Goal: Task Accomplishment & Management: Complete application form

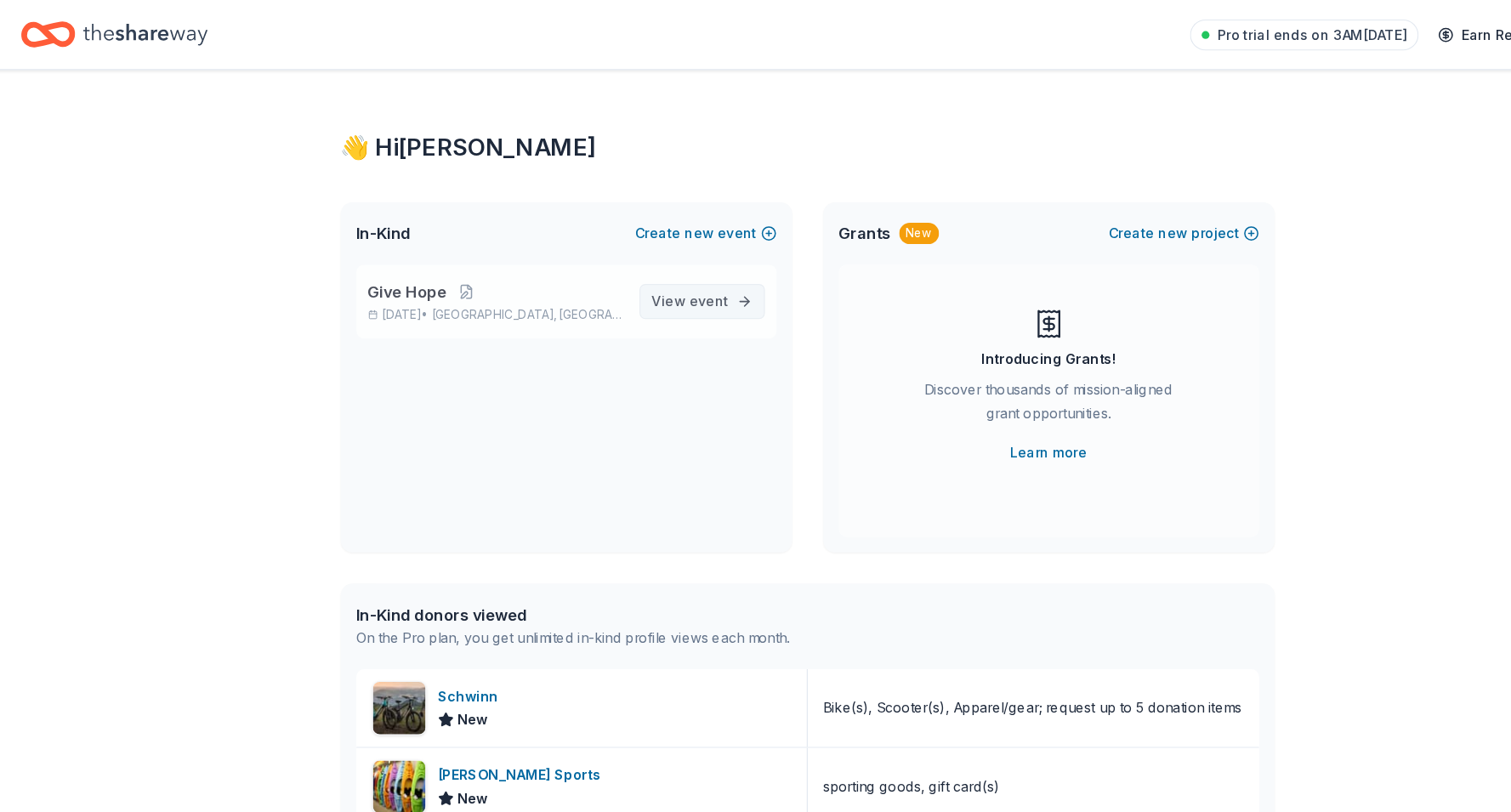
click at [652, 272] on span "View event" at bounding box center [653, 263] width 67 height 21
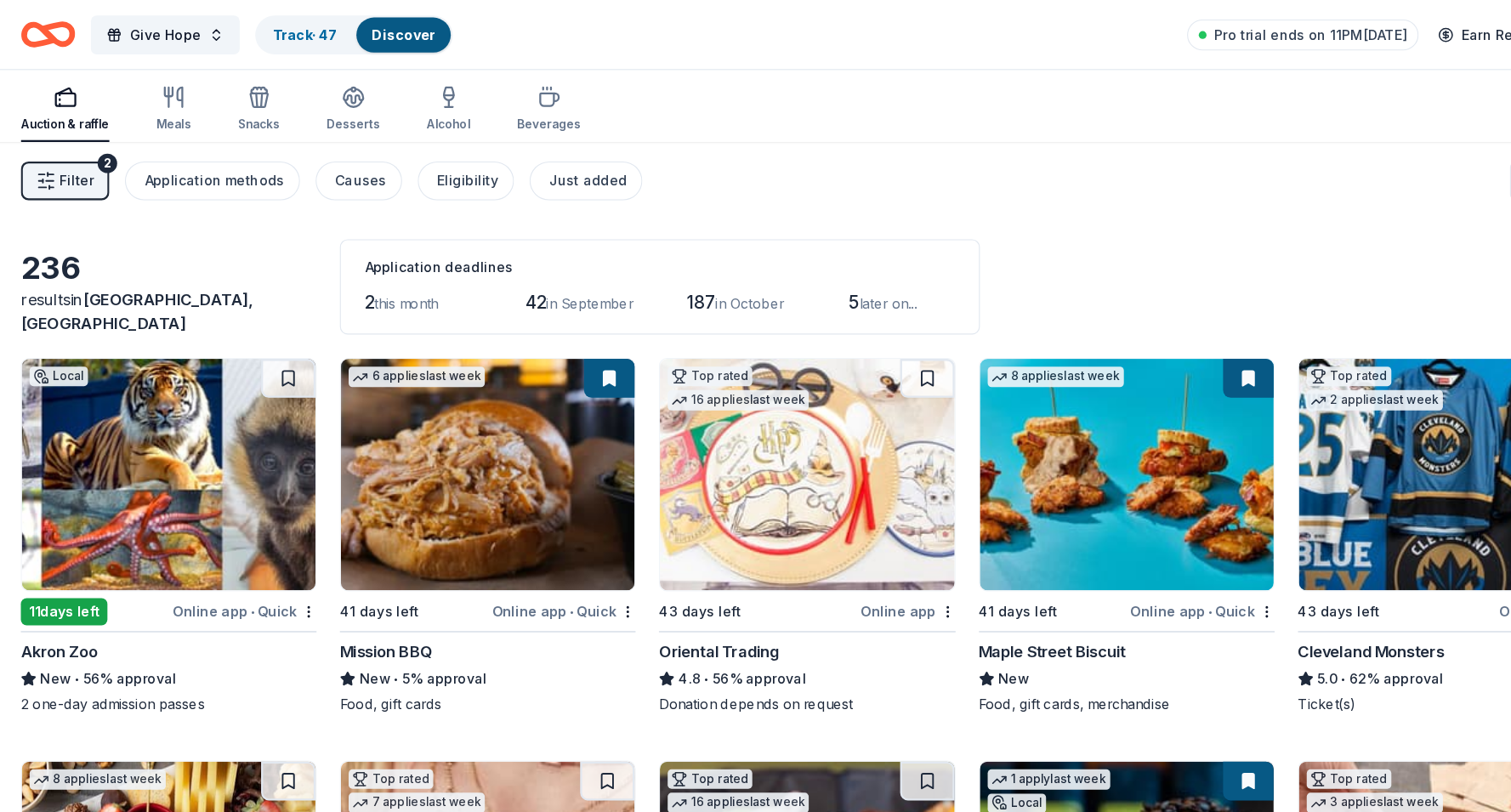
click at [326, 530] on div "Online app • Quick" at bounding box center [263, 534] width 126 height 22
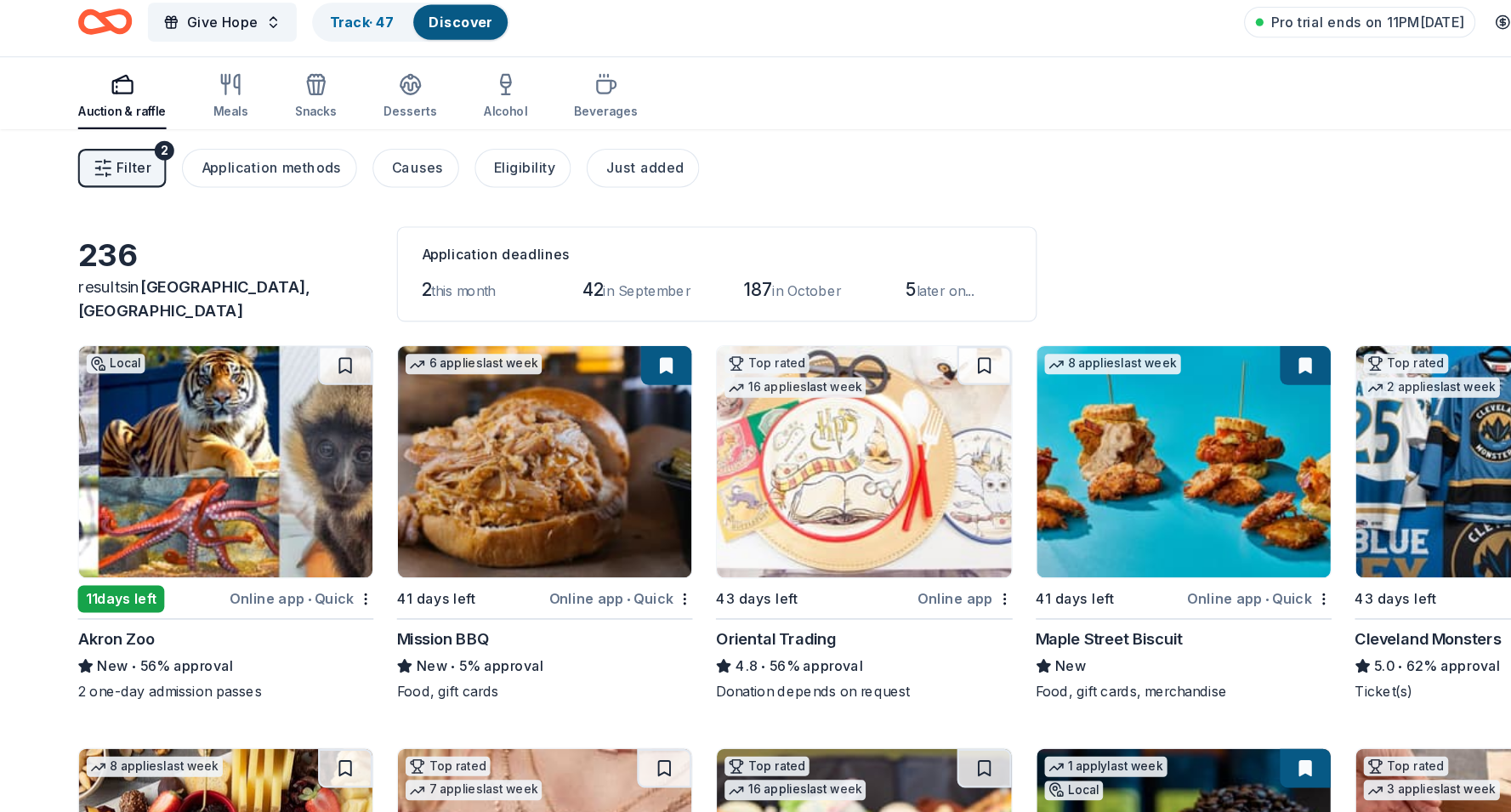
click at [244, 407] on img at bounding box center [197, 414] width 257 height 202
click at [325, 528] on div "Online app • Quick" at bounding box center [263, 534] width 126 height 22
click at [322, 533] on html "Give Hope Track · 47 Discover Pro trial ends on 11PM, 9/2 Earn Rewards Auction …" at bounding box center [755, 406] width 1511 height 812
click at [278, 625] on html "Give Hope Track · 47 Discover Pro trial ends on 11PM, 9/2 Earn Rewards Auction …" at bounding box center [755, 406] width 1511 height 812
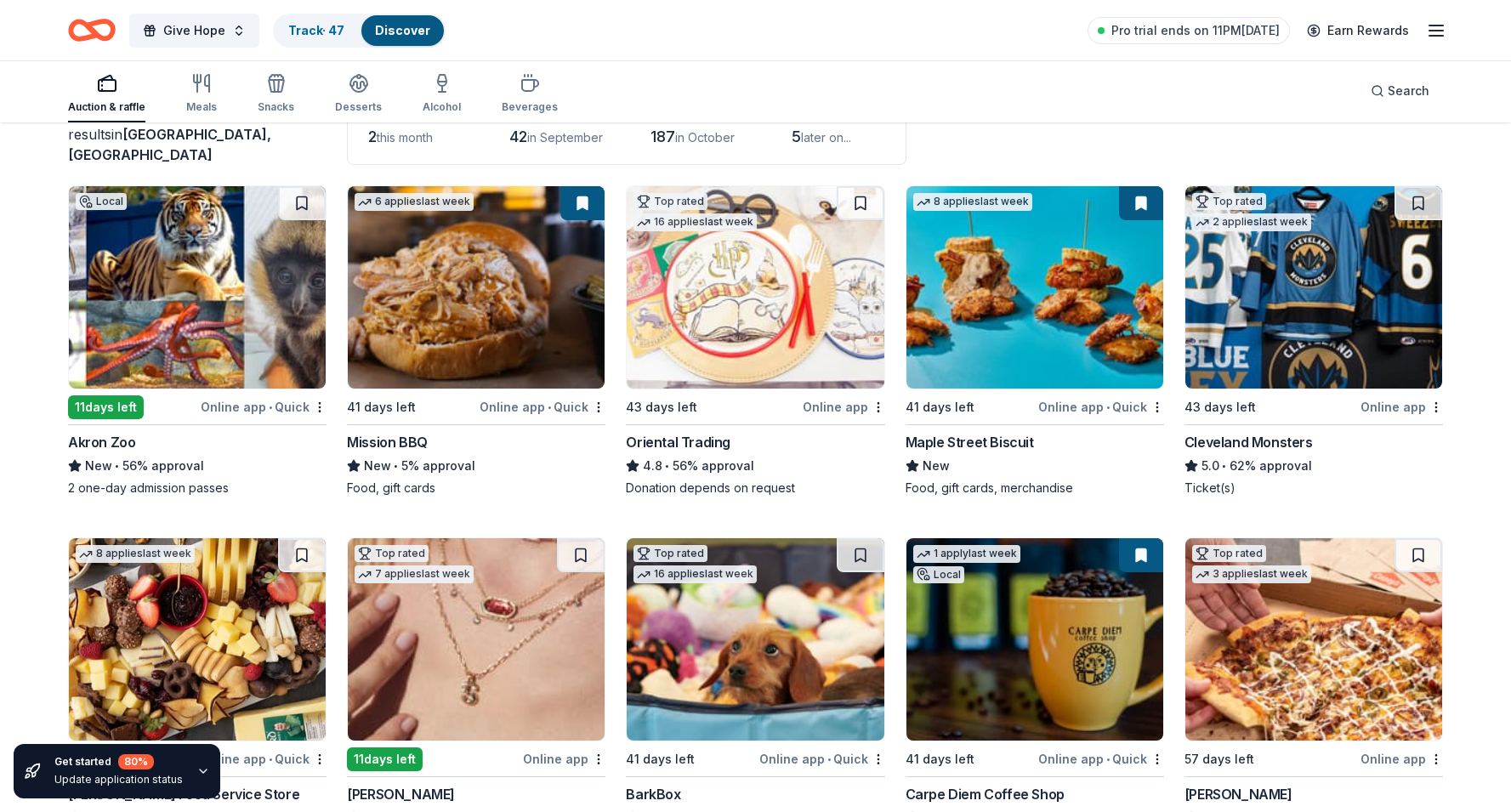
scroll to position [129, 0]
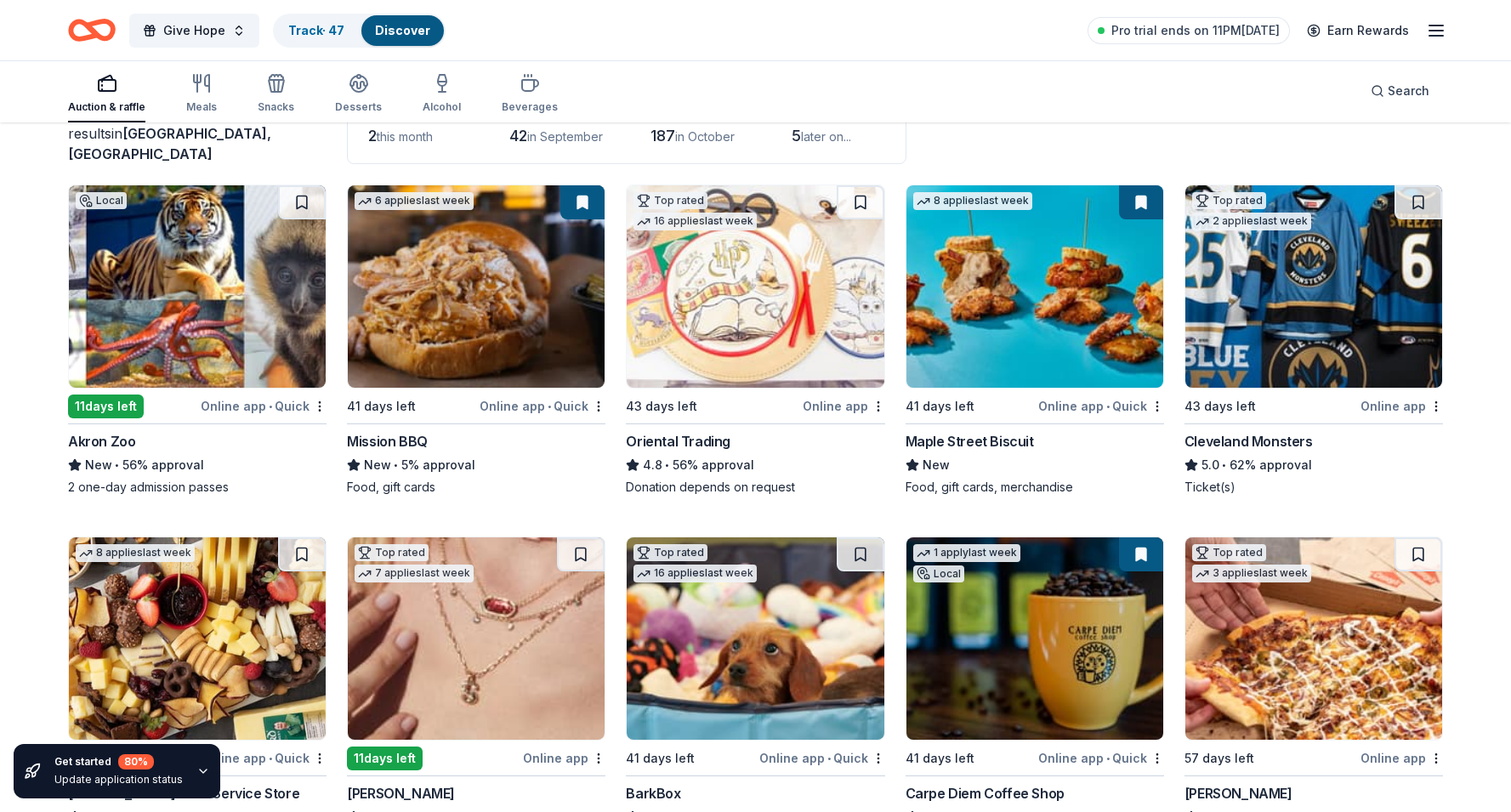
click at [197, 767] on icon "button" at bounding box center [203, 771] width 13 height 13
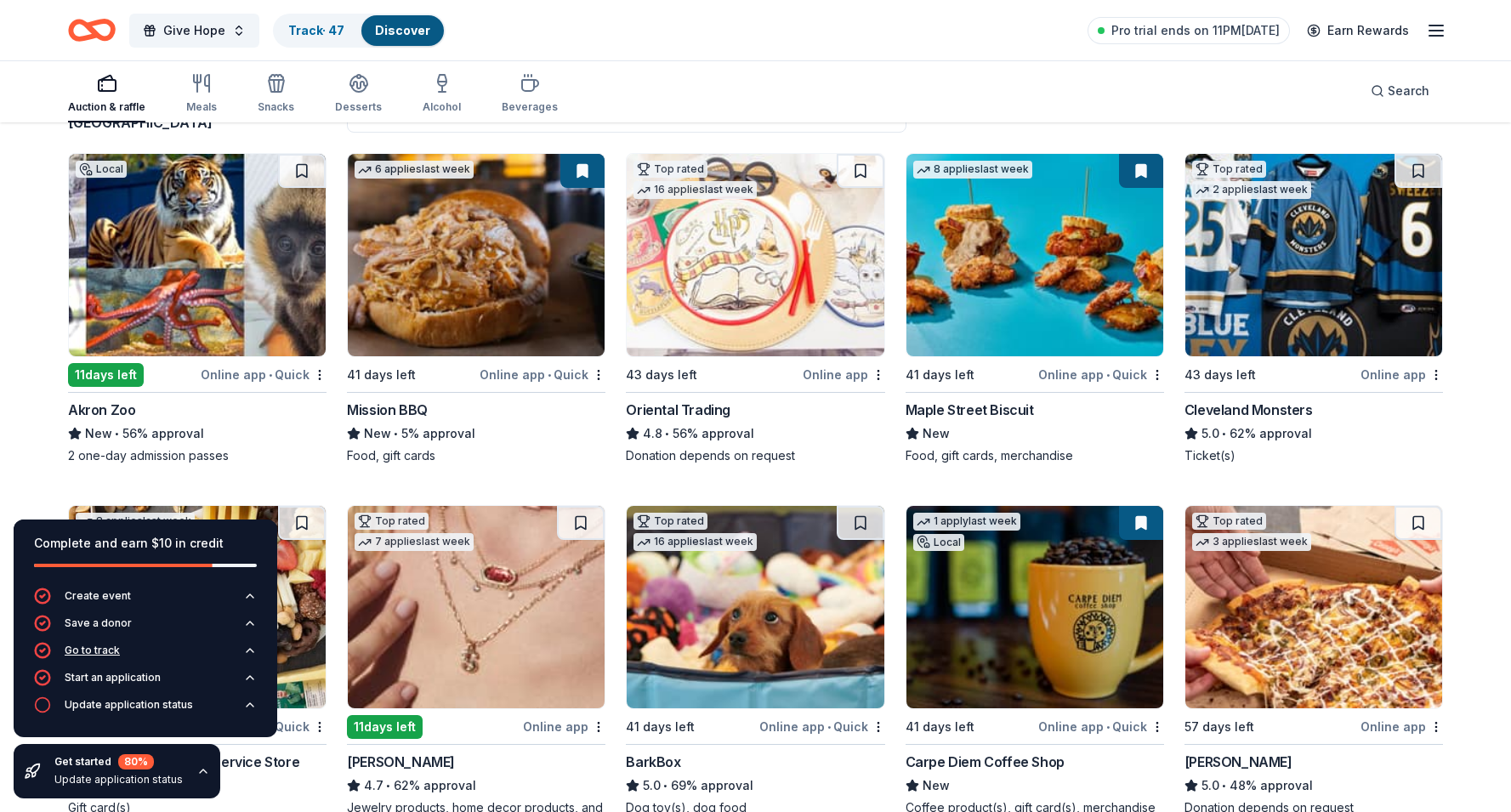
scroll to position [162, 0]
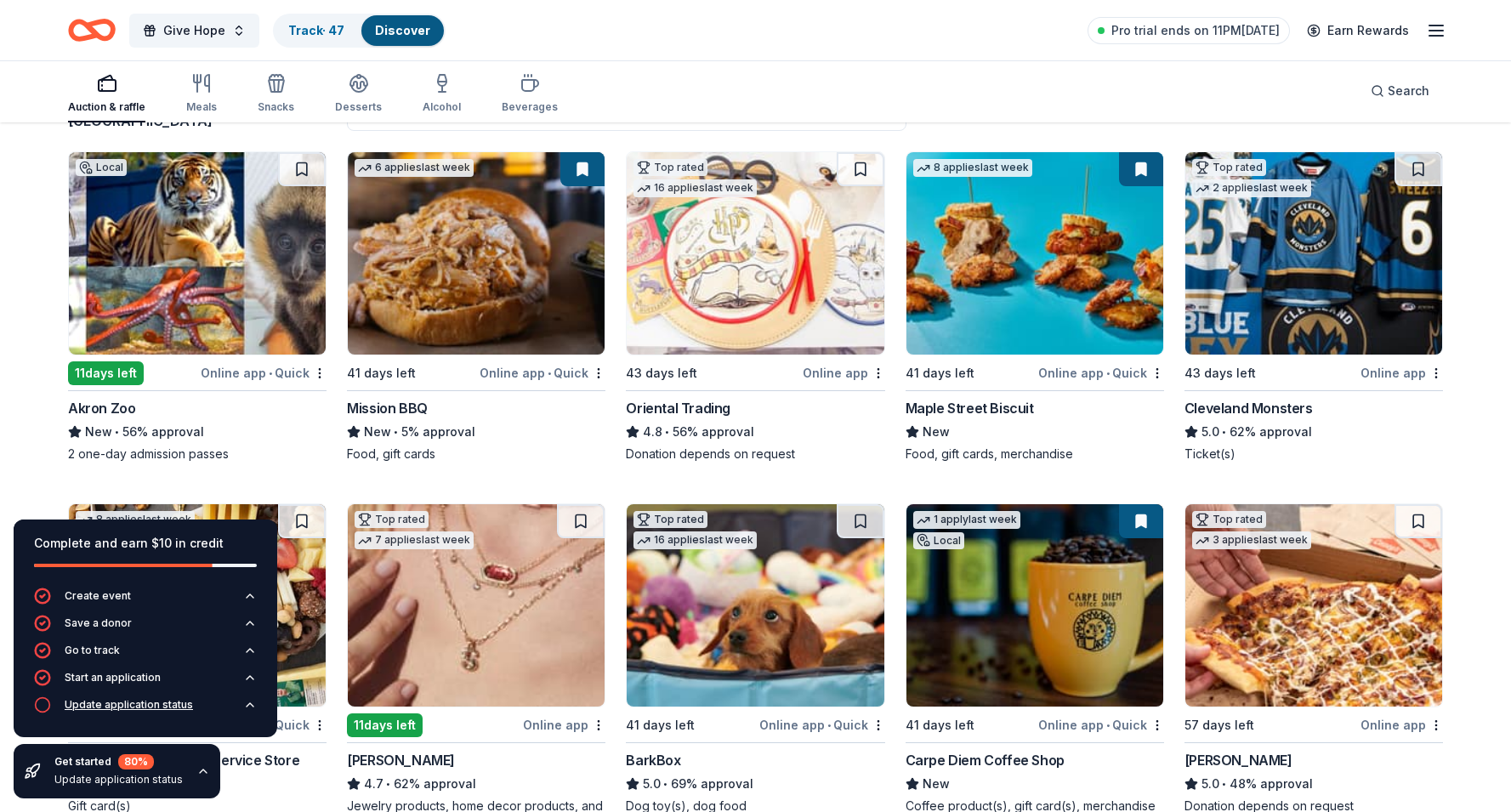
click at [159, 707] on div "Update application status" at bounding box center [129, 704] width 129 height 13
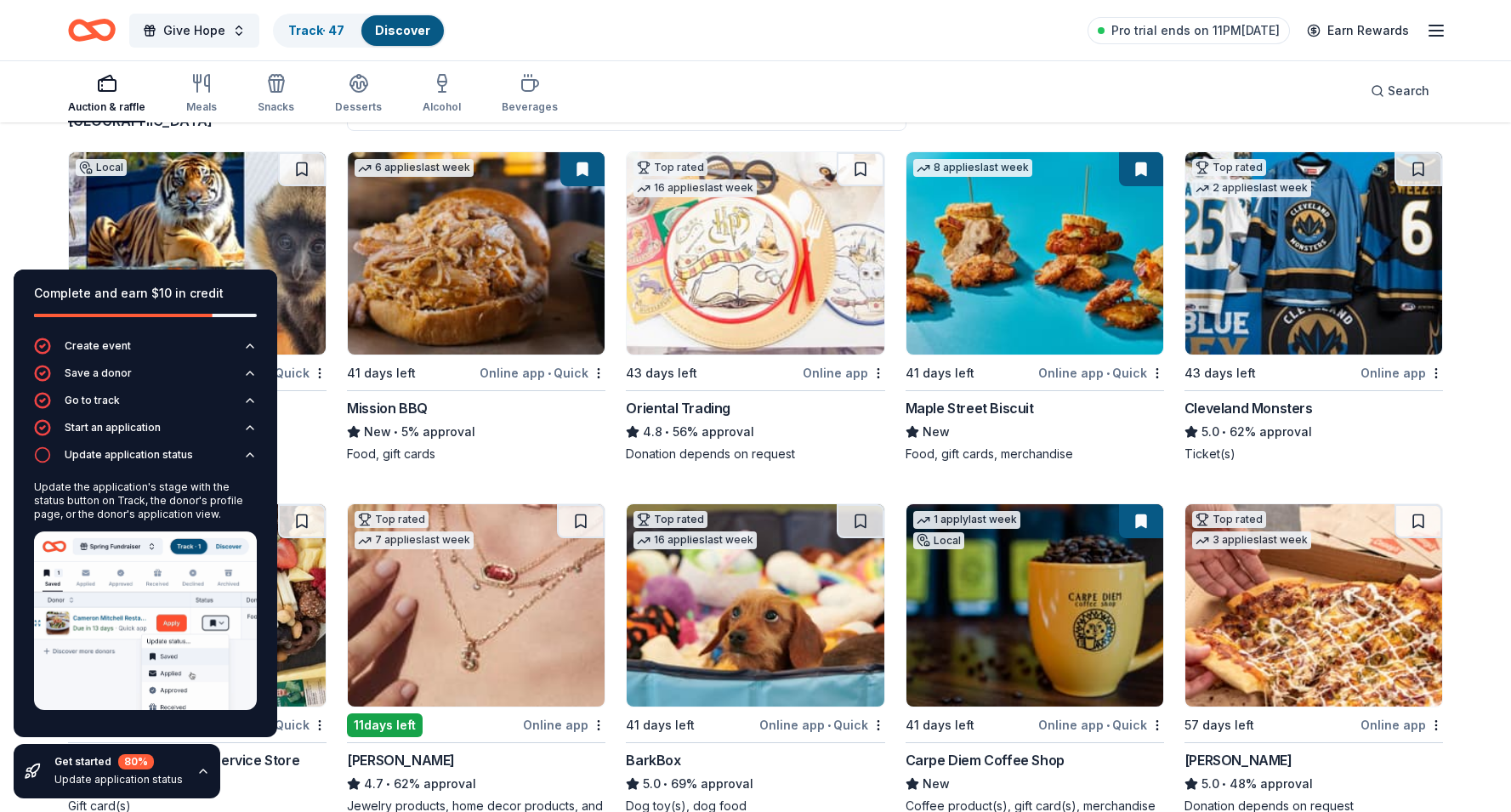
click at [671, 102] on div "Auction & raffle Meals Snacks Desserts Alcohol Beverages Search" at bounding box center [755, 90] width 1375 height 63
click at [311, 36] on link "Track · 47" at bounding box center [317, 29] width 56 height 14
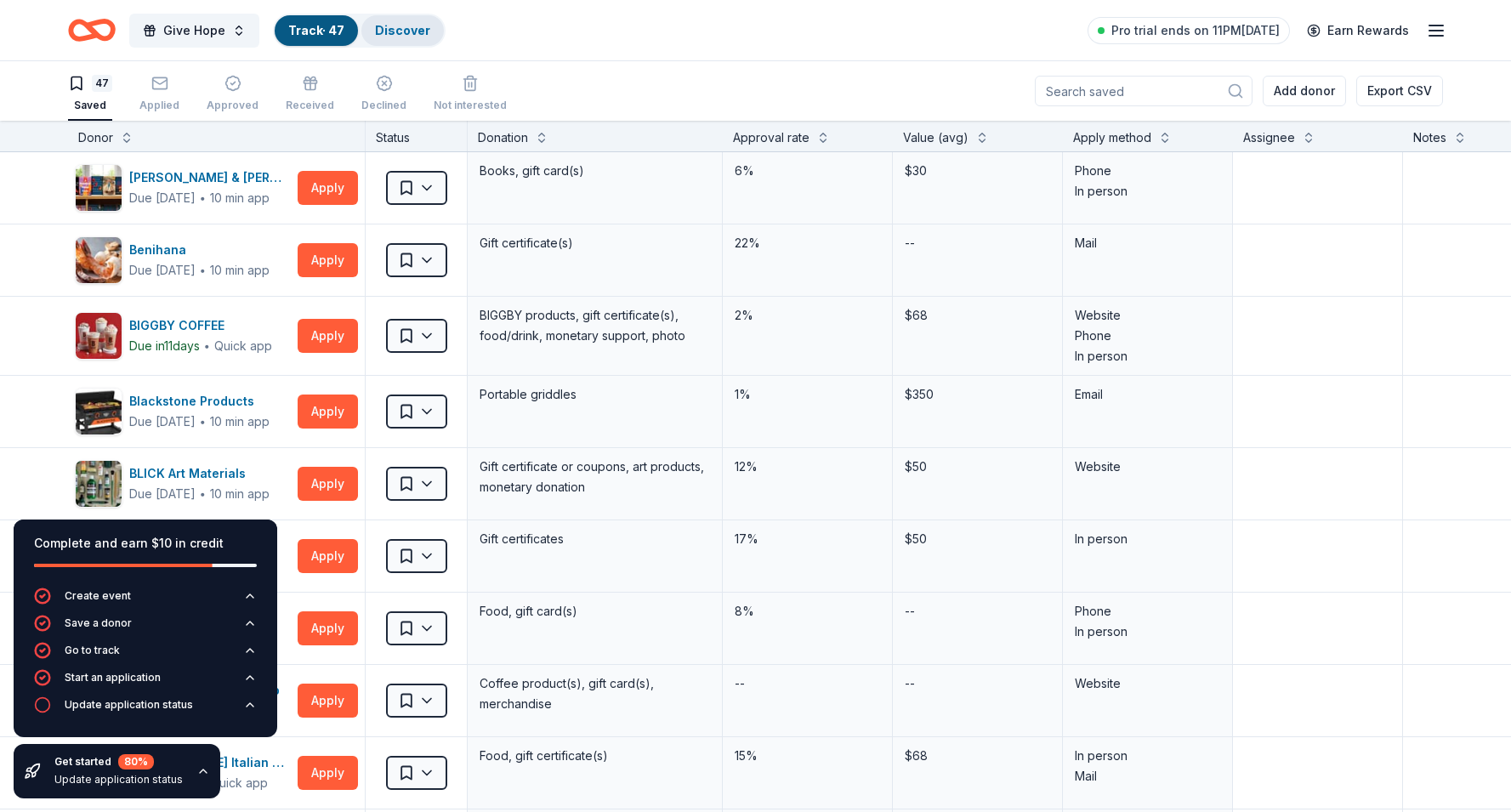
click at [394, 28] on link "Discover" at bounding box center [402, 29] width 55 height 14
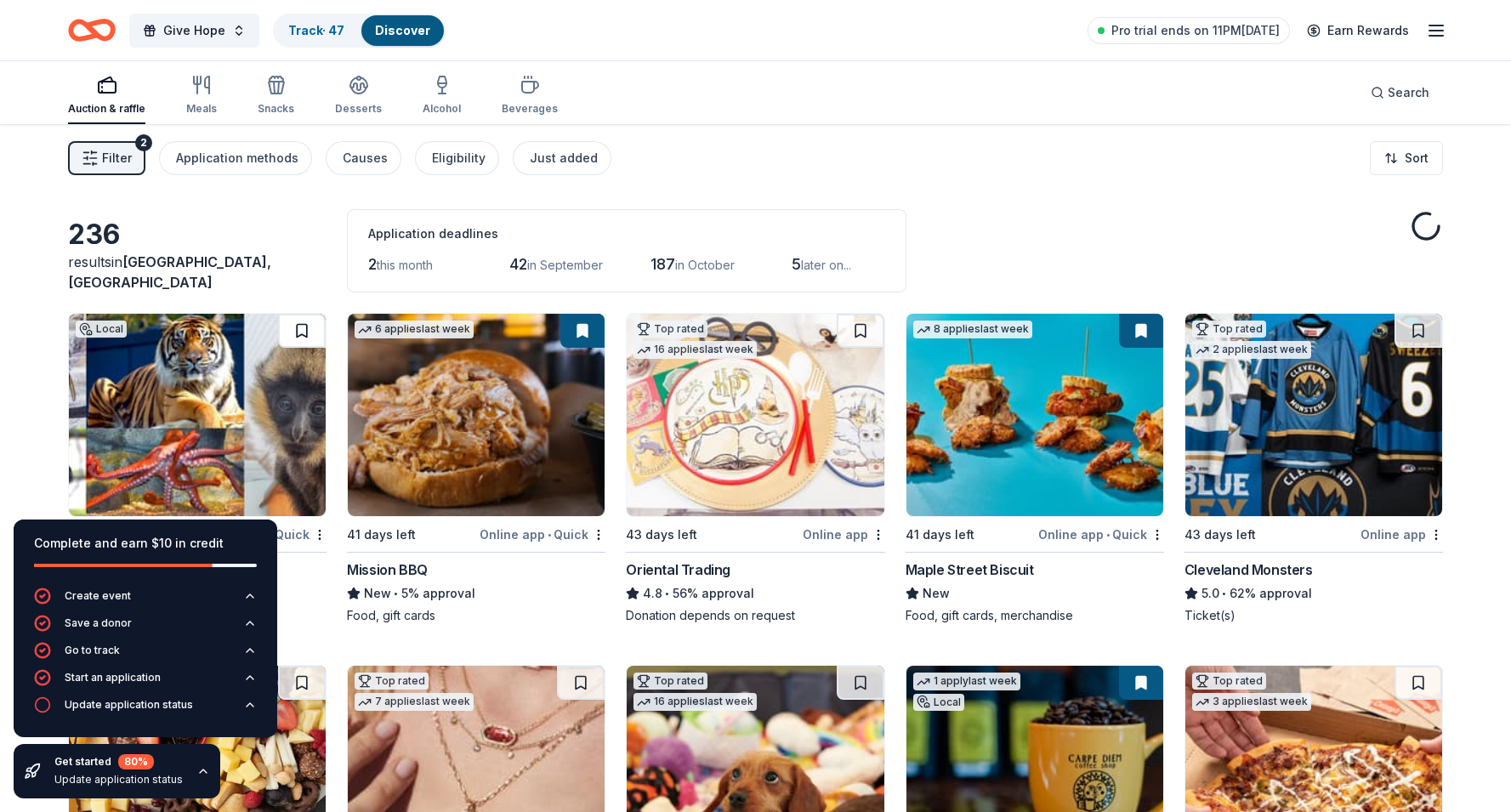
click at [316, 326] on button at bounding box center [302, 331] width 48 height 34
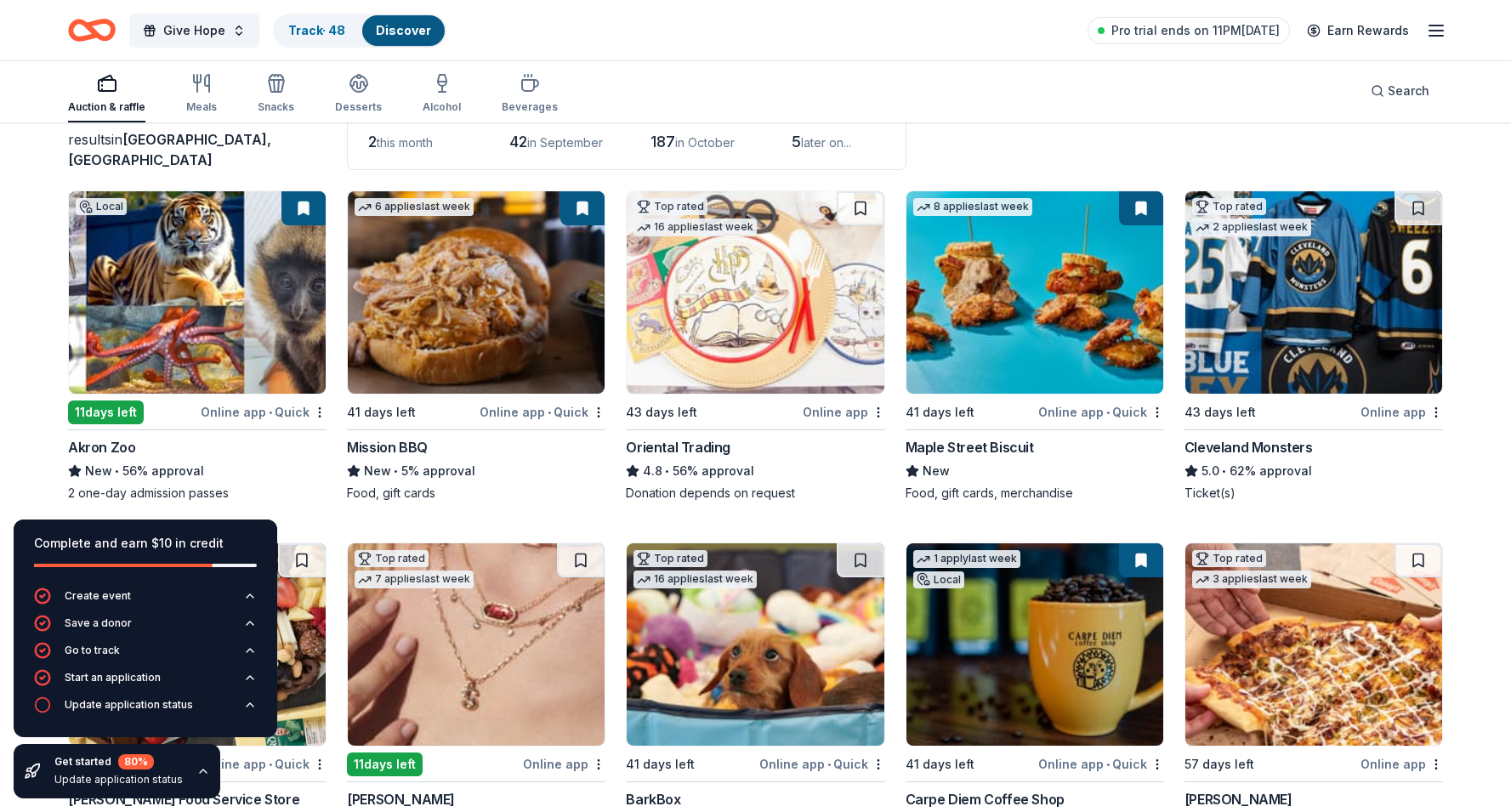
scroll to position [127, 0]
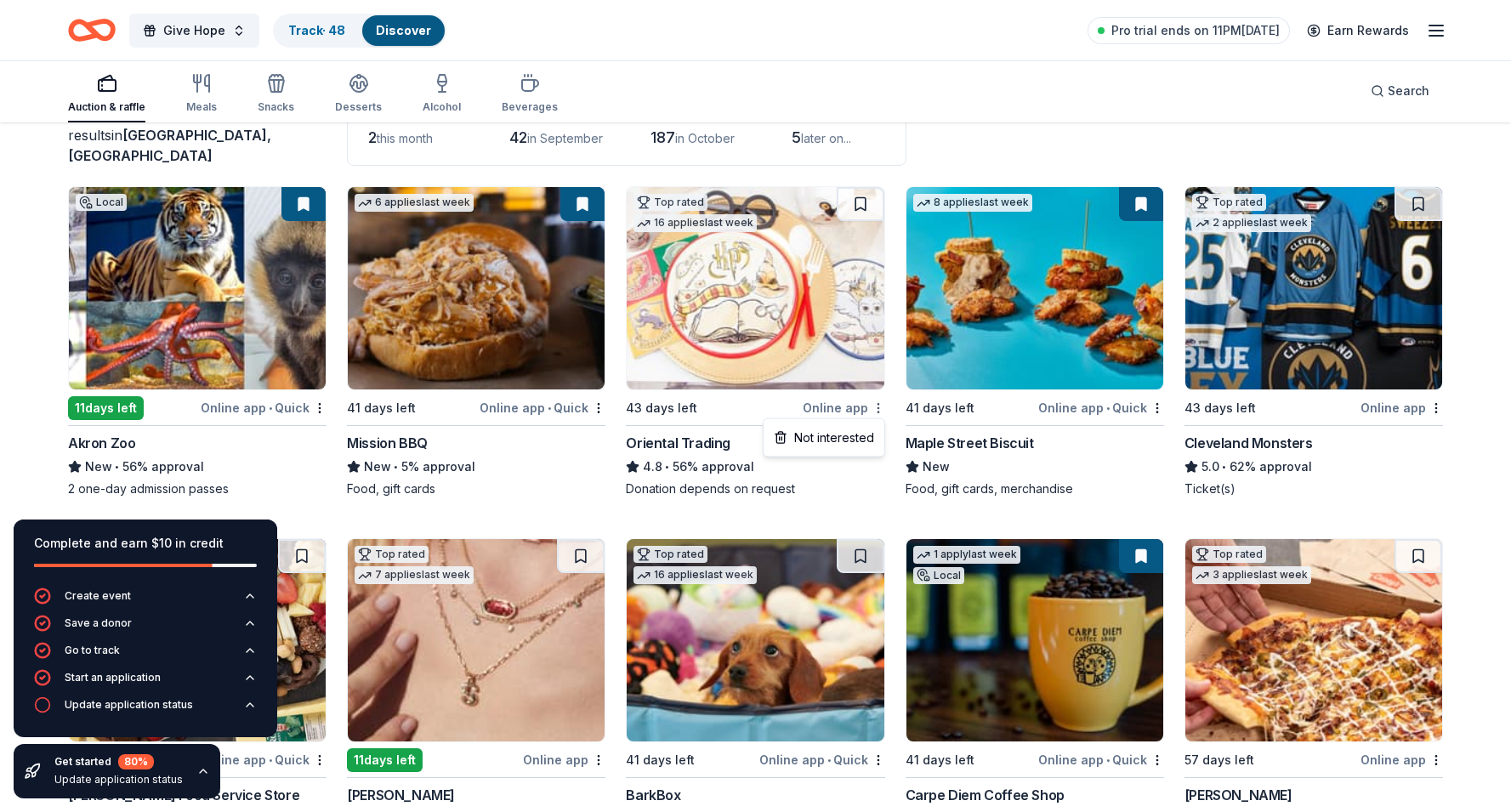
click at [881, 409] on html "Give Hope Track · 48 Discover Pro trial ends on 11PM, 9/2 Earn Rewards Auction …" at bounding box center [755, 279] width 1511 height 812
click at [836, 436] on div "Not interested" at bounding box center [824, 437] width 114 height 31
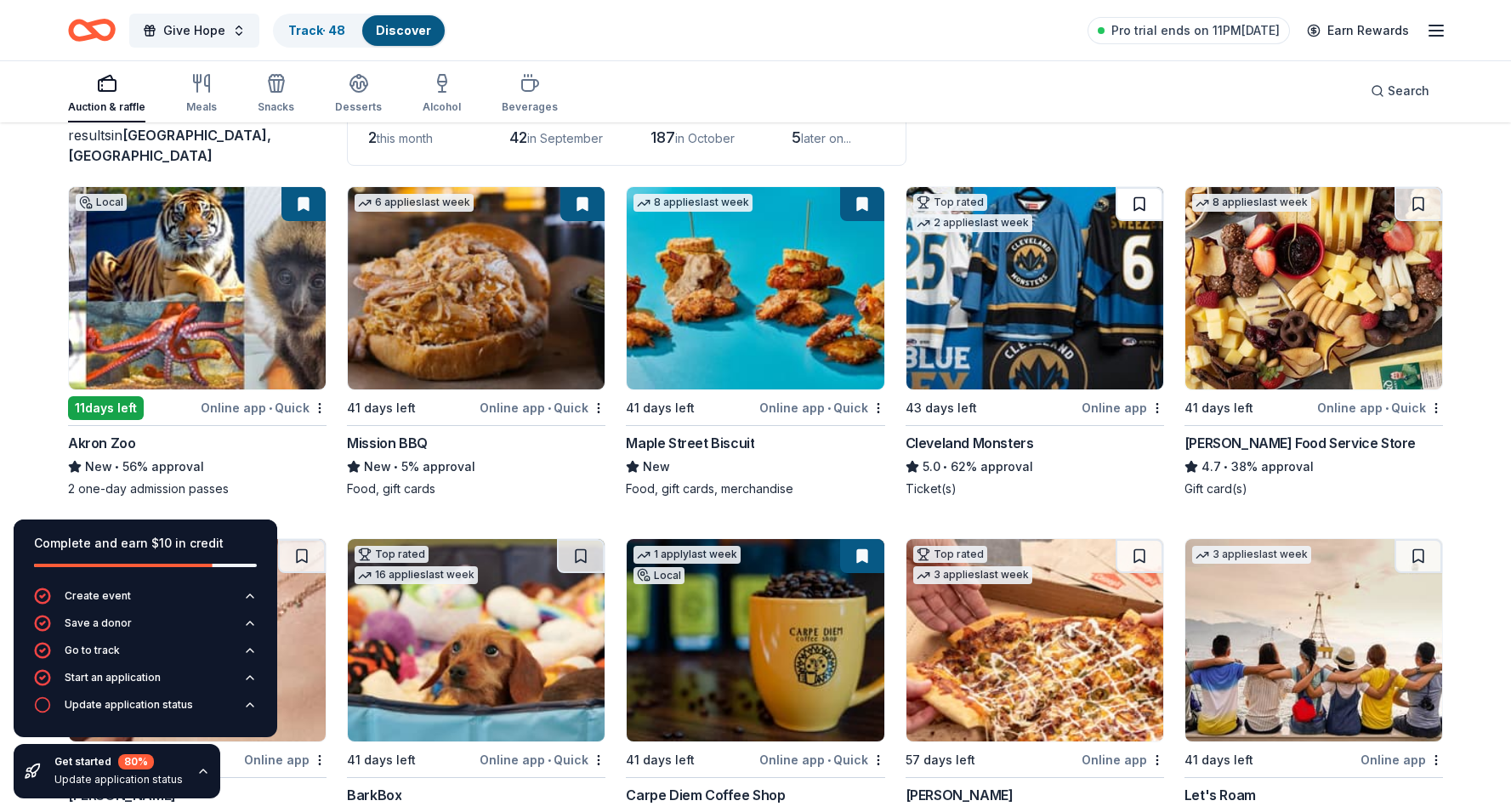
click at [1136, 199] on button at bounding box center [1139, 204] width 48 height 34
click at [1427, 198] on button at bounding box center [1418, 204] width 48 height 34
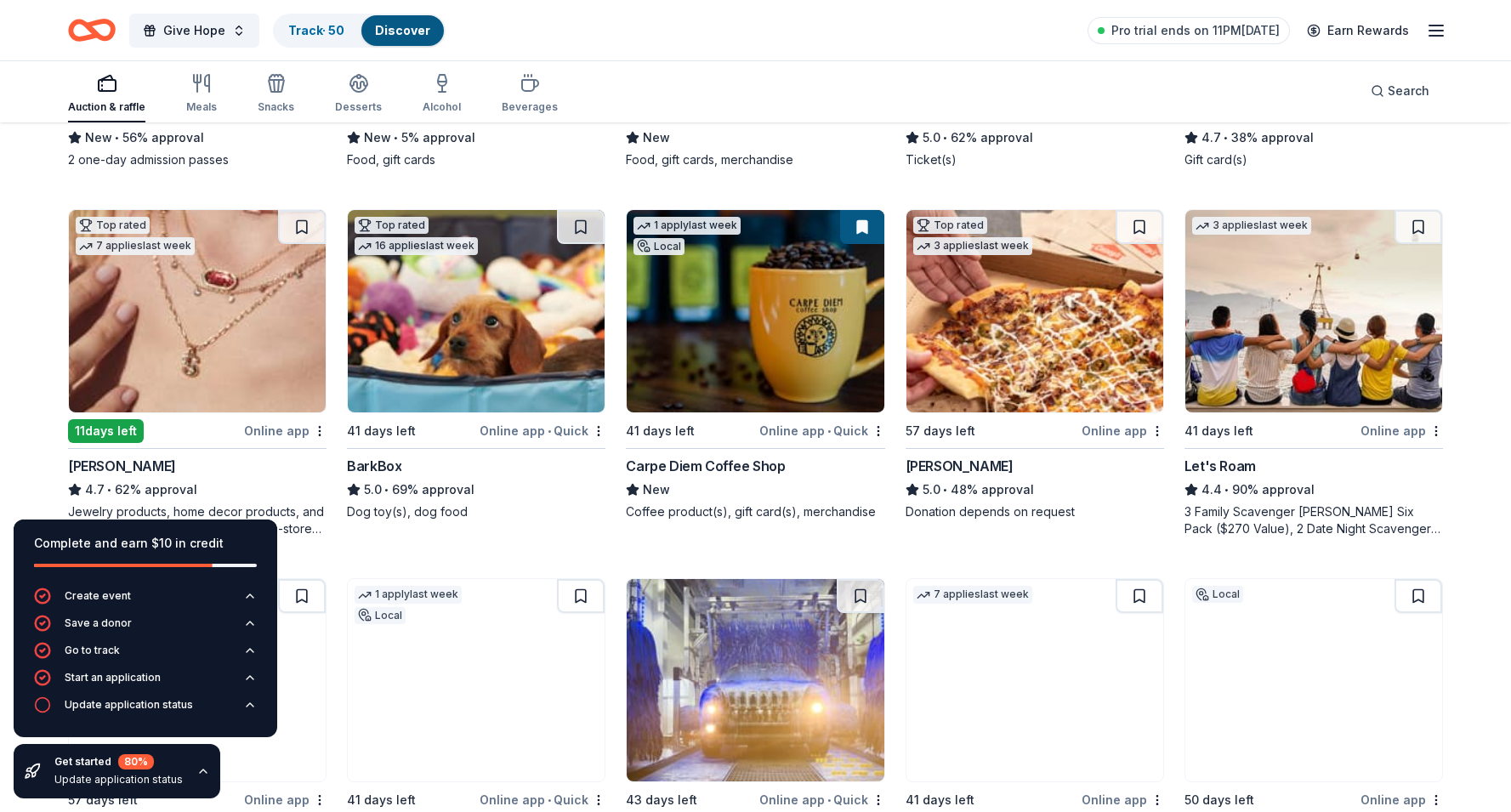
scroll to position [461, 0]
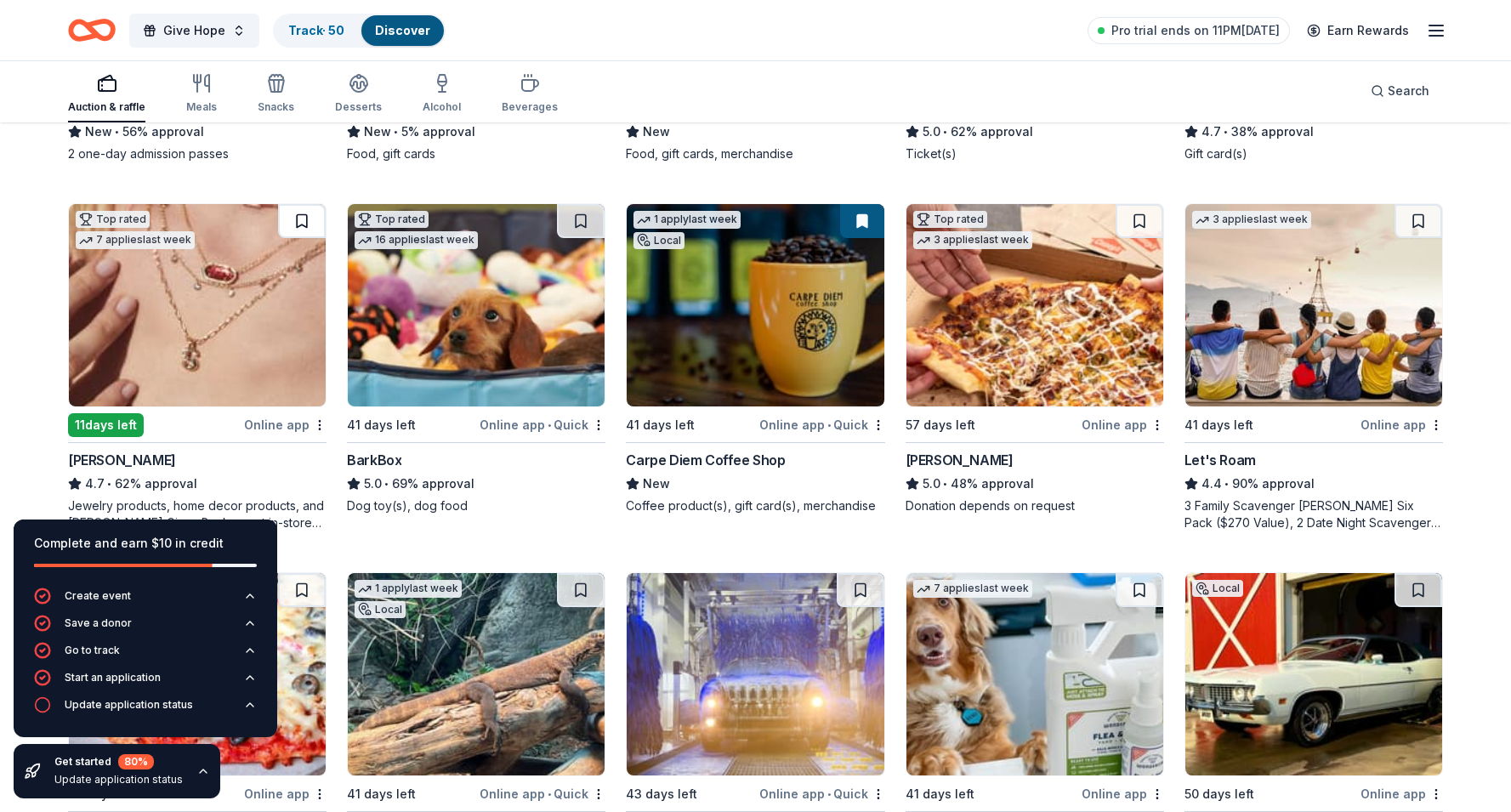
click at [303, 221] on button at bounding box center [302, 221] width 48 height 34
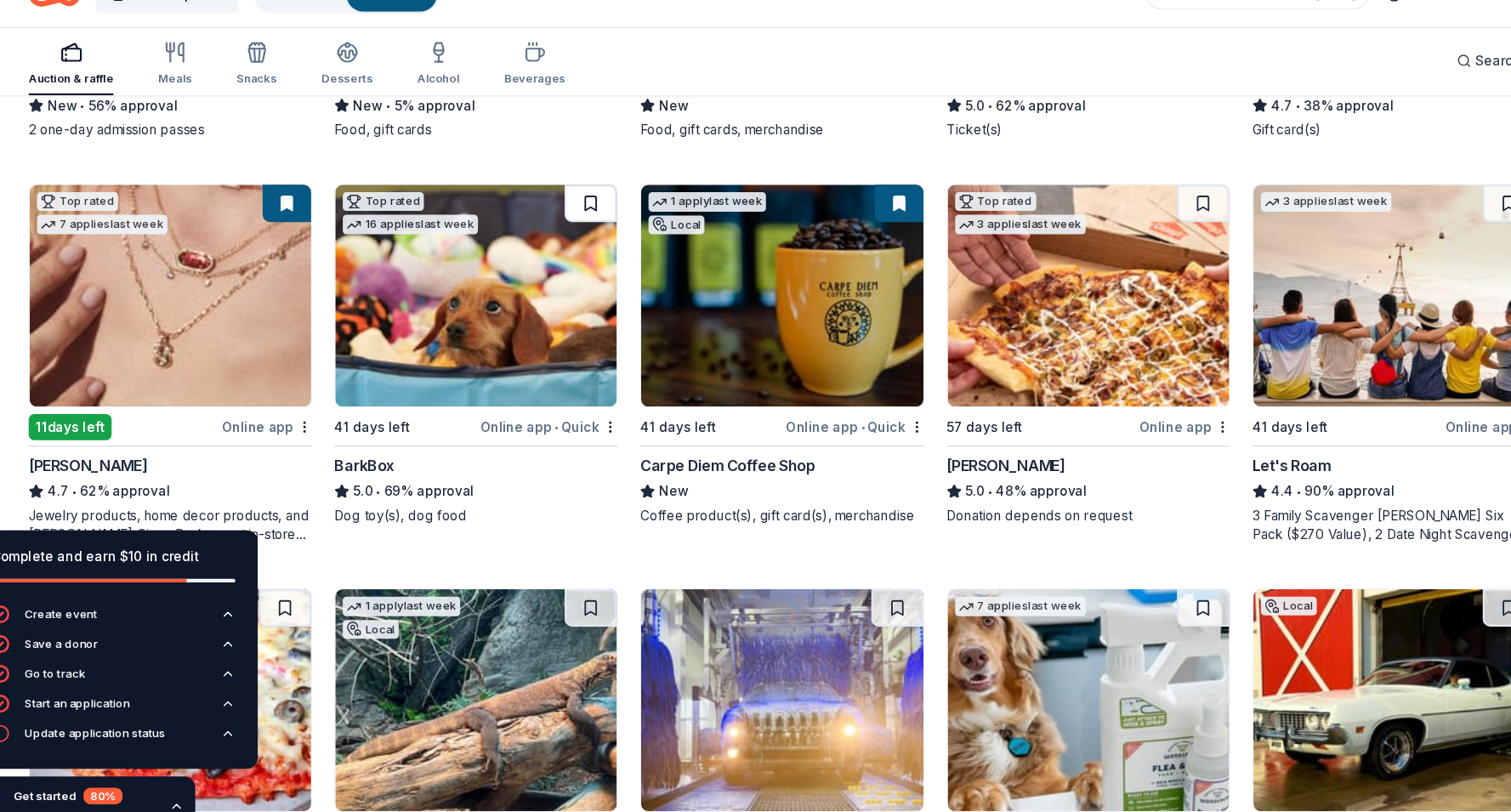
click at [582, 223] on button at bounding box center [580, 221] width 48 height 34
click at [984, 461] on div "Casey's" at bounding box center [1034, 460] width 259 height 21
click at [1122, 461] on div "Not interested" at bounding box center [1103, 454] width 114 height 31
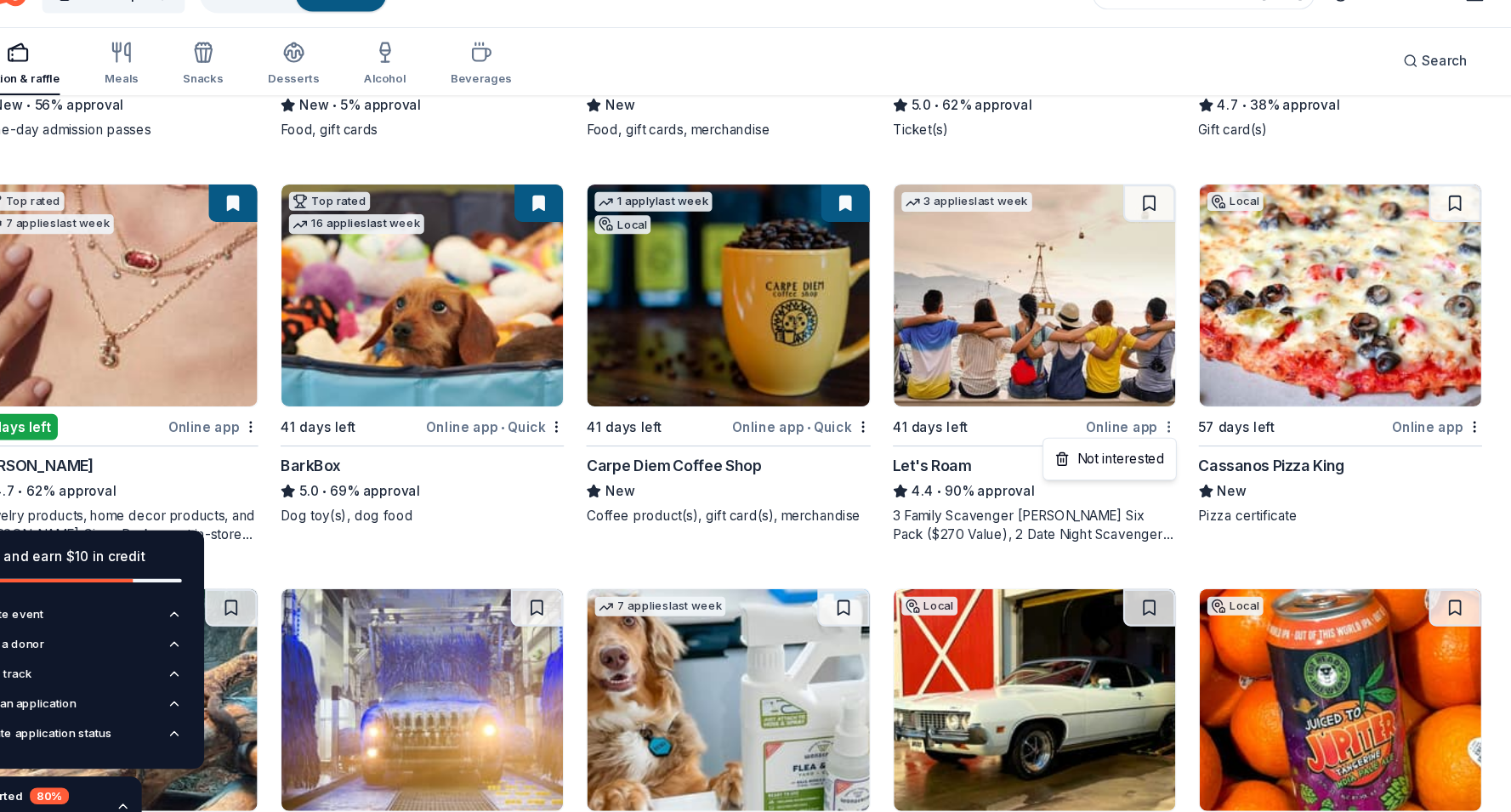
click at [1135, 457] on div "Not interested" at bounding box center [1103, 454] width 114 height 31
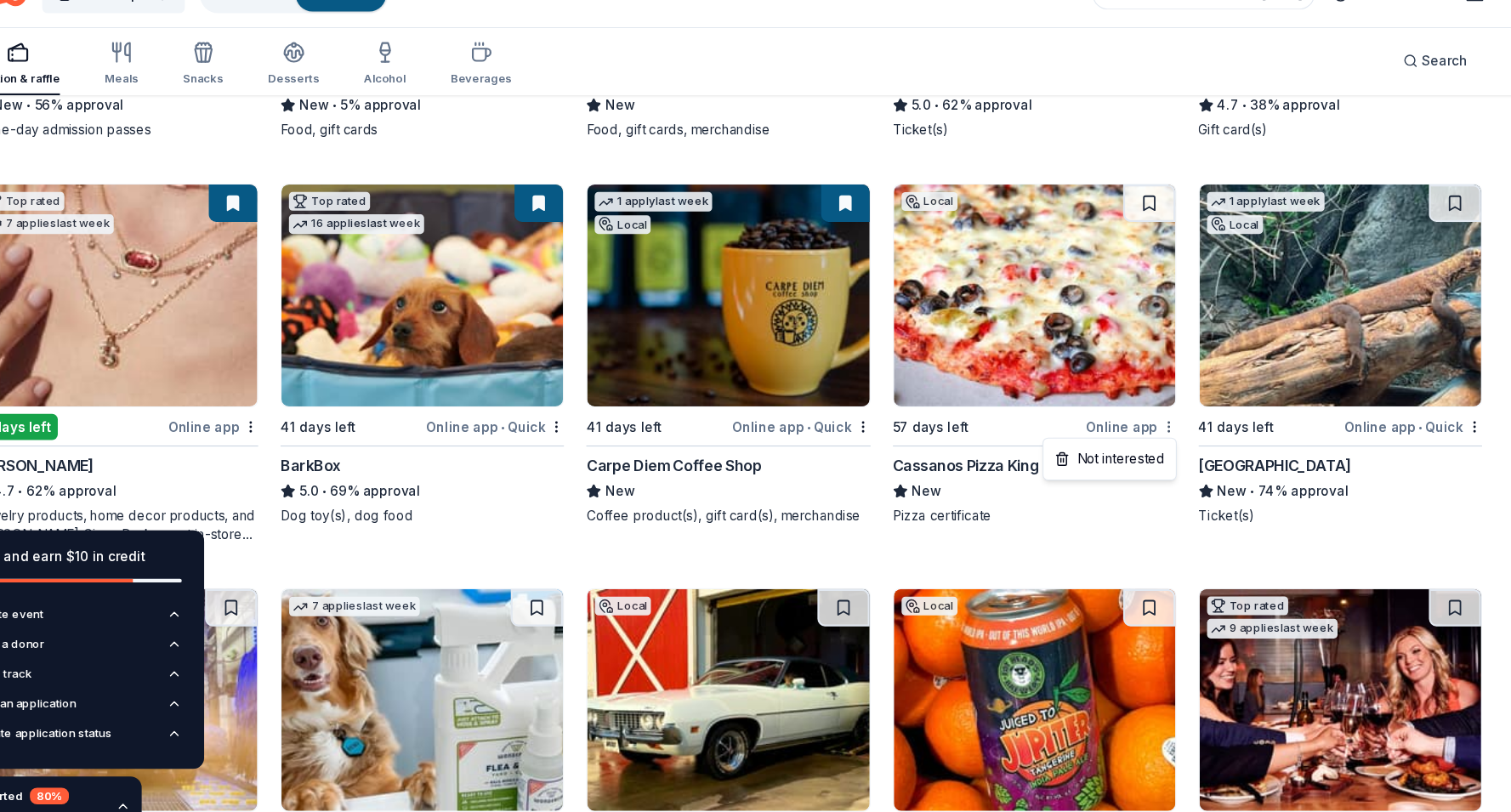
click at [1131, 453] on div "Not interested" at bounding box center [1103, 454] width 114 height 31
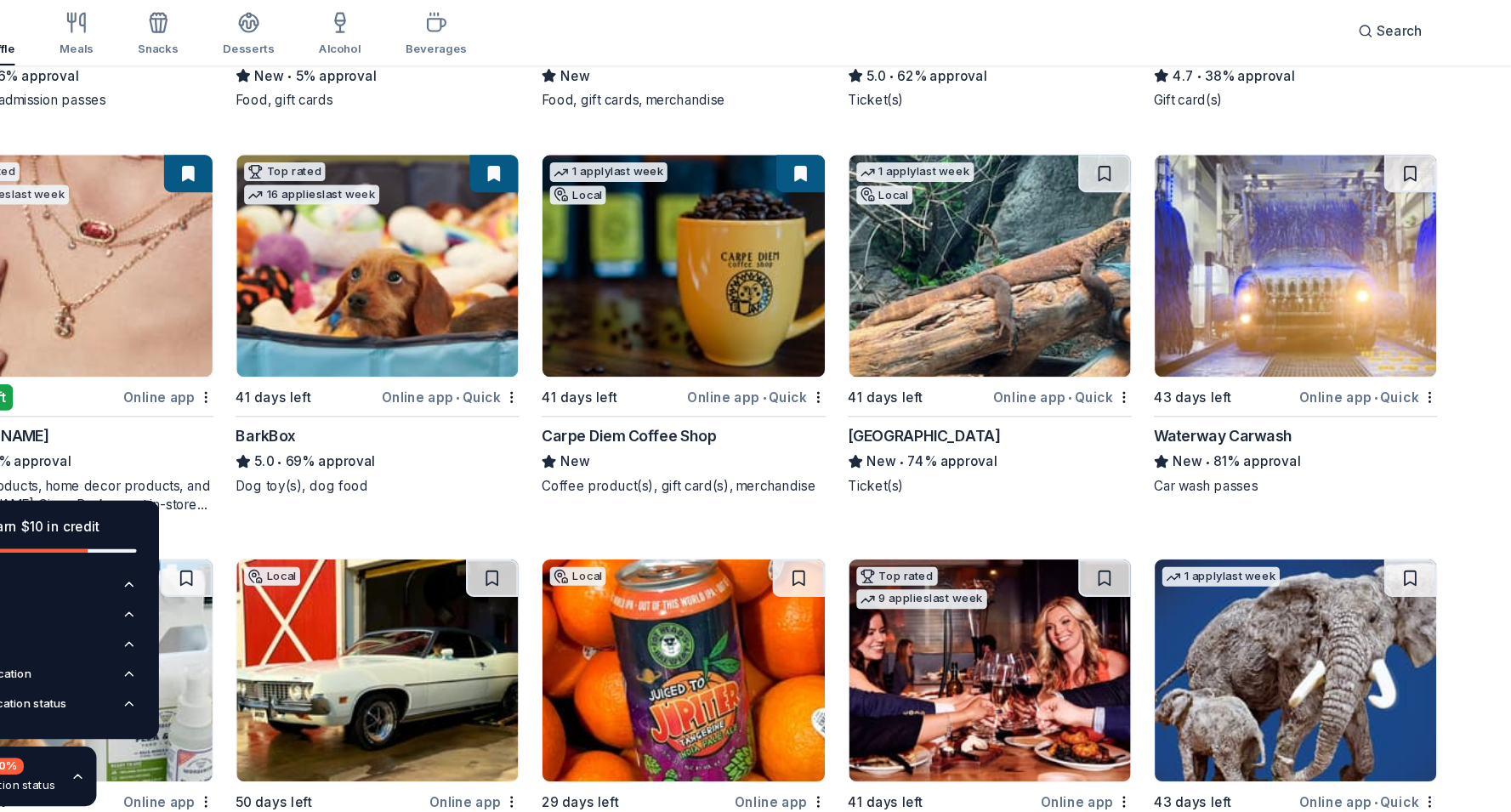
click at [1243, 466] on div "Waterway Carwash" at bounding box center [1248, 460] width 127 height 21
click at [1391, 454] on div "Not interested" at bounding box center [1382, 454] width 114 height 31
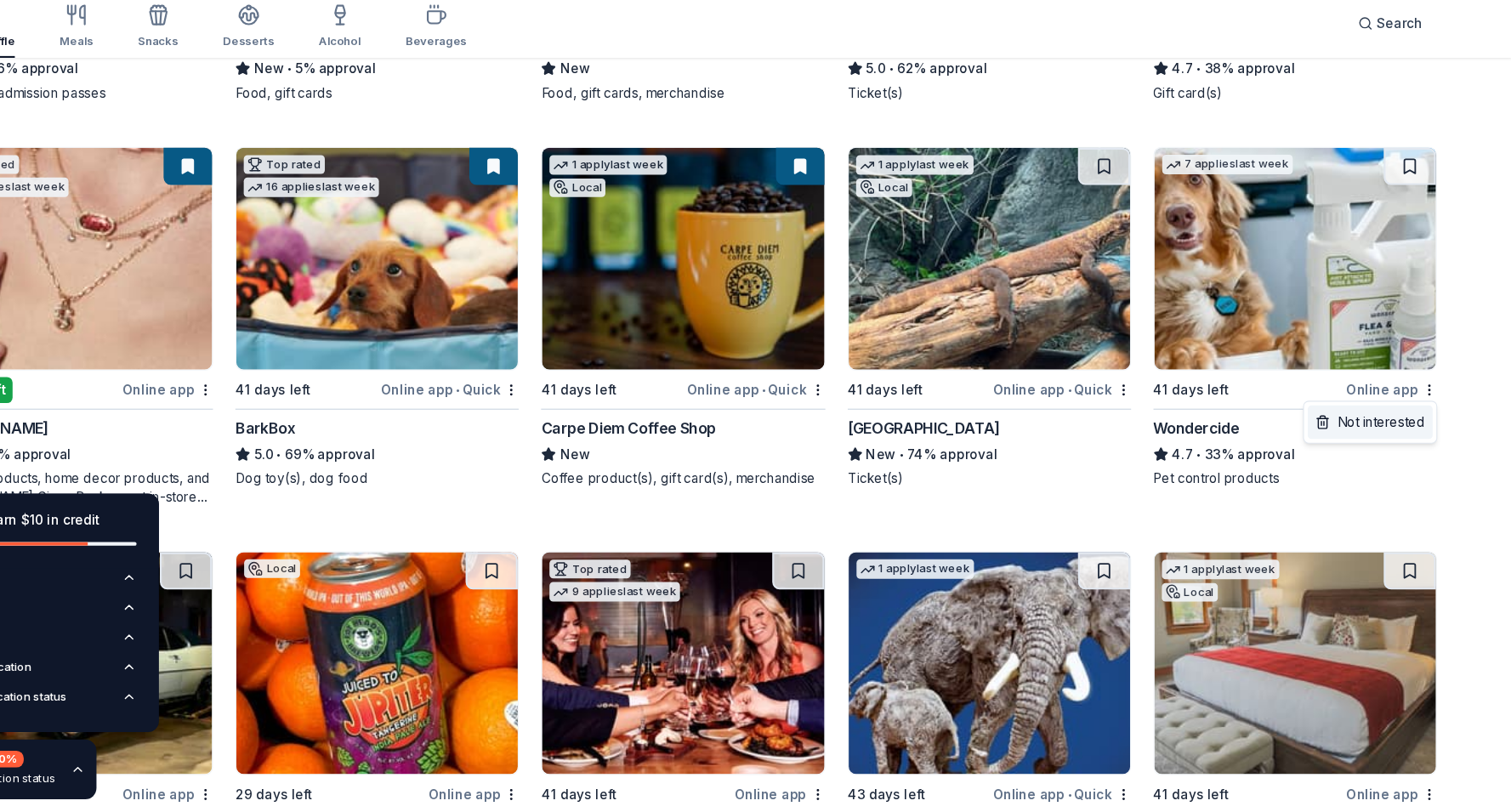
click at [1398, 457] on div "Not interested" at bounding box center [1382, 454] width 114 height 31
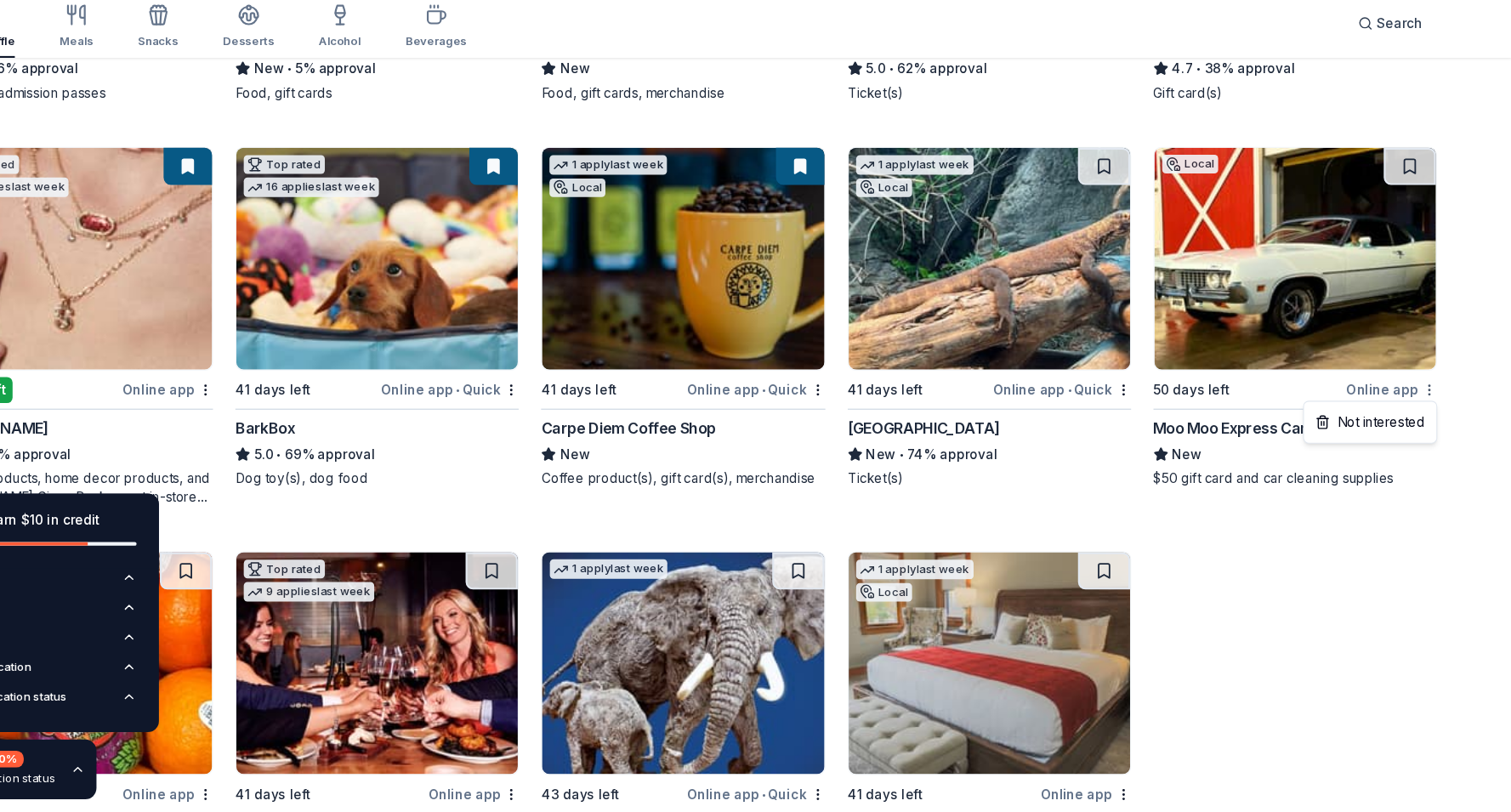
click at [1402, 448] on div "Not interested" at bounding box center [1382, 454] width 114 height 31
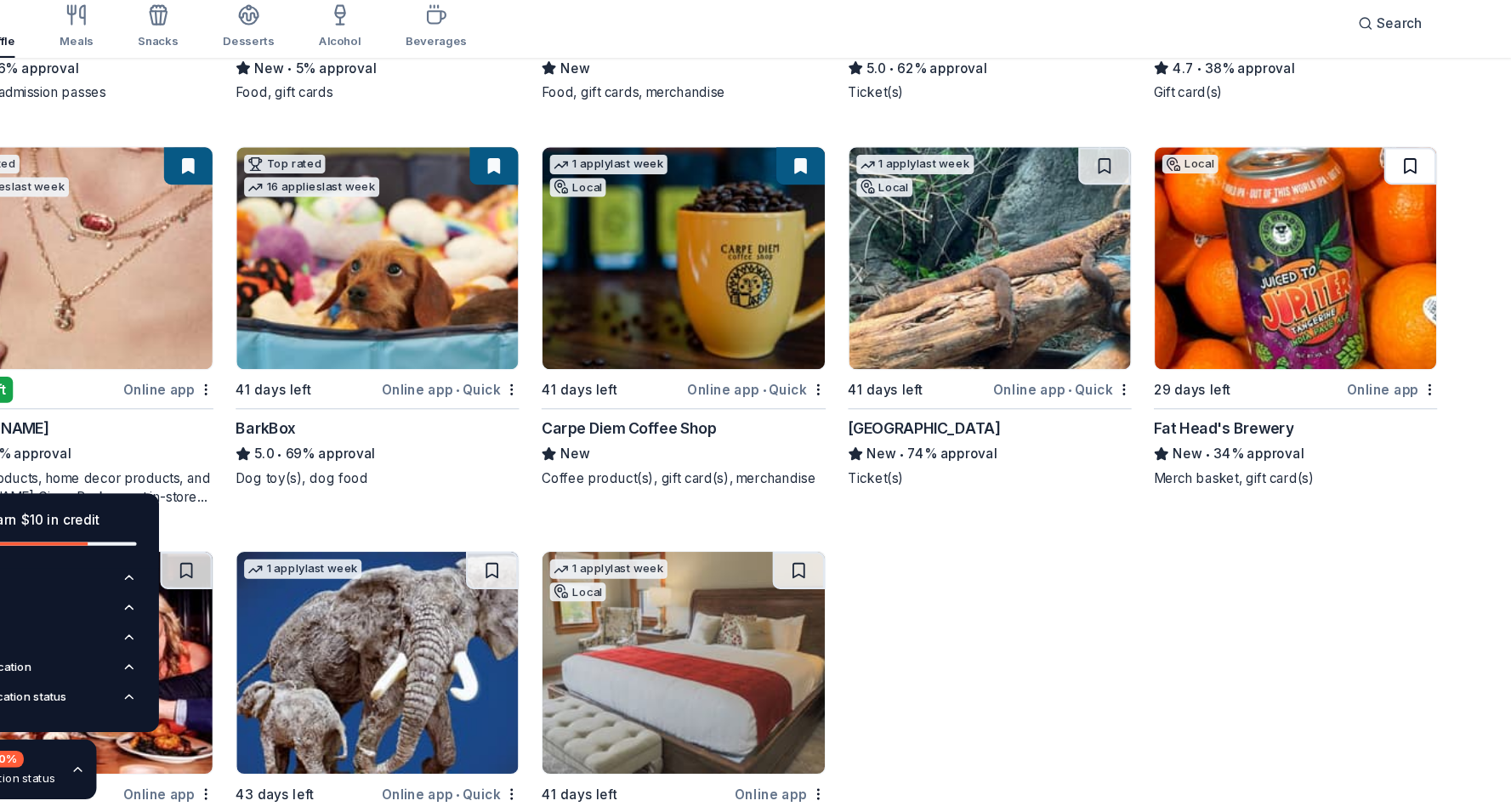
click at [1422, 218] on button at bounding box center [1418, 221] width 48 height 34
click at [1143, 219] on button at bounding box center [1139, 221] width 48 height 34
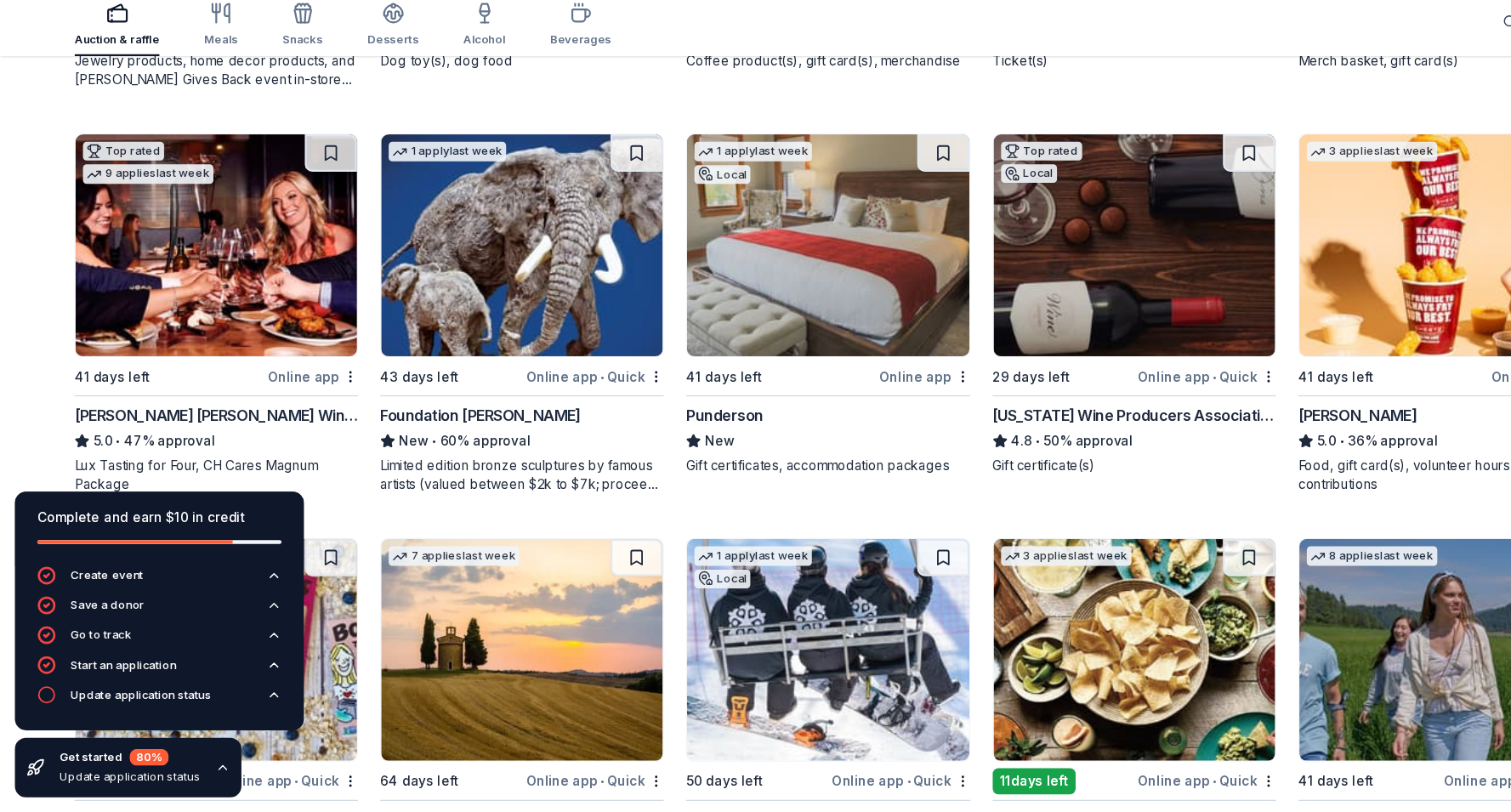
scroll to position [843, 0]
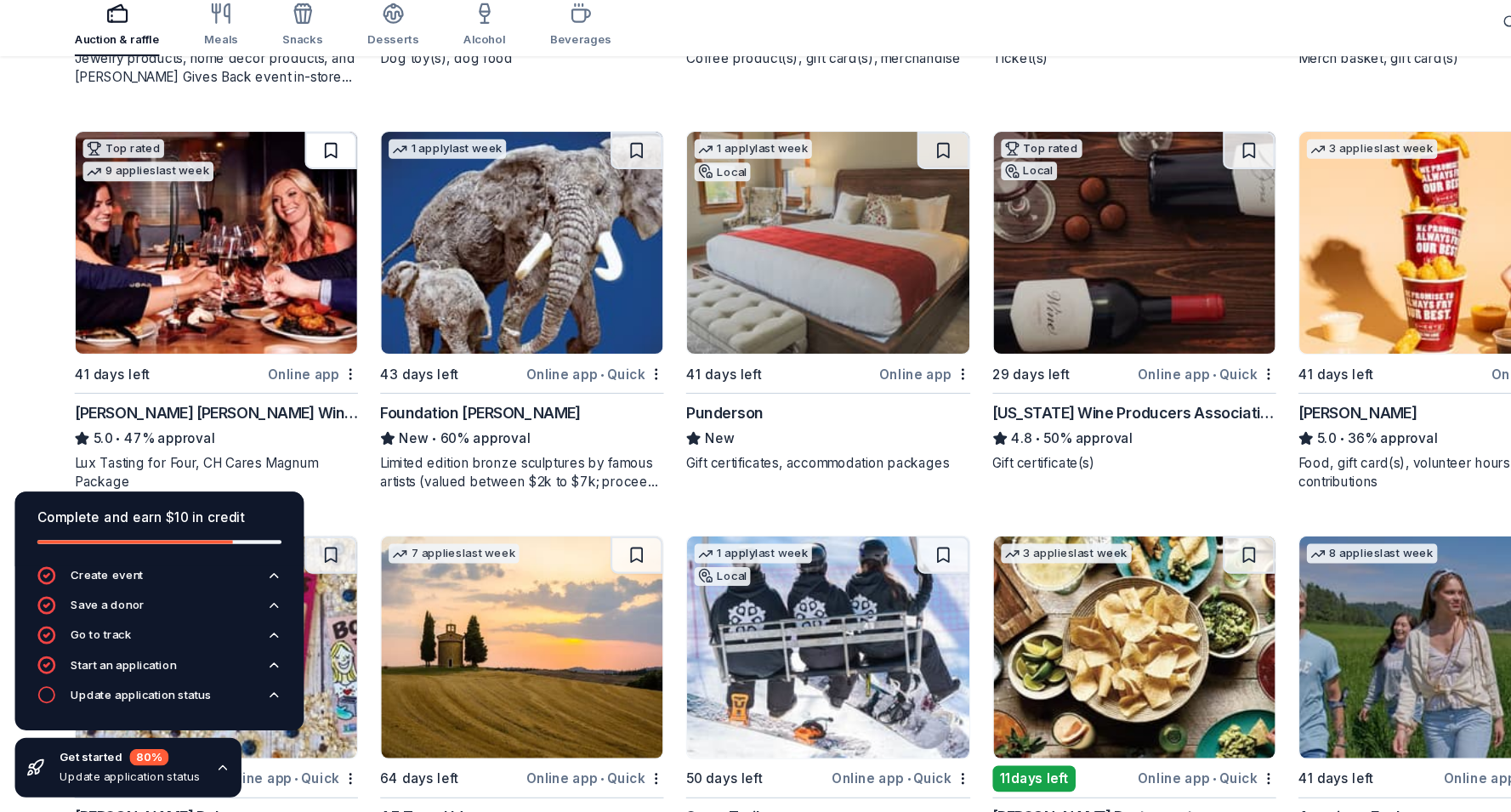
click at [306, 209] on button at bounding box center [302, 208] width 48 height 34
click at [586, 444] on div "Not interested" at bounding box center [544, 441] width 114 height 31
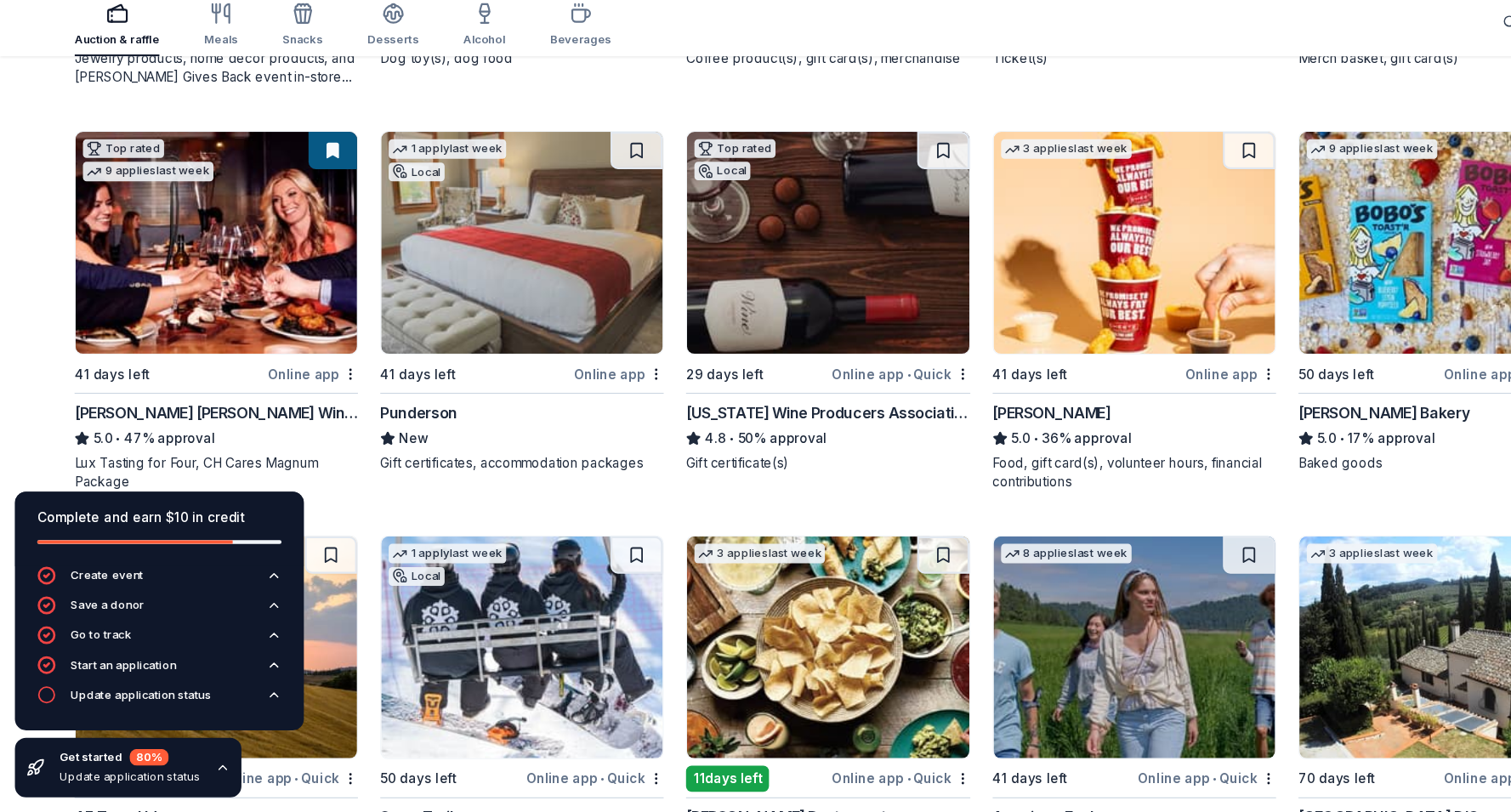
click at [465, 445] on div "Punderson" at bounding box center [476, 447] width 259 height 21
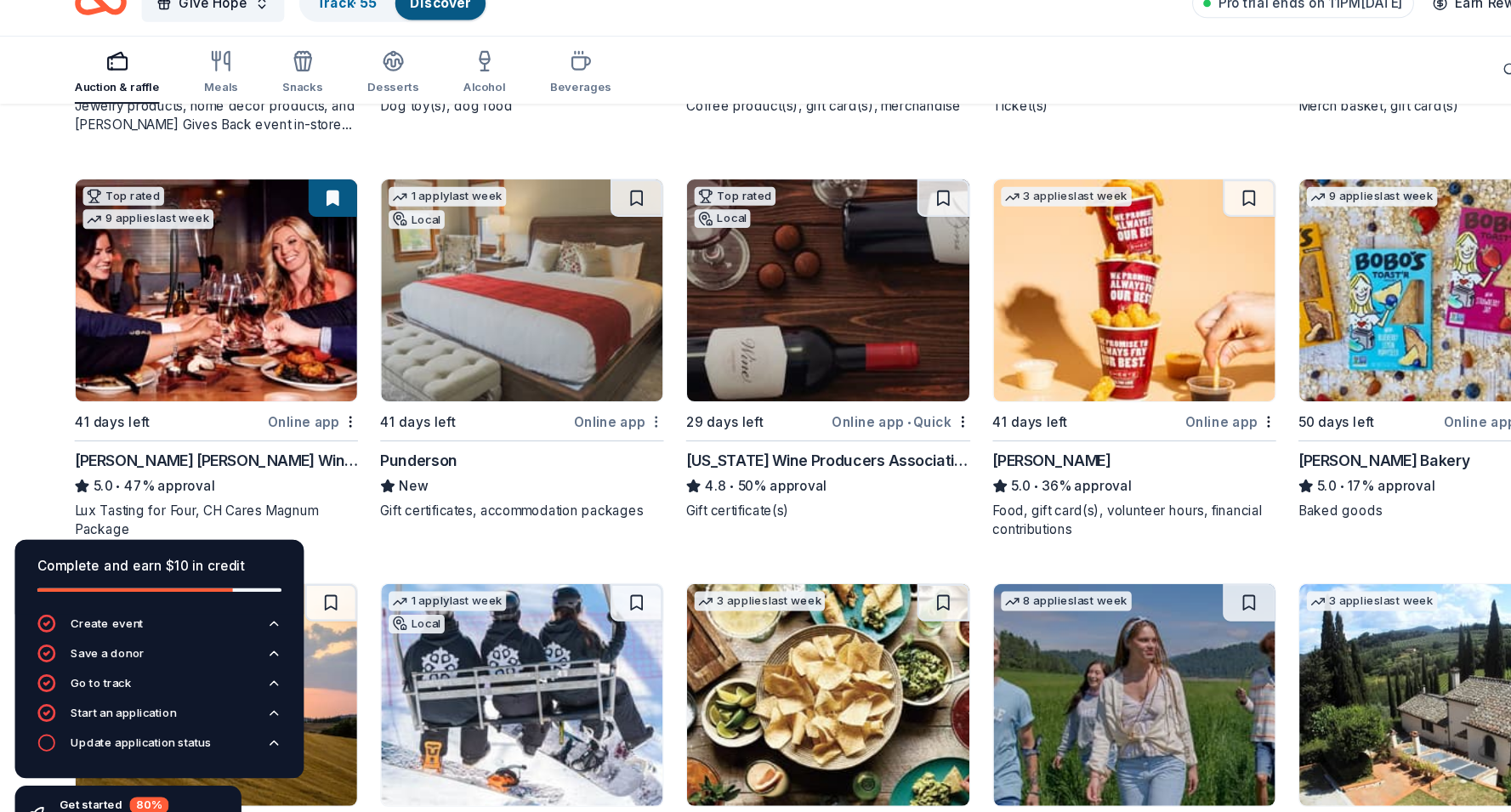
click at [567, 441] on div "Not interested" at bounding box center [544, 442] width 114 height 31
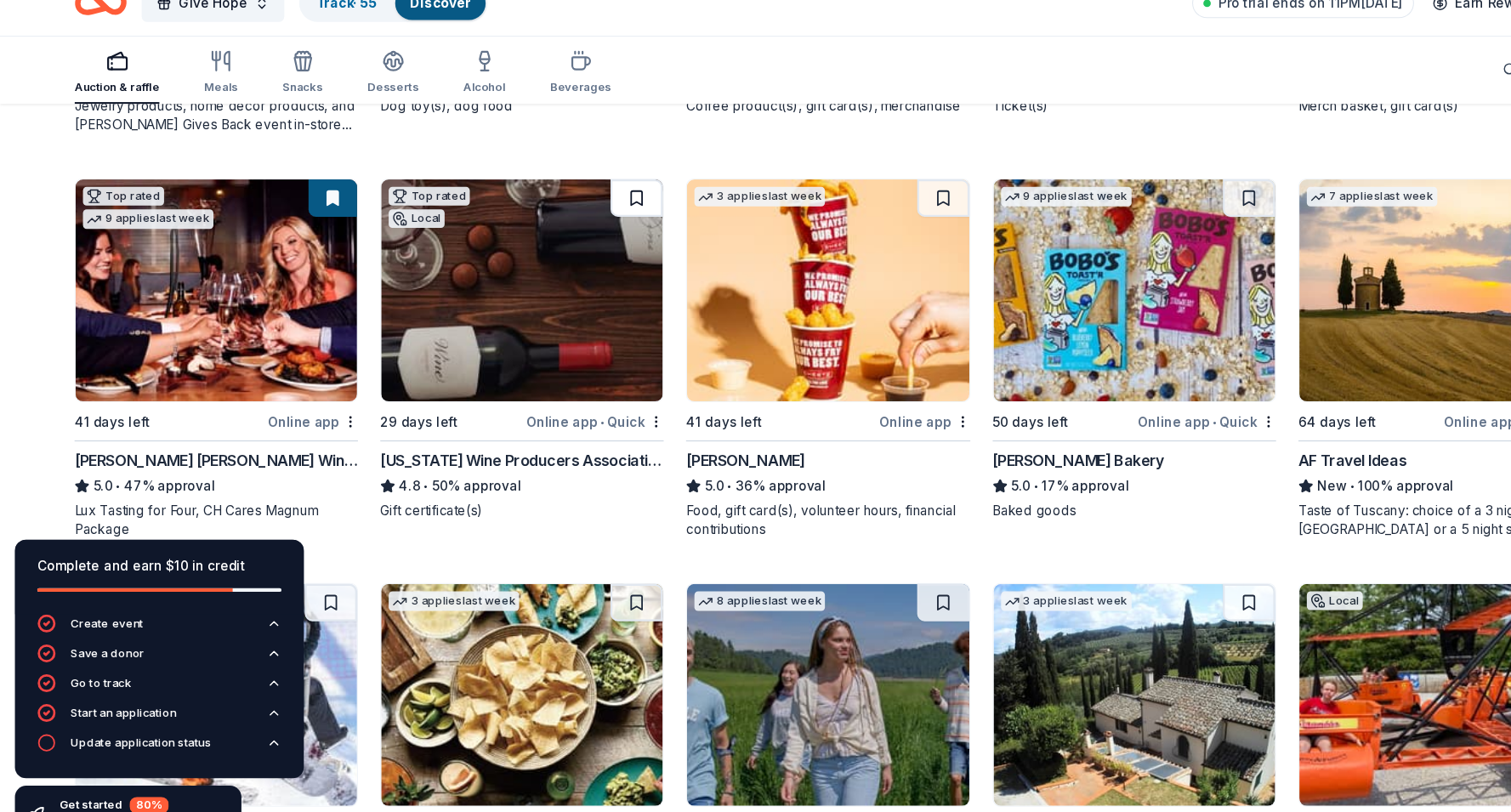
click at [574, 211] on button at bounding box center [580, 208] width 48 height 34
click at [858, 211] on button at bounding box center [860, 208] width 48 height 34
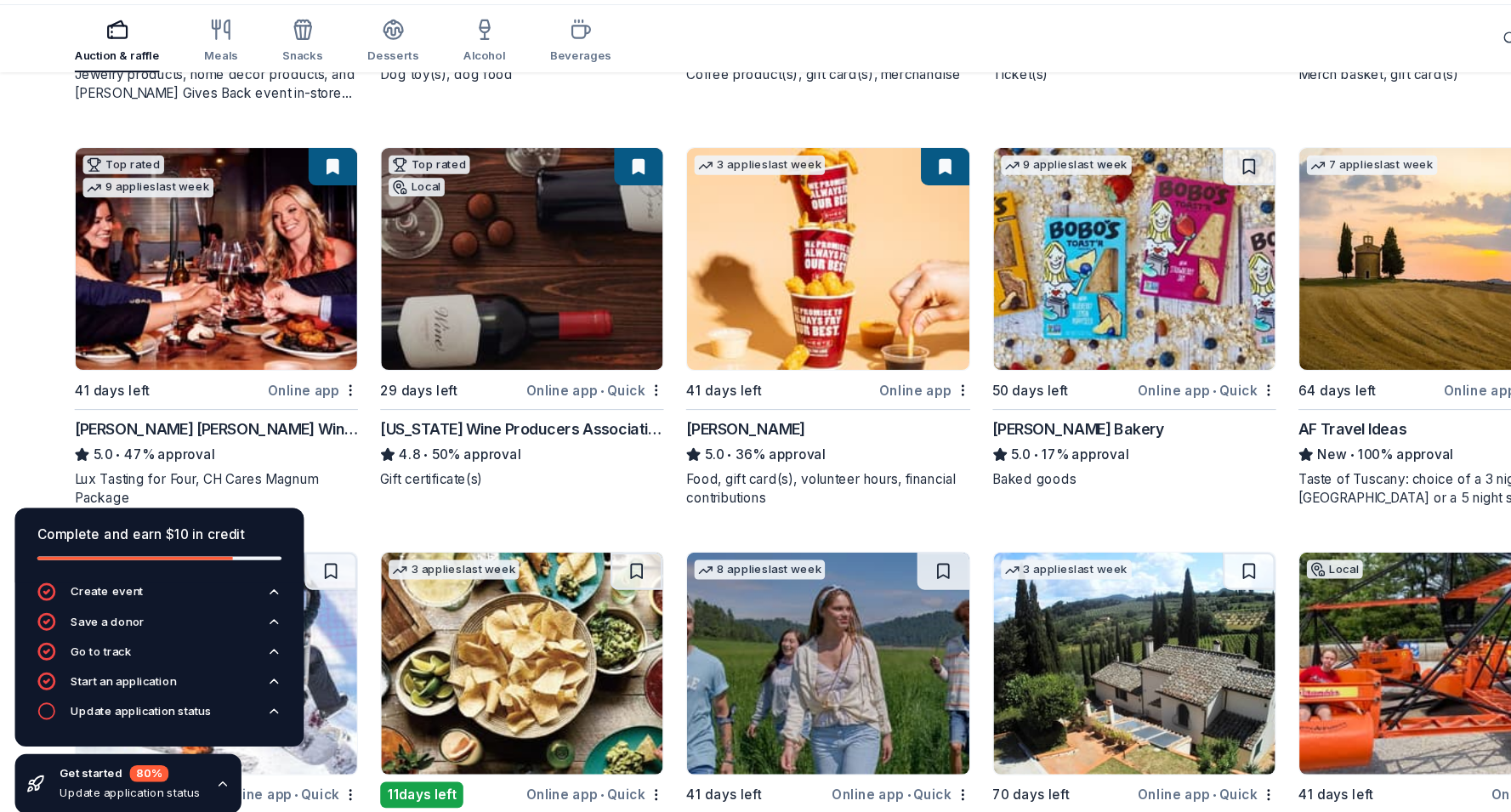
click at [977, 444] on div "Bobo's Bakery" at bounding box center [984, 447] width 156 height 21
click at [1131, 439] on div "Not interested" at bounding box center [1103, 442] width 114 height 31
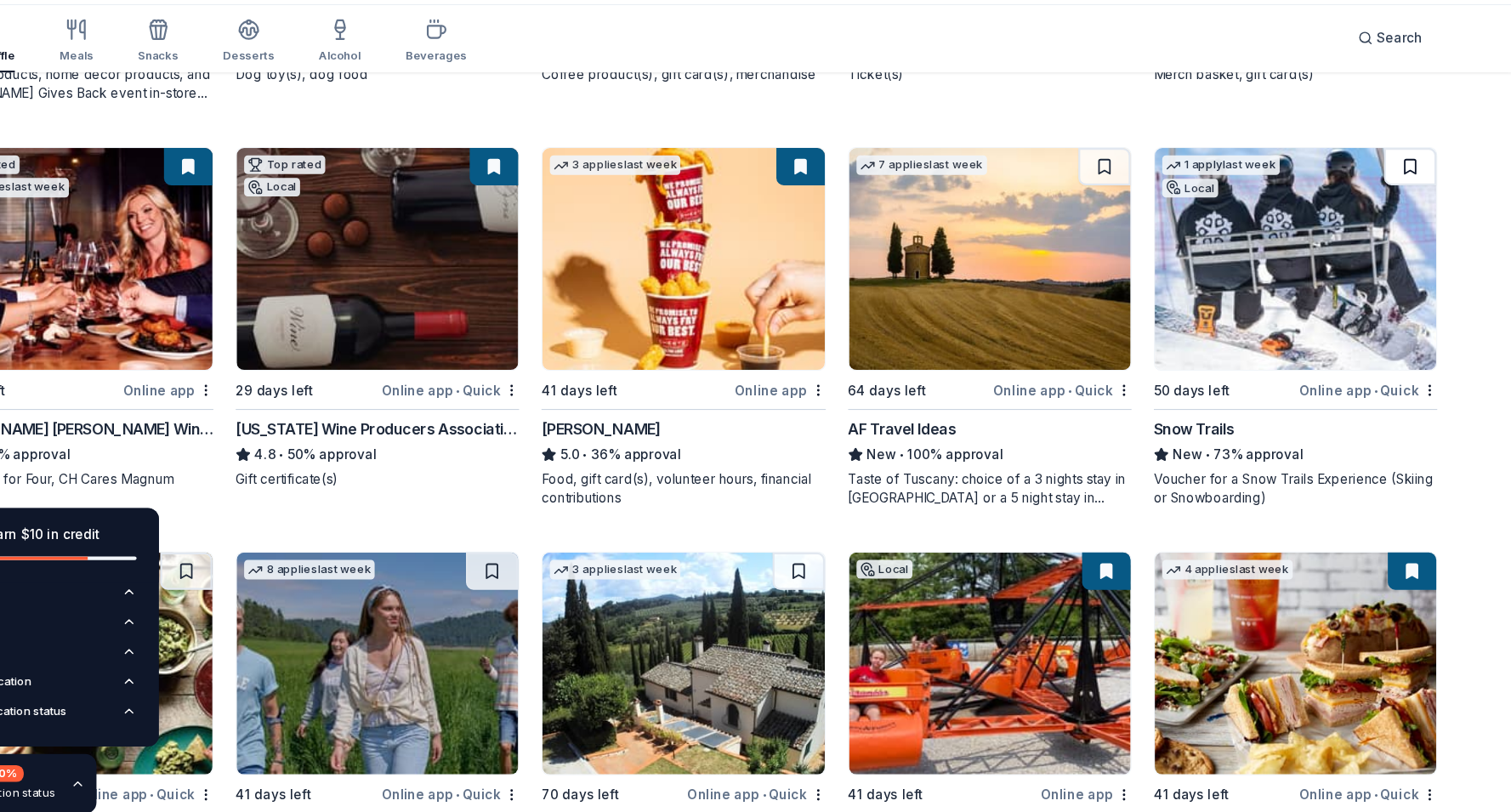
click at [1414, 215] on button at bounding box center [1418, 208] width 48 height 34
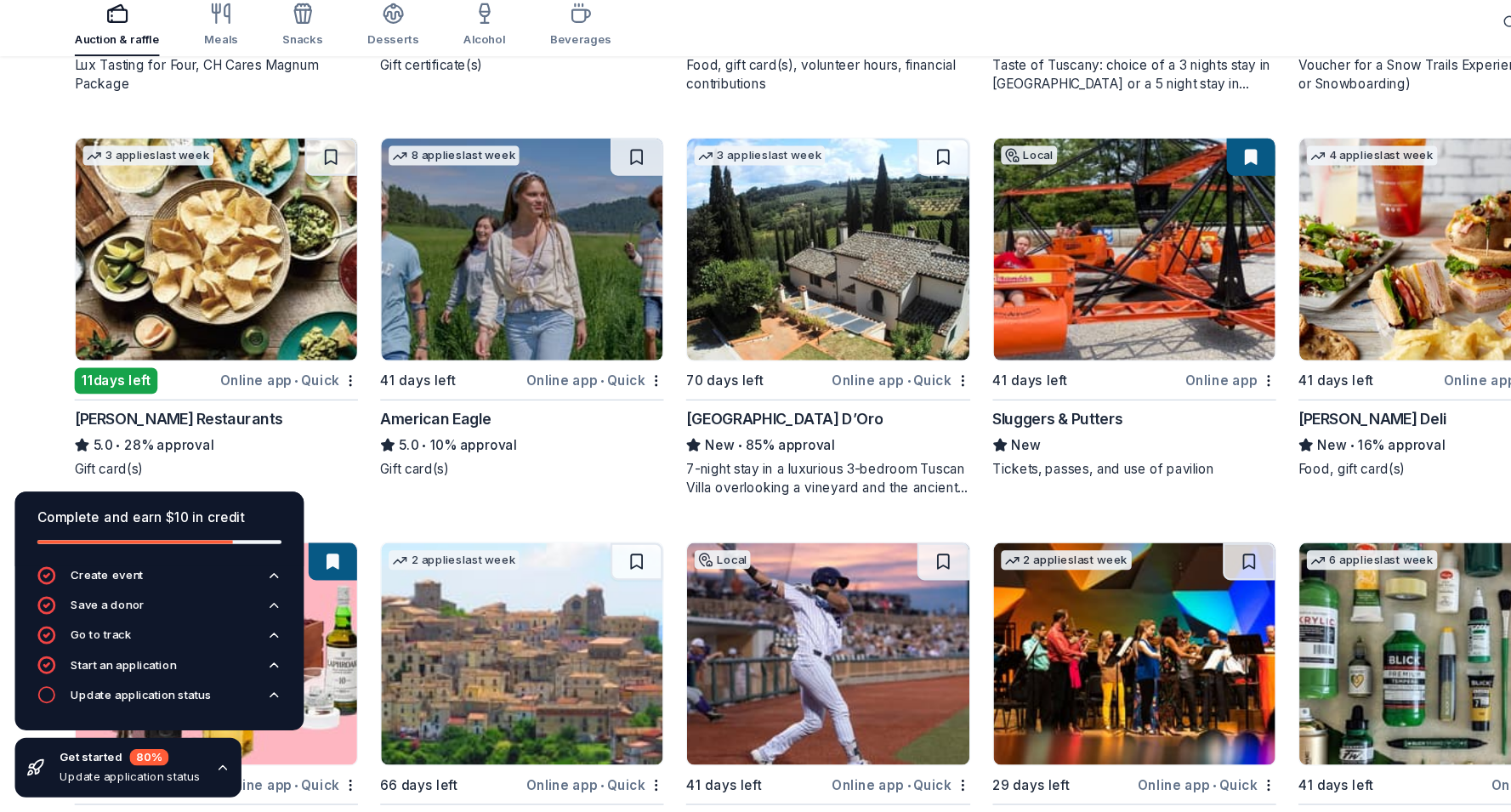
scroll to position [1212, 0]
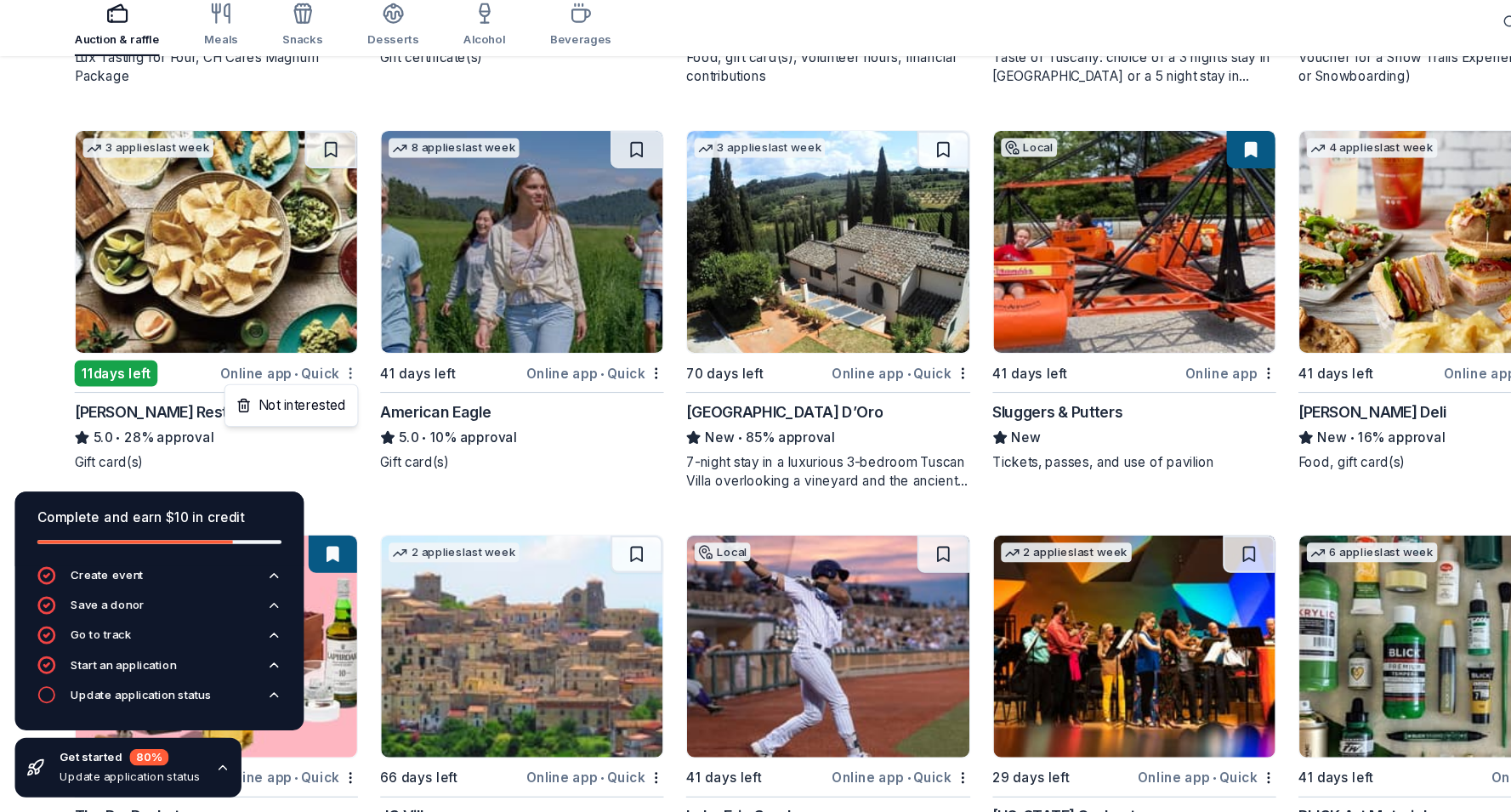
click at [297, 444] on div "Not interested" at bounding box center [265, 441] width 114 height 31
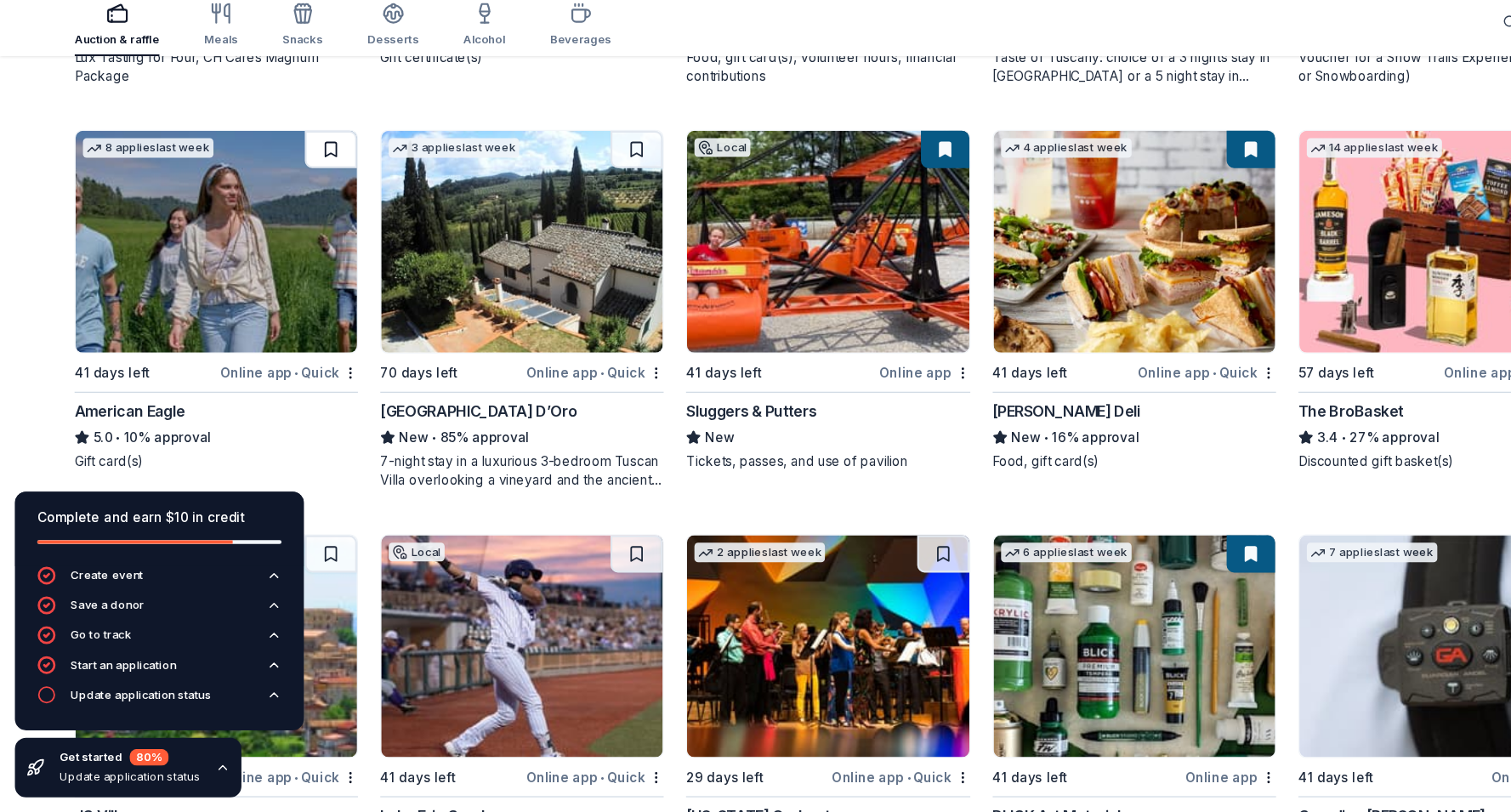
click at [299, 207] on button at bounding box center [302, 208] width 48 height 34
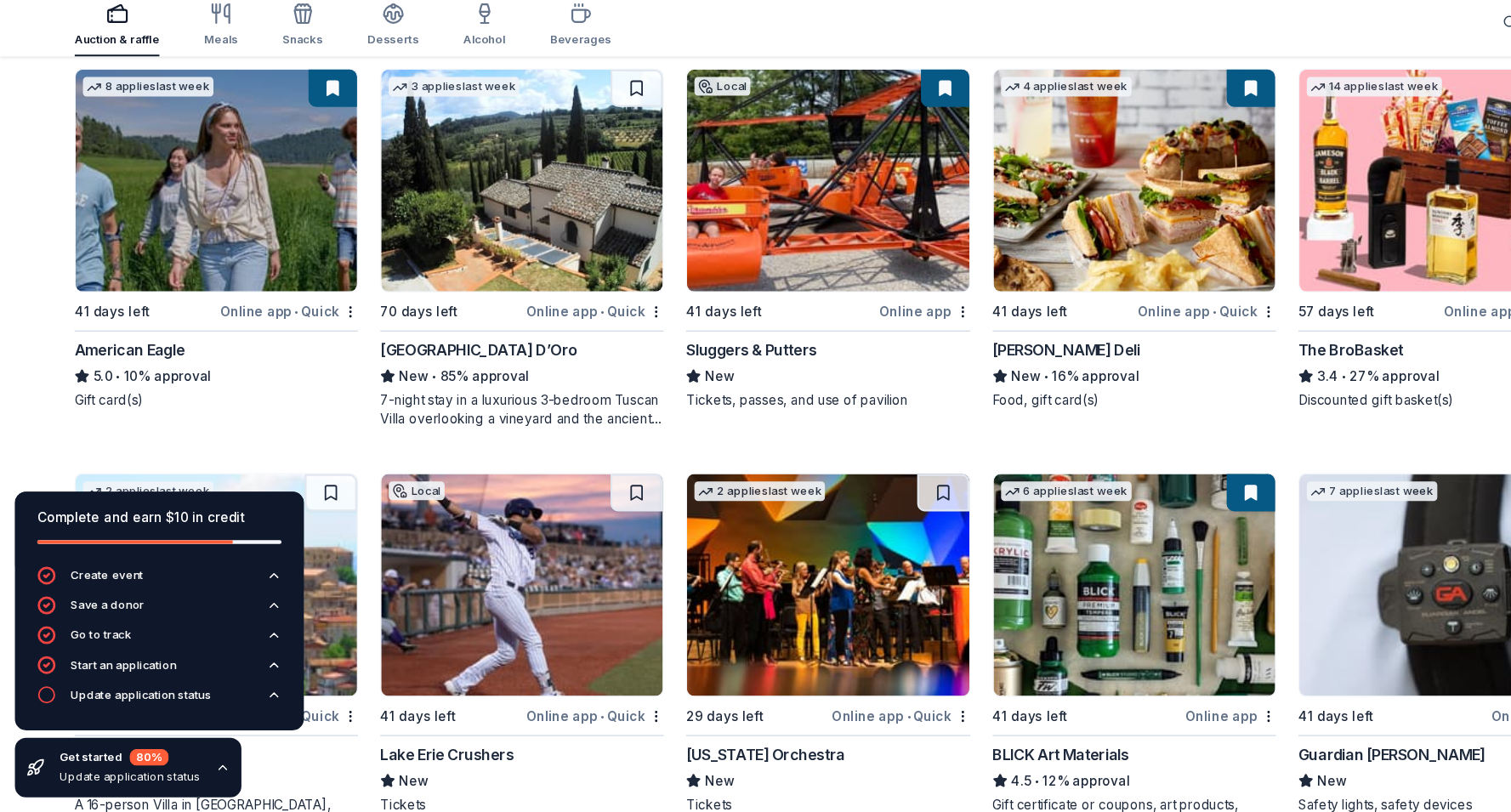
scroll to position [1271, 0]
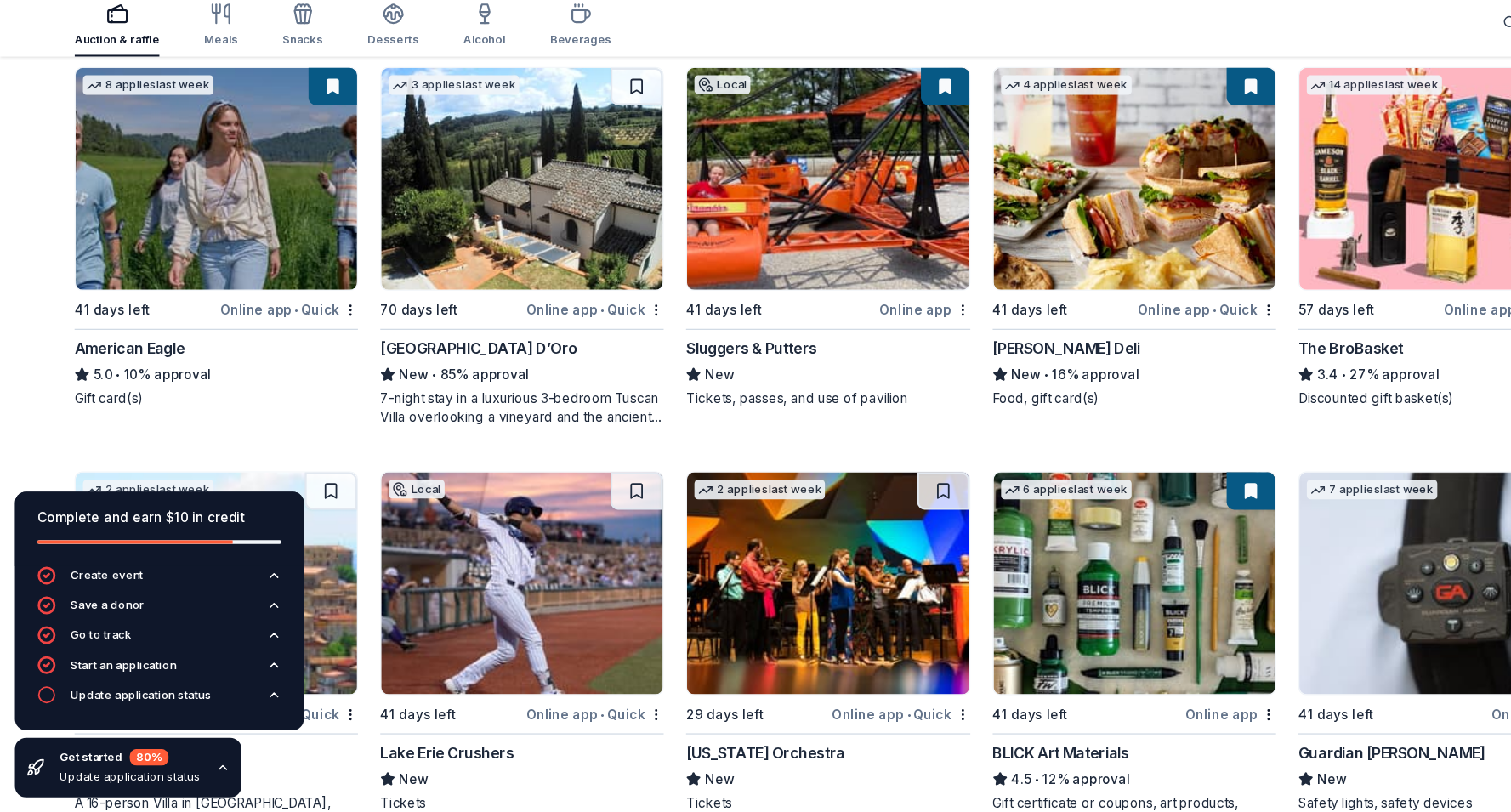
click at [452, 386] on div "Villa Sogni D’Oro" at bounding box center [476, 388] width 259 height 21
click at [580, 387] on div "Not interested" at bounding box center [544, 383] width 114 height 31
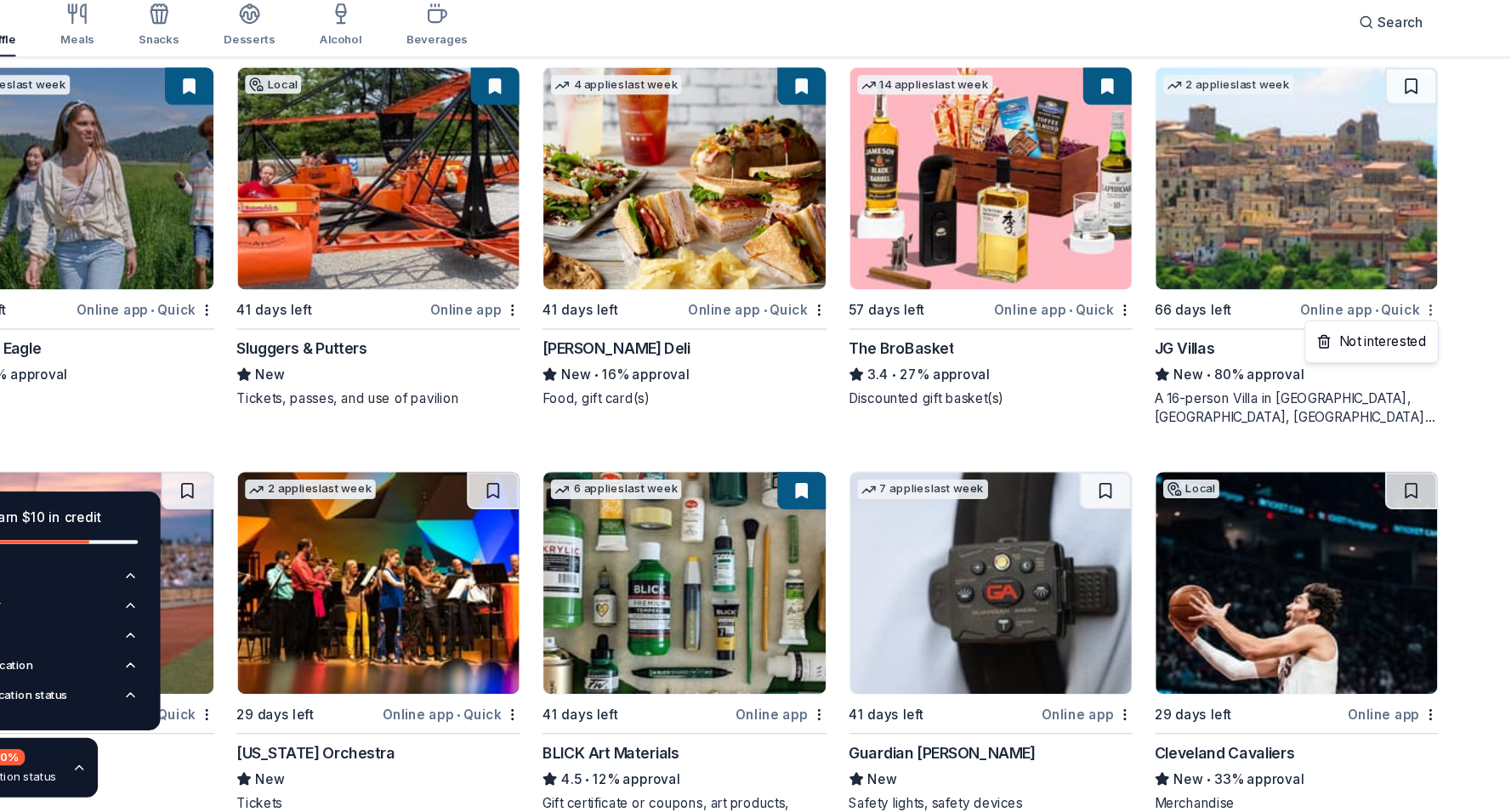
click at [1417, 378] on div "Not interested" at bounding box center [1382, 383] width 114 height 31
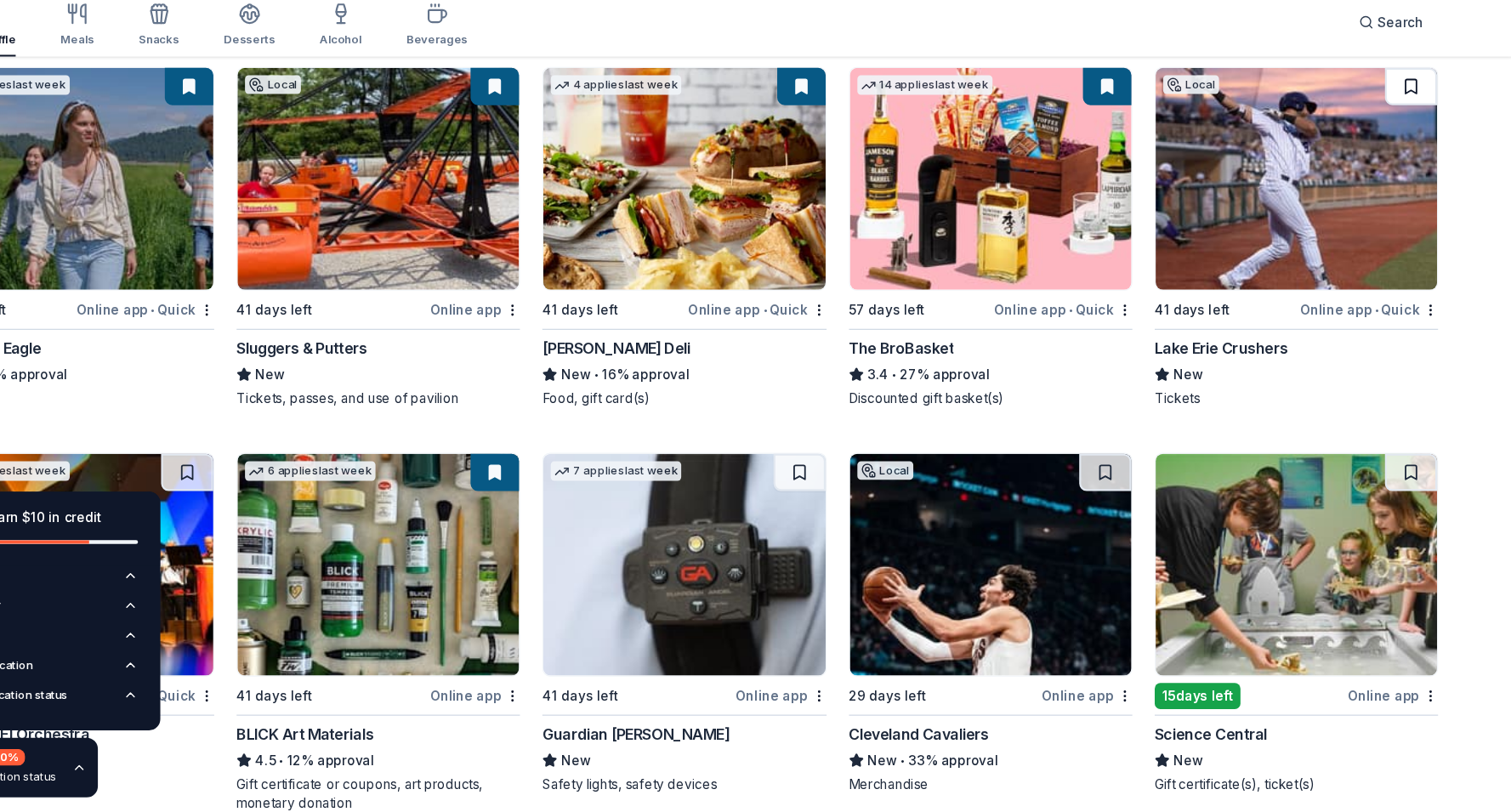
click at [1415, 141] on button at bounding box center [1418, 149] width 48 height 34
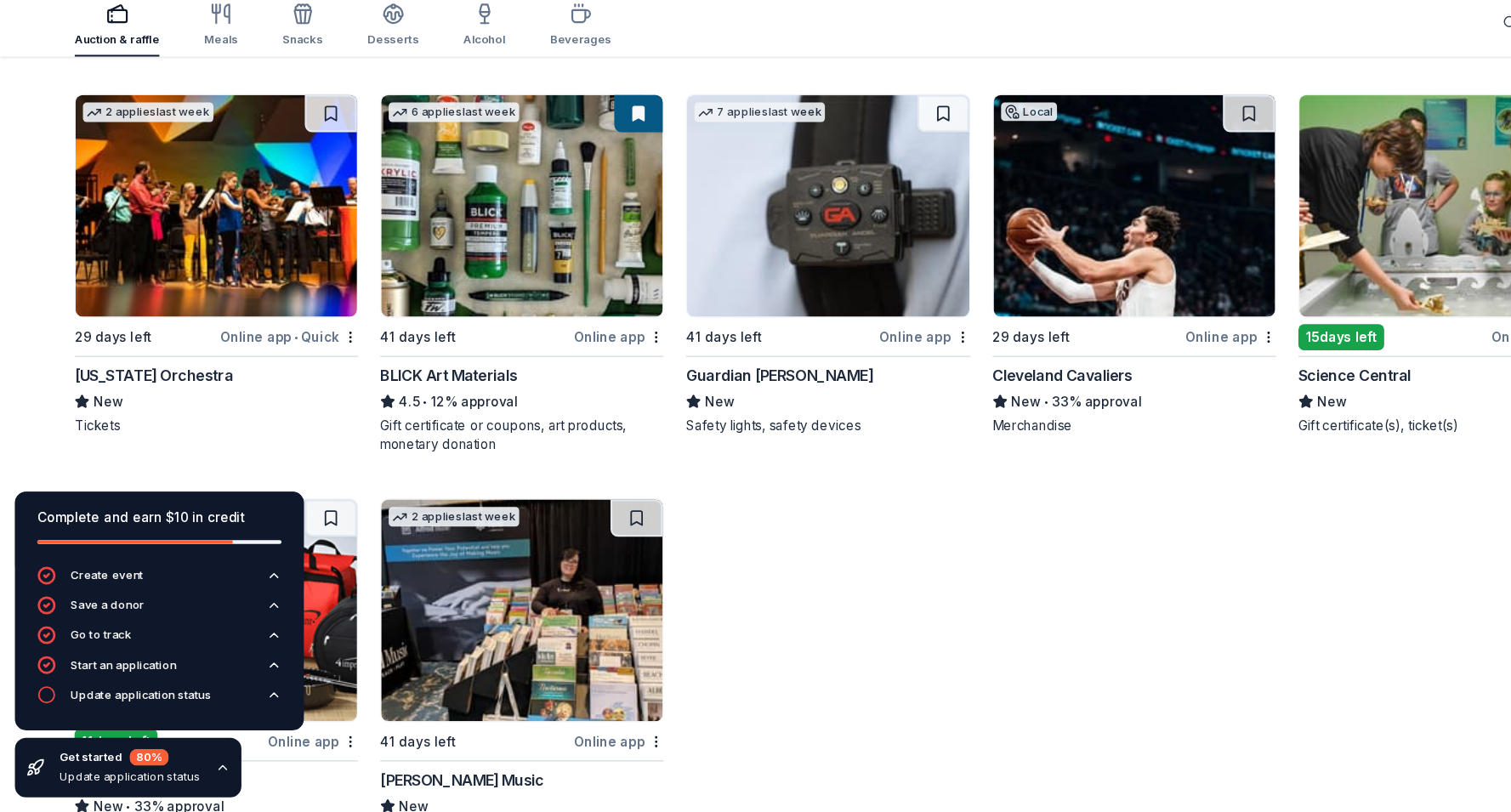
scroll to position [1602, 0]
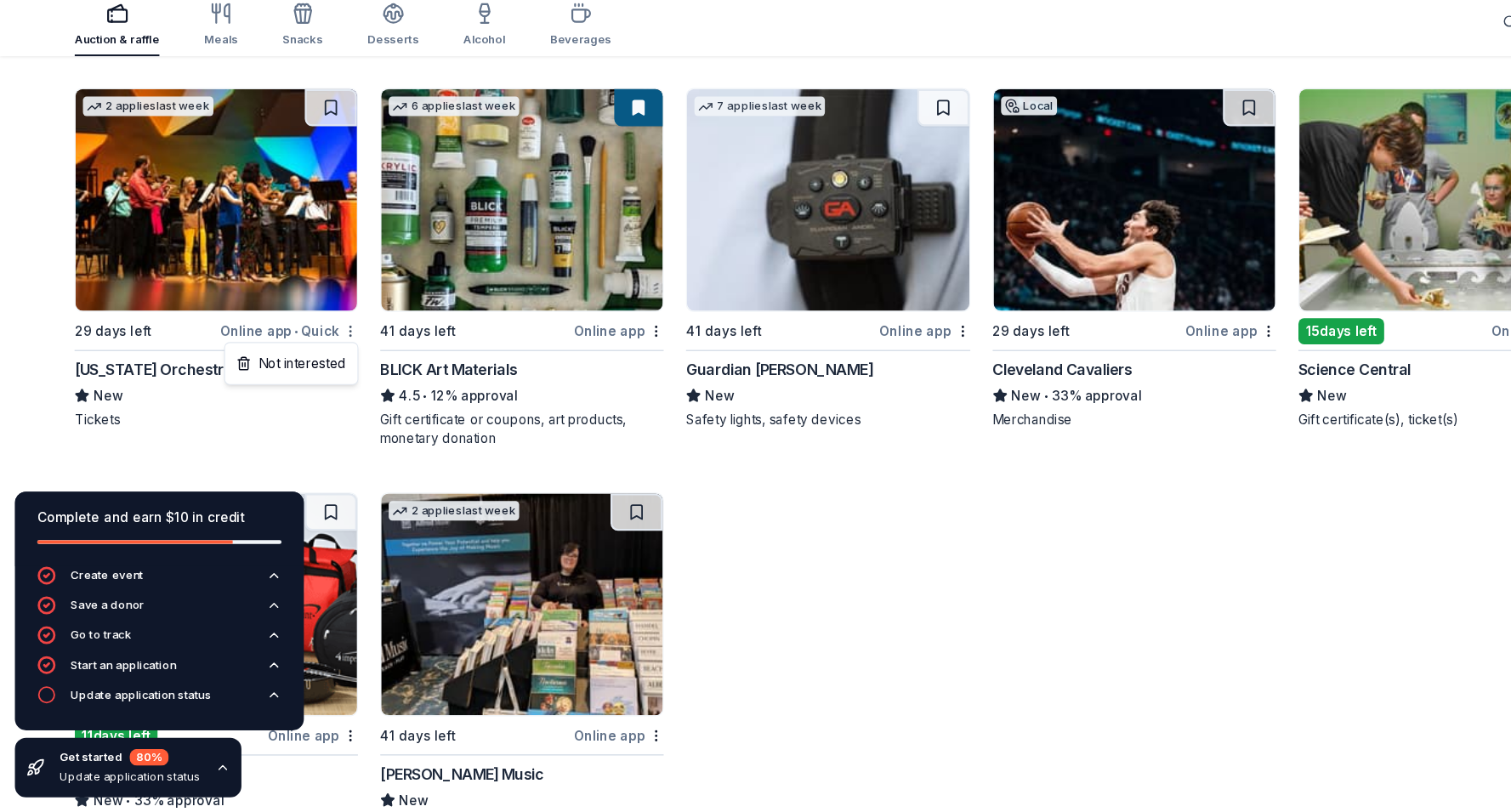
click at [304, 397] on div "Not interested" at bounding box center [265, 402] width 114 height 31
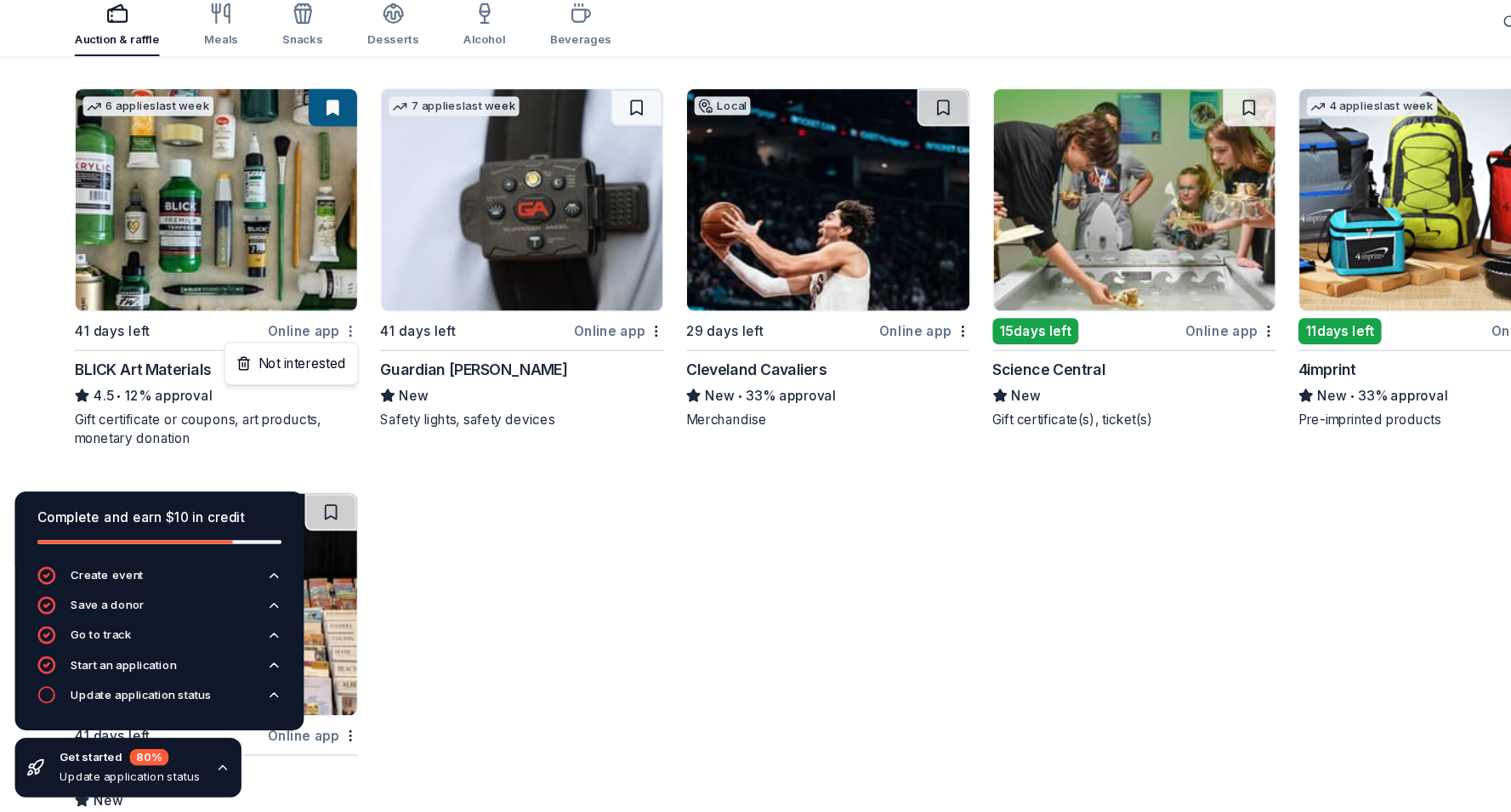
click at [300, 398] on div "Not interested" at bounding box center [265, 402] width 114 height 31
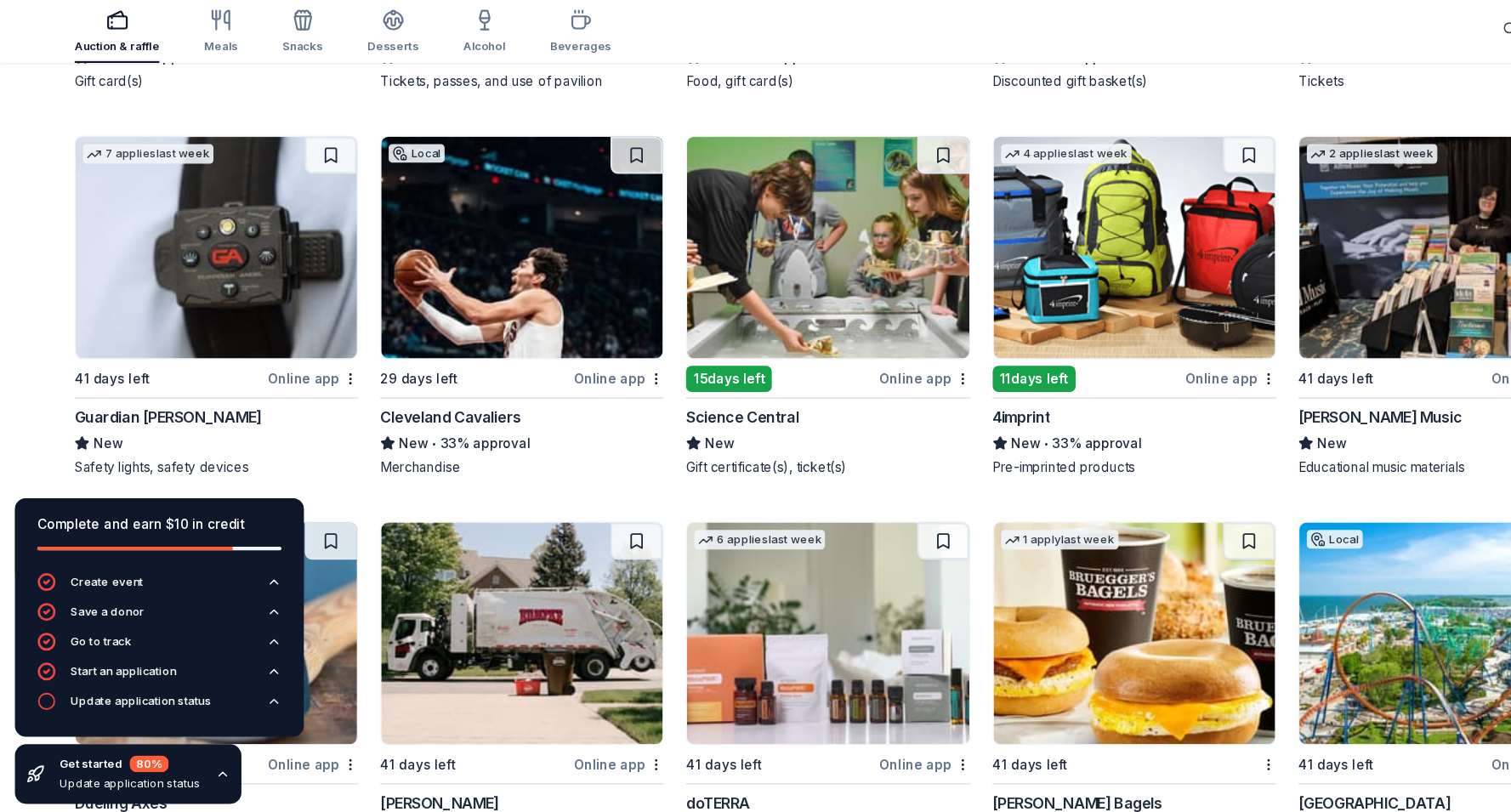
scroll to position [1573, 0]
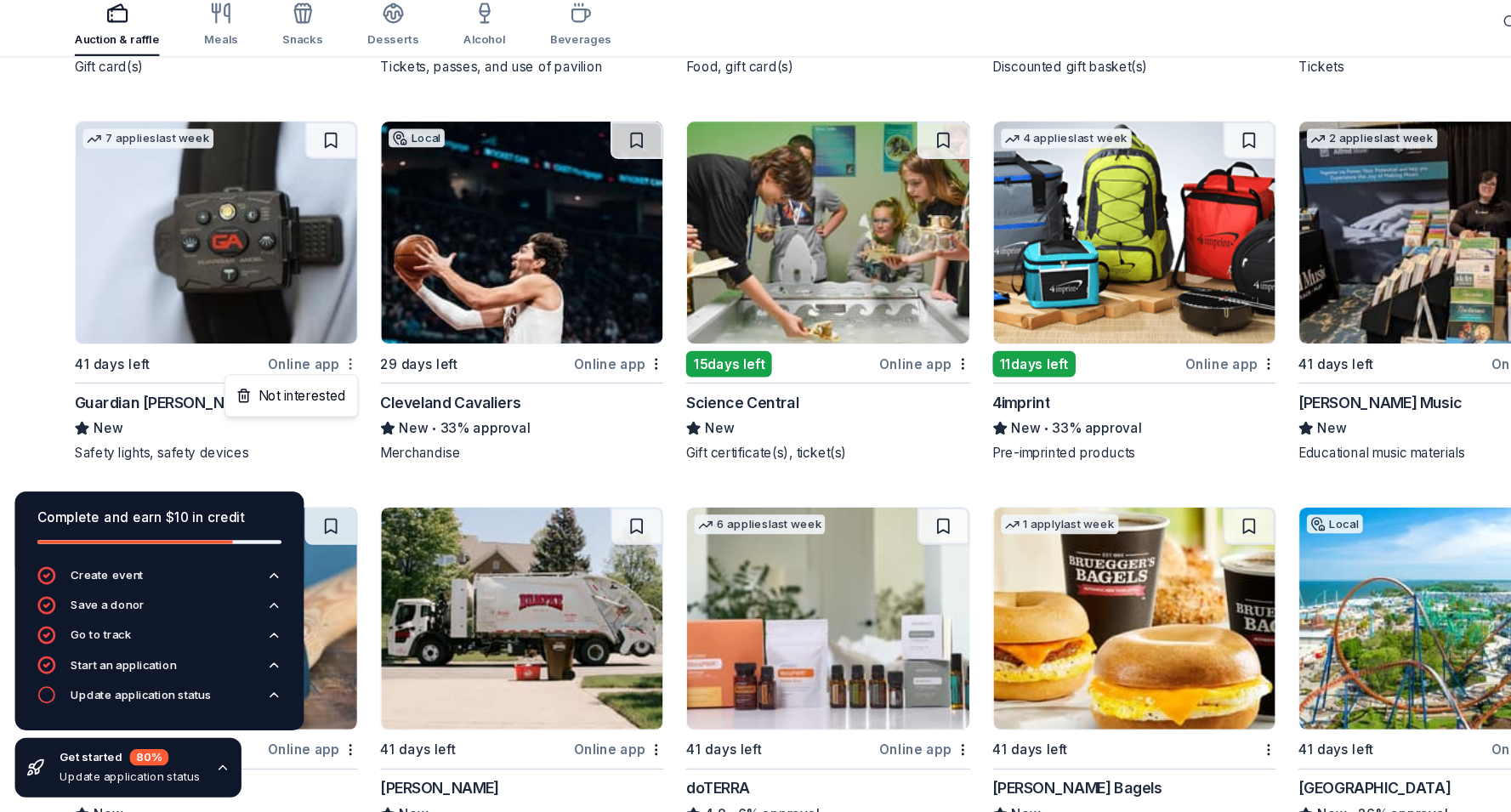
click at [299, 430] on div "Not interested" at bounding box center [265, 431] width 114 height 31
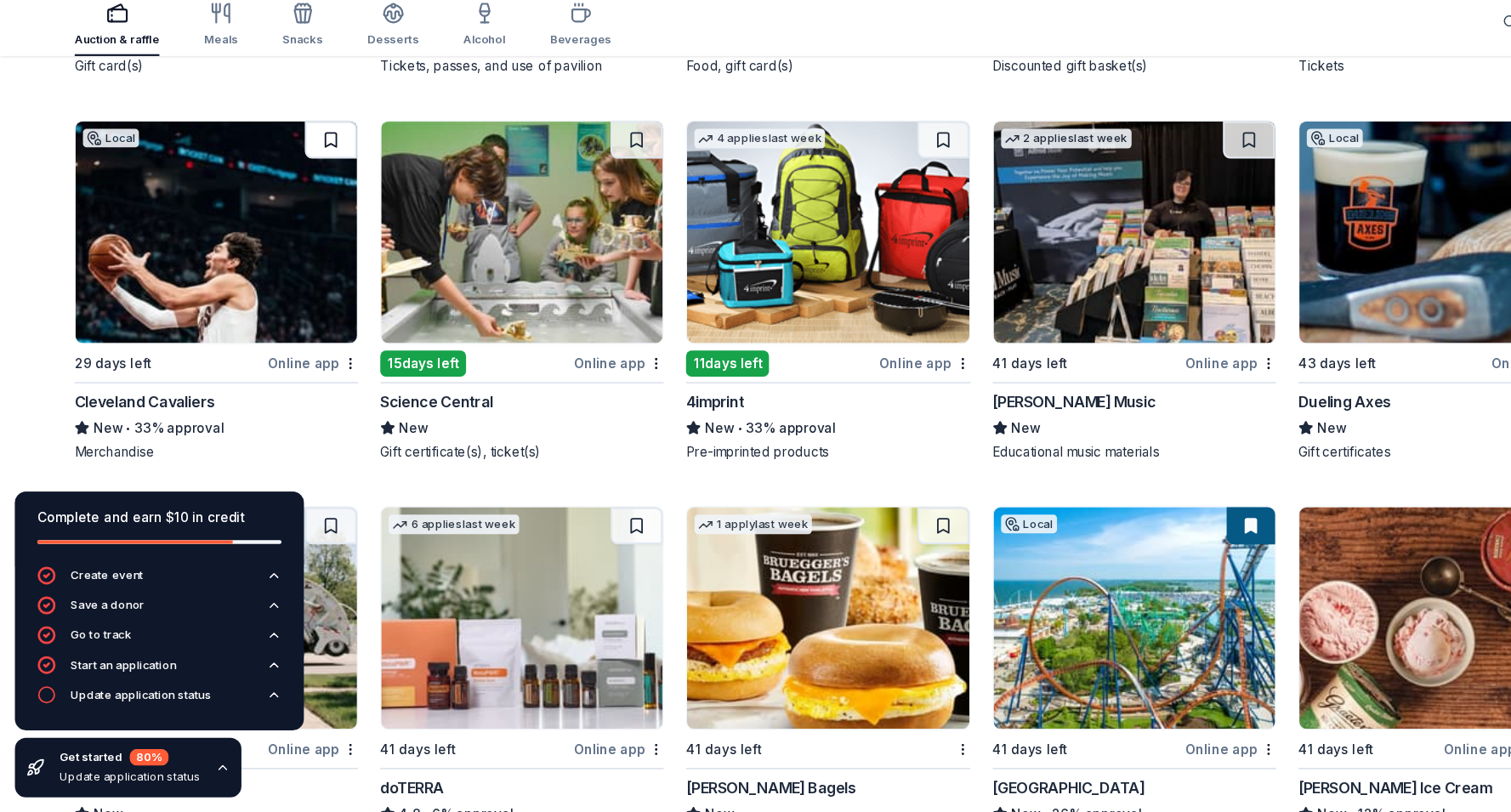
click at [307, 199] on button at bounding box center [302, 198] width 48 height 34
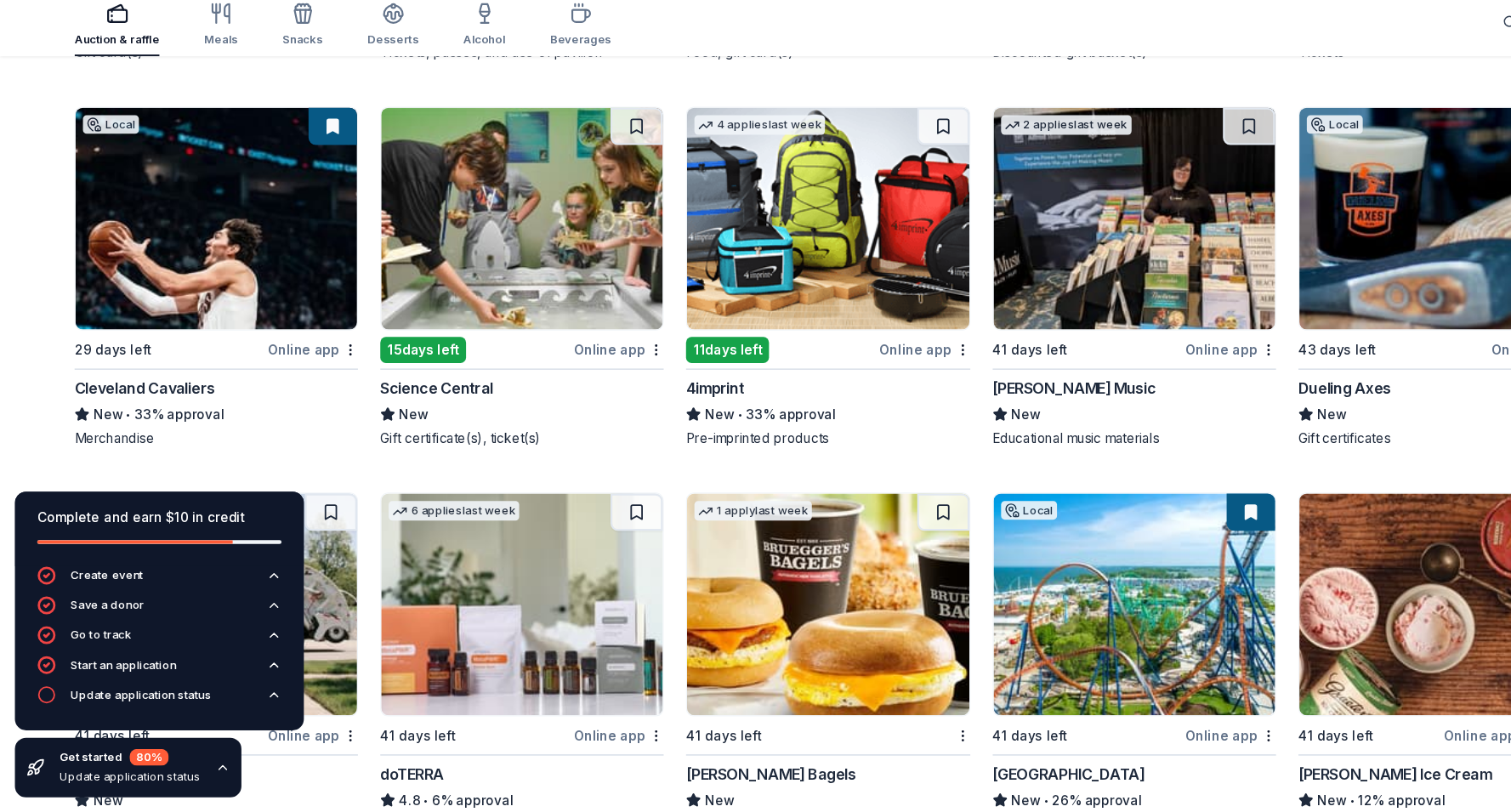
scroll to position [1589, 0]
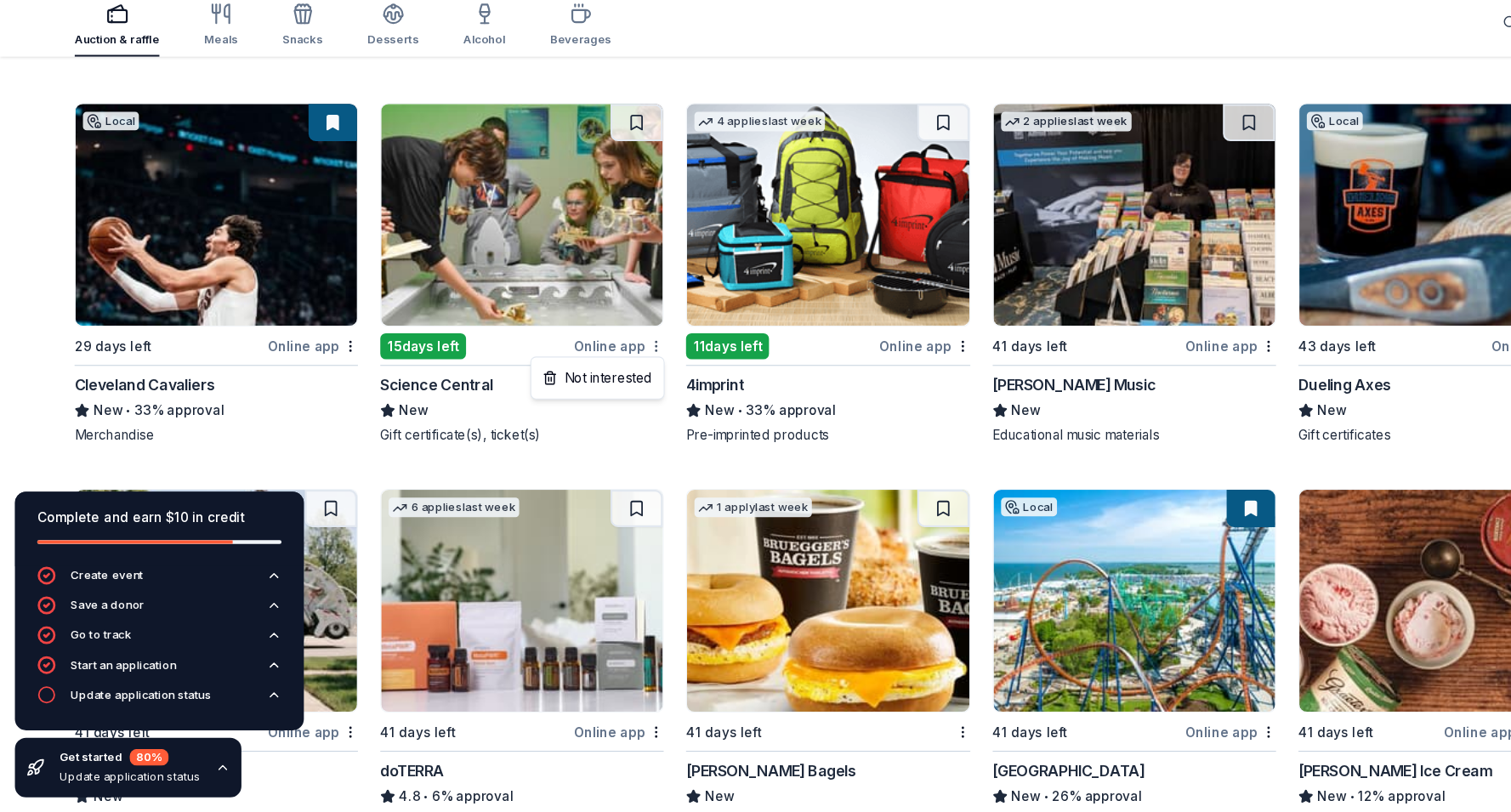
click at [561, 411] on div "Not interested" at bounding box center [544, 415] width 114 height 31
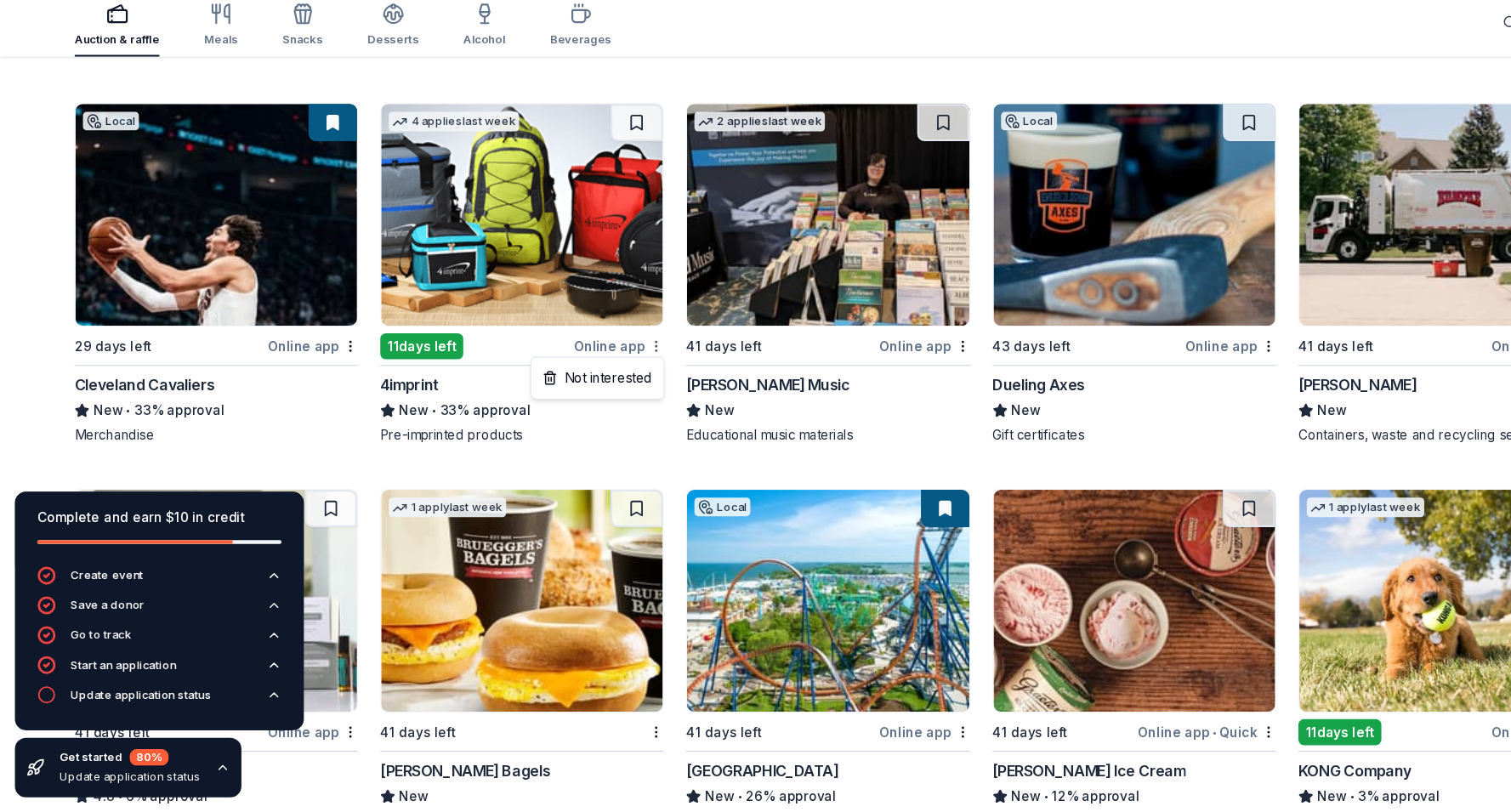
click at [590, 413] on div "Not interested" at bounding box center [544, 415] width 114 height 31
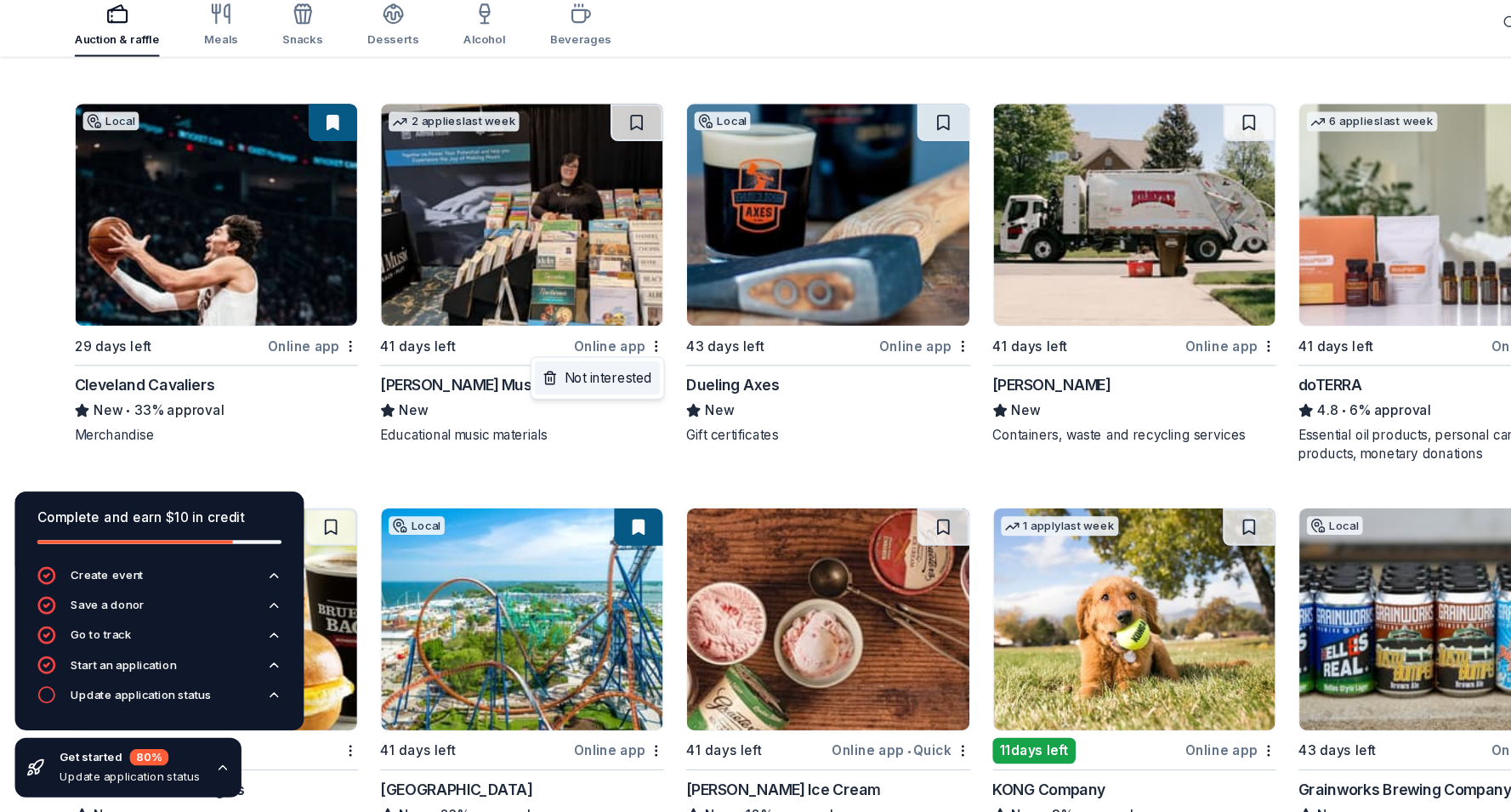
click at [573, 418] on div "Not interested" at bounding box center [544, 415] width 114 height 31
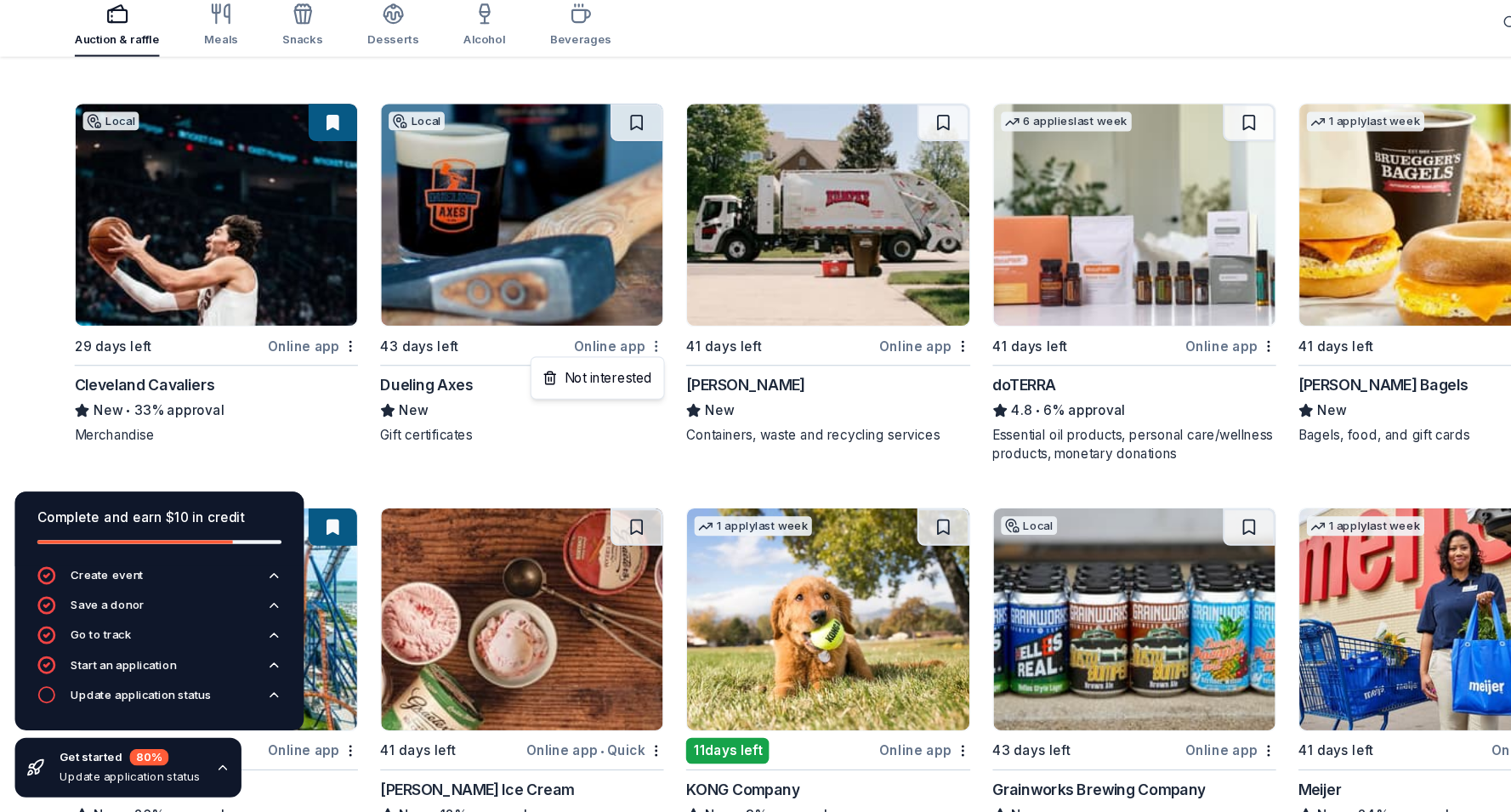
click at [568, 415] on div "Not interested" at bounding box center [544, 415] width 114 height 31
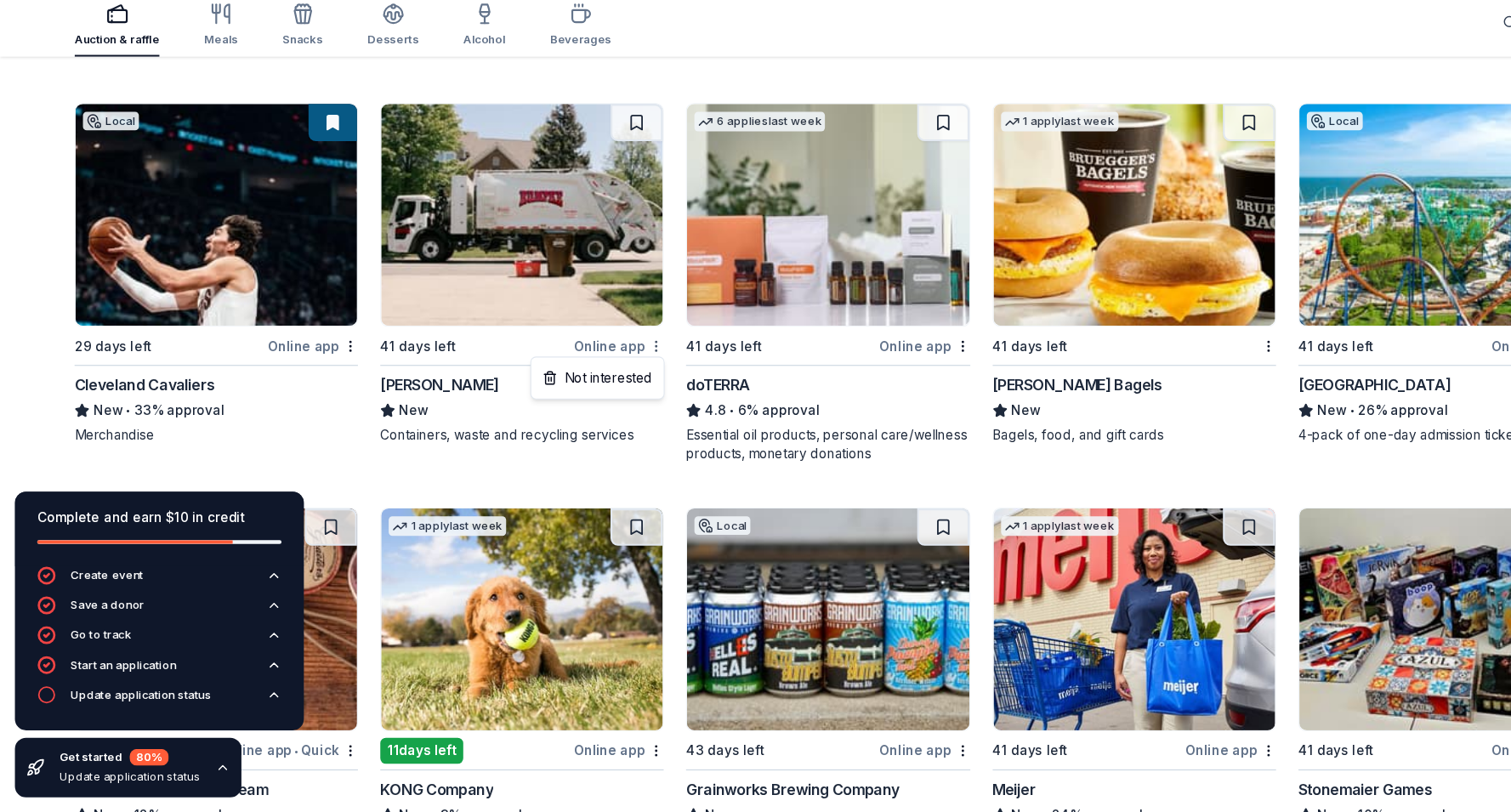
click at [577, 415] on div "Not interested" at bounding box center [544, 415] width 114 height 31
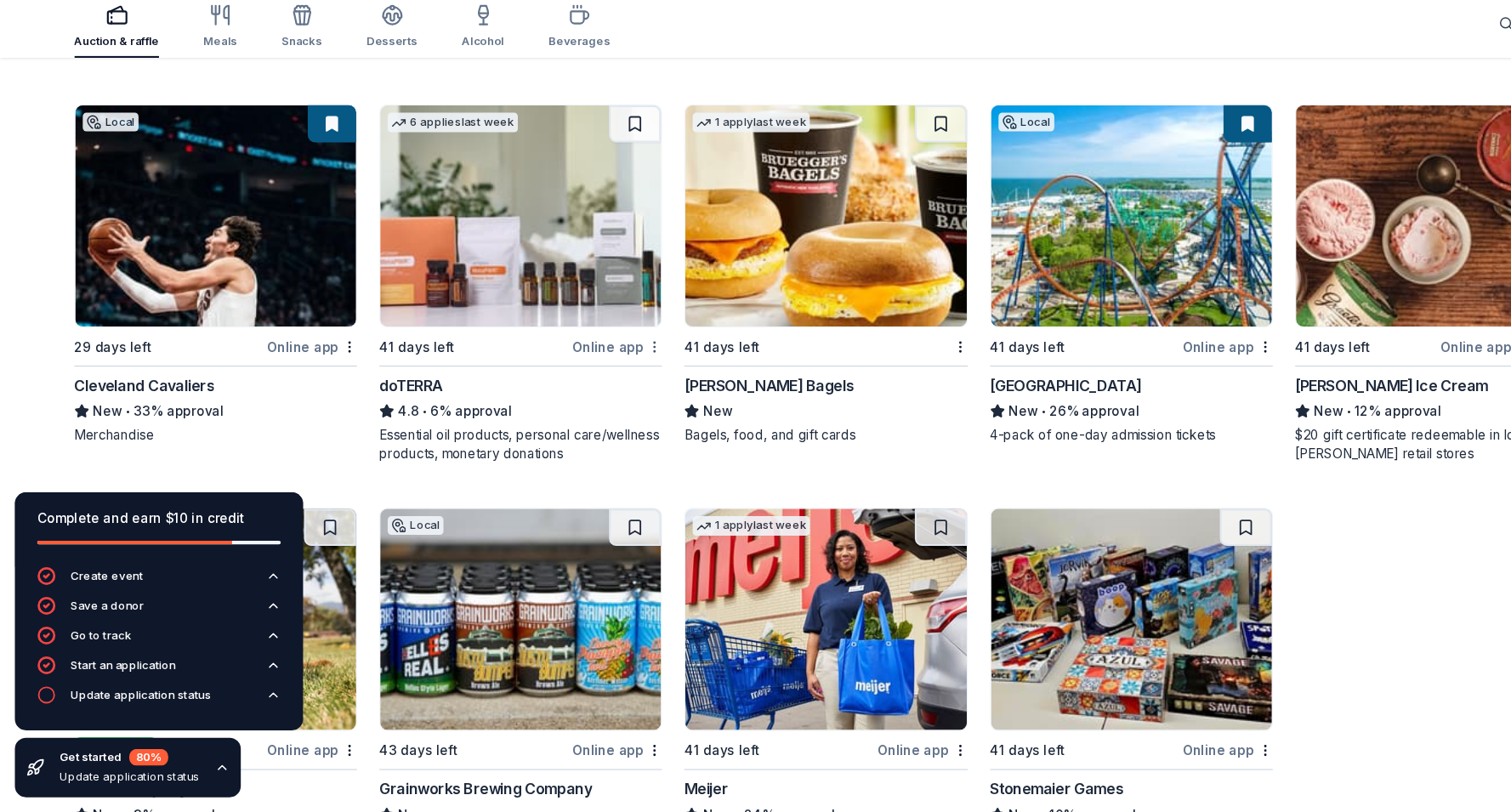
click at [564, 423] on div "Not interested" at bounding box center [544, 416] width 114 height 31
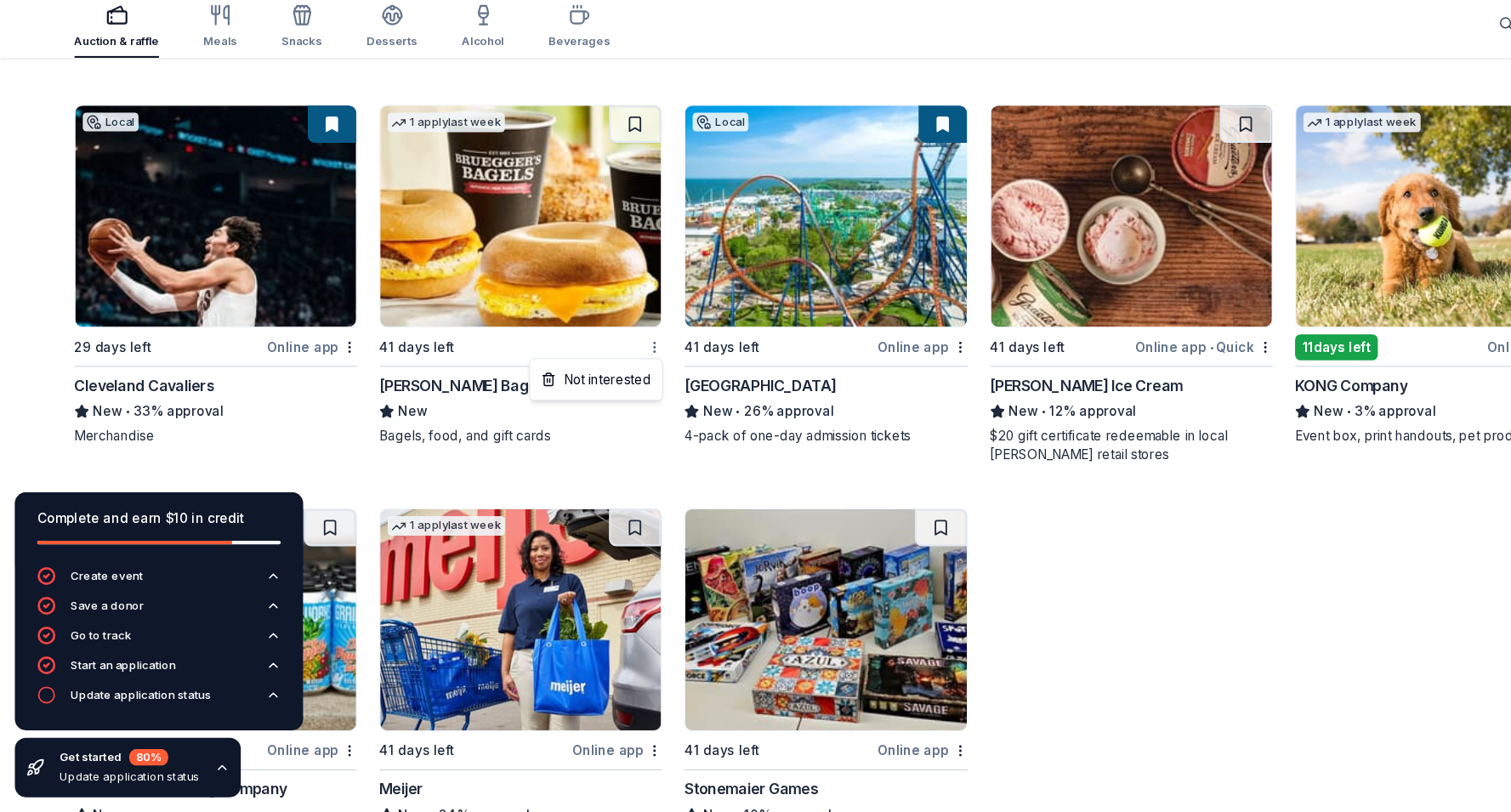
click at [576, 418] on div "Not interested" at bounding box center [544, 416] width 114 height 31
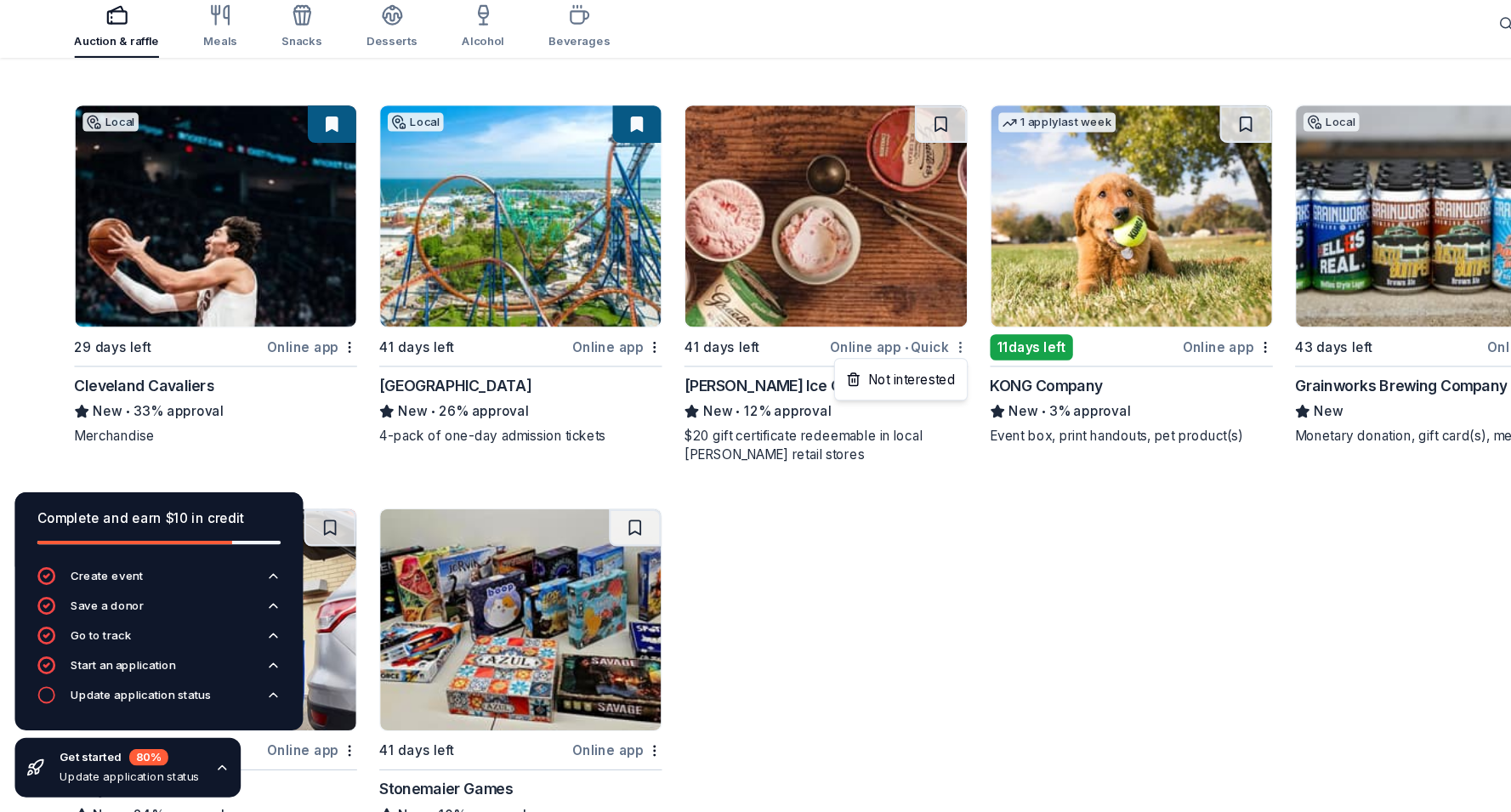
click at [837, 413] on div "Not interested" at bounding box center [824, 416] width 114 height 31
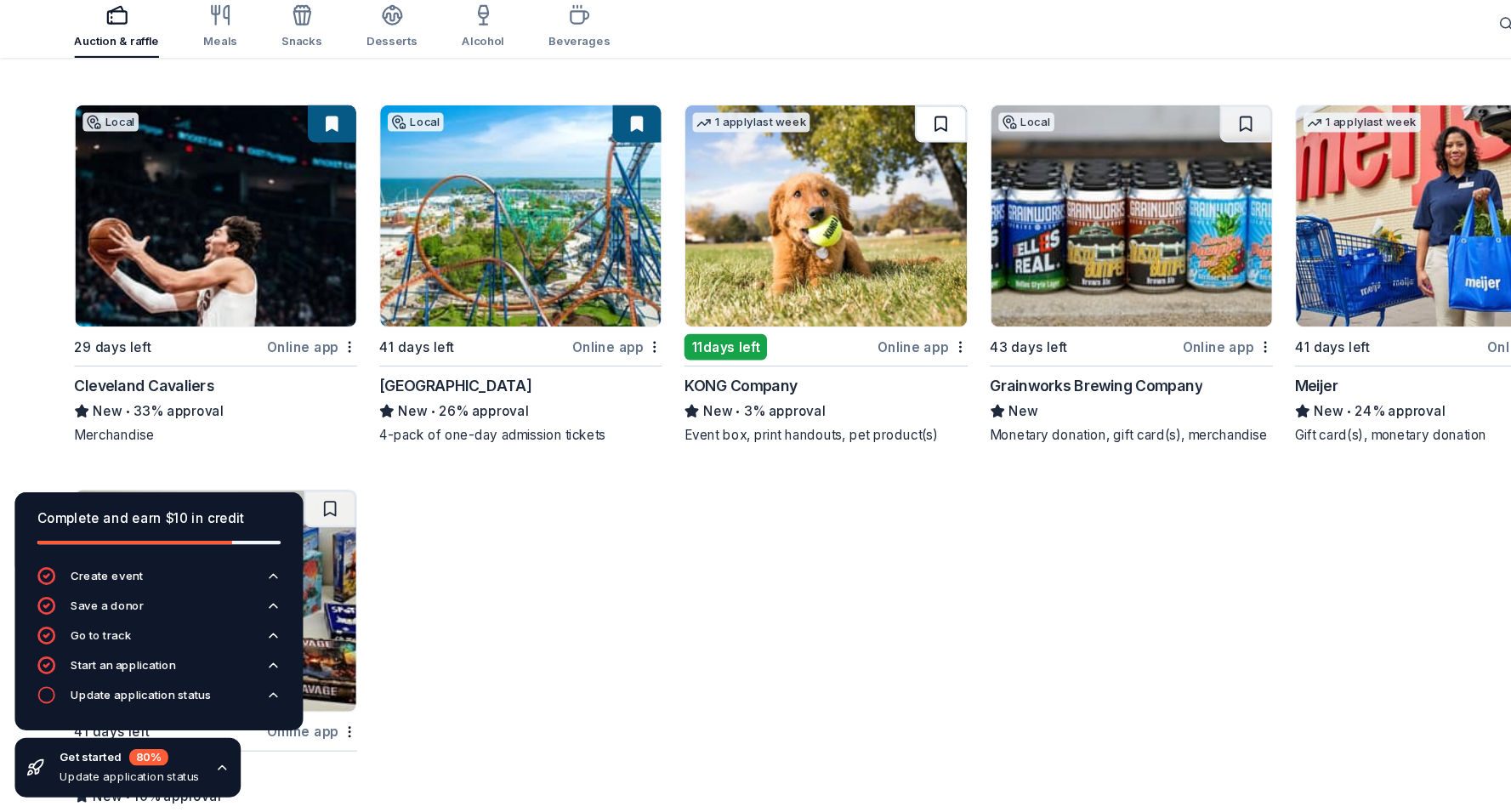
click at [867, 188] on button at bounding box center [860, 182] width 48 height 34
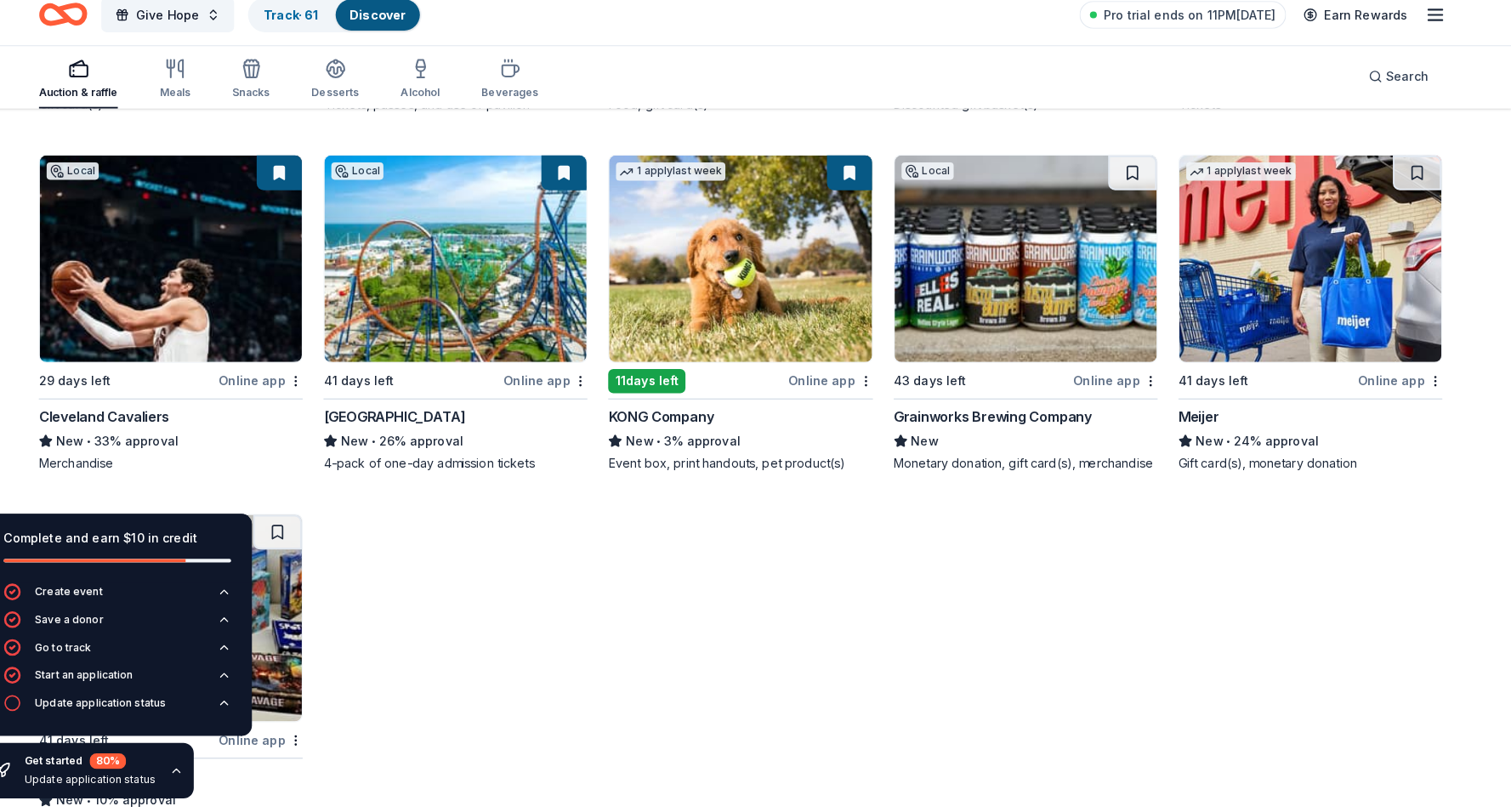
scroll to position [1586, 0]
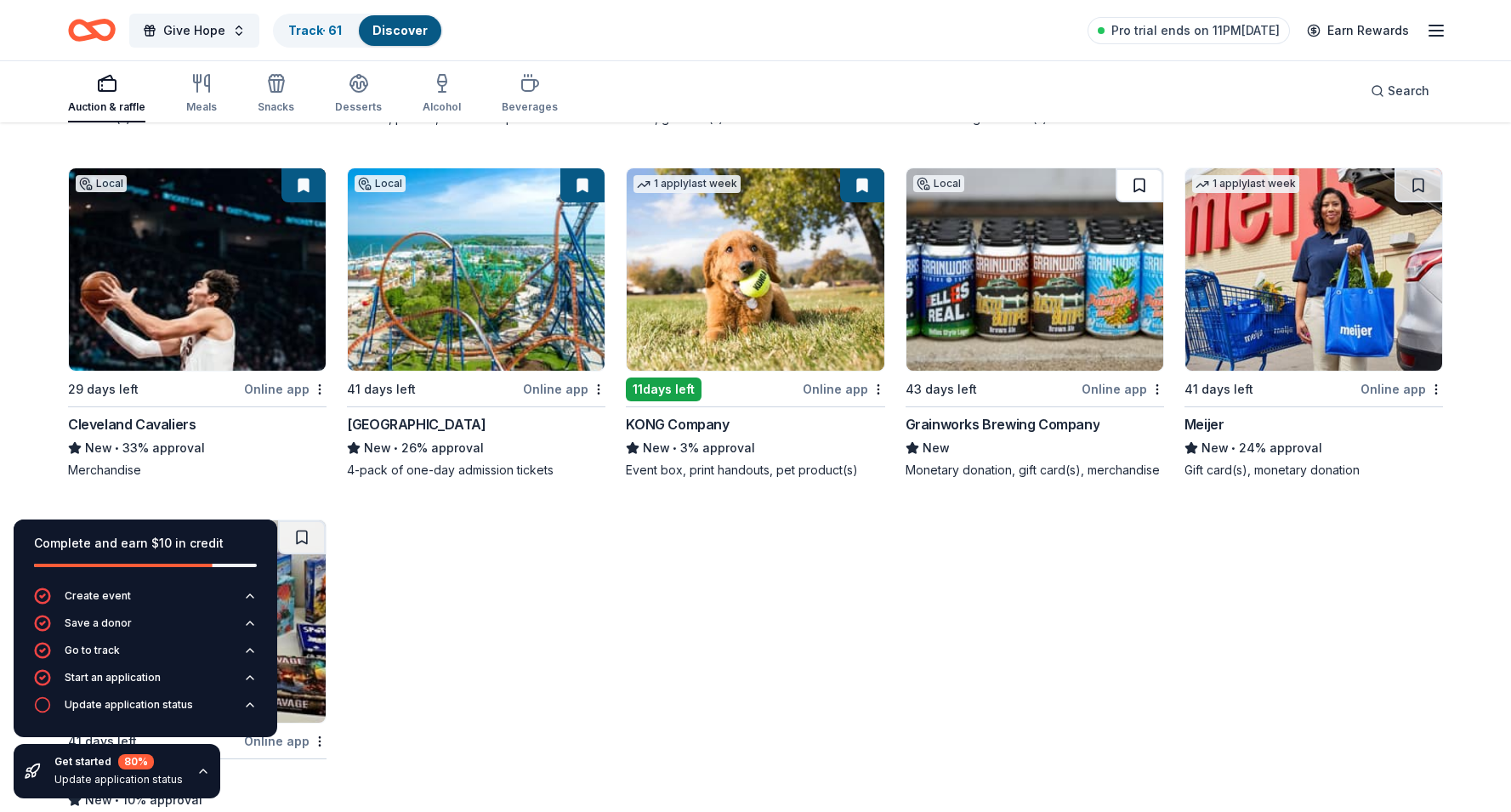
click at [1138, 184] on button at bounding box center [1139, 185] width 48 height 34
click at [1433, 174] on button at bounding box center [1418, 185] width 48 height 34
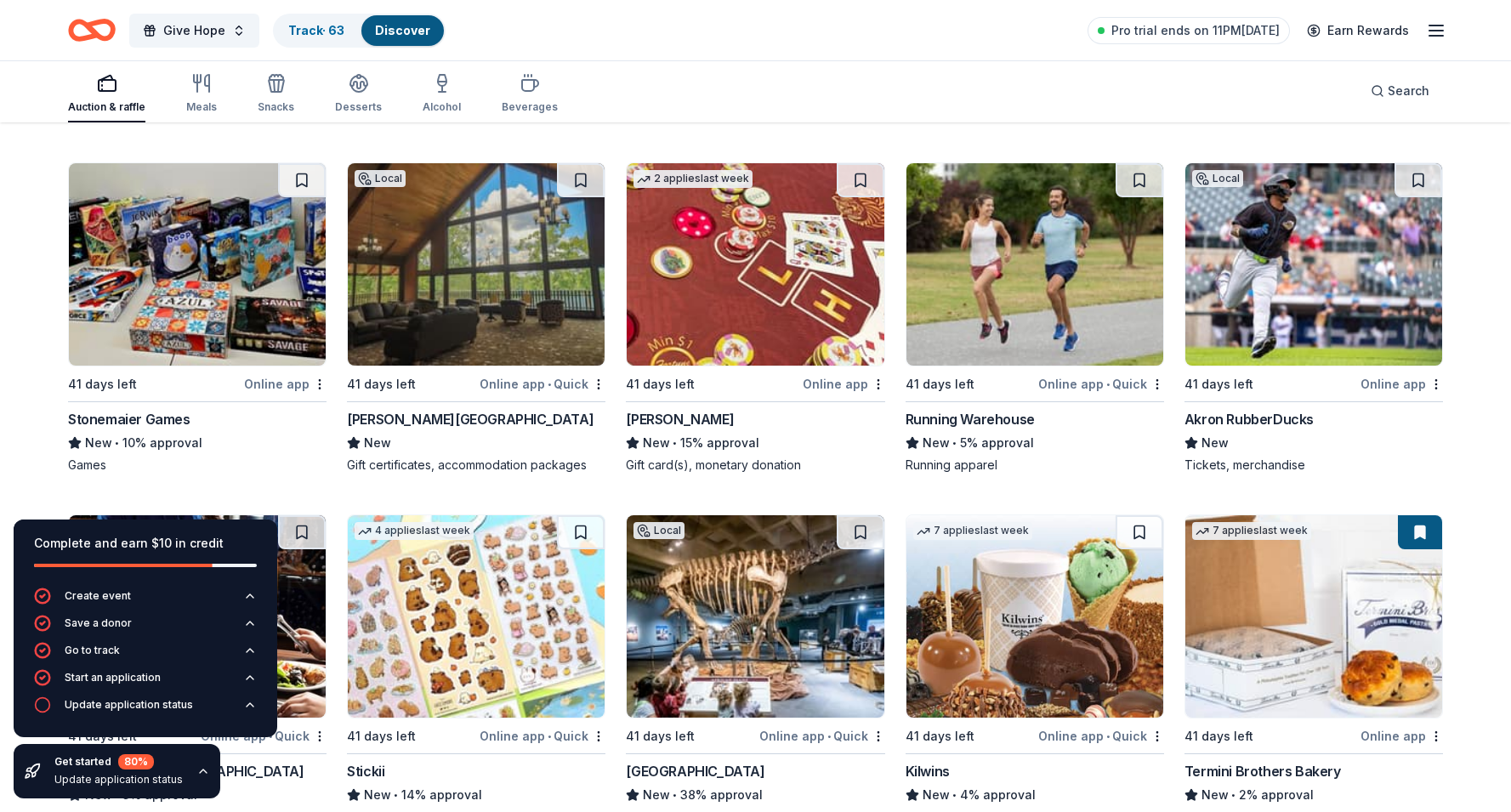
scroll to position [1940, 0]
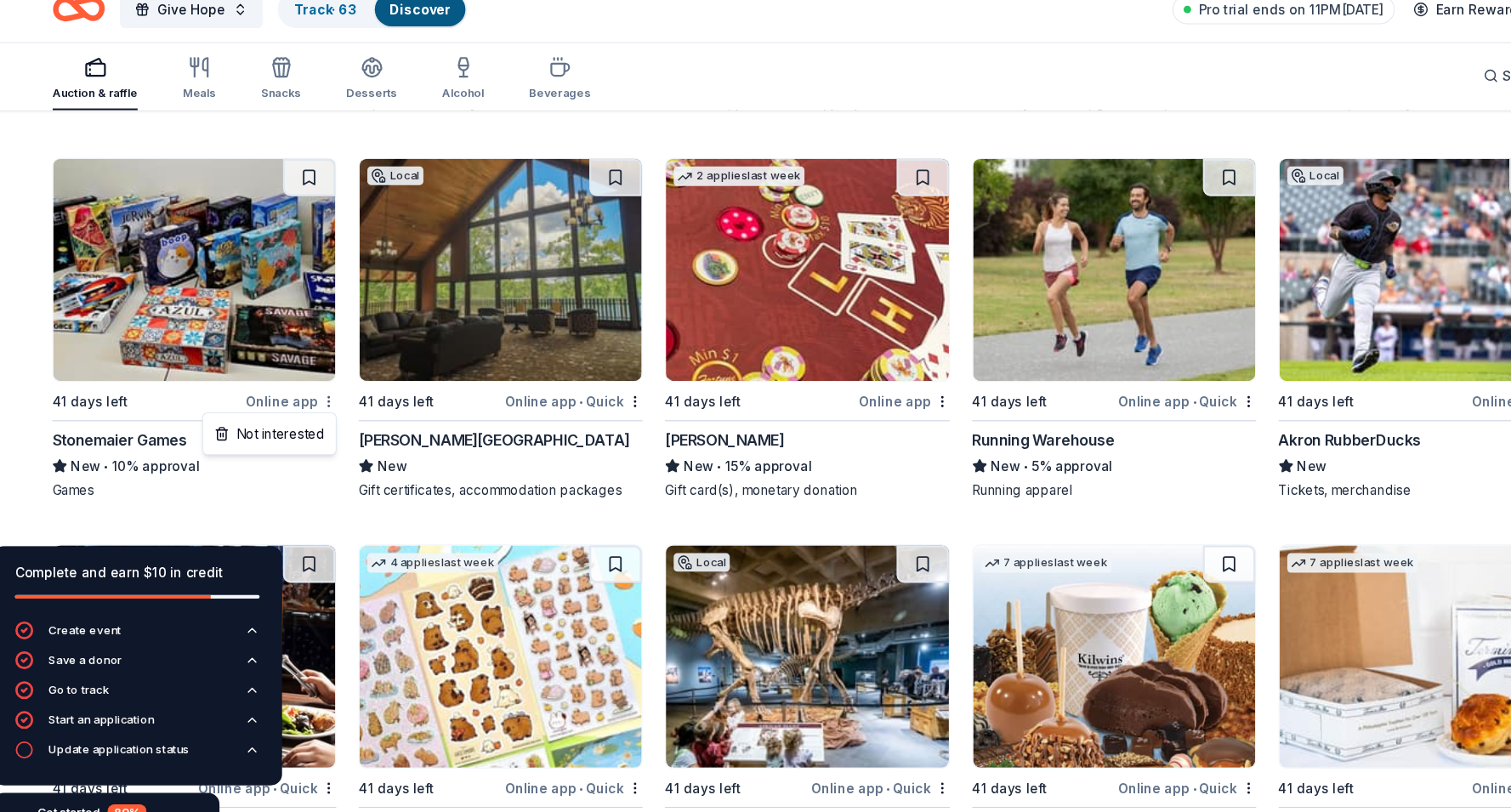
click at [298, 420] on div "Not interested" at bounding box center [265, 417] width 114 height 31
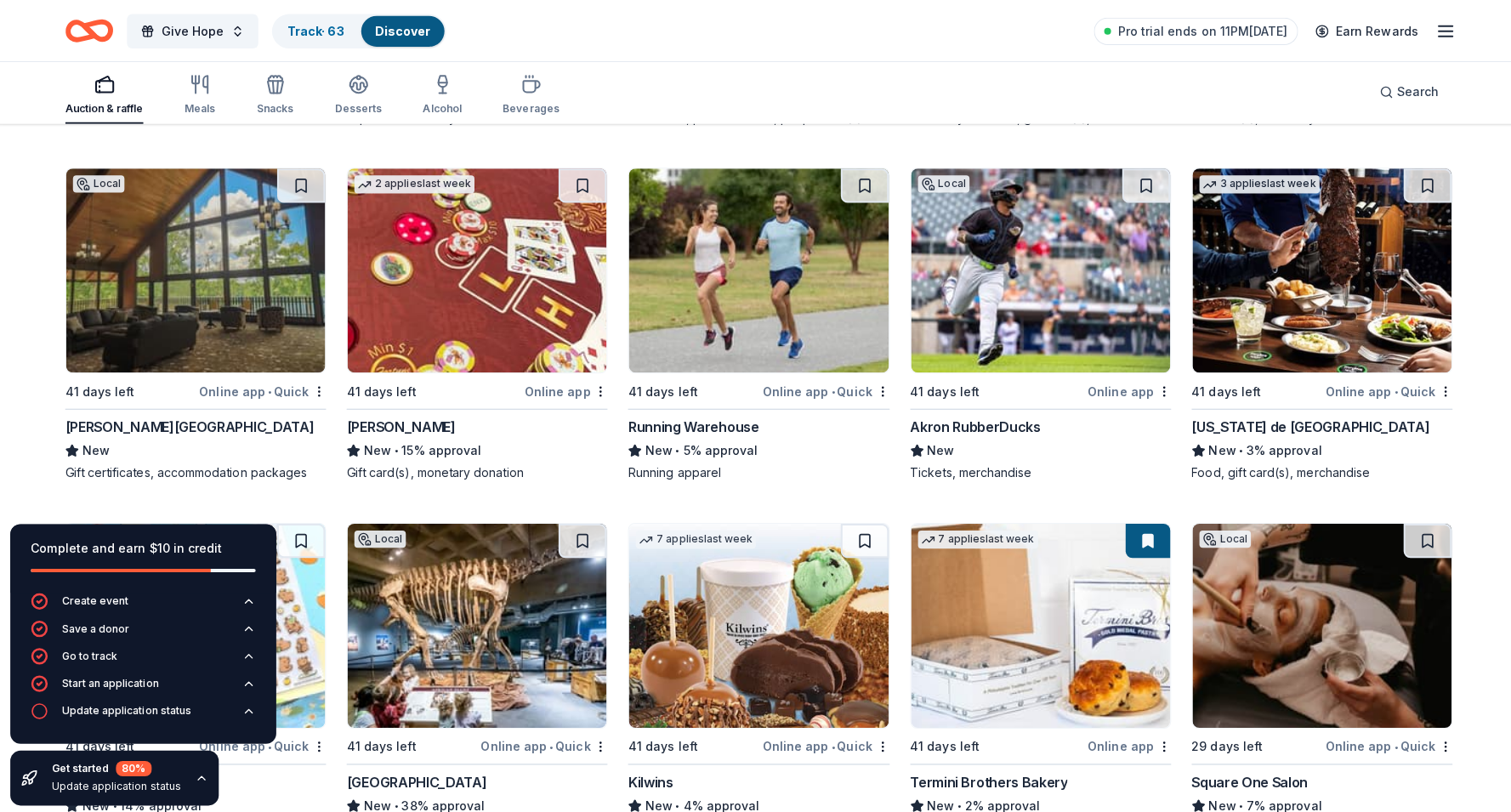
scroll to position [1937, 0]
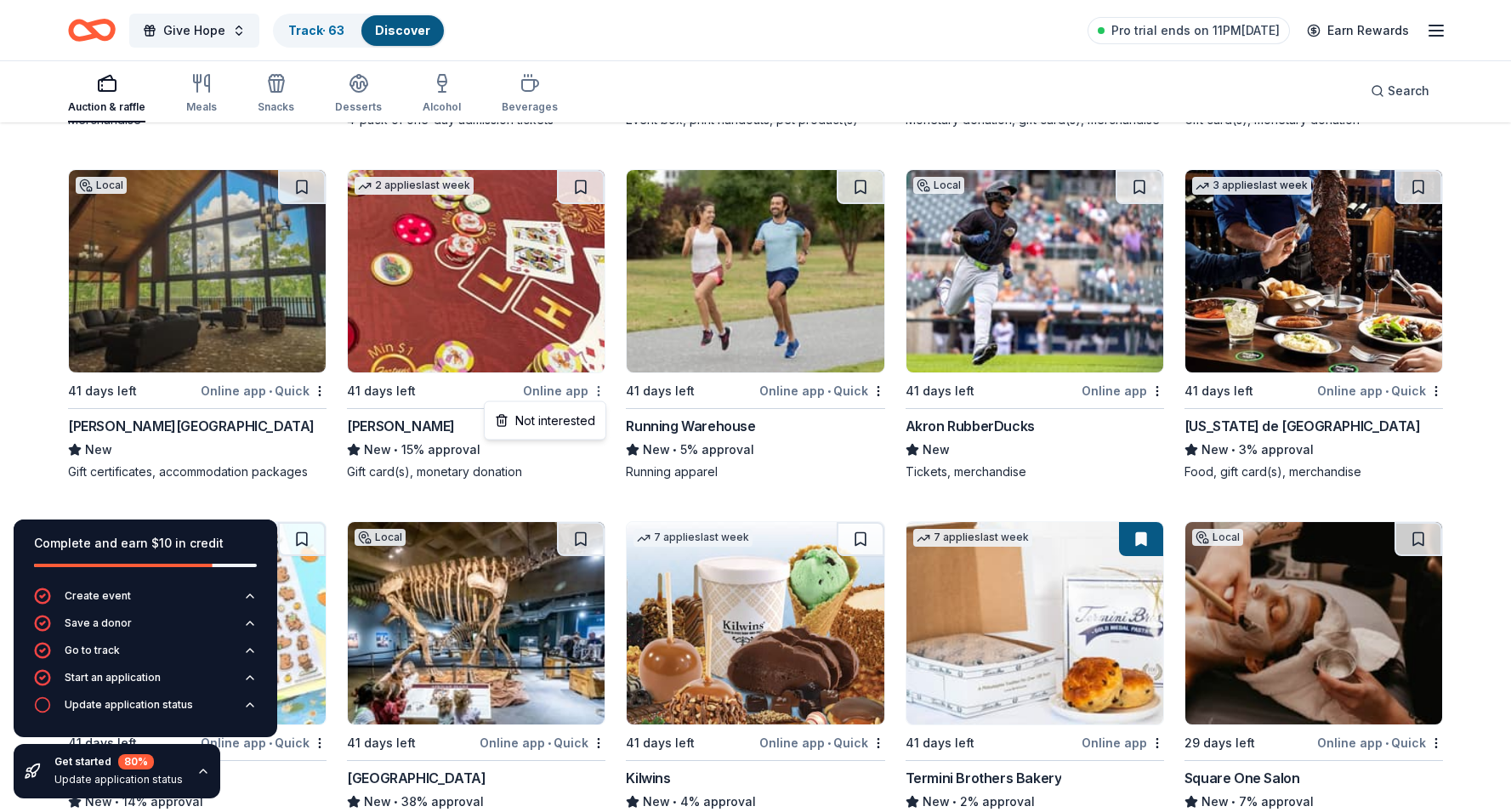
click at [567, 420] on div "Not interested" at bounding box center [544, 420] width 114 height 31
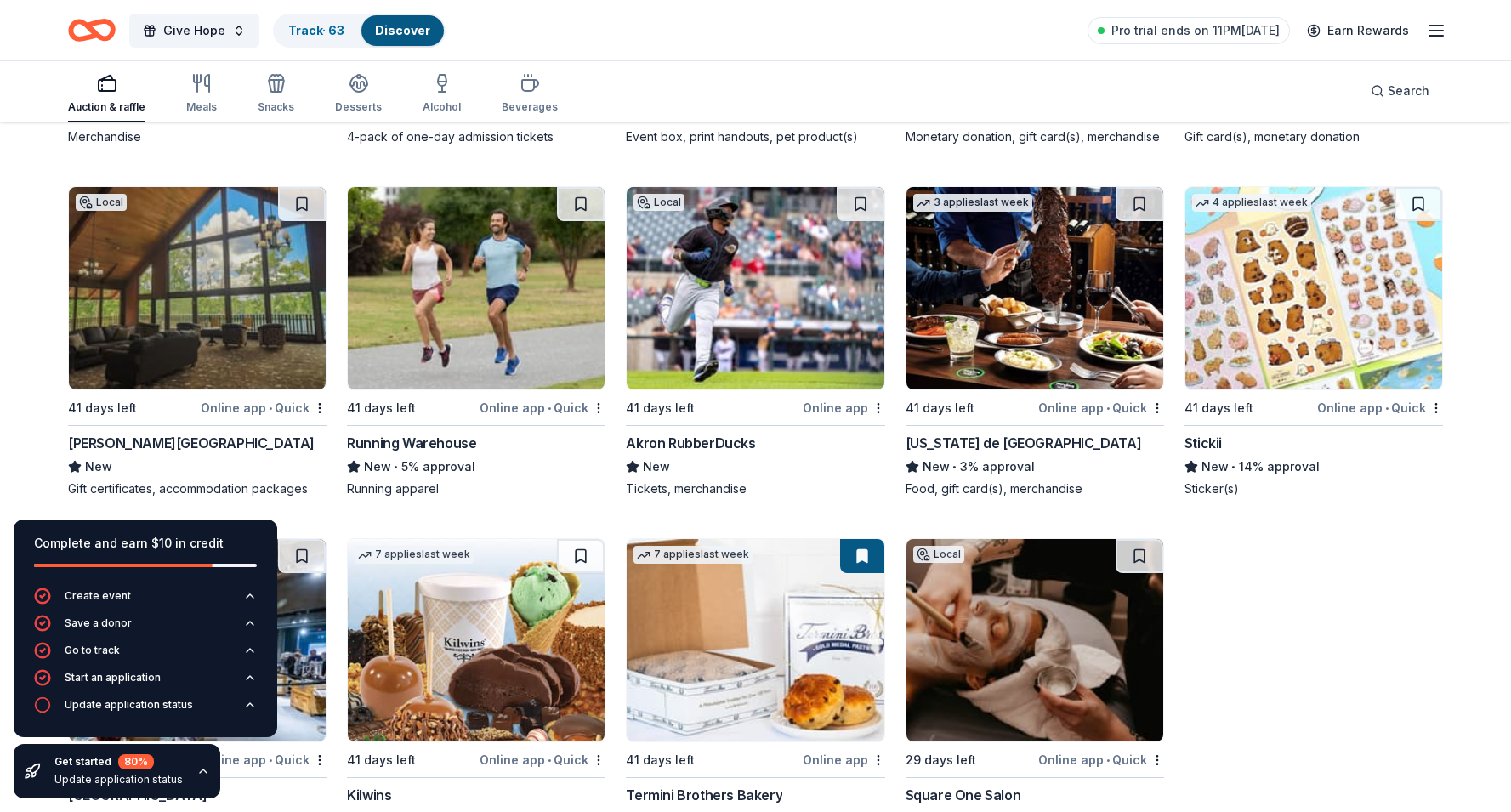
scroll to position [1915, 0]
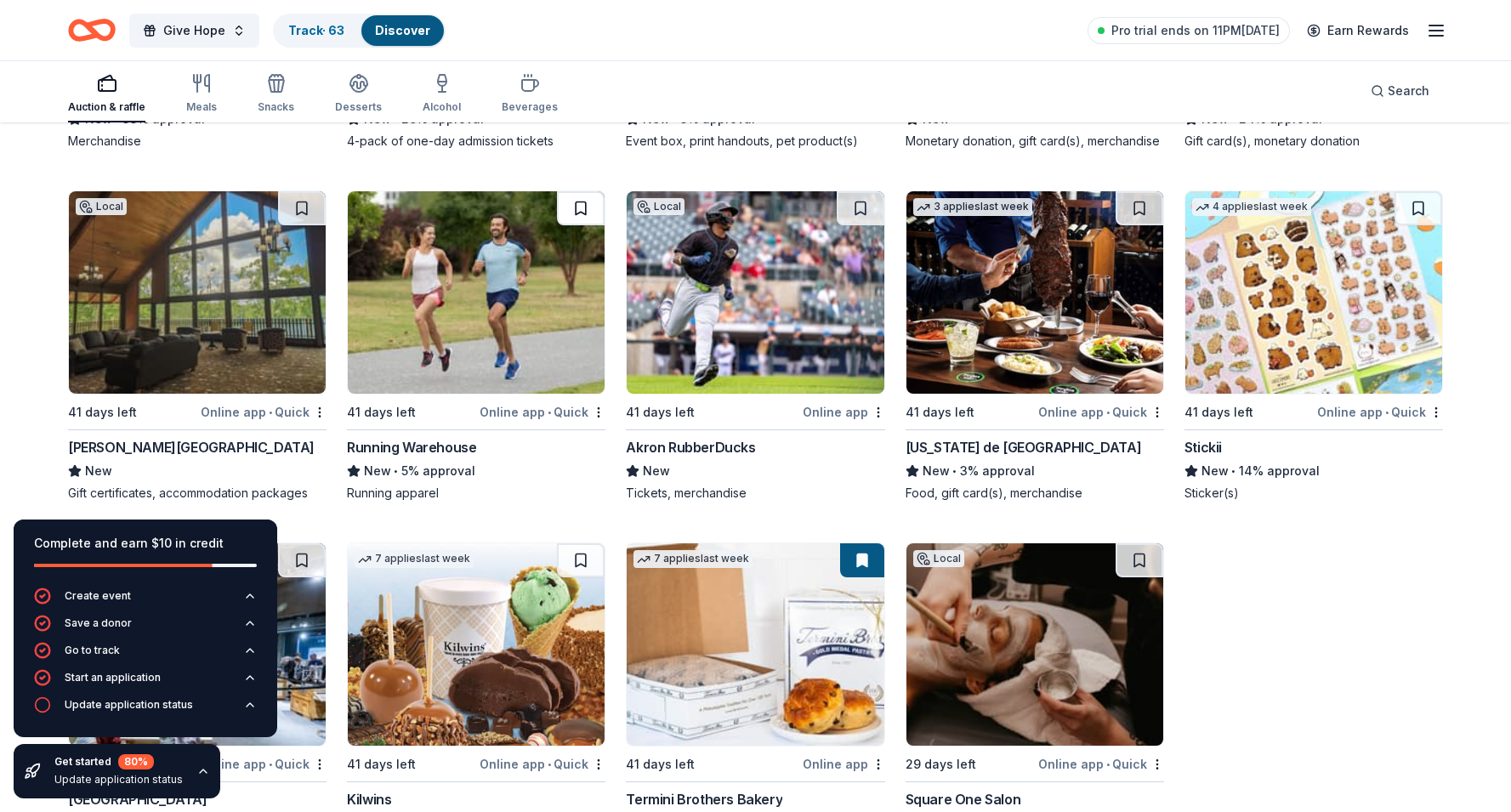
click at [584, 203] on button at bounding box center [580, 208] width 48 height 34
click at [858, 200] on button at bounding box center [860, 208] width 48 height 34
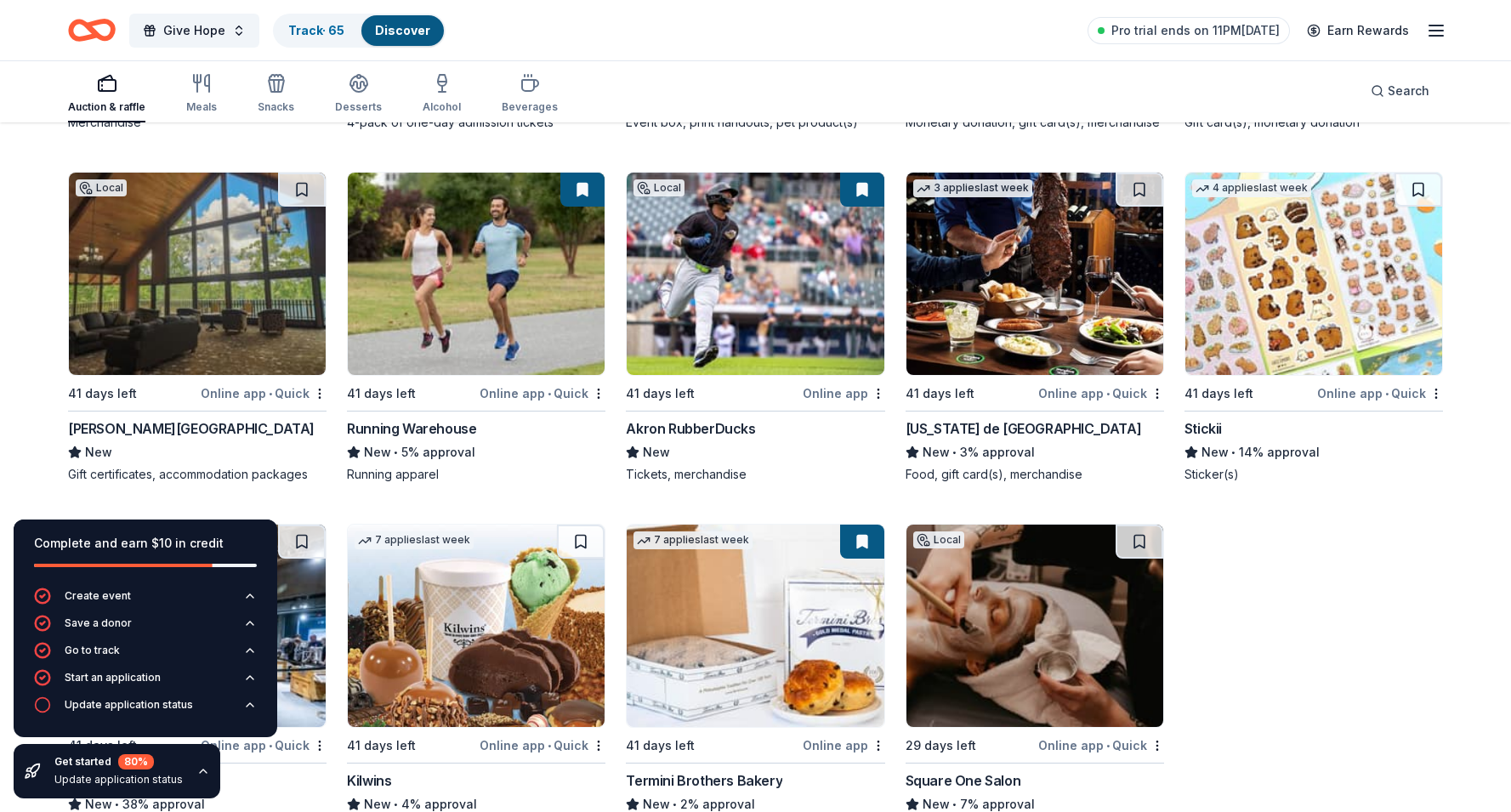
scroll to position [1939, 0]
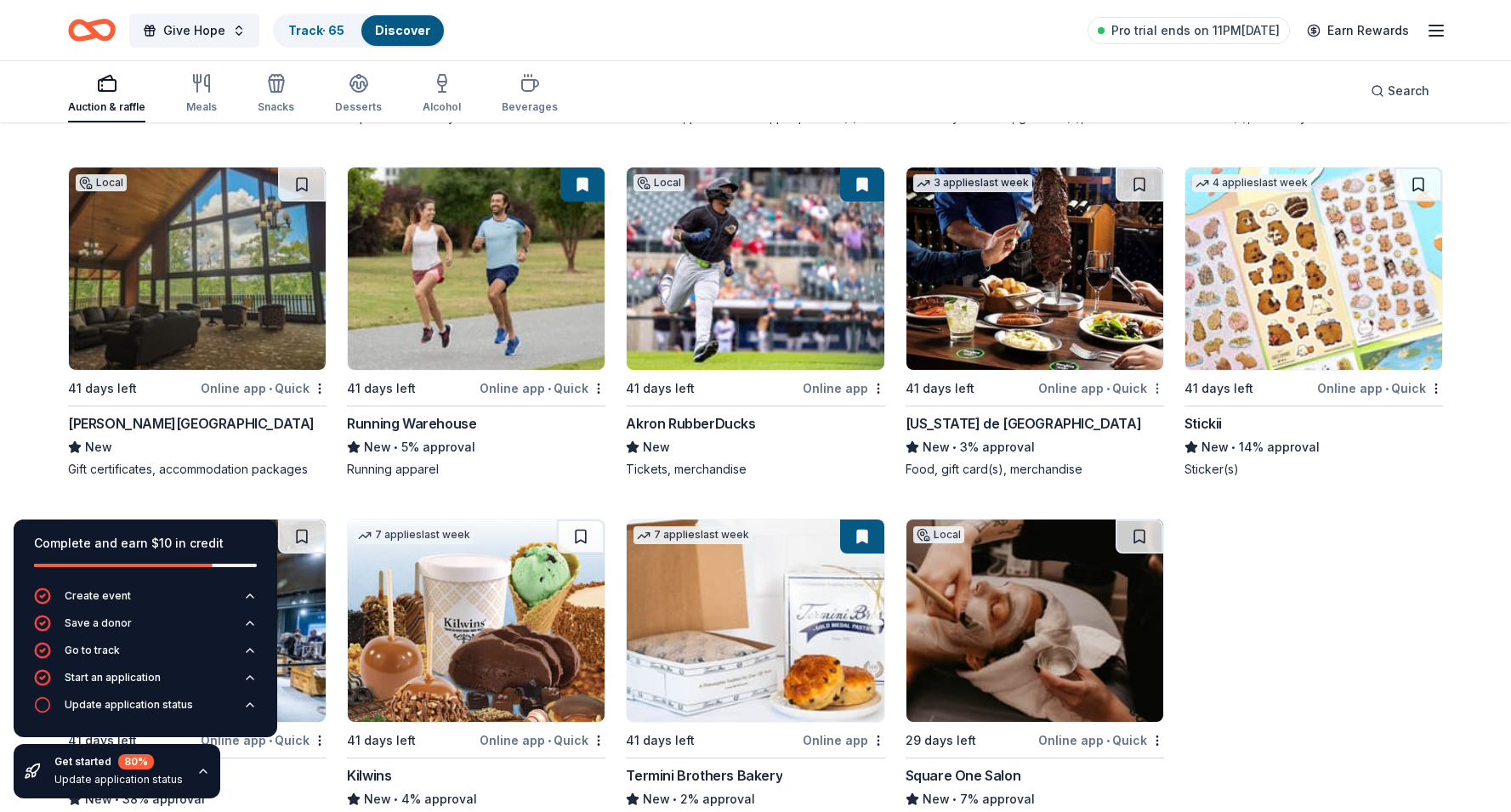
click at [1125, 427] on div "Not interested" at bounding box center [1103, 418] width 114 height 31
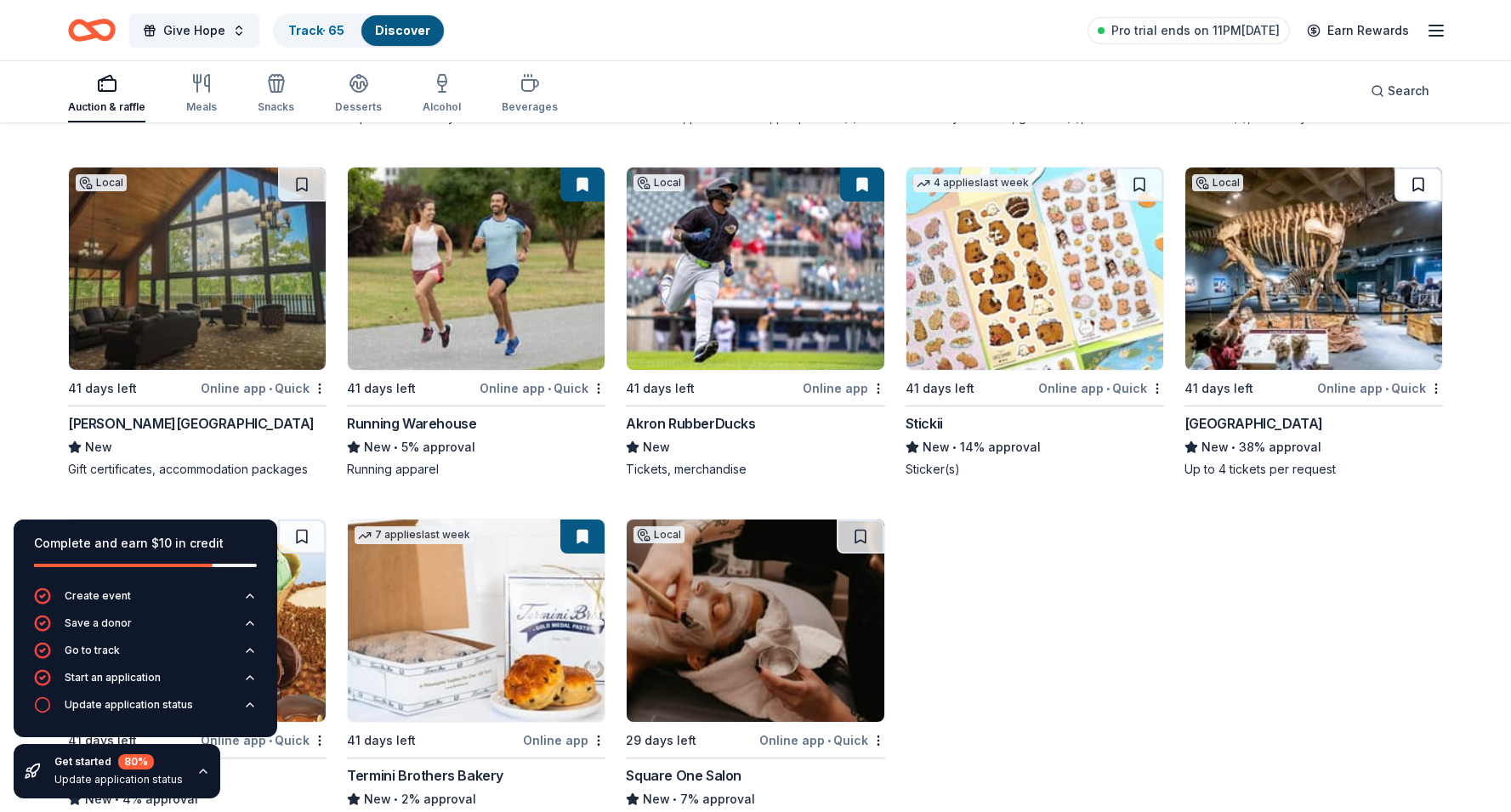
click at [1419, 184] on button at bounding box center [1418, 184] width 48 height 34
click at [1134, 416] on div "Not interested" at bounding box center [1103, 418] width 114 height 31
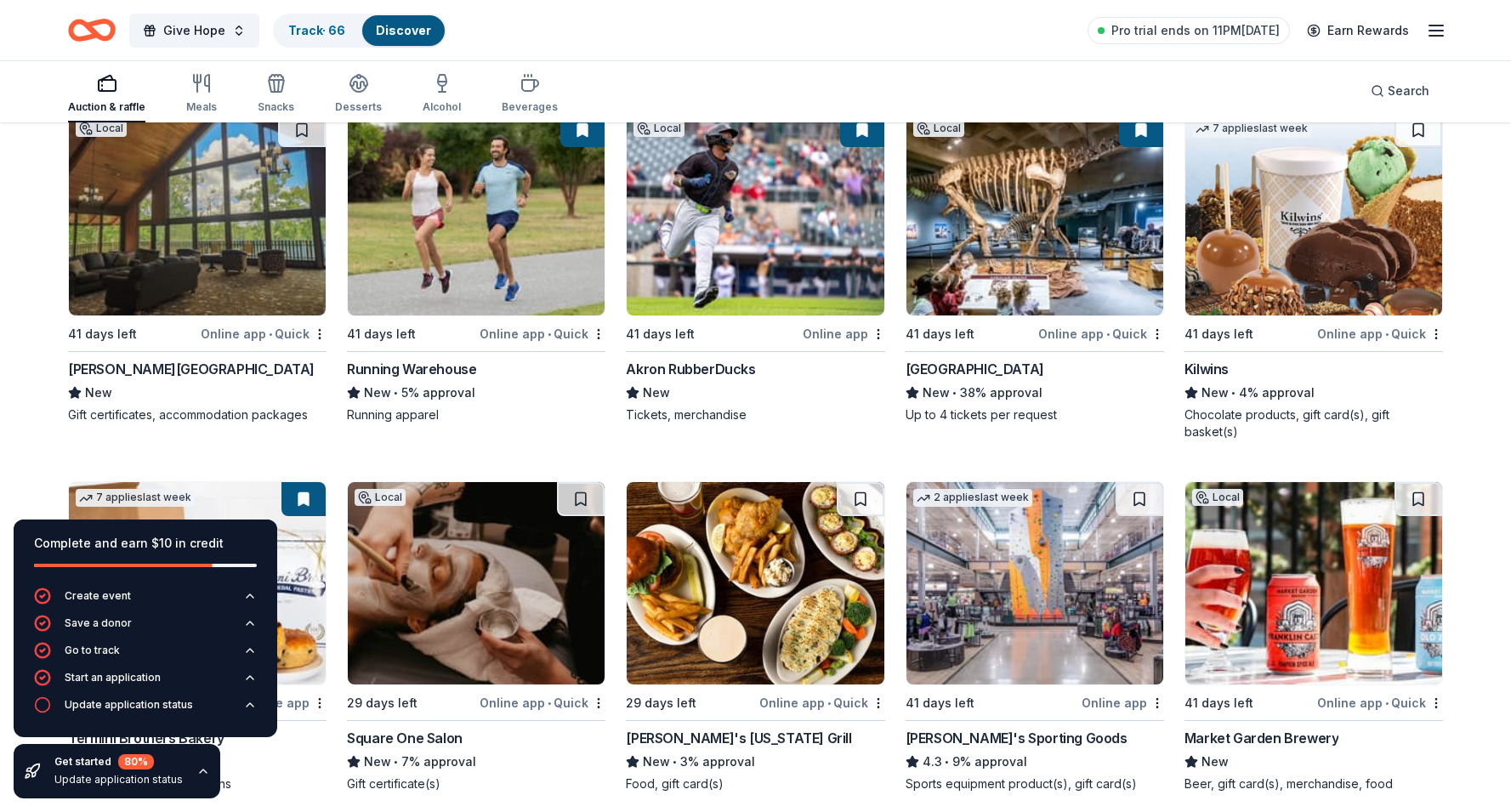
scroll to position [1996, 0]
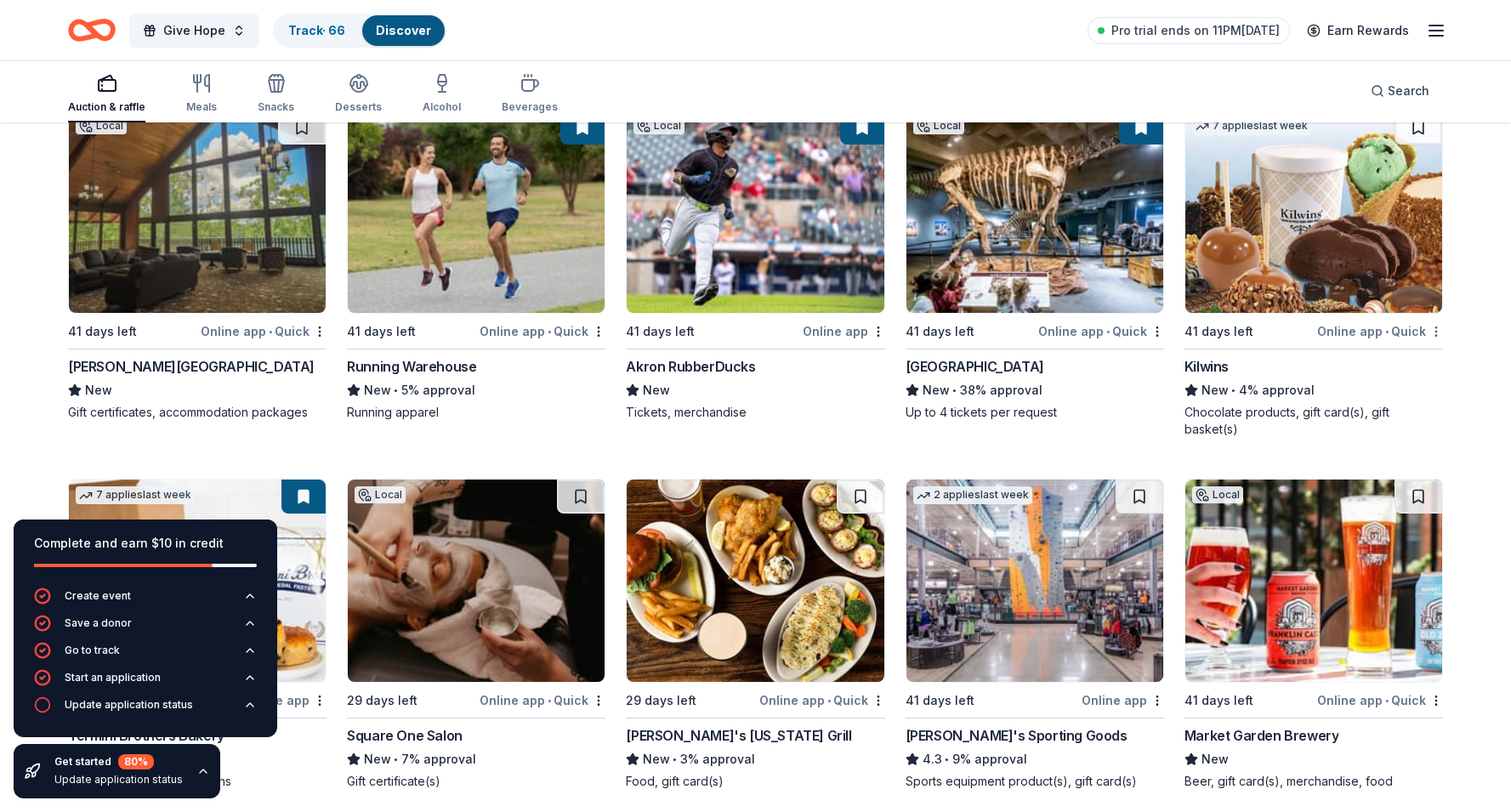
click at [1404, 357] on div "Not interested" at bounding box center [1382, 361] width 114 height 31
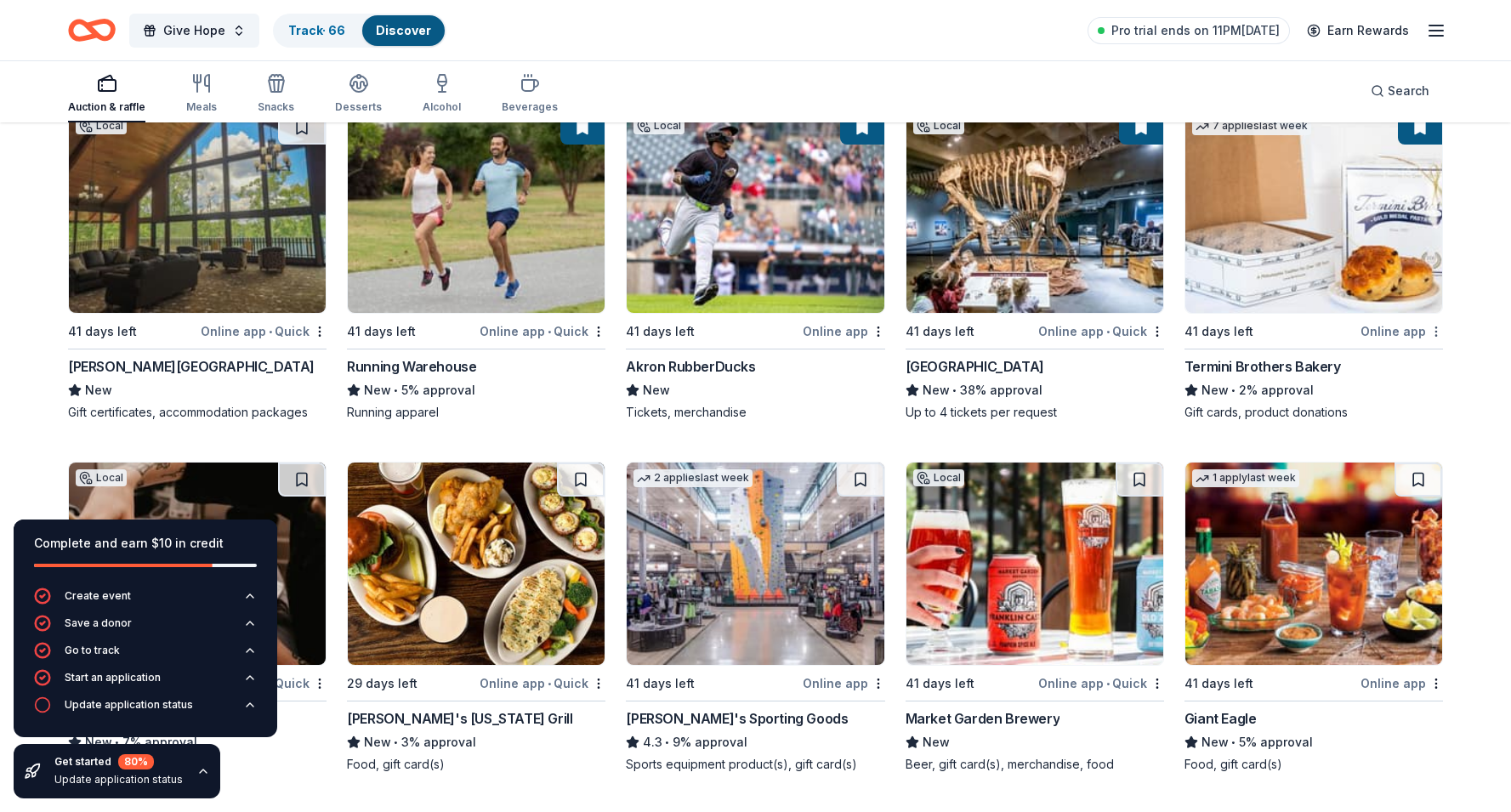
click at [1411, 356] on div "Not interested" at bounding box center [1382, 361] width 114 height 31
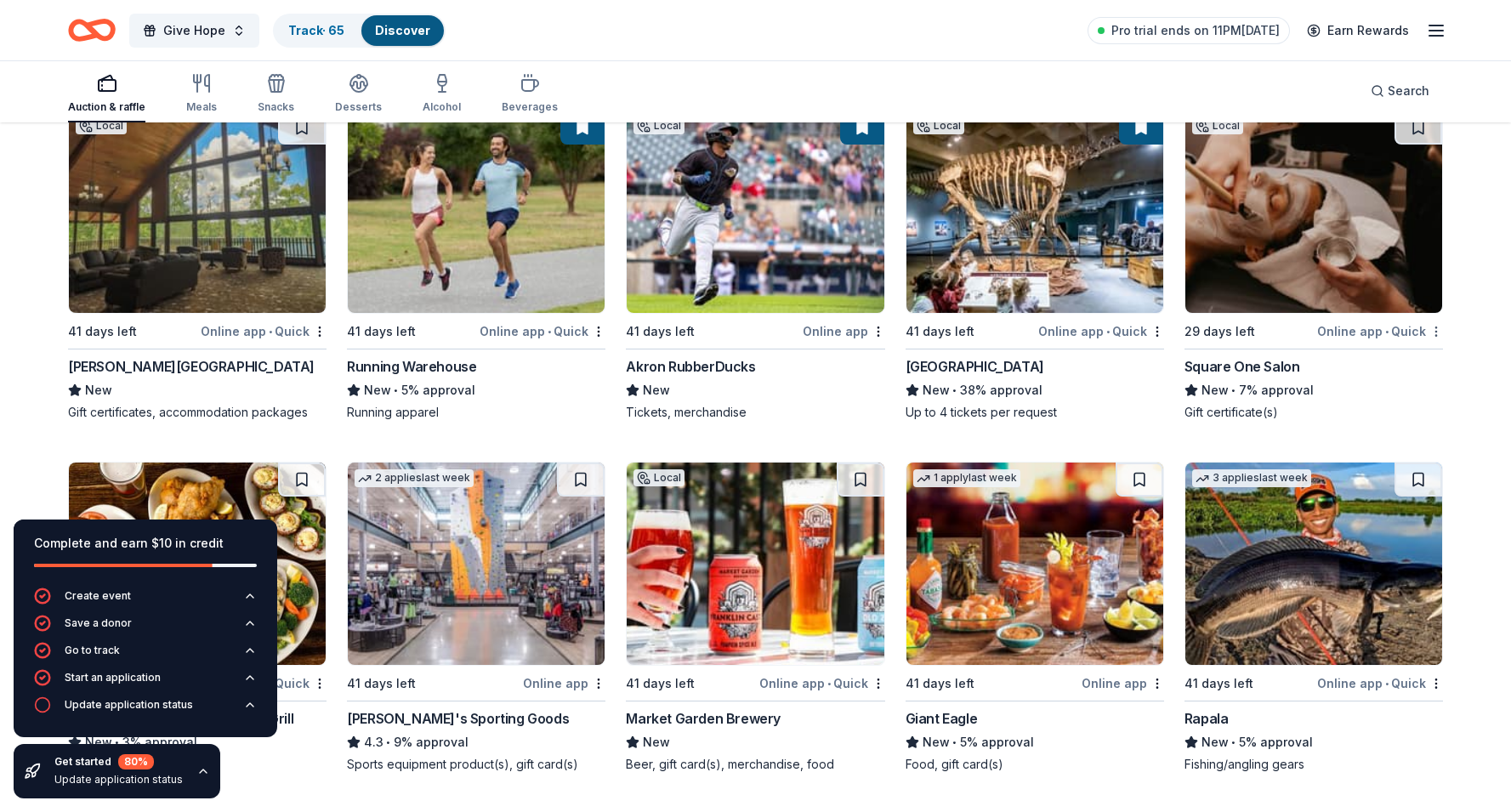
click at [1388, 356] on div "Not interested" at bounding box center [1382, 361] width 114 height 31
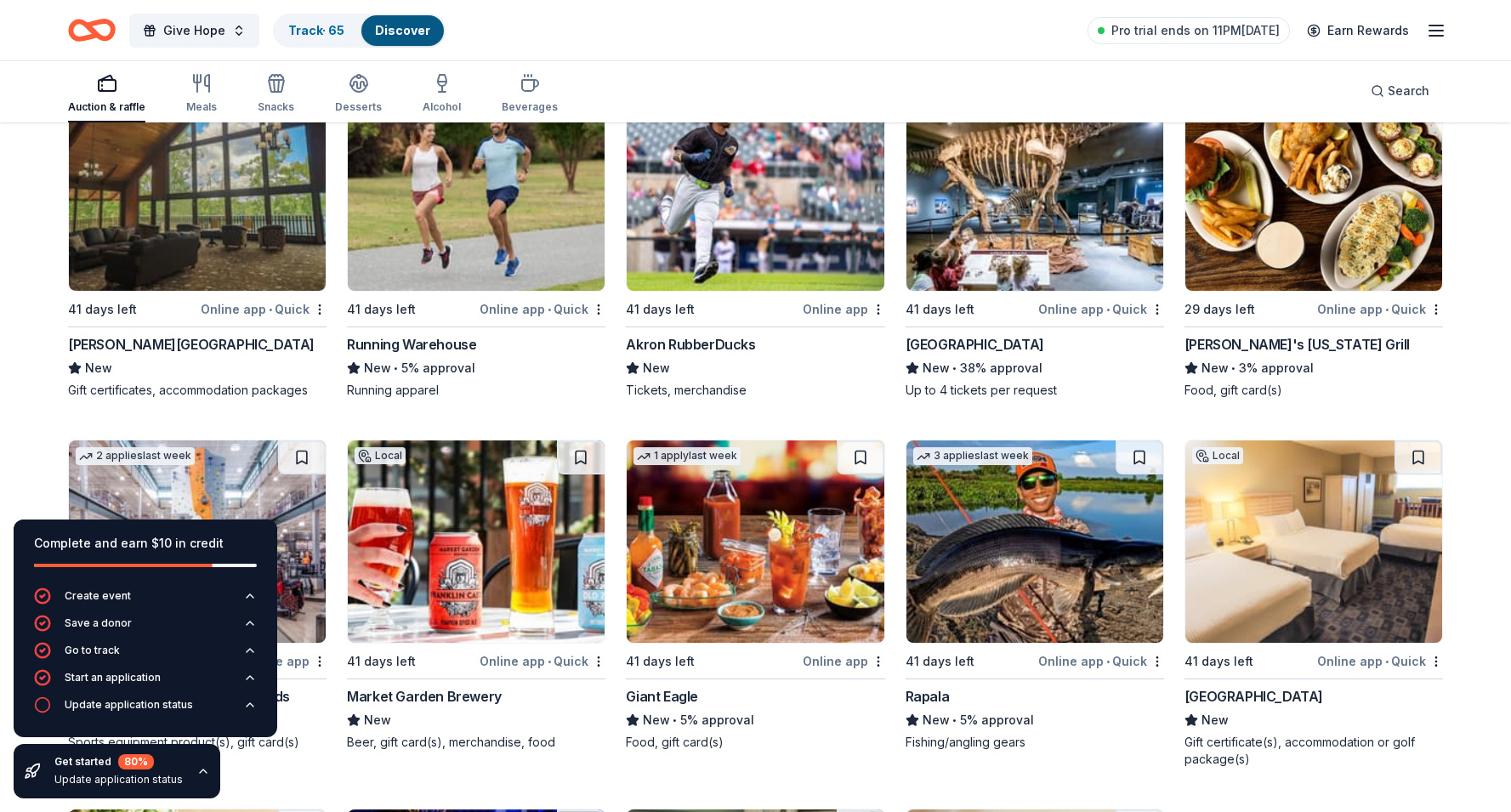
scroll to position [2021, 0]
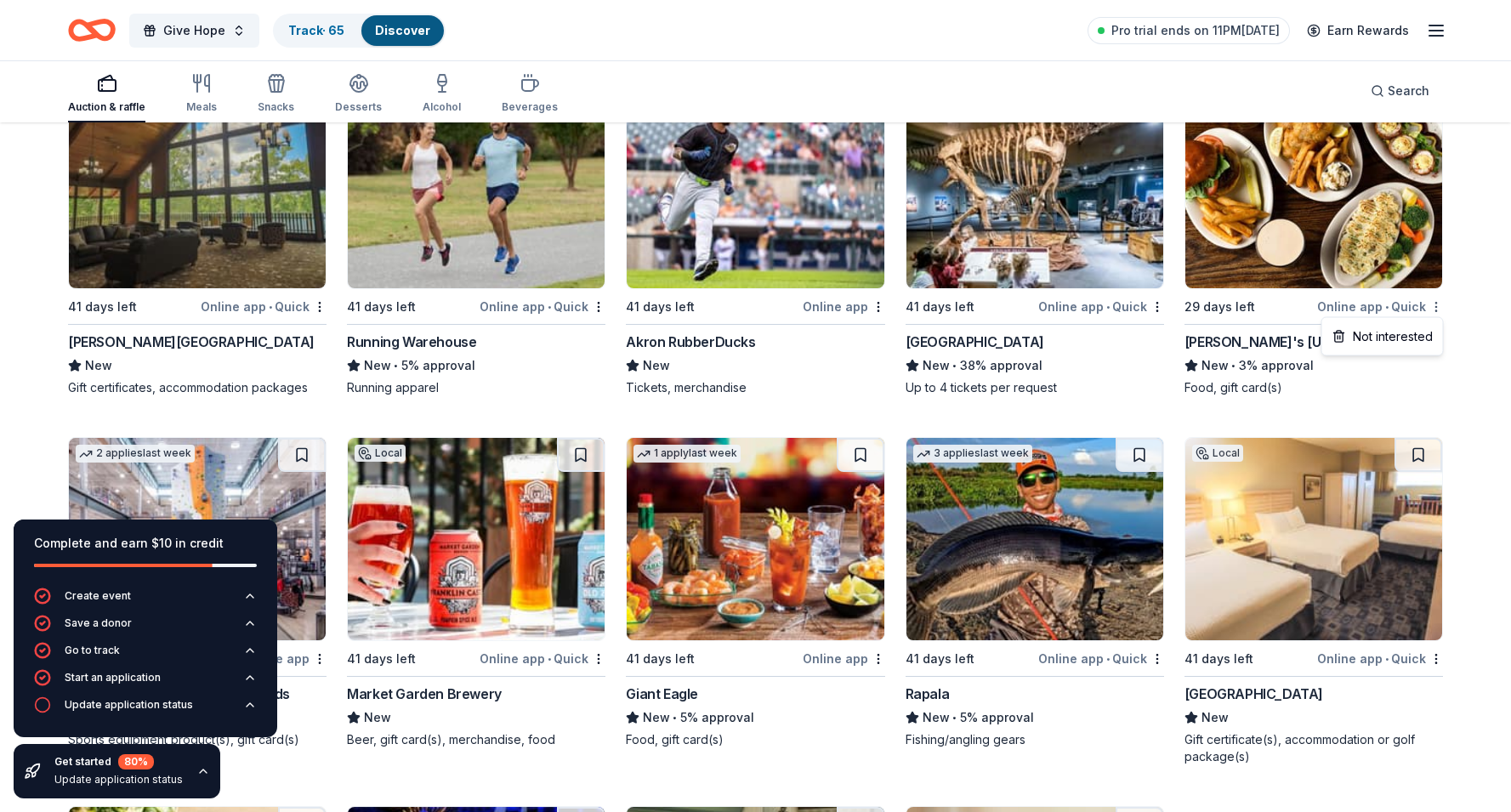
click at [1408, 335] on div "Not interested" at bounding box center [1382, 336] width 114 height 31
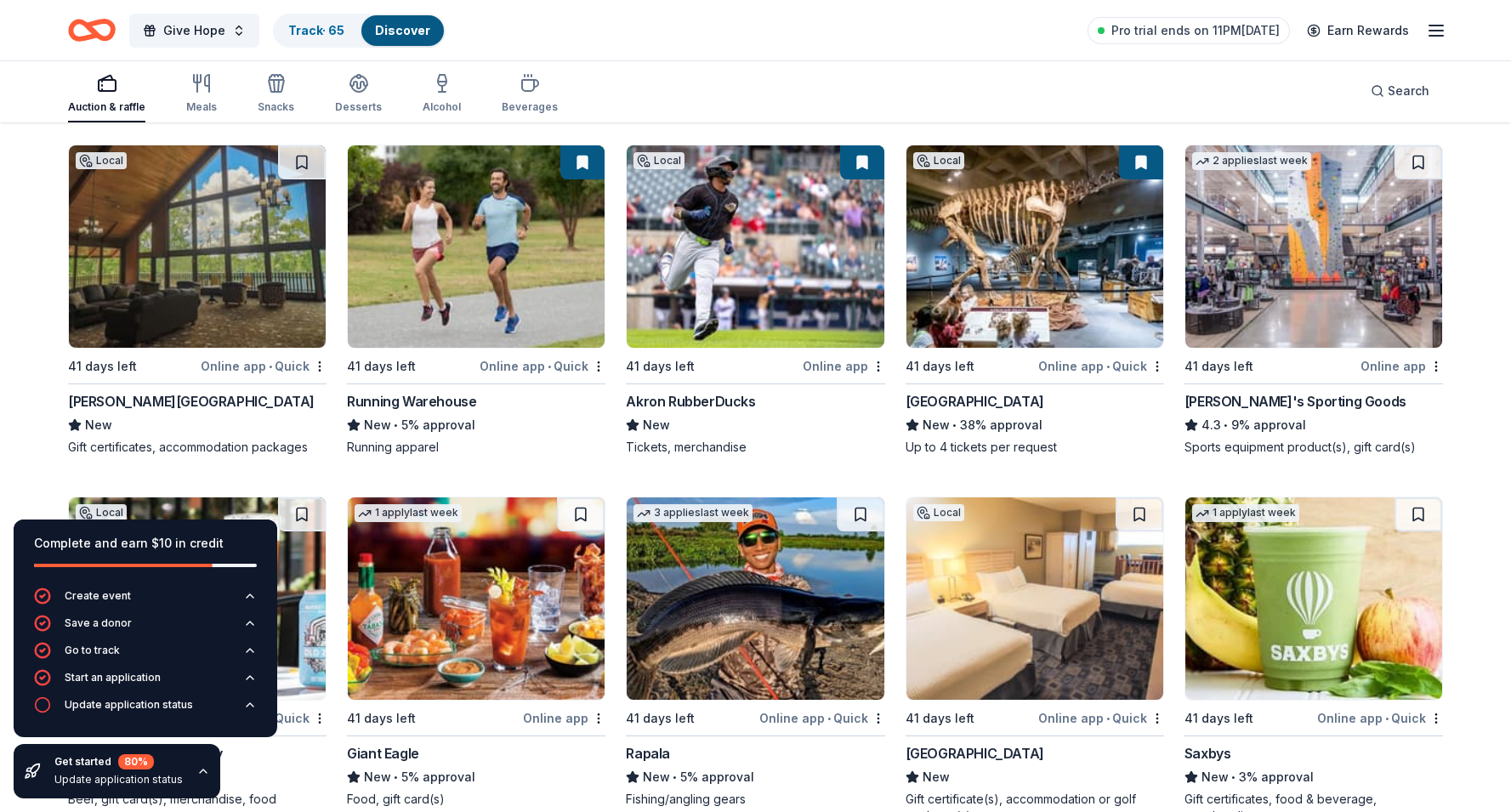
scroll to position [1928, 0]
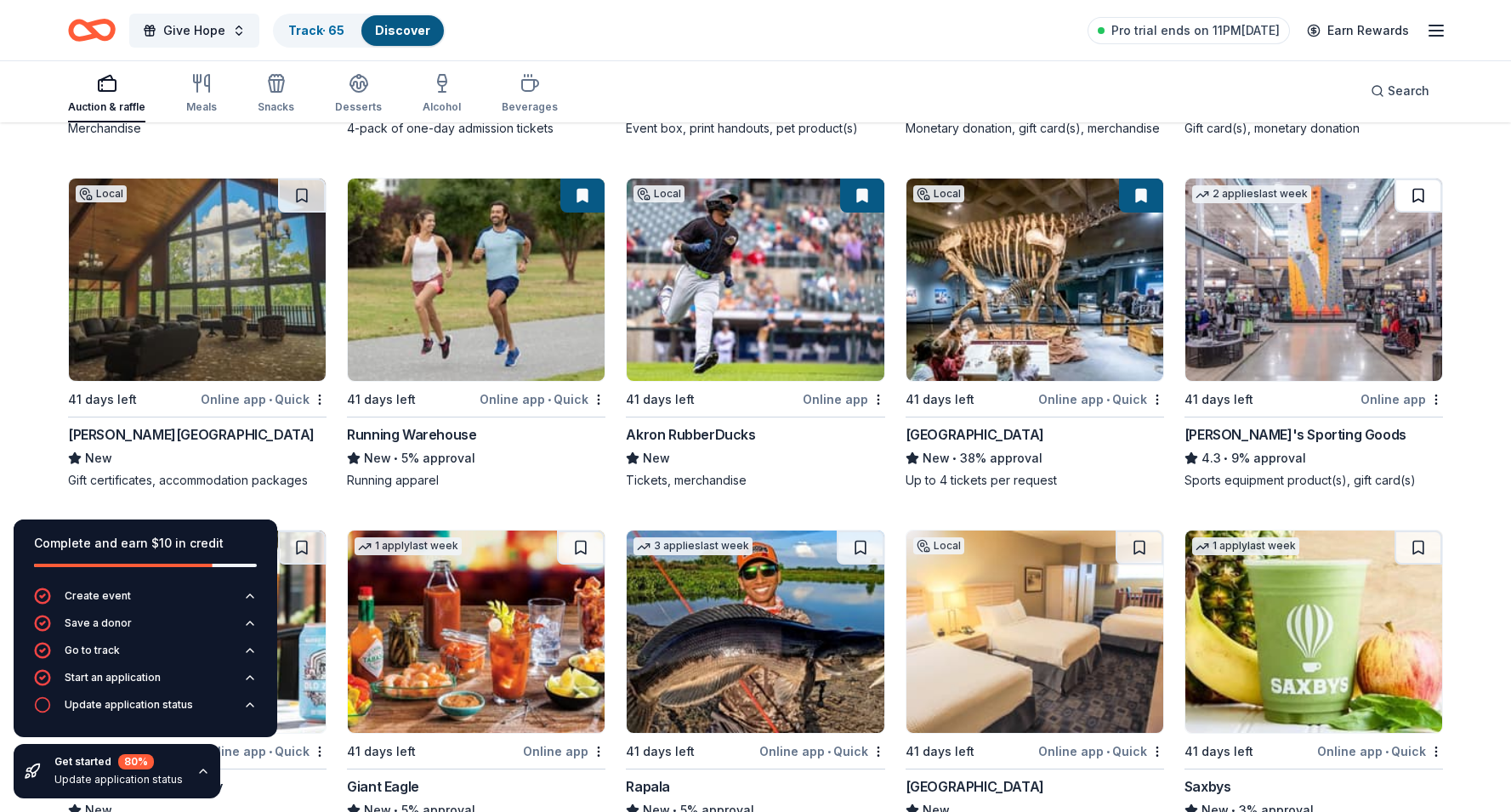
click at [1430, 195] on button at bounding box center [1418, 195] width 48 height 34
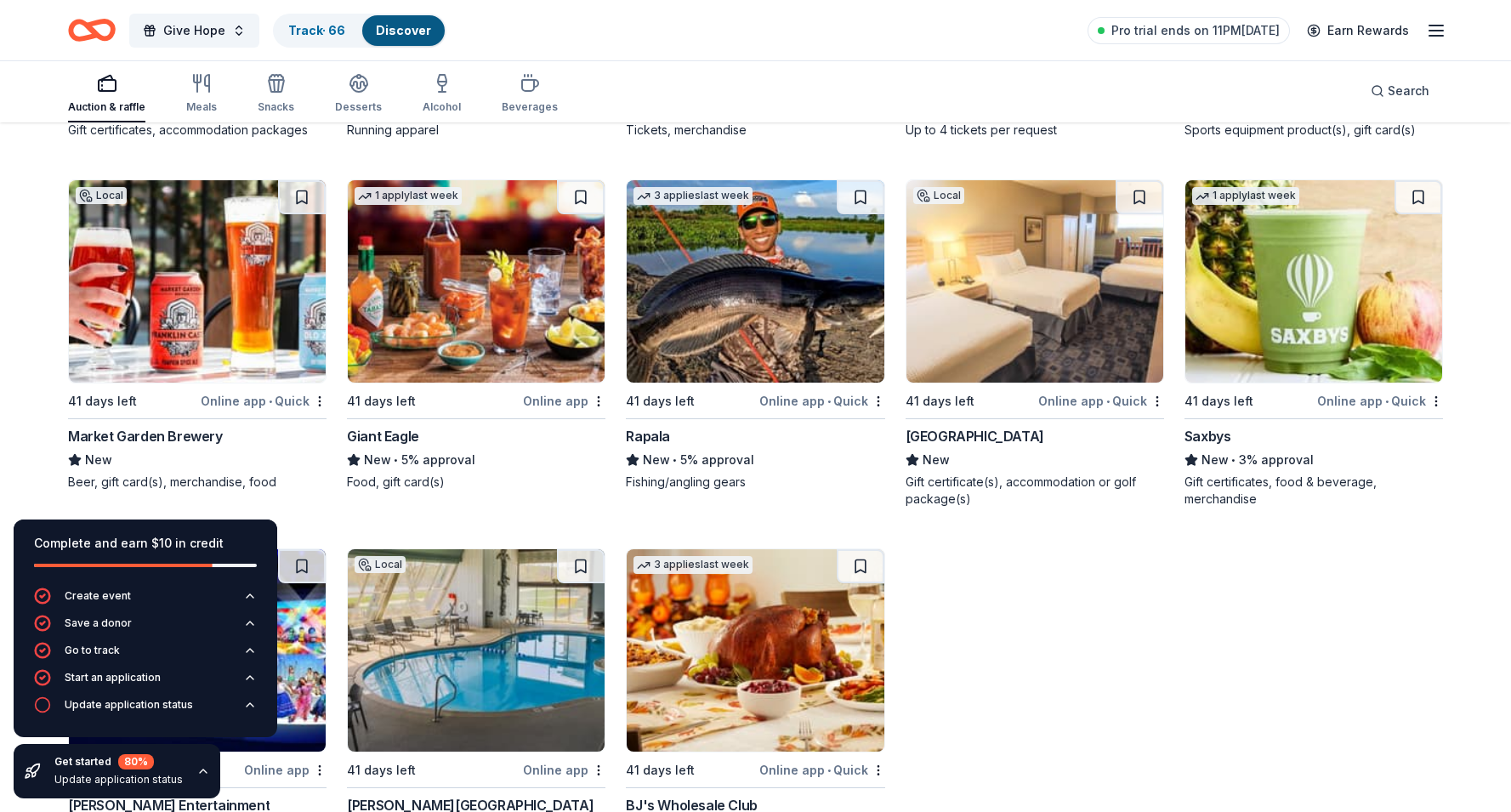
scroll to position [2280, 0]
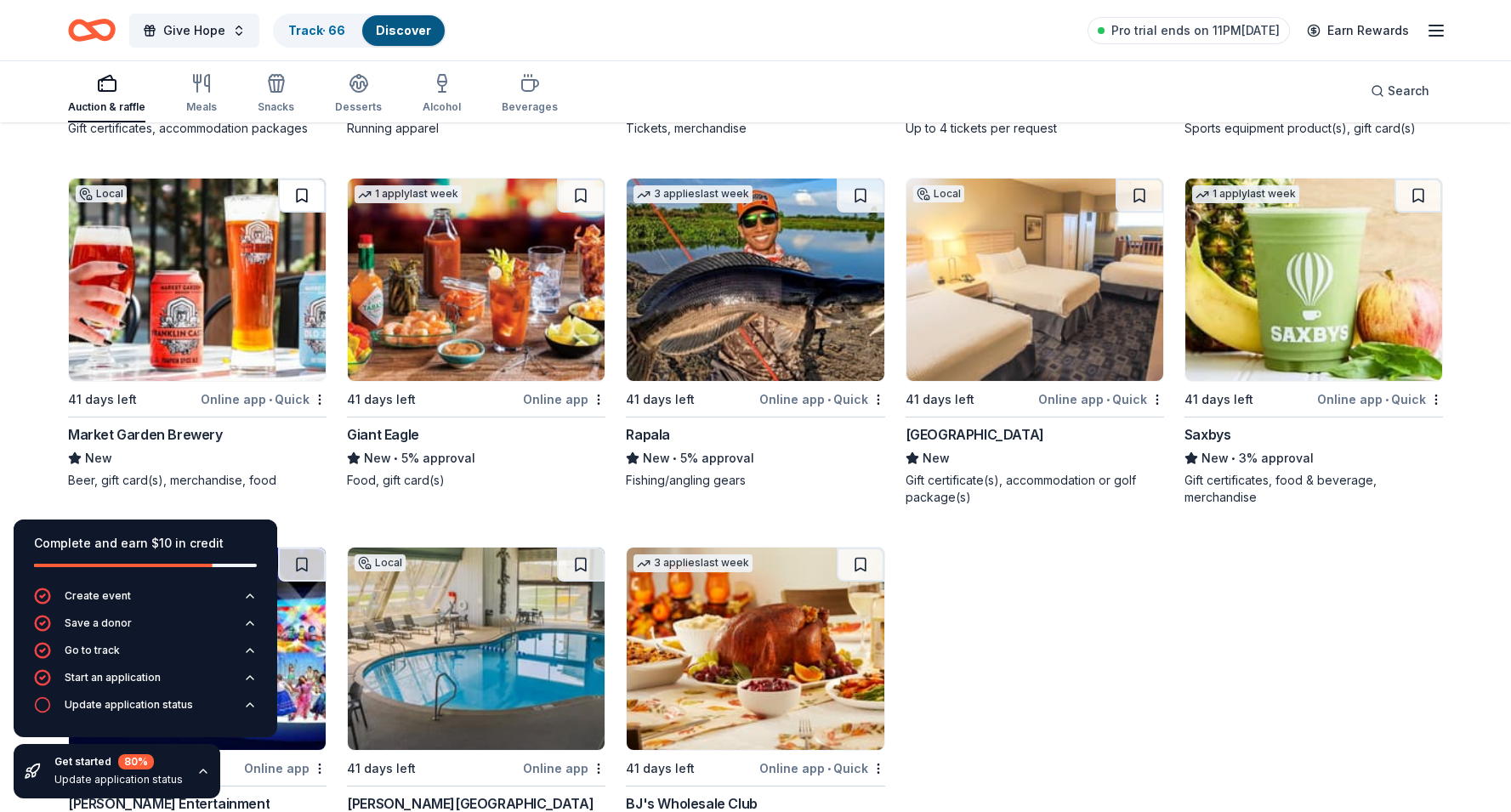
click at [297, 196] on button at bounding box center [302, 195] width 48 height 34
click at [578, 196] on button at bounding box center [580, 195] width 48 height 34
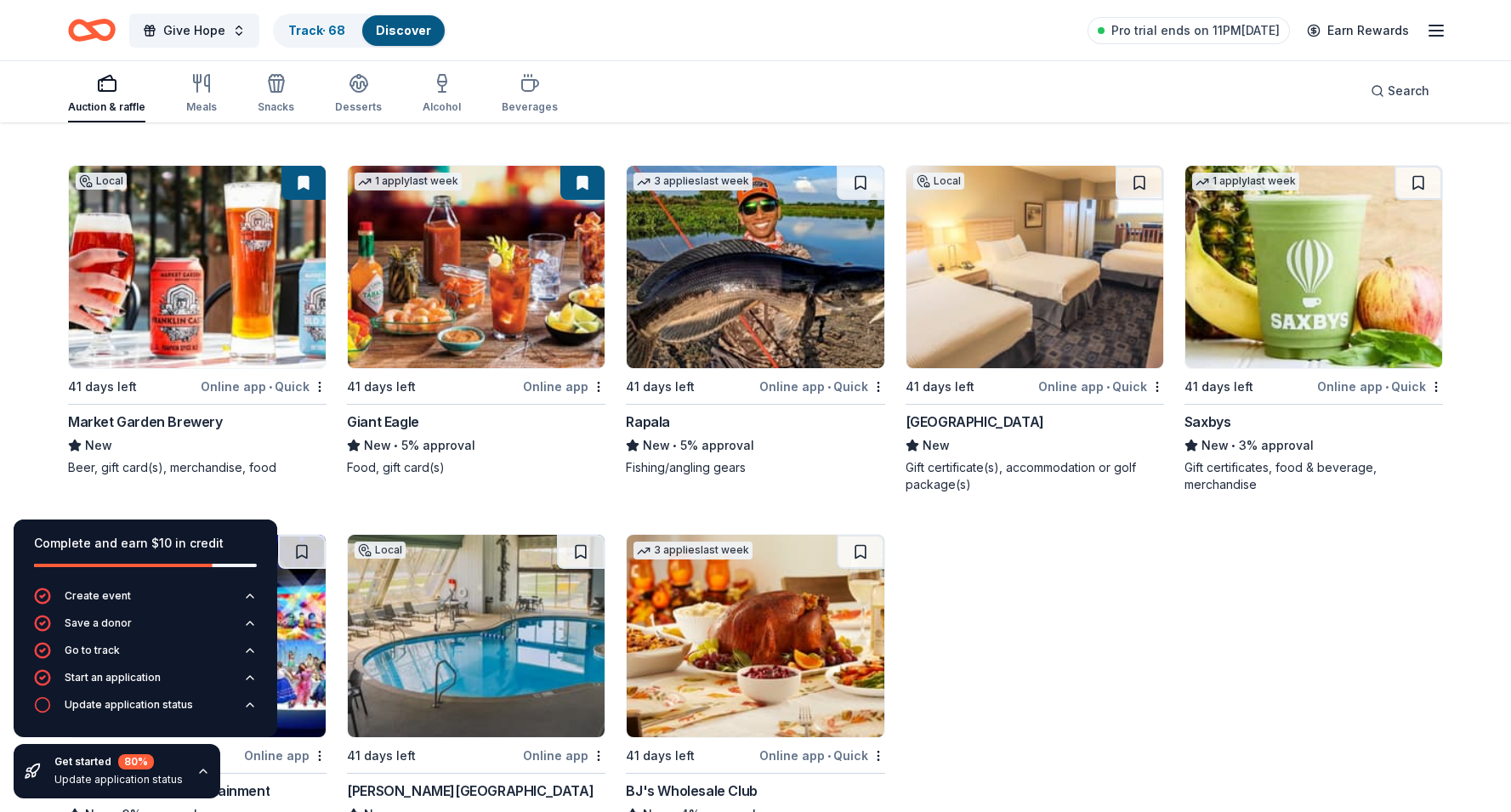
scroll to position [2296, 0]
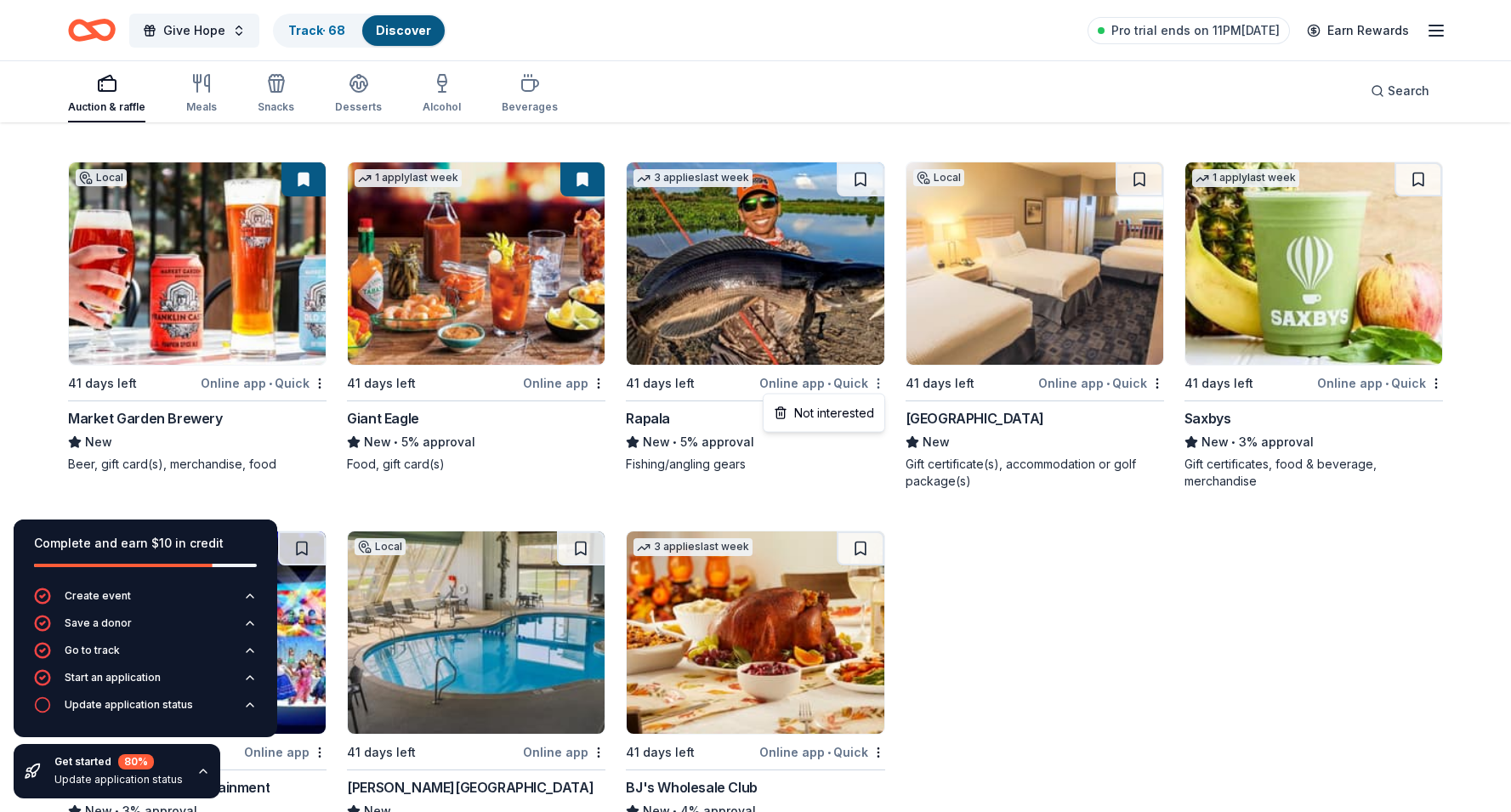
click at [834, 409] on div "Not interested" at bounding box center [824, 413] width 114 height 31
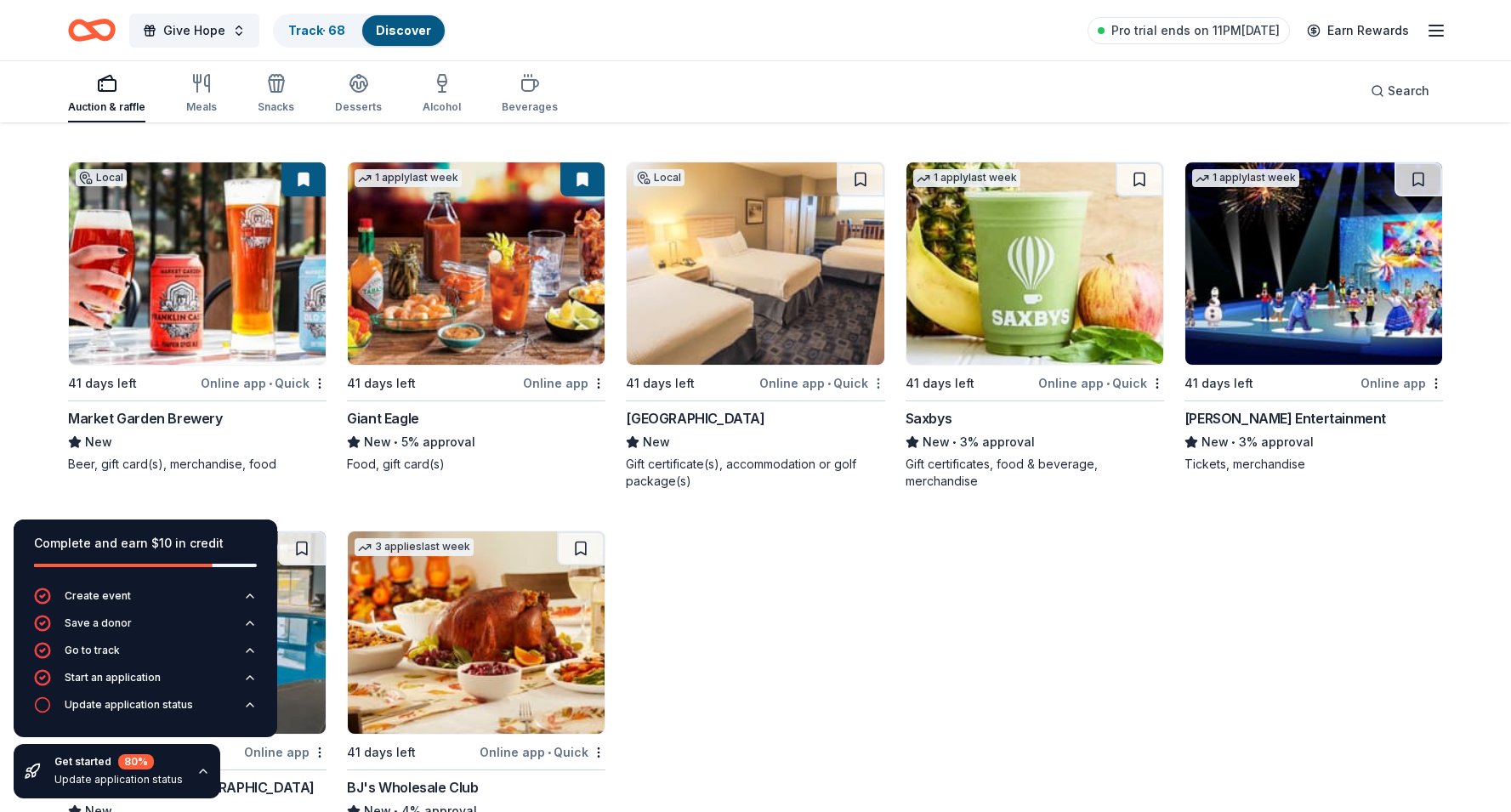
click at [858, 413] on div "Not interested" at bounding box center [824, 413] width 114 height 31
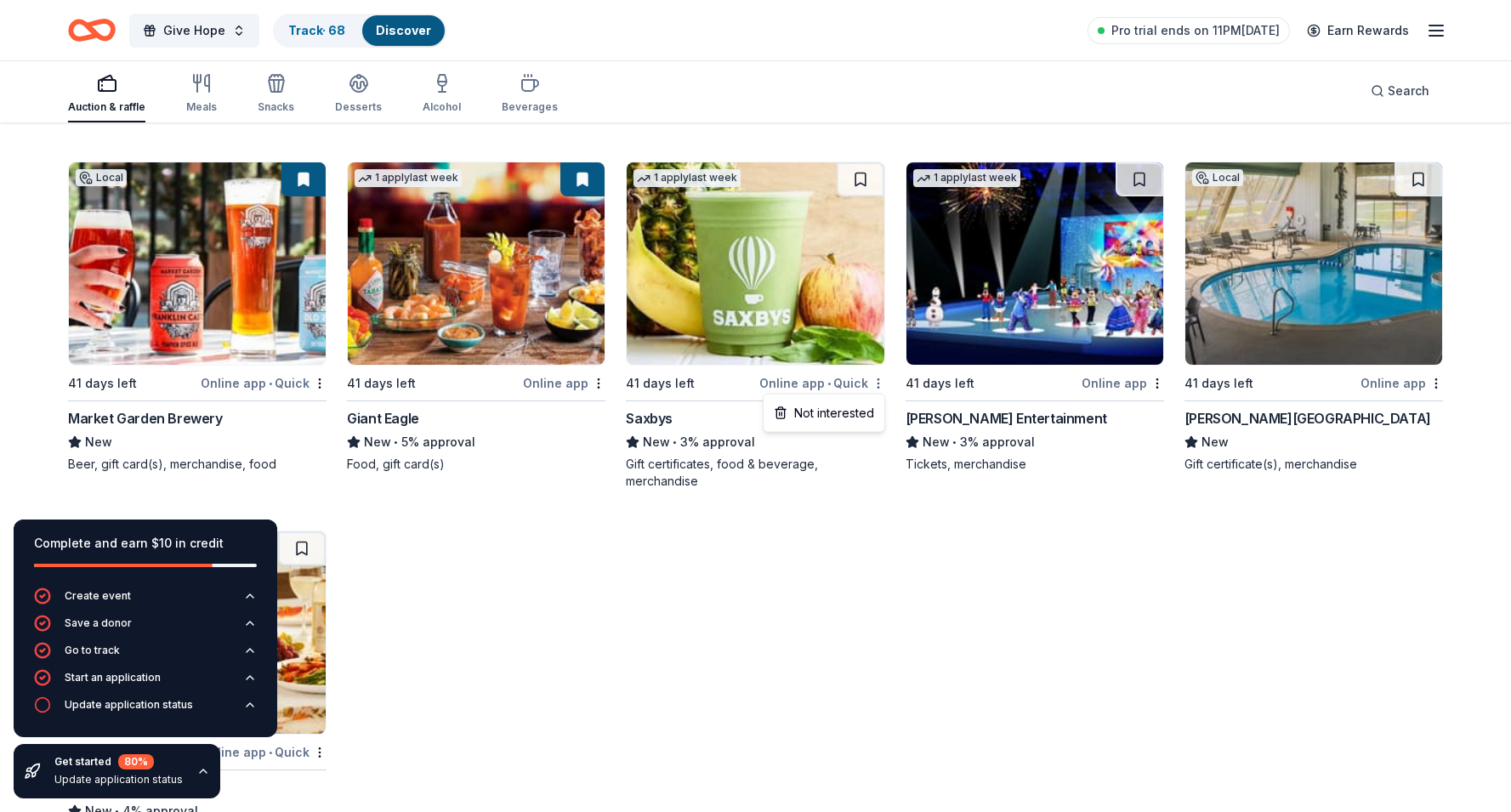
click at [842, 413] on div "Not interested" at bounding box center [824, 413] width 114 height 31
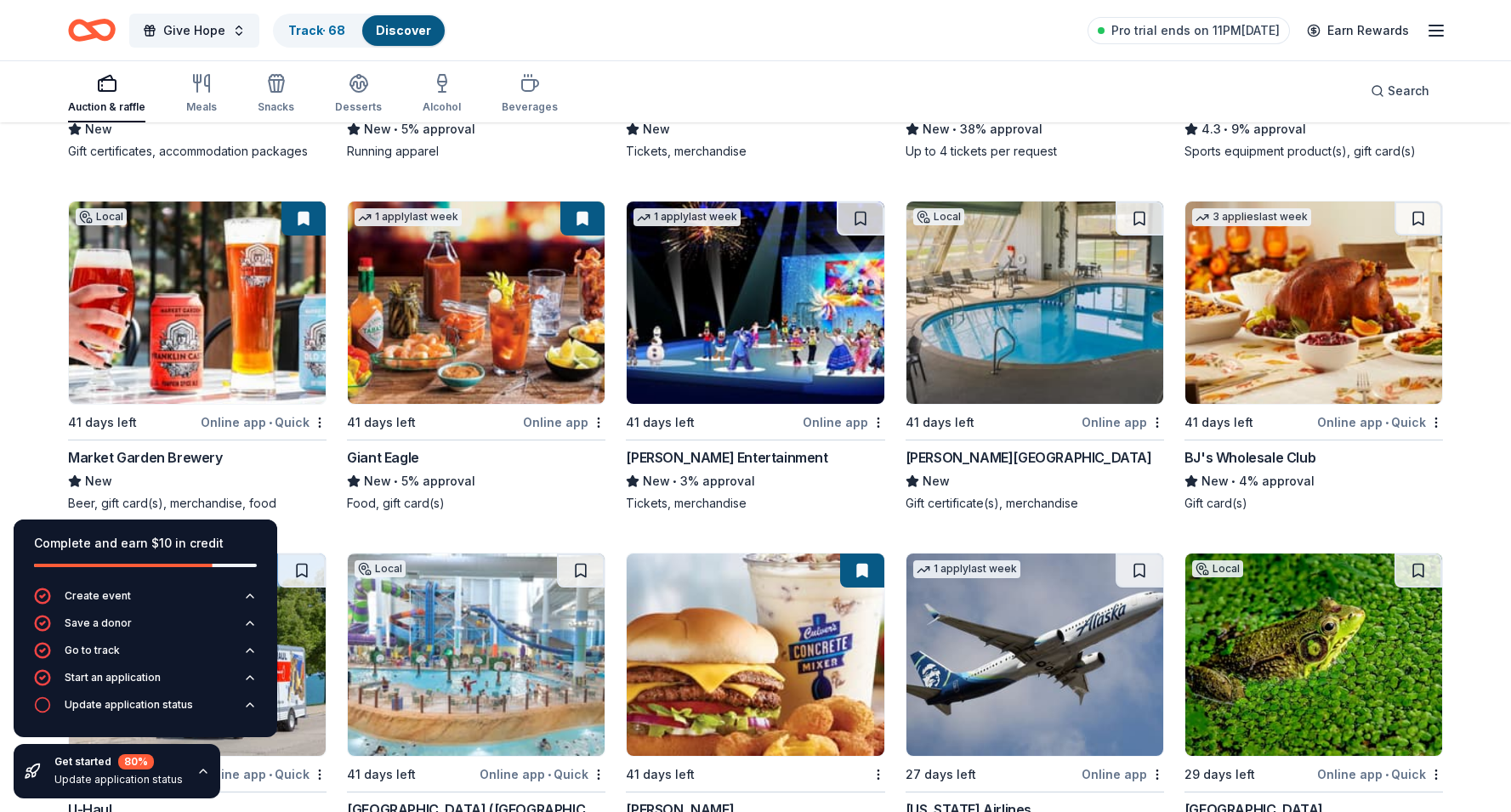
scroll to position [2249, 0]
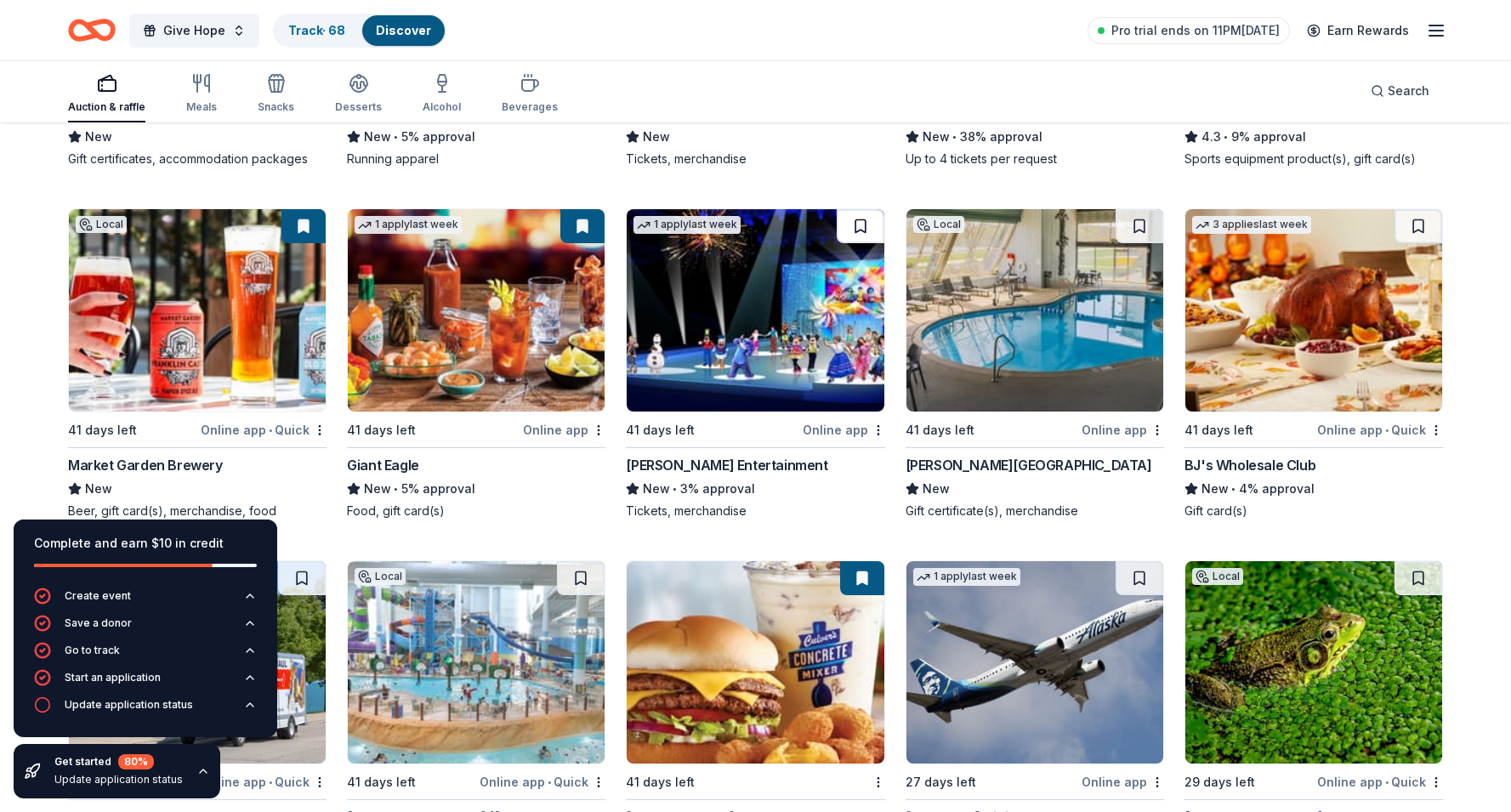
click at [866, 235] on button at bounding box center [860, 226] width 48 height 34
click at [1123, 461] on div "Not interested" at bounding box center [1103, 460] width 114 height 31
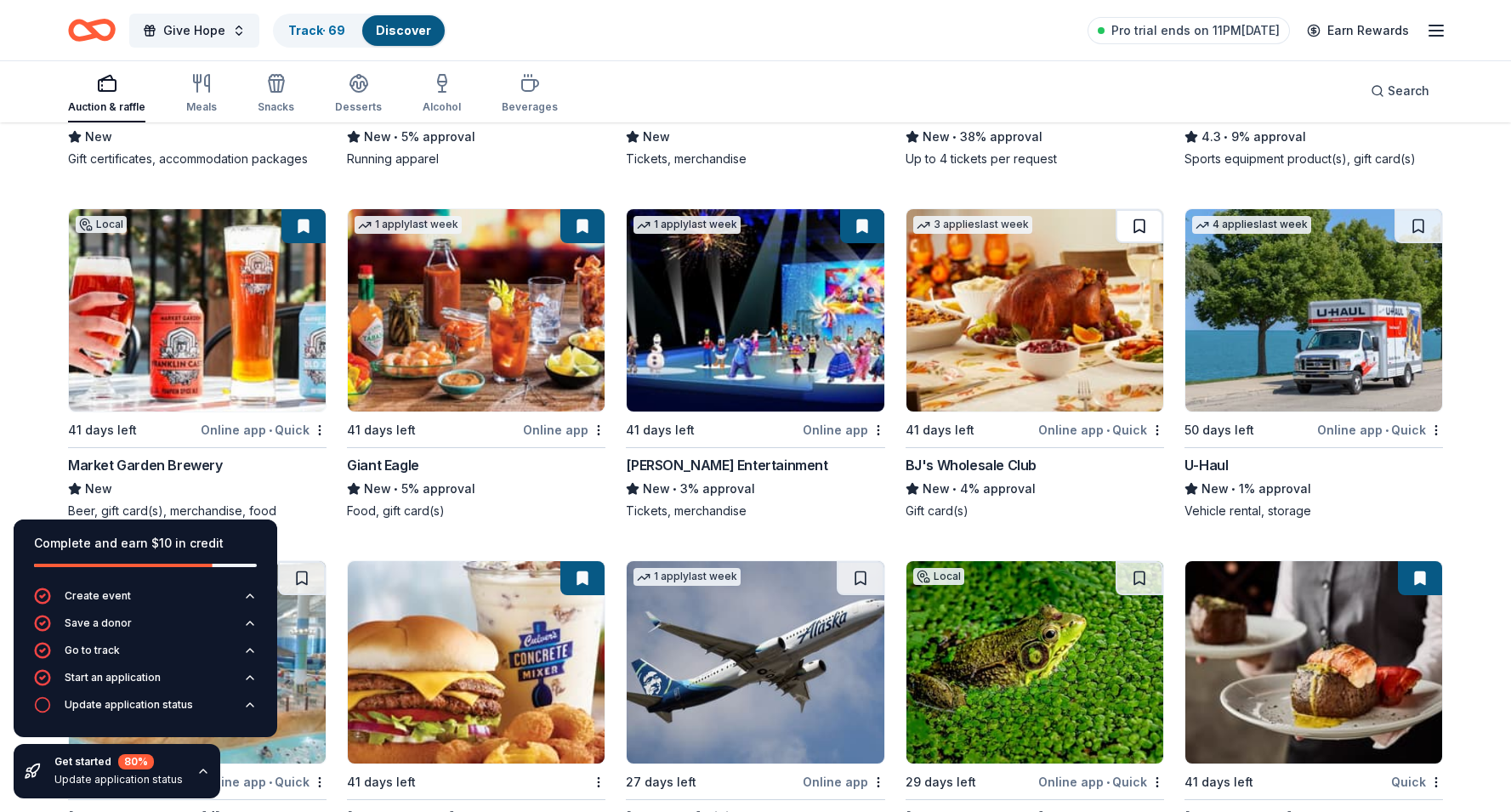
click at [1146, 226] on button at bounding box center [1139, 226] width 48 height 34
click at [1397, 461] on div "Not interested" at bounding box center [1382, 460] width 114 height 31
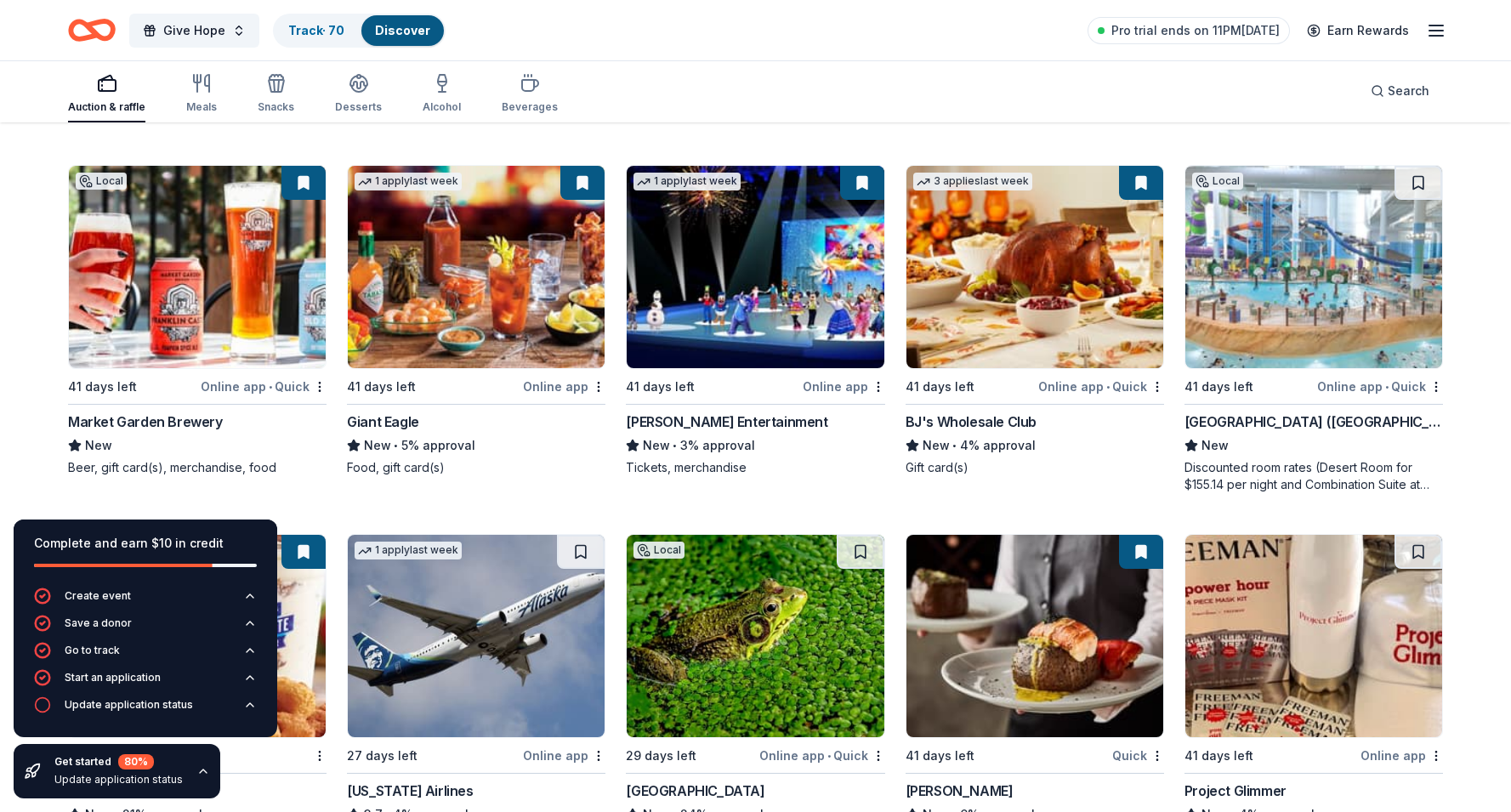
scroll to position [2292, 0]
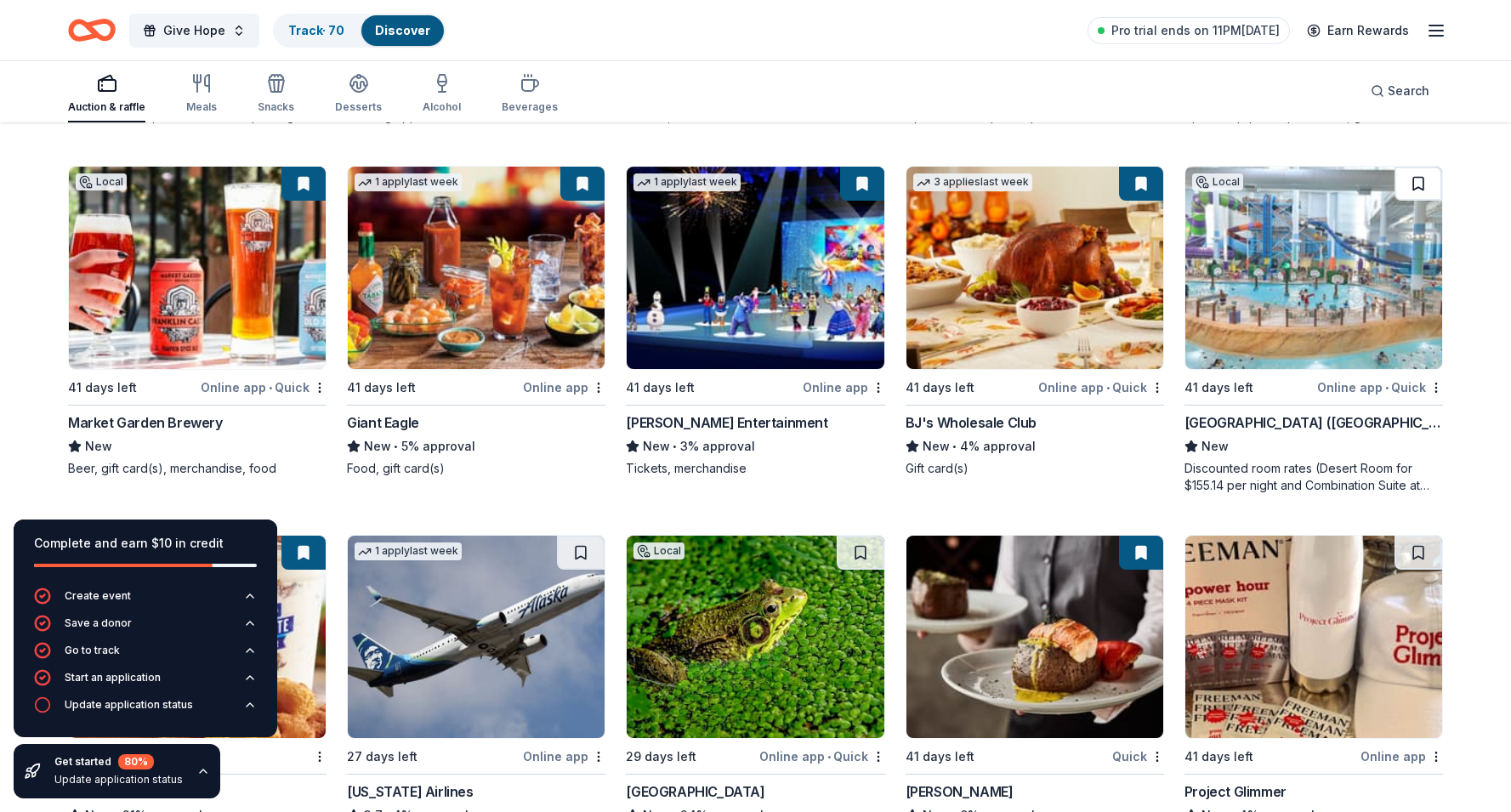
click at [1424, 188] on button at bounding box center [1418, 183] width 48 height 34
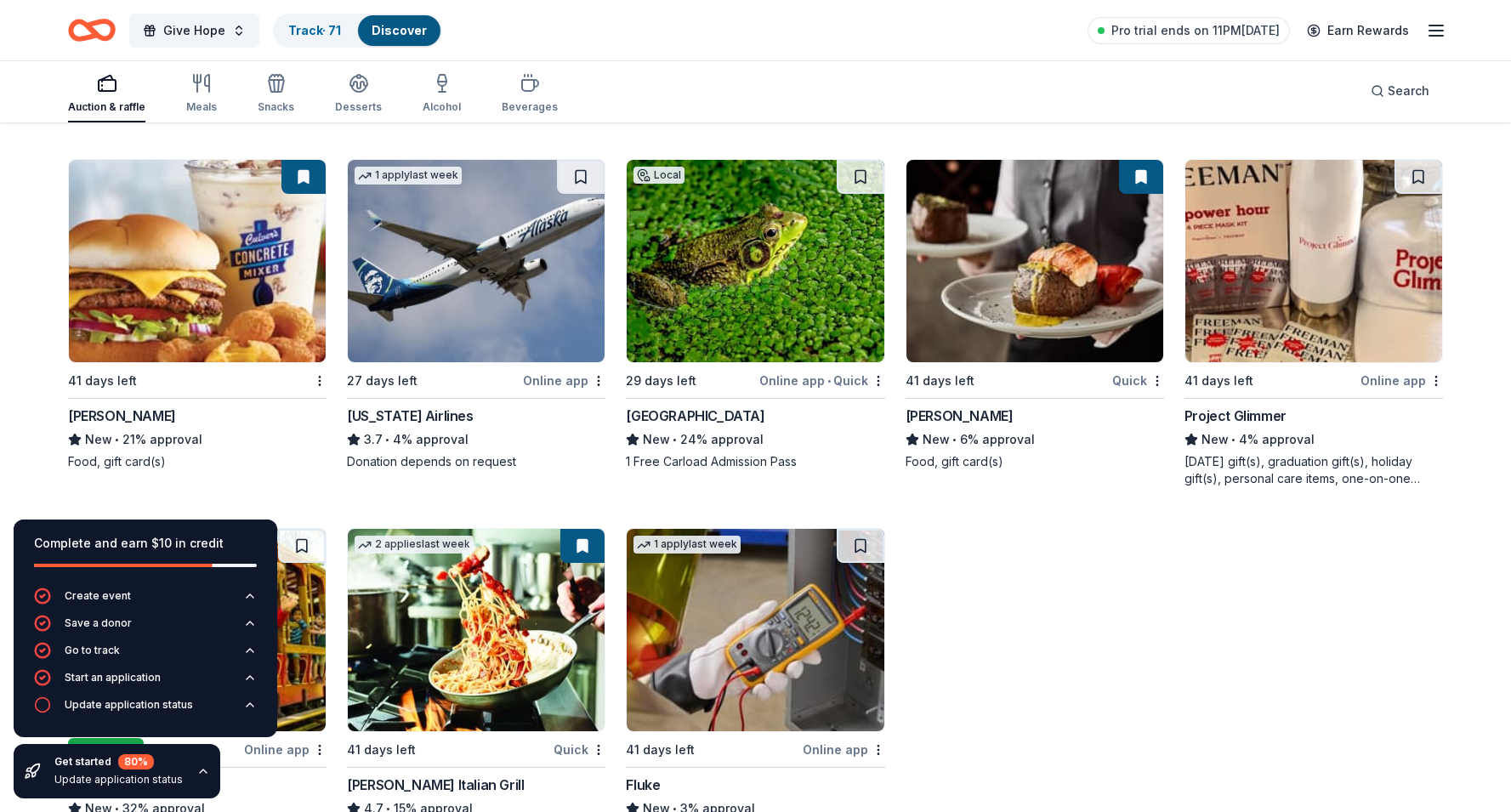
scroll to position [2662, 0]
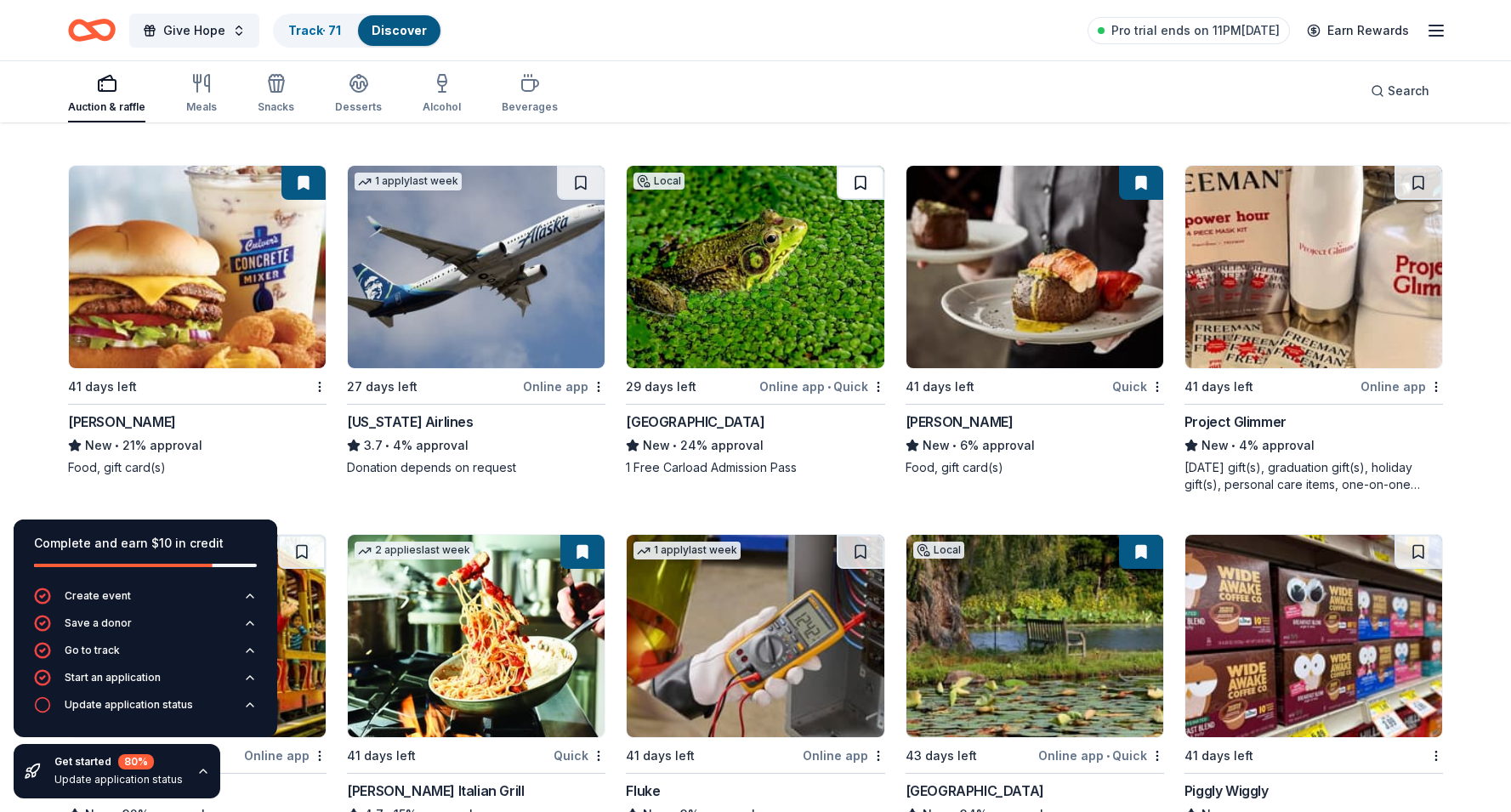
click at [862, 185] on button at bounding box center [860, 182] width 48 height 34
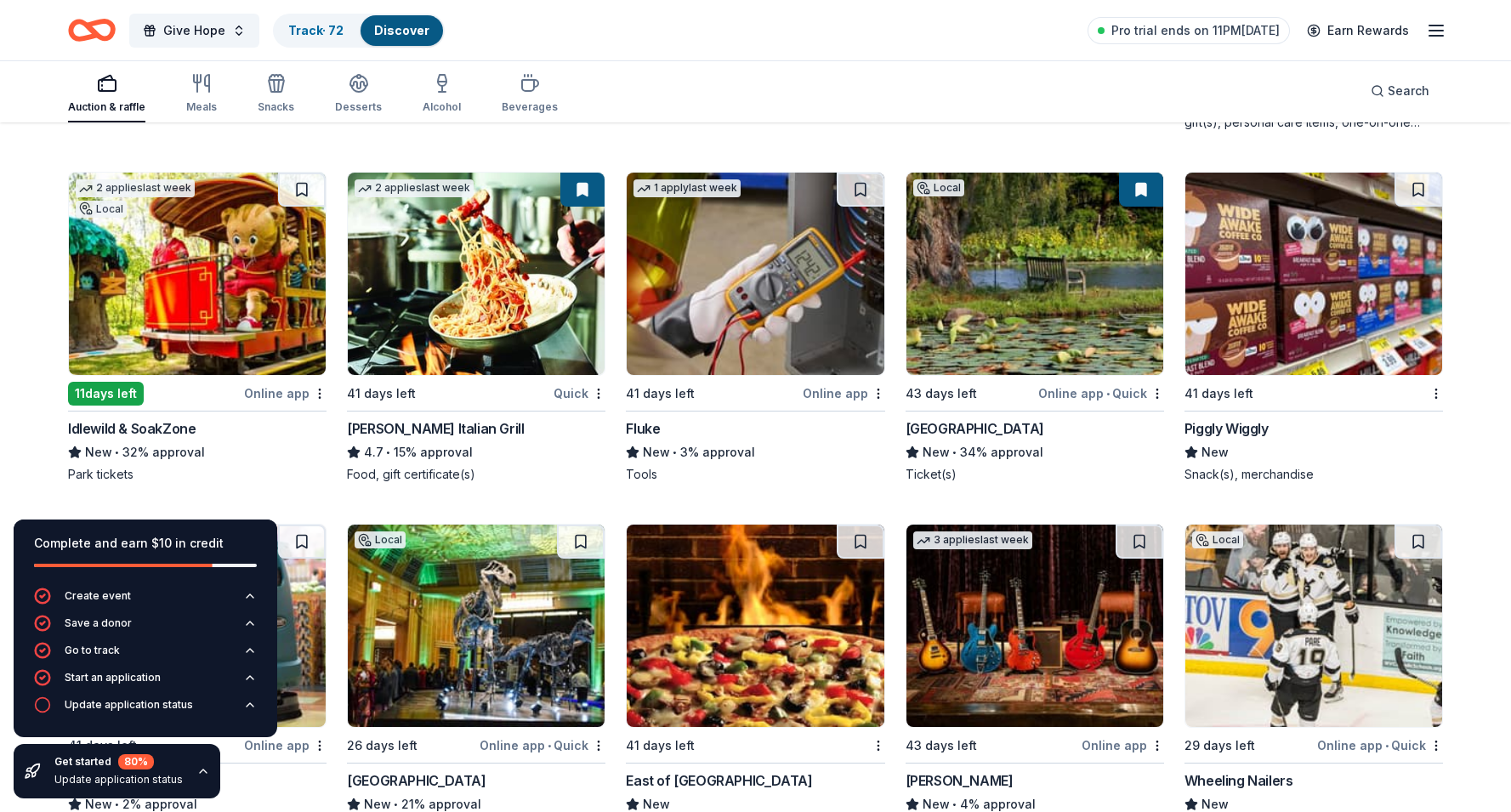
scroll to position [3025, 0]
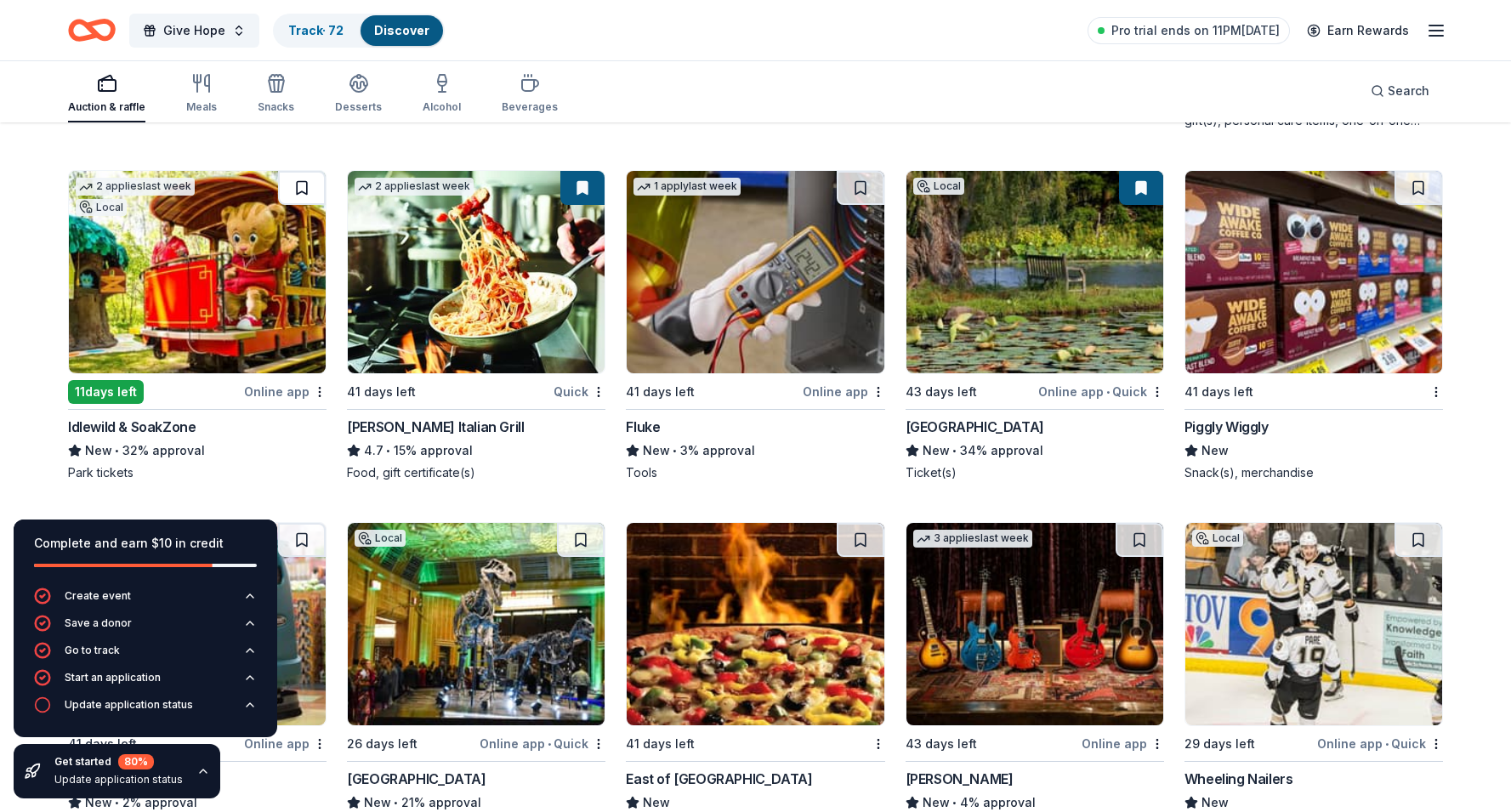
click at [307, 181] on button at bounding box center [302, 188] width 48 height 34
click at [840, 421] on div "Not interested" at bounding box center [824, 421] width 114 height 31
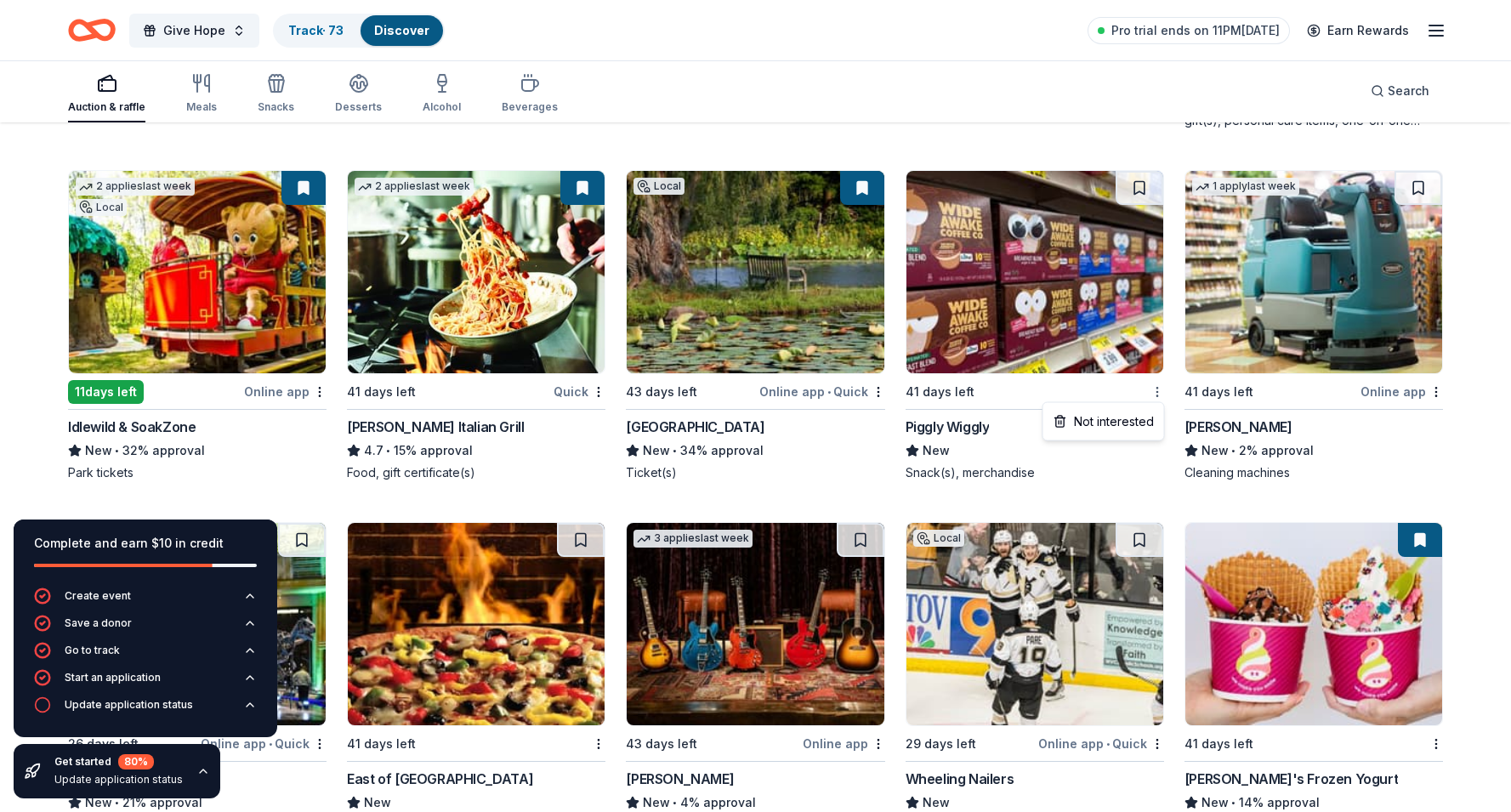
click at [1126, 420] on div "Not interested" at bounding box center [1103, 421] width 114 height 31
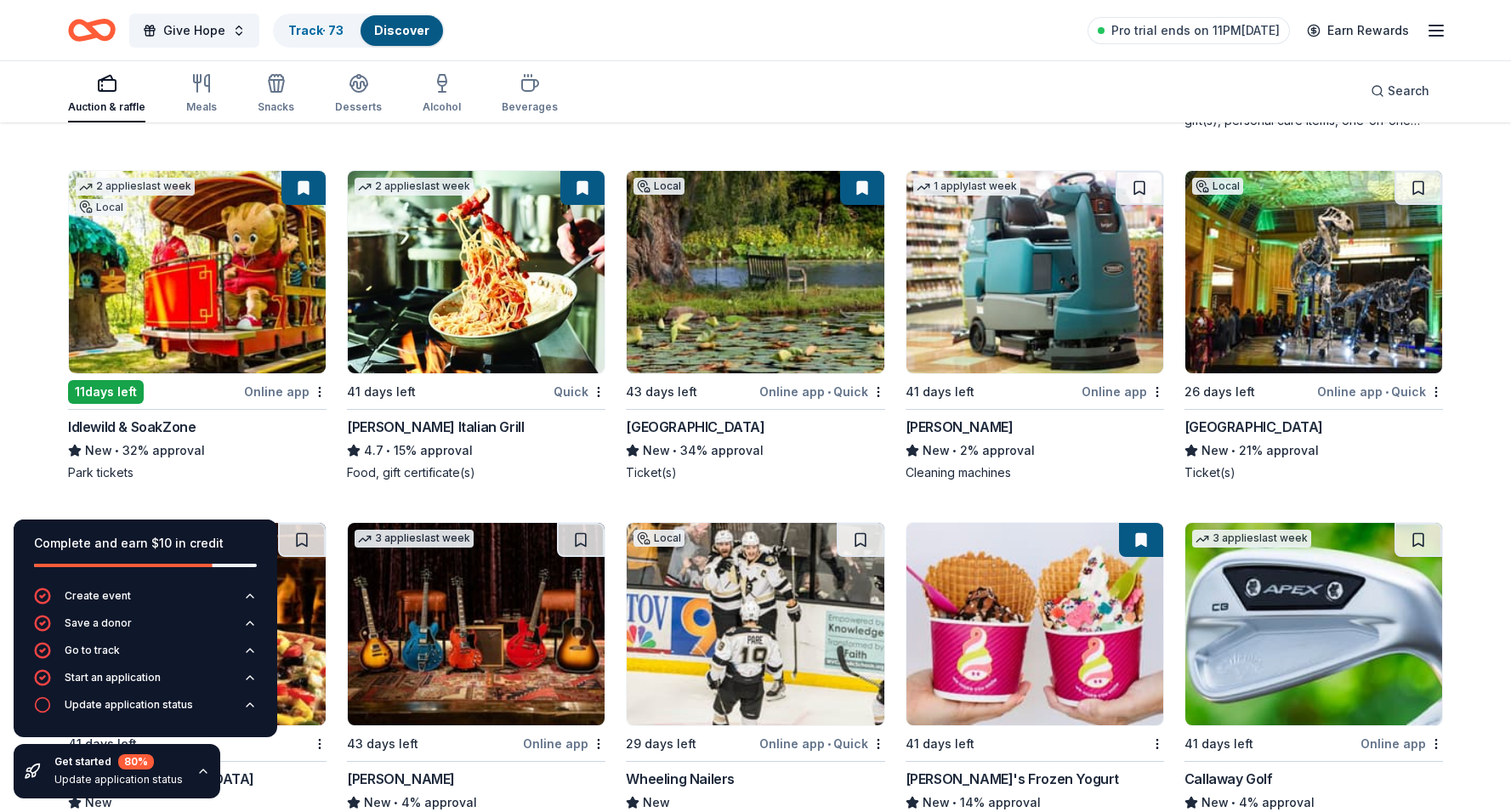
click at [1136, 394] on div "Online app" at bounding box center [1123, 391] width 83 height 22
click at [1141, 417] on div "Not interested" at bounding box center [1103, 421] width 114 height 31
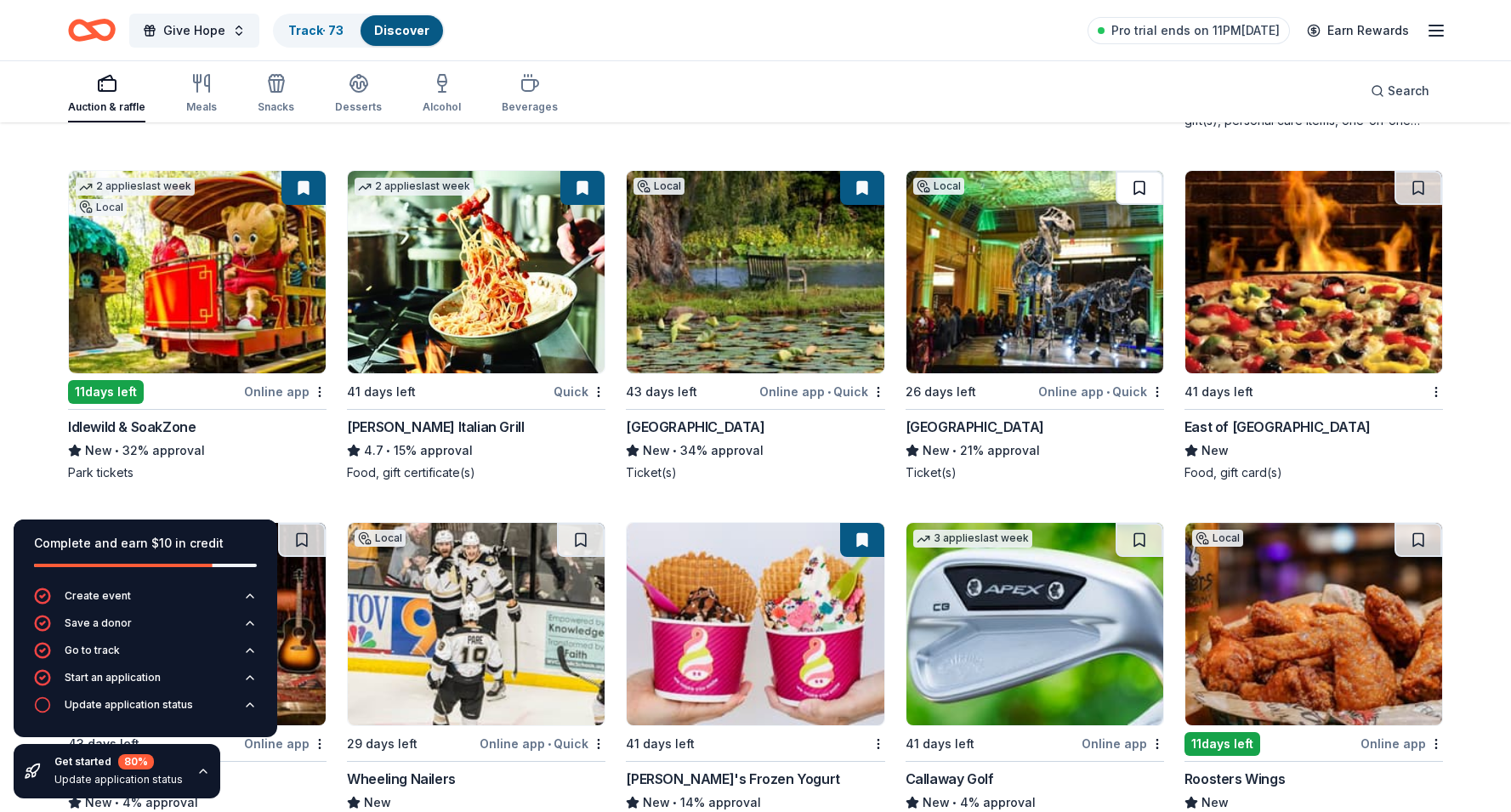
click at [1147, 190] on button at bounding box center [1139, 188] width 48 height 34
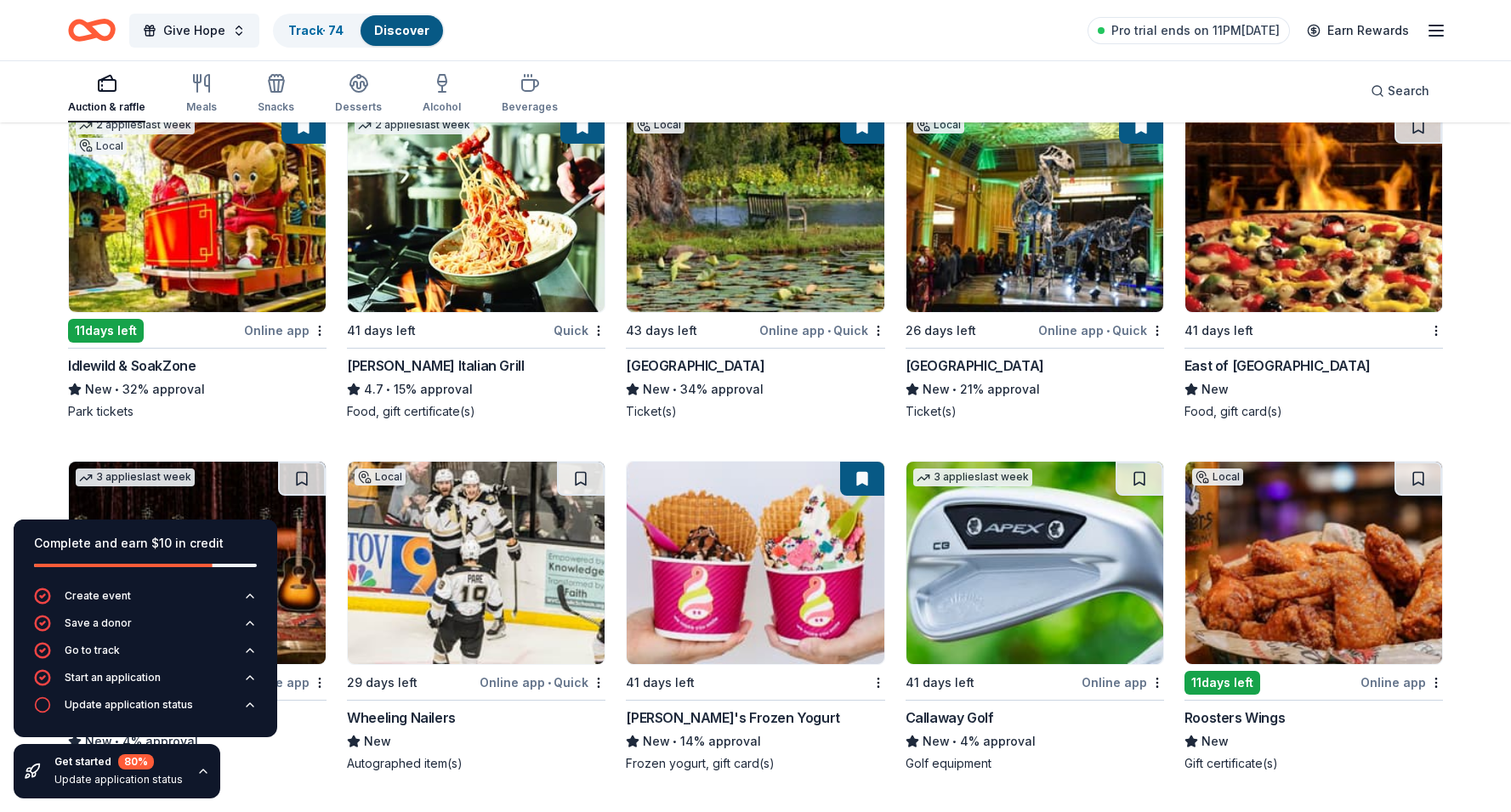
scroll to position [3088, 0]
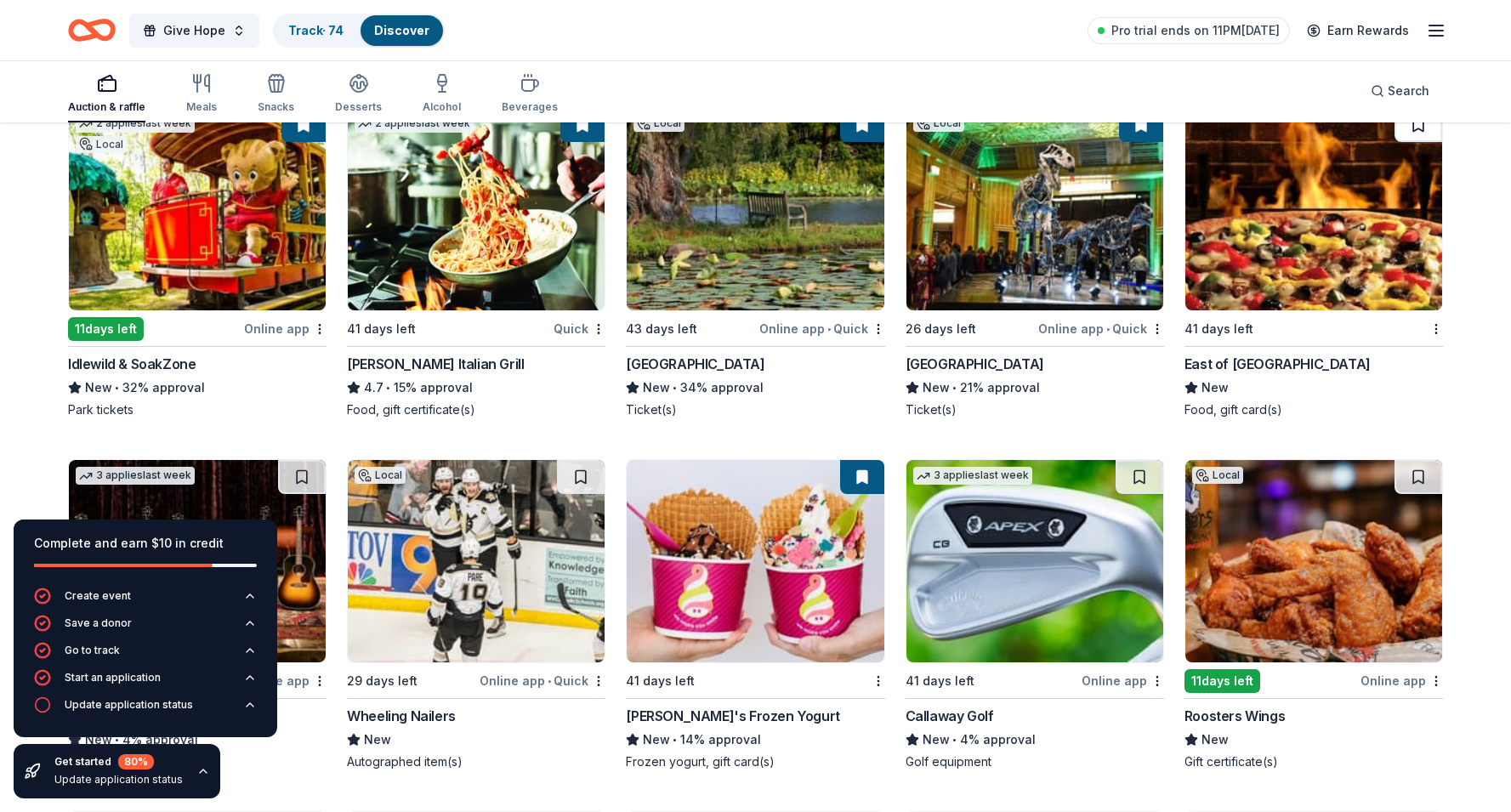
click at [1418, 130] on button at bounding box center [1418, 125] width 48 height 34
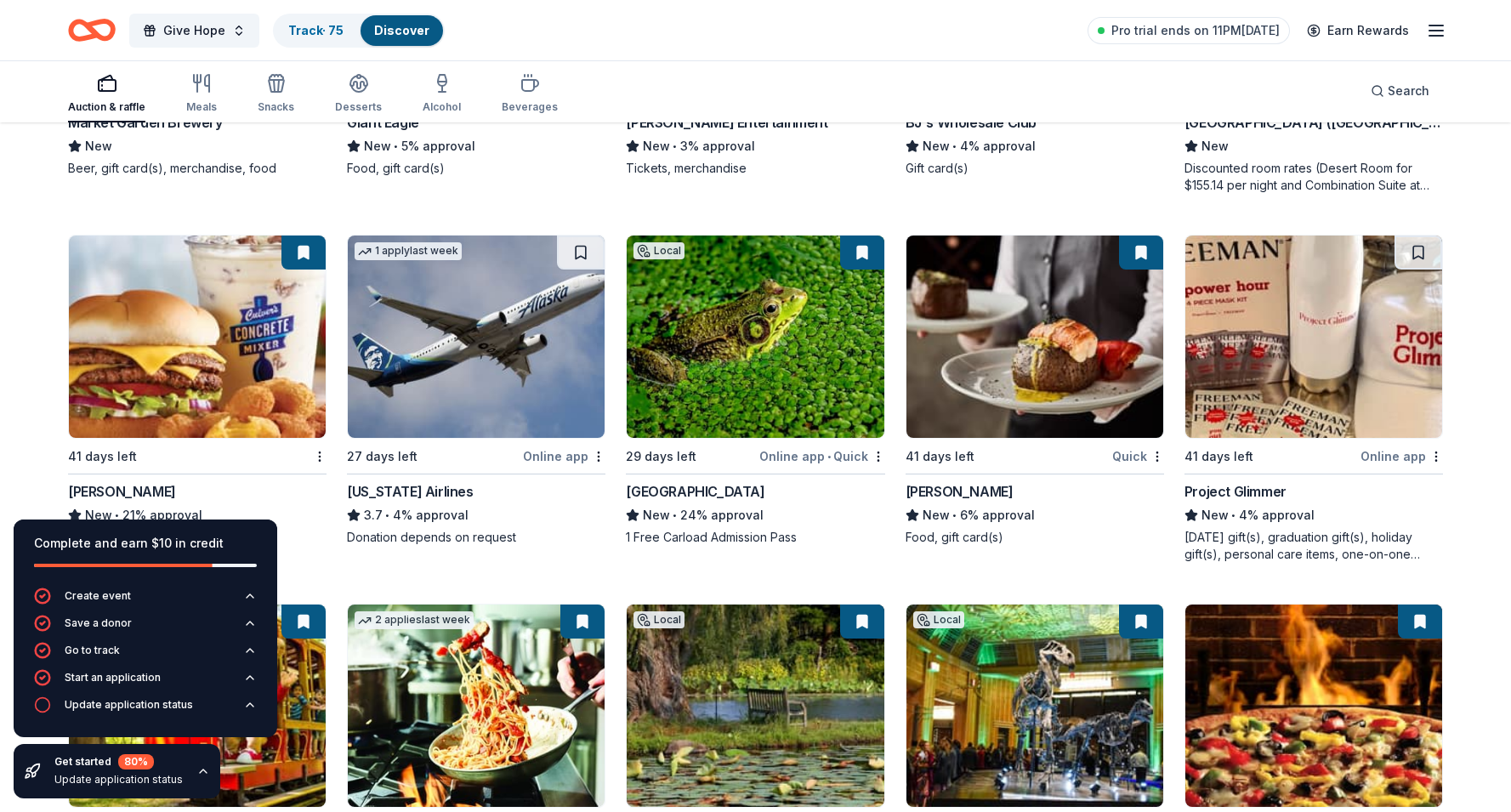
scroll to position [2584, 0]
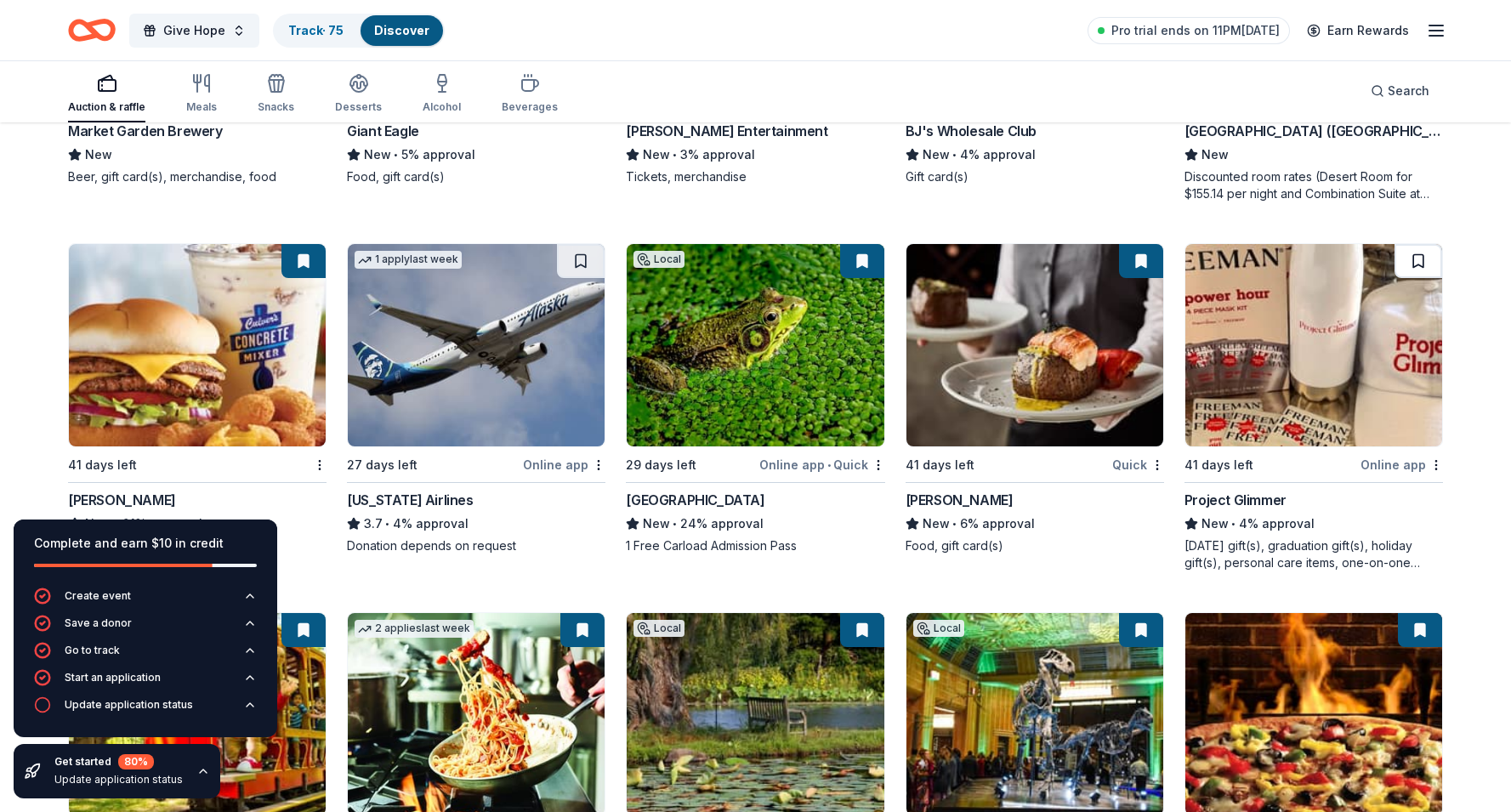
click at [1412, 268] on button at bounding box center [1418, 261] width 48 height 34
click at [577, 264] on button at bounding box center [580, 261] width 48 height 34
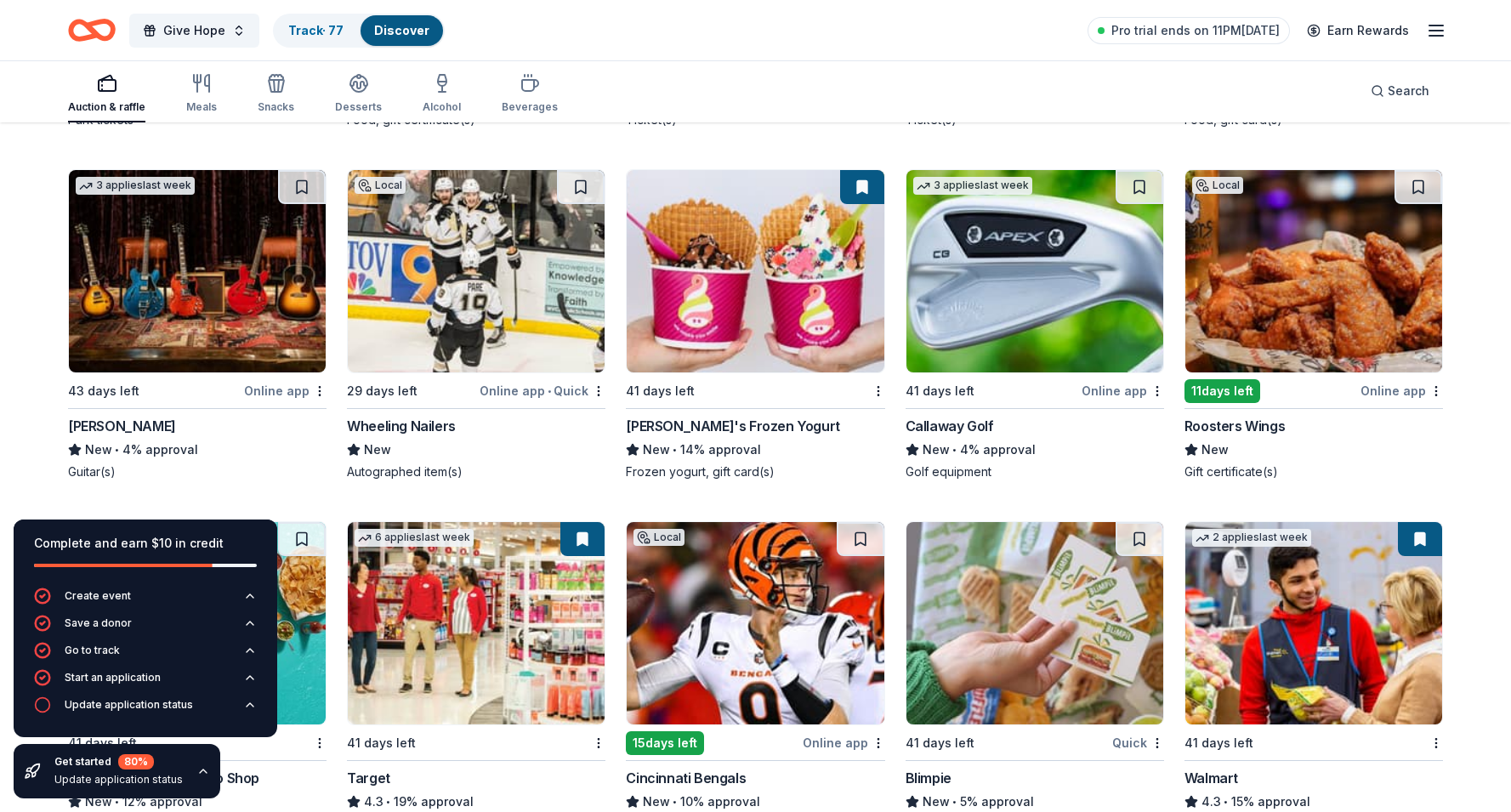
scroll to position [3369, 0]
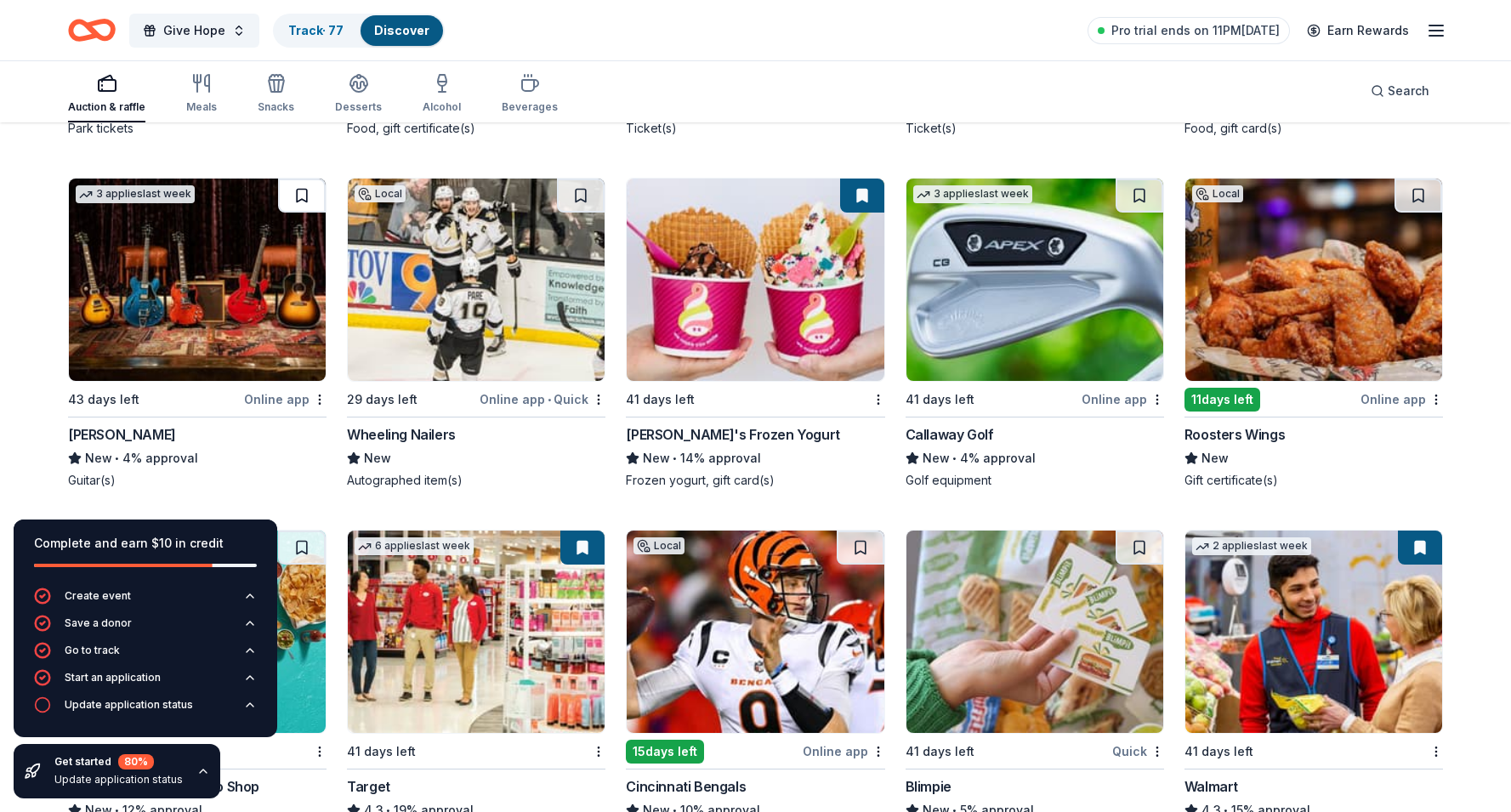
click at [304, 195] on button at bounding box center [302, 195] width 48 height 34
click at [574, 416] on div "Not interested" at bounding box center [544, 429] width 114 height 31
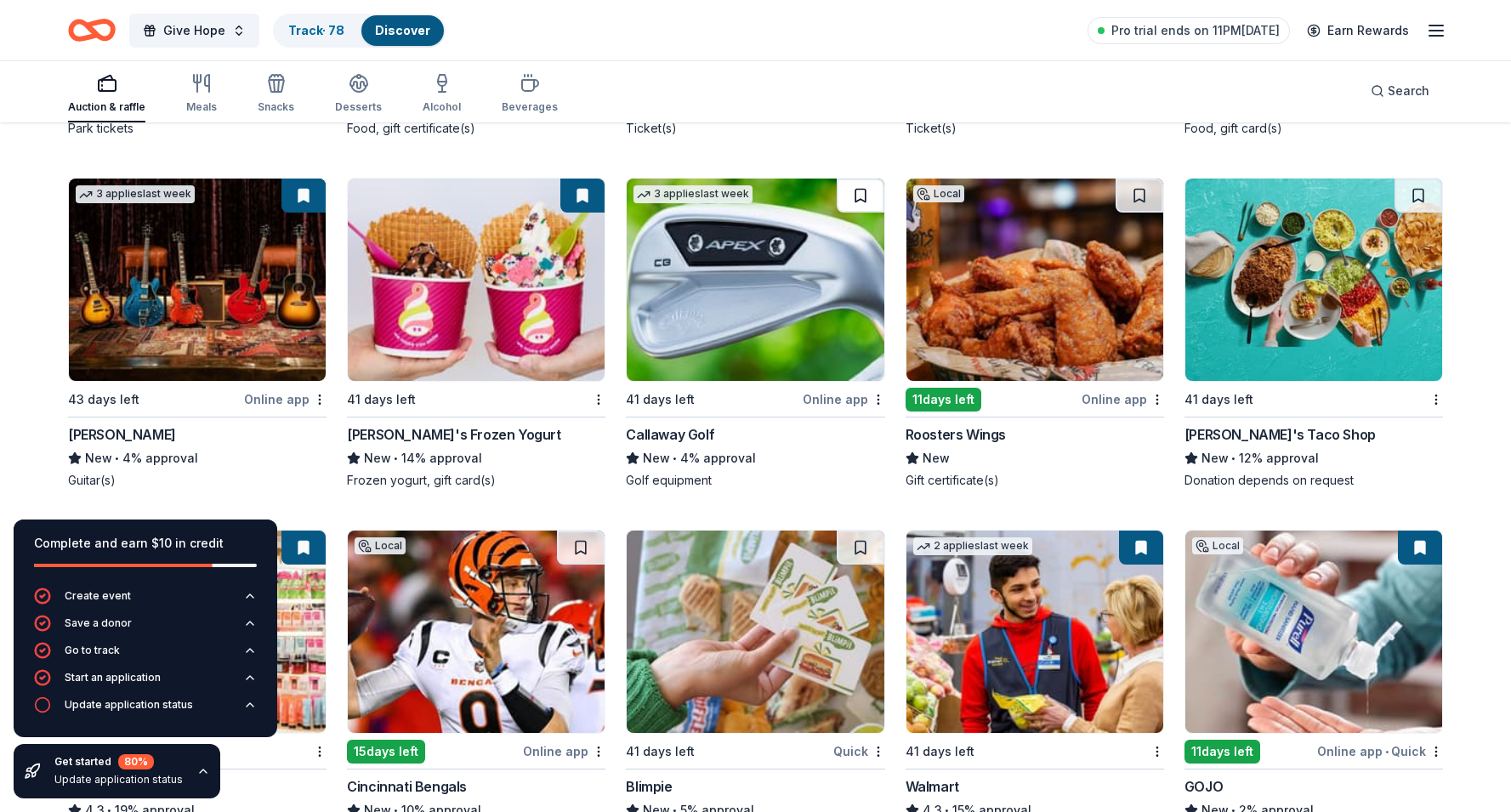
click at [857, 195] on button at bounding box center [860, 195] width 48 height 34
click at [1144, 201] on button at bounding box center [1139, 195] width 48 height 34
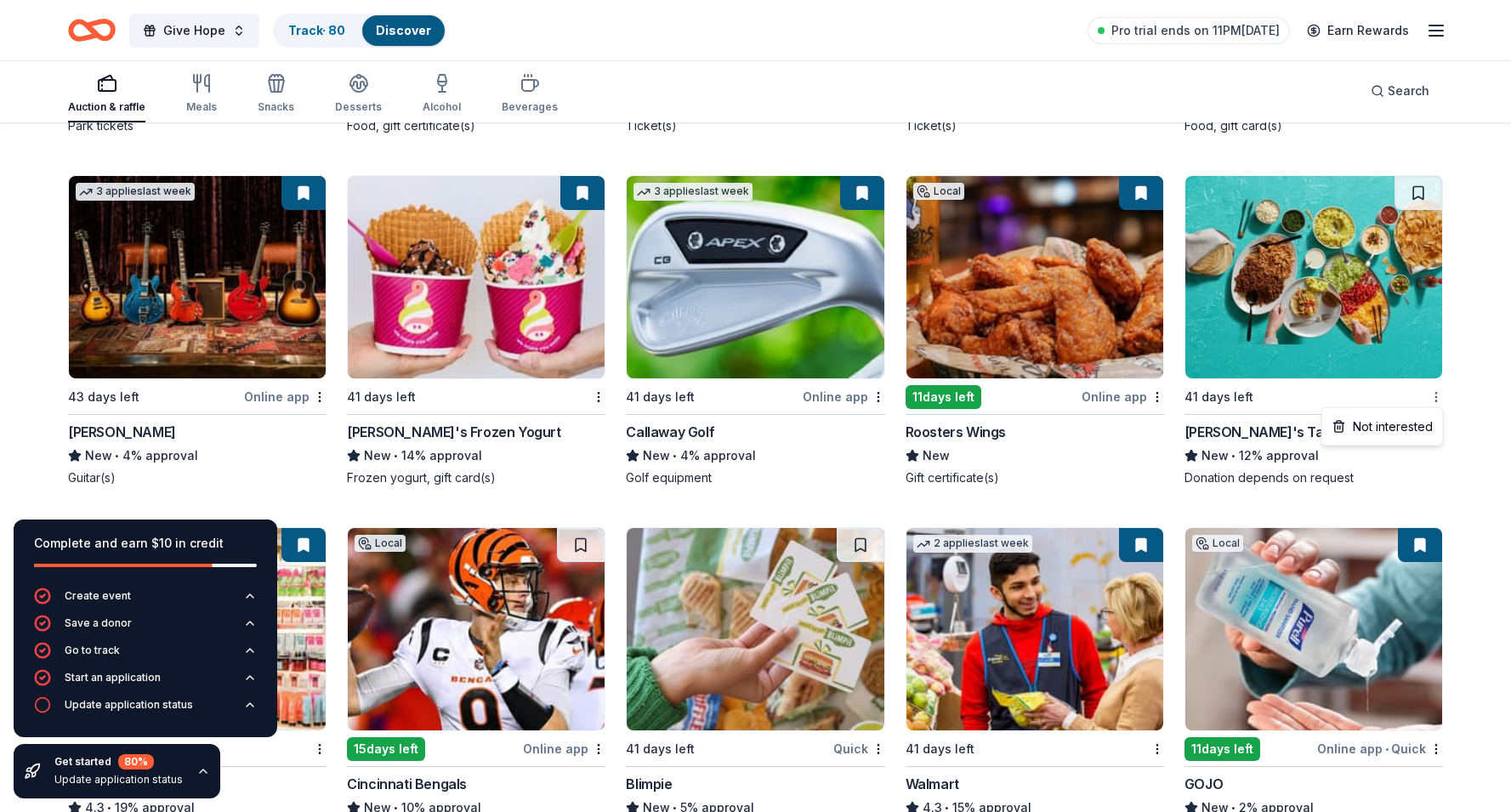
click at [1406, 421] on div "Not interested" at bounding box center [1382, 427] width 114 height 31
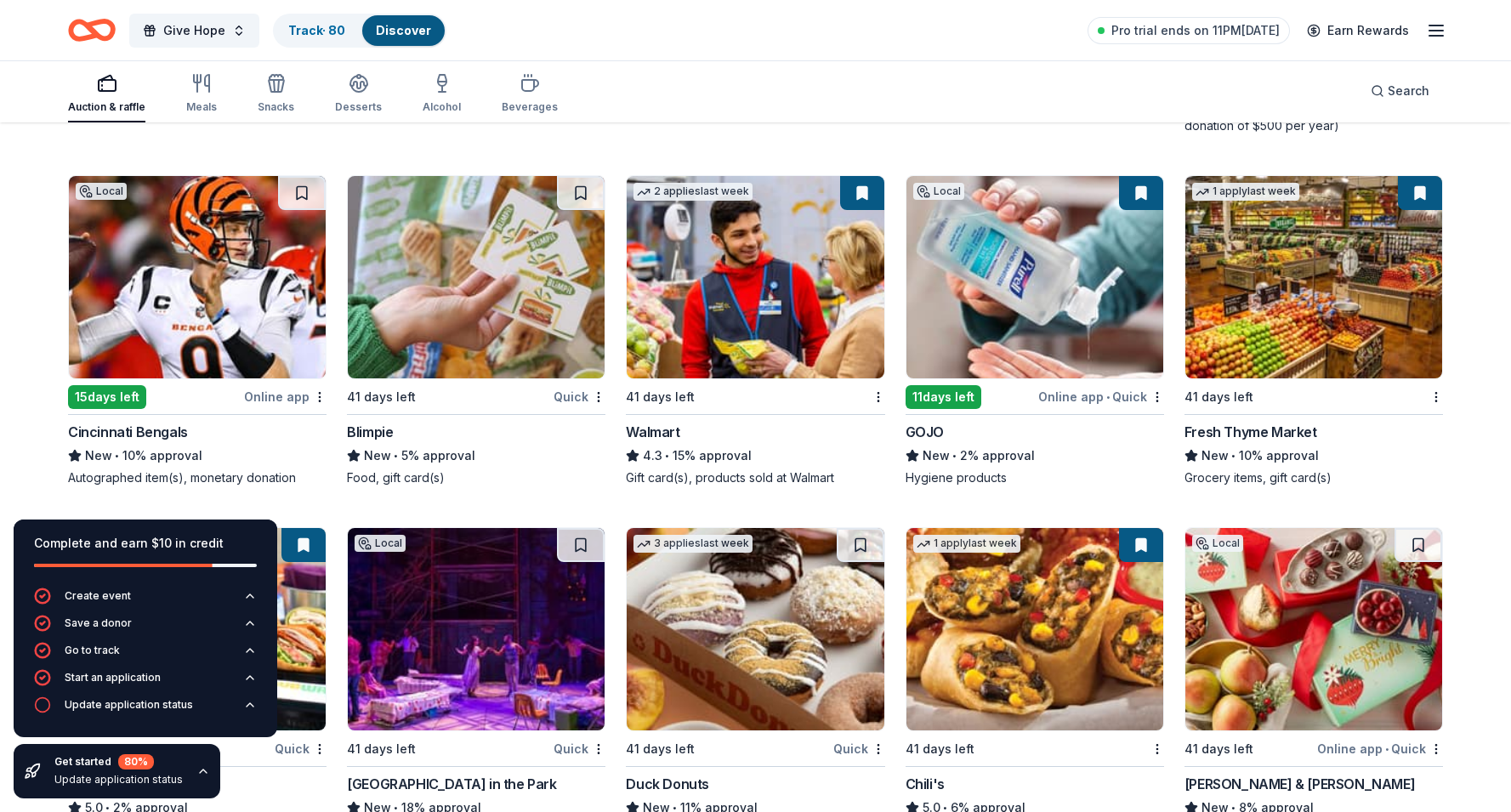
scroll to position [3734, 0]
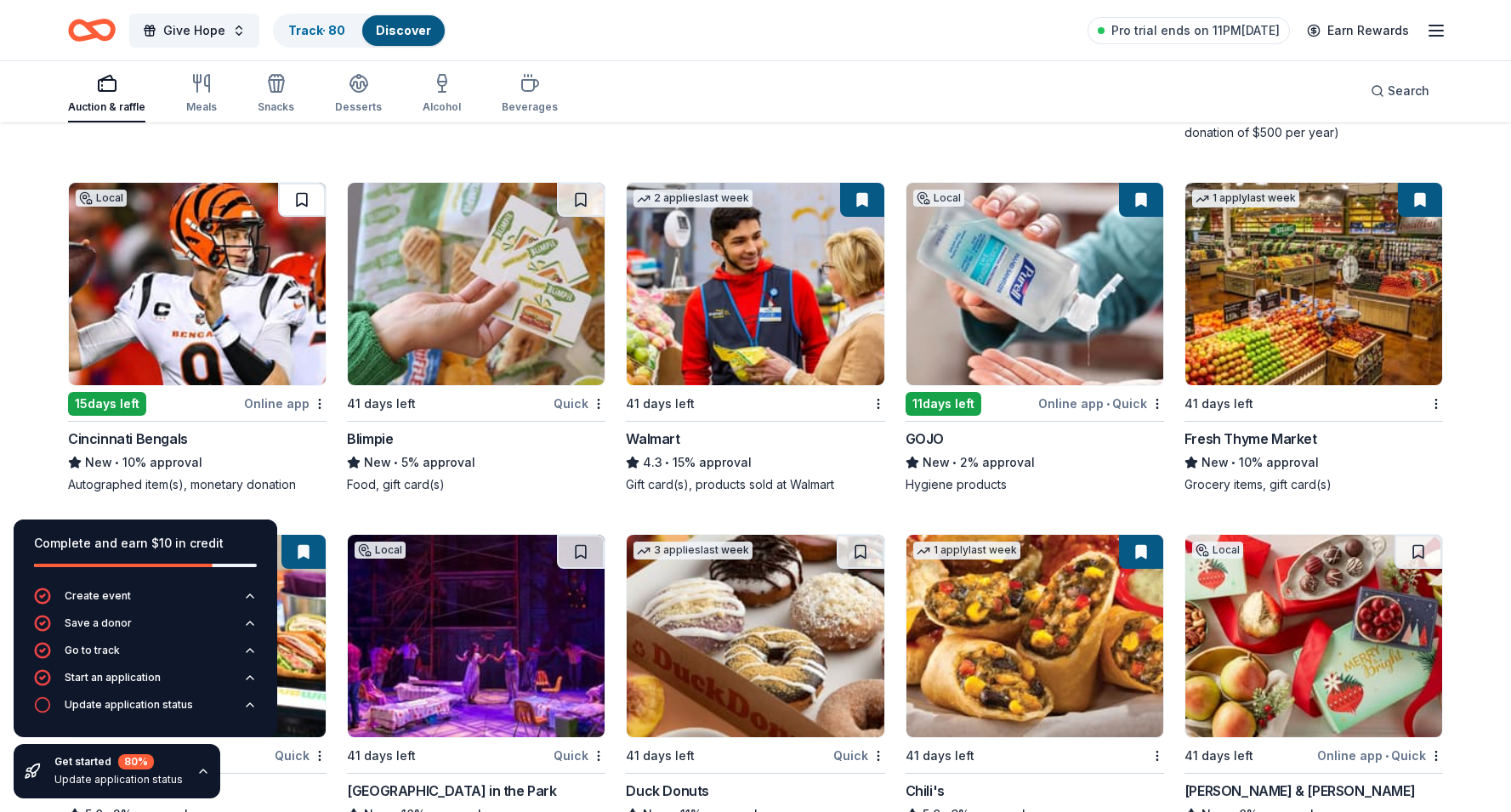
click at [309, 204] on button at bounding box center [302, 199] width 48 height 34
click at [580, 427] on div "Not interested" at bounding box center [544, 433] width 114 height 31
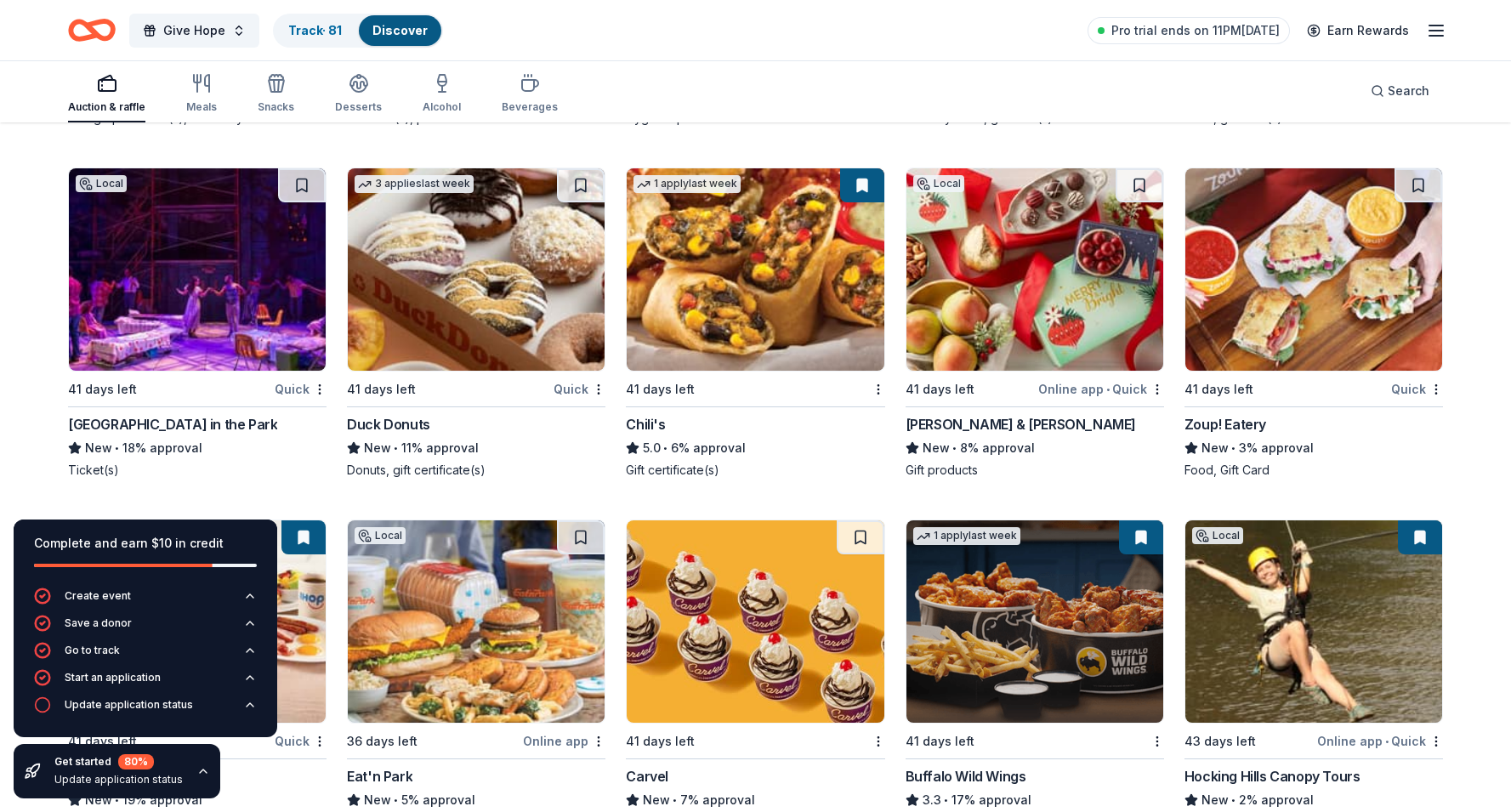
scroll to position [4099, 0]
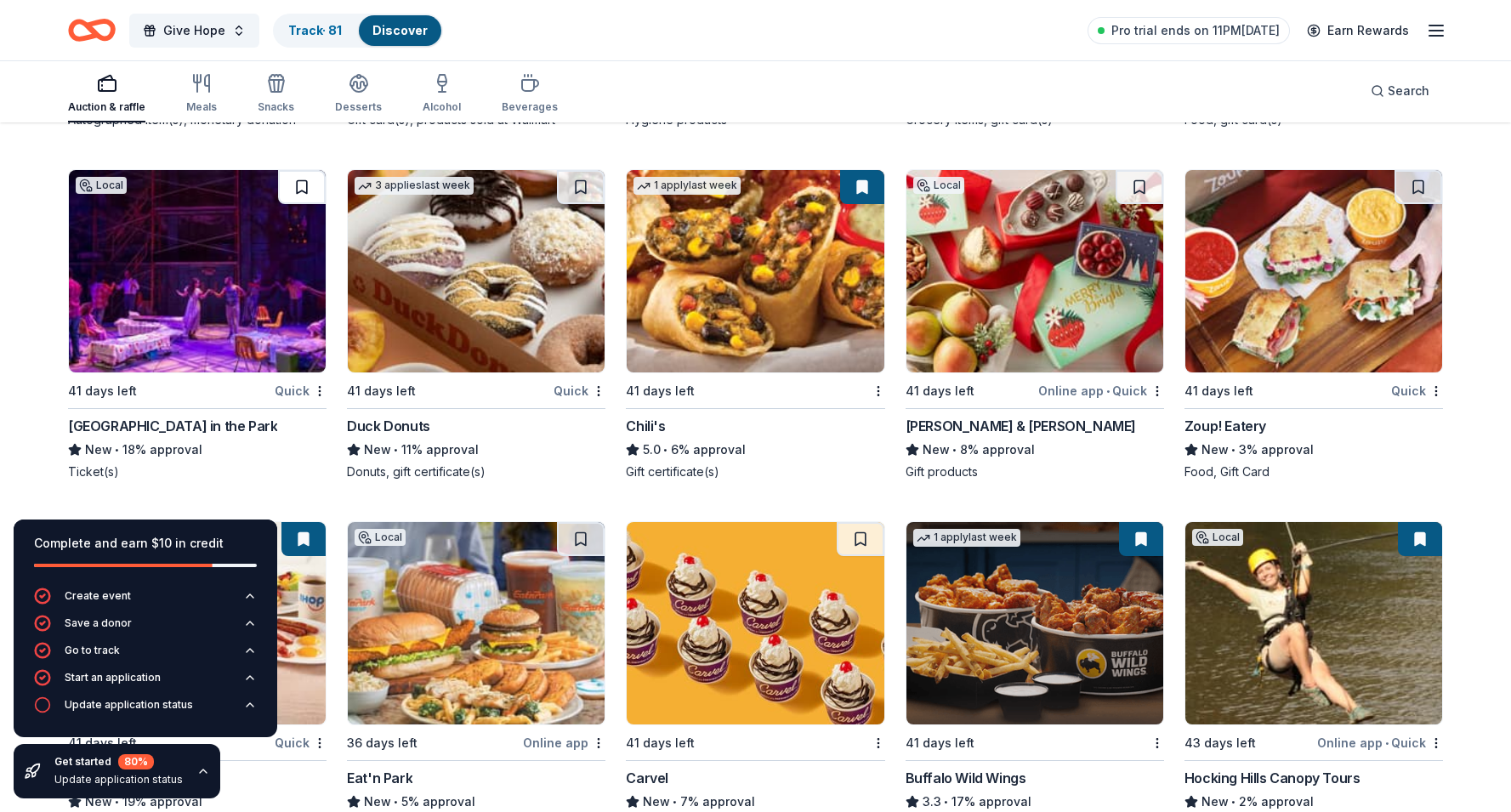
click at [297, 185] on button at bounding box center [302, 187] width 48 height 34
click at [578, 430] on div "Not interested" at bounding box center [544, 420] width 114 height 31
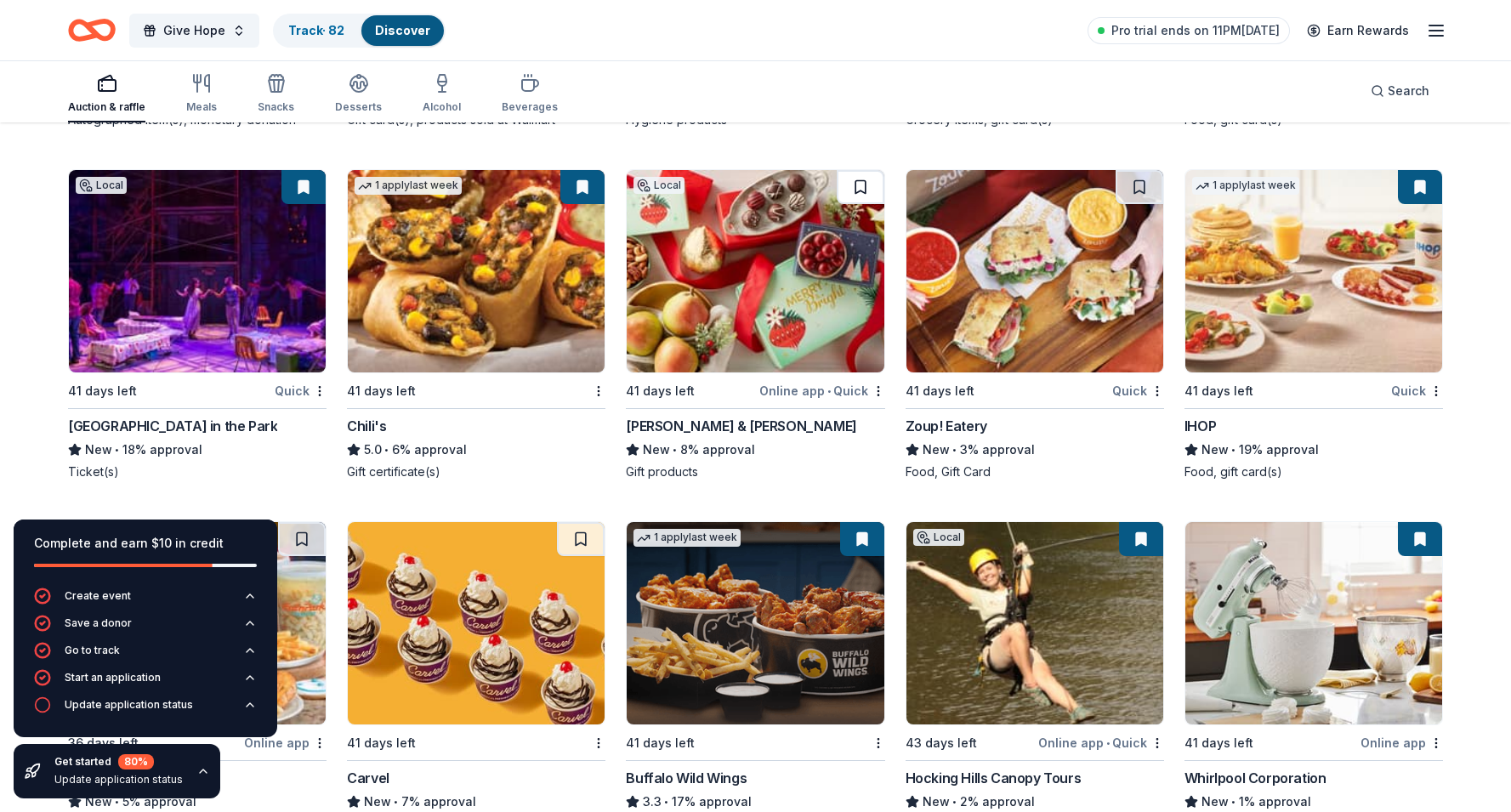
click at [857, 184] on button at bounding box center [860, 187] width 48 height 34
click at [1150, 385] on div "Quick" at bounding box center [1138, 390] width 52 height 22
click at [1116, 421] on div "Not interested" at bounding box center [1103, 420] width 114 height 31
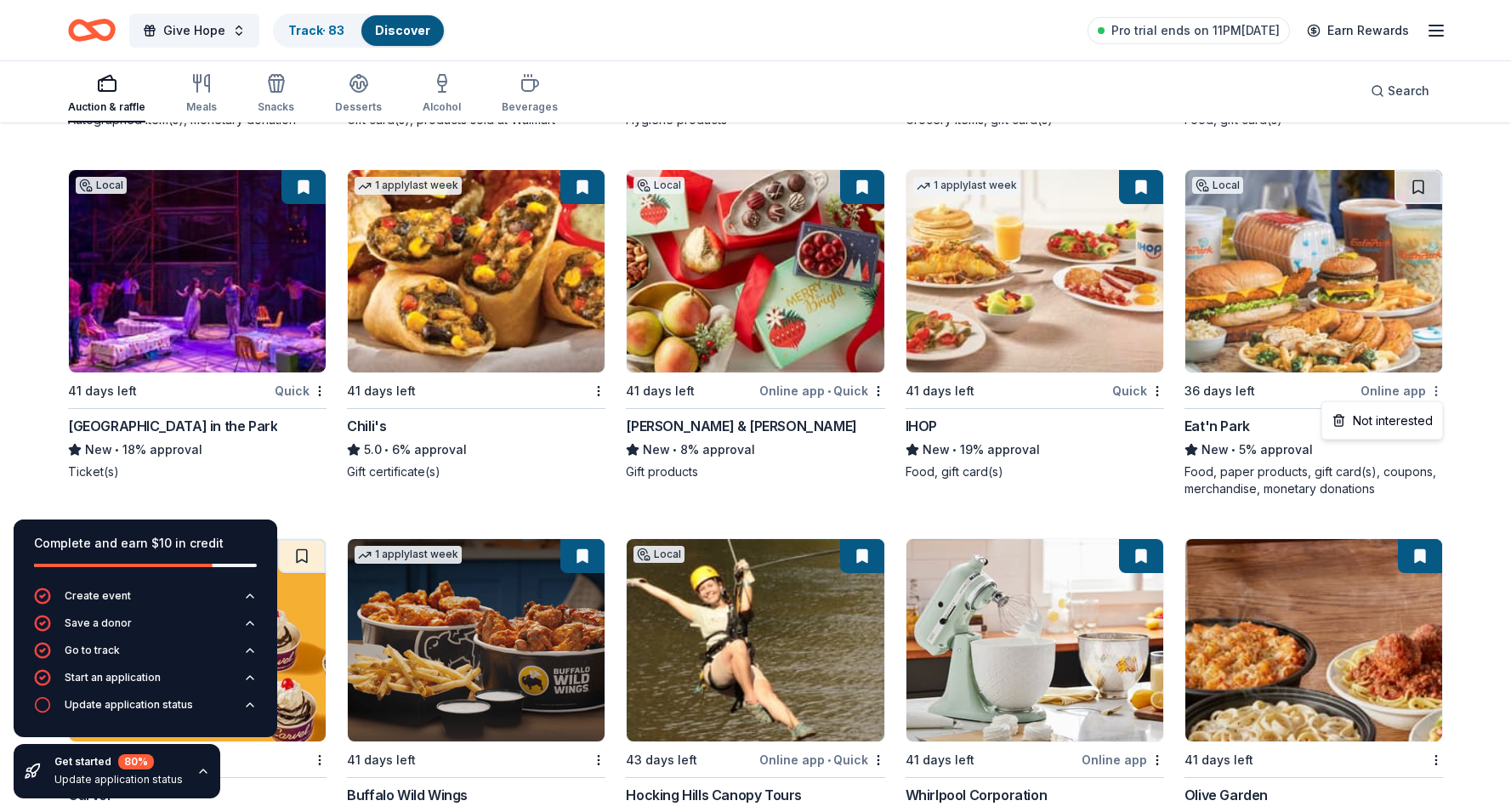
click at [1398, 427] on div "Not interested" at bounding box center [1382, 420] width 114 height 31
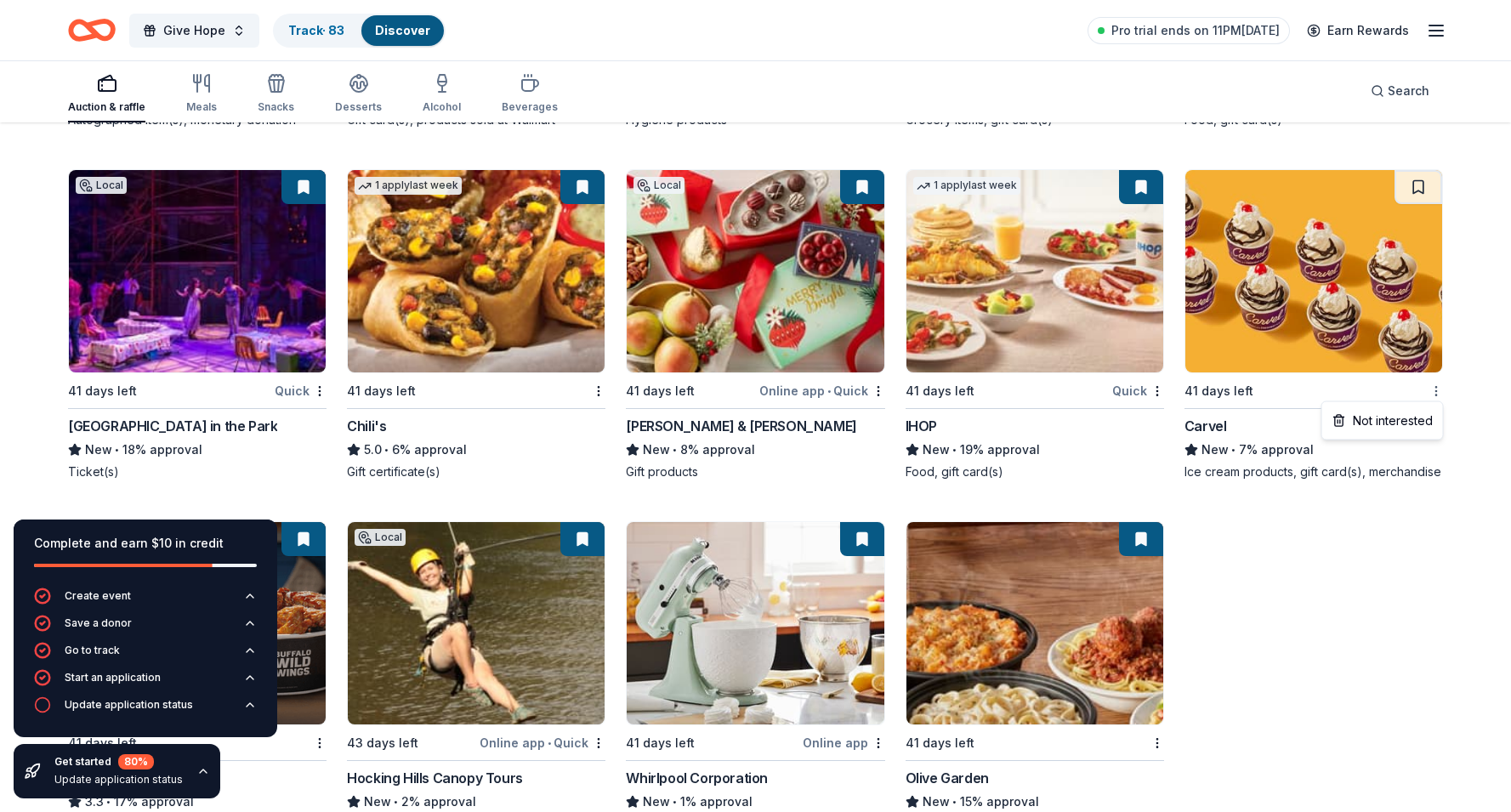
click at [1410, 415] on div "Not interested" at bounding box center [1382, 420] width 114 height 31
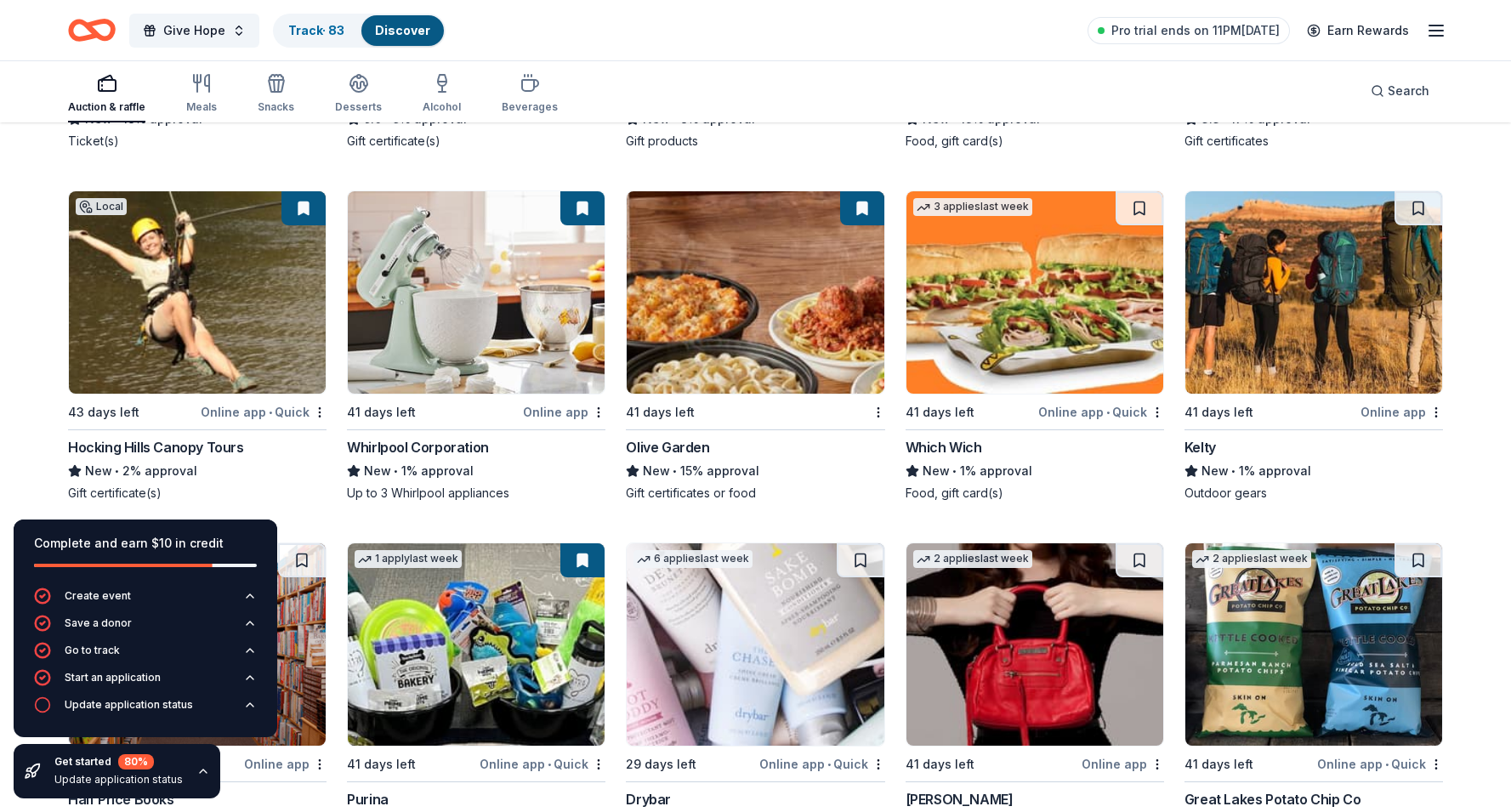
scroll to position [4427, 0]
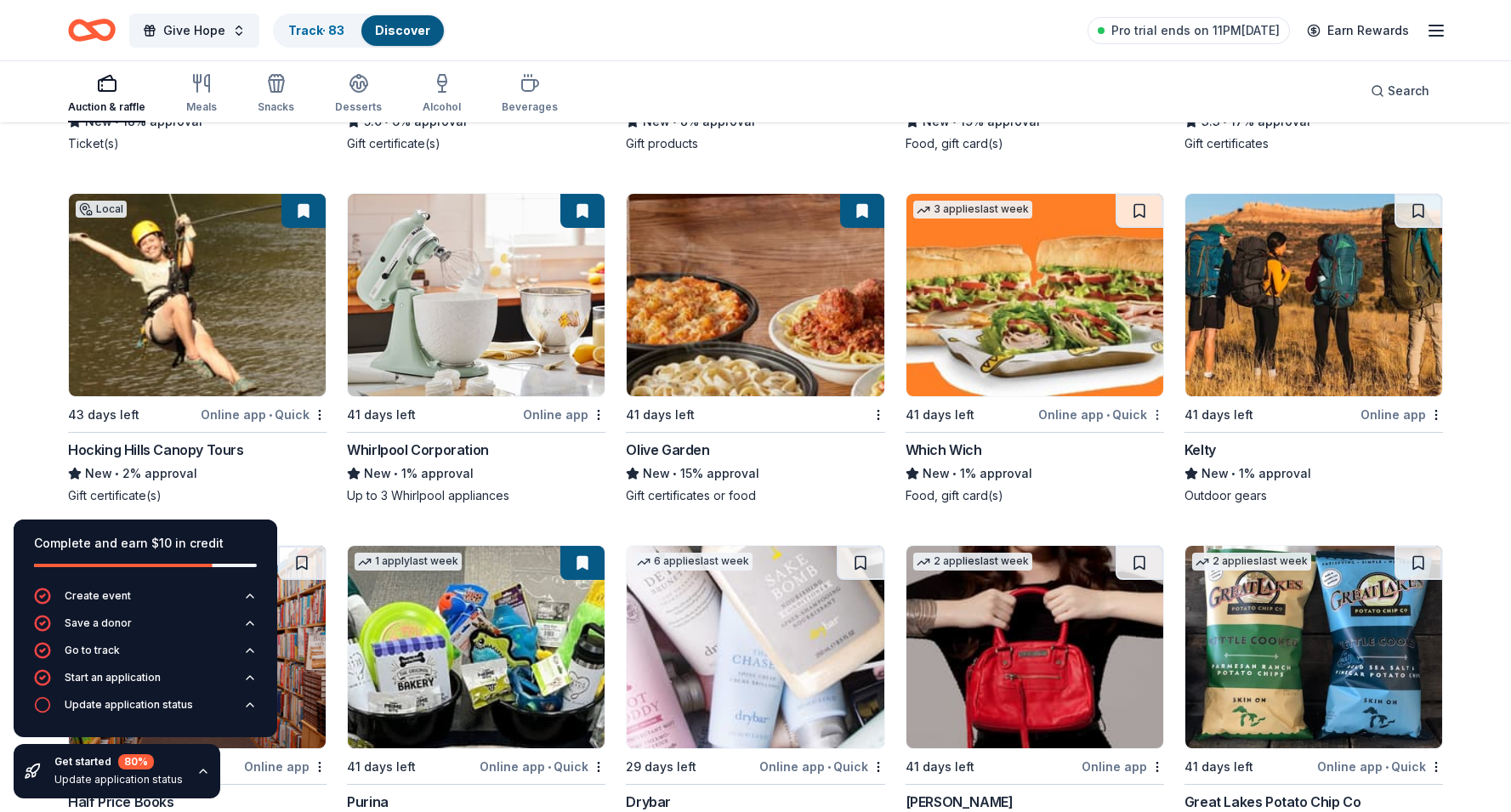
click at [1133, 434] on div "Not interested" at bounding box center [1103, 445] width 114 height 31
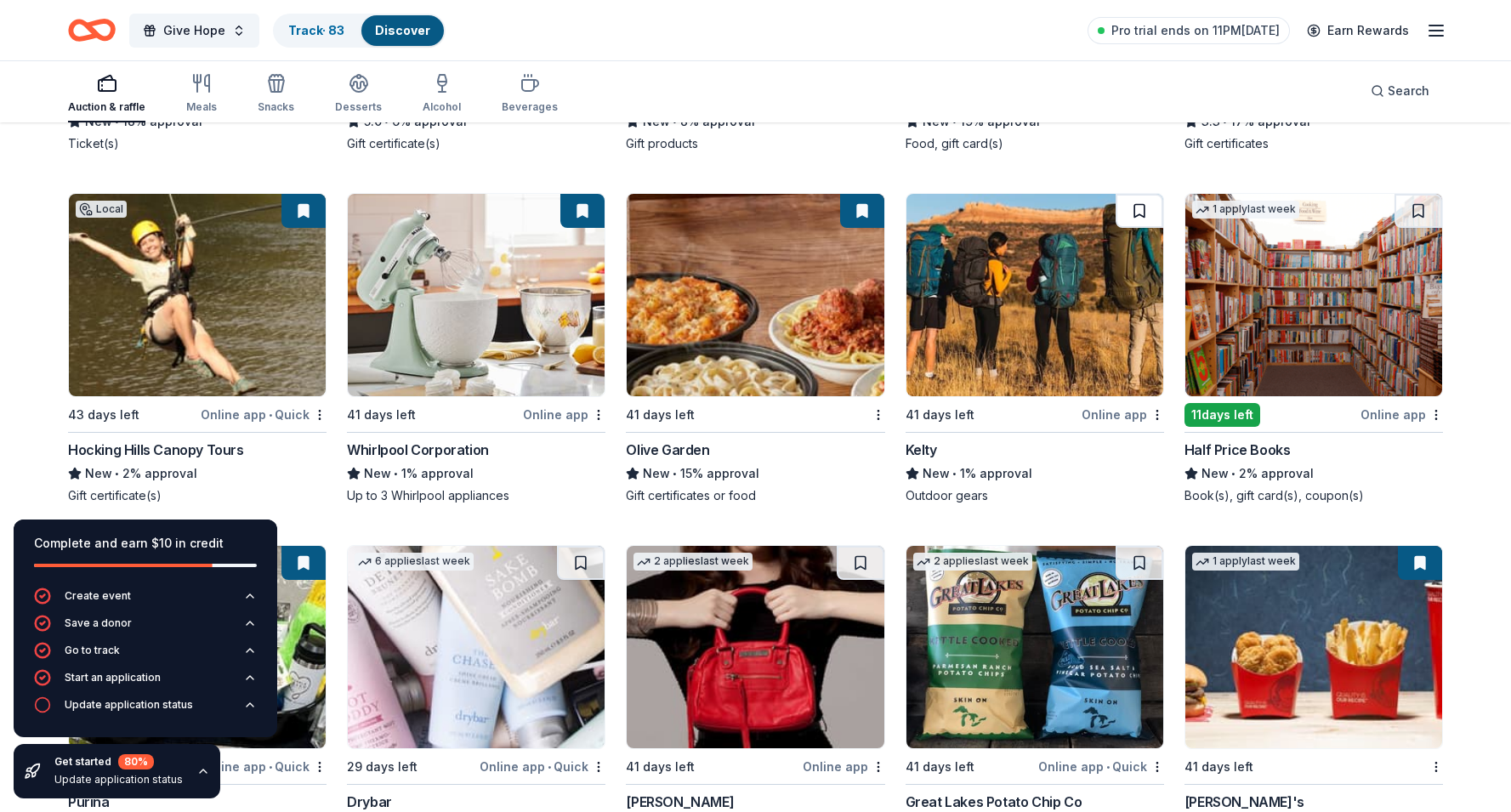
click at [1141, 206] on button at bounding box center [1139, 211] width 48 height 34
click at [1405, 442] on div "Not interested" at bounding box center [1382, 445] width 114 height 31
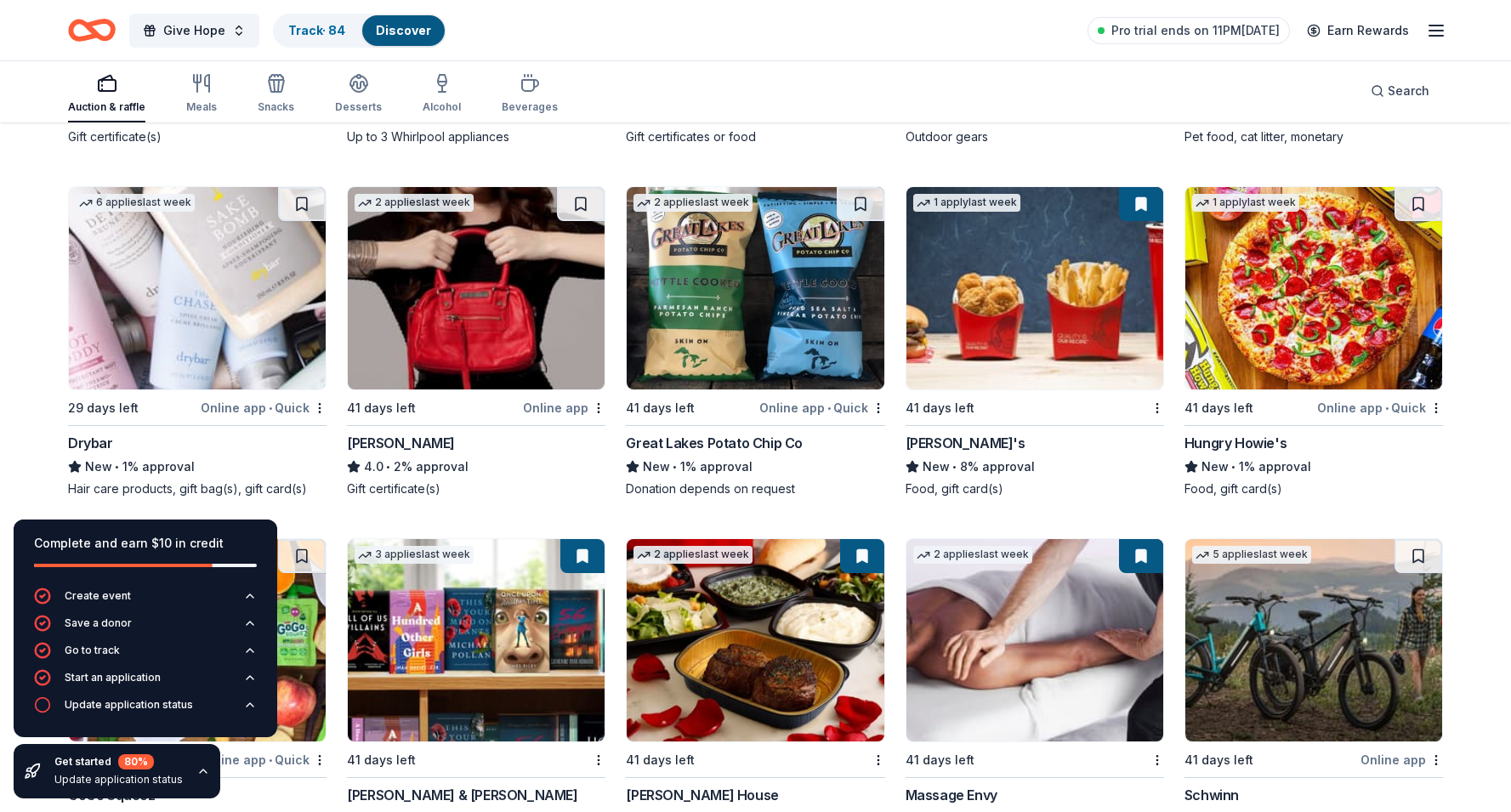
scroll to position [4781, 0]
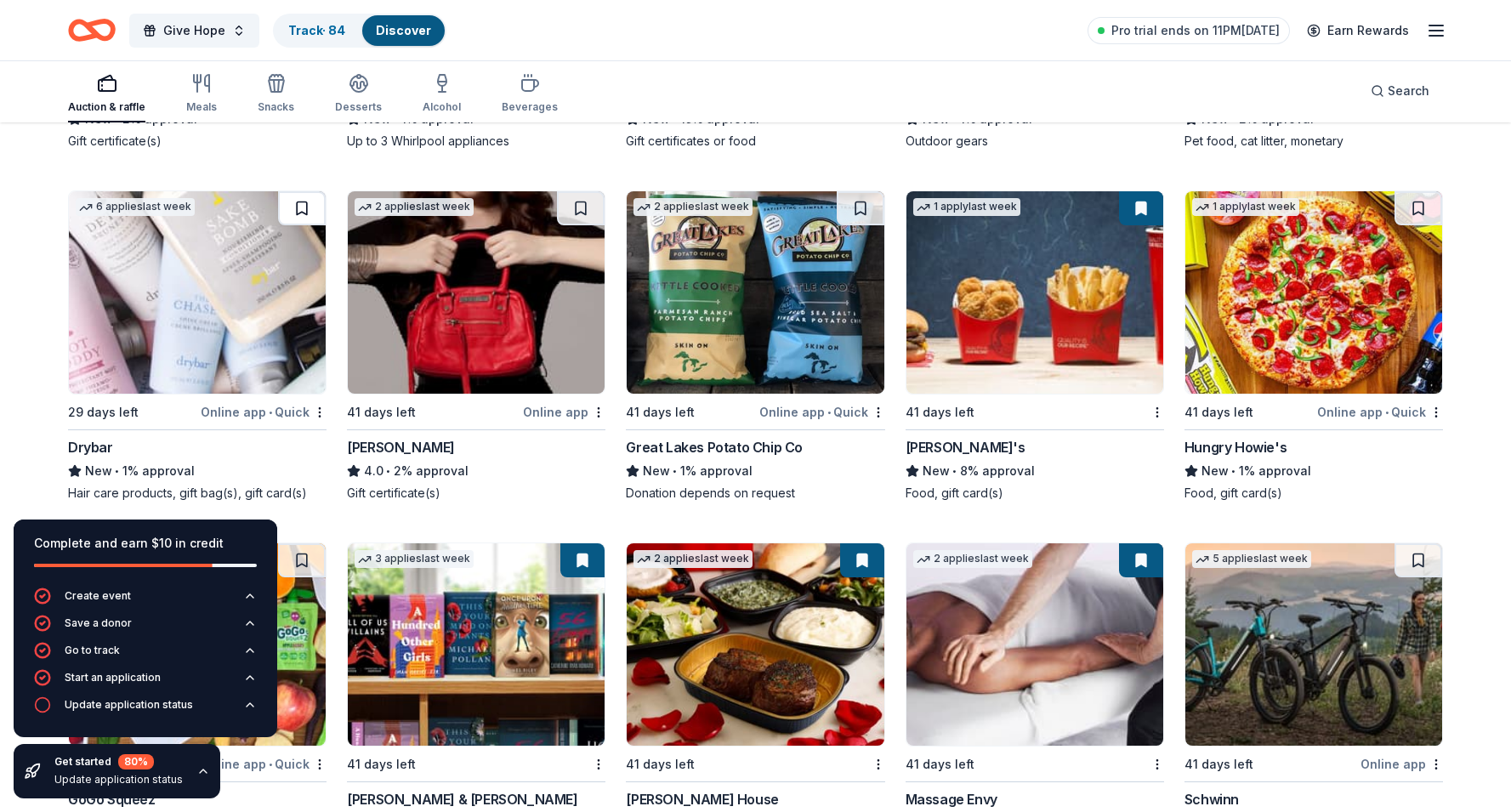
click at [306, 212] on button at bounding box center [302, 208] width 48 height 34
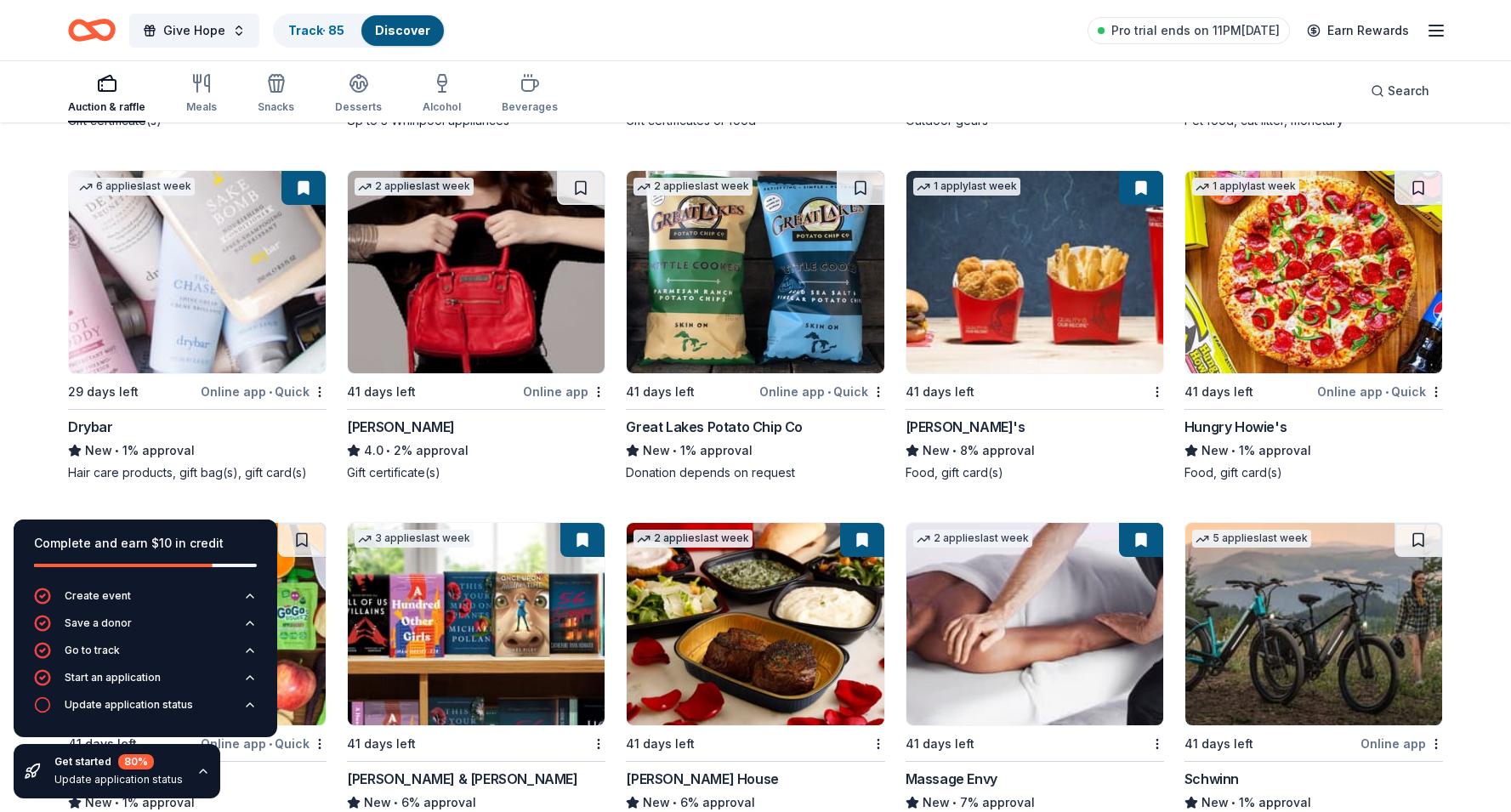
scroll to position [4802, 0]
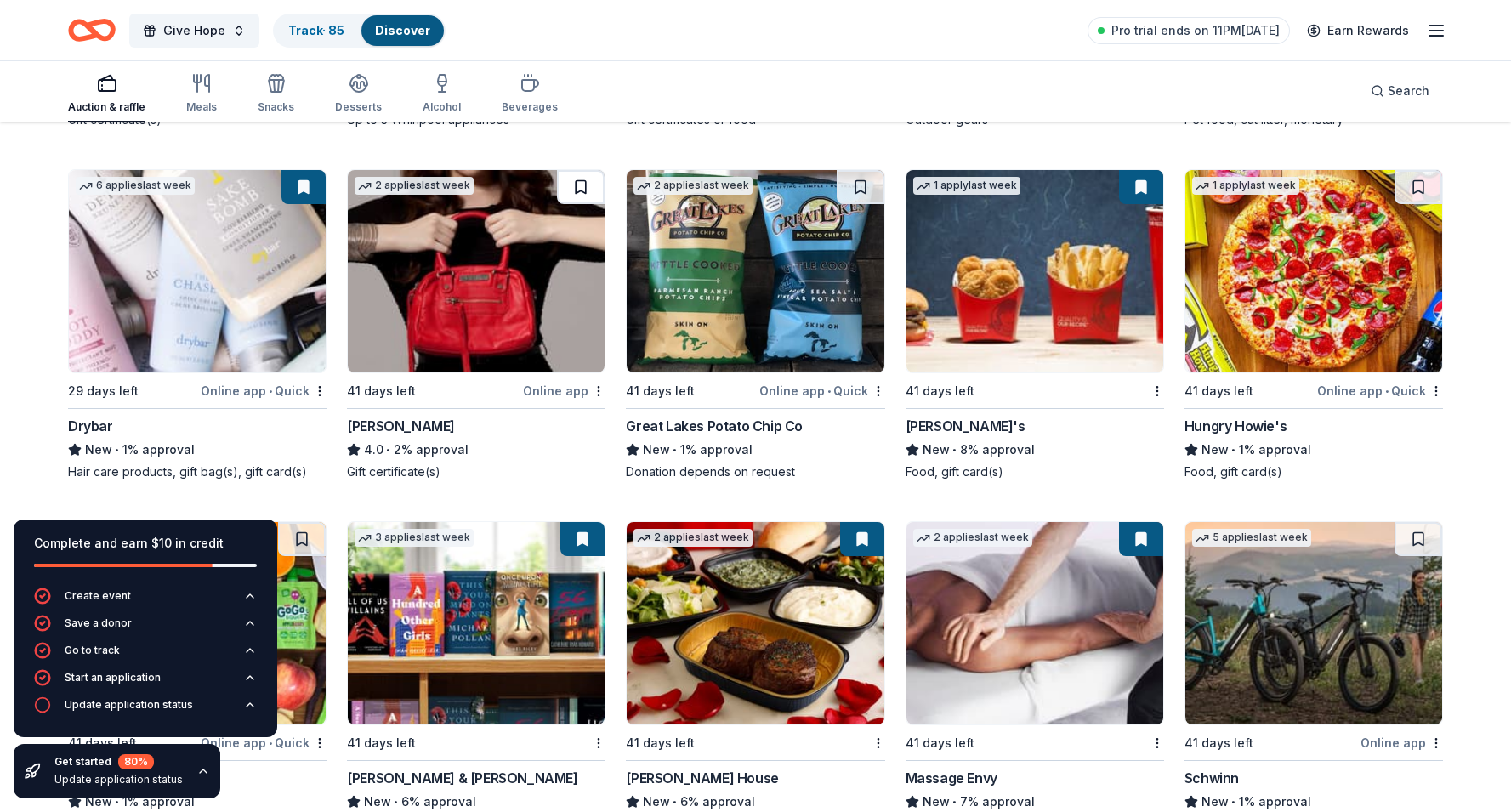
click at [581, 190] on button at bounding box center [580, 187] width 48 height 34
click at [850, 422] on div "Not interested" at bounding box center [824, 420] width 114 height 31
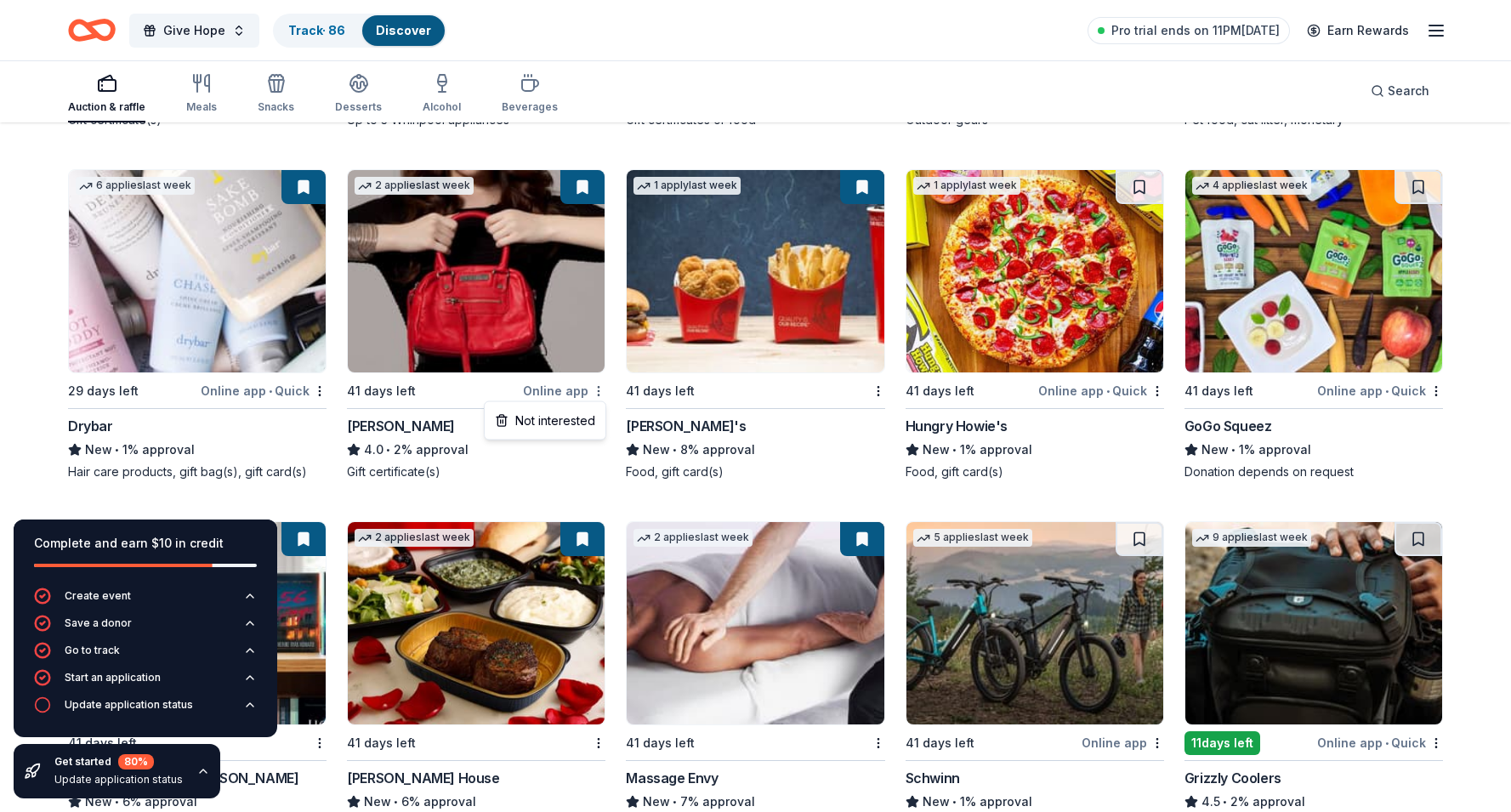
click at [581, 420] on div "Not interested" at bounding box center [544, 420] width 114 height 31
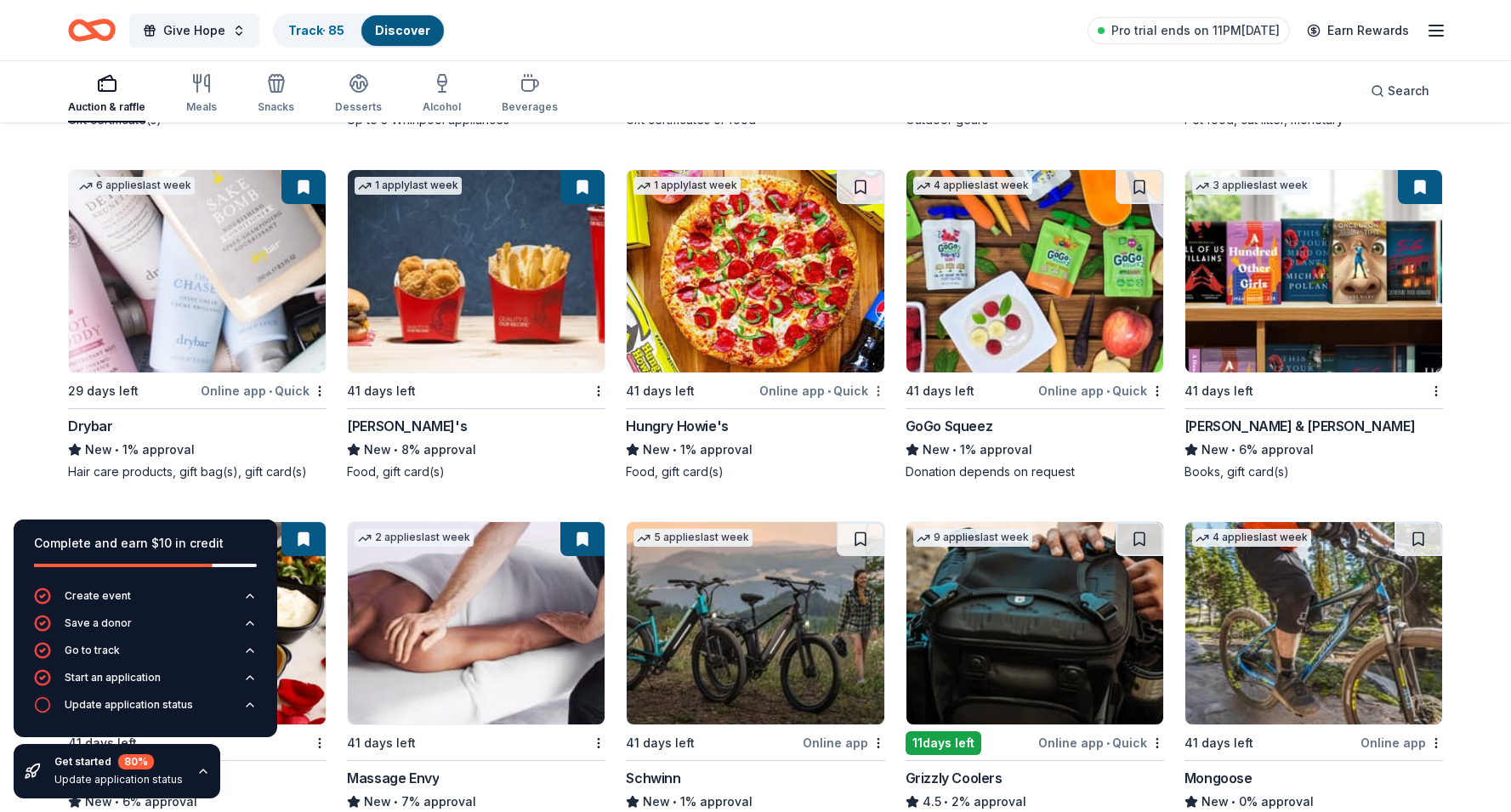
click at [853, 429] on div "Not interested" at bounding box center [824, 420] width 114 height 31
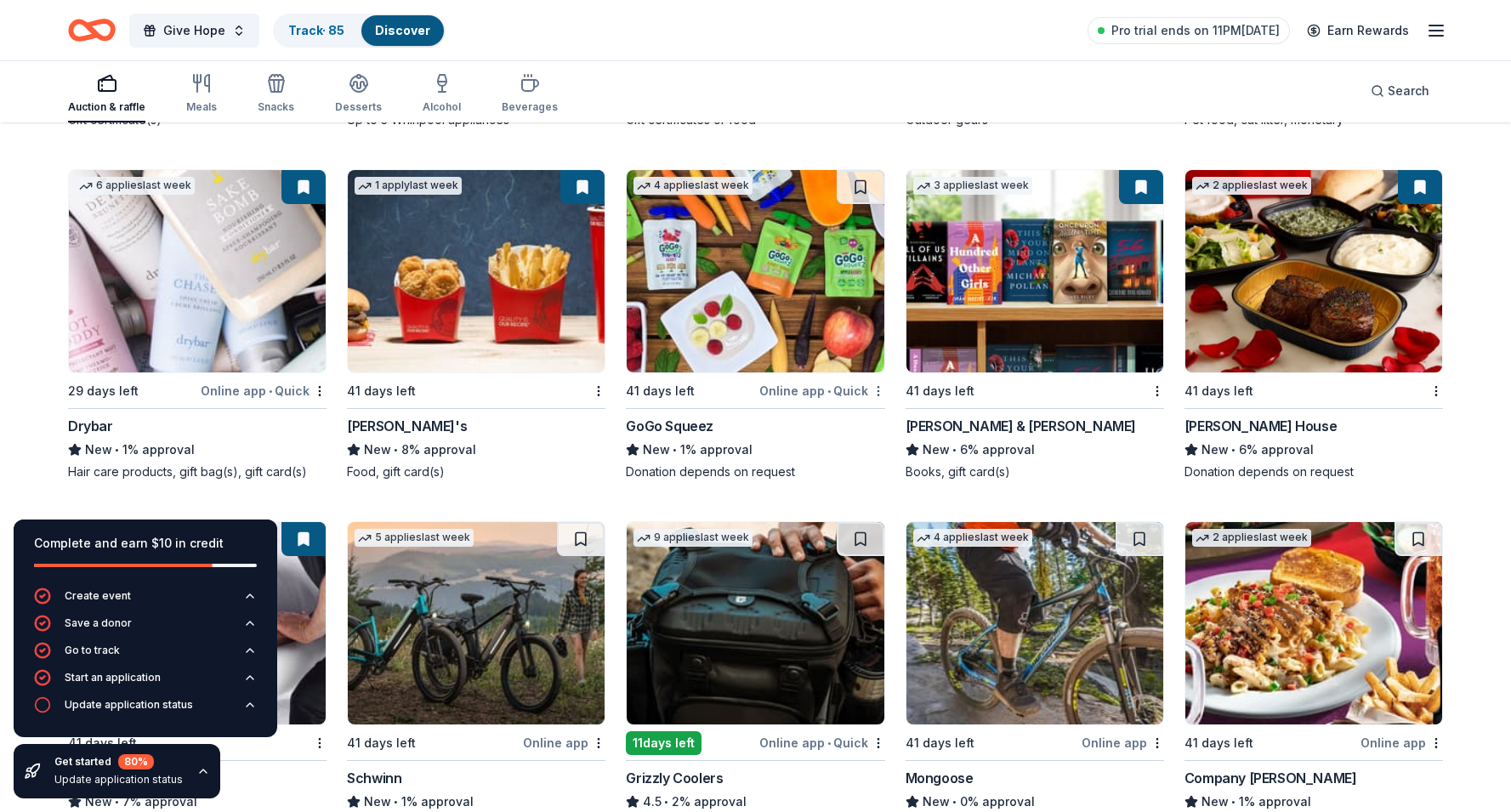
click at [857, 422] on div "Not interested" at bounding box center [824, 420] width 114 height 31
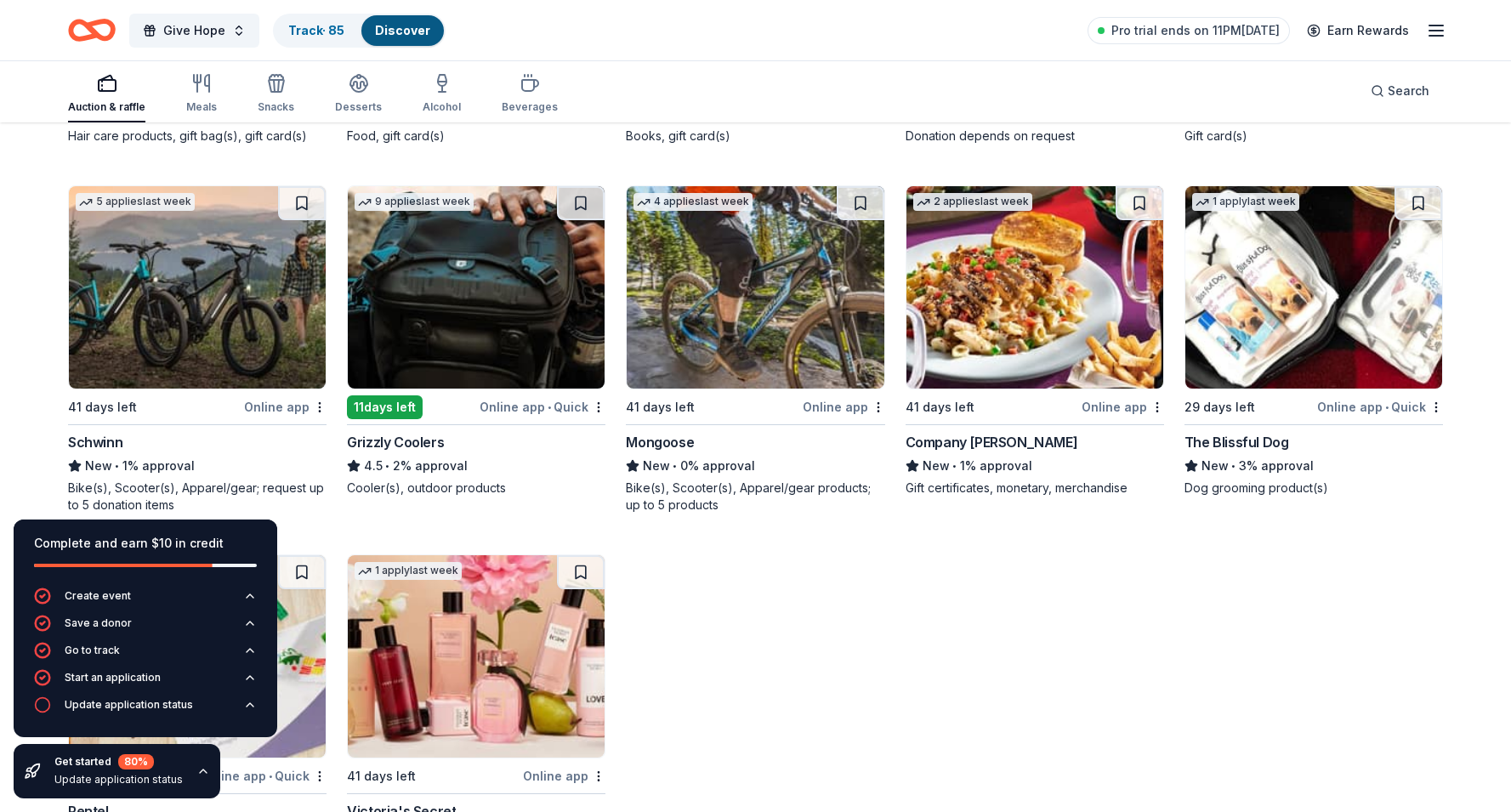
scroll to position [5149, 0]
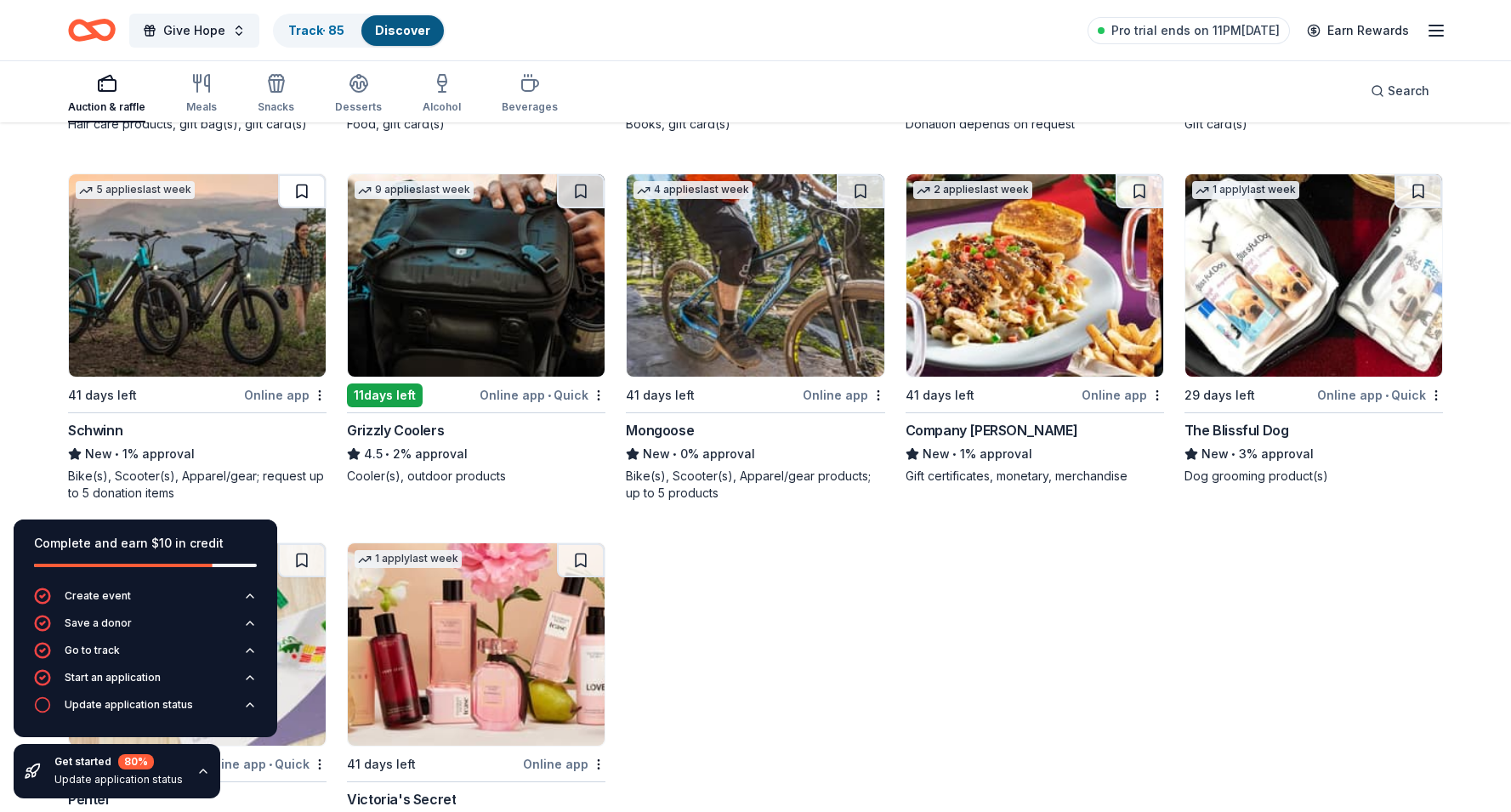
click at [298, 191] on button at bounding box center [302, 191] width 48 height 34
click at [581, 187] on button at bounding box center [580, 191] width 48 height 34
click at [841, 198] on button at bounding box center [860, 191] width 48 height 34
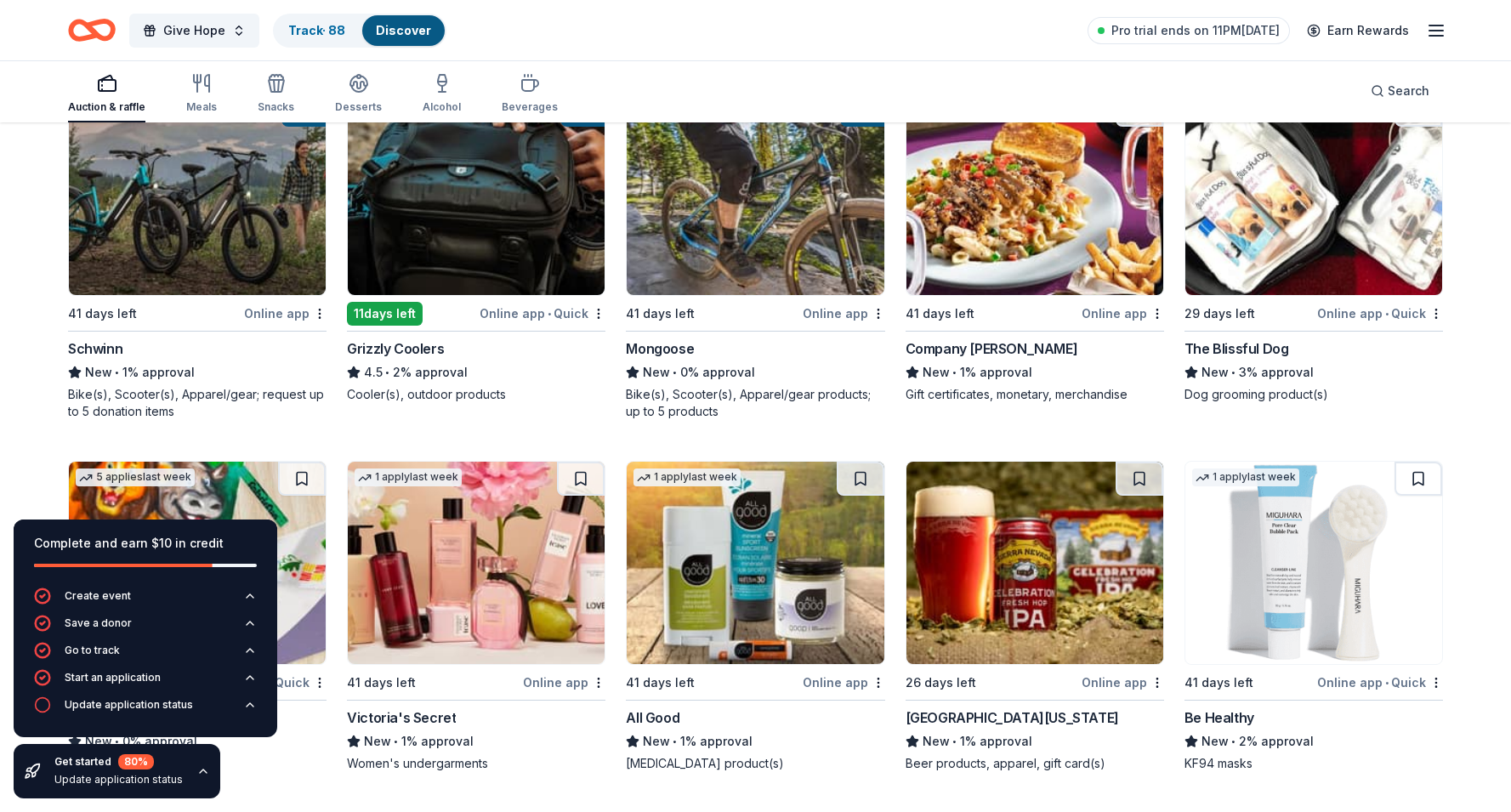
scroll to position [5185, 0]
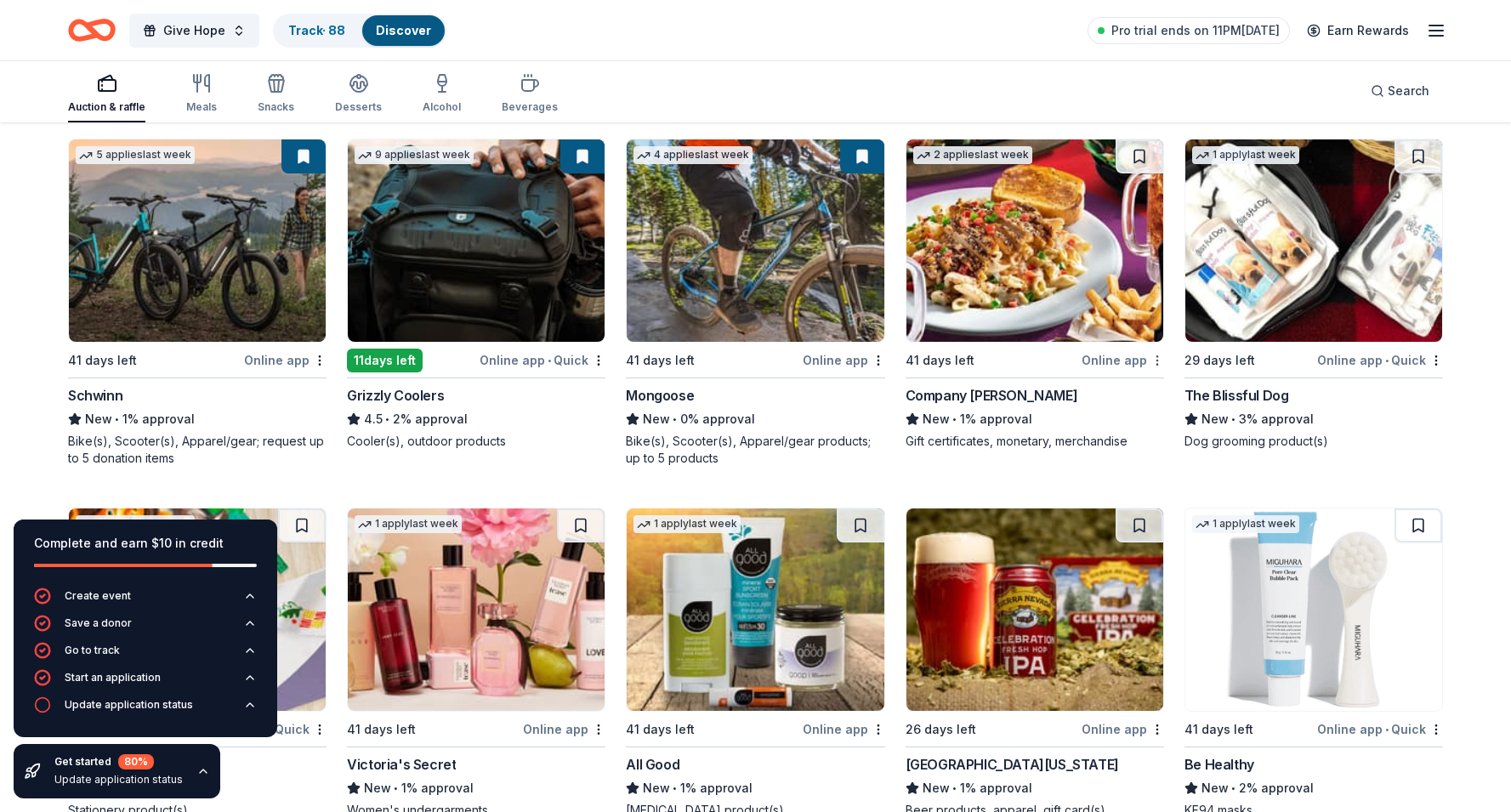
click at [1138, 388] on div "Not interested" at bounding box center [1103, 390] width 114 height 31
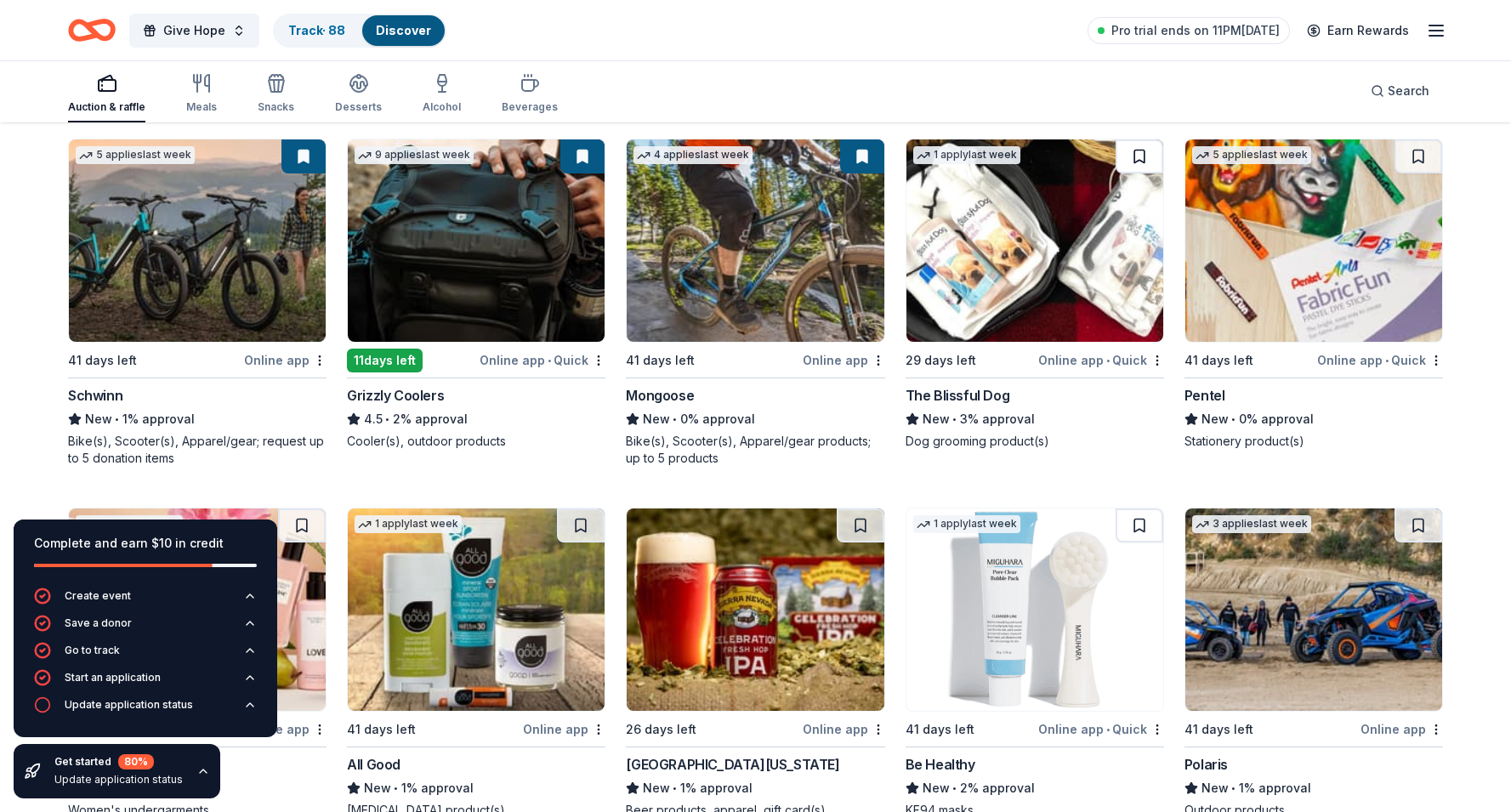
click at [1132, 156] on button at bounding box center [1139, 156] width 48 height 34
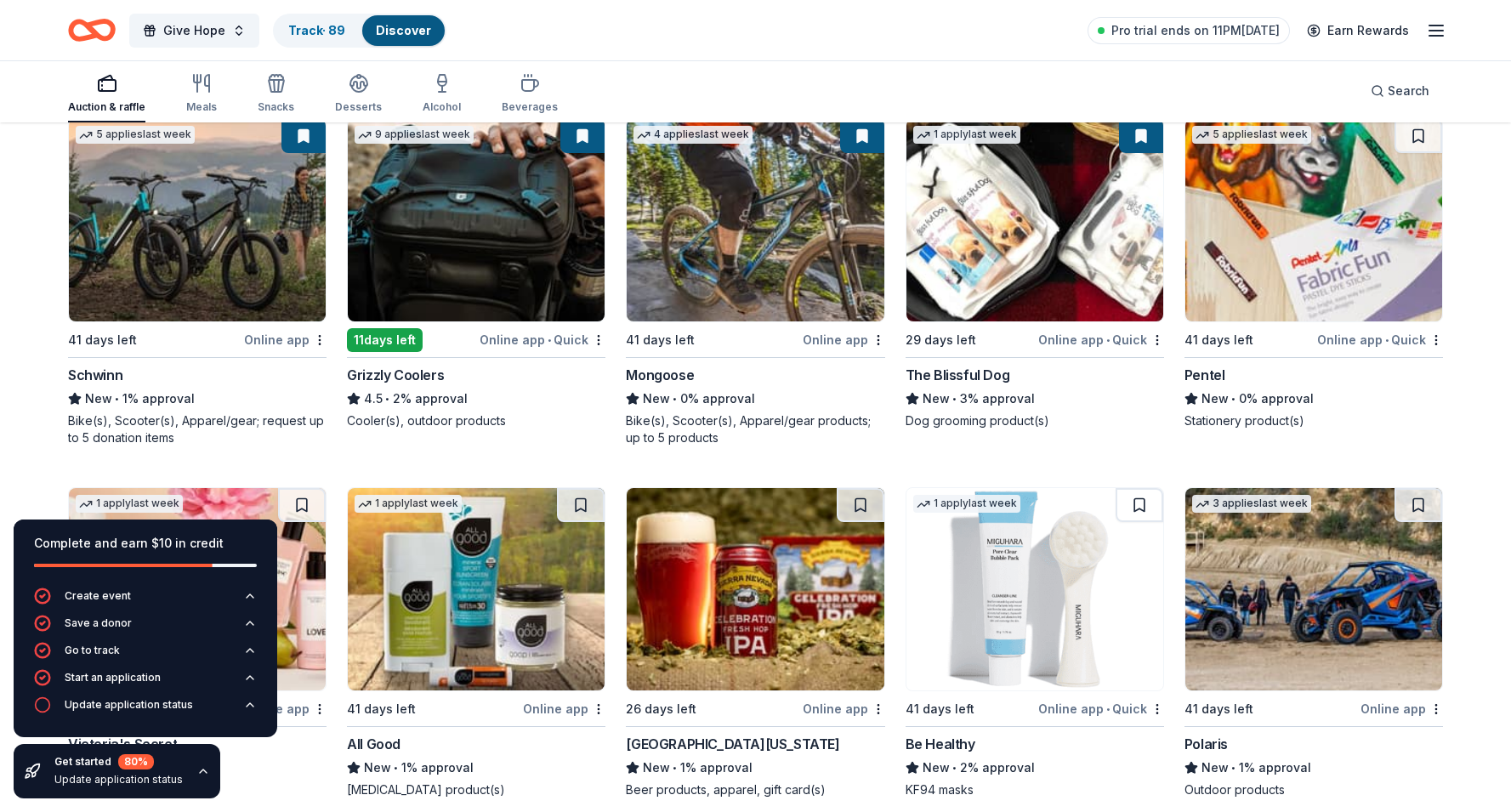
scroll to position [5207, 0]
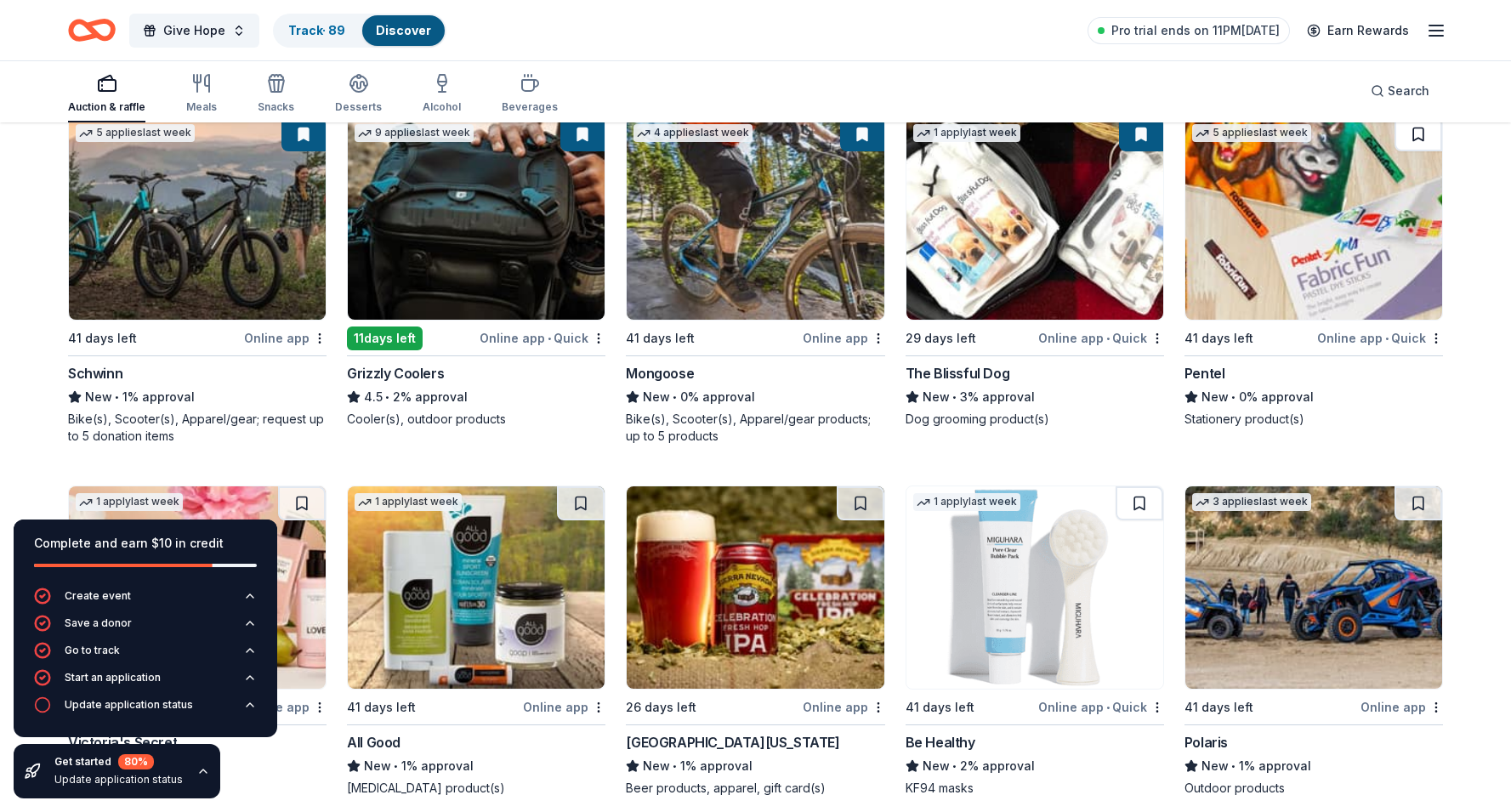
click at [1432, 143] on button at bounding box center [1418, 134] width 48 height 34
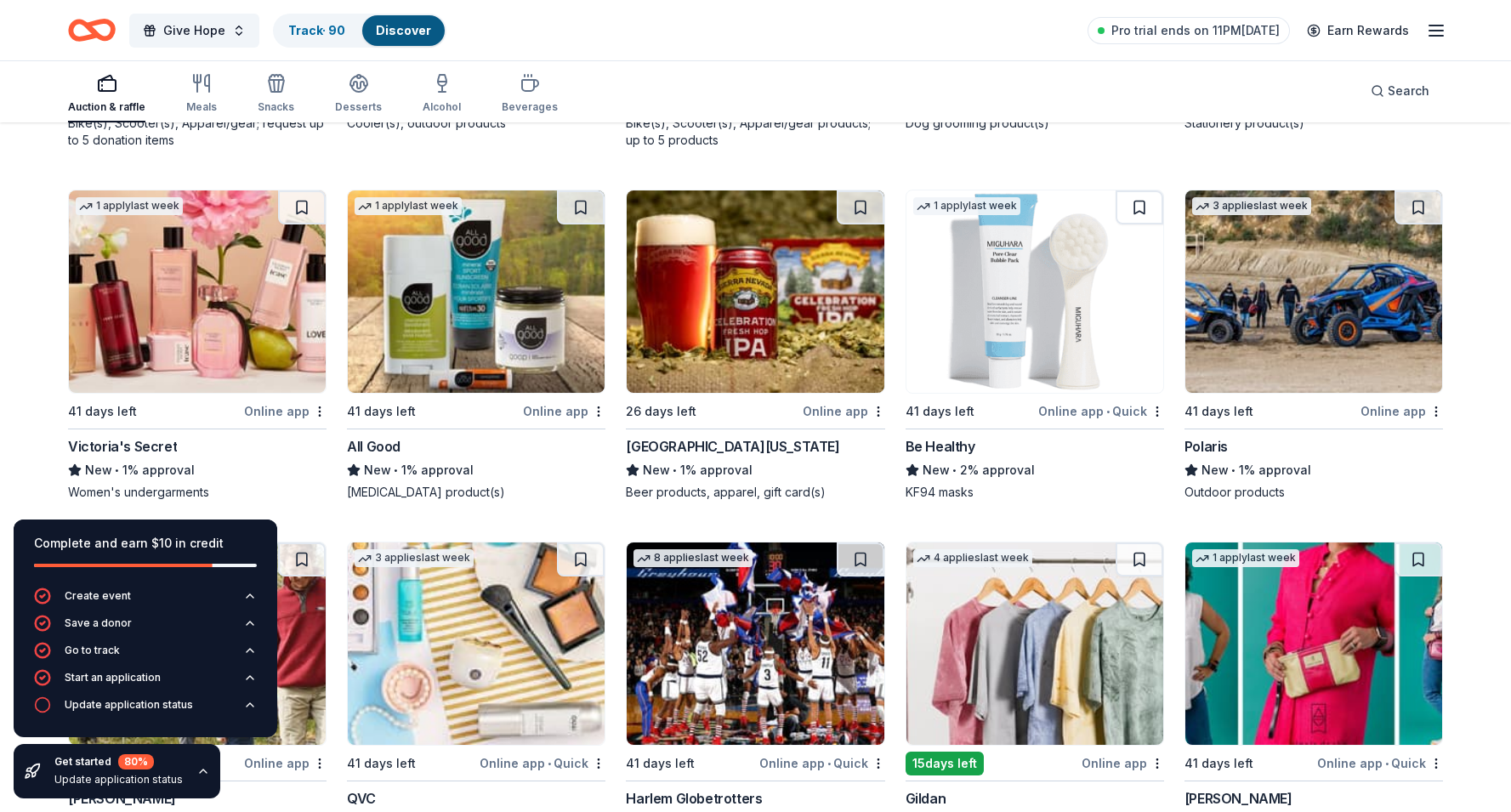
scroll to position [5504, 0]
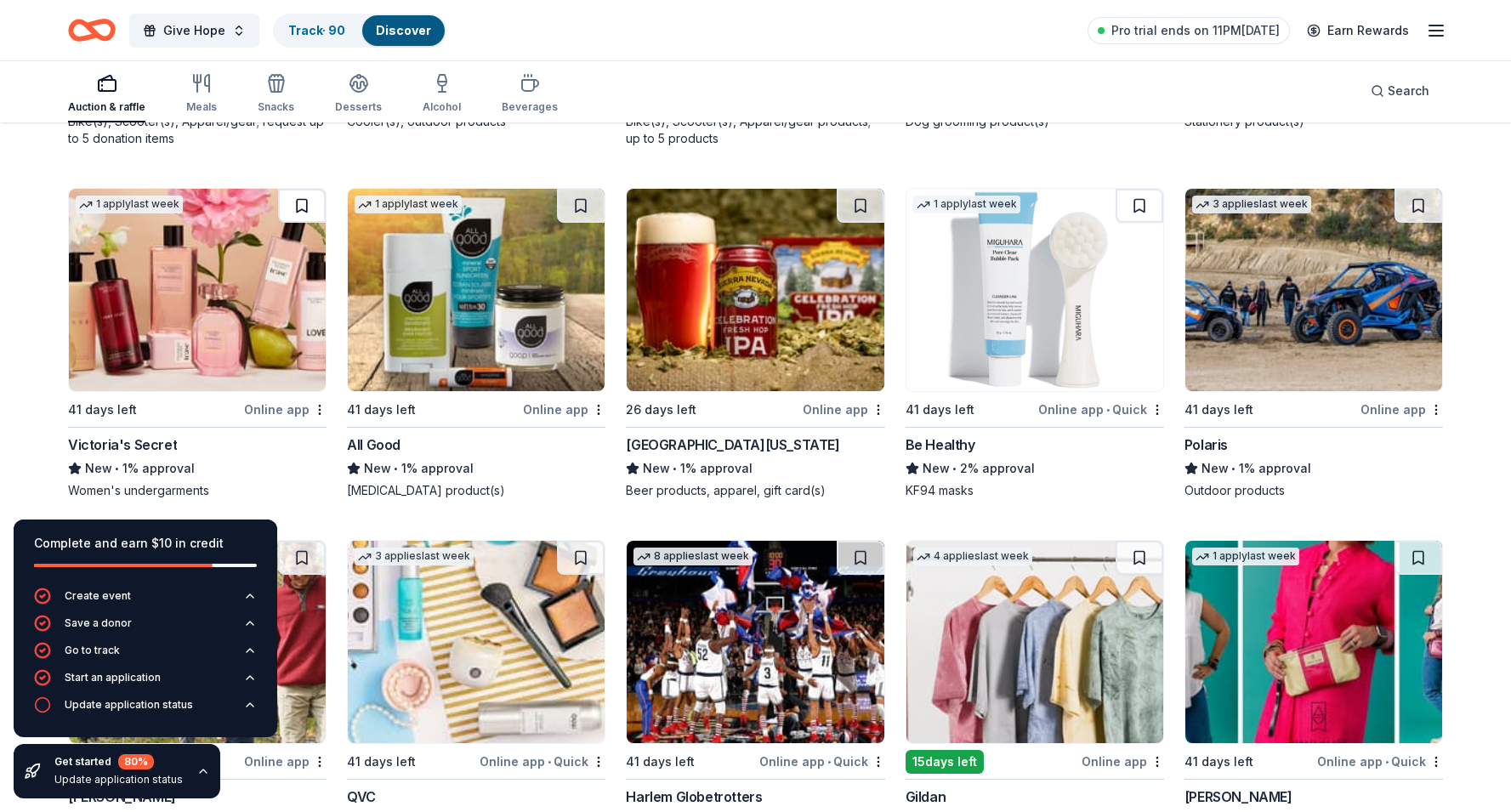
click at [305, 206] on button at bounding box center [302, 206] width 48 height 34
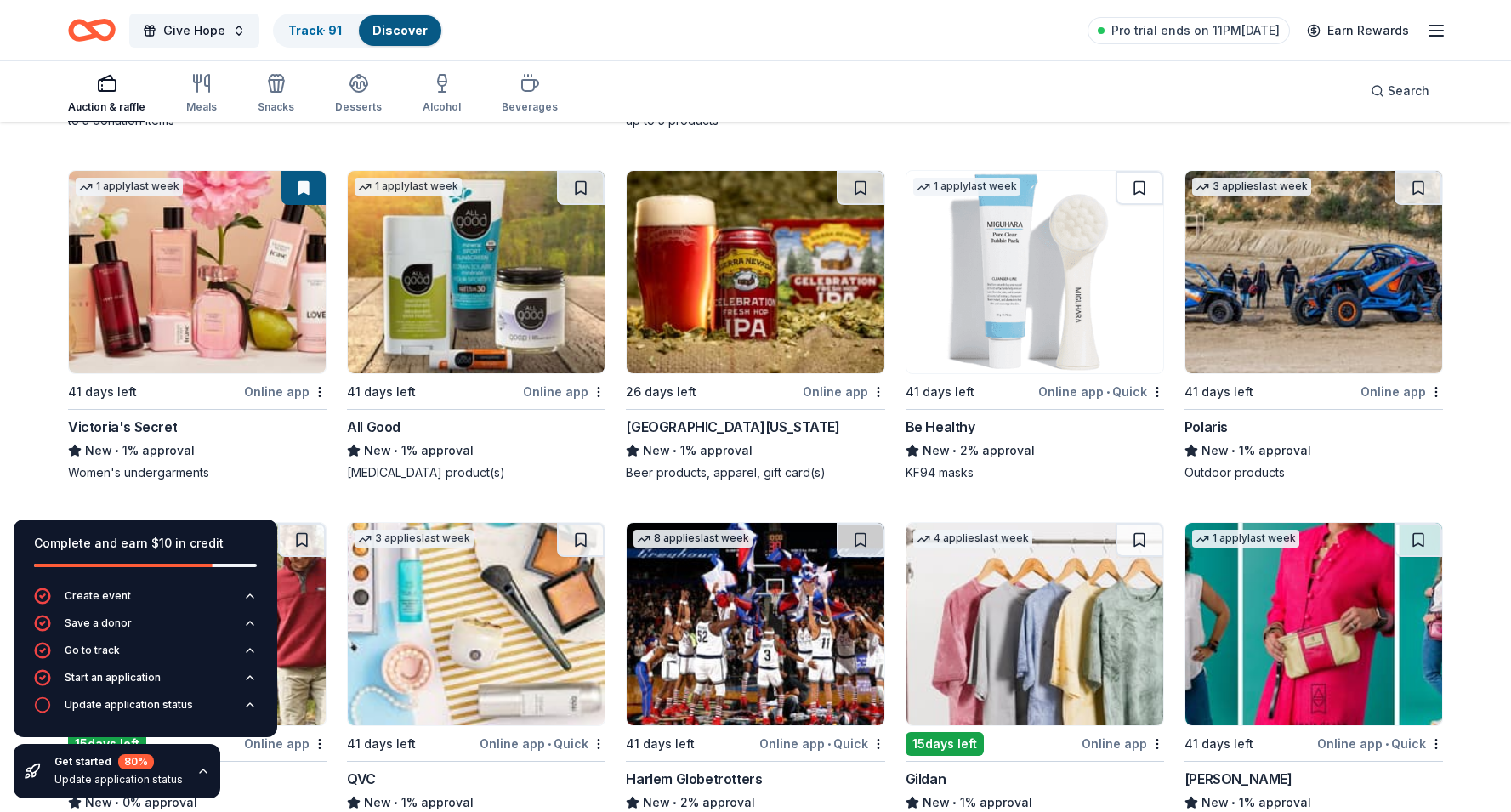
scroll to position [5524, 0]
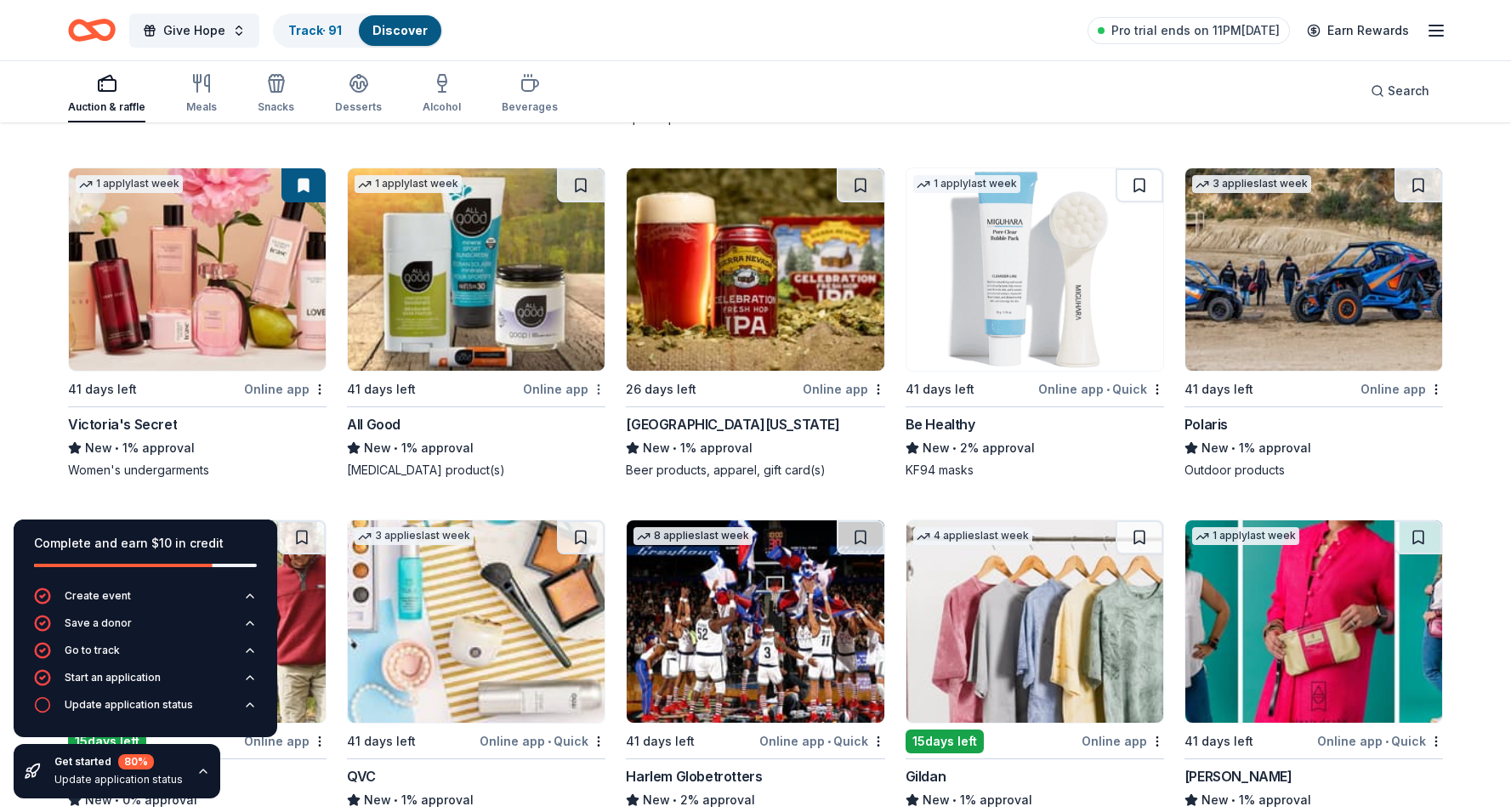
click at [570, 418] on div "Not interested" at bounding box center [544, 418] width 114 height 31
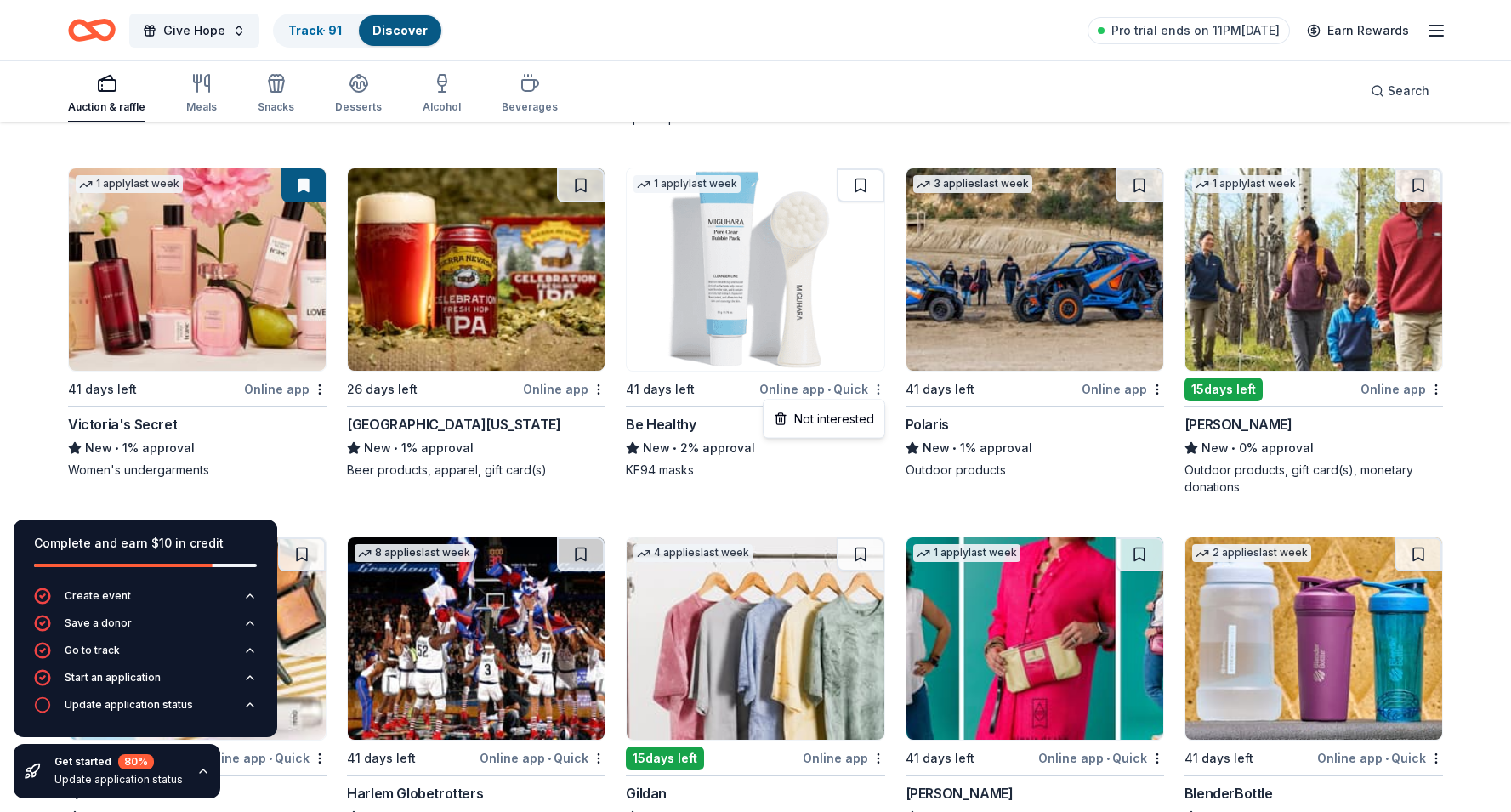
click at [860, 418] on div "Not interested" at bounding box center [824, 418] width 114 height 31
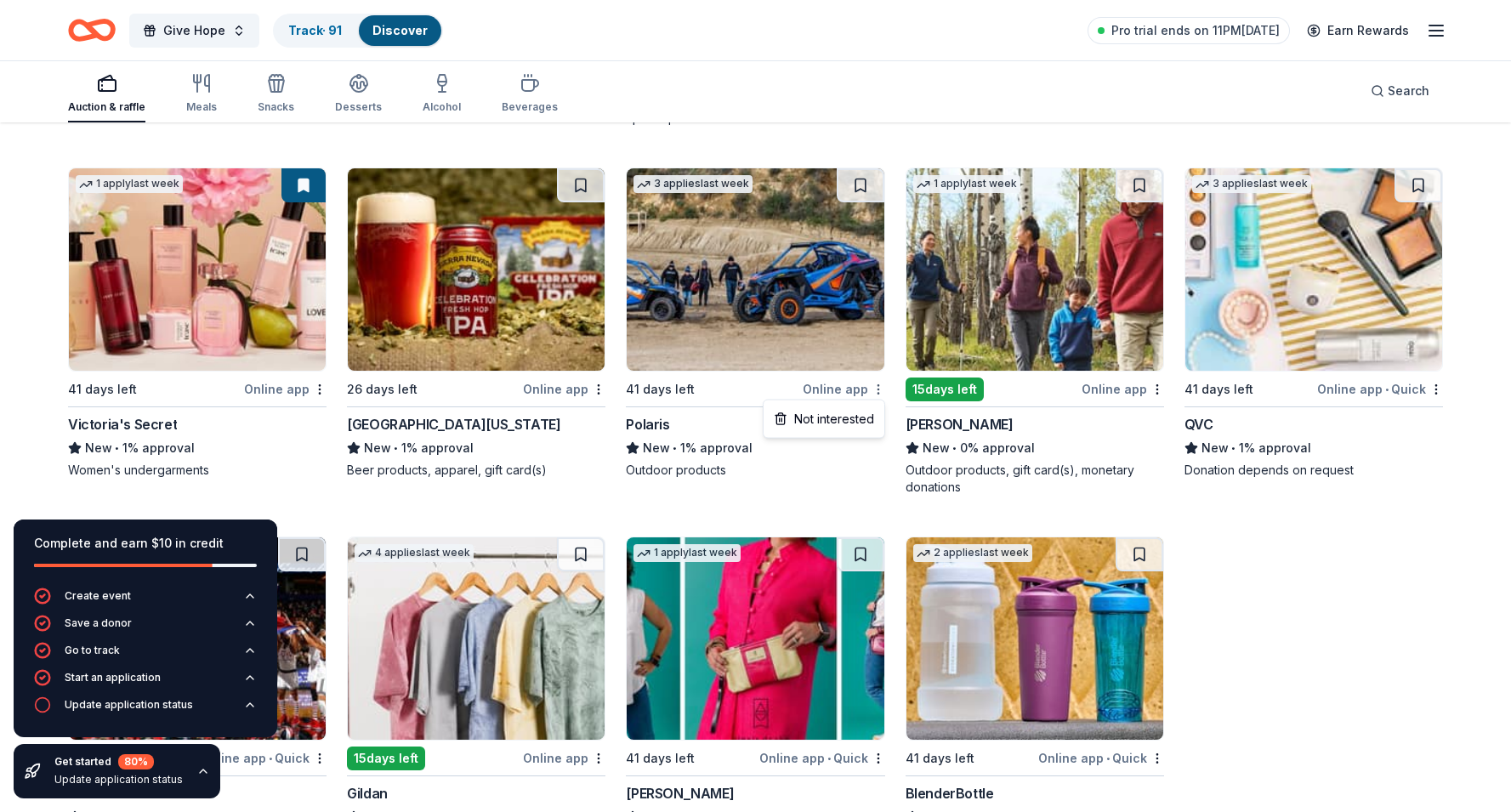
click at [851, 412] on div "Not interested" at bounding box center [824, 418] width 114 height 31
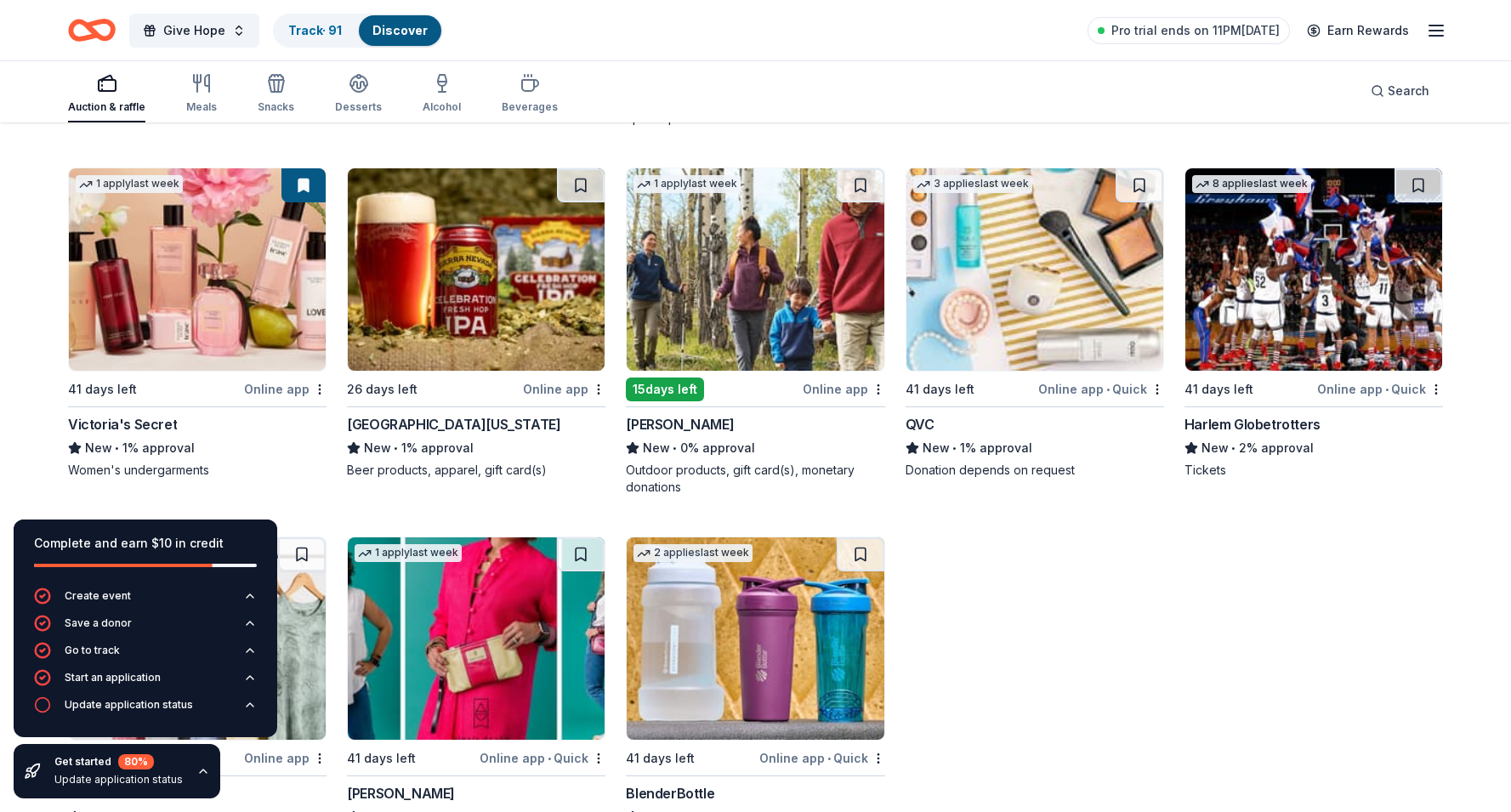
click at [857, 181] on button at bounding box center [860, 185] width 48 height 34
click at [574, 169] on button at bounding box center [580, 185] width 48 height 34
click at [1125, 417] on div "Not interested" at bounding box center [1103, 418] width 114 height 31
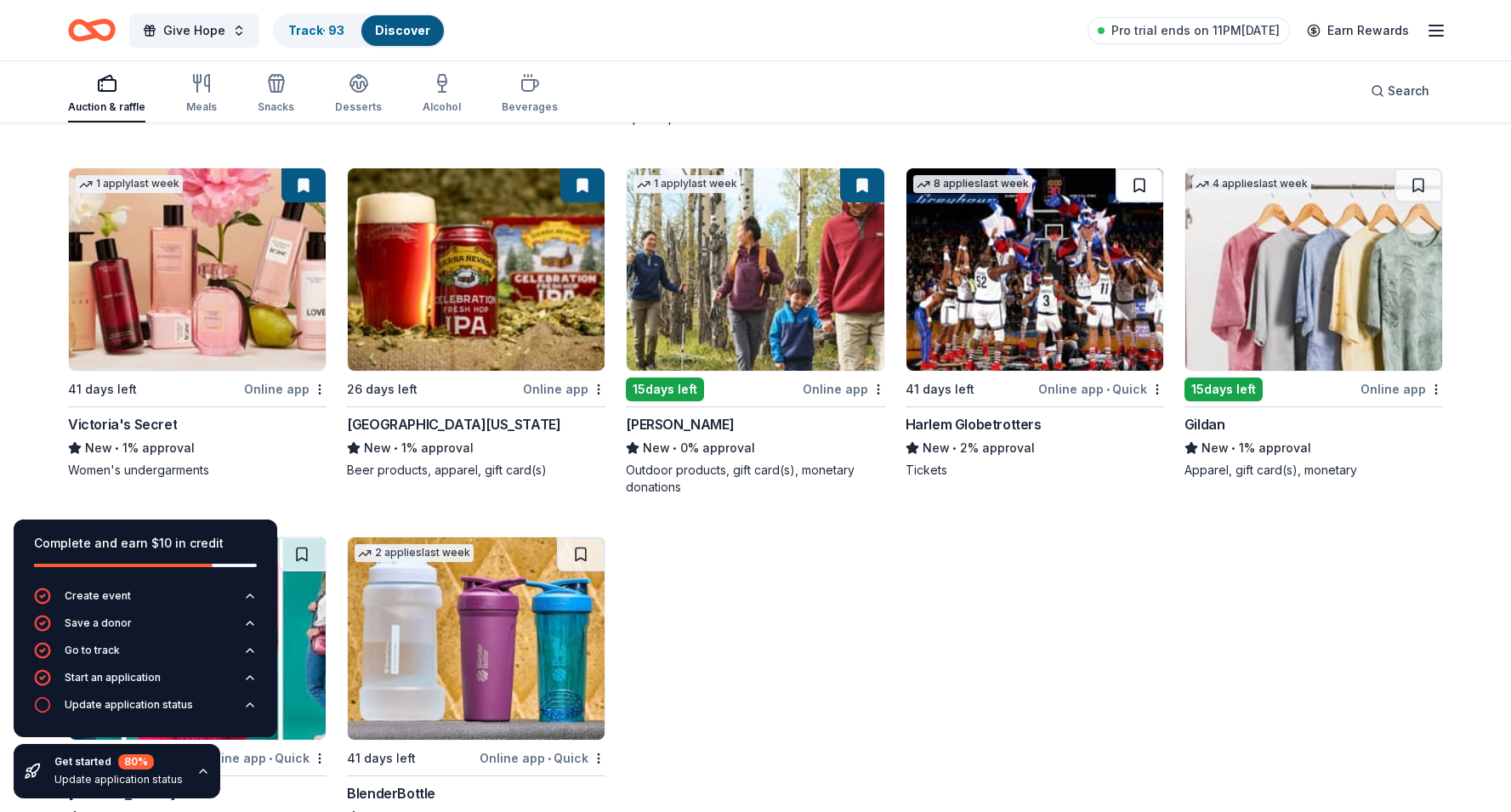
click at [1146, 186] on button at bounding box center [1139, 185] width 48 height 34
click at [1407, 416] on div "Not interested" at bounding box center [1382, 418] width 114 height 31
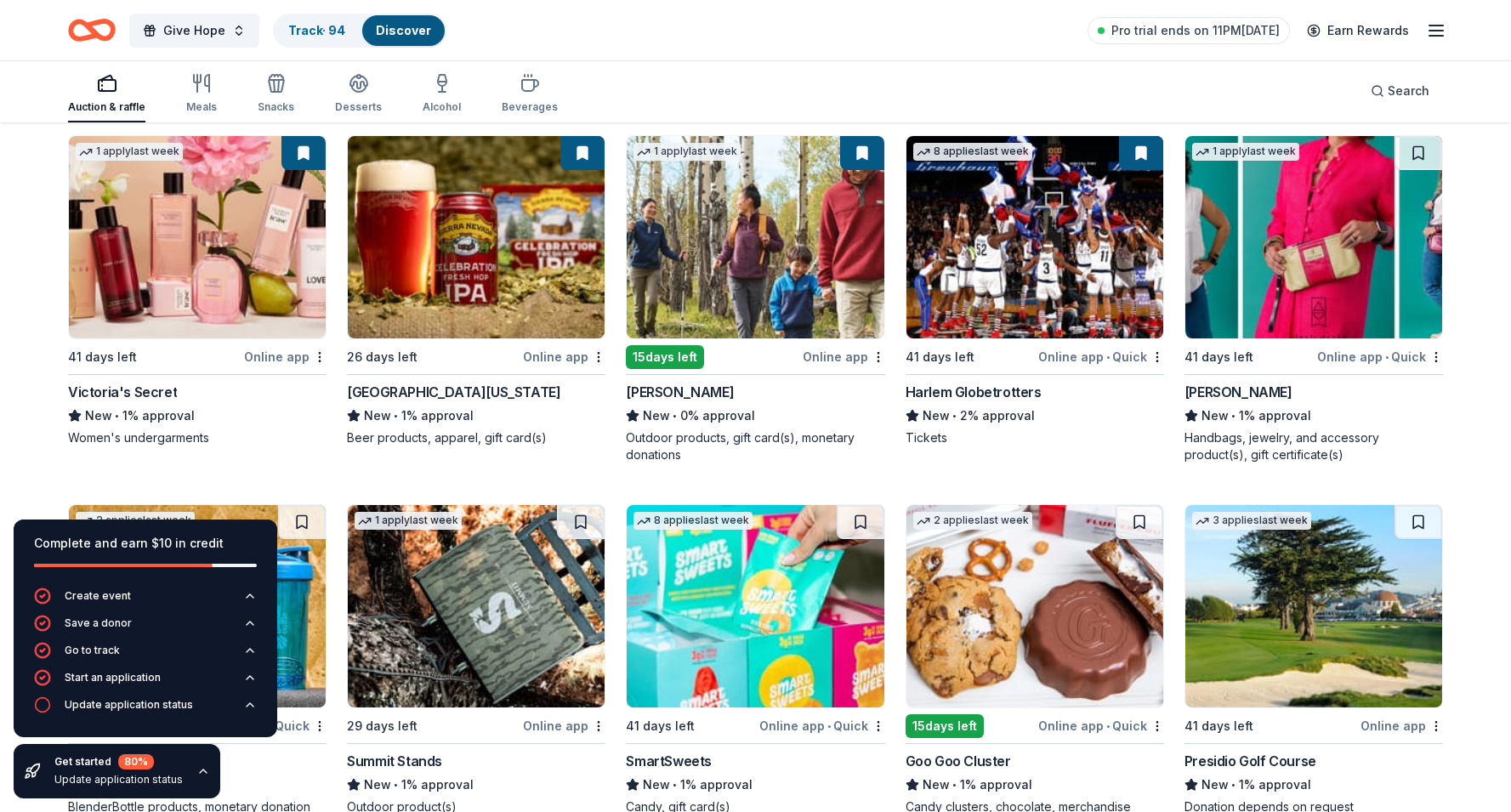
scroll to position [5553, 0]
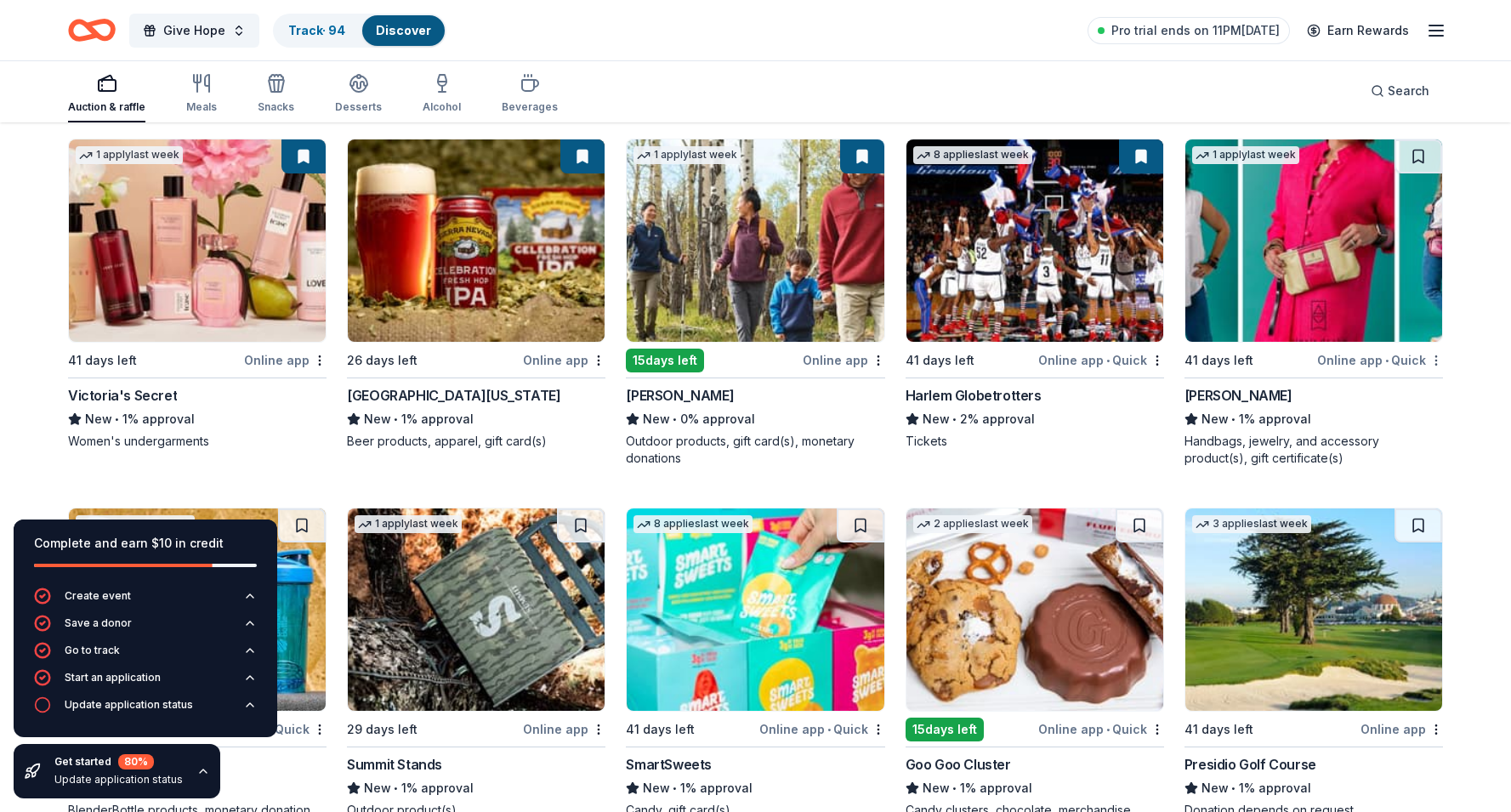
click at [1409, 390] on div "Not interested" at bounding box center [1382, 390] width 114 height 31
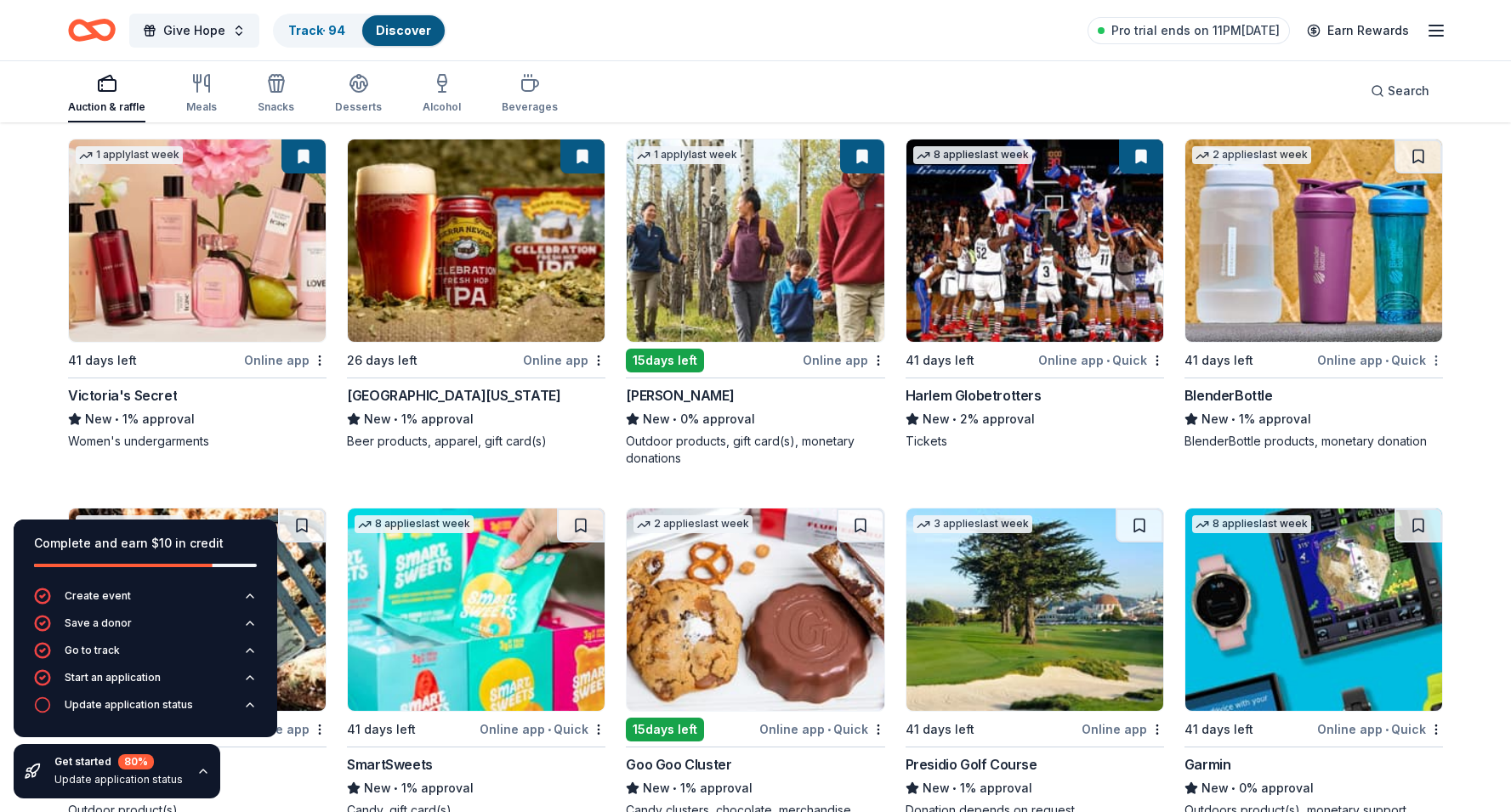
click at [1418, 394] on div "Not interested" at bounding box center [1382, 390] width 114 height 31
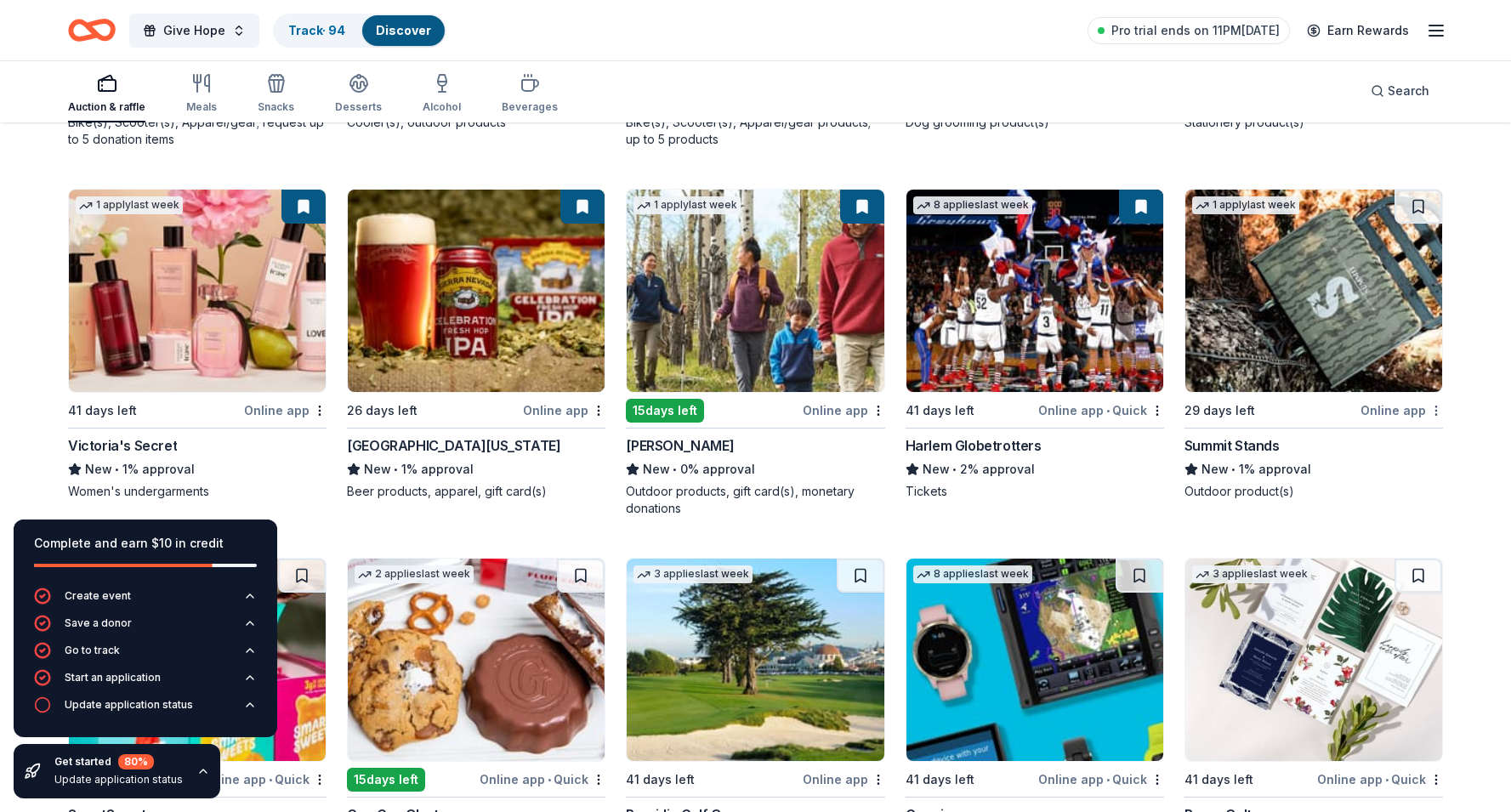
scroll to position [5501, 0]
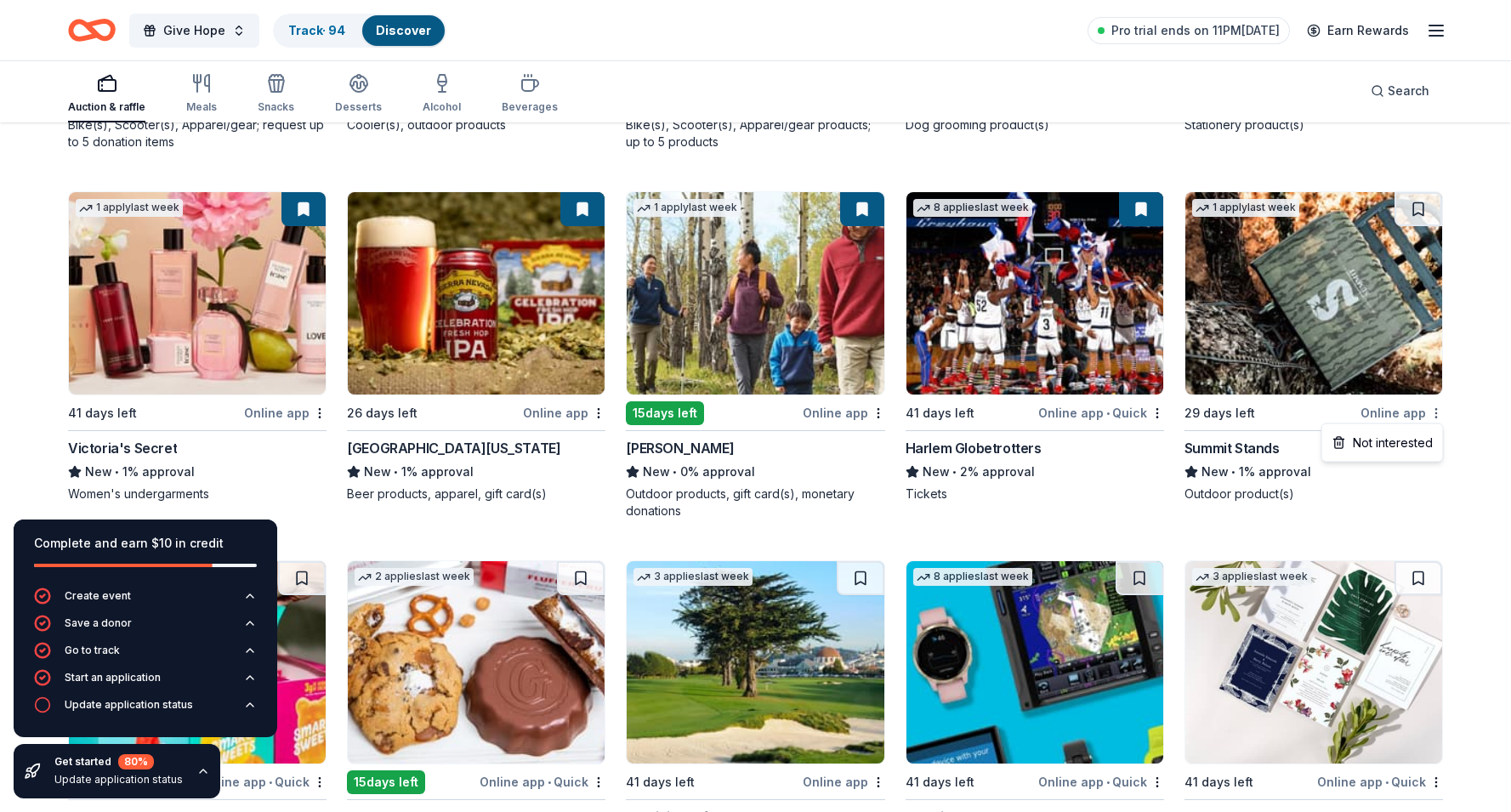
click at [1421, 448] on div "Not interested" at bounding box center [1382, 443] width 114 height 31
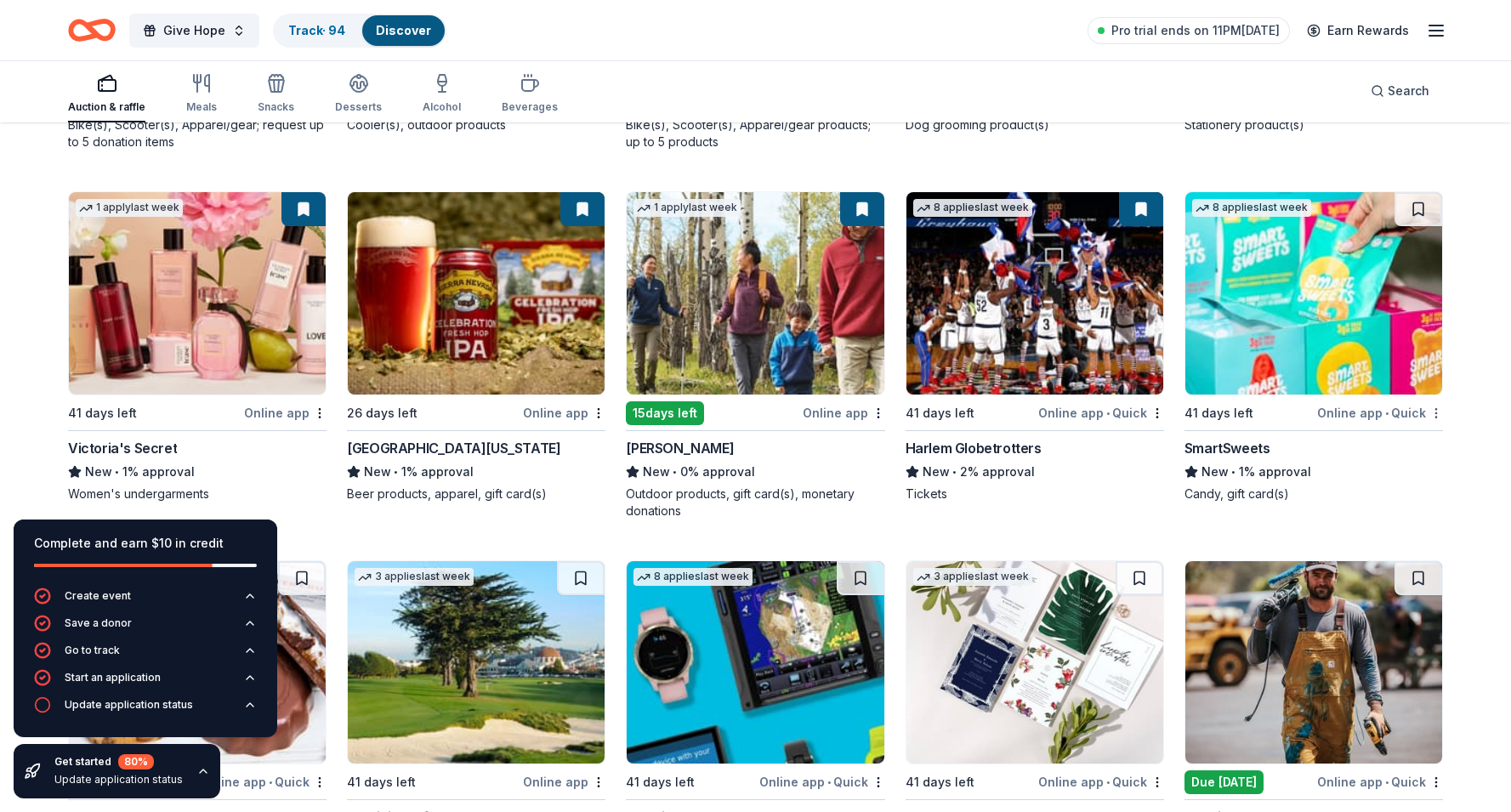
click at [1397, 448] on div "Not interested" at bounding box center [1382, 443] width 114 height 31
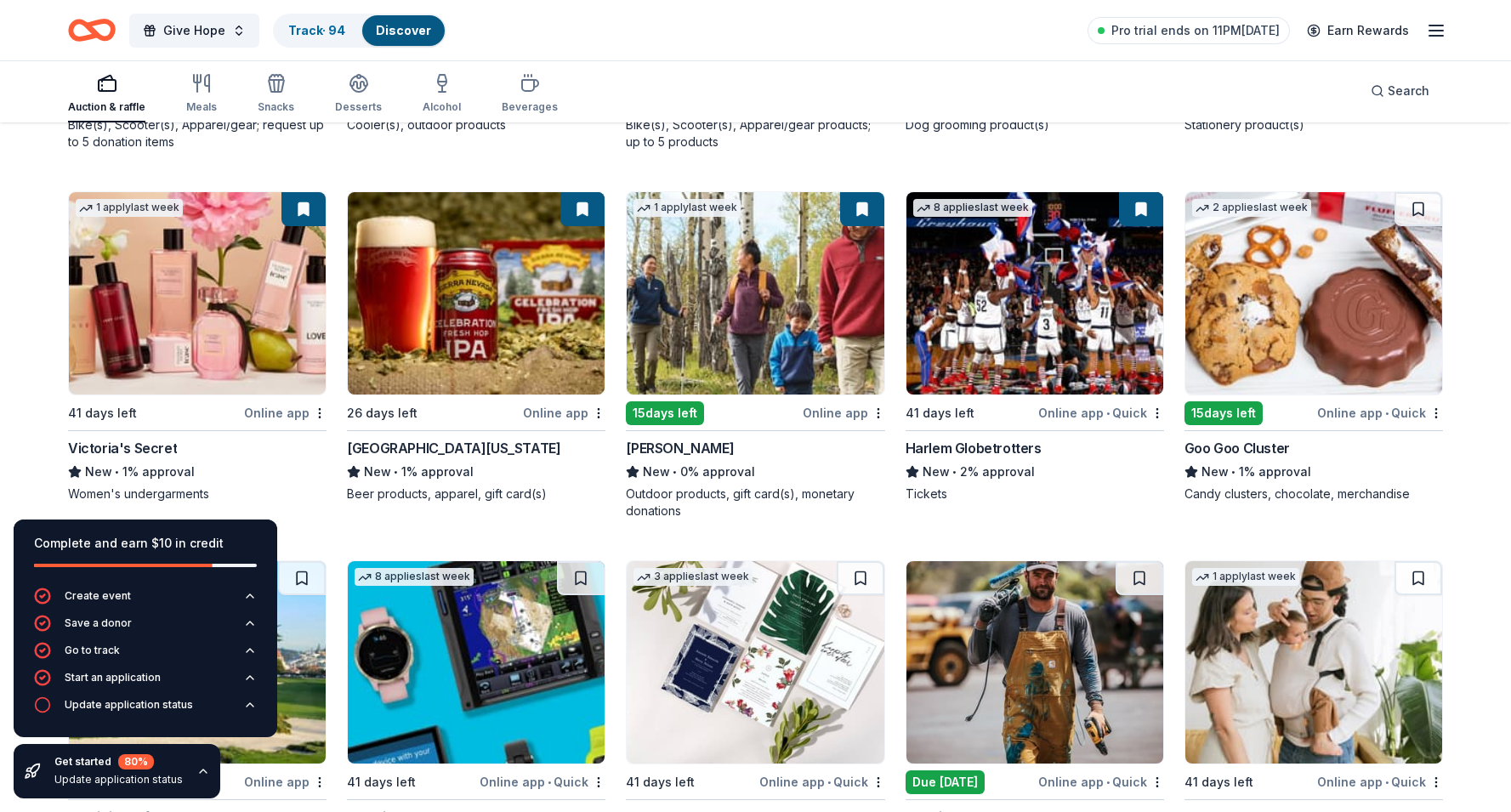
click at [1442, 406] on div "Online app • Quick" at bounding box center [1380, 413] width 126 height 22
click at [1389, 446] on div "Not interested" at bounding box center [1382, 443] width 114 height 31
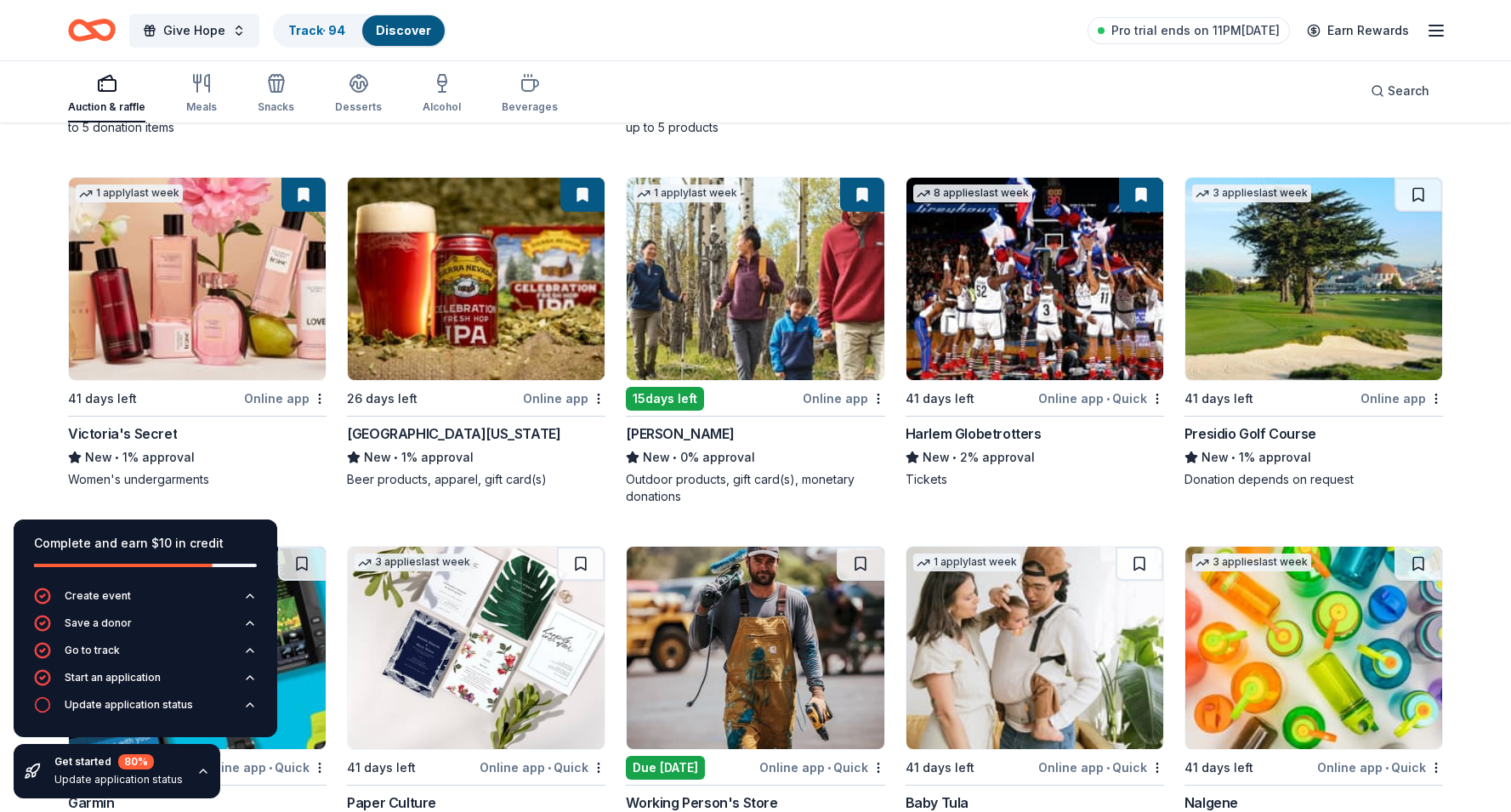
scroll to position [5516, 0]
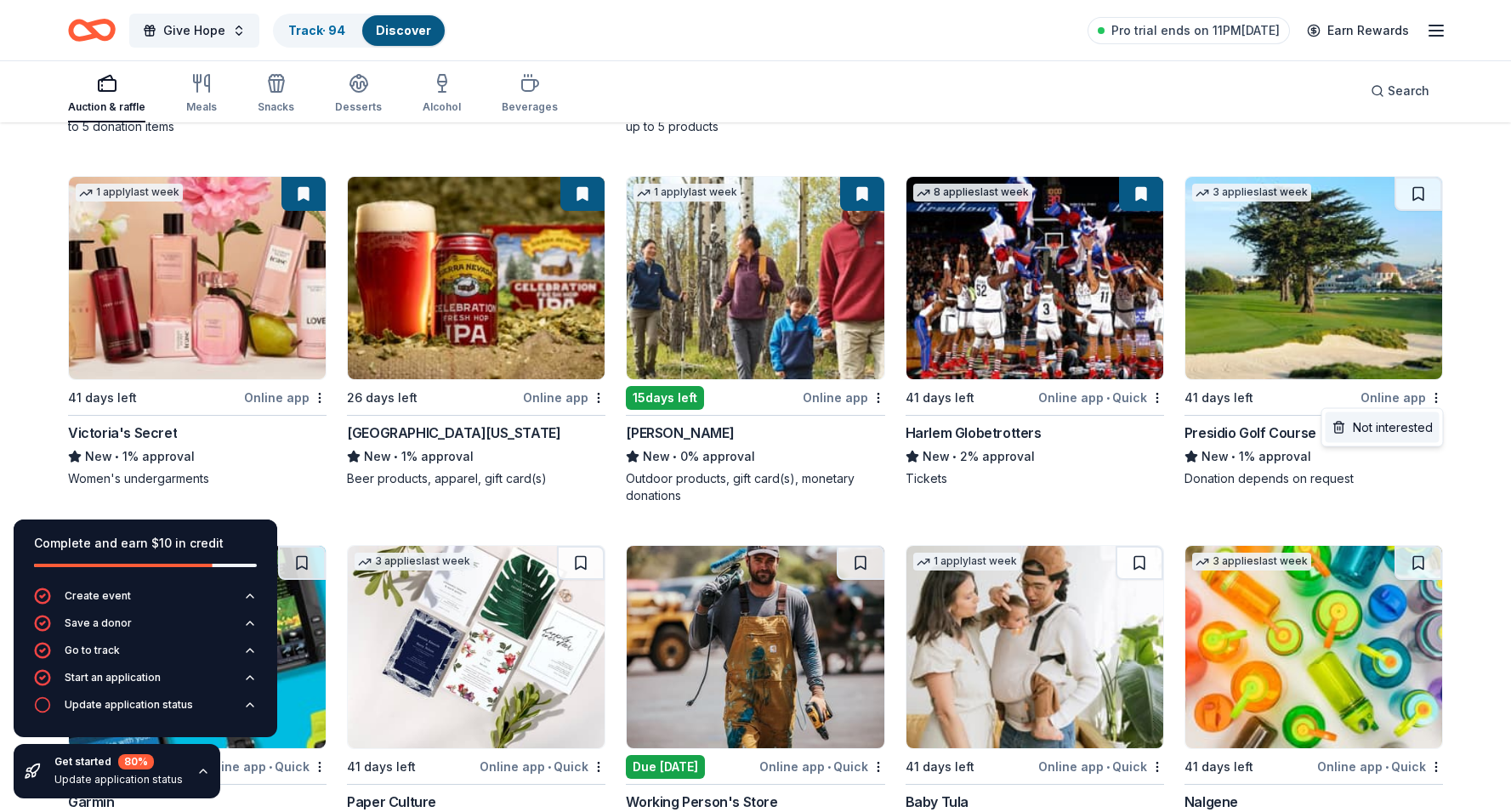
click at [1393, 423] on div "Not interested" at bounding box center [1382, 428] width 114 height 31
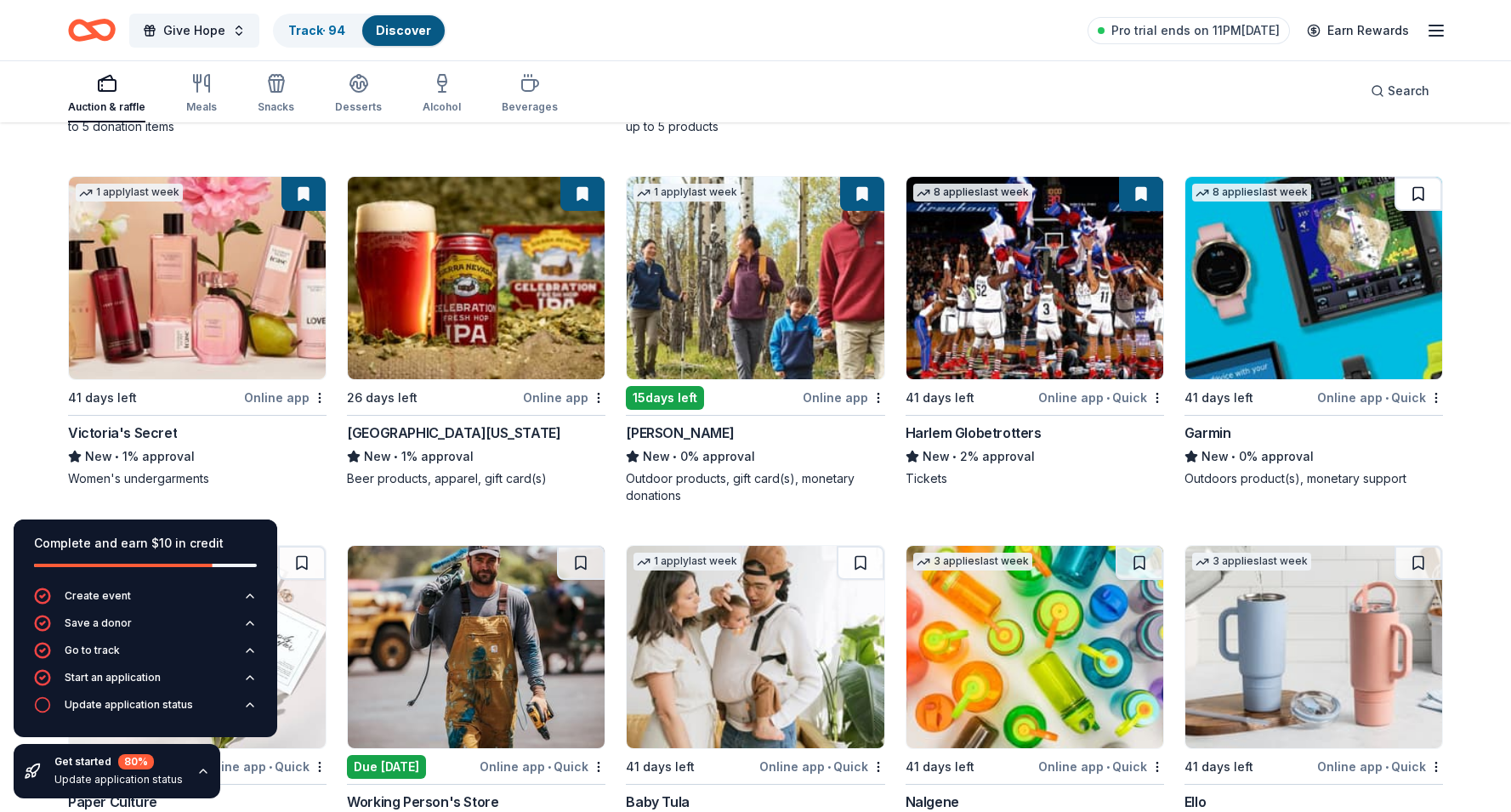
click at [1420, 202] on button at bounding box center [1418, 194] width 48 height 34
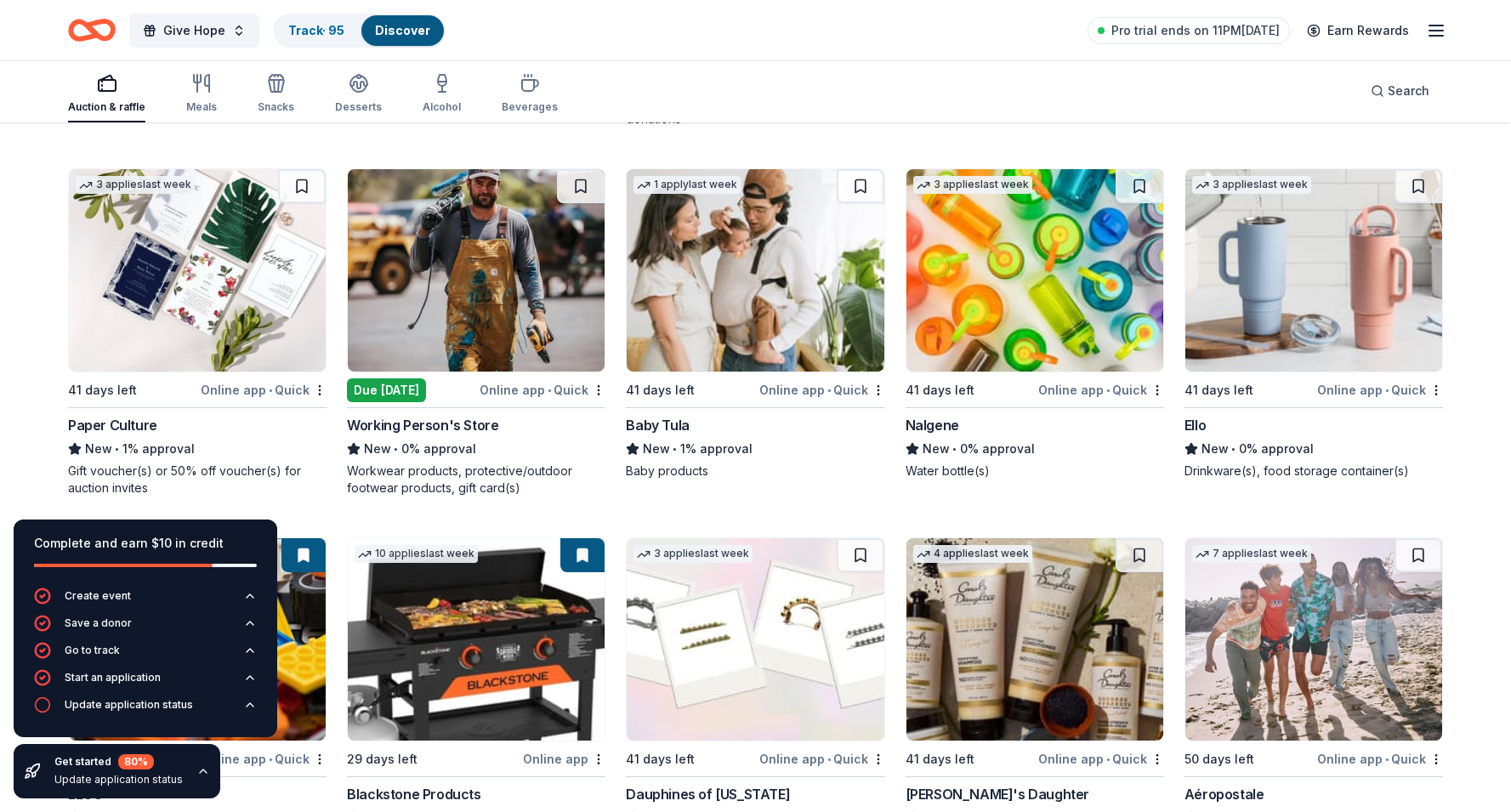
scroll to position [5889, 0]
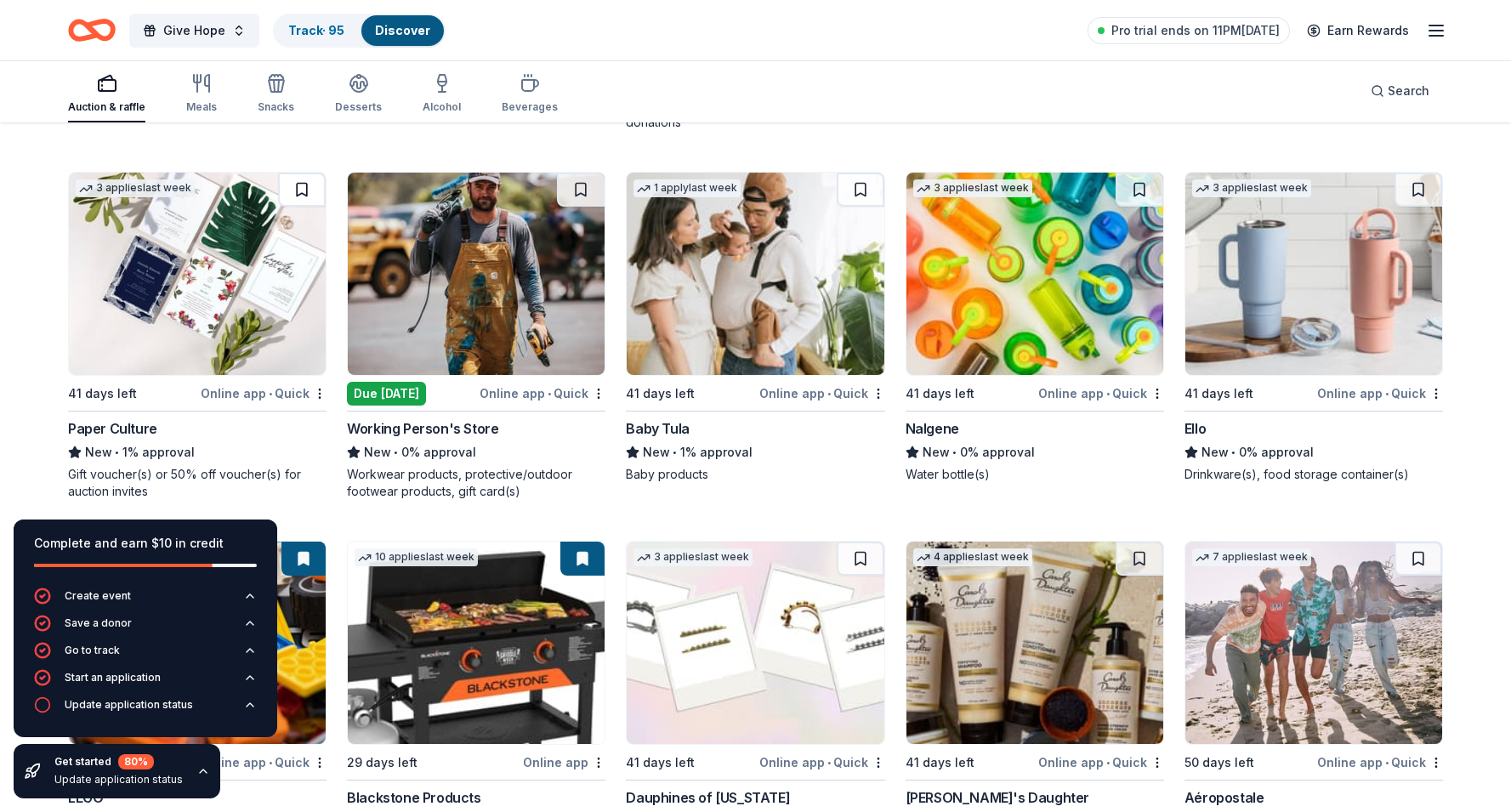
click at [298, 199] on button at bounding box center [302, 190] width 48 height 34
click at [574, 421] on div "Not interested" at bounding box center [544, 422] width 114 height 31
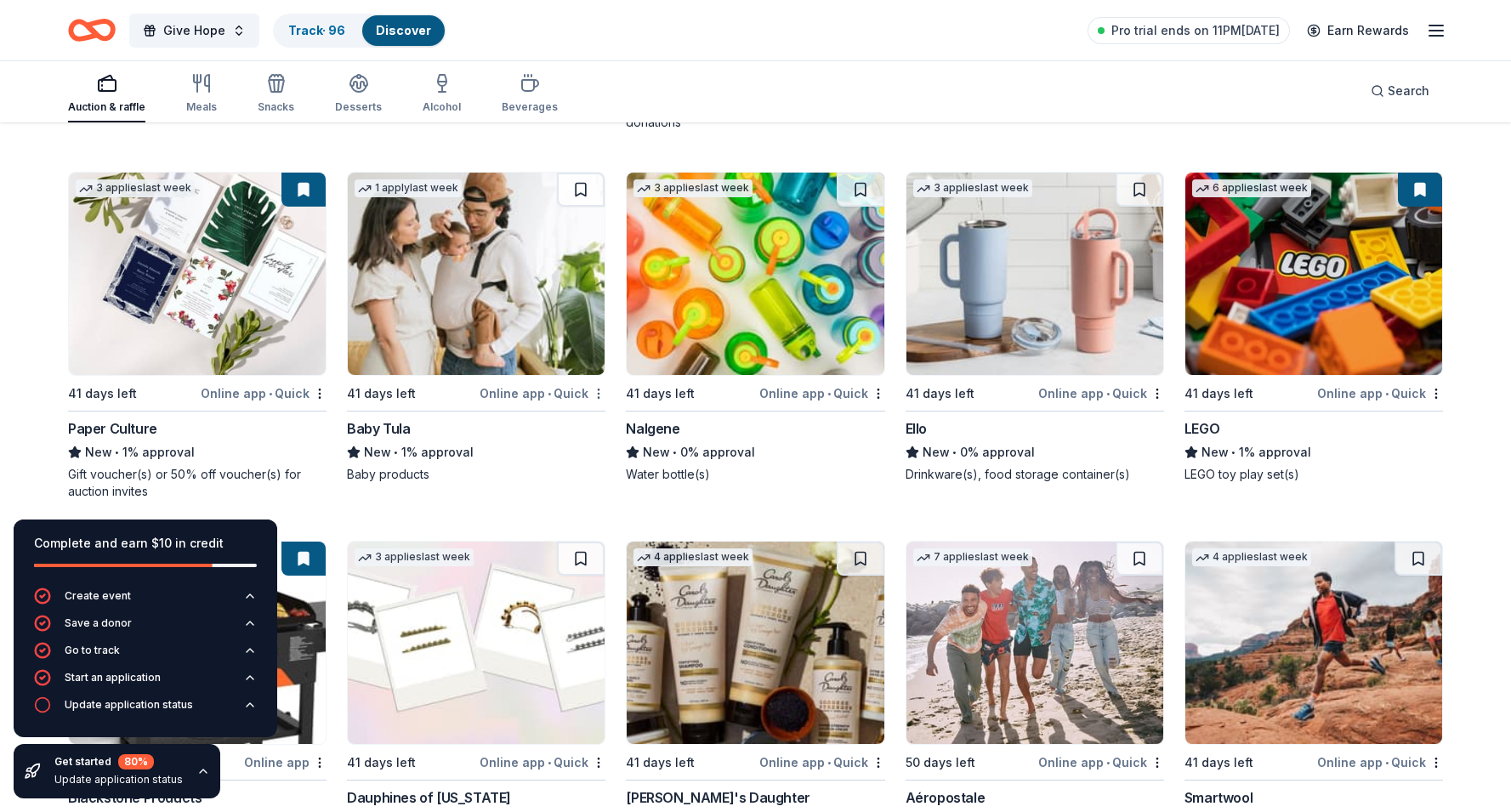
click at [571, 420] on div "Not interested" at bounding box center [544, 422] width 114 height 31
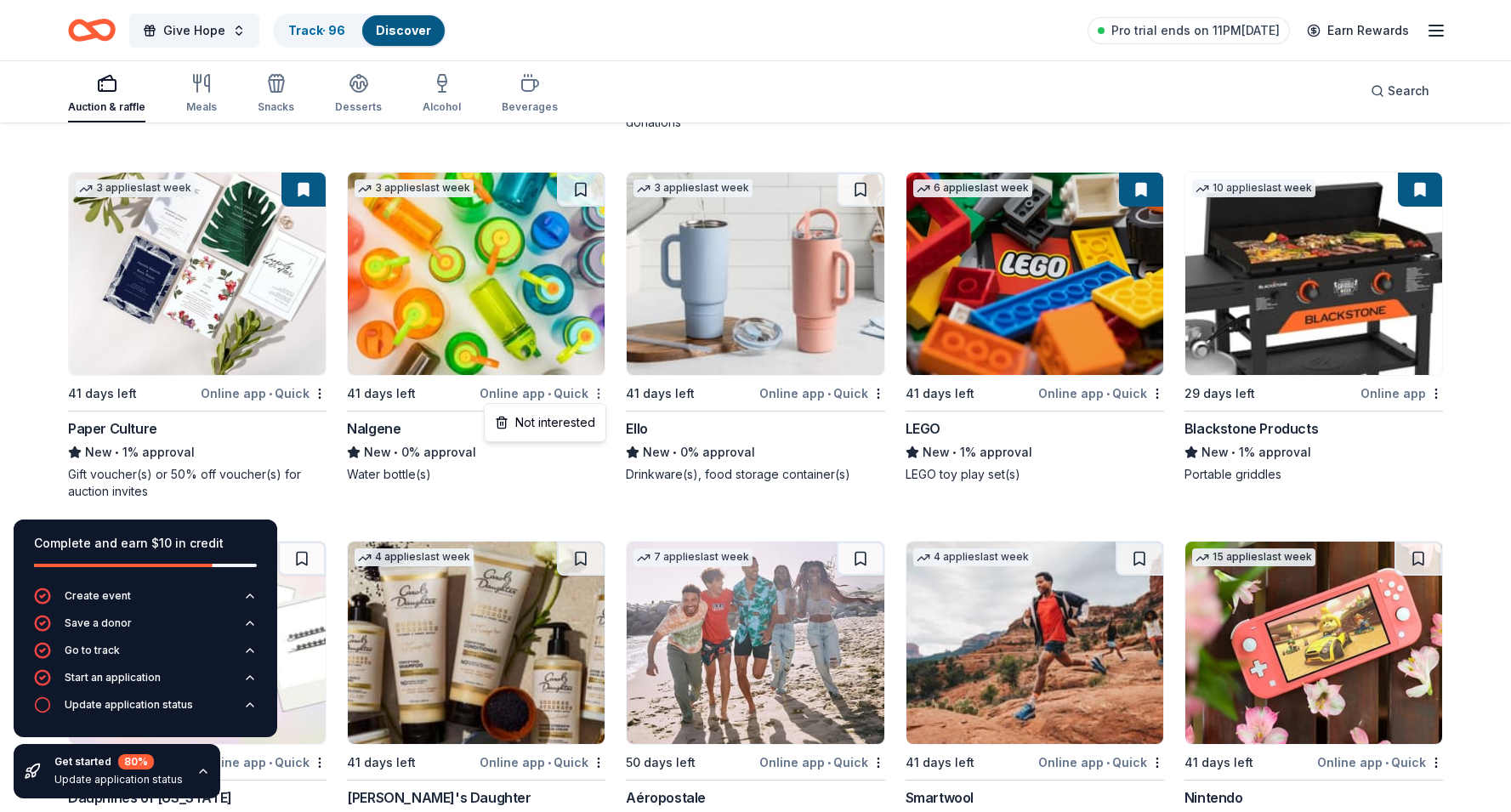
click at [573, 417] on div "Not interested" at bounding box center [544, 422] width 114 height 31
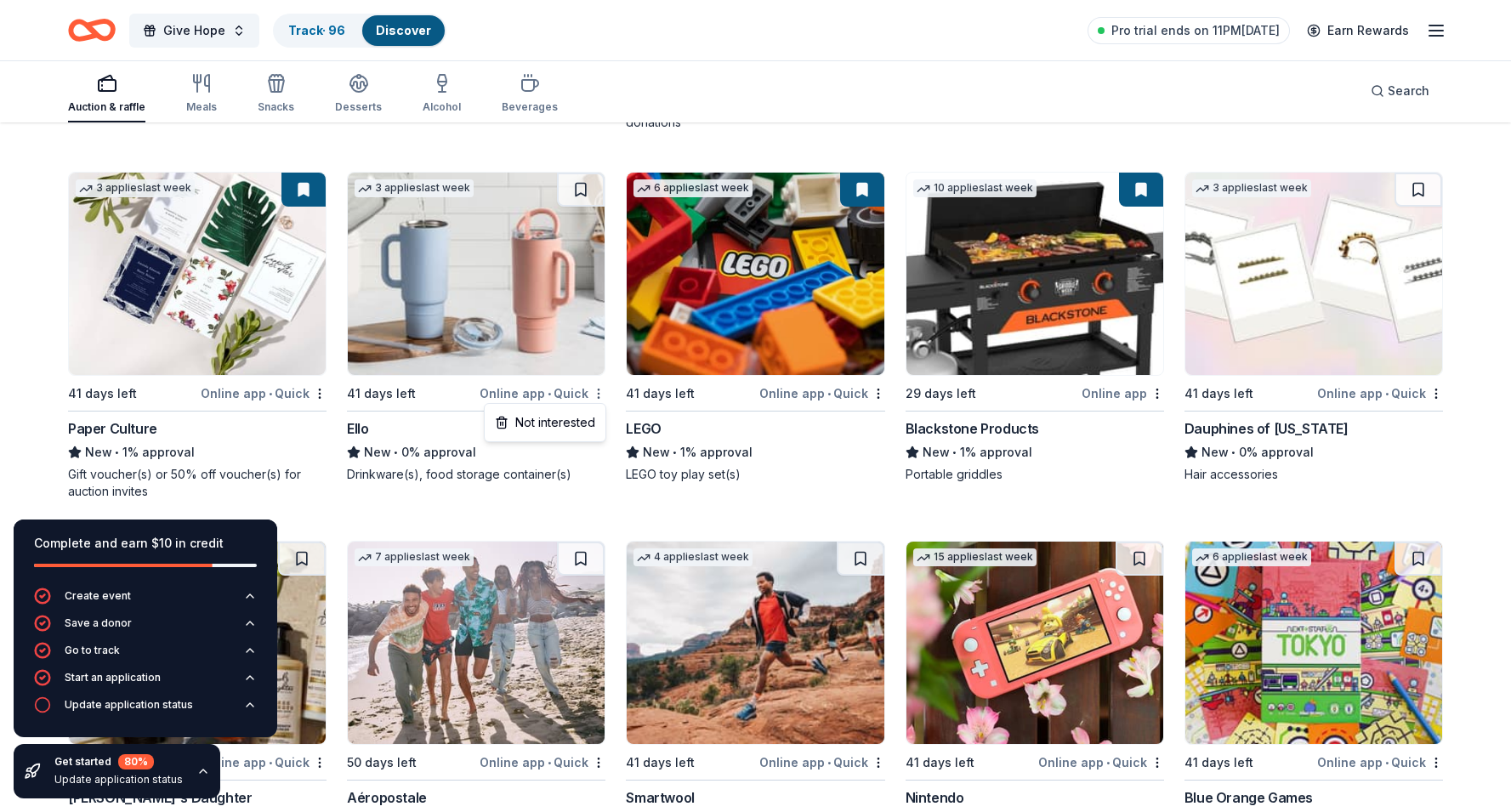
click at [580, 422] on div "Not interested" at bounding box center [544, 422] width 114 height 31
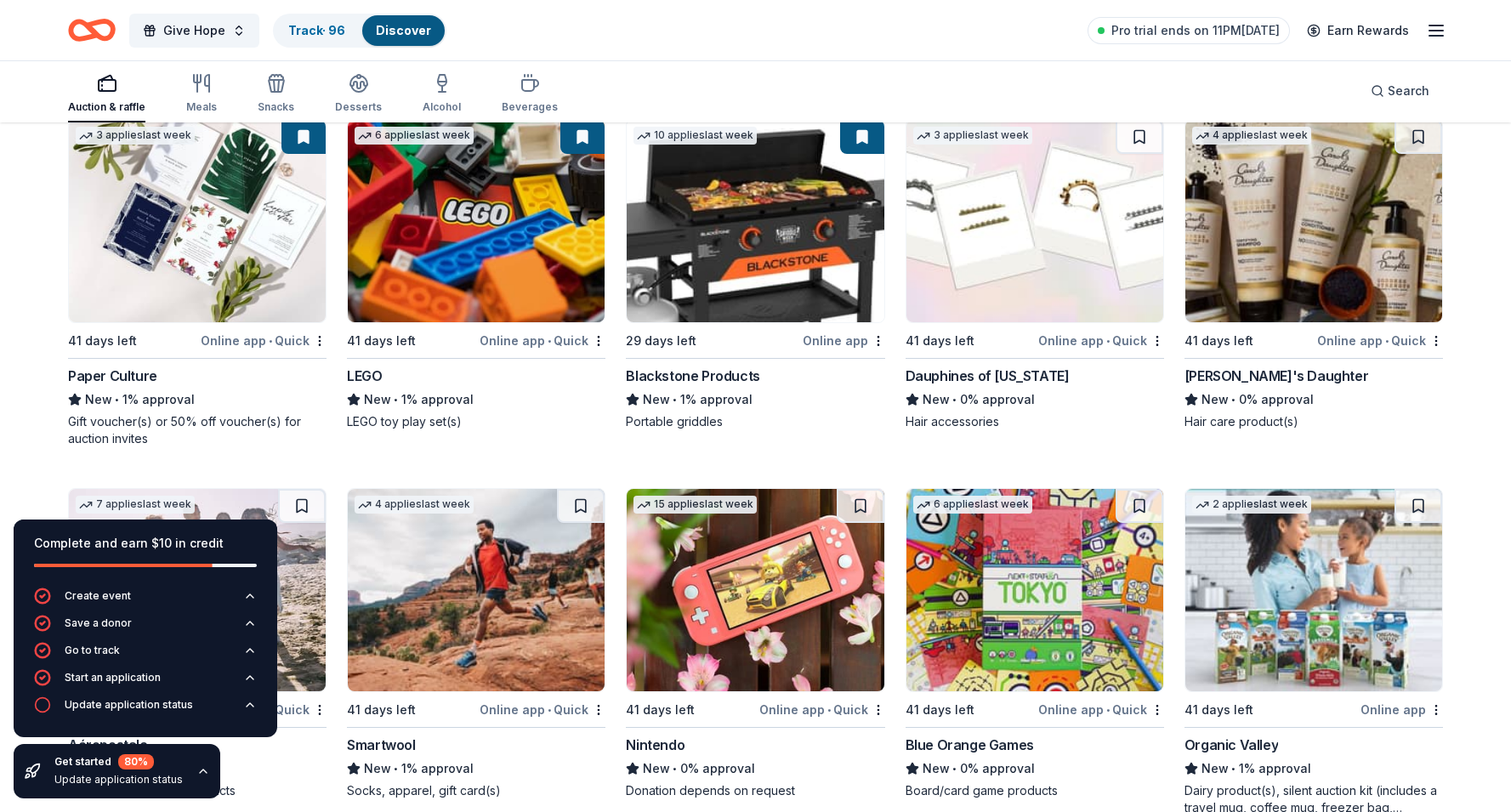
scroll to position [5943, 0]
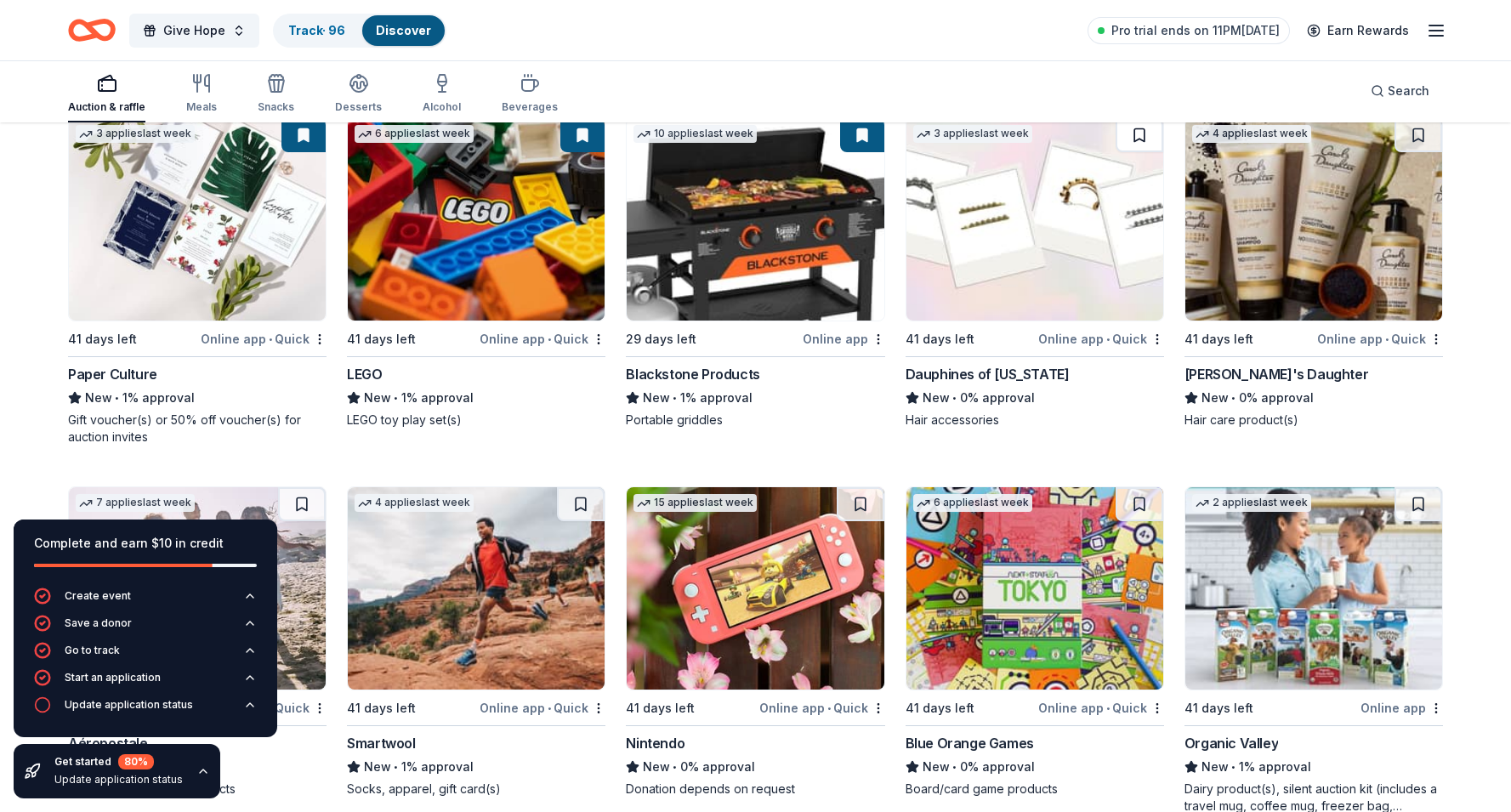
click at [1141, 139] on button at bounding box center [1139, 135] width 48 height 34
click at [1407, 367] on div "Not interested" at bounding box center [1382, 367] width 114 height 31
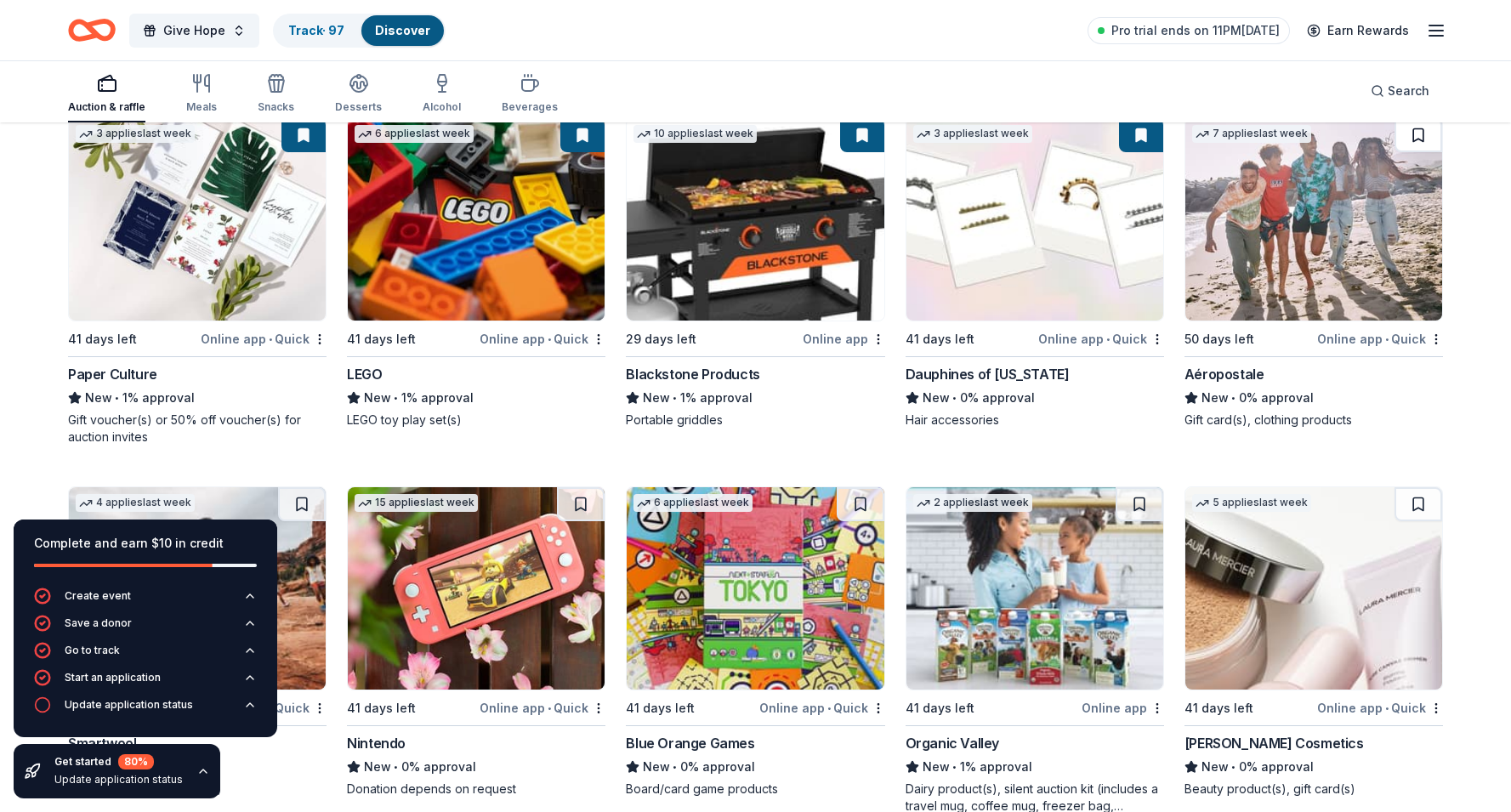
click at [1424, 140] on button at bounding box center [1418, 135] width 48 height 34
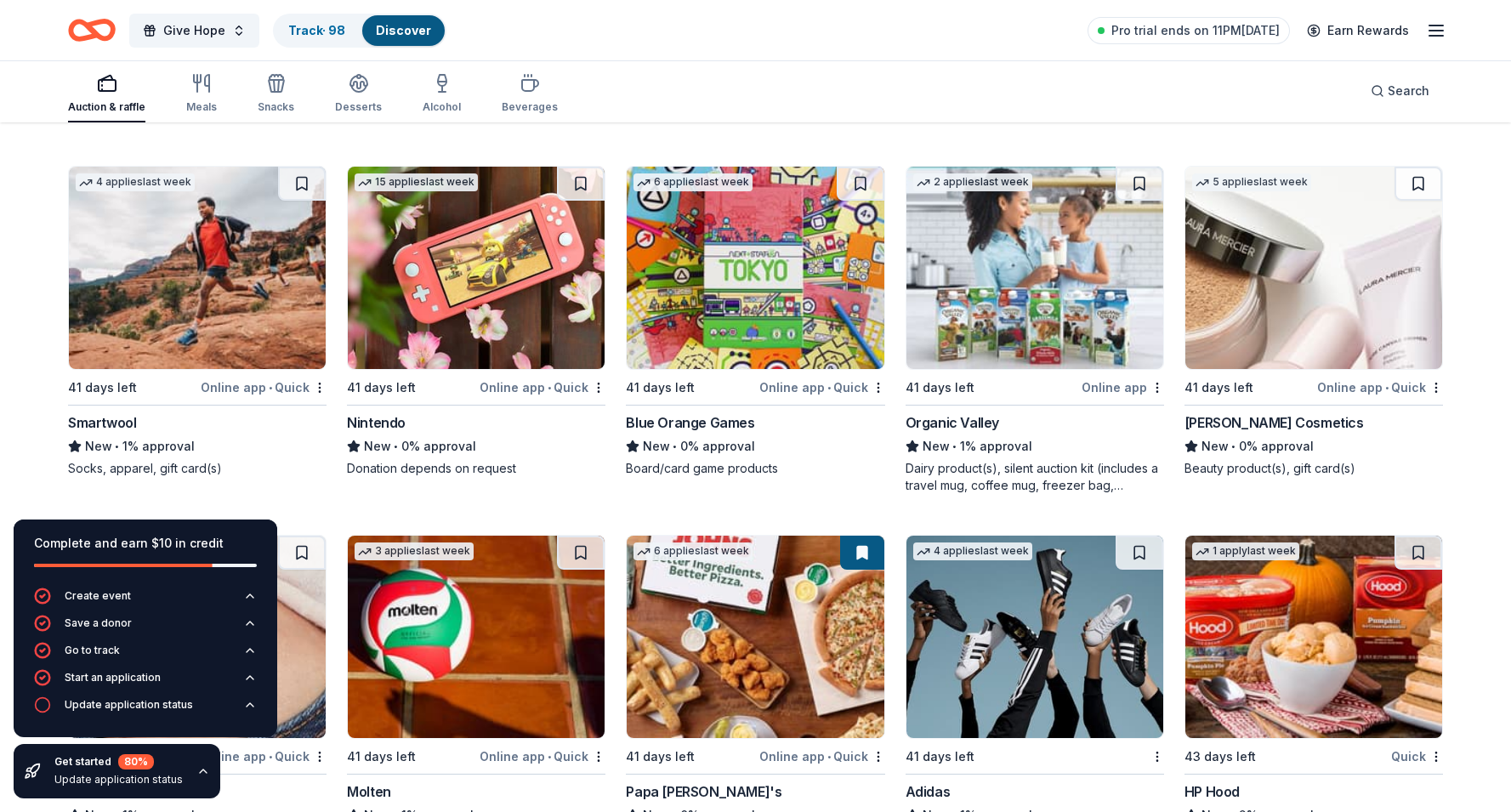
scroll to position [6267, 0]
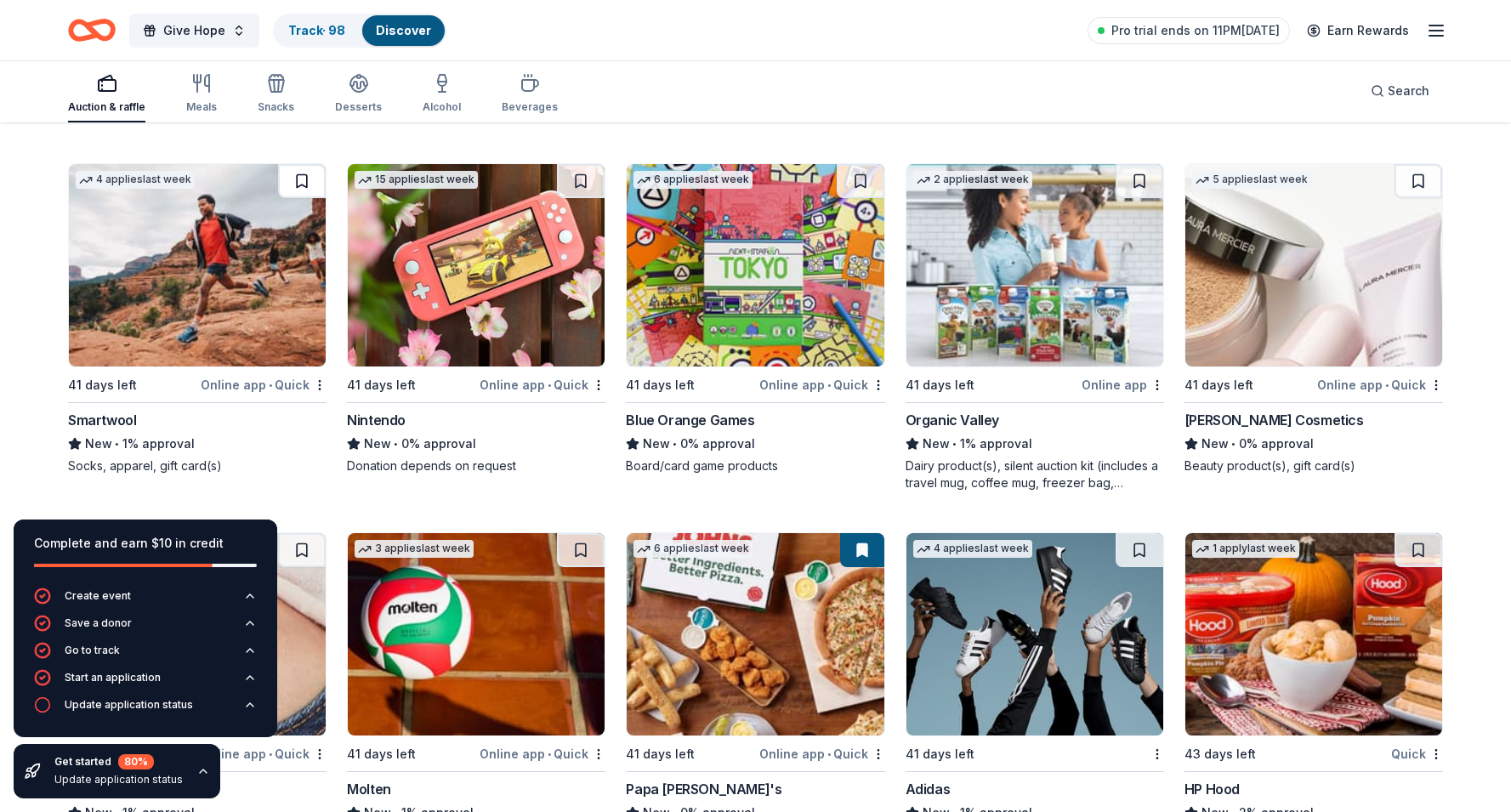
click at [297, 189] on button at bounding box center [302, 181] width 48 height 34
click at [580, 175] on button at bounding box center [580, 181] width 48 height 34
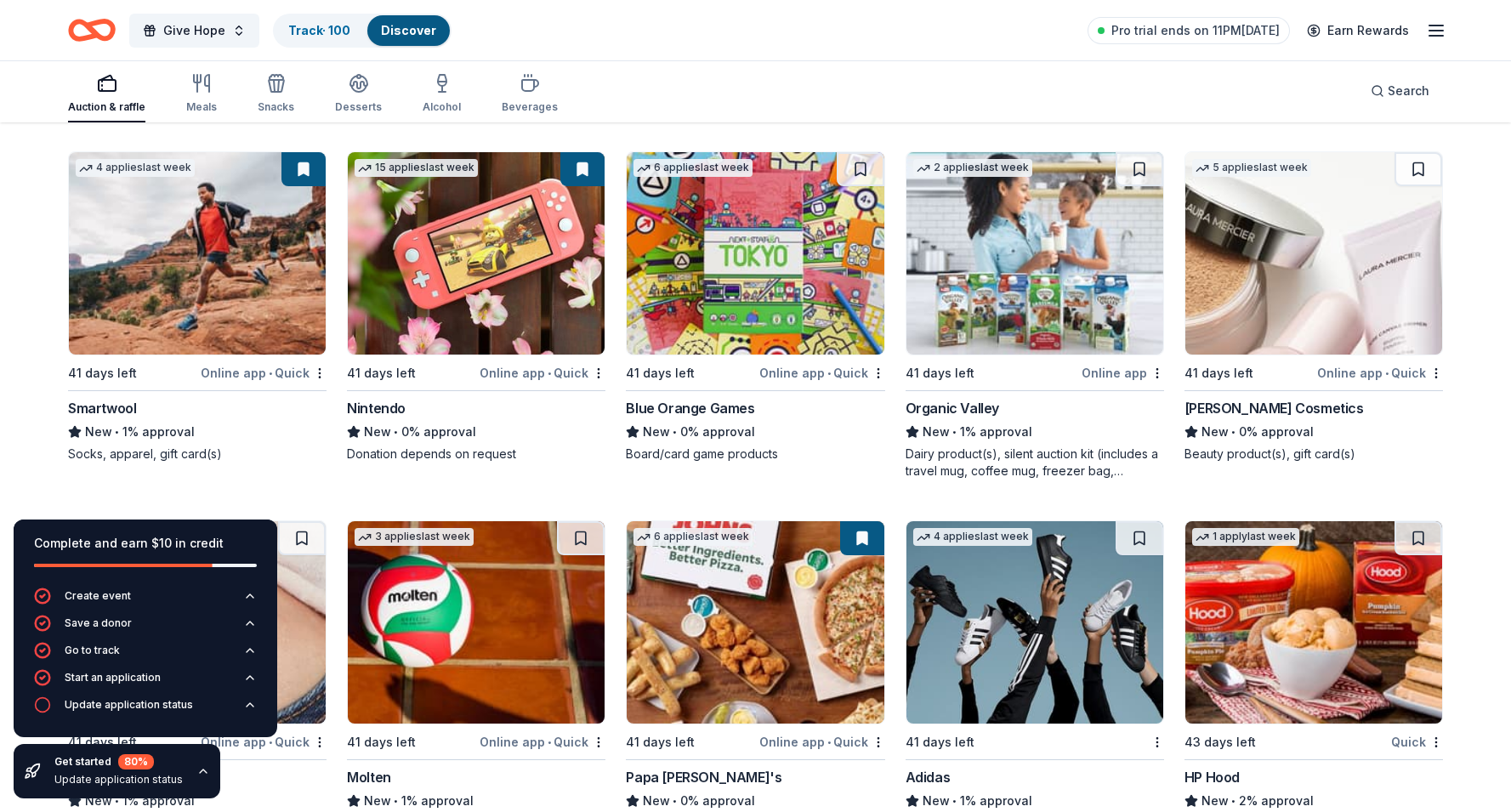
scroll to position [6281, 0]
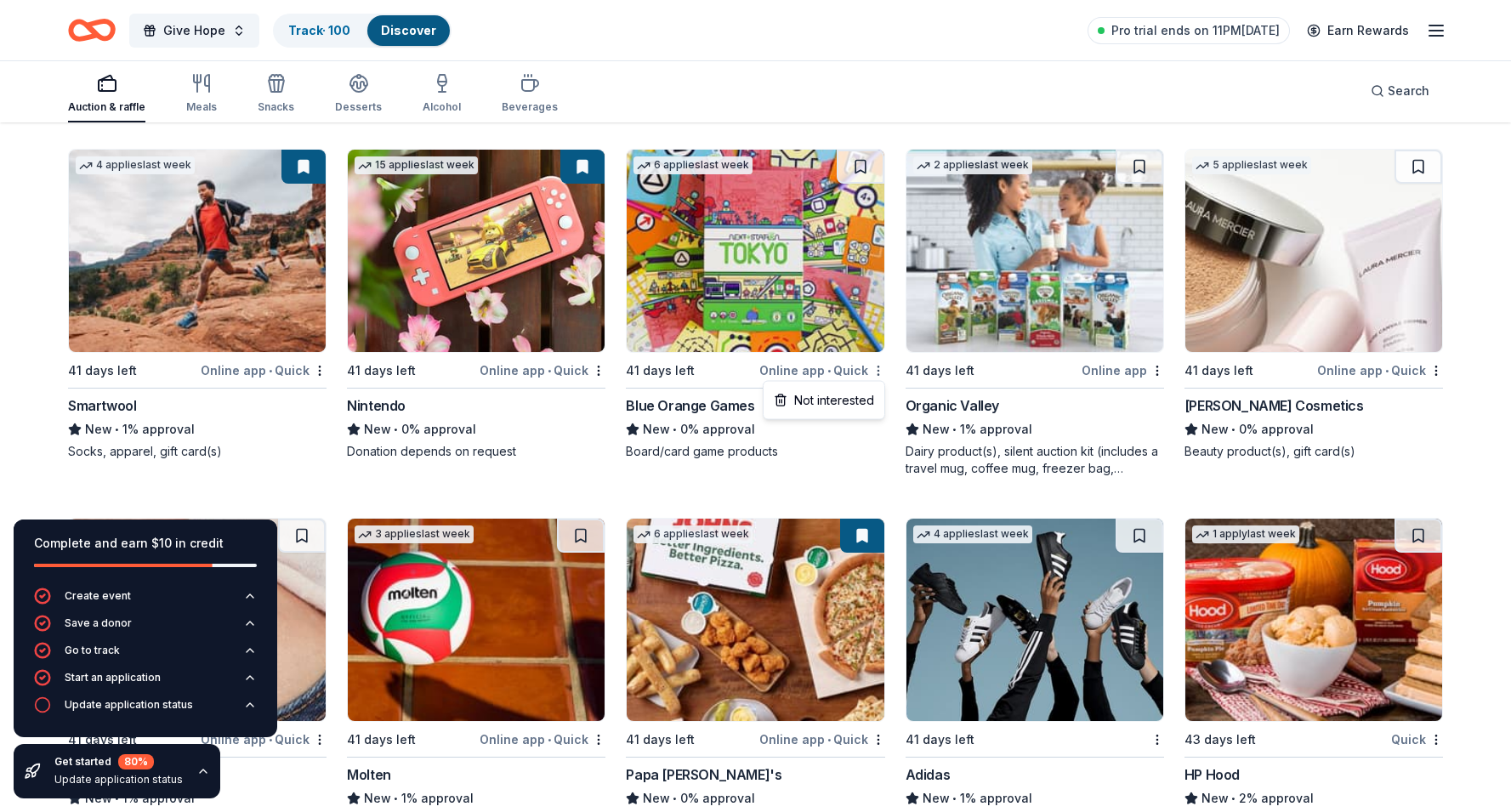
click at [863, 394] on div "Not interested" at bounding box center [824, 400] width 114 height 31
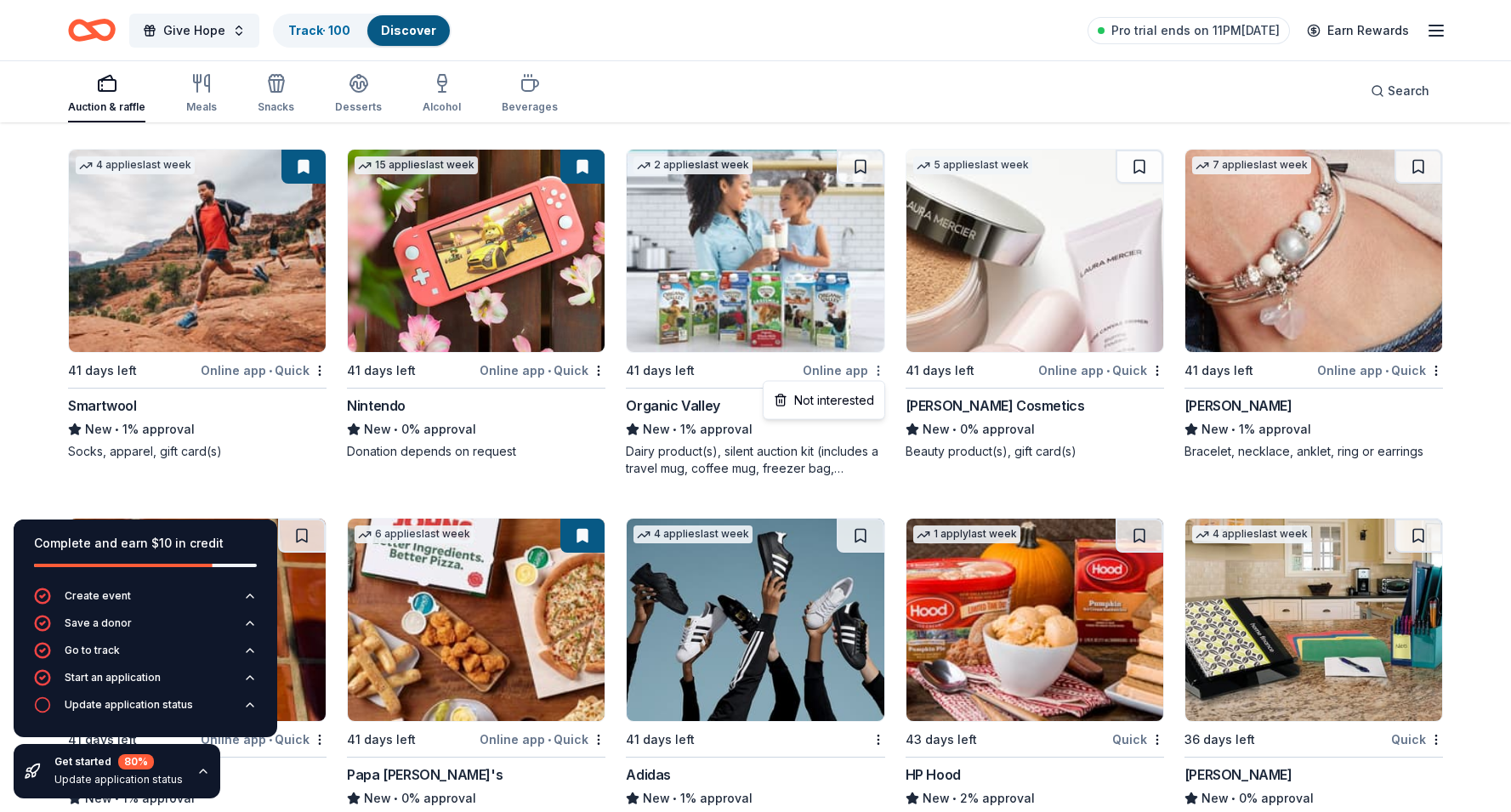
click at [858, 402] on div "Not interested" at bounding box center [824, 400] width 114 height 31
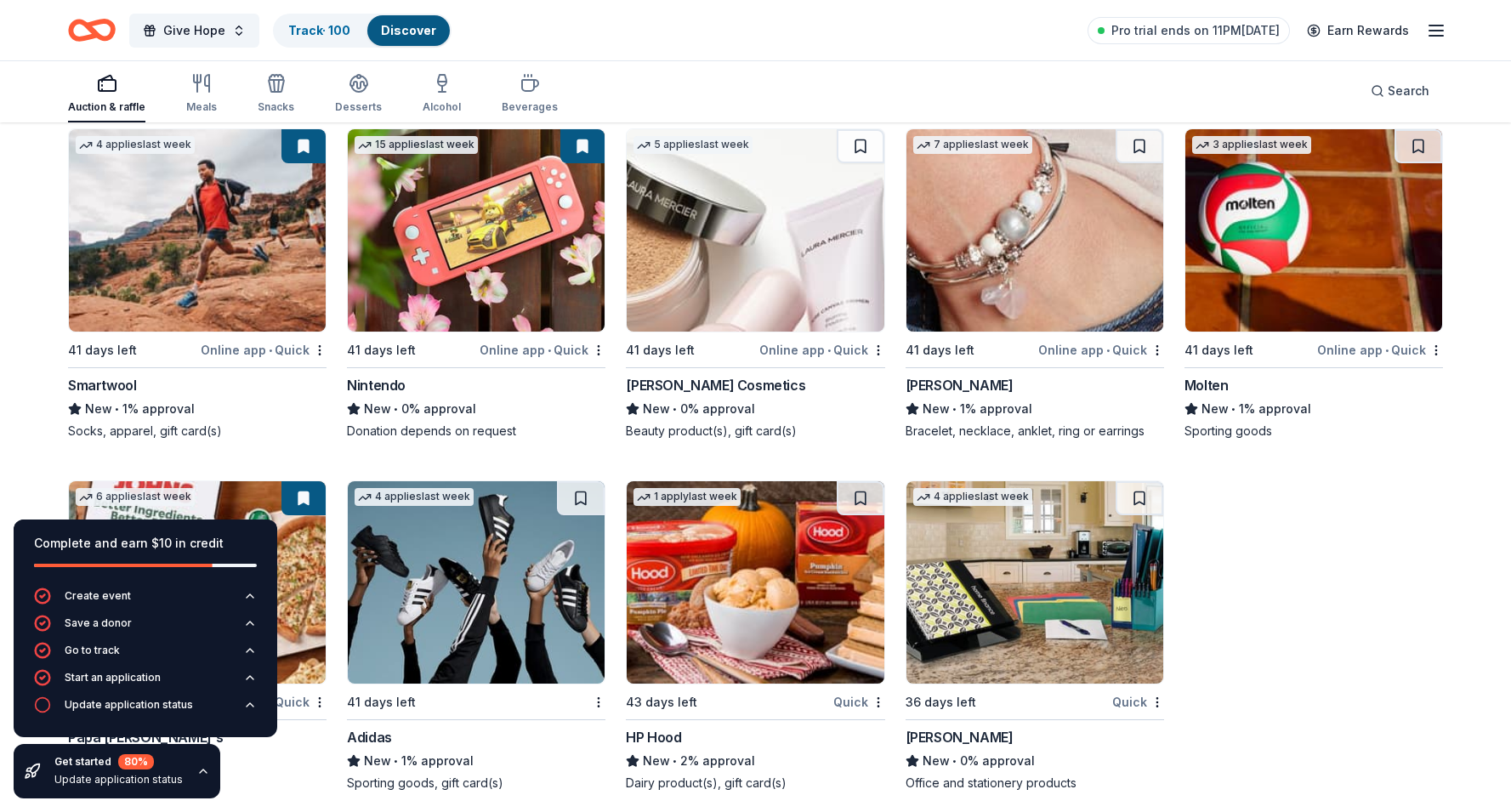
scroll to position [6302, 0]
click at [855, 379] on div "Not interested" at bounding box center [824, 379] width 114 height 31
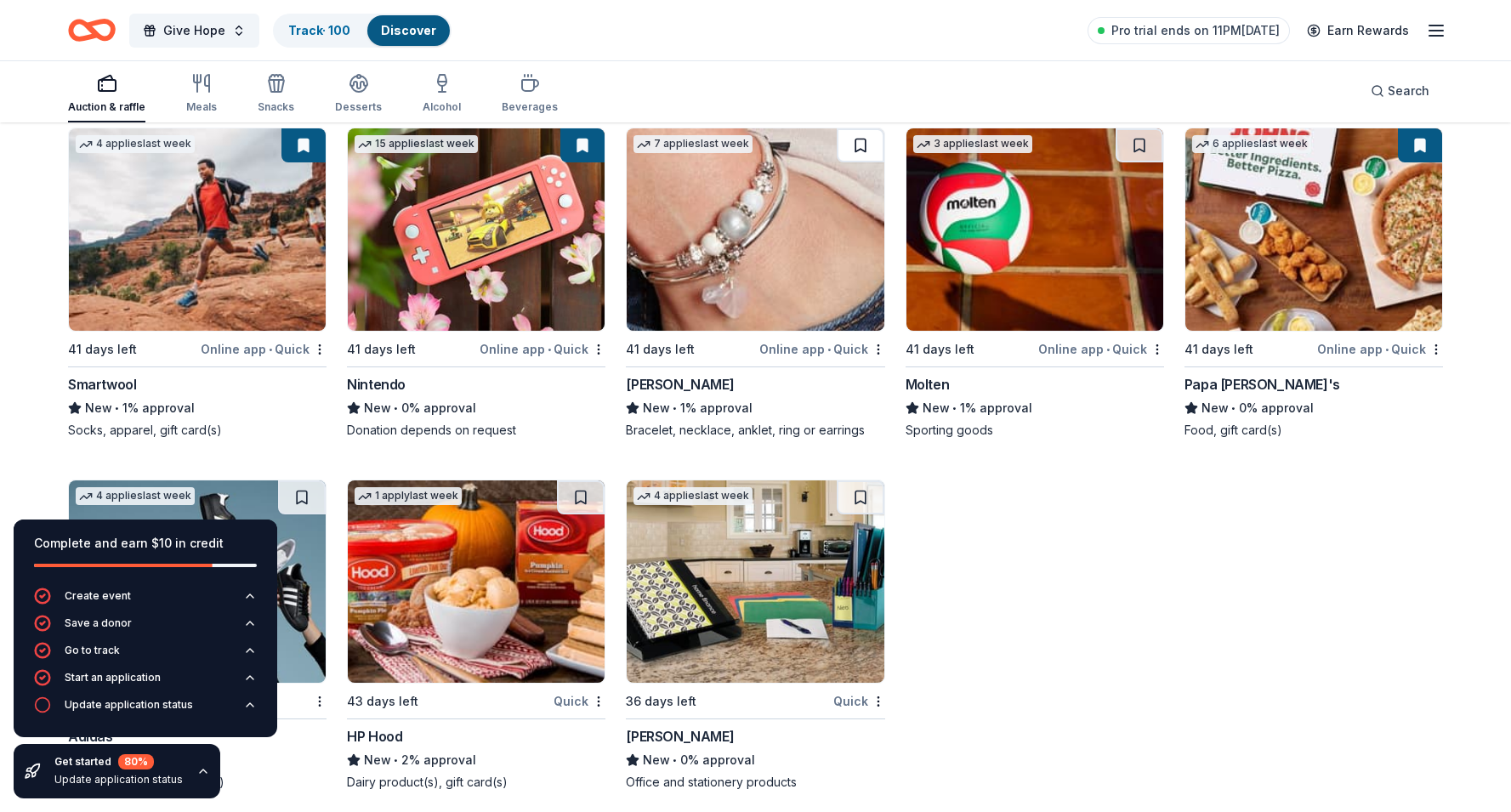
click at [871, 148] on button at bounding box center [860, 146] width 48 height 34
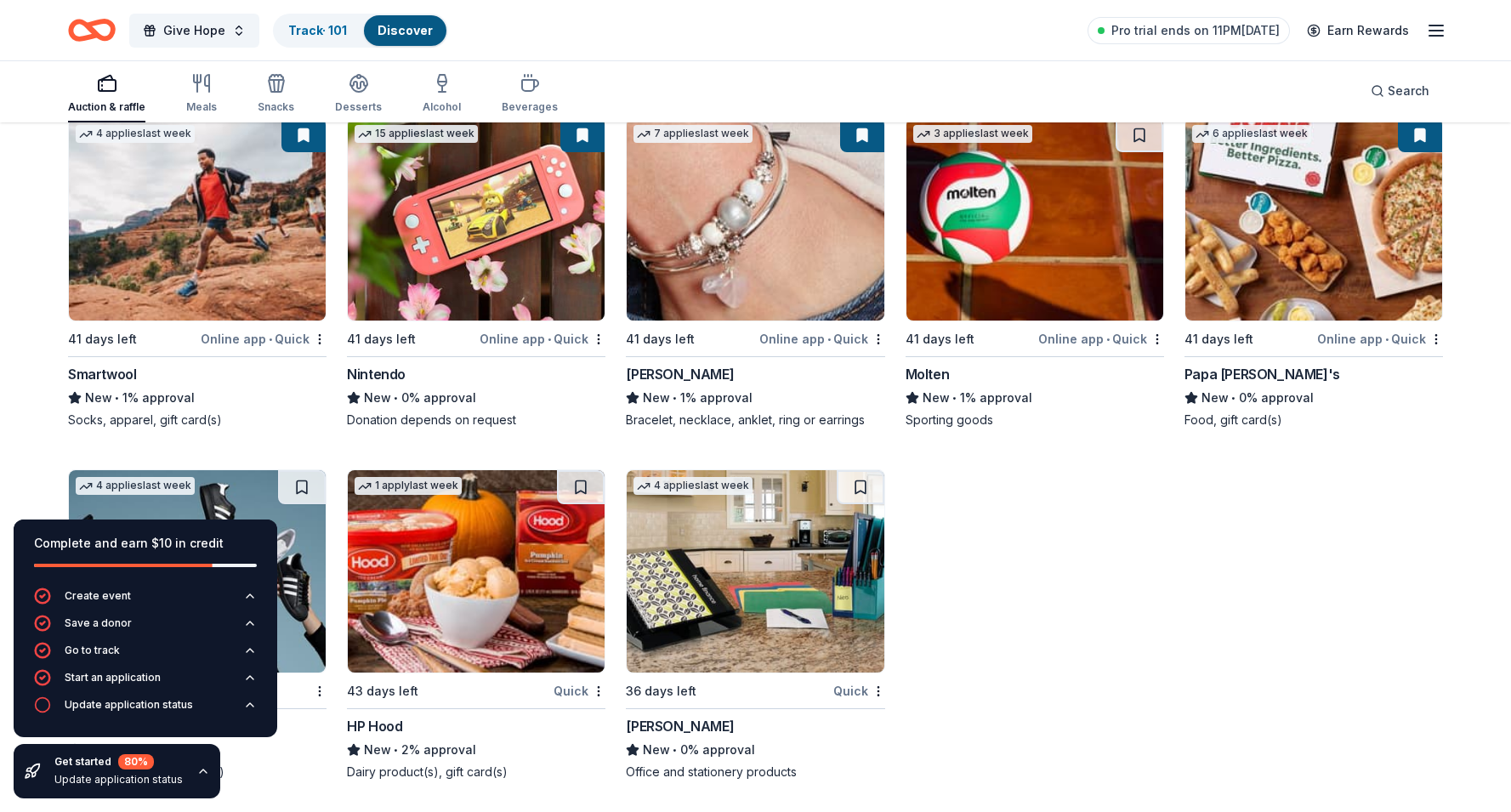
scroll to position [6314, 0]
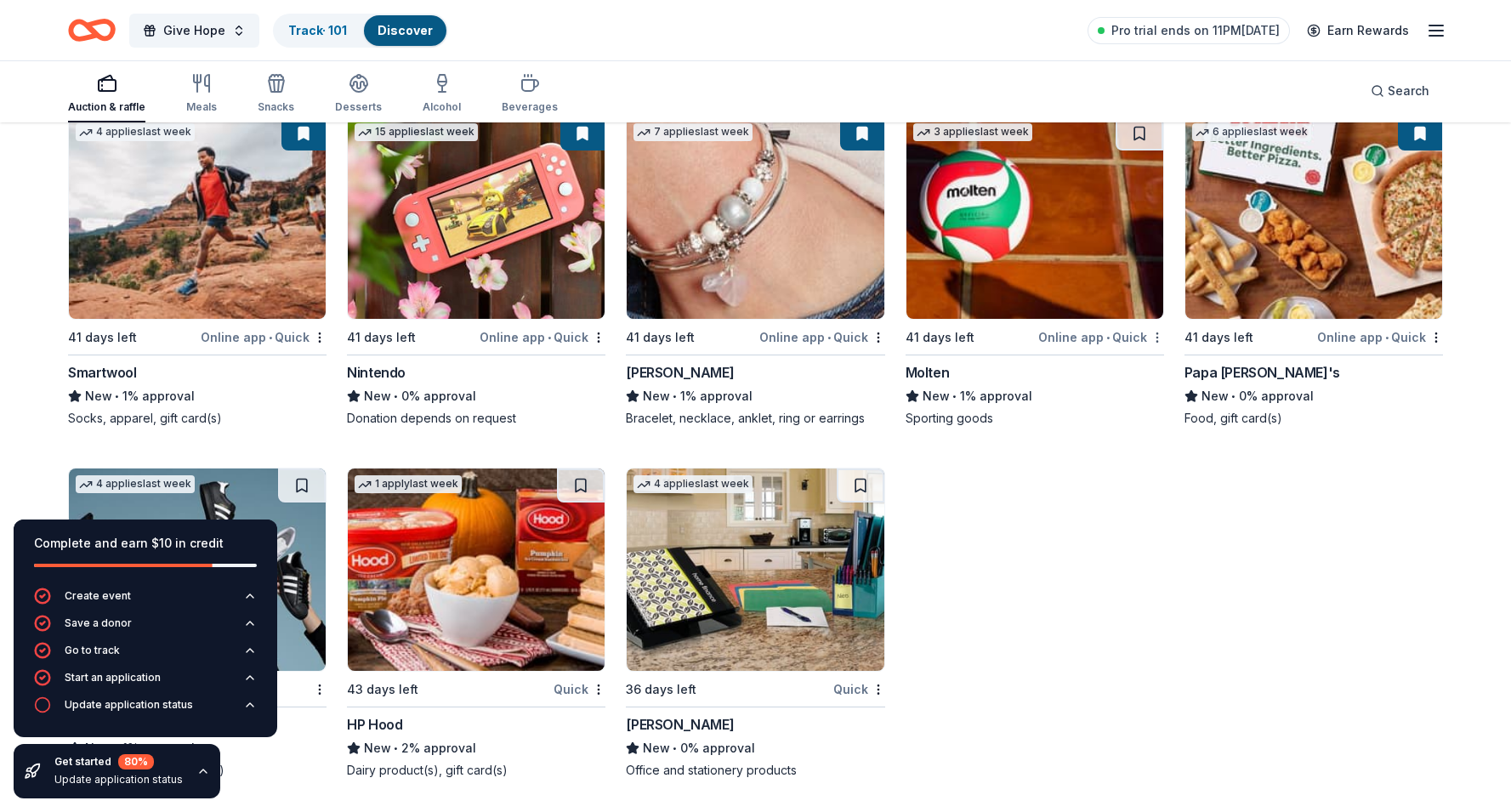
click at [1125, 369] on div "Not interested" at bounding box center [1103, 367] width 114 height 31
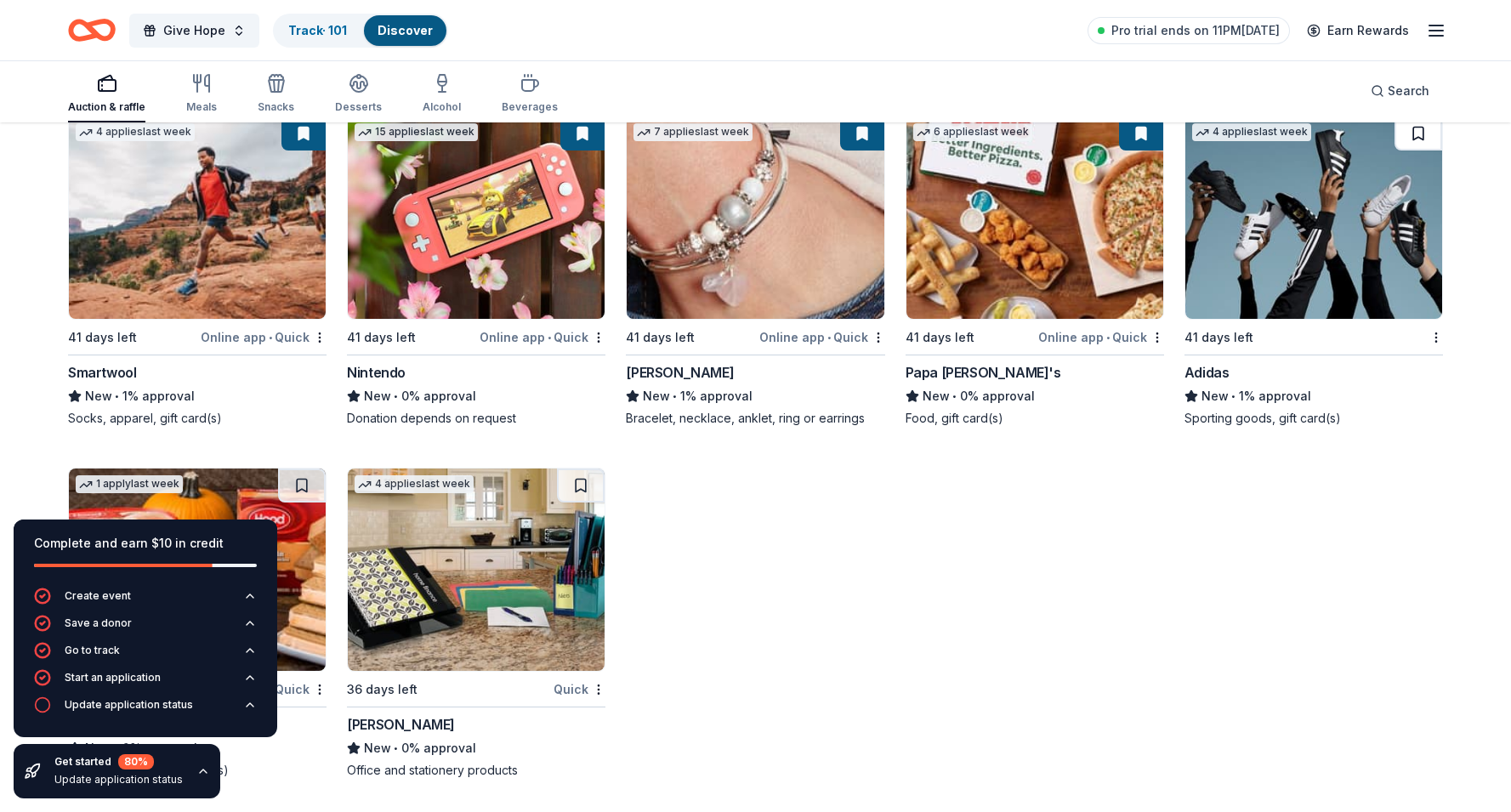
click at [1413, 133] on button at bounding box center [1418, 133] width 48 height 34
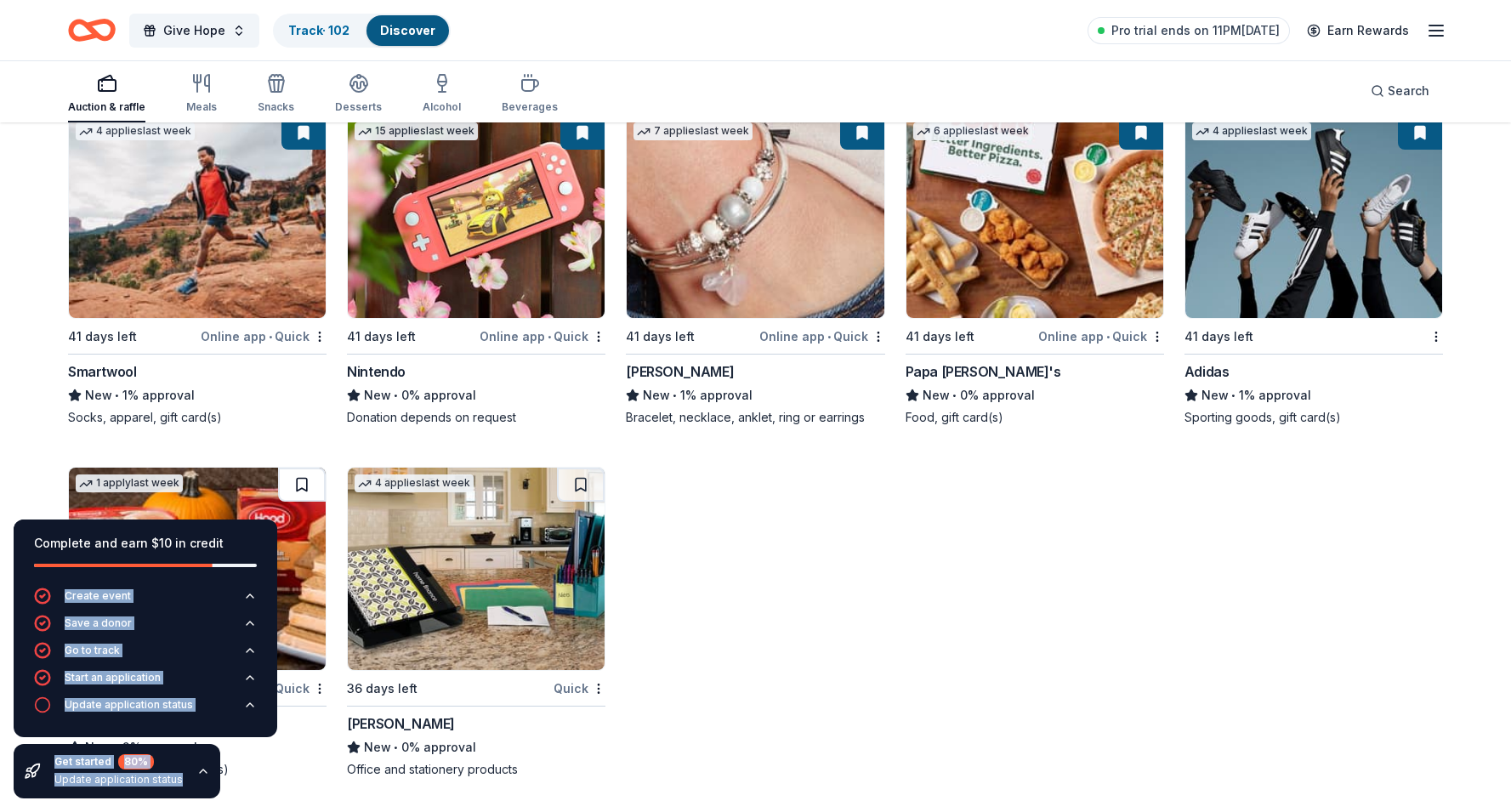
drag, startPoint x: 244, startPoint y: 536, endPoint x: 288, endPoint y: 493, distance: 61.5
click at [586, 490] on button at bounding box center [580, 484] width 48 height 34
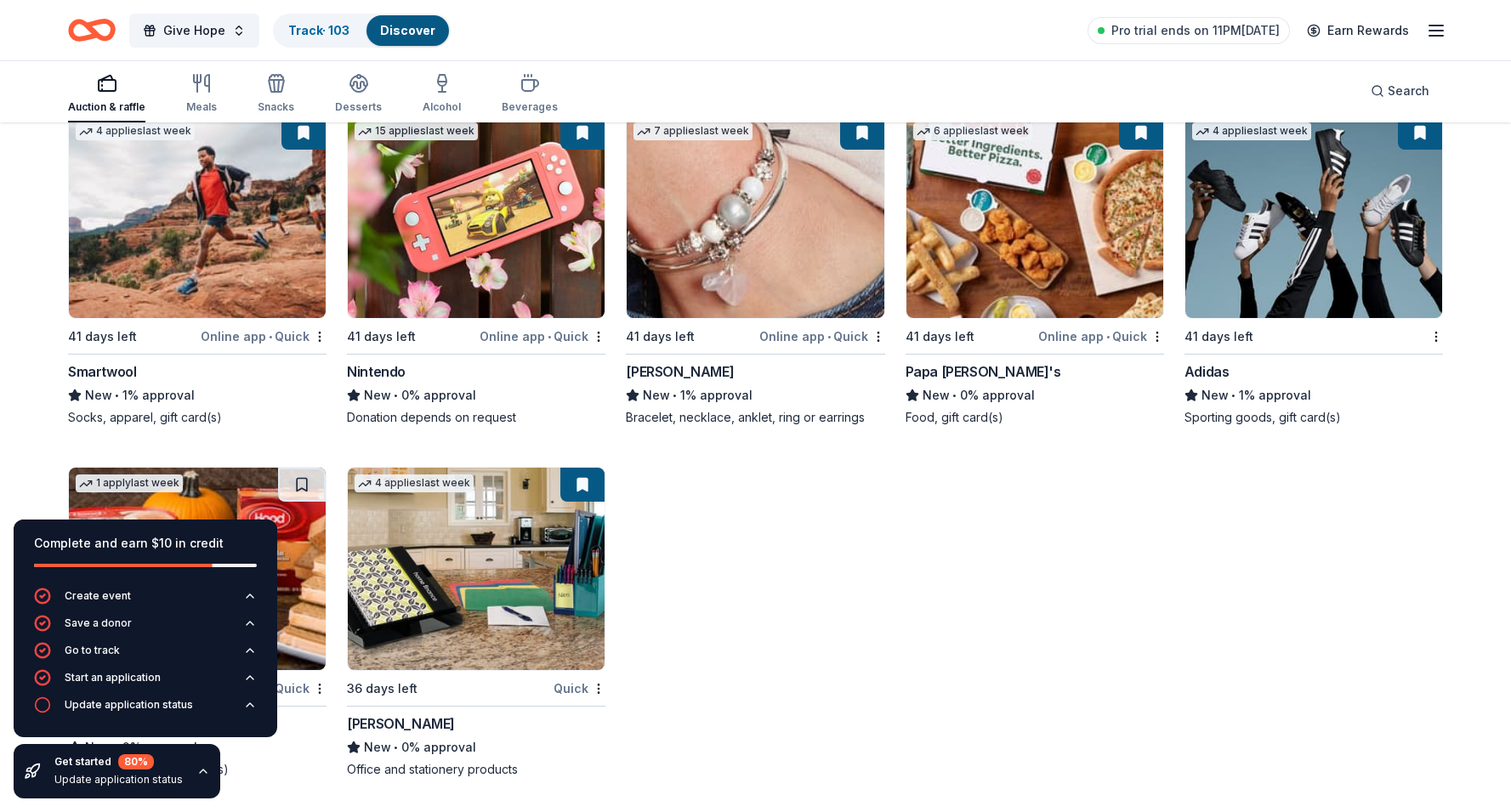
click at [152, 536] on div "Complete and earn $10 in credit" at bounding box center [145, 543] width 223 height 21
click at [241, 533] on div "Complete and earn $10 in credit" at bounding box center [145, 543] width 223 height 21
click at [295, 720] on div "Not interested" at bounding box center [265, 718] width 114 height 31
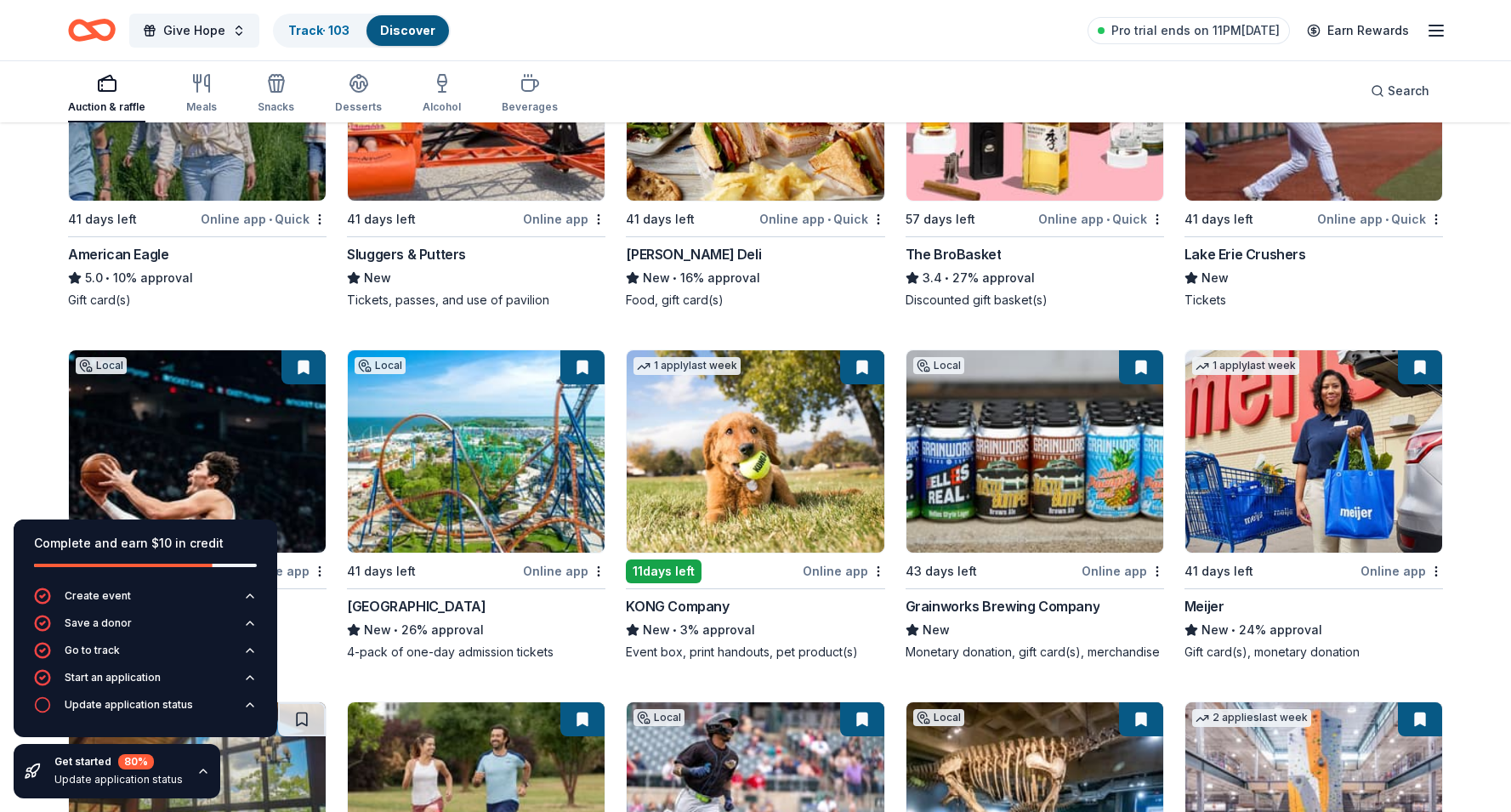
scroll to position [401, 0]
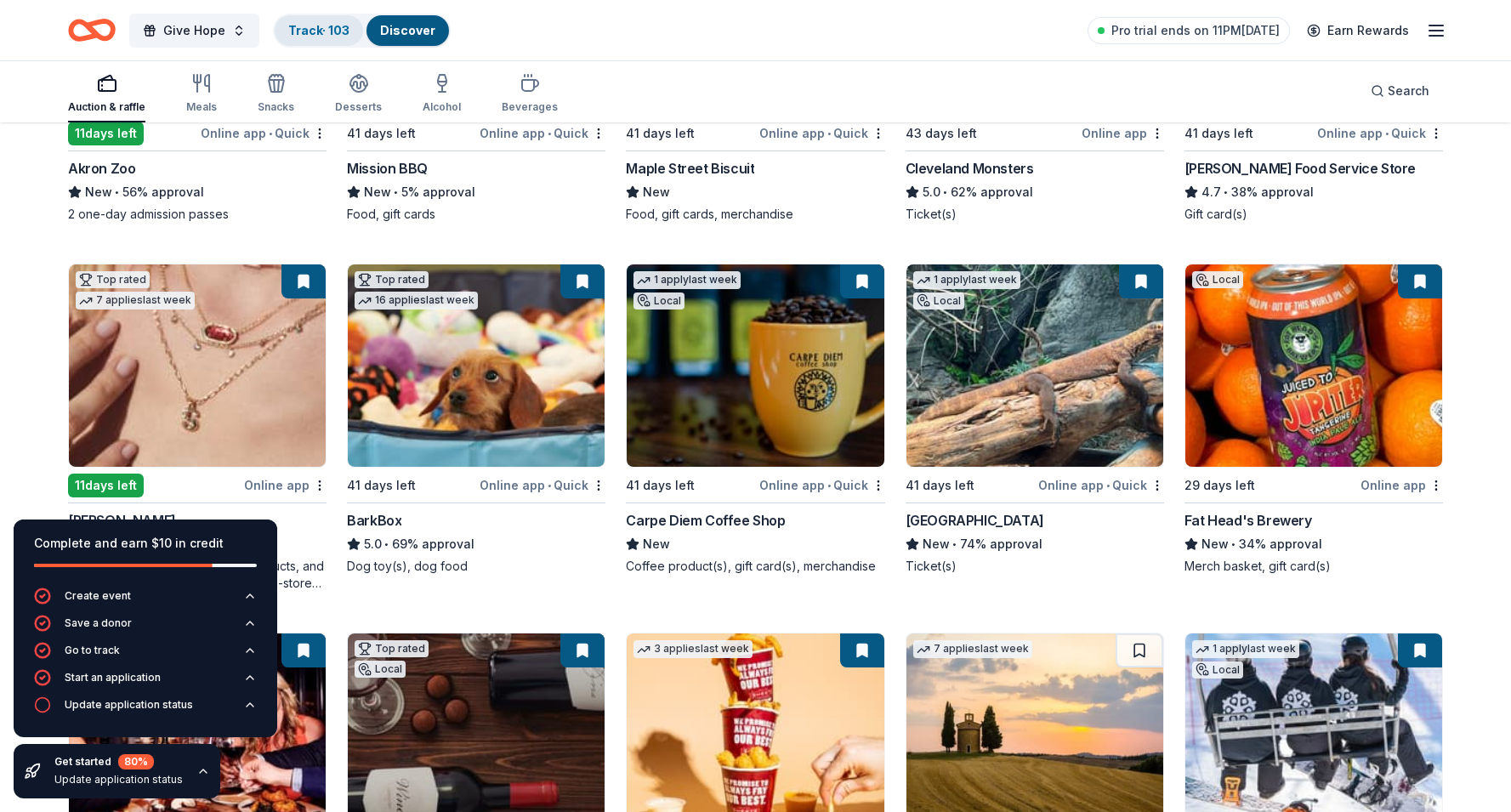
click at [339, 26] on link "Track · 103" at bounding box center [319, 29] width 61 height 14
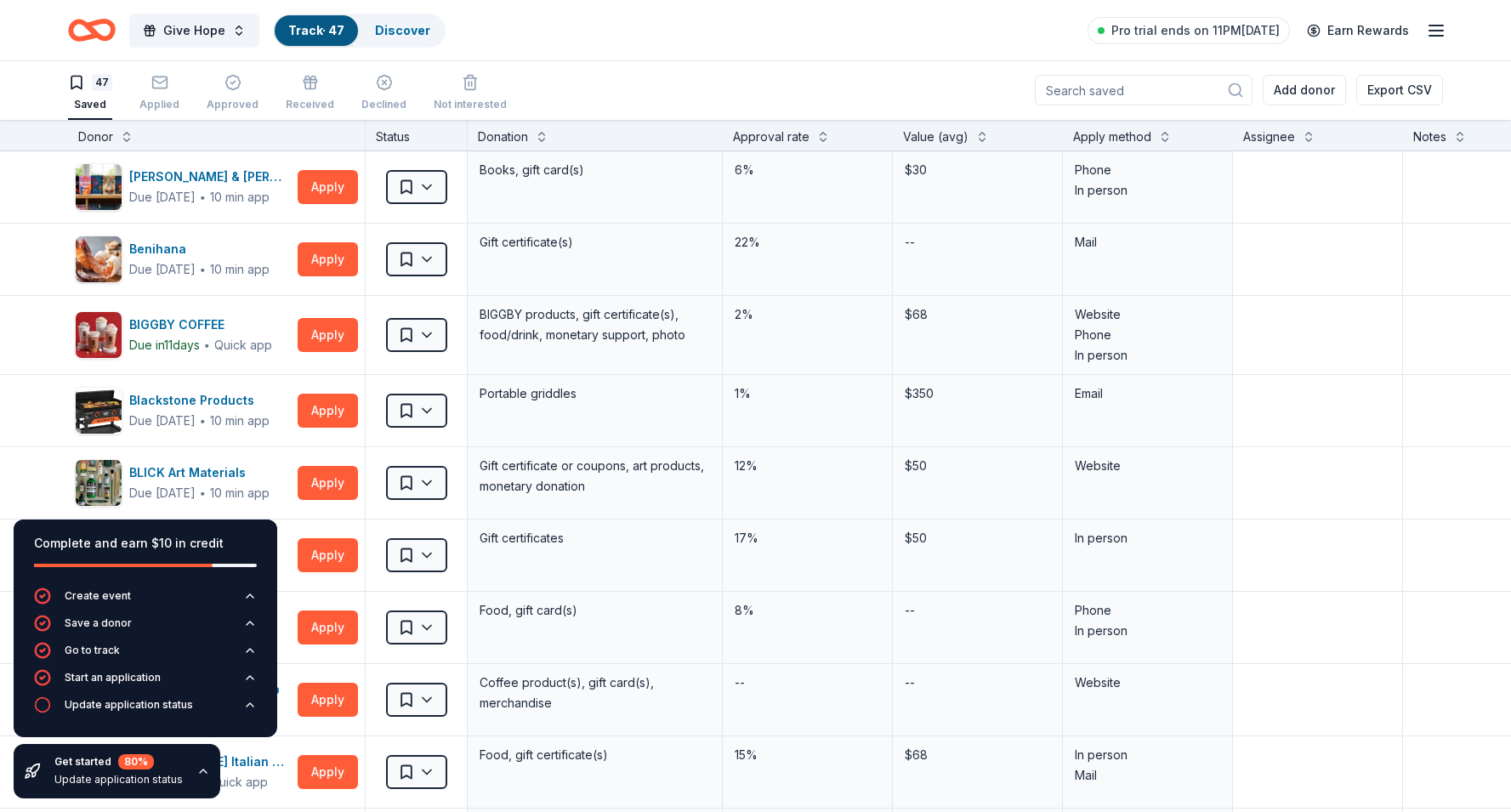
scroll to position [1, 0]
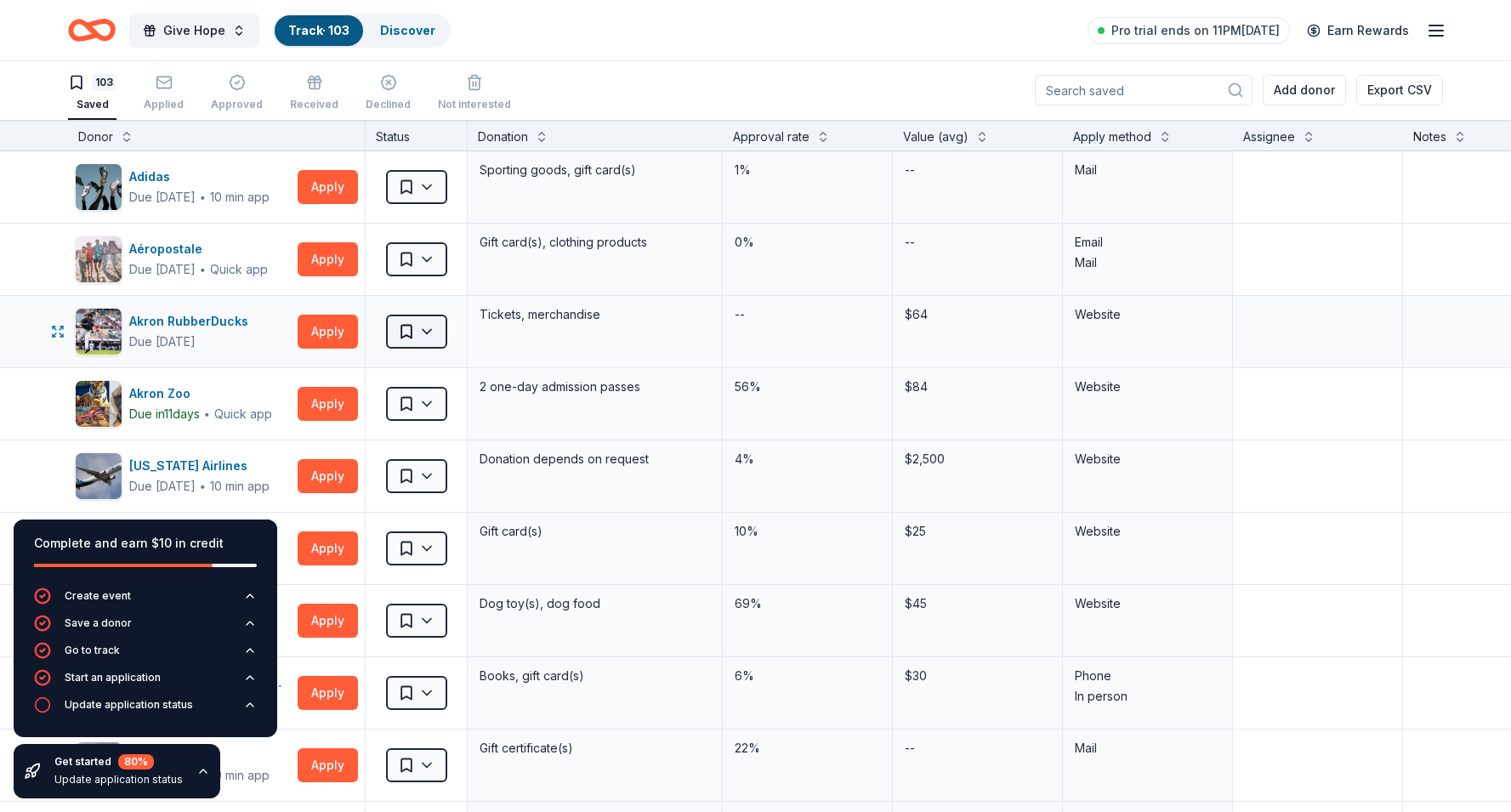
click at [424, 332] on html "Give Hope Track · 103 Discover Pro trial ends on 11PM, 9/2 Earn Rewards 103 Sav…" at bounding box center [755, 405] width 1511 height 812
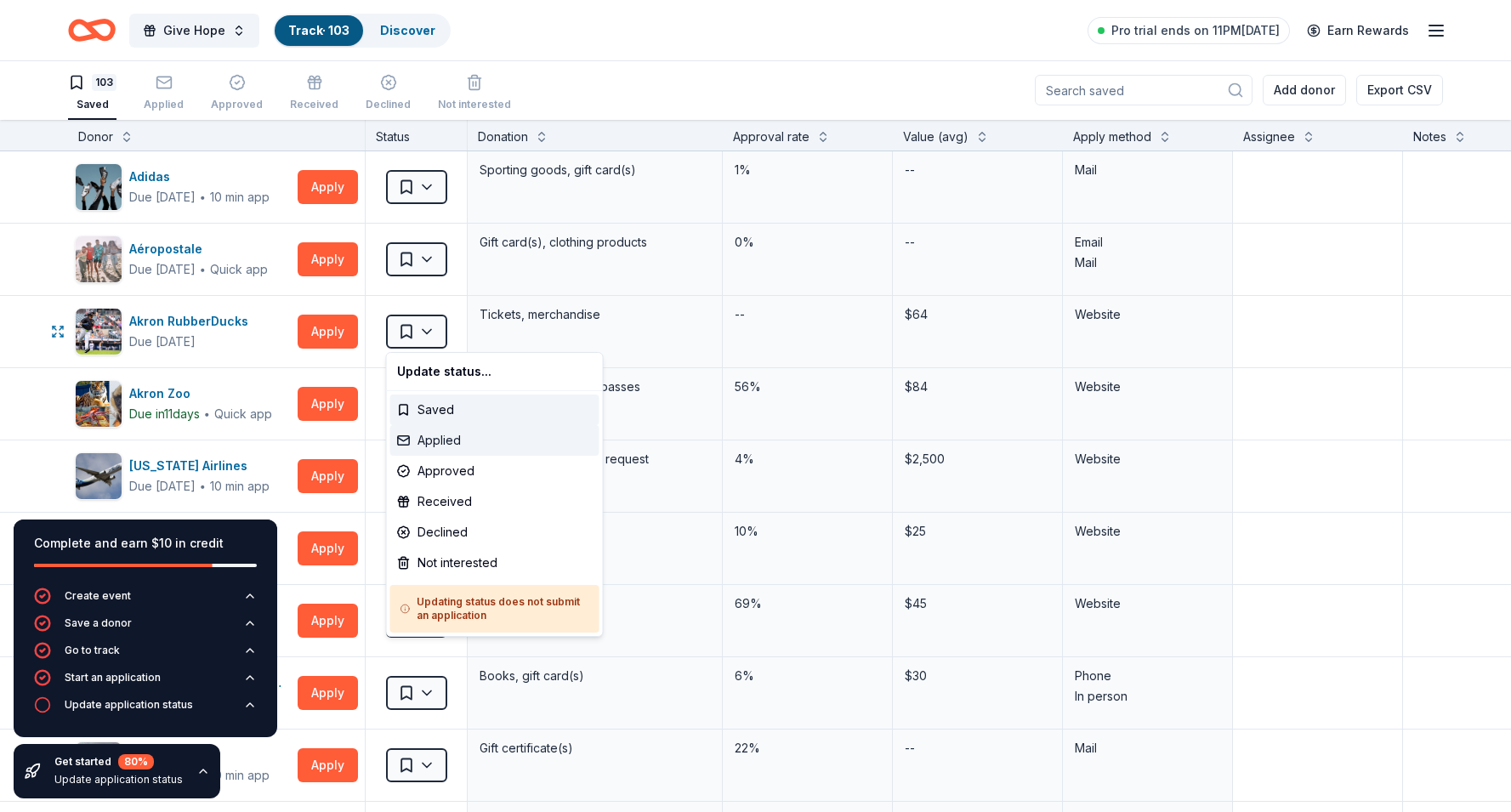
click at [437, 443] on div "Applied" at bounding box center [495, 440] width 209 height 31
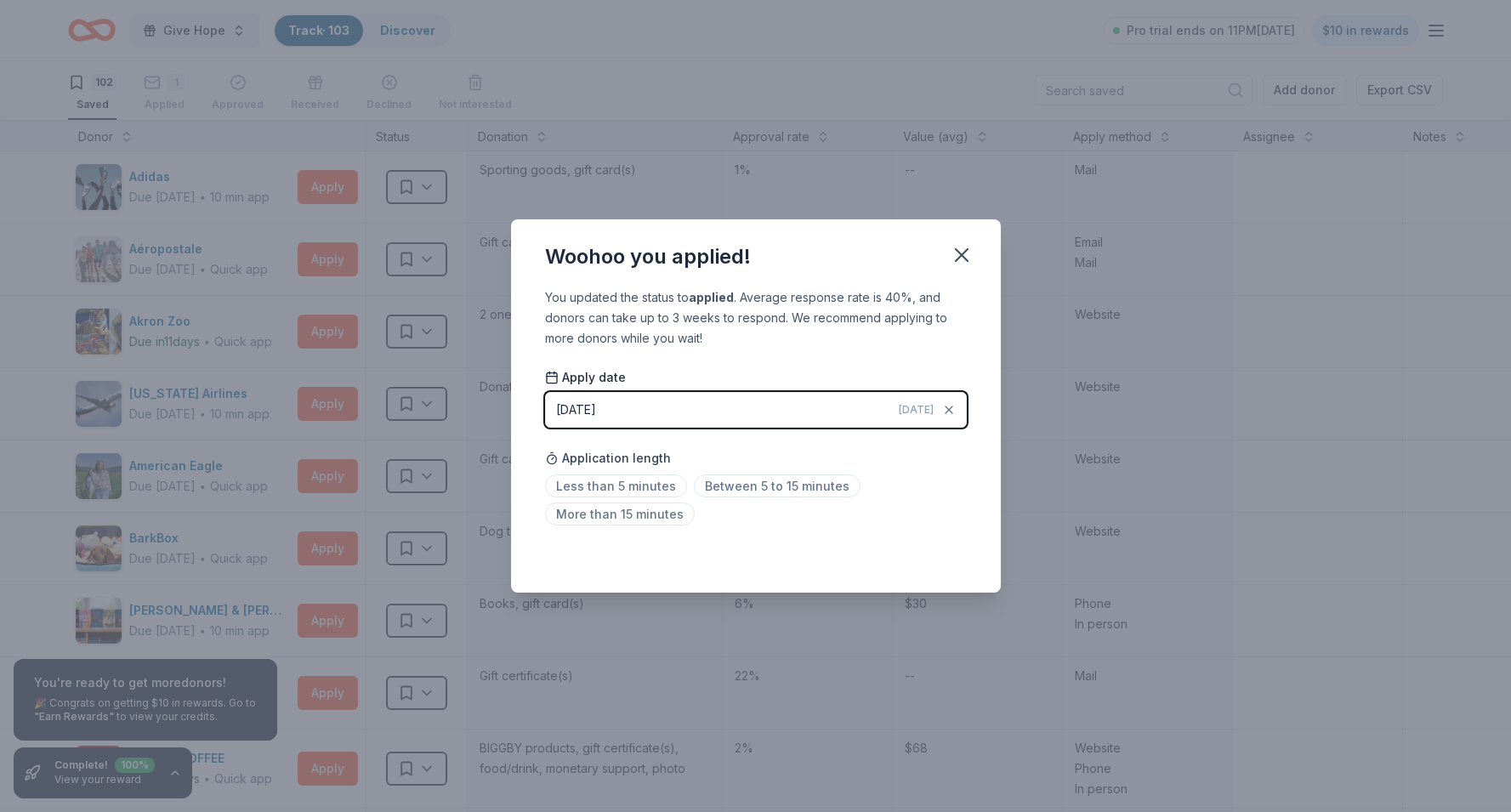
click at [646, 413] on button "08/29/2025 Today" at bounding box center [756, 410] width 421 height 36
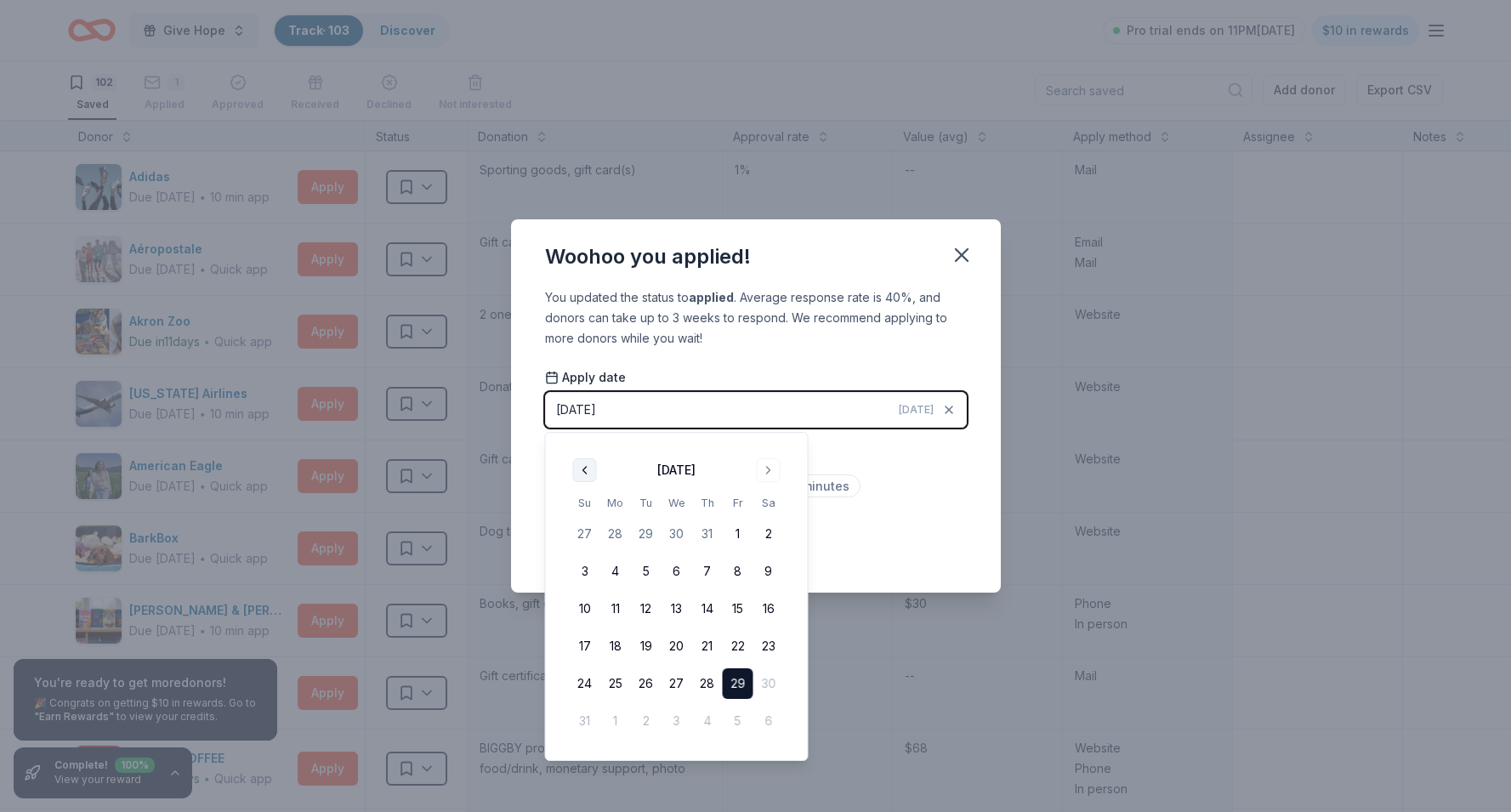
click at [582, 465] on button "Go to previous month" at bounding box center [584, 469] width 24 height 23
click at [697, 608] on button "17" at bounding box center [707, 608] width 31 height 31
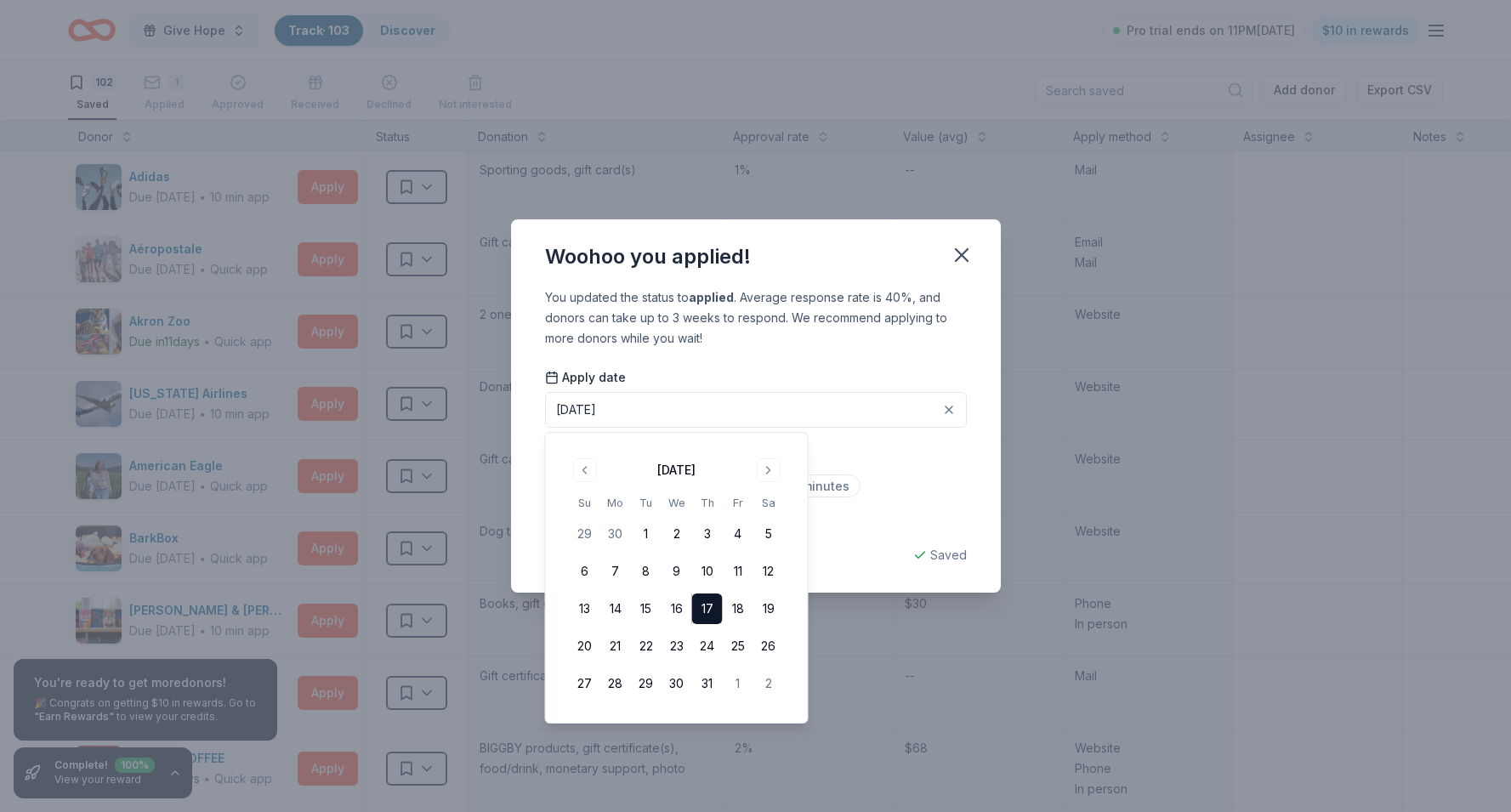
click at [867, 359] on div "You updated the status to applied . Average response rate is 40%, and donors ca…" at bounding box center [755, 441] width 490 height 306
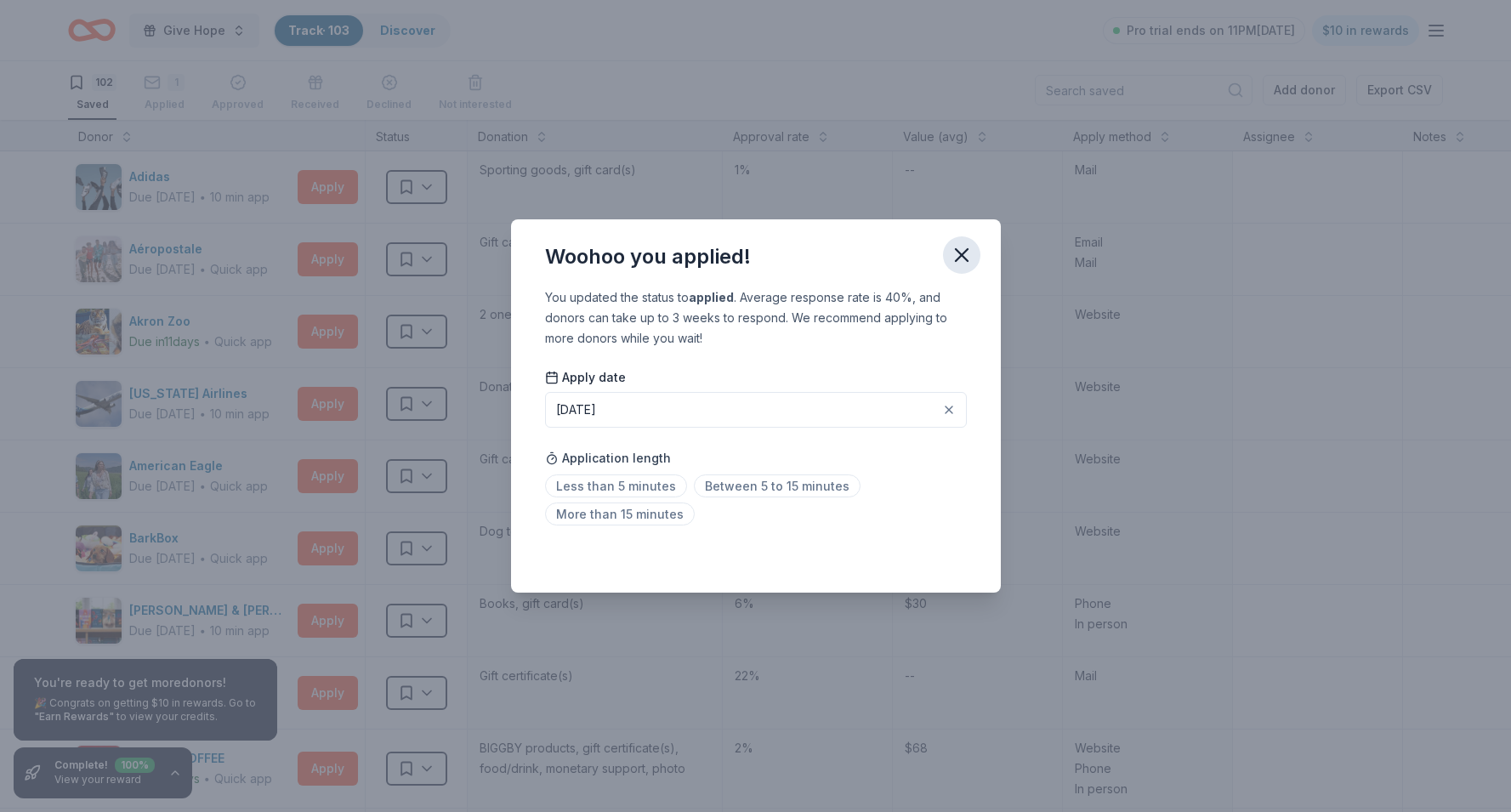
click at [961, 253] on icon "button" at bounding box center [961, 255] width 24 height 23
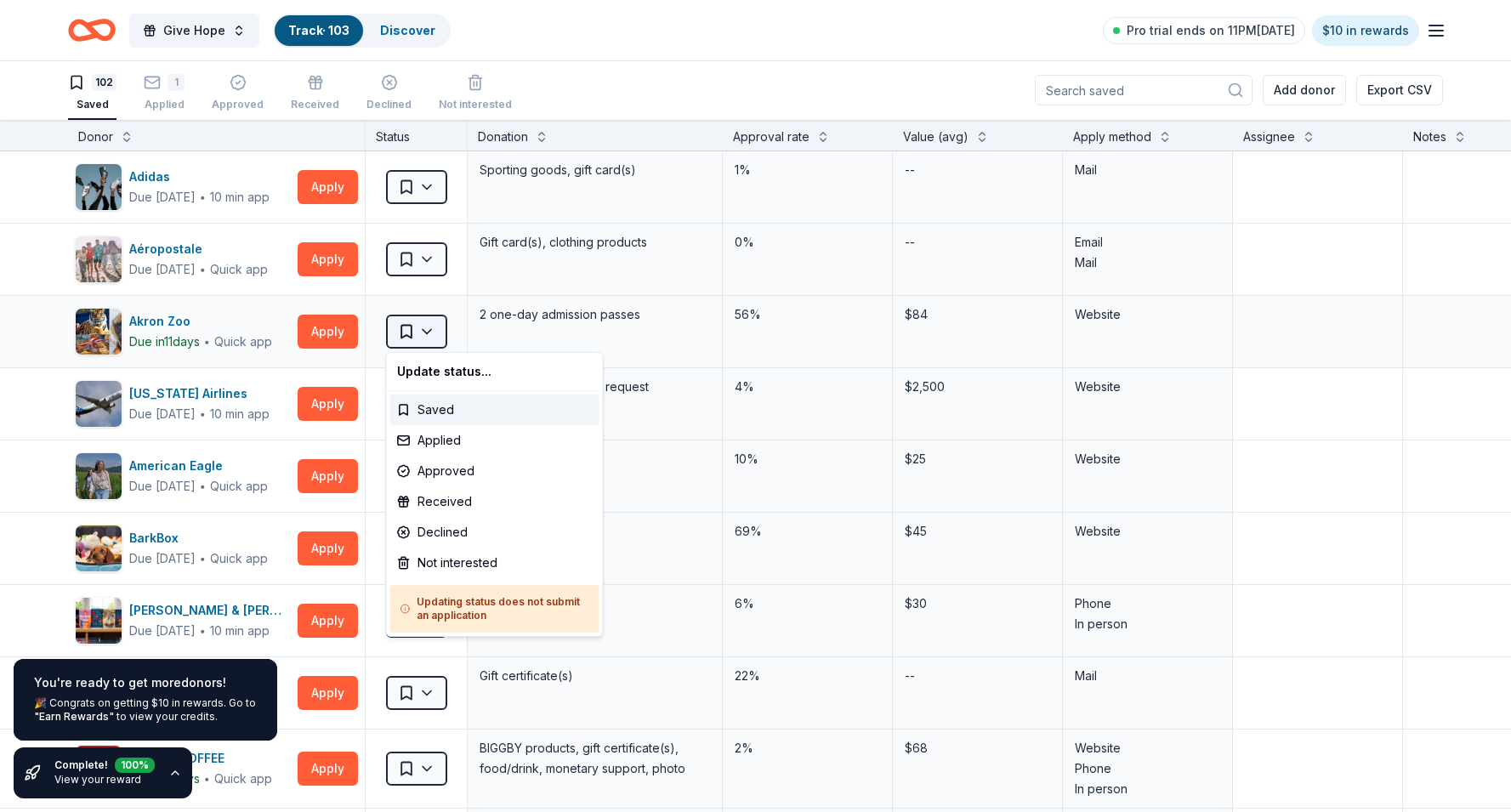
click at [439, 336] on html "Give Hope Track · 103 Discover Pro trial ends on 11PM, 9/2 $10 in rewards 102 S…" at bounding box center [755, 405] width 1511 height 812
click at [435, 439] on div "Applied" at bounding box center [495, 440] width 209 height 31
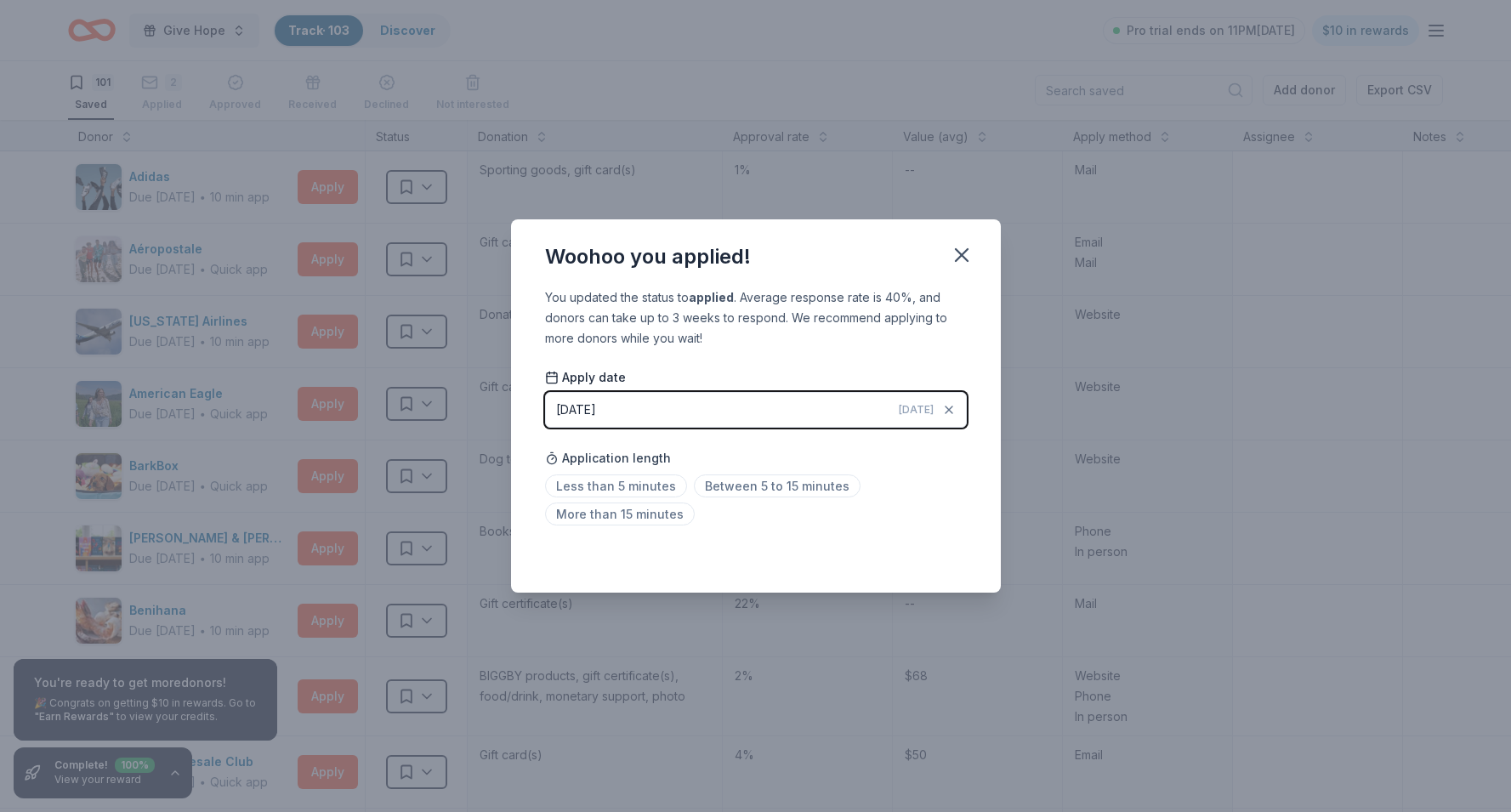
click at [662, 420] on button "08/29/2025 Today" at bounding box center [756, 410] width 421 height 36
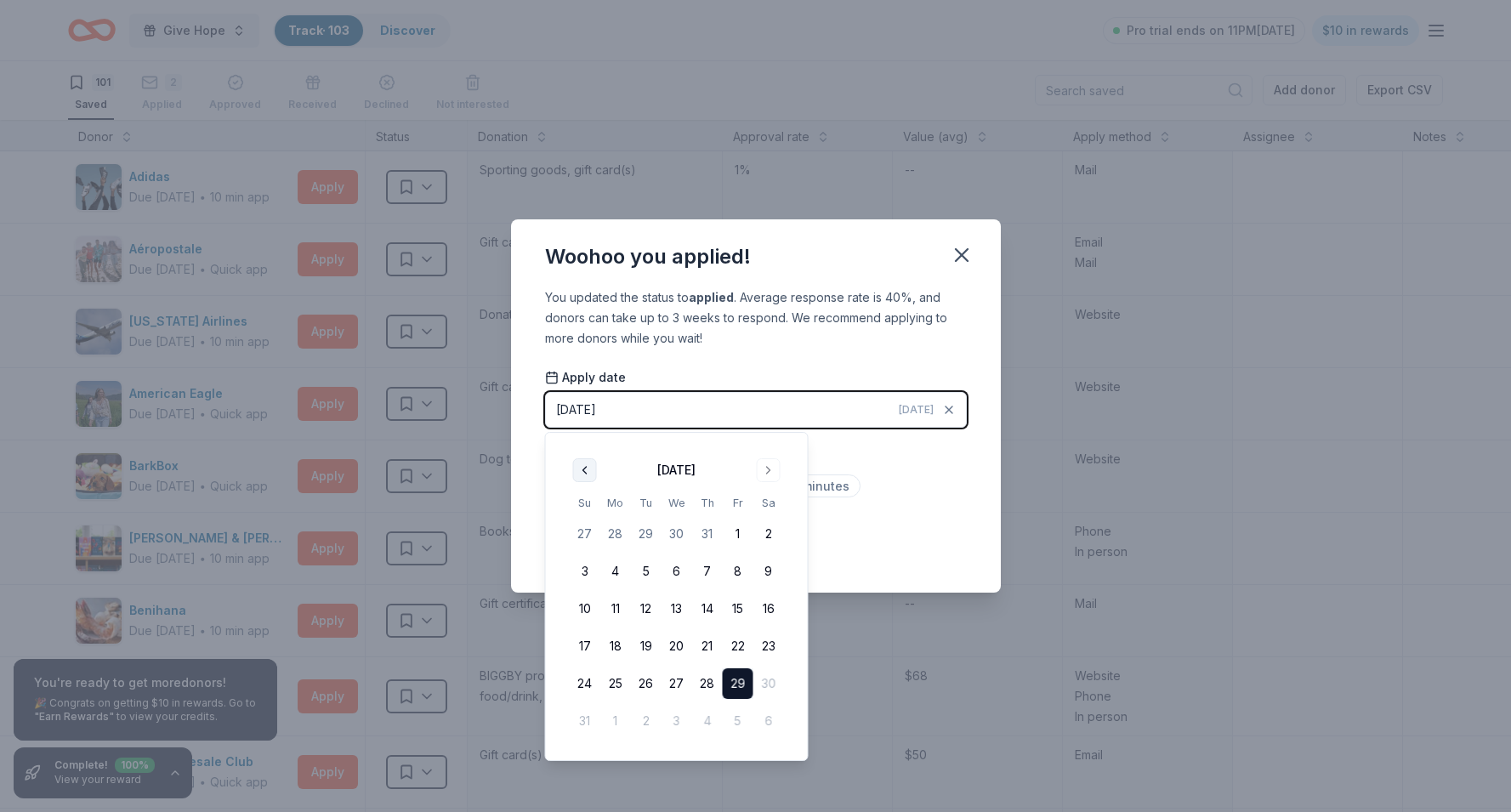
click at [588, 476] on button "Go to previous month" at bounding box center [584, 469] width 24 height 23
click at [676, 610] on button "16" at bounding box center [676, 608] width 31 height 31
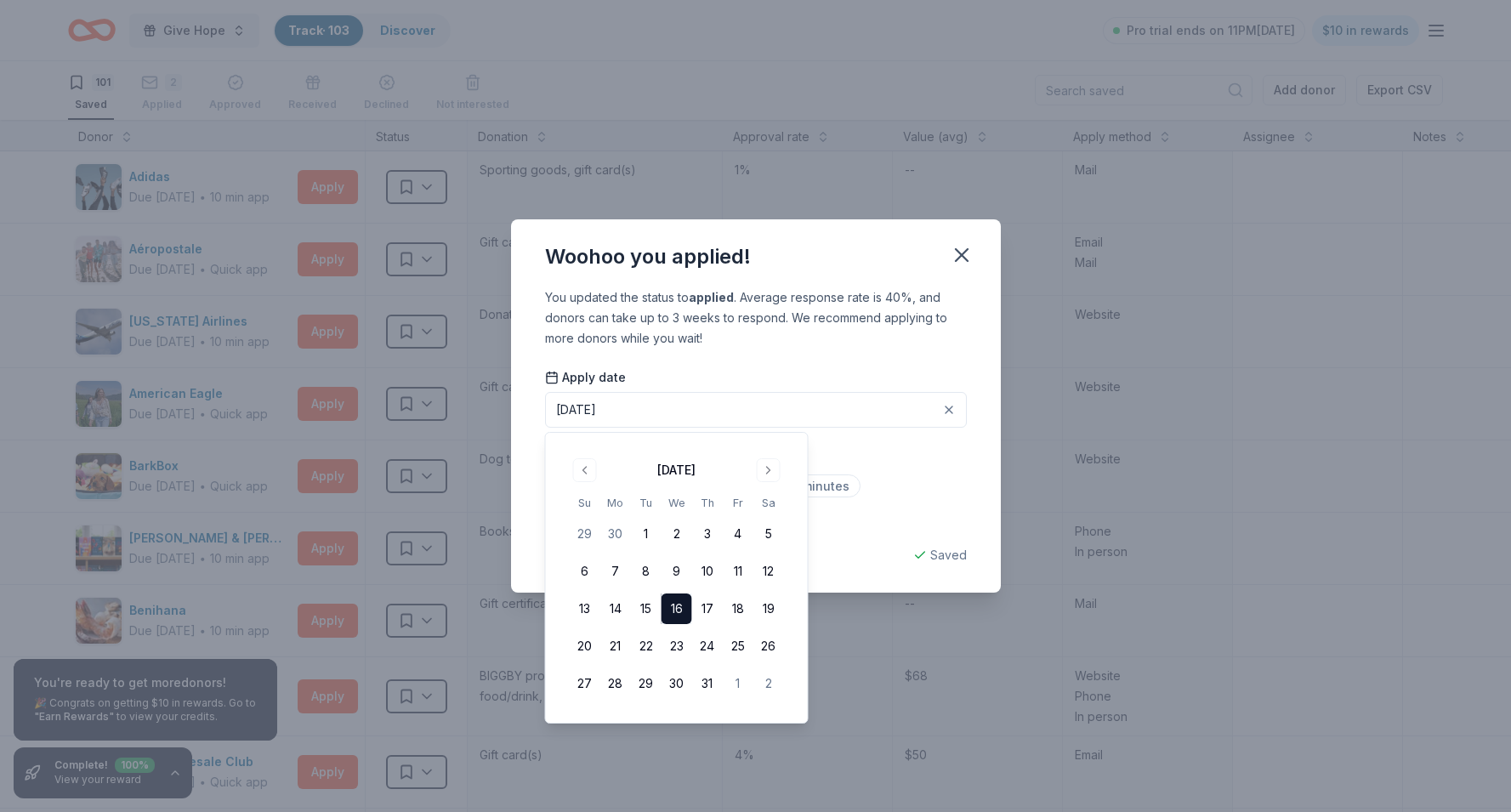
click at [940, 448] on div "Application length Less than 5 minutes Between 5 to 15 minutes More than 15 min…" at bounding box center [756, 486] width 421 height 90
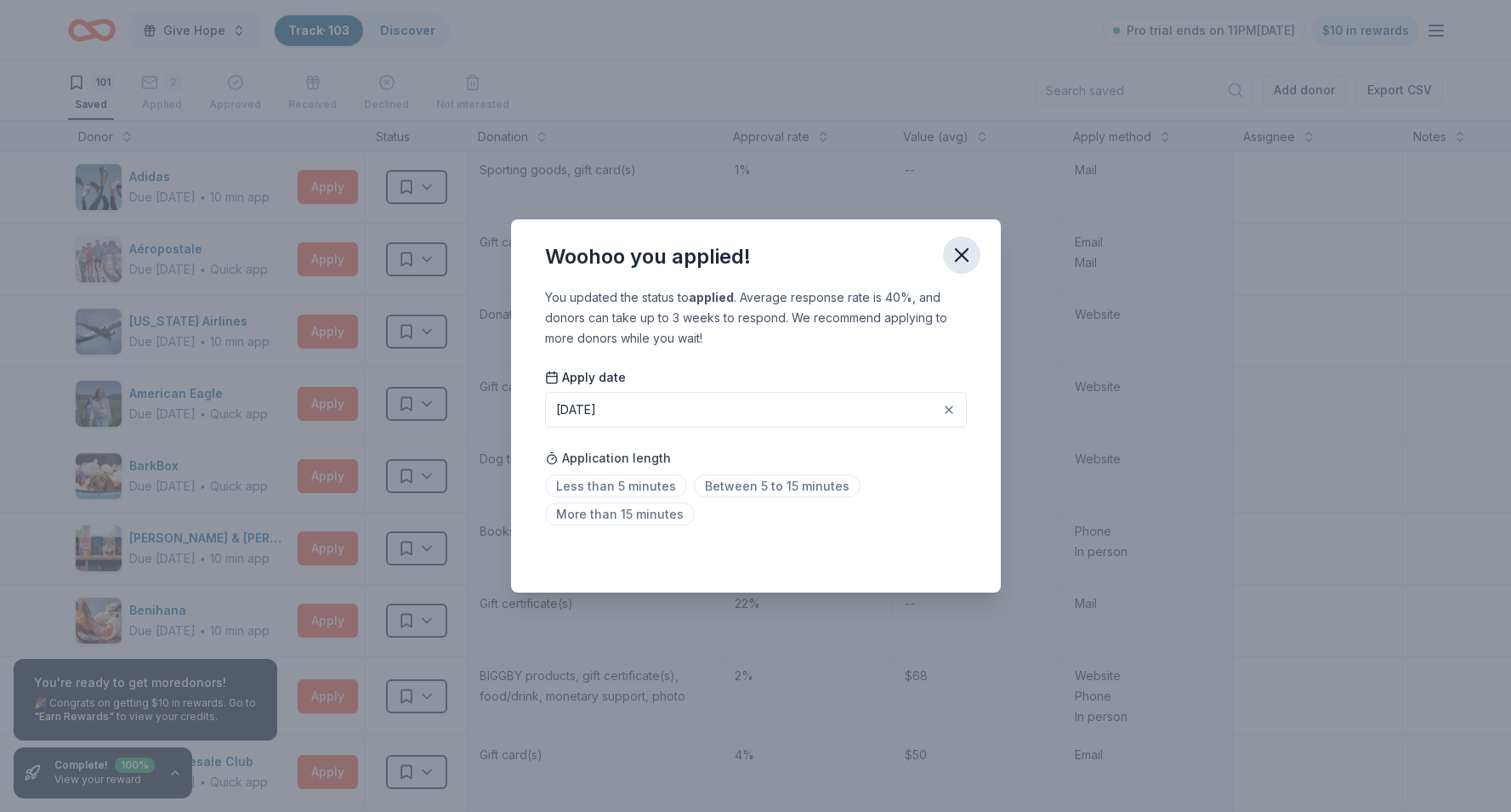
click at [979, 252] on button "button" at bounding box center [962, 255] width 38 height 38
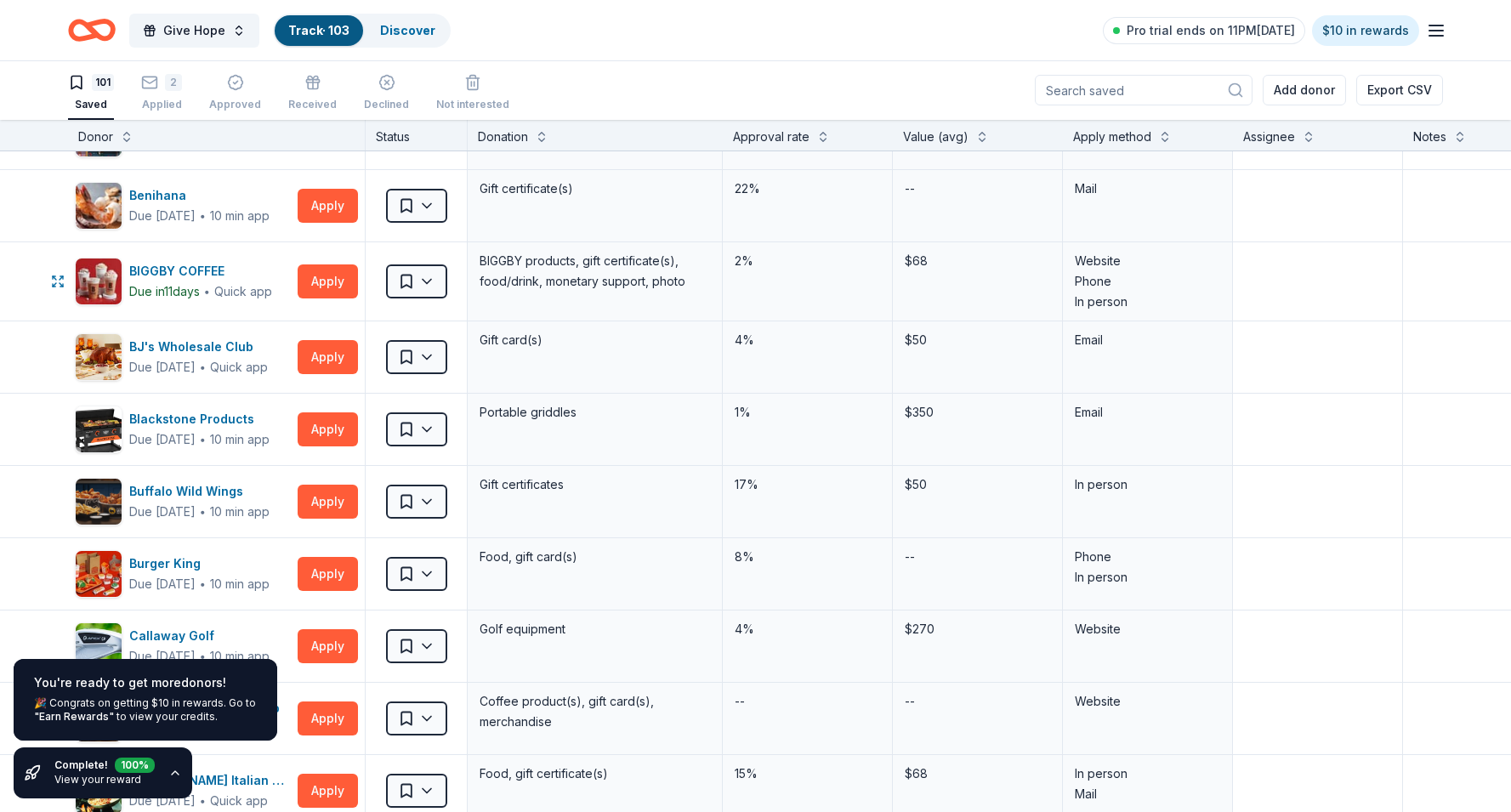
scroll to position [420, 0]
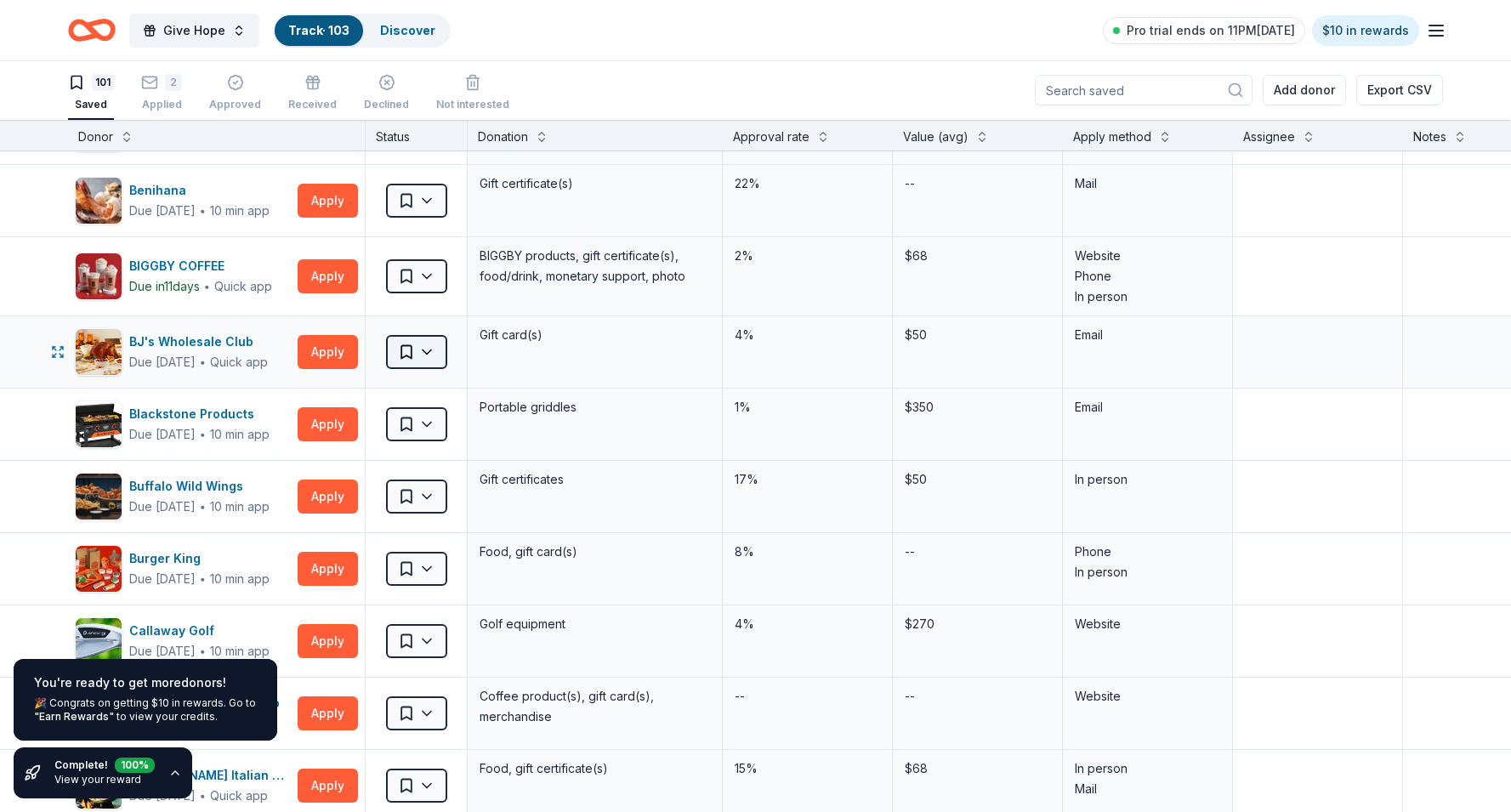
click at [433, 352] on html "Give Hope Track · 103 Discover Pro trial ends on 11PM, 9/2 $10 in rewards 101 S…" at bounding box center [755, 405] width 1511 height 812
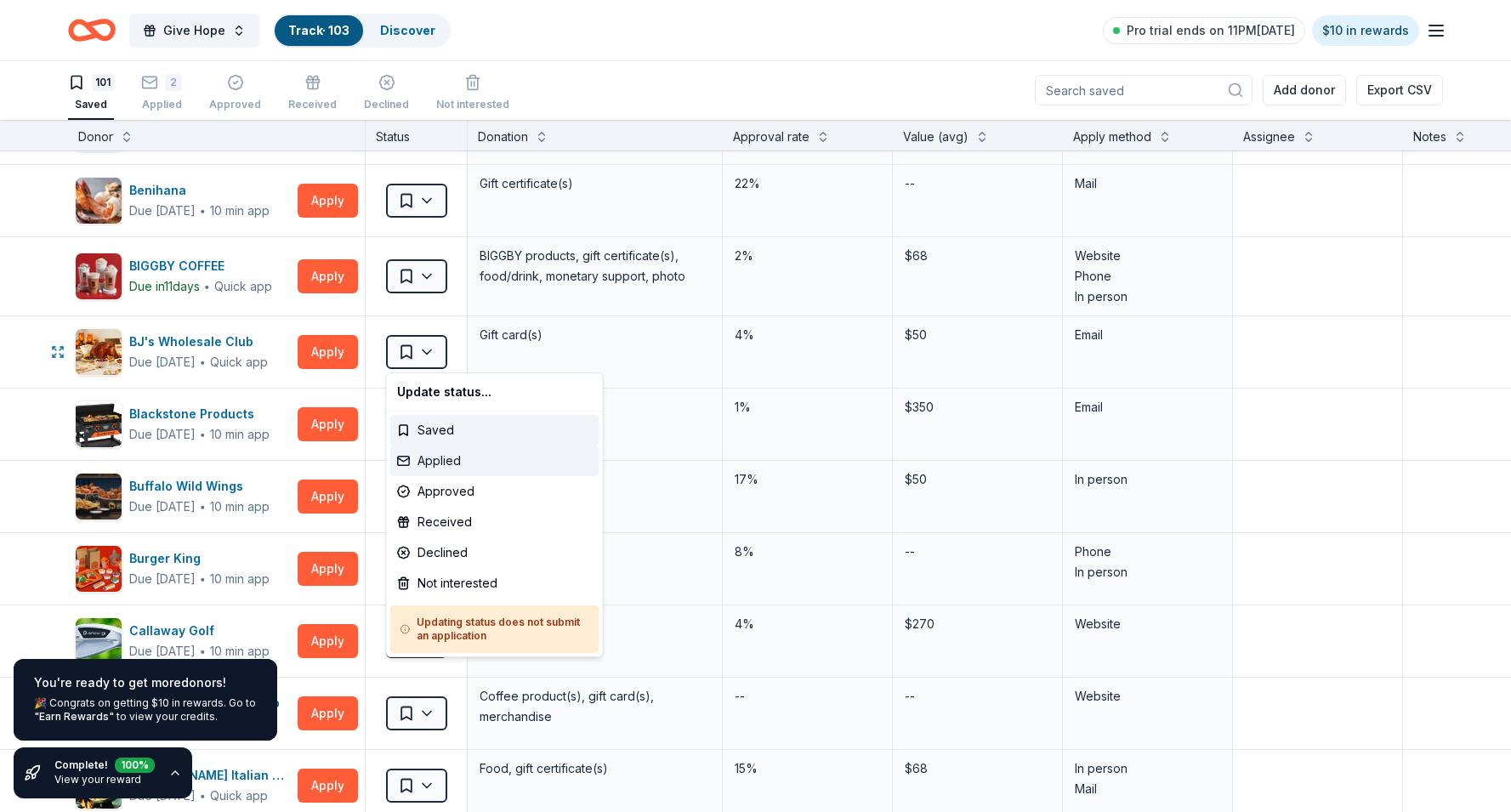
click at [438, 466] on div "Applied" at bounding box center [495, 461] width 209 height 31
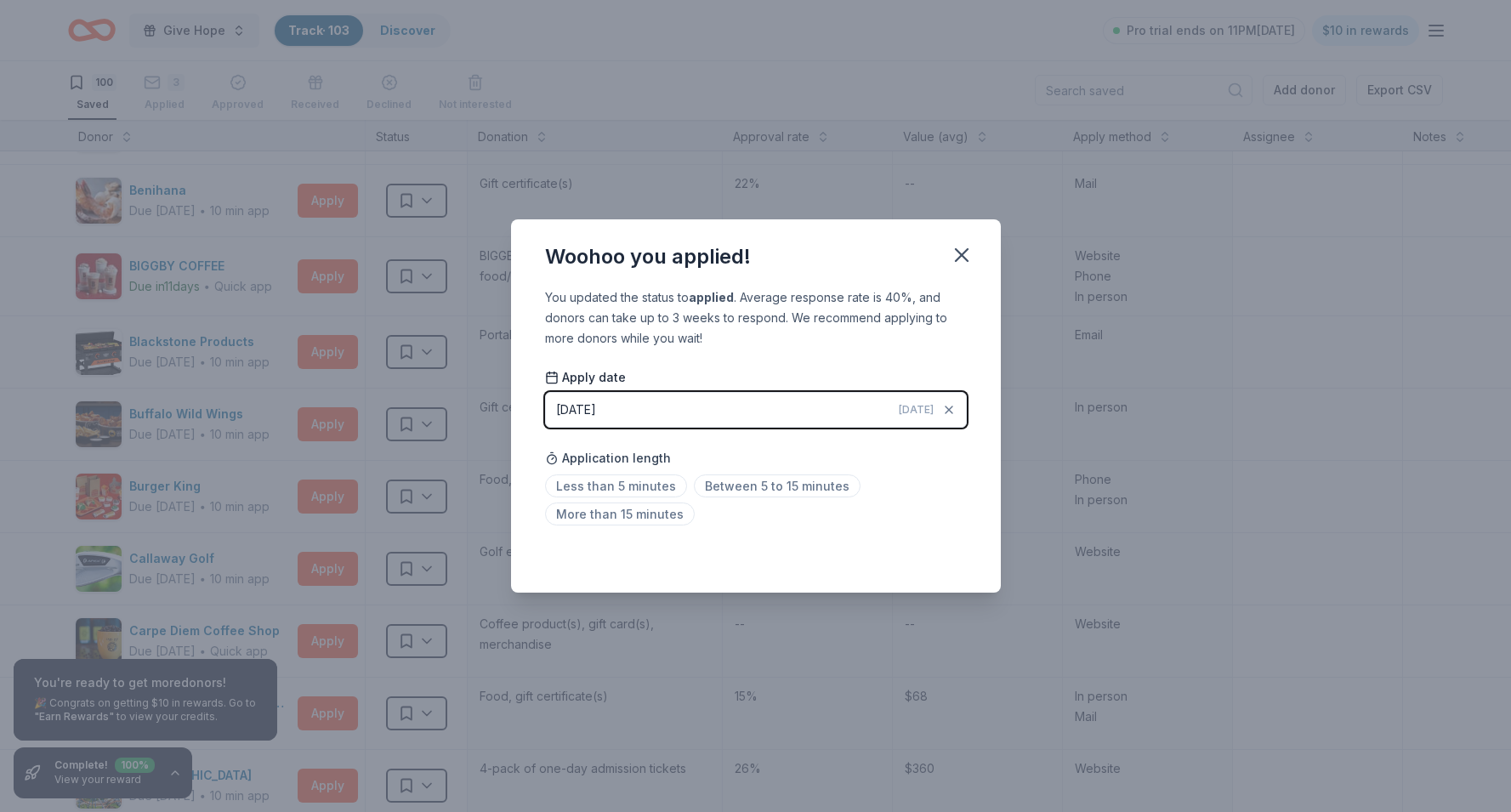
click at [720, 414] on button "08/29/2025 Today" at bounding box center [756, 410] width 421 height 36
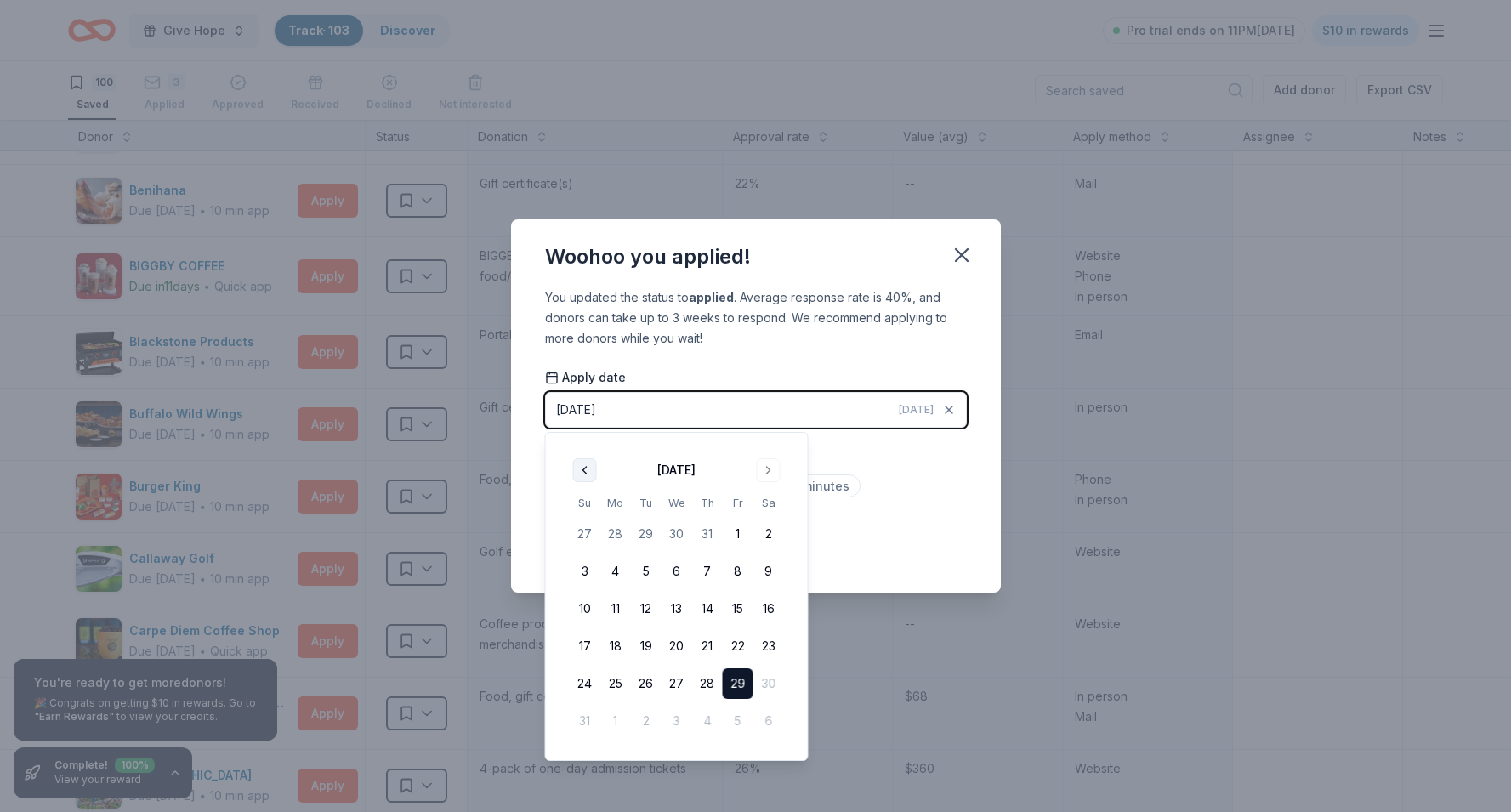
click at [590, 470] on button "Go to previous month" at bounding box center [584, 469] width 24 height 23
click at [587, 643] on button "20" at bounding box center [585, 646] width 31 height 31
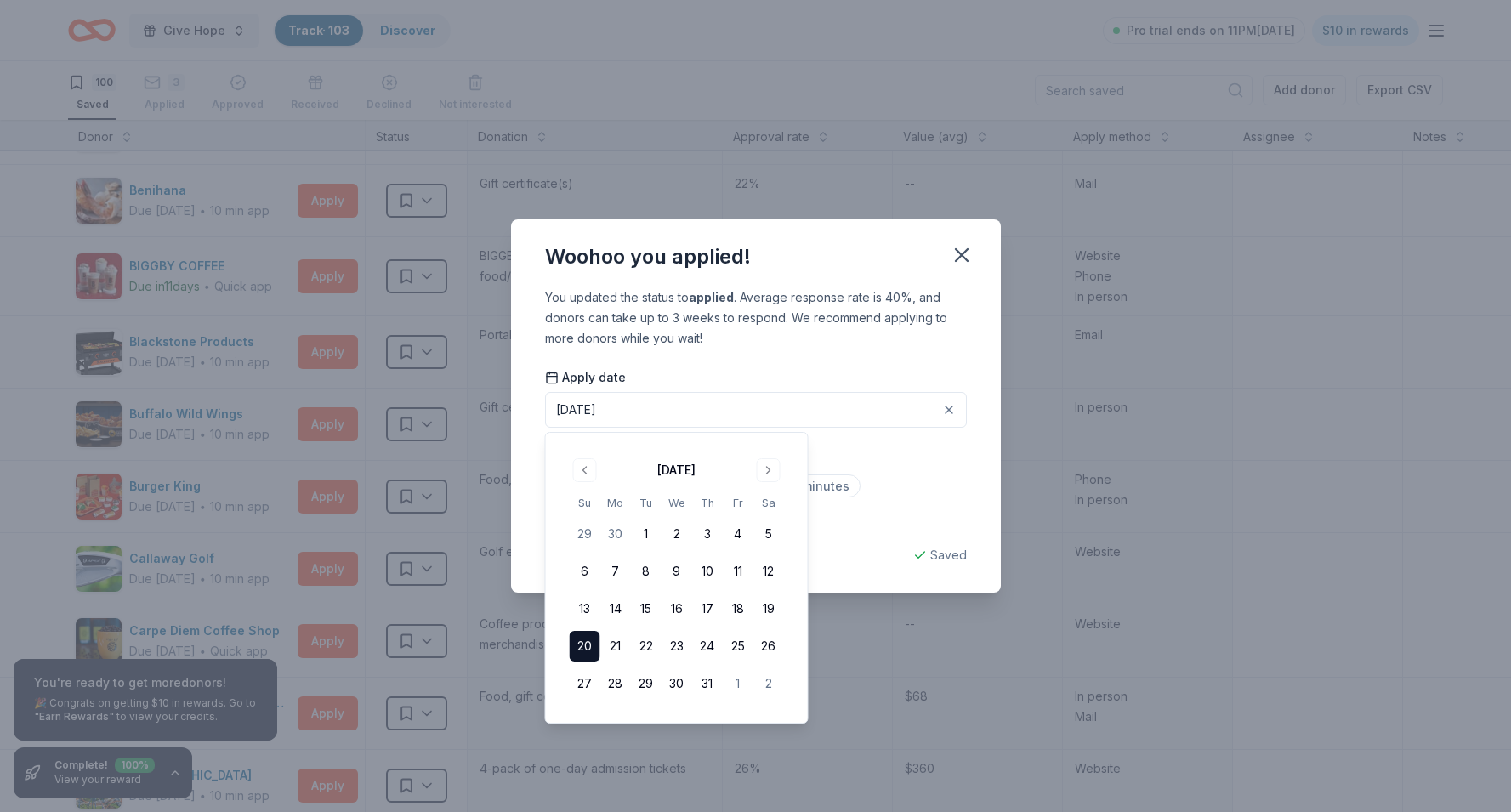
click at [834, 555] on div "Saved" at bounding box center [756, 555] width 421 height 21
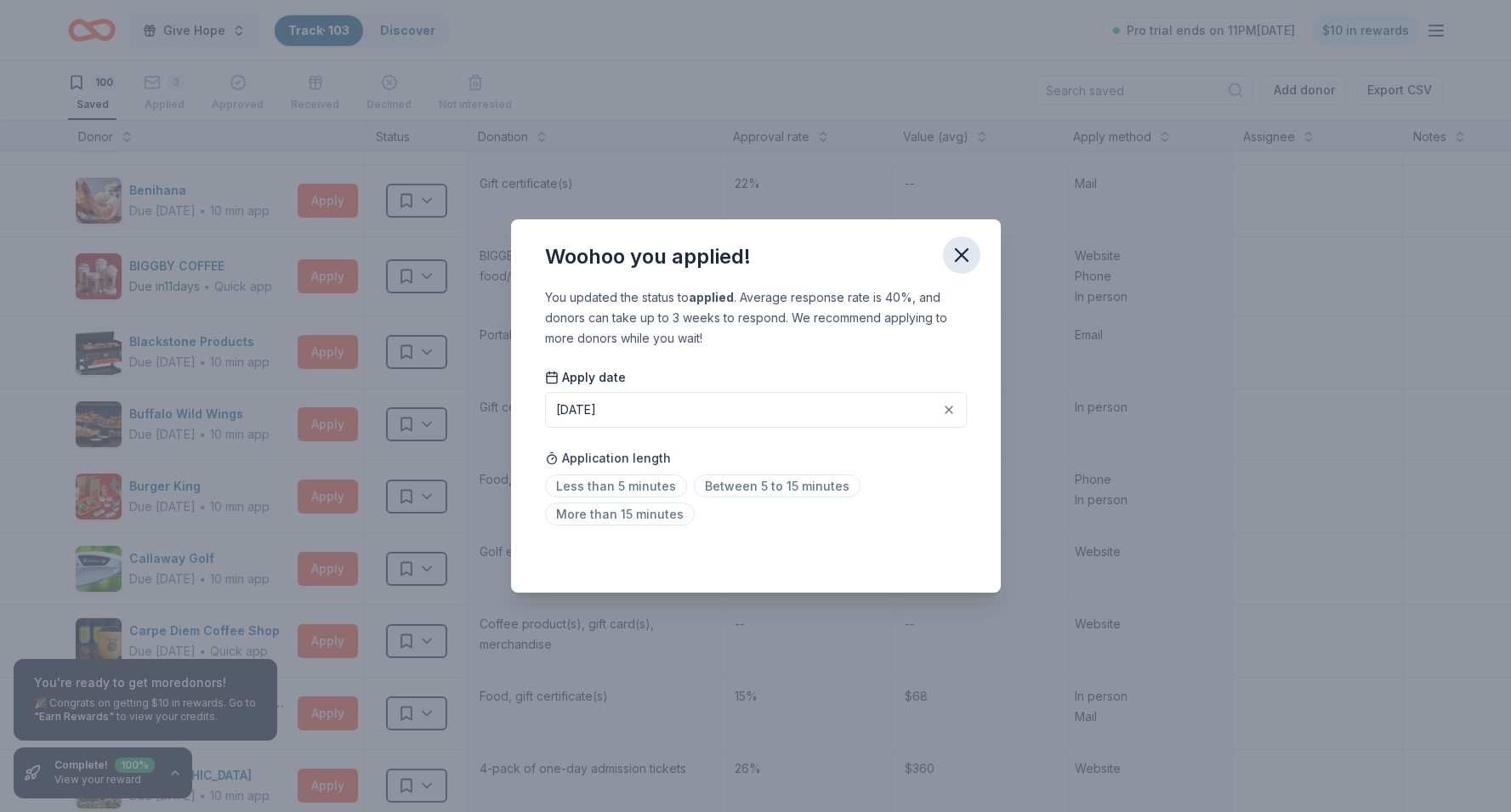
click at [972, 247] on button "button" at bounding box center [962, 255] width 38 height 38
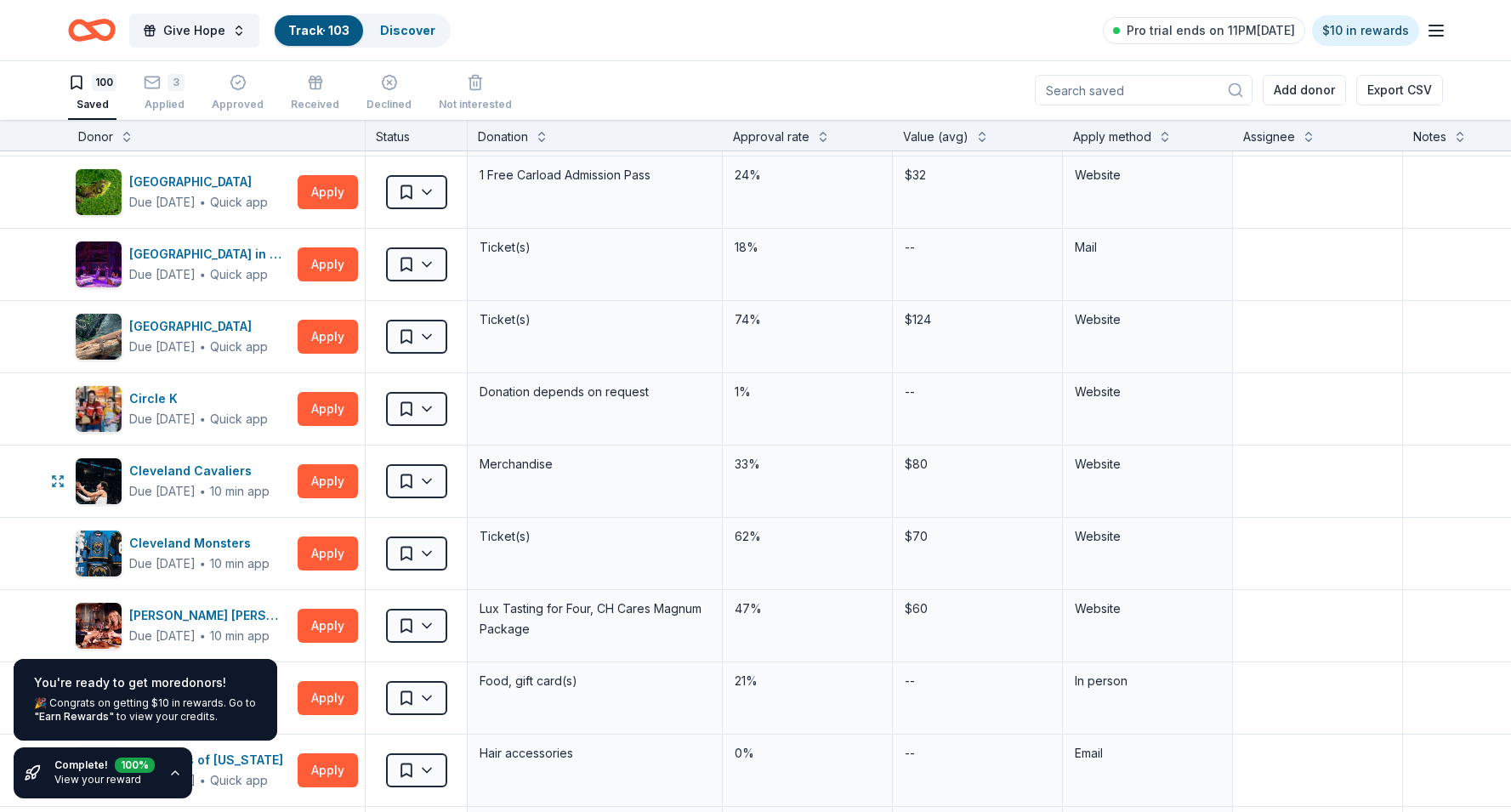
scroll to position [1303, 0]
click at [424, 485] on html "Give Hope Track · 103 Discover Pro trial ends on 11PM, 9/2 $10 in rewards 100 S…" at bounding box center [755, 405] width 1511 height 812
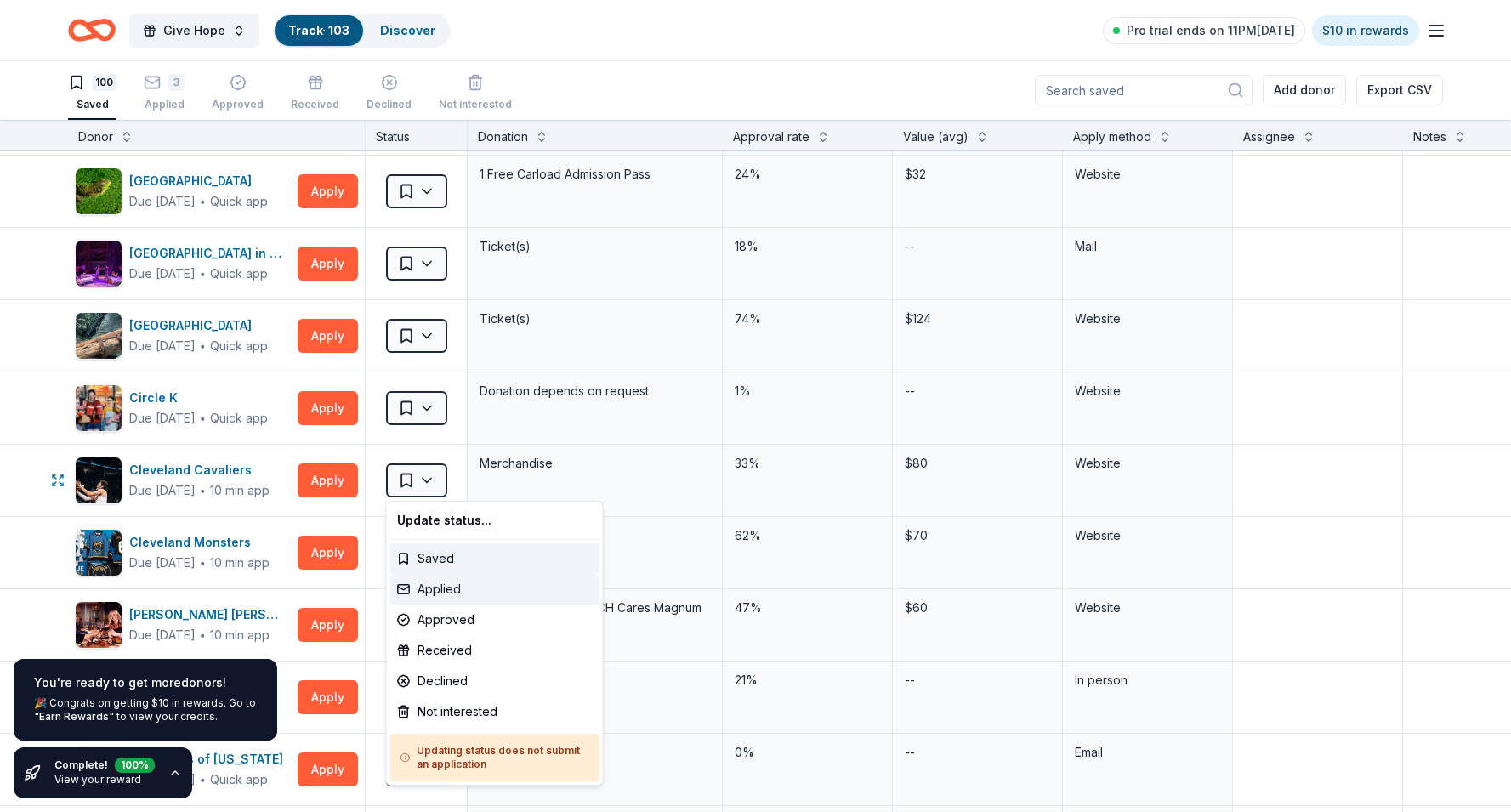
click at [450, 585] on div "Applied" at bounding box center [495, 588] width 209 height 31
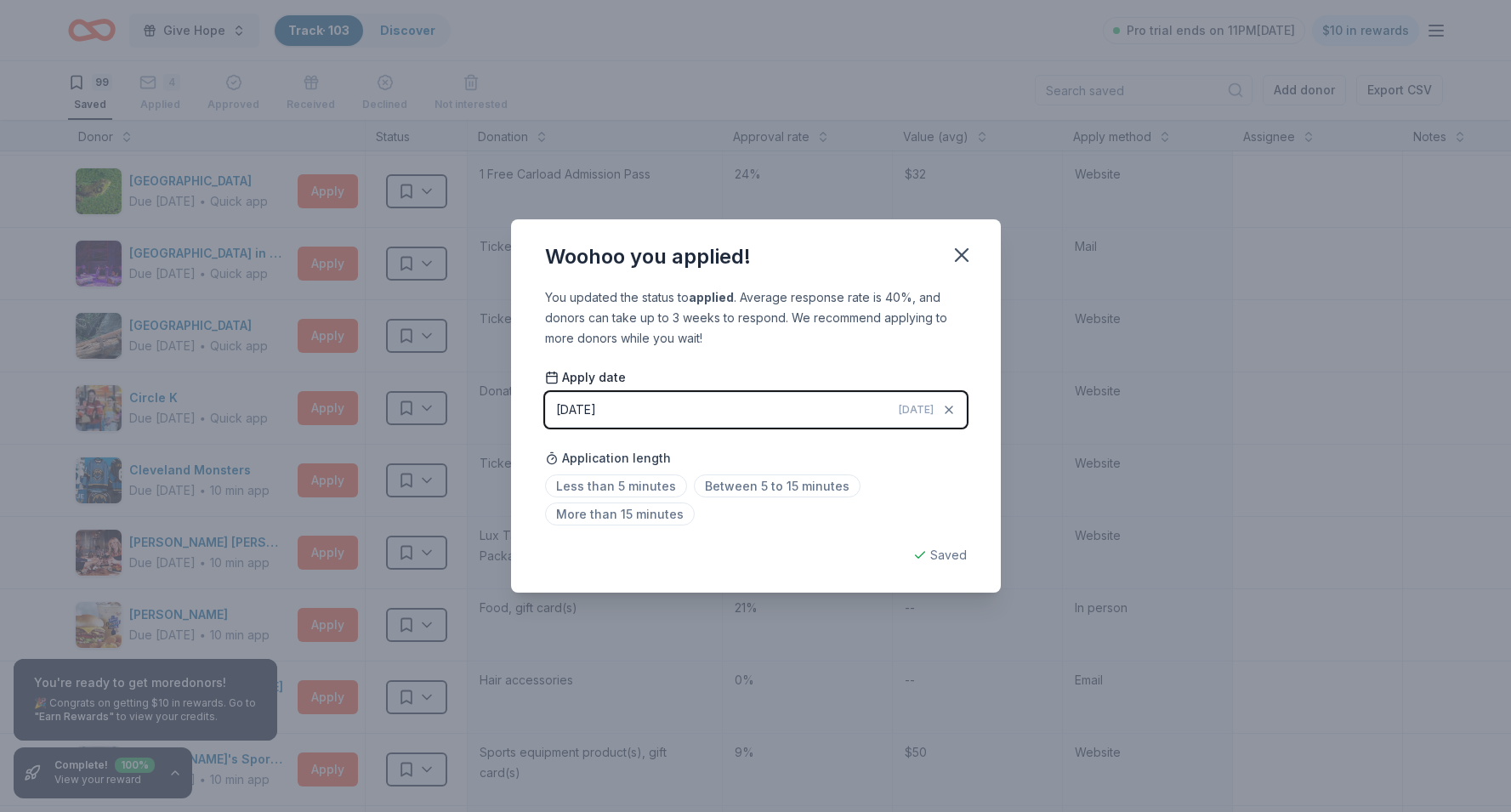
click at [685, 398] on button "08/29/2025 Today" at bounding box center [756, 410] width 421 height 36
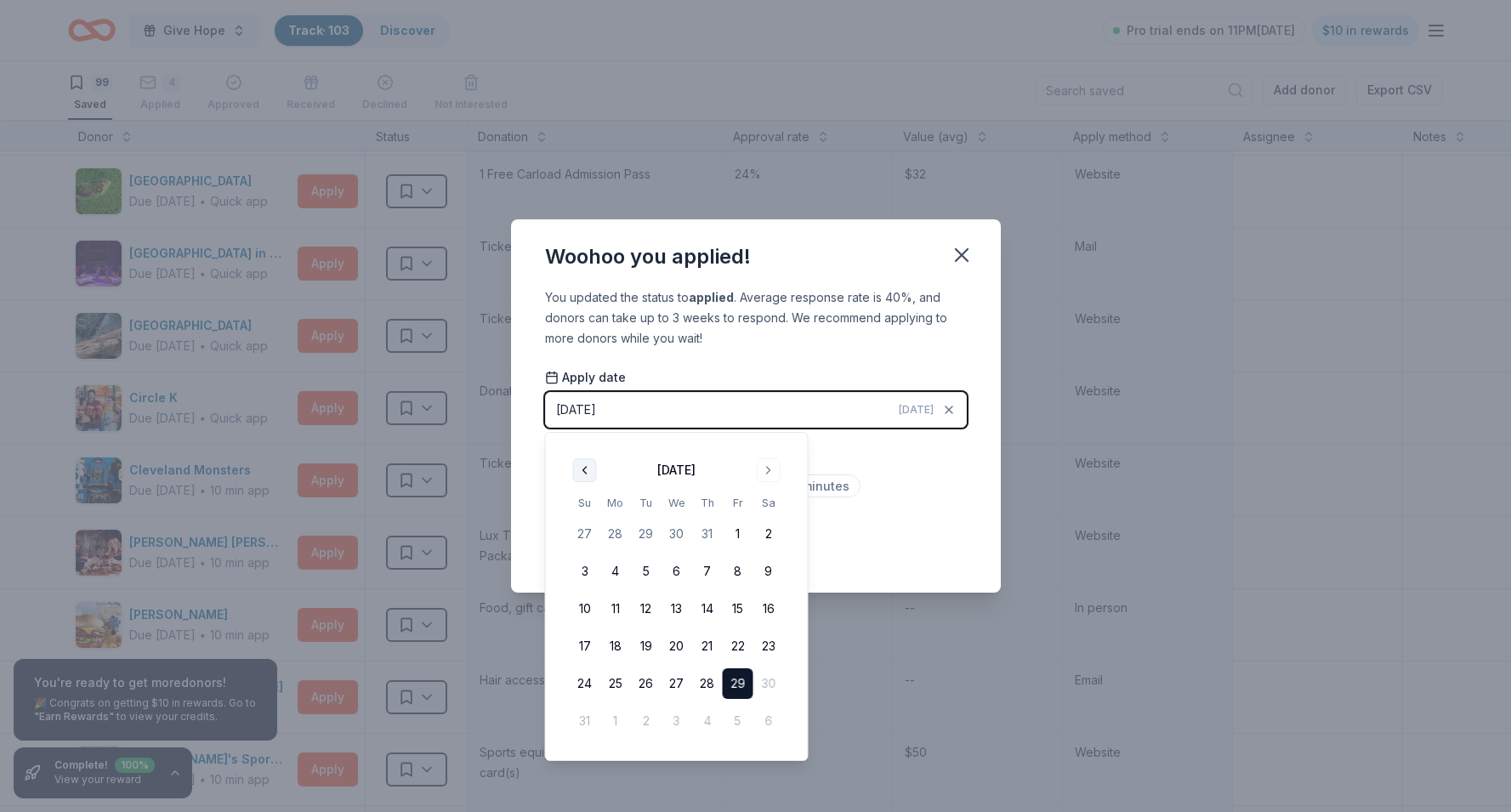
click at [582, 460] on button "Go to previous month" at bounding box center [584, 469] width 24 height 23
click at [680, 608] on button "16" at bounding box center [676, 608] width 31 height 31
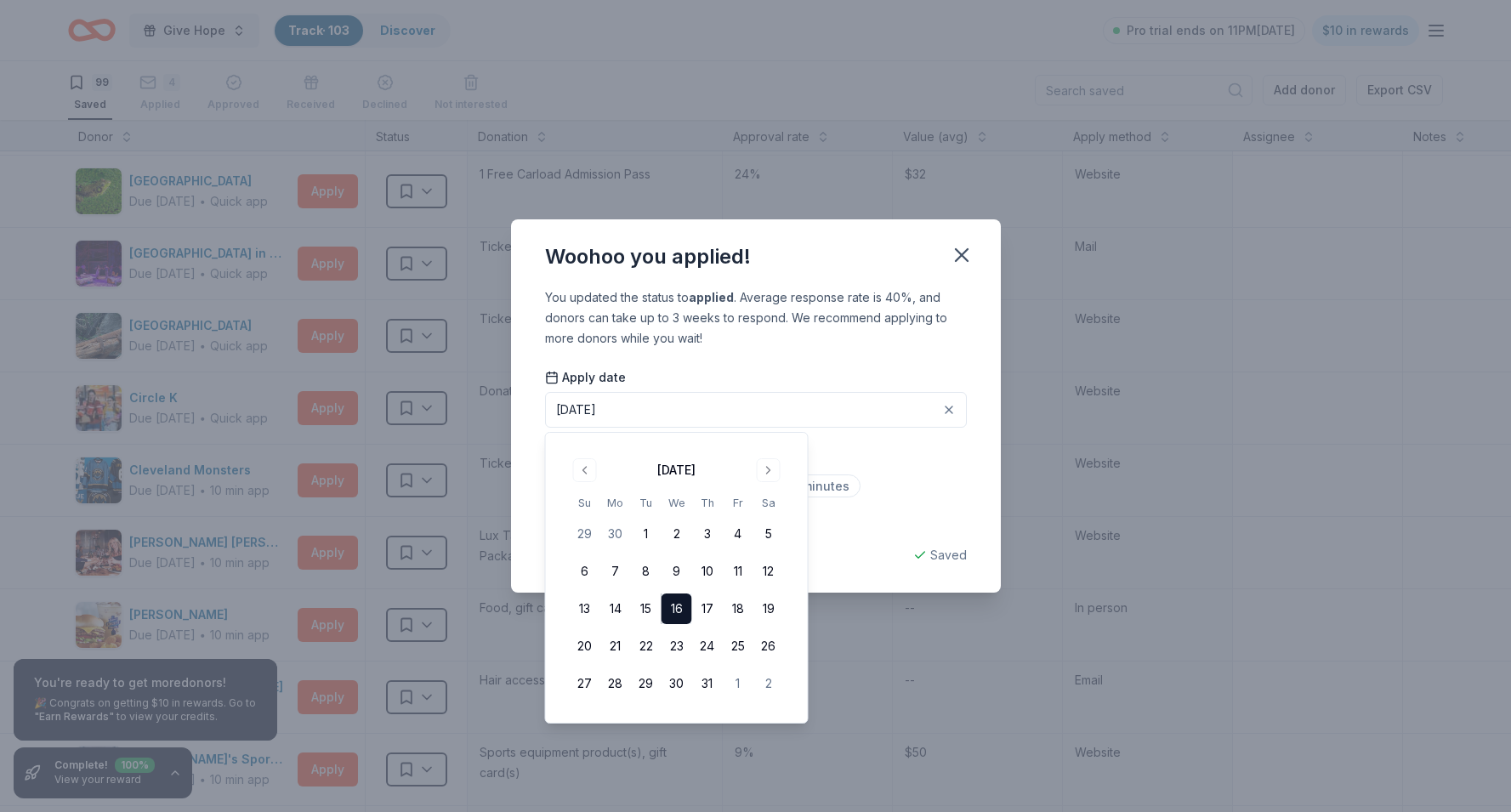
click at [911, 473] on div "Application length Less than 5 minutes Between 5 to 15 minutes More than 15 min…" at bounding box center [756, 486] width 421 height 90
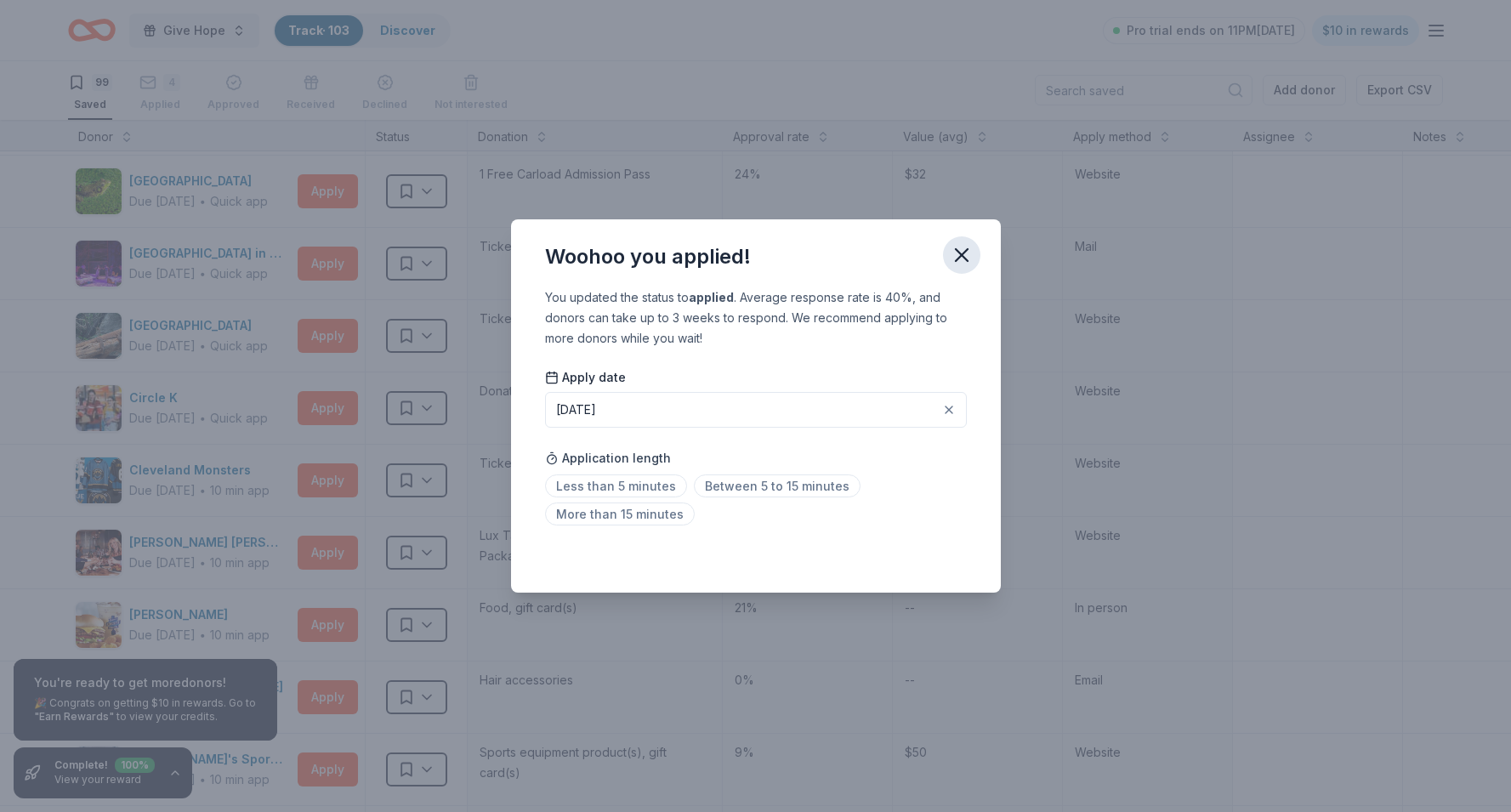
click at [964, 261] on icon "button" at bounding box center [961, 255] width 24 height 23
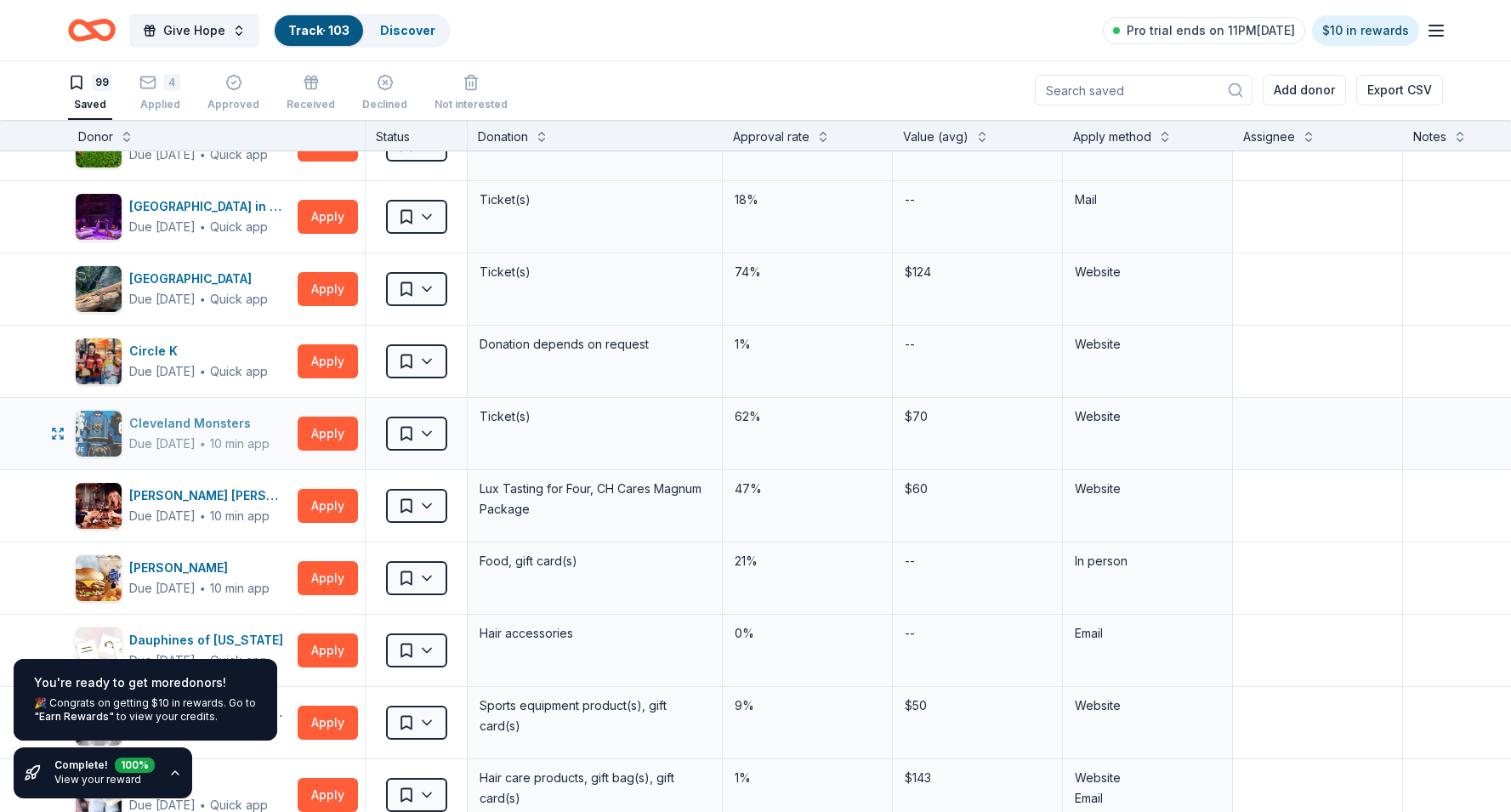
scroll to position [1353, 0]
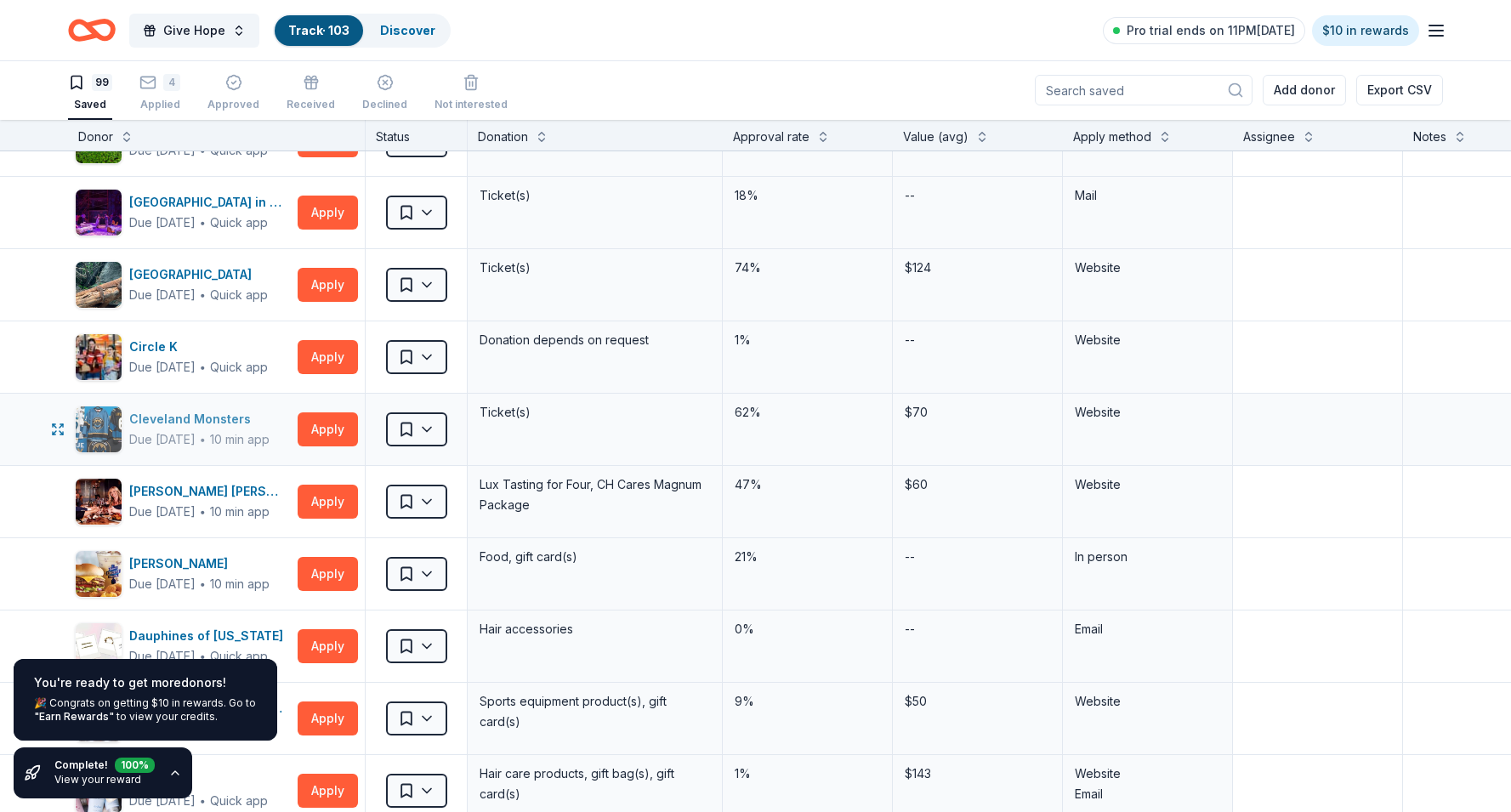
click at [230, 440] on div "10 min app" at bounding box center [239, 439] width 59 height 17
click at [432, 425] on html "Give Hope Track · 103 Discover Pro trial ends on 11PM, 9/2 $10 in rewards 99 Sa…" at bounding box center [755, 405] width 1511 height 812
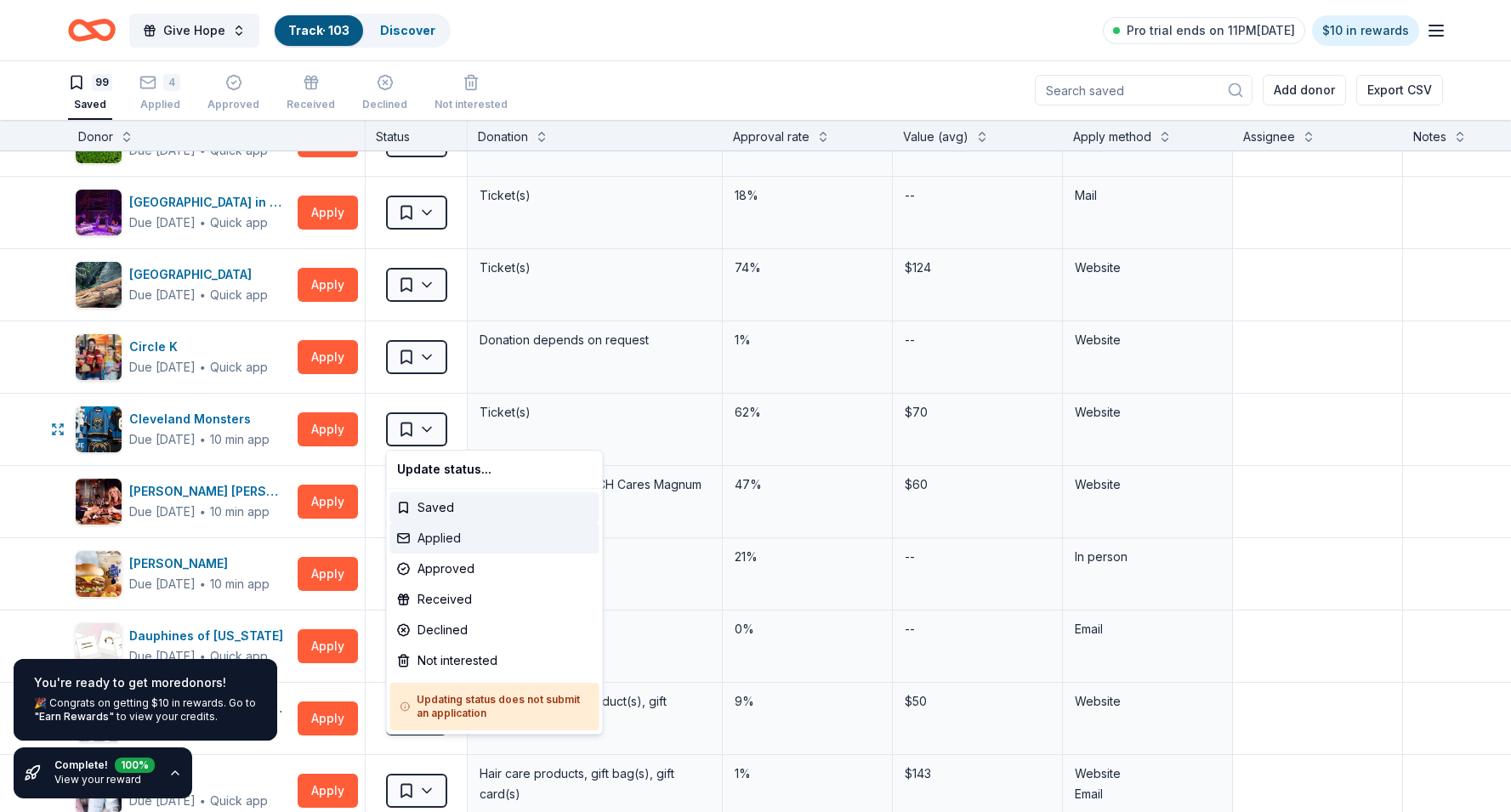
click at [457, 541] on div "Applied" at bounding box center [495, 538] width 209 height 31
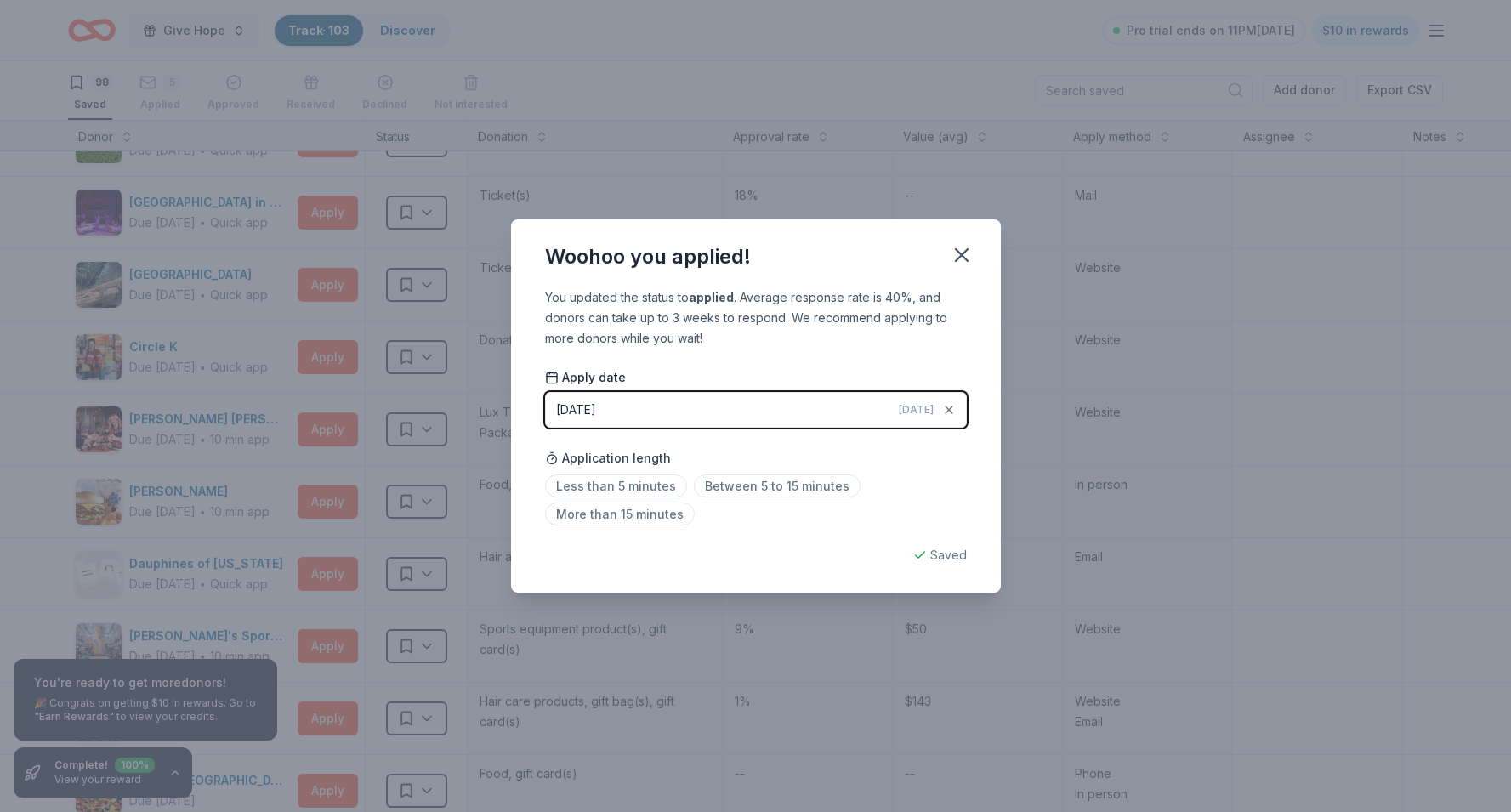
click at [722, 411] on button "08/29/2025 Today" at bounding box center [756, 410] width 421 height 36
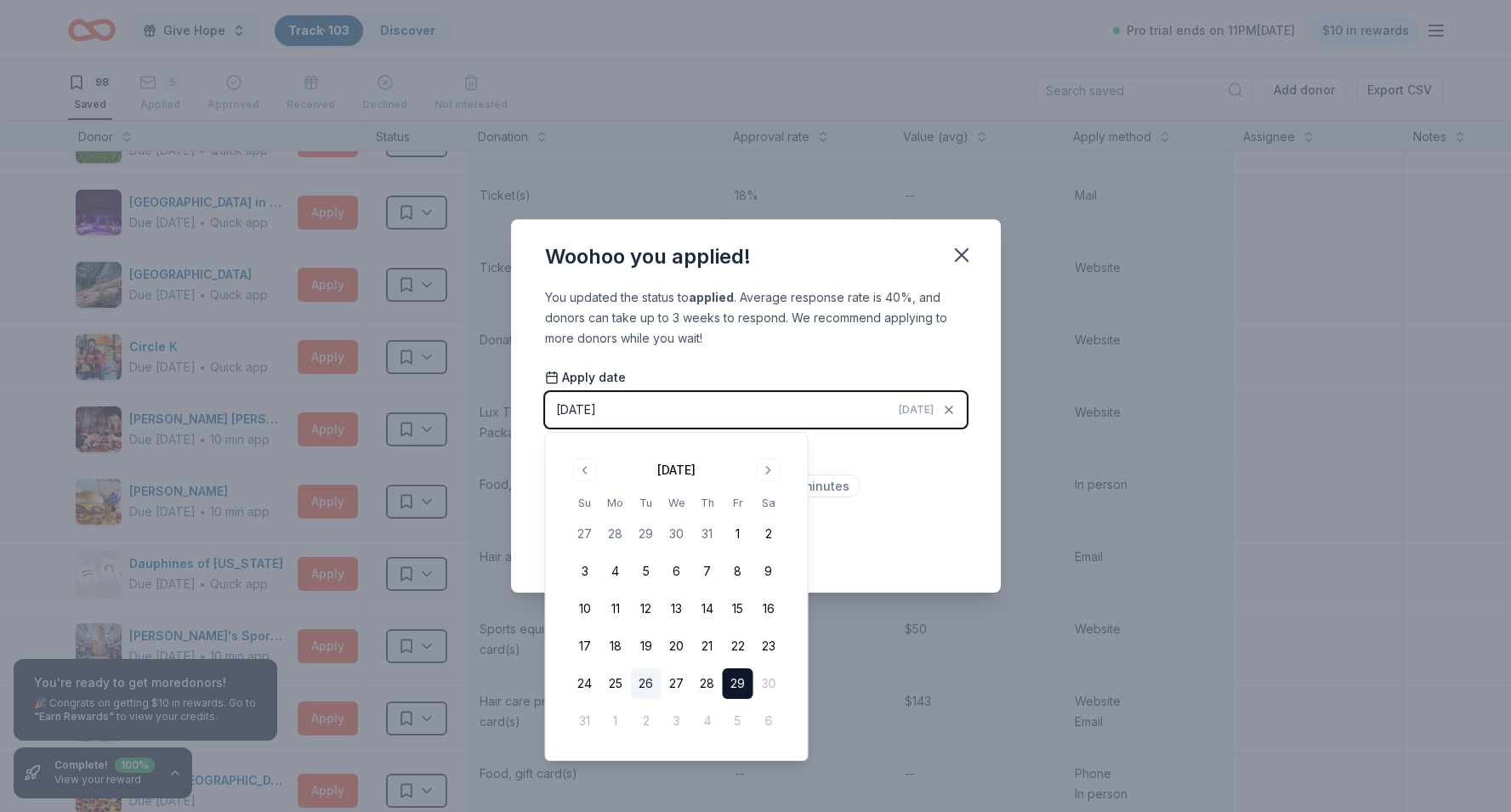
click at [651, 679] on button "26" at bounding box center [646, 683] width 31 height 31
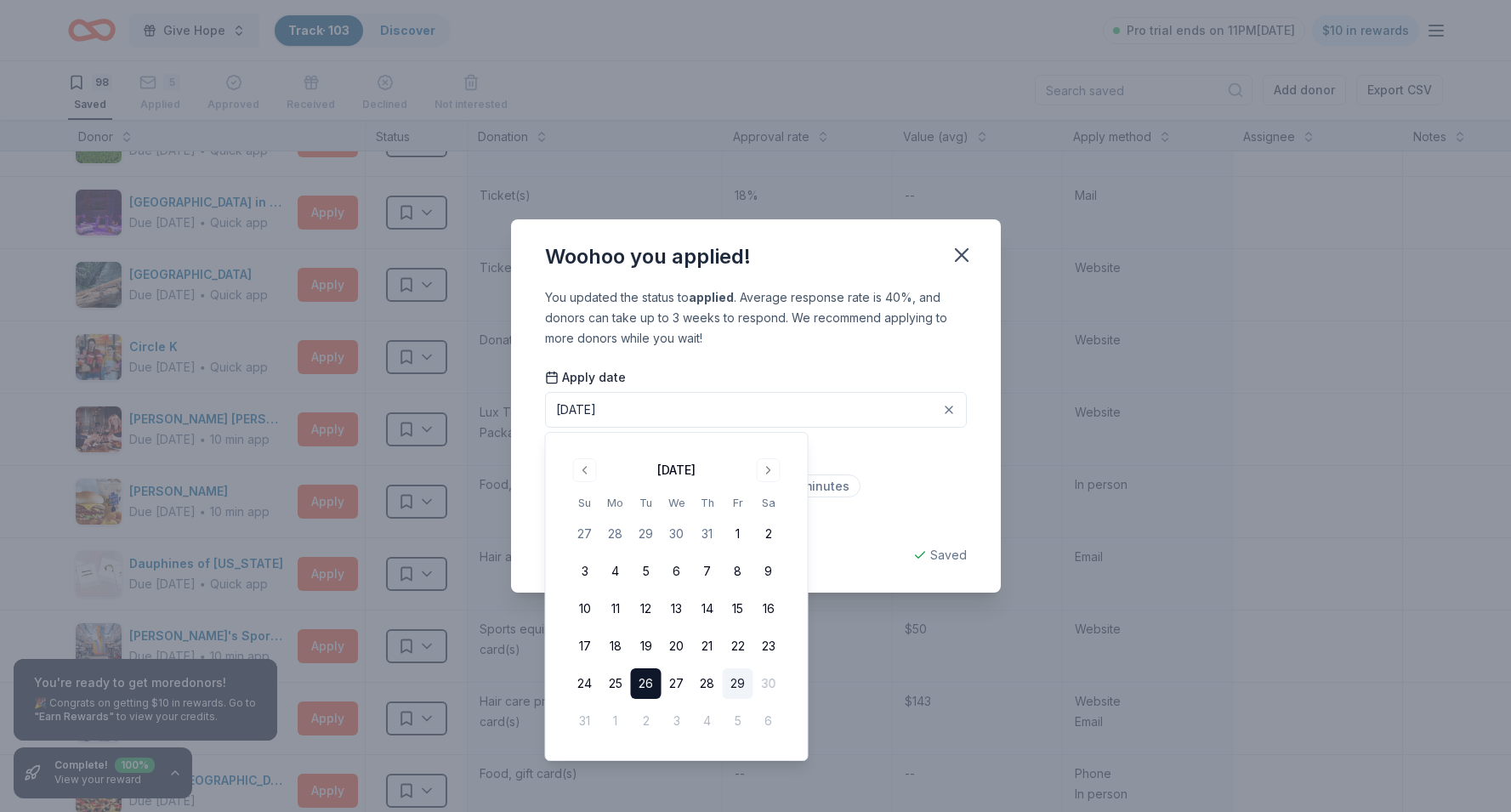
click at [892, 510] on div "Less than 5 minutes Between 5 to 15 minutes More than 15 minutes" at bounding box center [756, 503] width 421 height 56
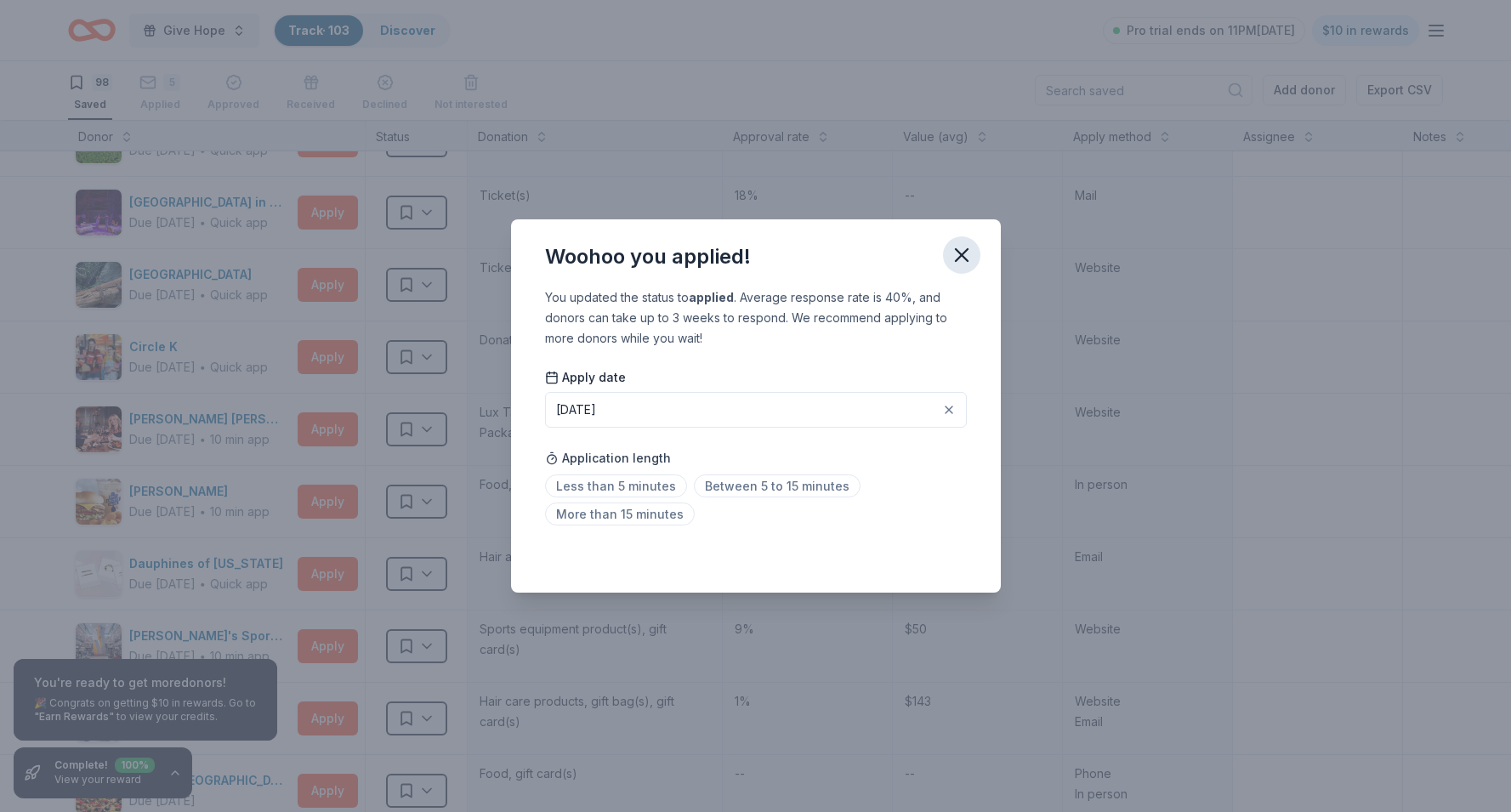
click at [964, 254] on icon "button" at bounding box center [961, 255] width 24 height 23
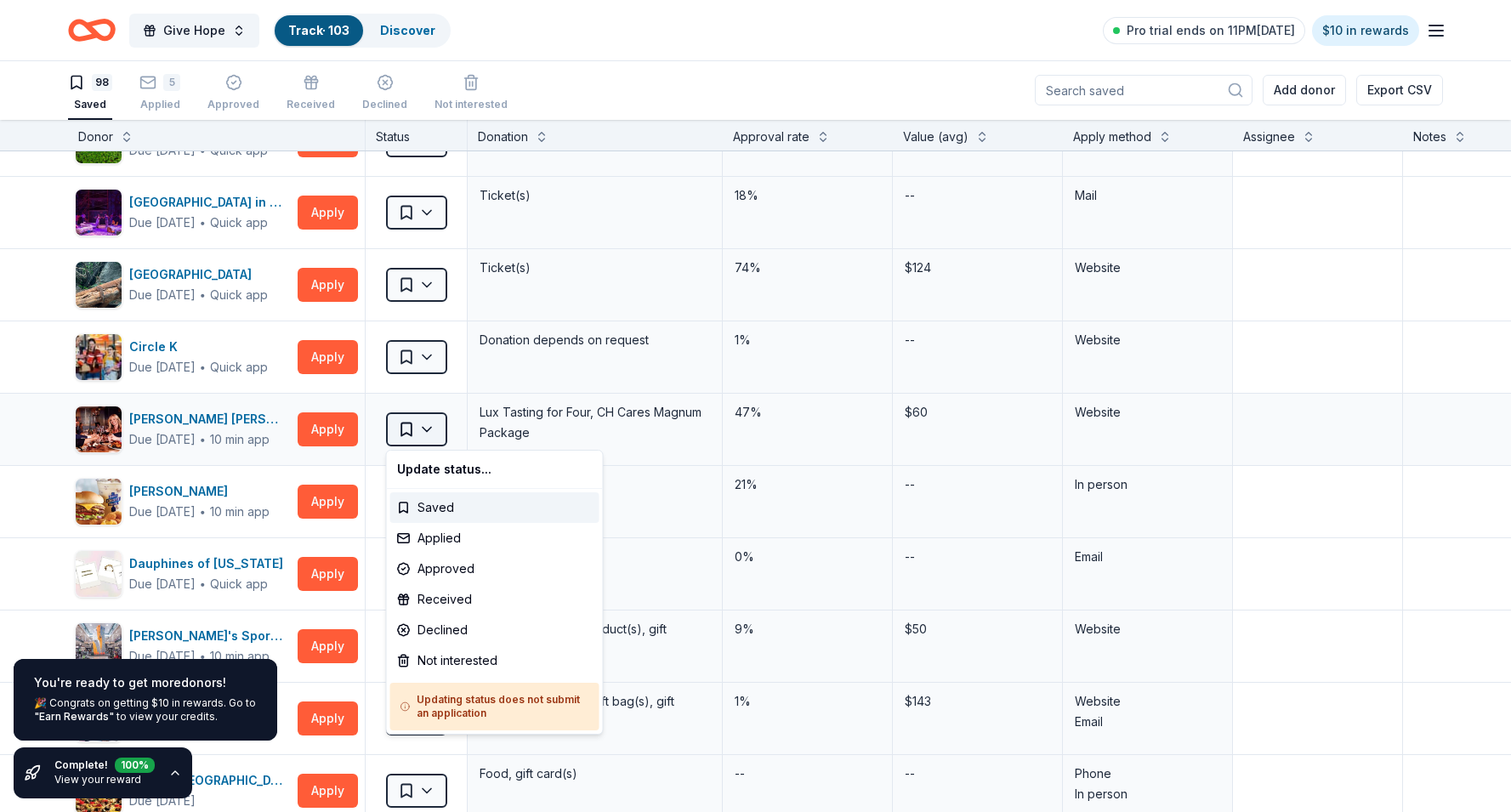
click at [426, 425] on html "Give Hope Track · 103 Discover Pro trial ends on 11PM, 9/2 $10 in rewards 98 Sa…" at bounding box center [755, 405] width 1511 height 812
click at [436, 543] on div "Applied" at bounding box center [495, 538] width 209 height 31
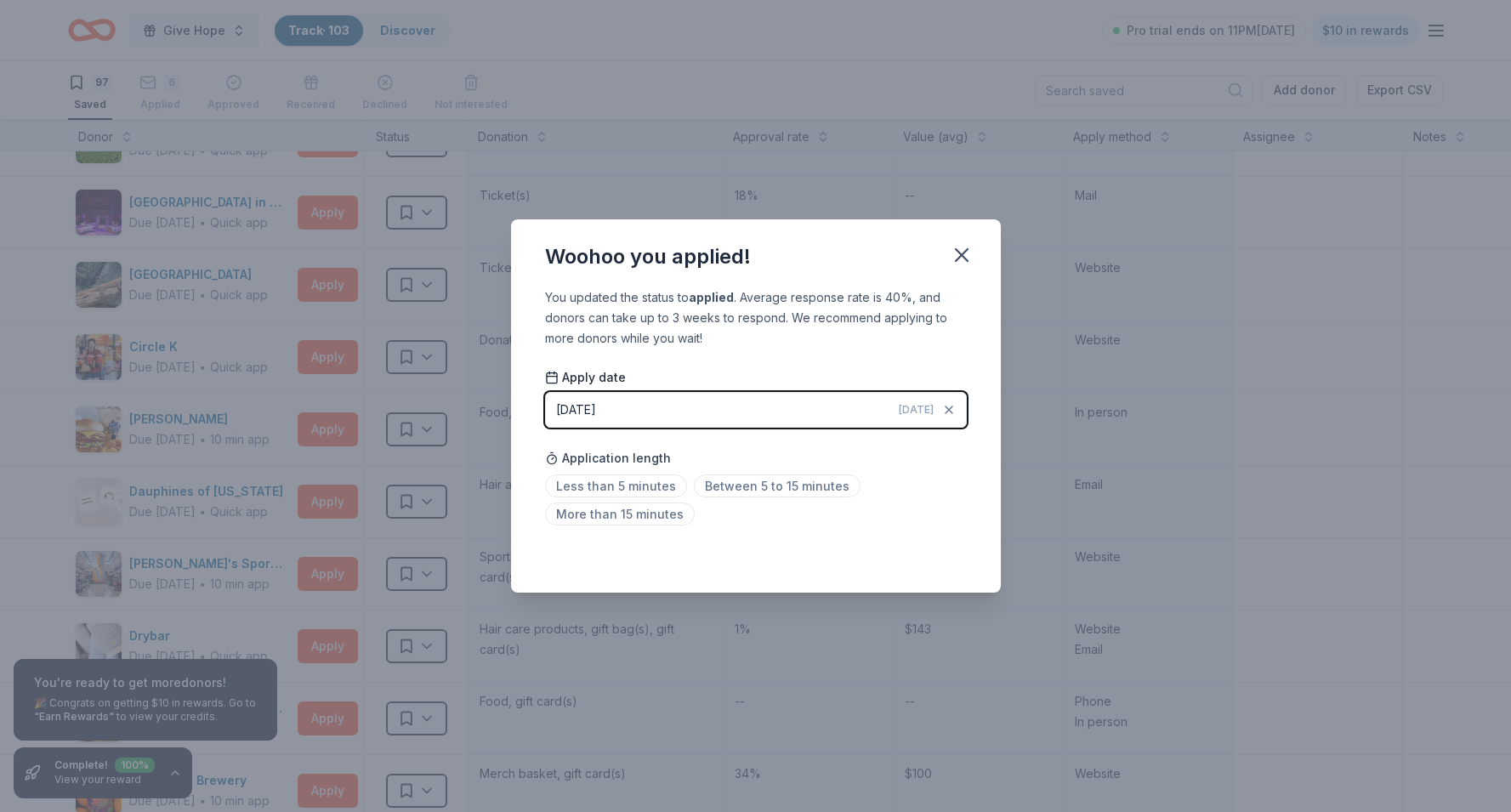
click at [716, 412] on button "08/29/2025 Today" at bounding box center [756, 410] width 421 height 36
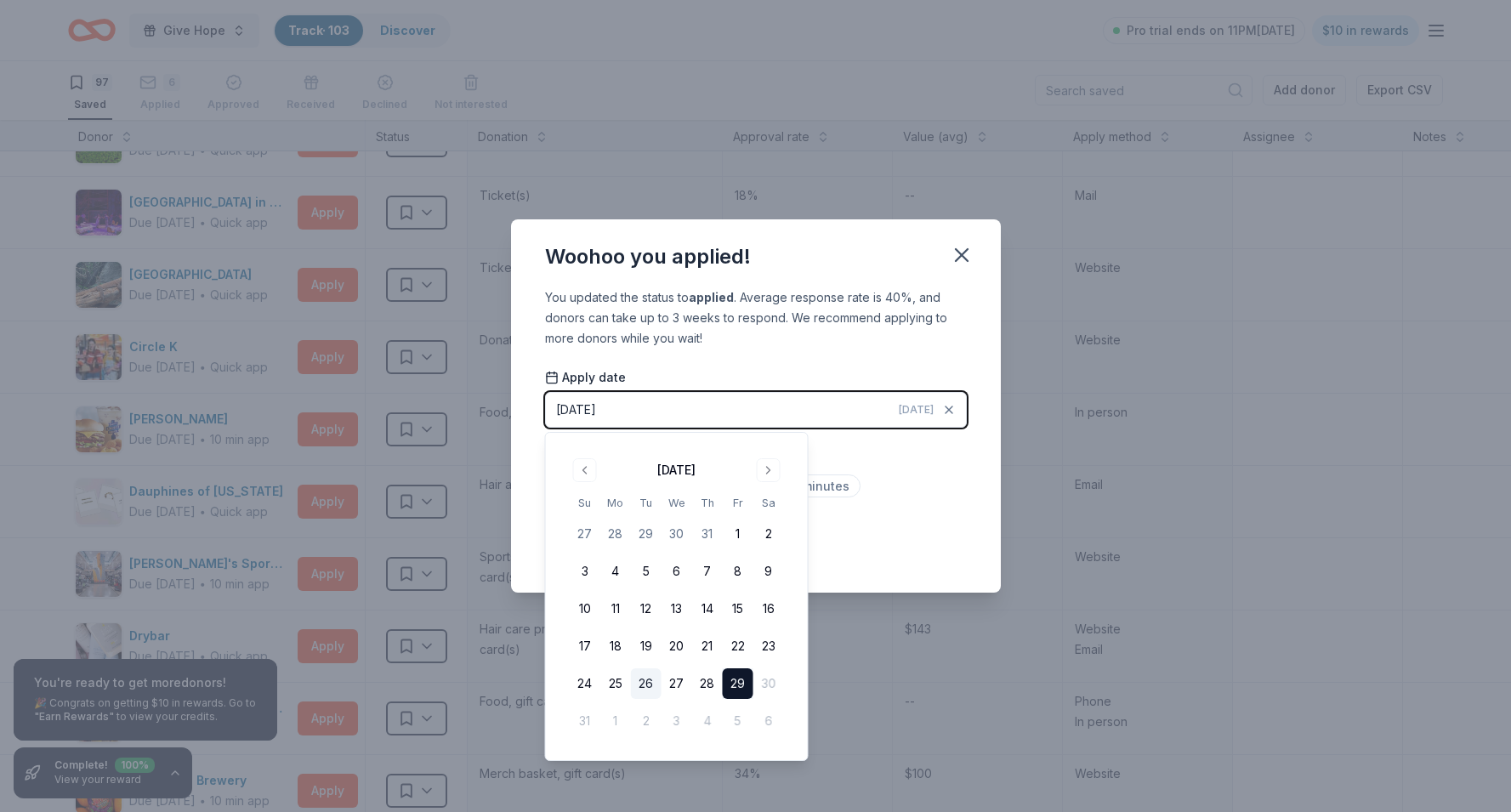
click at [646, 679] on button "26" at bounding box center [646, 683] width 31 height 31
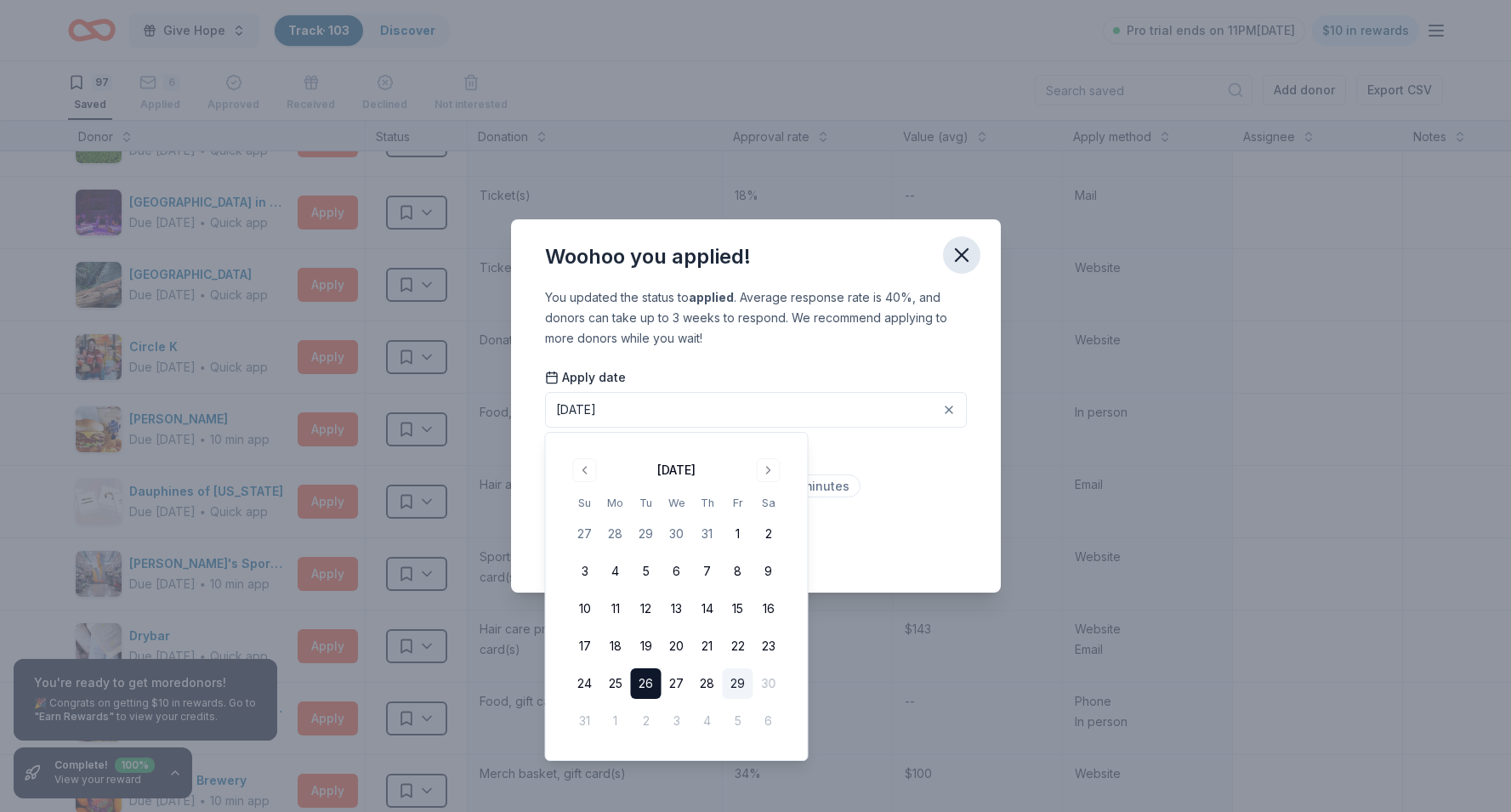
click at [962, 256] on icon "button" at bounding box center [961, 255] width 12 height 12
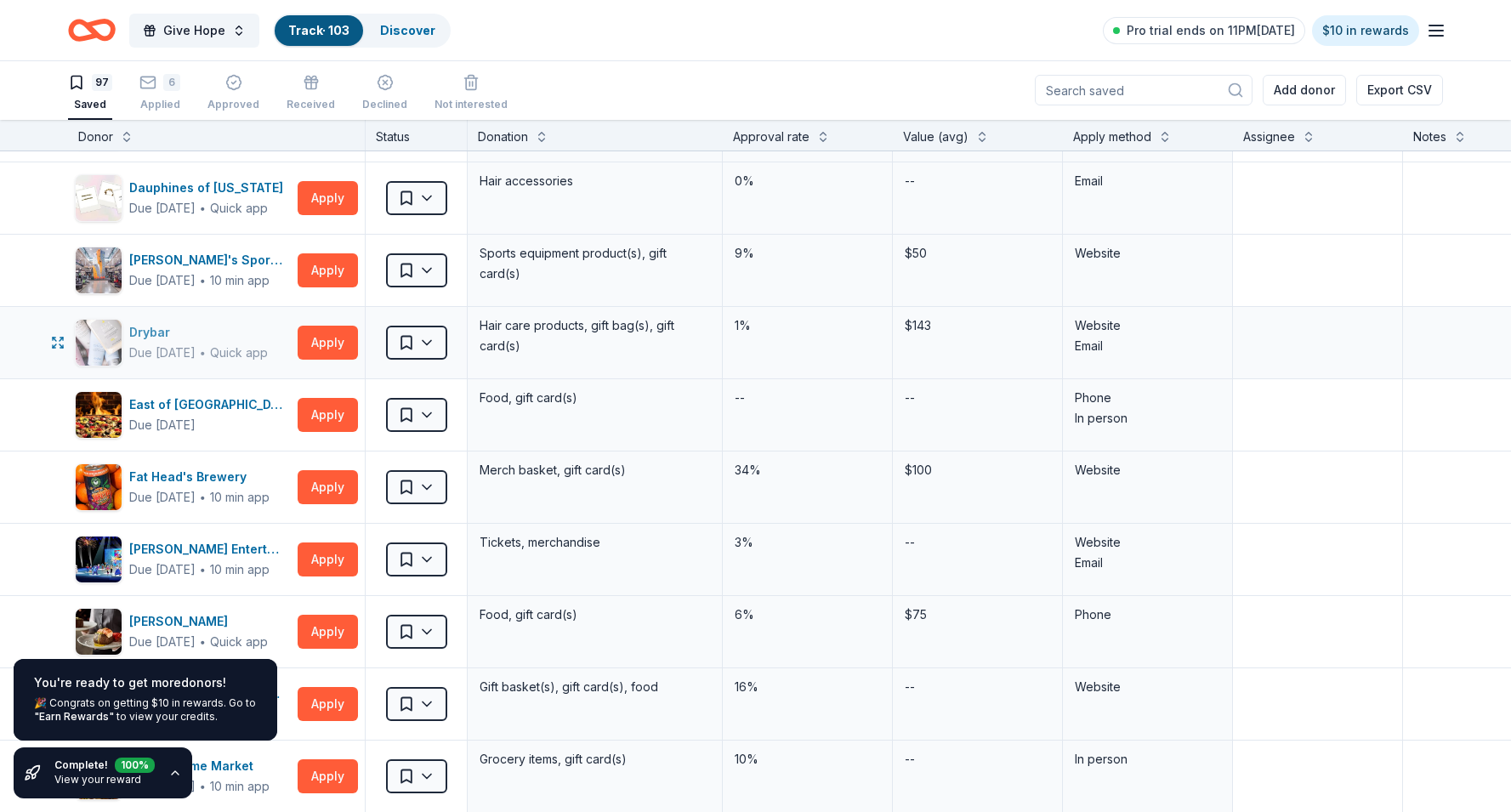
scroll to position [1665, 0]
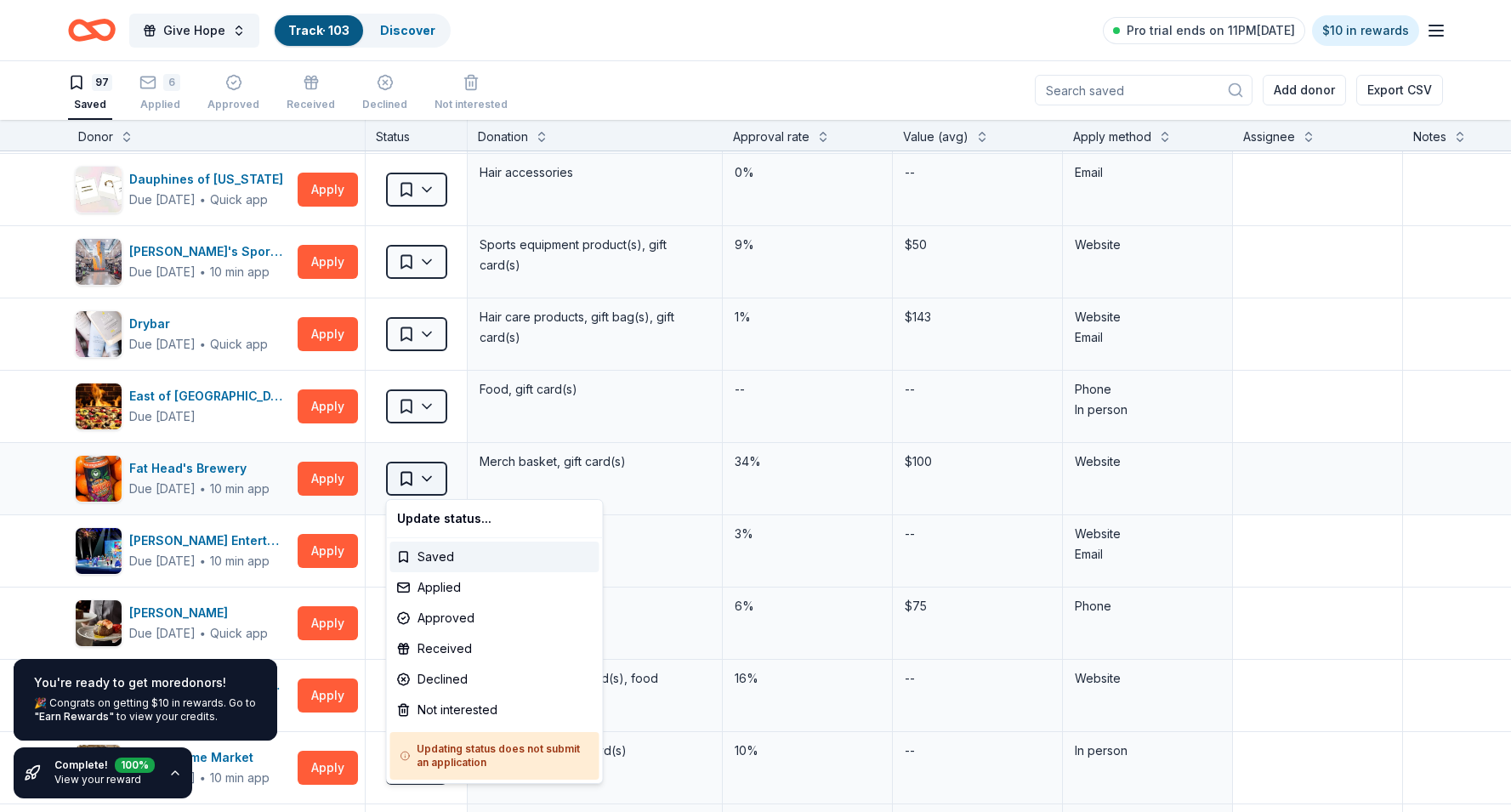
click at [431, 483] on html "Give Hope Track · 103 Discover Pro trial ends on 11PM, 9/2 $10 in rewards 97 Sa…" at bounding box center [755, 405] width 1511 height 812
click at [439, 588] on div "Applied" at bounding box center [495, 587] width 209 height 31
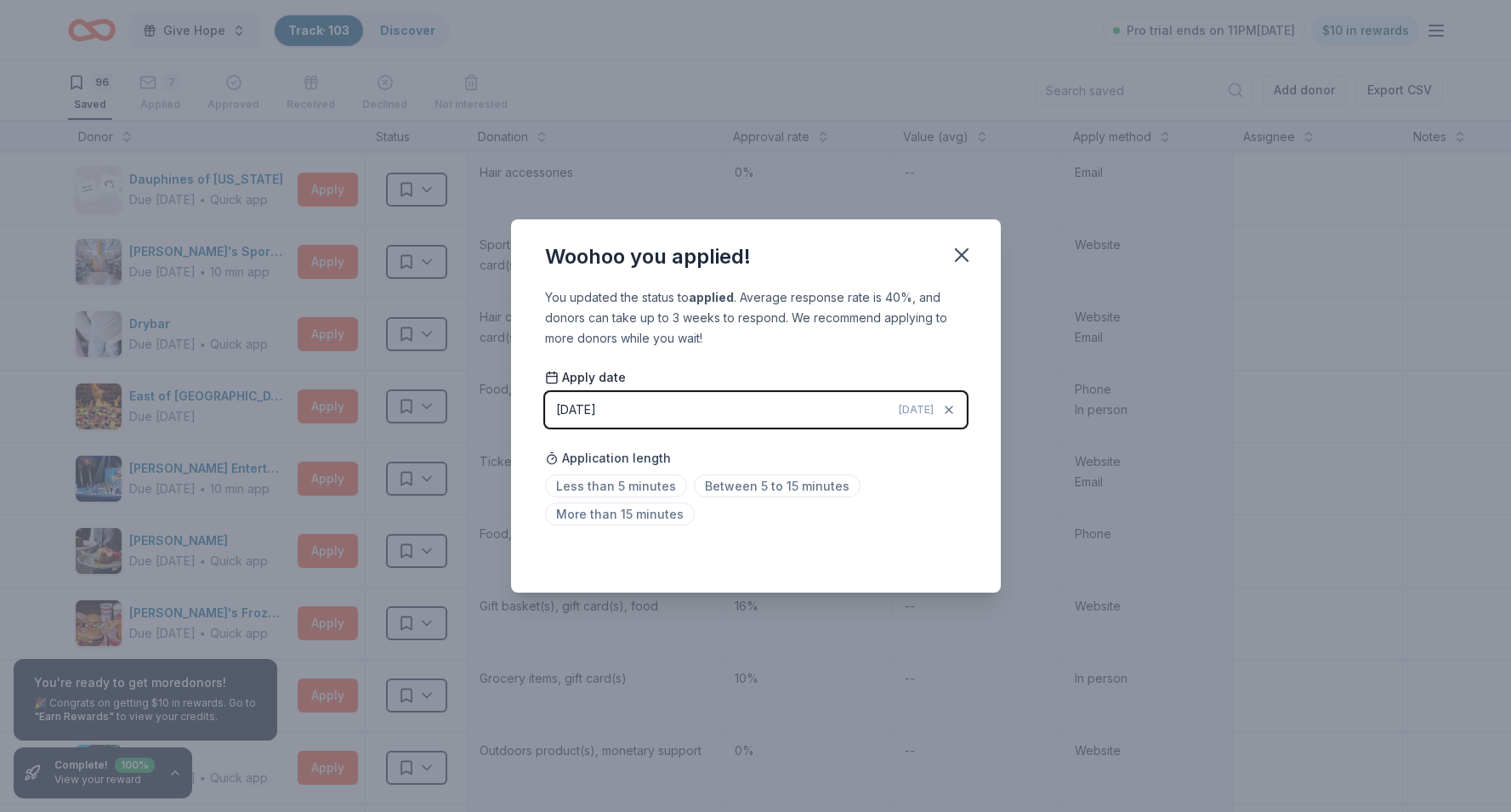
click at [642, 405] on button "08/29/2025 Today" at bounding box center [756, 410] width 421 height 36
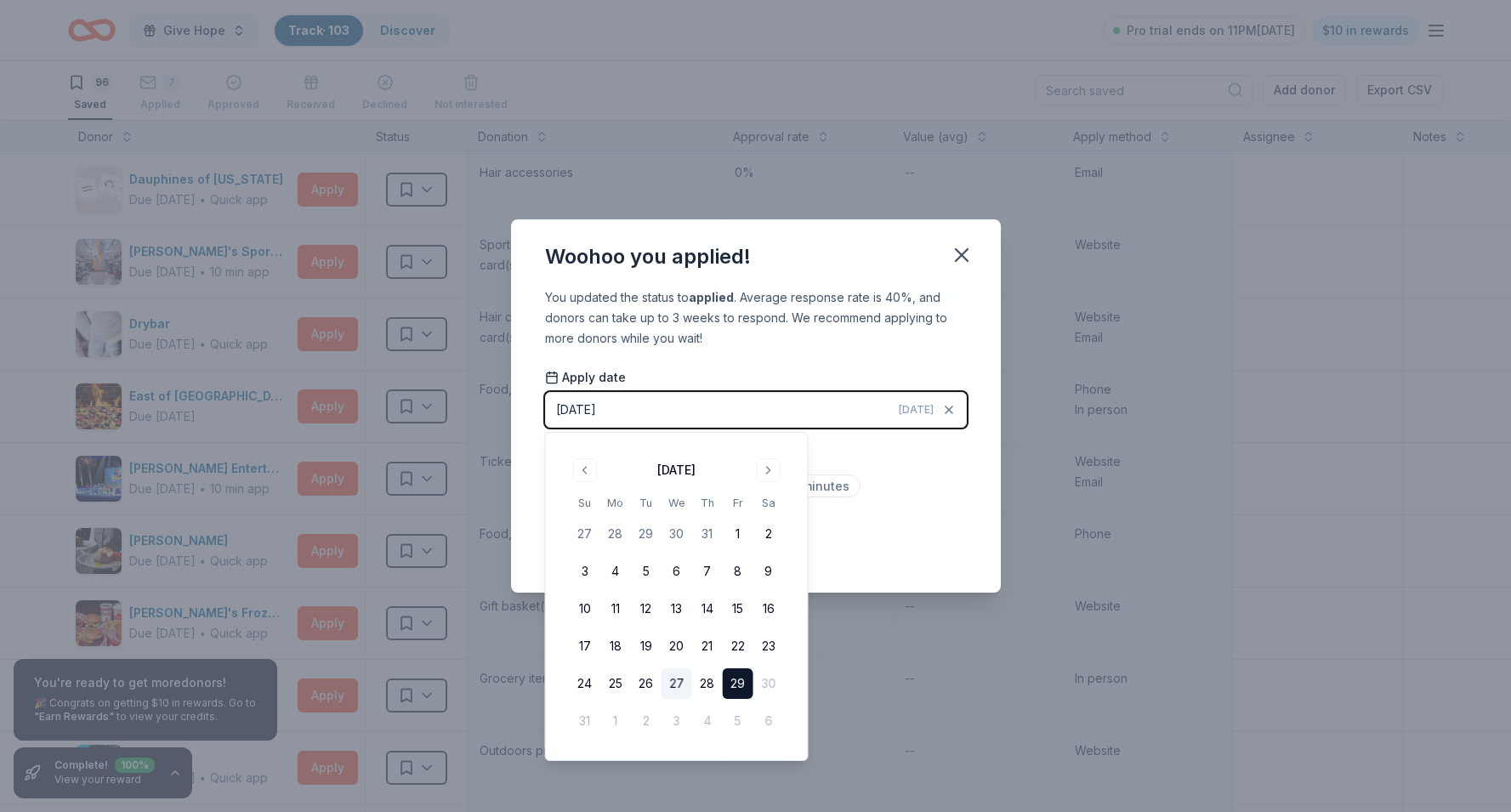
click at [678, 684] on button "27" at bounding box center [676, 683] width 31 height 31
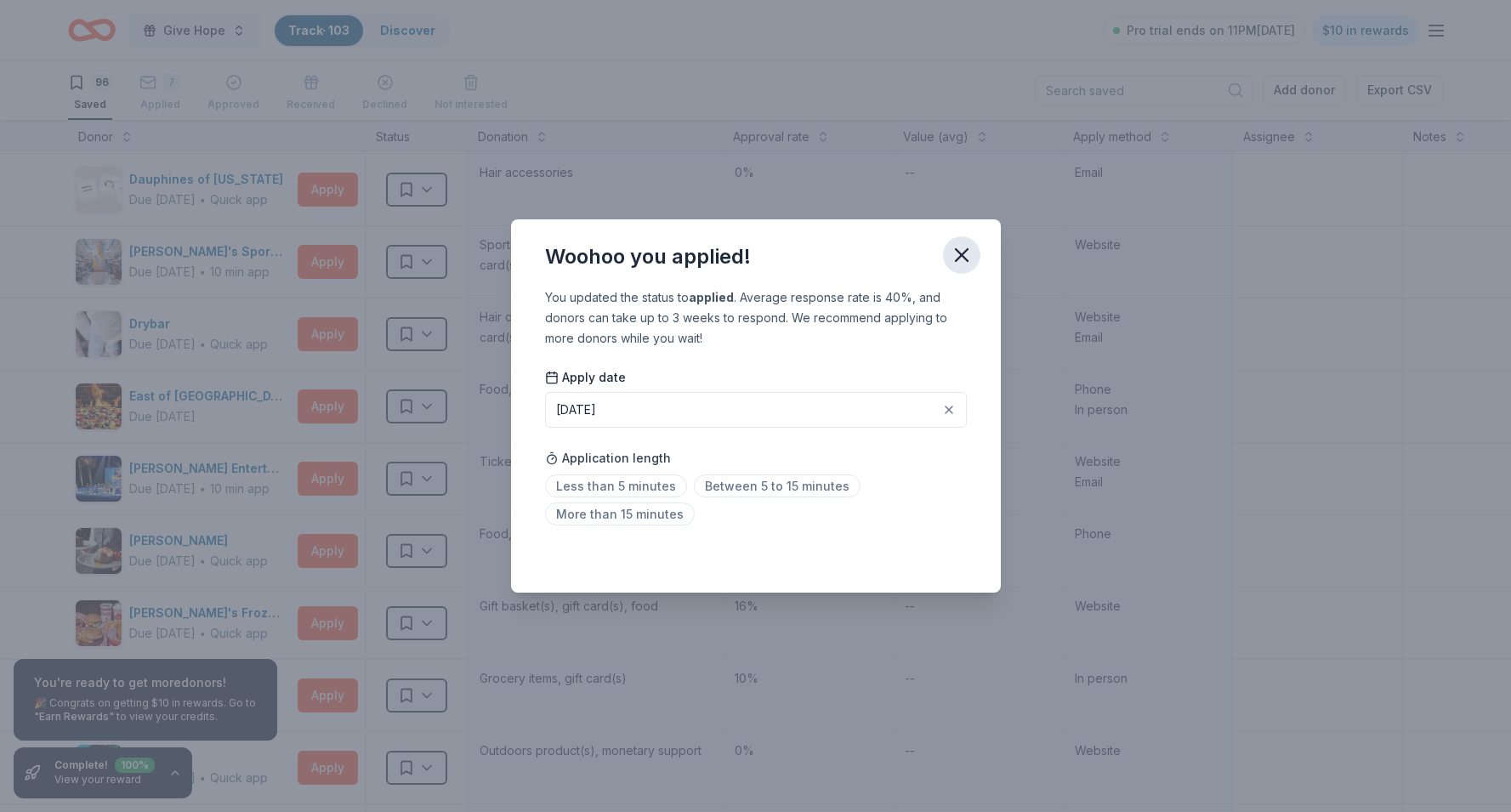
click at [967, 255] on icon "button" at bounding box center [961, 255] width 24 height 23
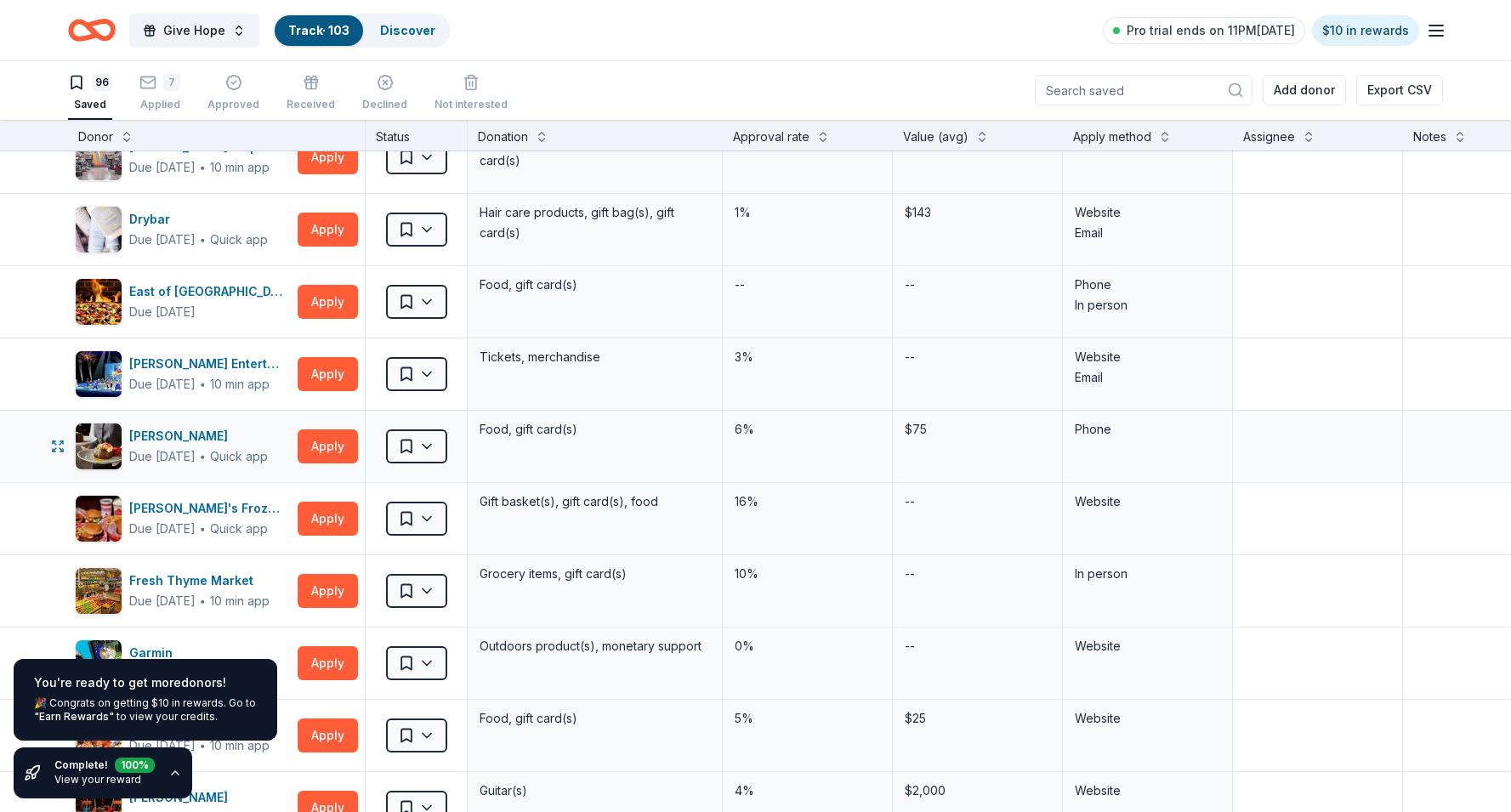
scroll to position [1775, 0]
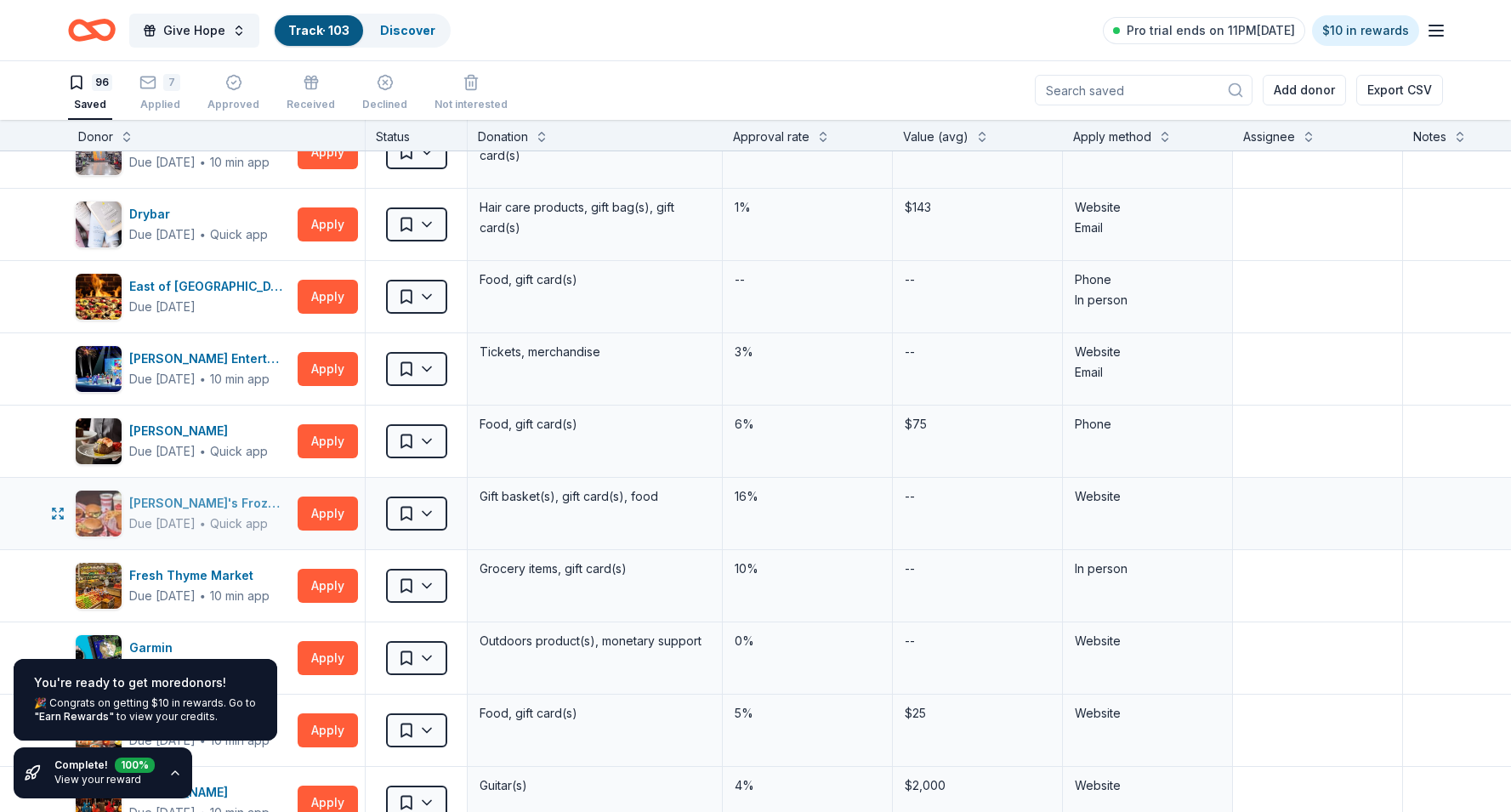
click at [229, 519] on div "Quick app" at bounding box center [238, 523] width 57 height 17
click at [437, 516] on html "Give Hope Track · 103 Discover Pro trial ends on 11PM, 9/2 $10 in rewards 96 Sa…" at bounding box center [755, 405] width 1511 height 812
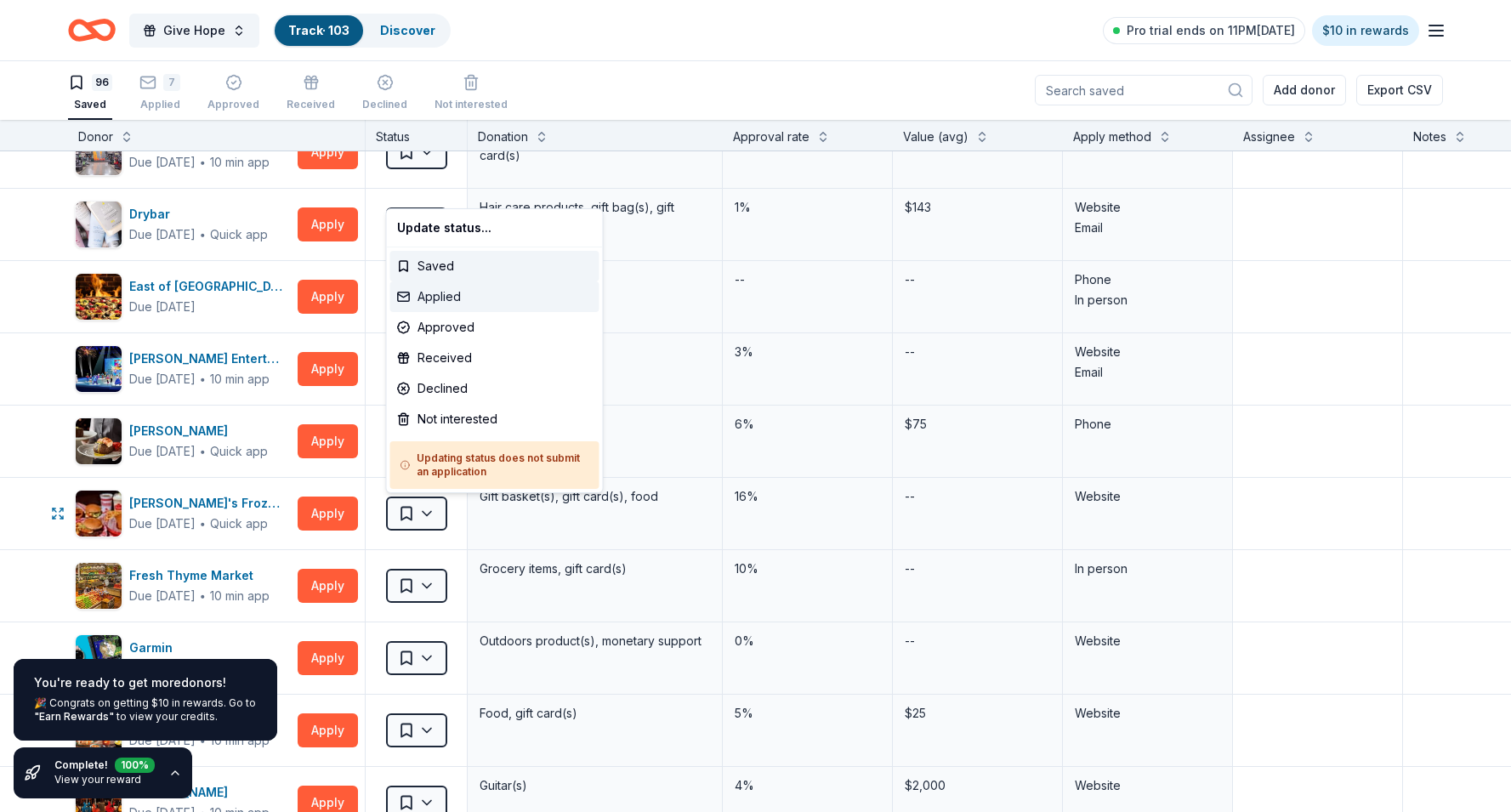
click at [492, 299] on div "Applied" at bounding box center [495, 296] width 209 height 31
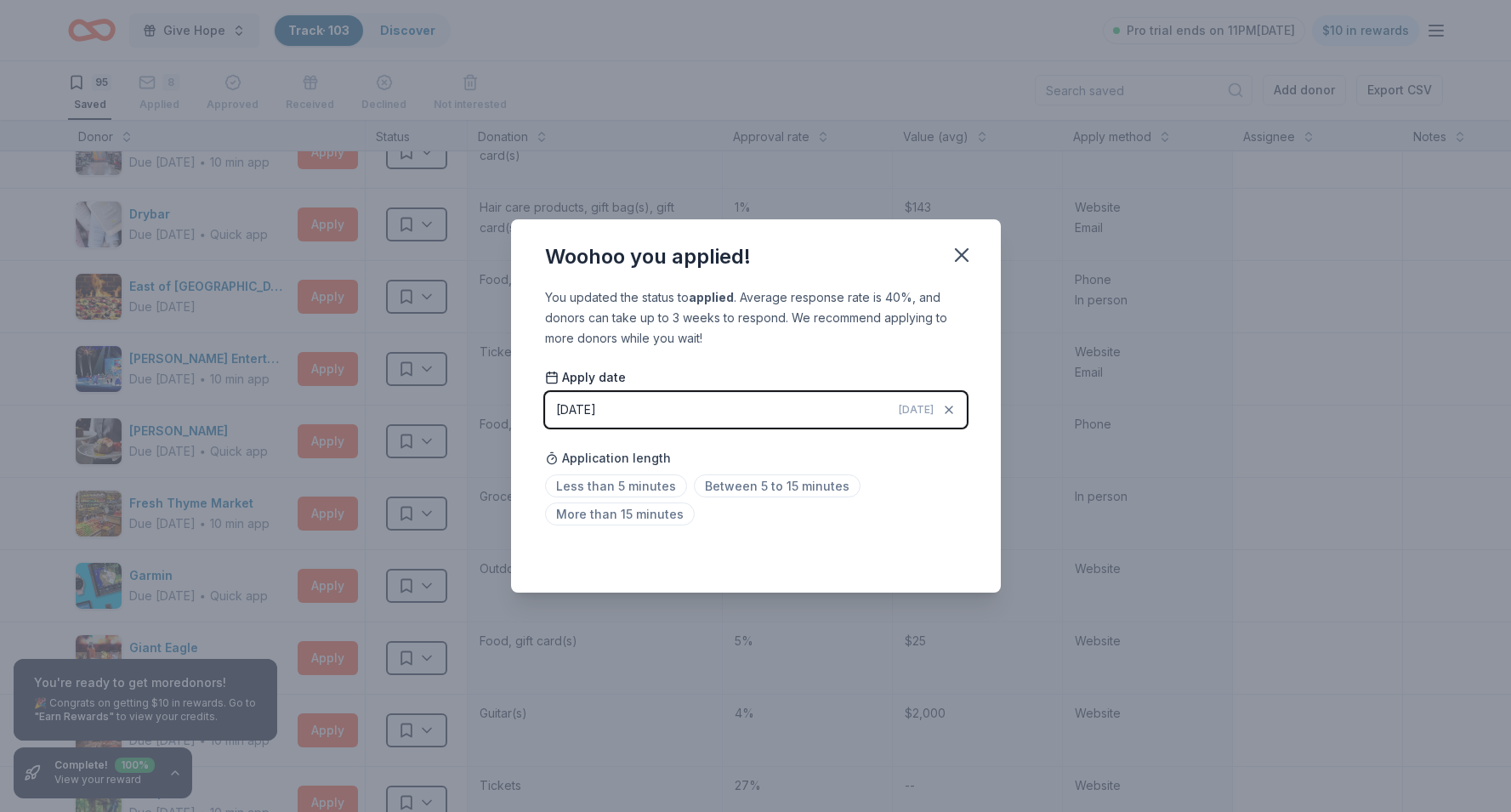
click at [723, 404] on button "08/29/2025 Today" at bounding box center [756, 410] width 421 height 36
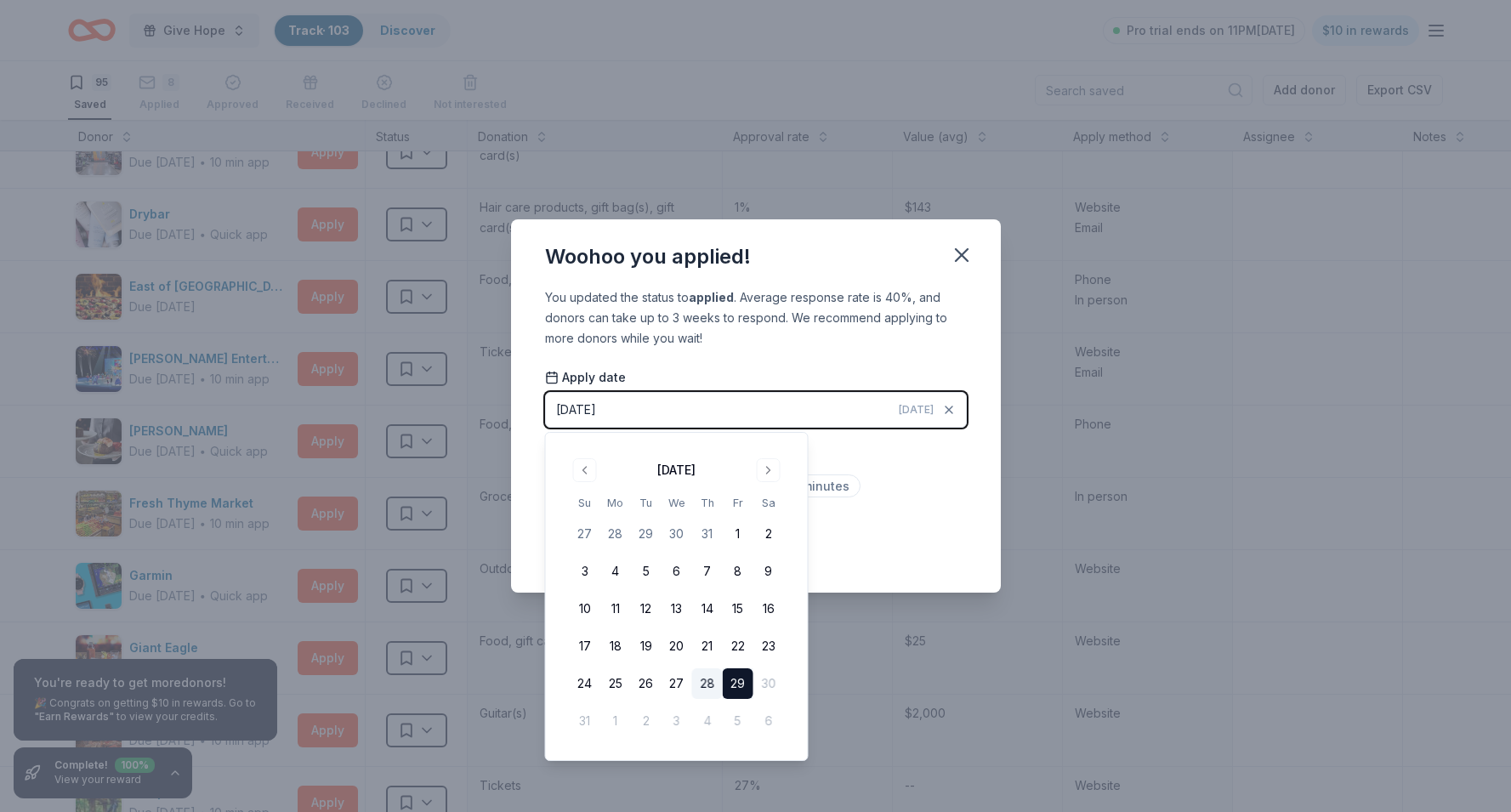
click at [708, 677] on button "28" at bounding box center [707, 683] width 31 height 31
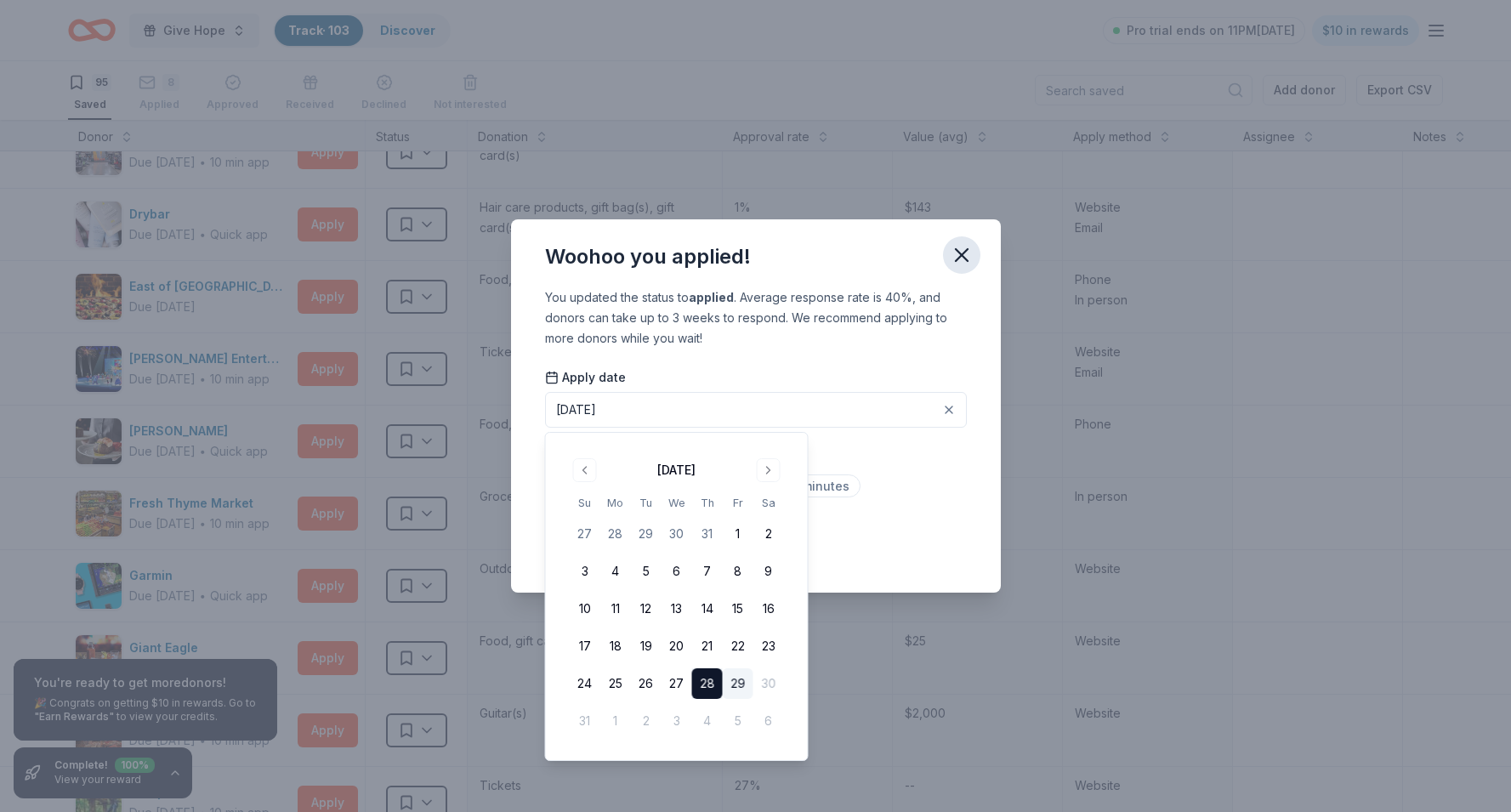
click at [963, 258] on icon "button" at bounding box center [961, 255] width 24 height 23
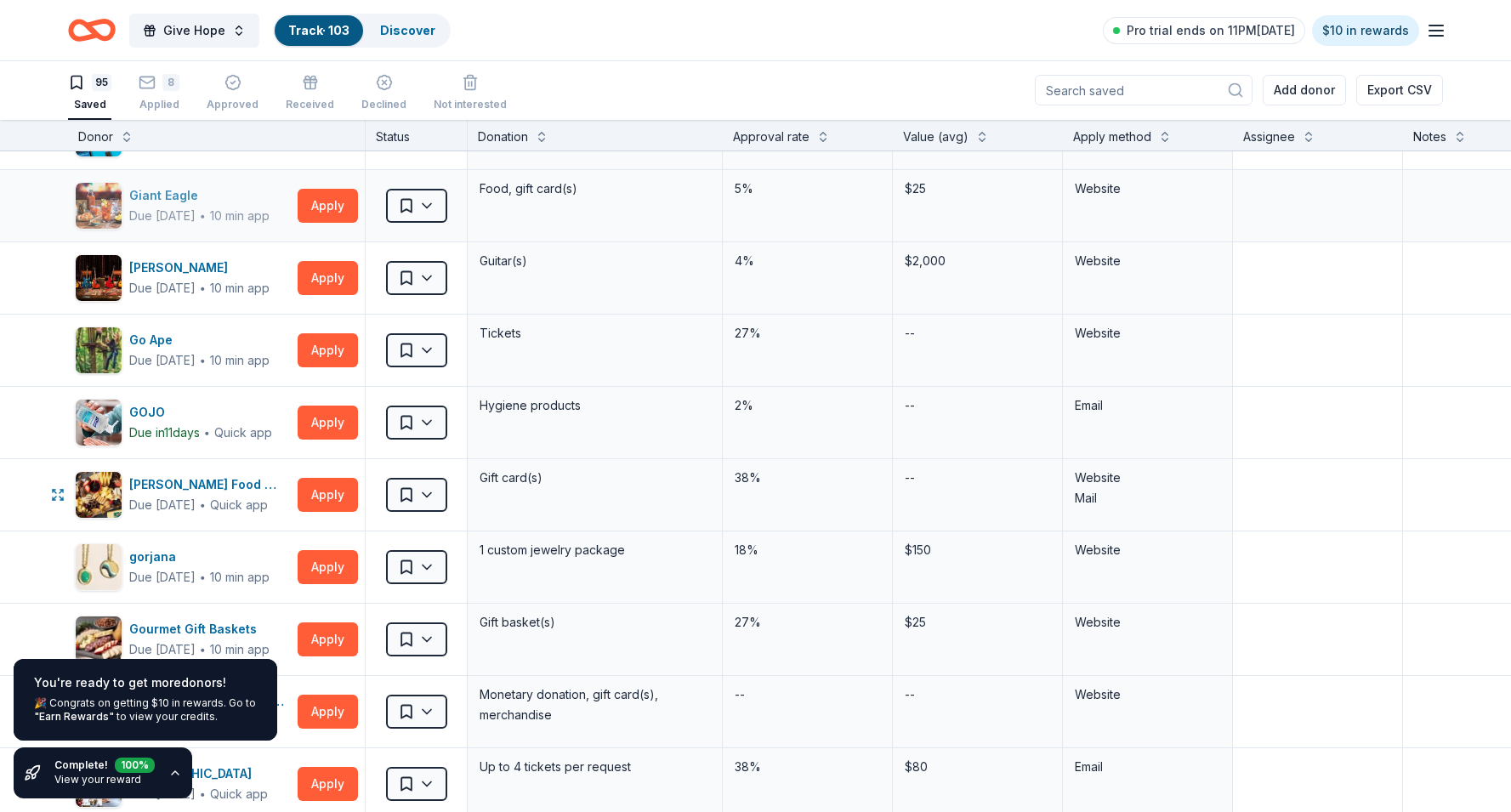
scroll to position [2228, 0]
click at [434, 492] on html "Give Hope Track · 103 Discover Pro trial ends on 11PM, 9/2 $10 in rewards 95 Sa…" at bounding box center [755, 405] width 1511 height 812
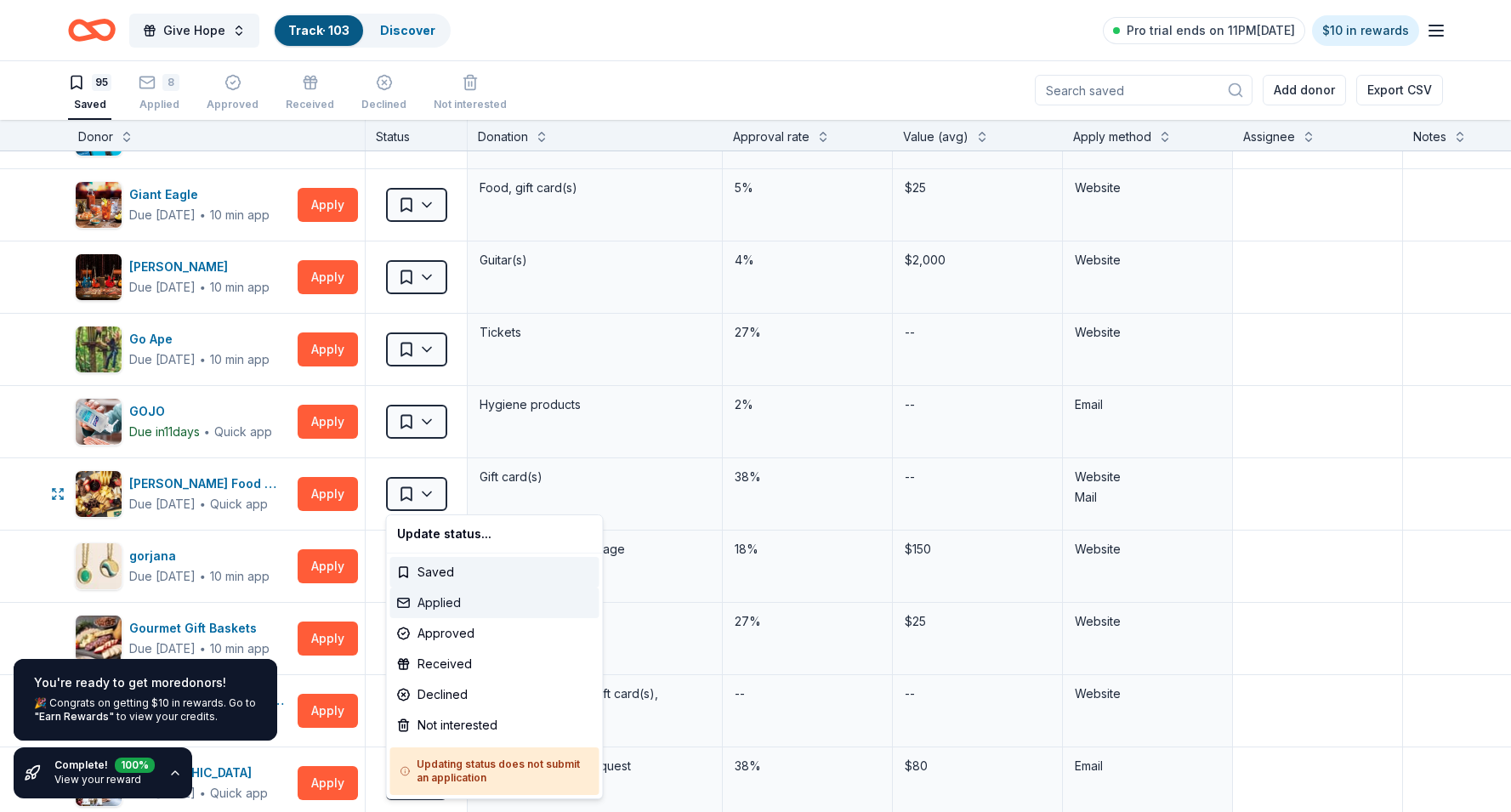
click at [434, 599] on div "Applied" at bounding box center [495, 602] width 209 height 31
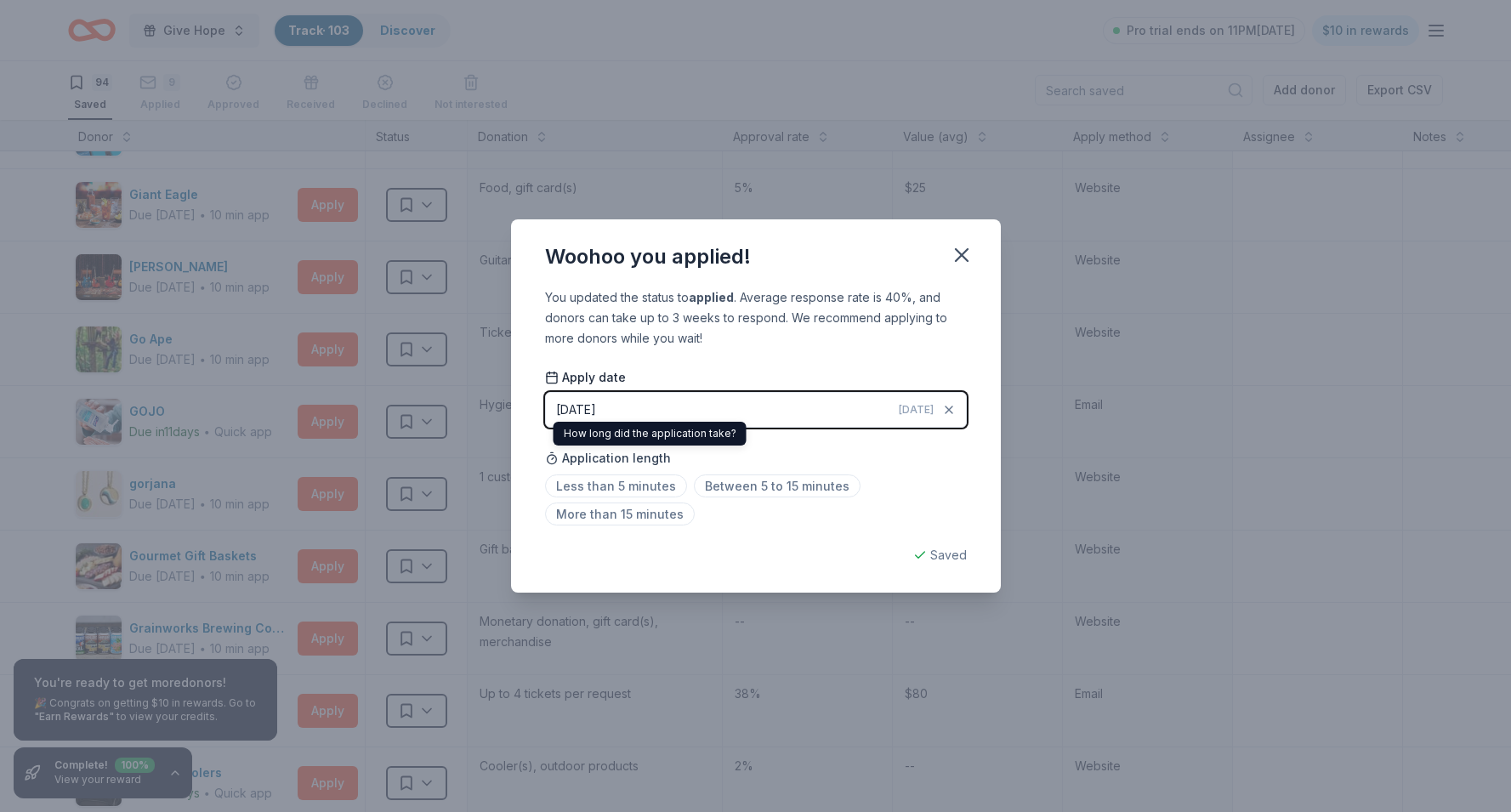
click at [596, 417] on div "08/29/2025" at bounding box center [575, 410] width 39 height 21
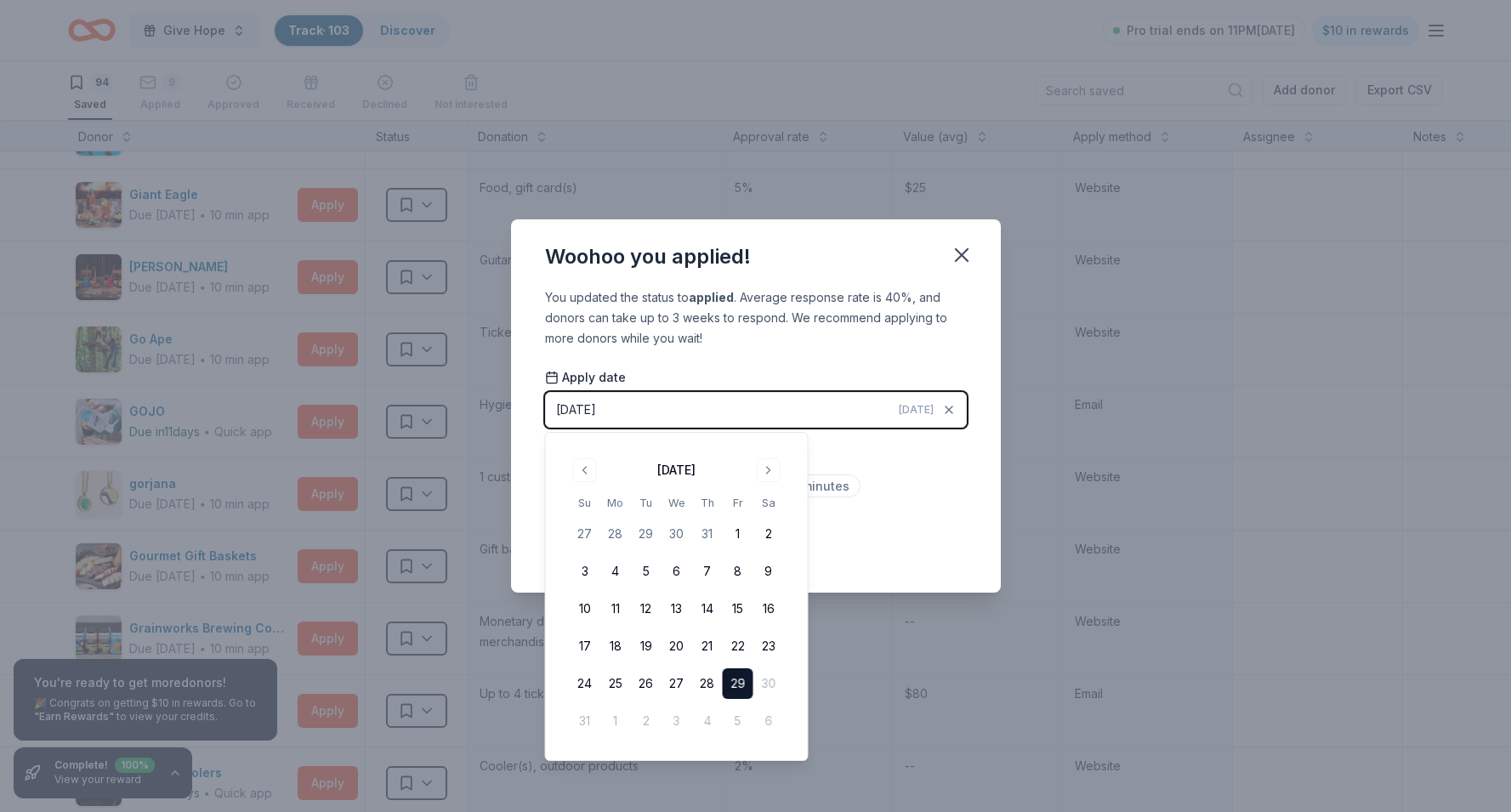
click at [642, 664] on tbody "27 28 29 30 31 1 2 3 4 5 6 7 8 9 10 11 12 13 14 15 16 17 18 19 20 21 22 23 24 2…" at bounding box center [677, 623] width 214 height 225
click at [645, 676] on button "26" at bounding box center [646, 683] width 31 height 31
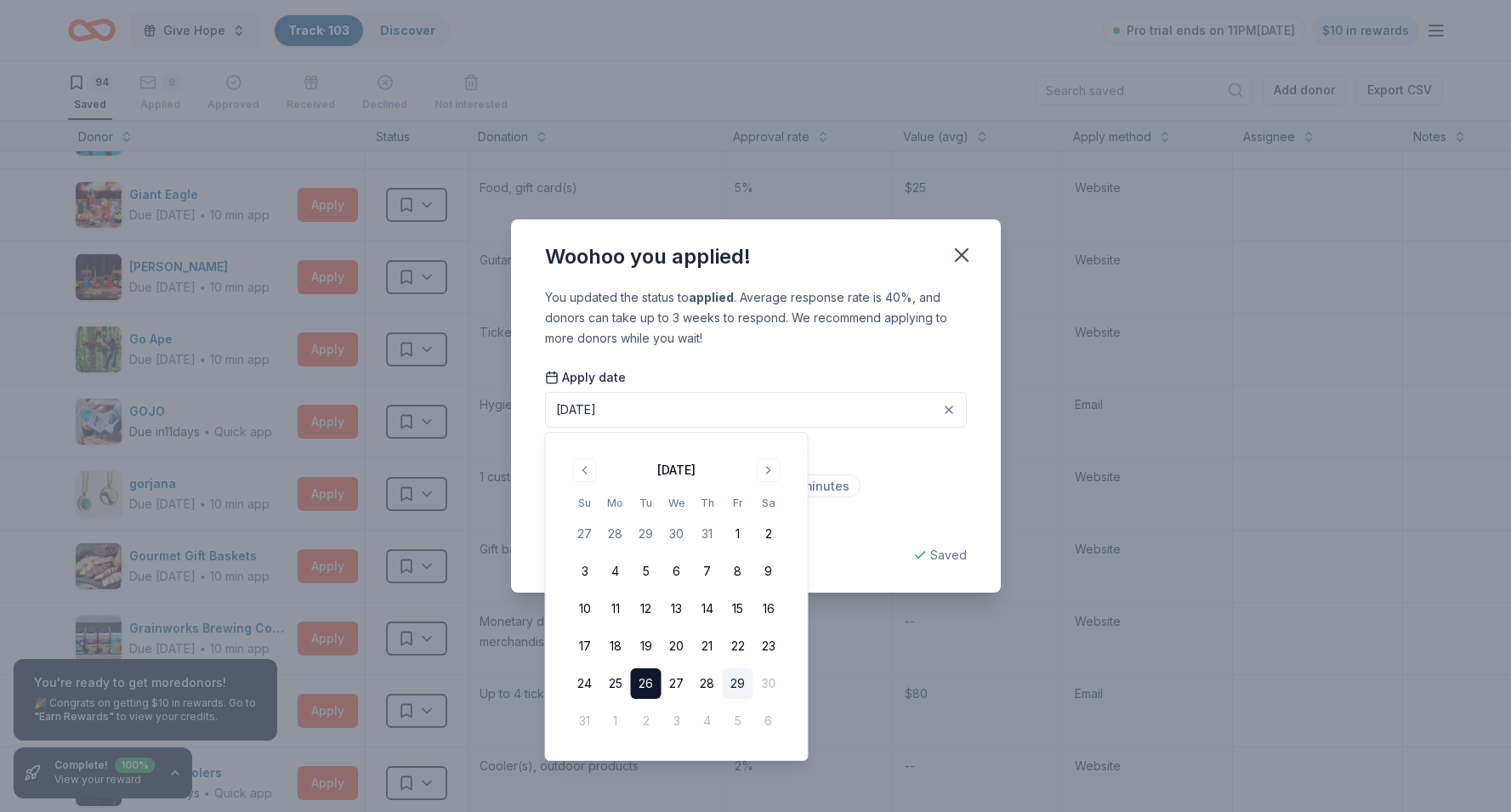
click at [937, 400] on button "08/26/2025" at bounding box center [756, 410] width 421 height 36
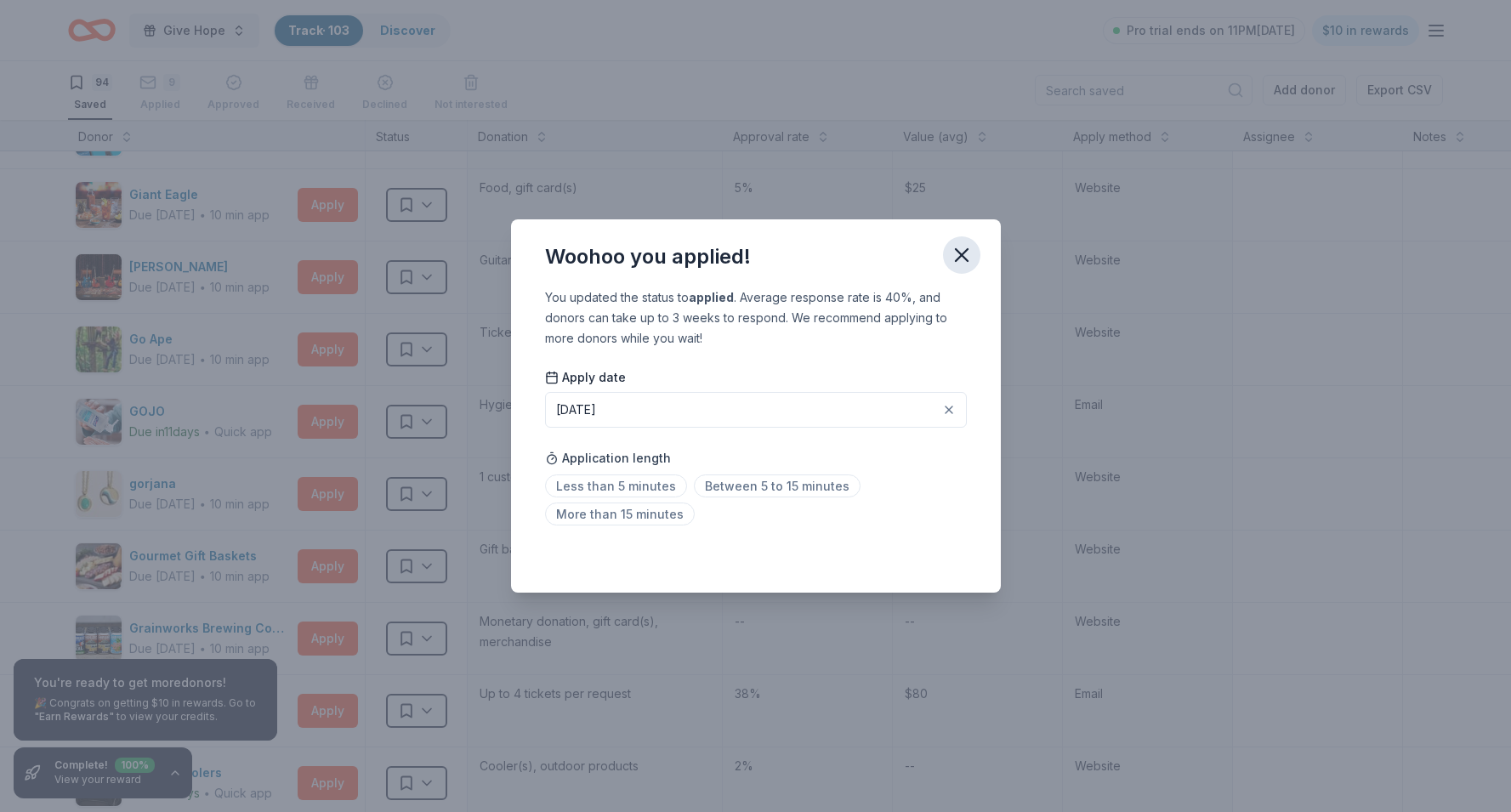
click at [972, 258] on button "button" at bounding box center [962, 255] width 38 height 38
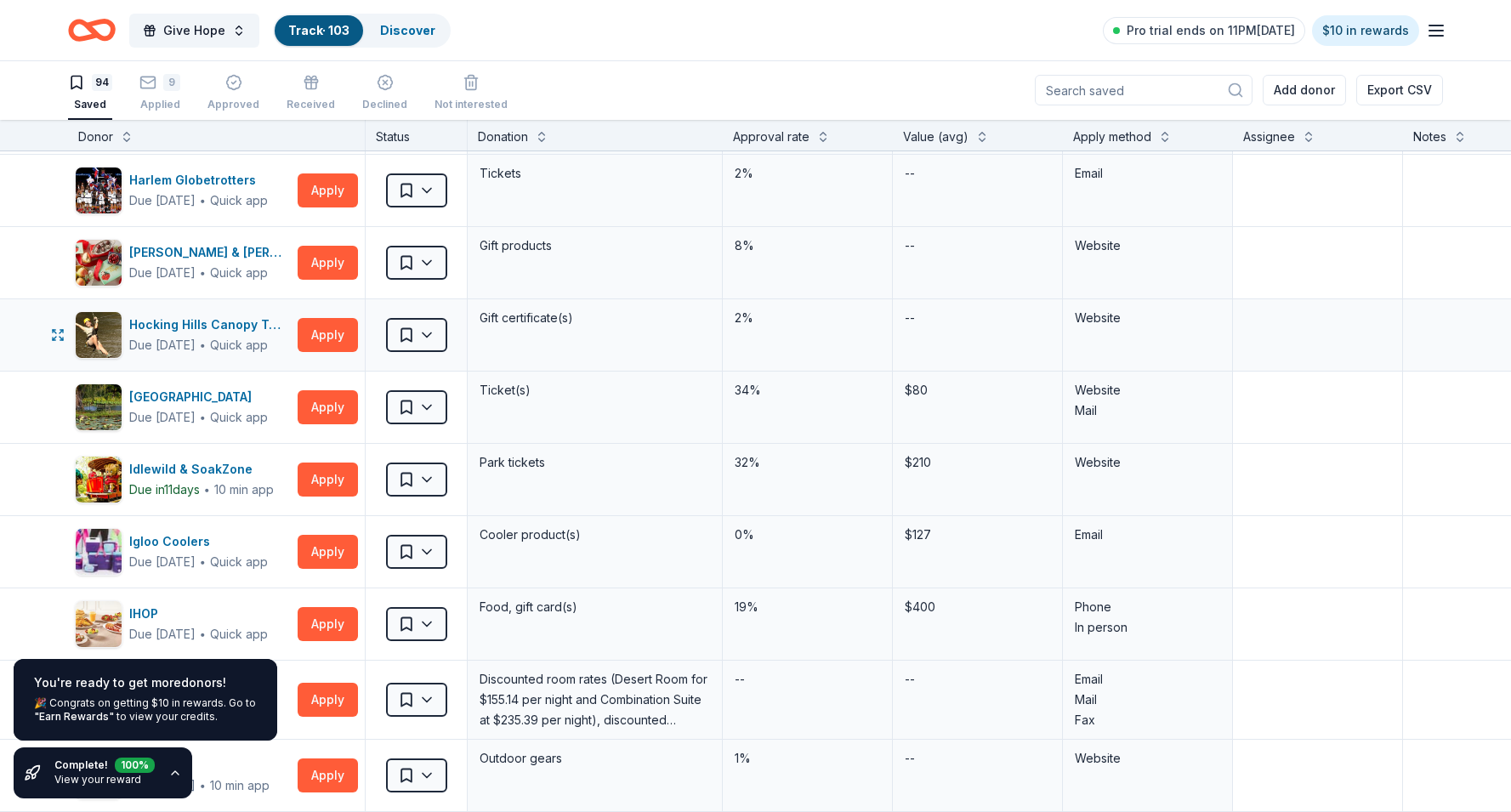
scroll to position [2896, 0]
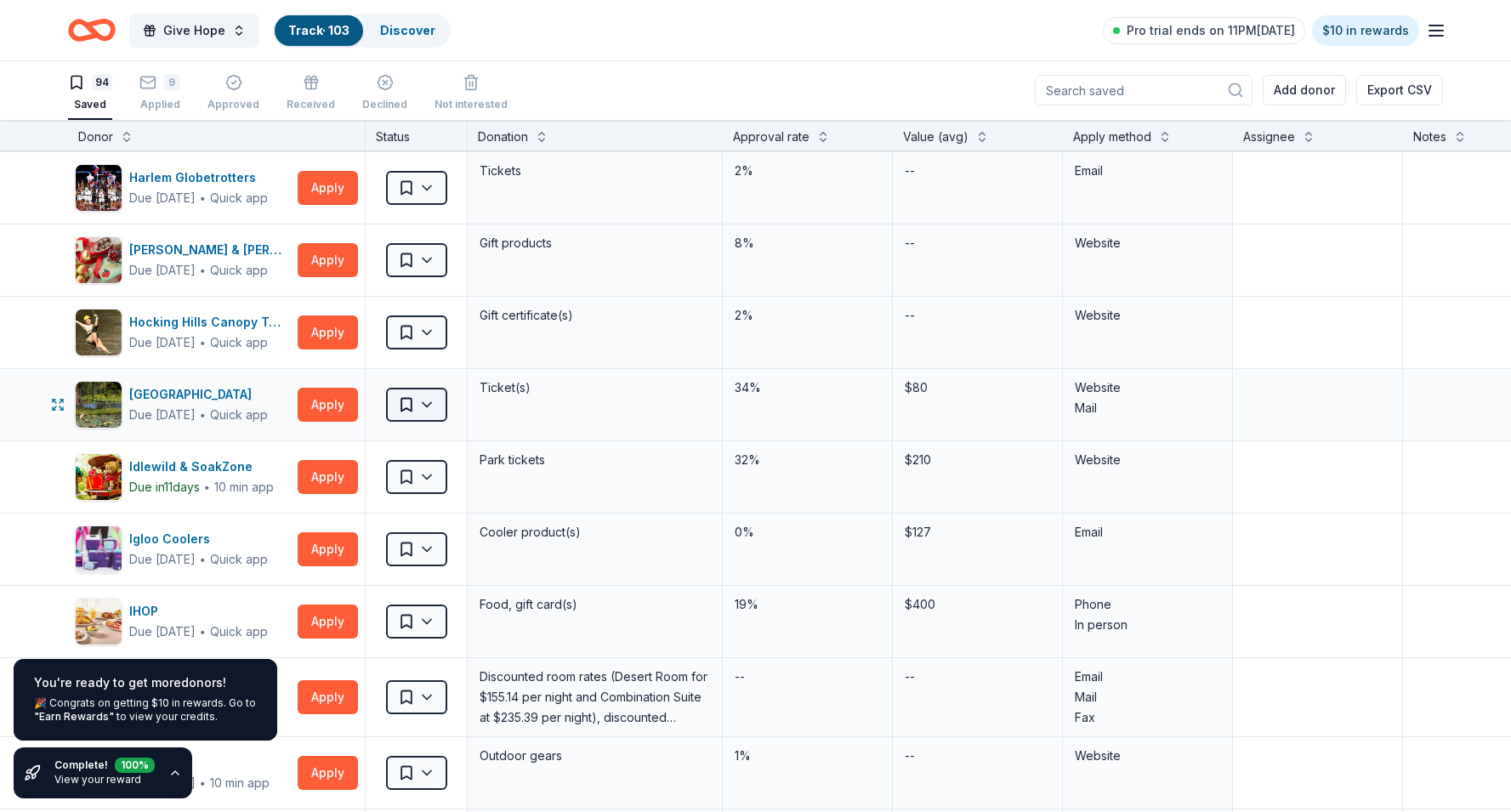
click at [431, 406] on html "Give Hope Track · 103 Discover Pro trial ends on 11PM, 9/2 $10 in rewards 94 Sa…" at bounding box center [755, 405] width 1511 height 812
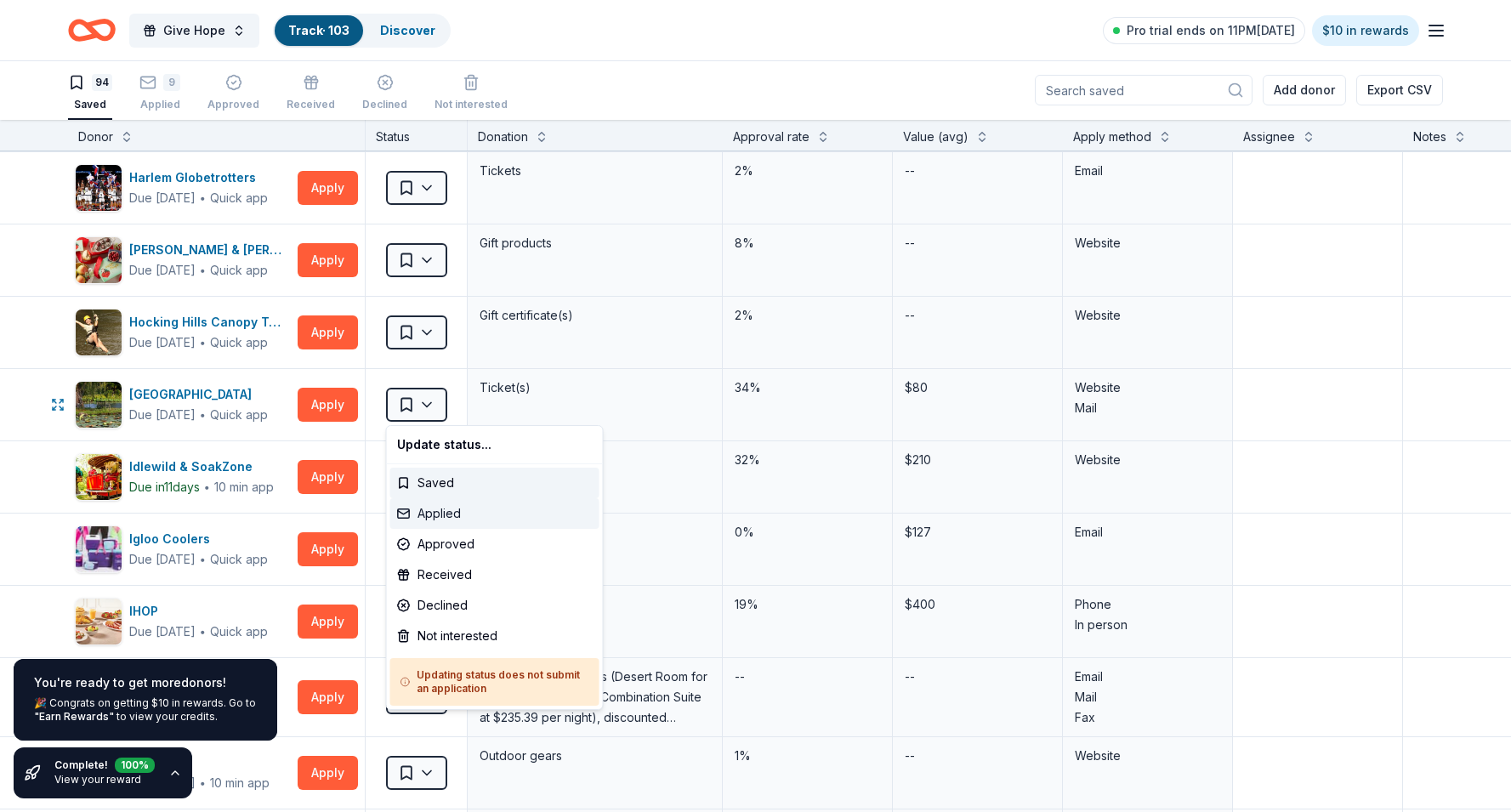
click at [424, 513] on div "Applied" at bounding box center [495, 513] width 209 height 31
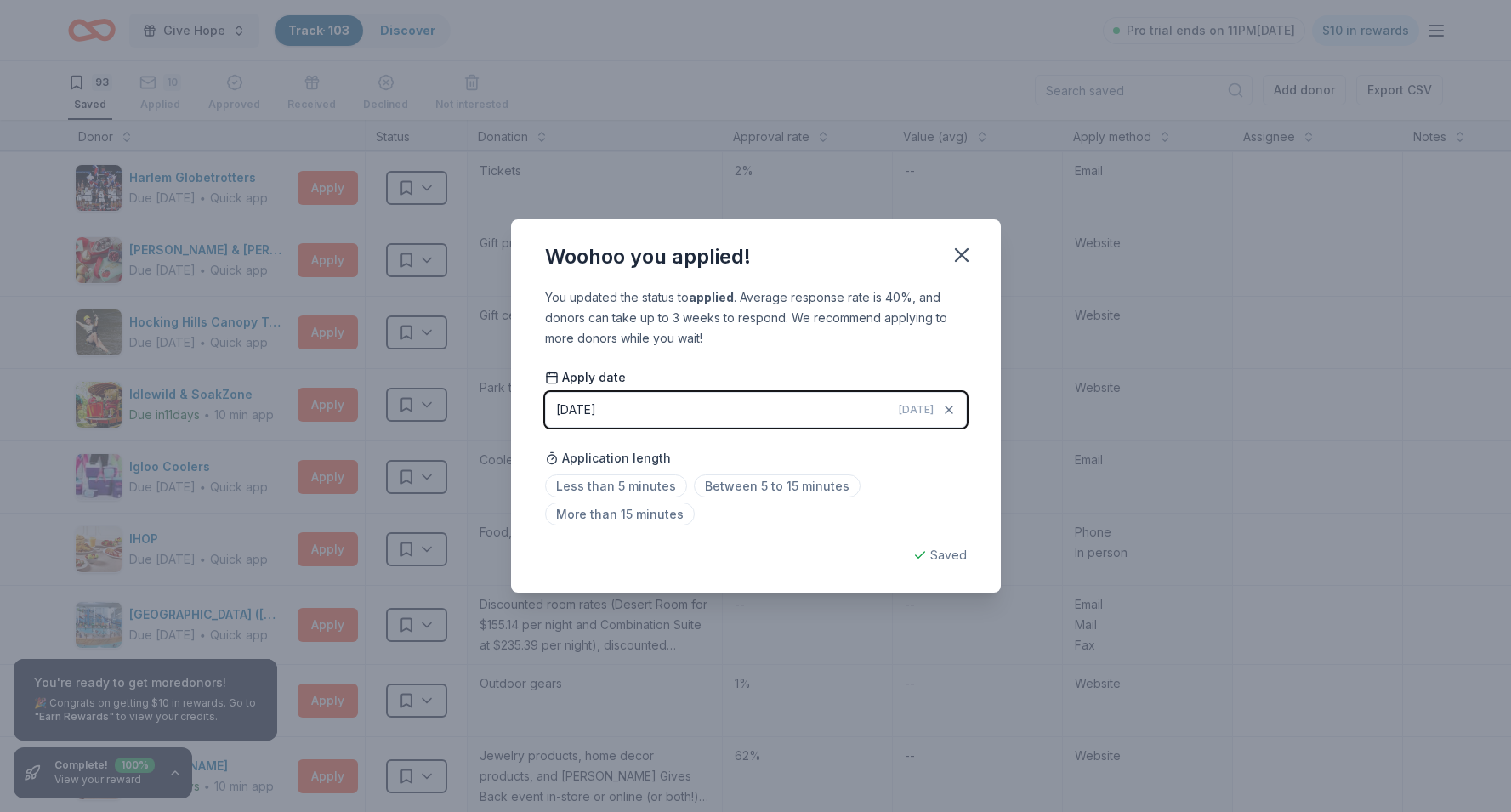
click at [623, 413] on button "08/29/2025 Today" at bounding box center [756, 410] width 421 height 36
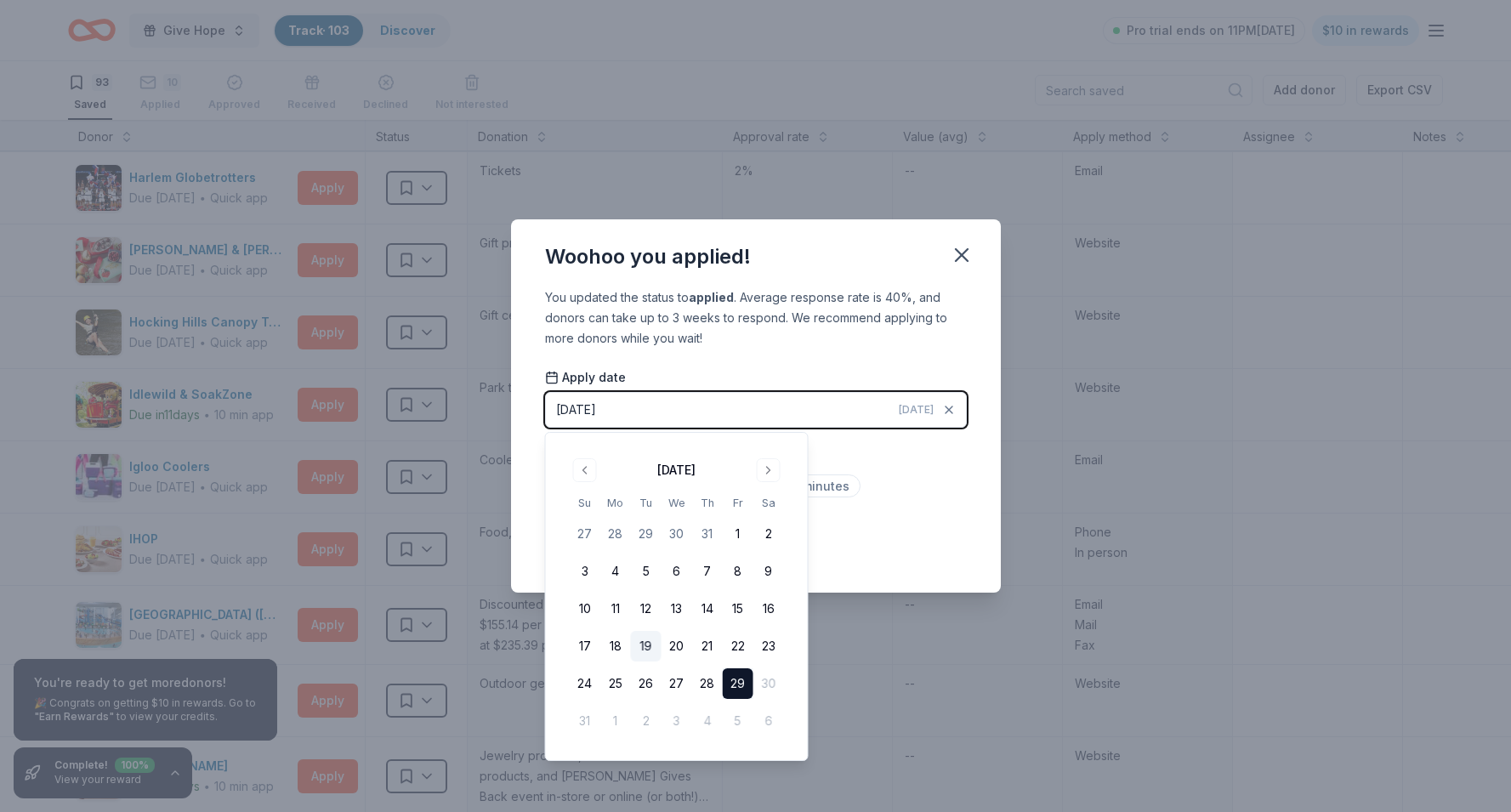
click at [649, 646] on button "19" at bounding box center [646, 646] width 31 height 31
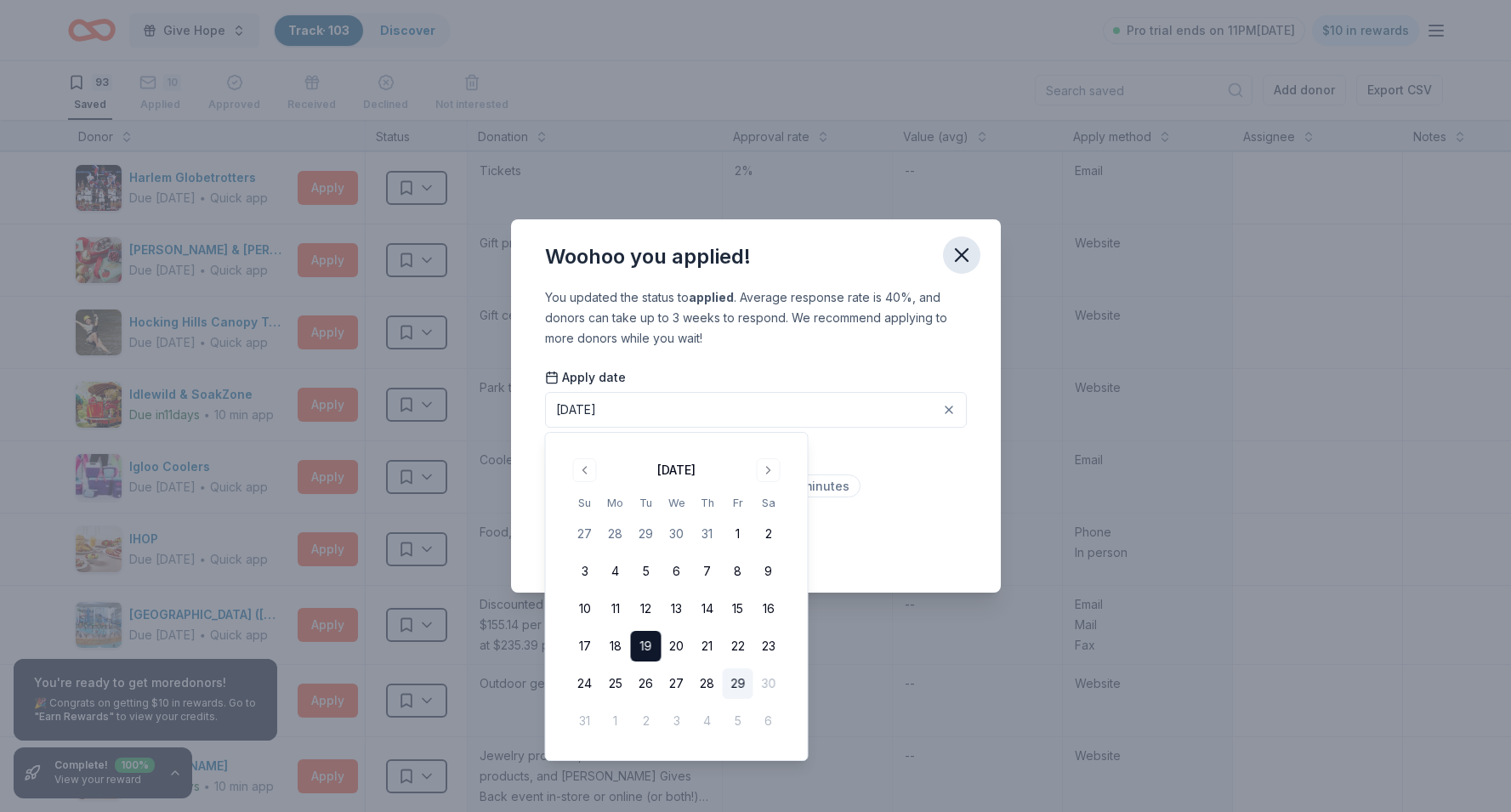
click at [963, 253] on icon "button" at bounding box center [961, 255] width 12 height 12
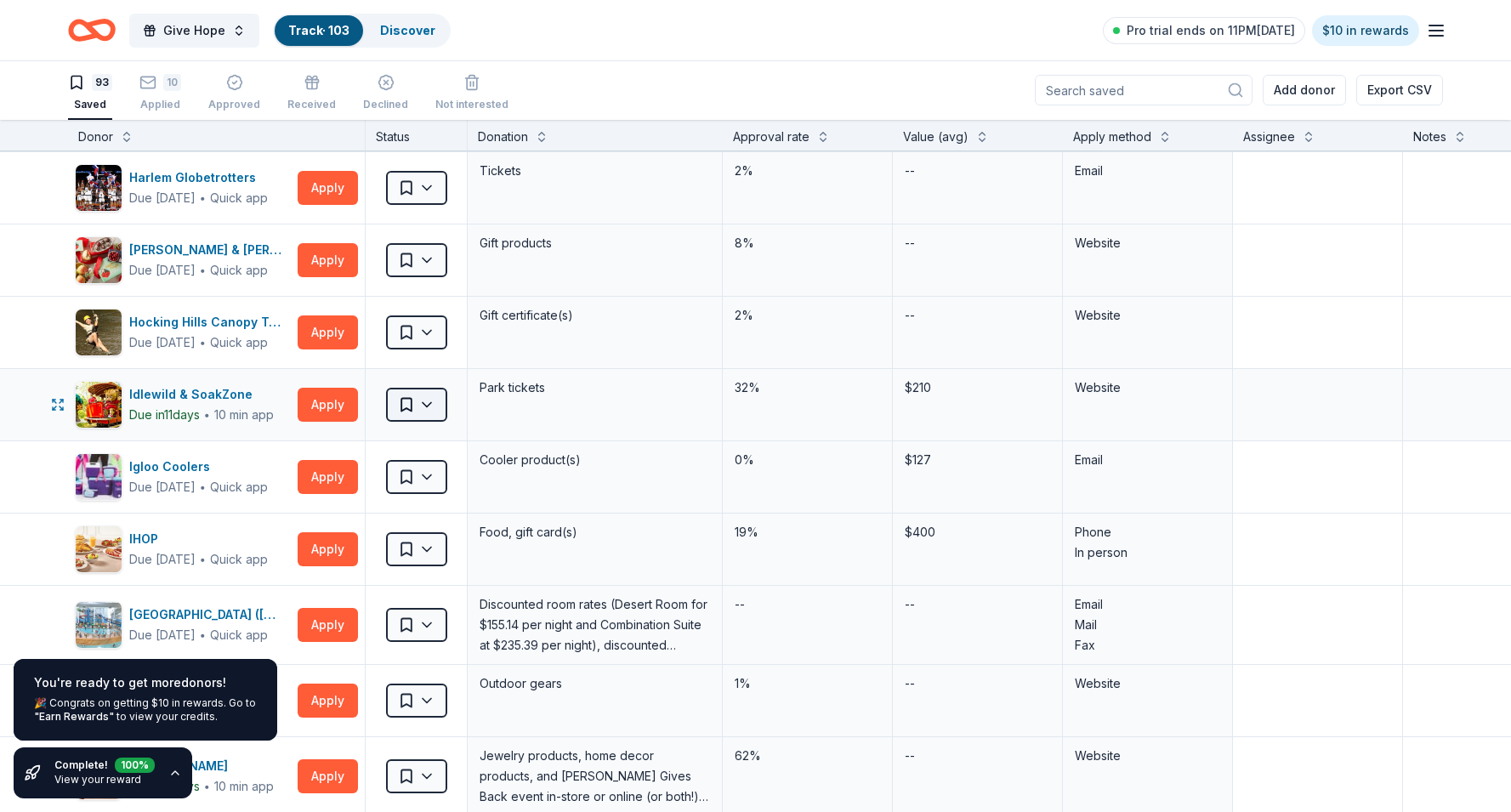
click at [435, 407] on html "Give Hope Track · 103 Discover Pro trial ends on 11PM, 9/2 $10 in rewards 93 Sa…" at bounding box center [755, 405] width 1511 height 812
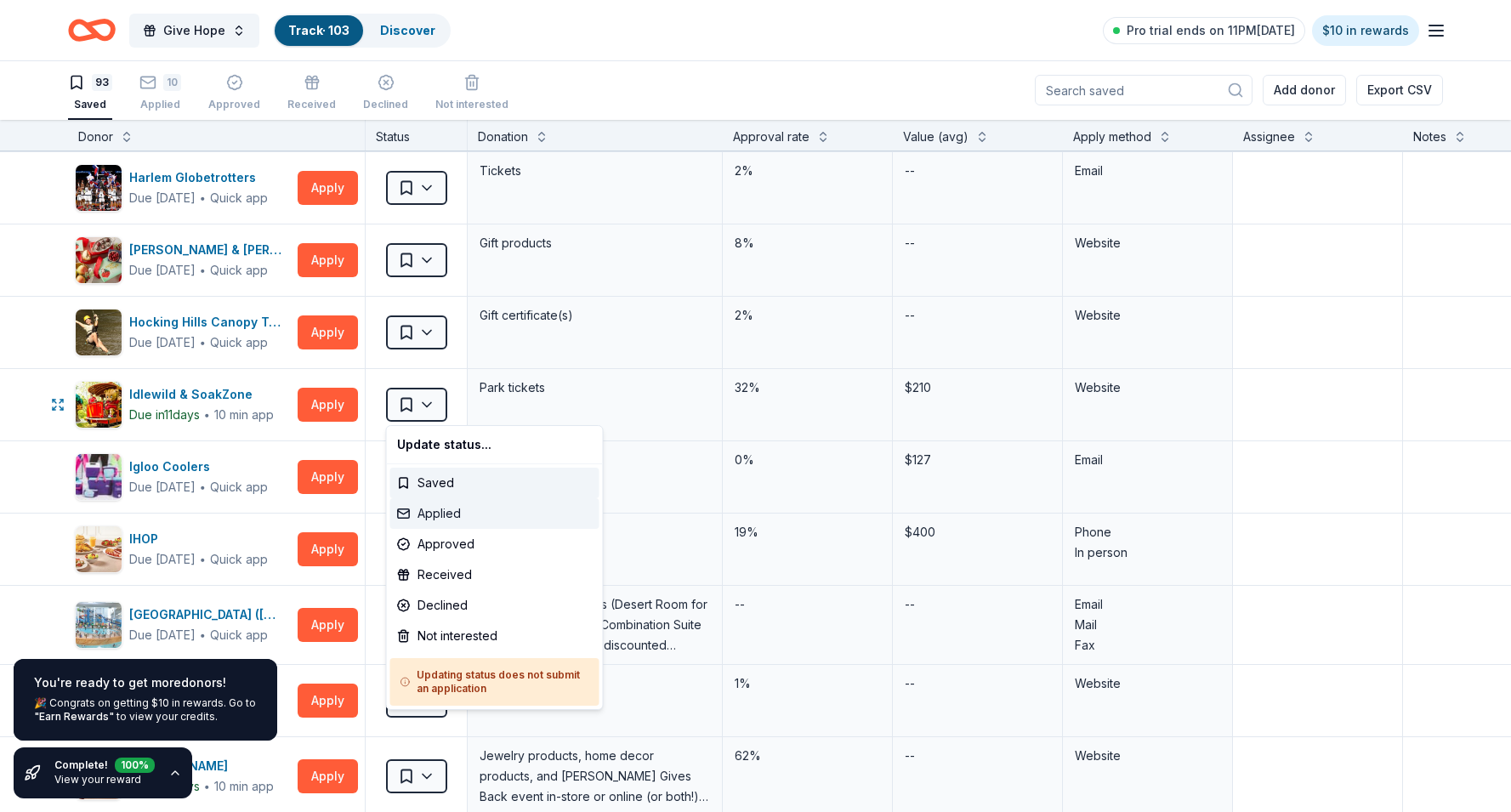
click at [460, 515] on div "Applied" at bounding box center [495, 513] width 209 height 31
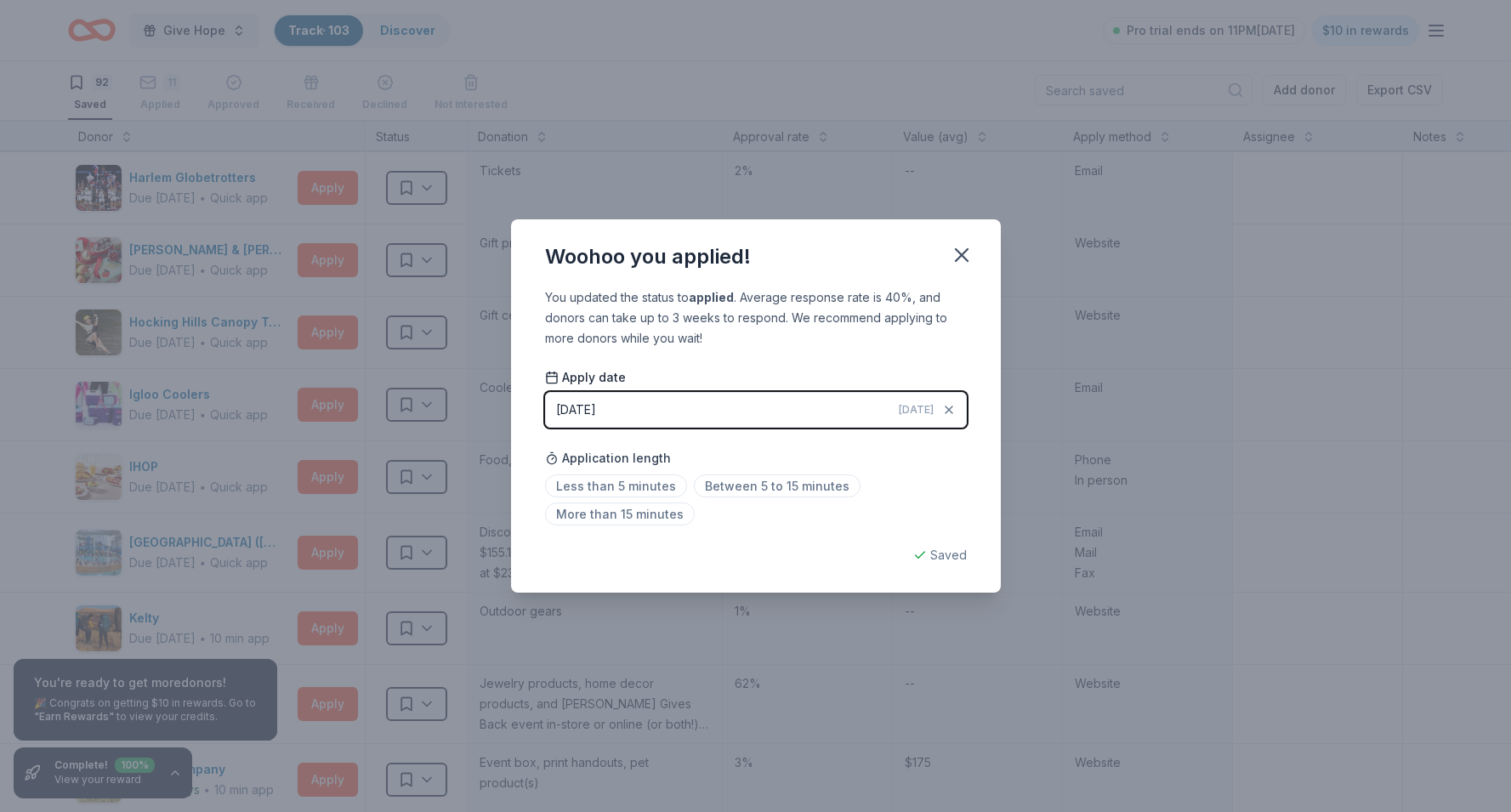
click at [653, 407] on button "08/29/2025 Today" at bounding box center [756, 410] width 421 height 36
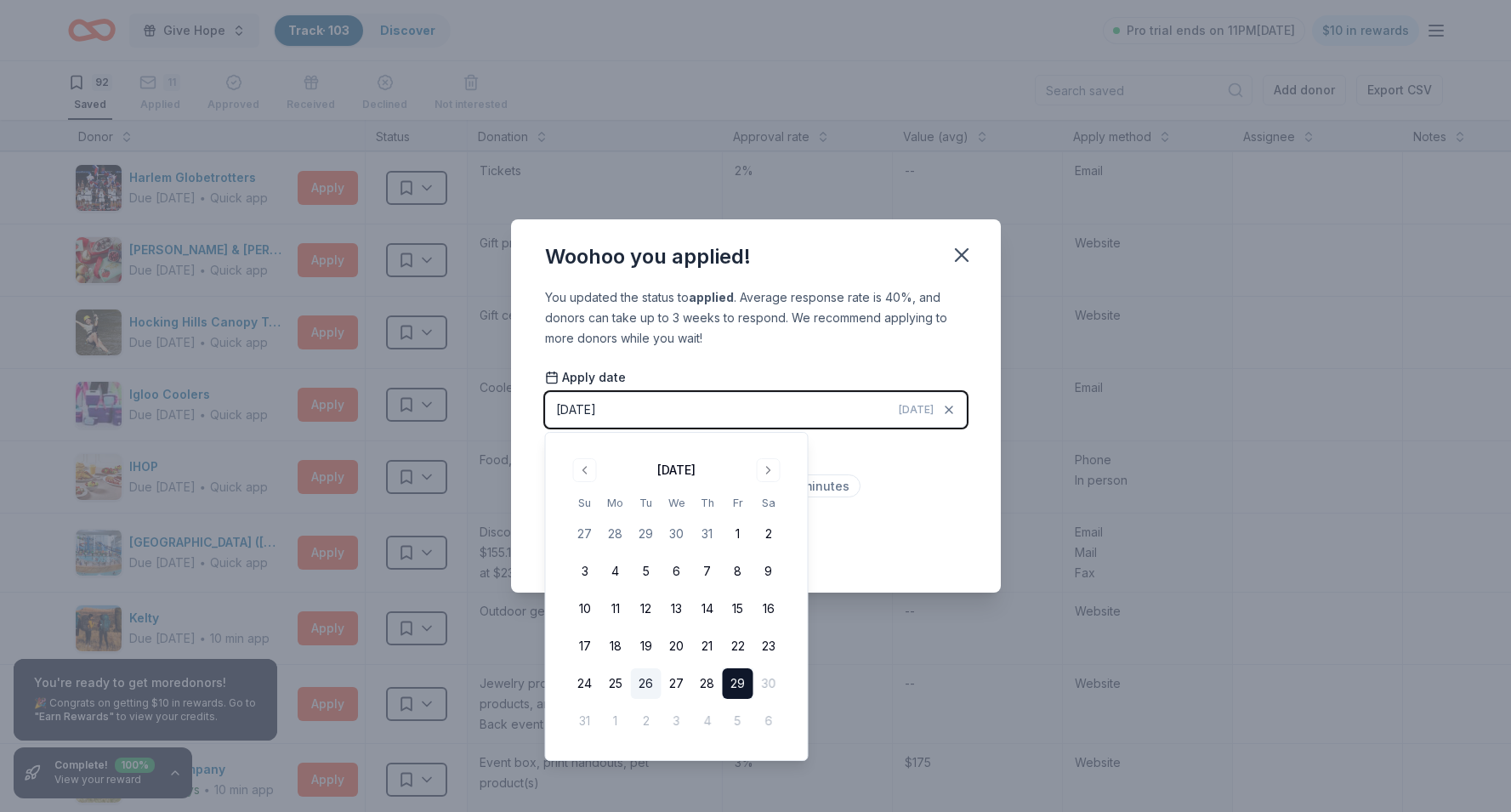
click at [649, 684] on button "26" at bounding box center [646, 683] width 31 height 31
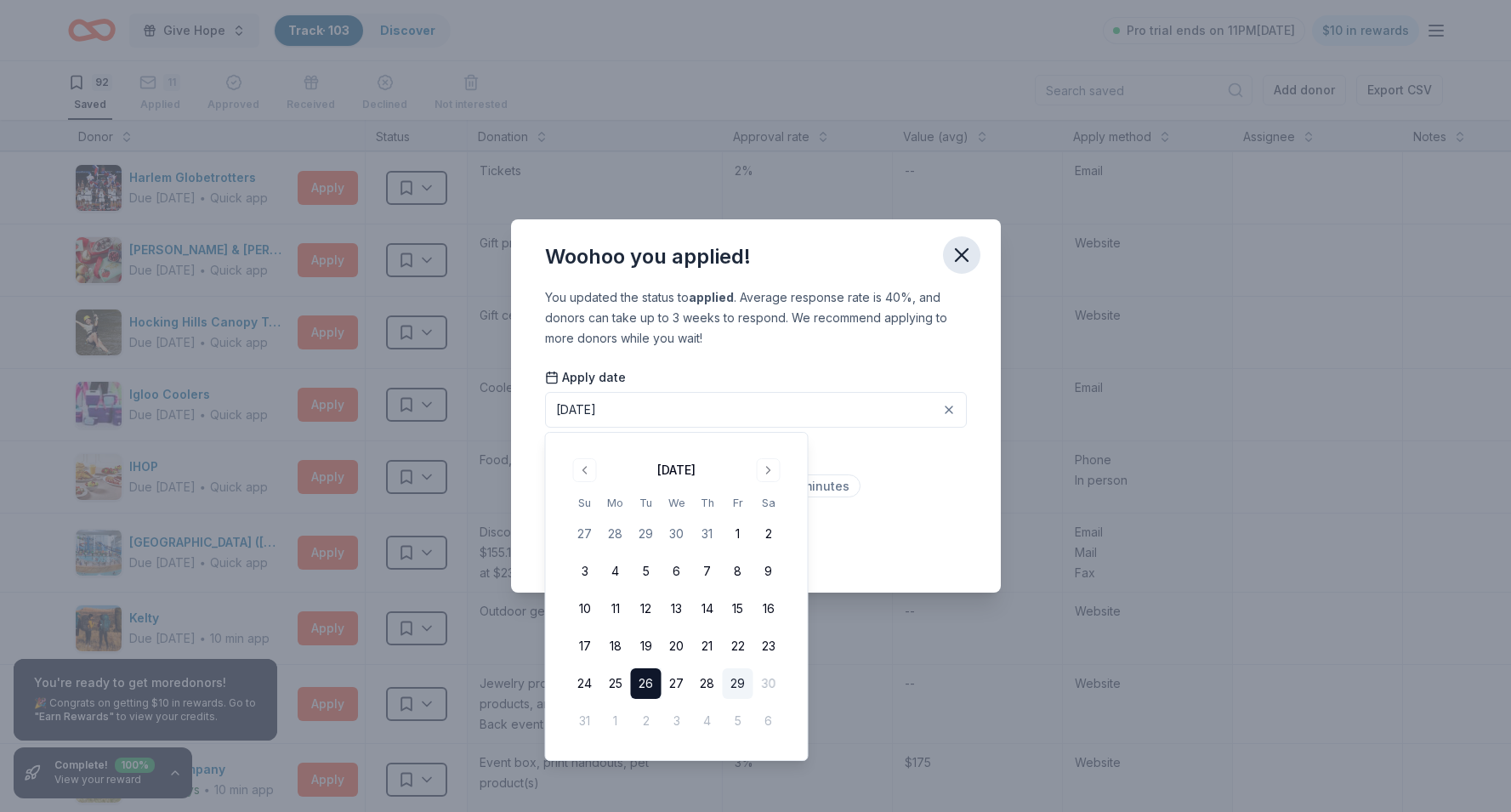
click at [963, 258] on icon "button" at bounding box center [961, 255] width 24 height 23
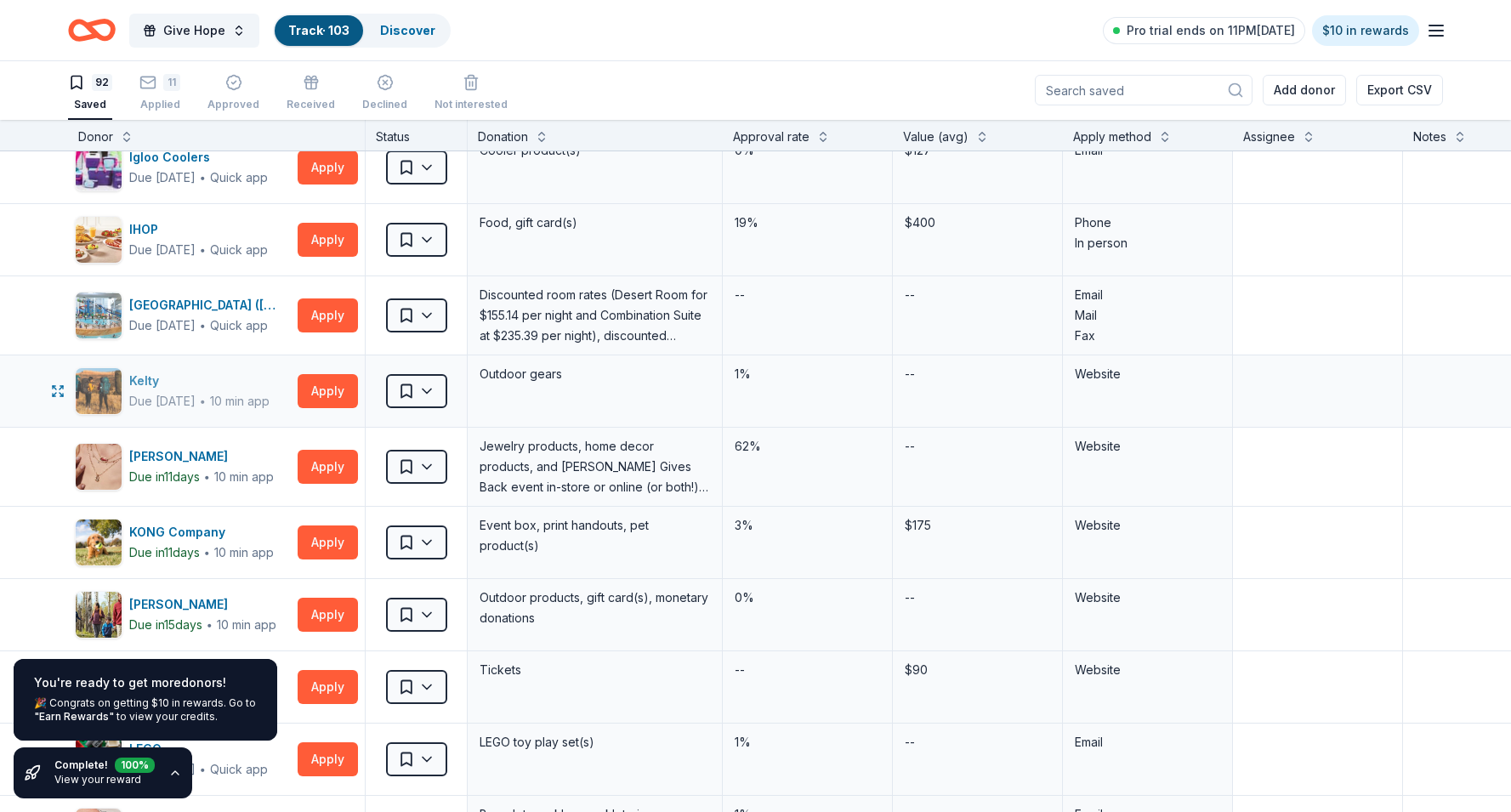
scroll to position [3164, 0]
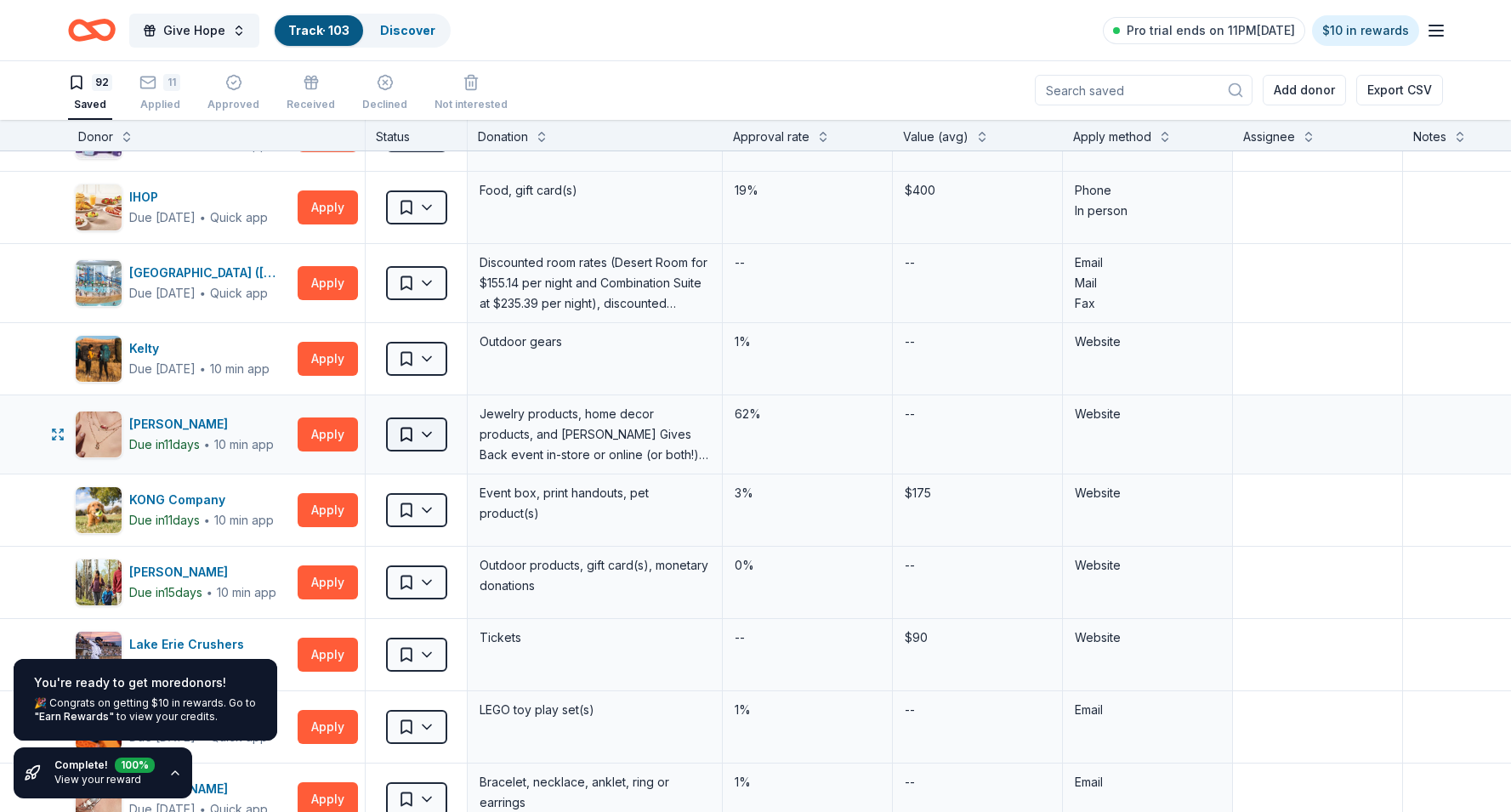
click at [434, 440] on html "Give Hope Track · 103 Discover Pro trial ends on 11PM, 9/2 $10 in rewards 92 Sa…" at bounding box center [755, 405] width 1511 height 812
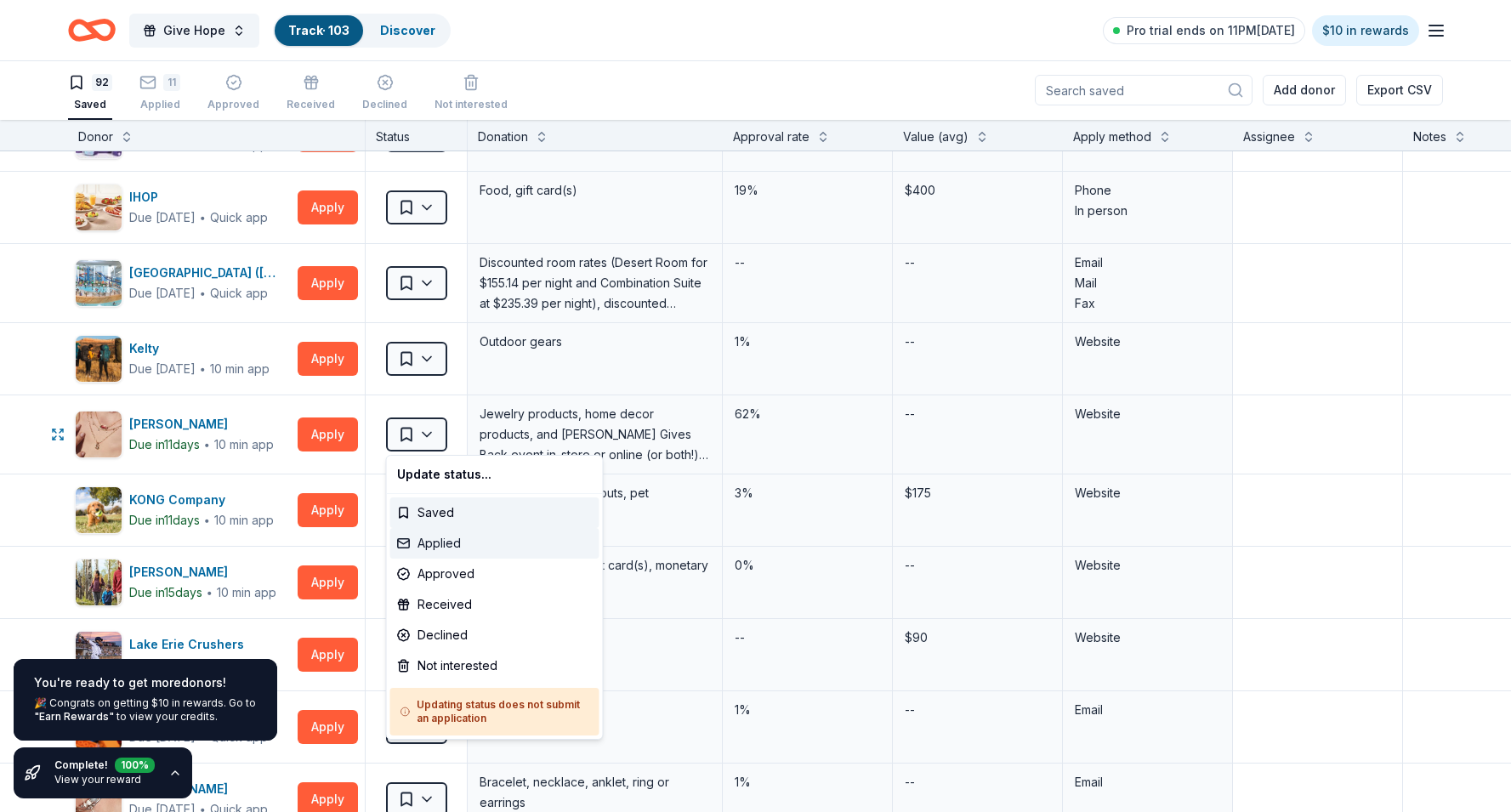
click at [441, 544] on div "Applied" at bounding box center [495, 543] width 209 height 31
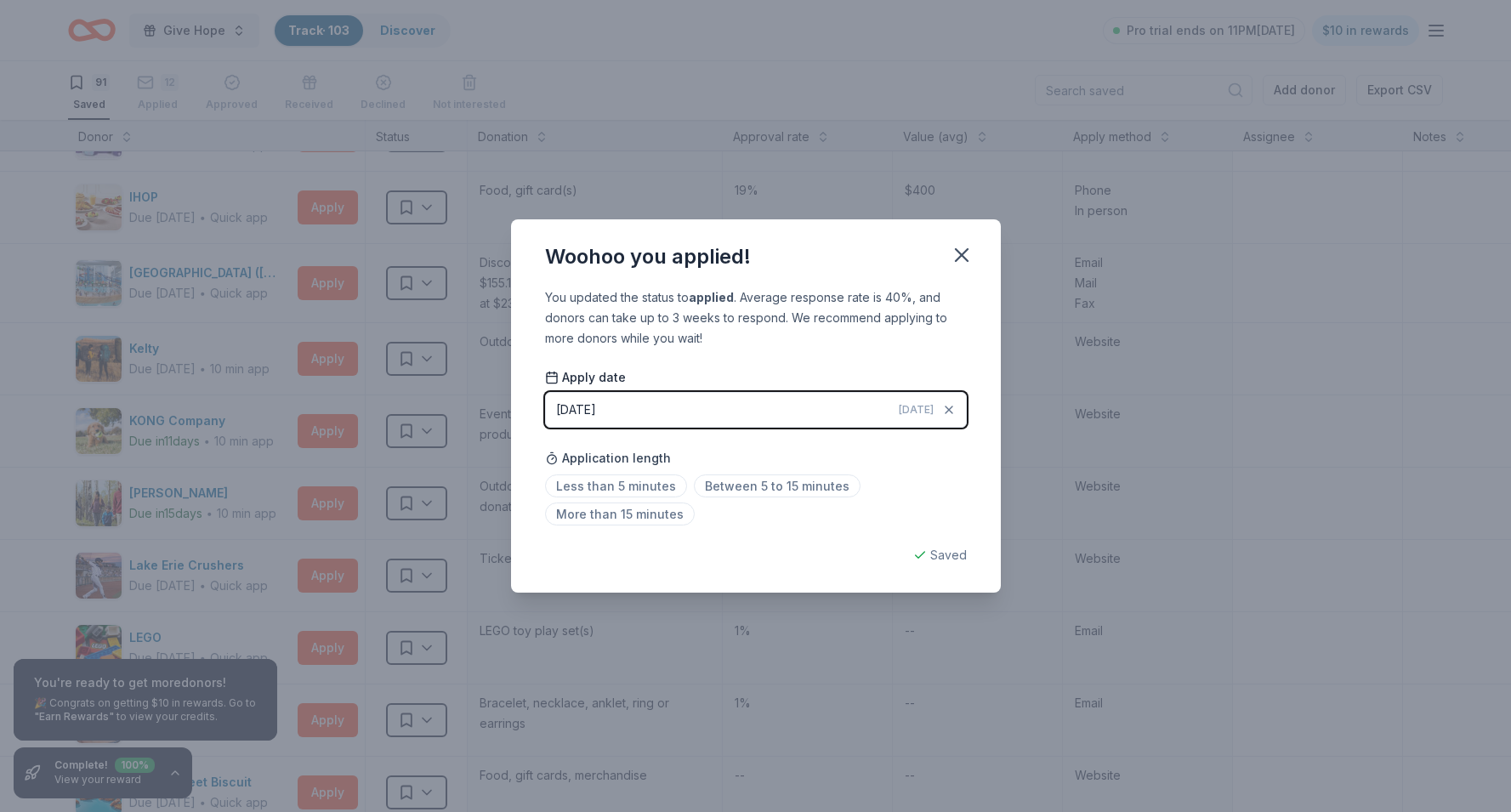
click at [660, 423] on button "08/29/2025 Today" at bounding box center [756, 410] width 421 height 36
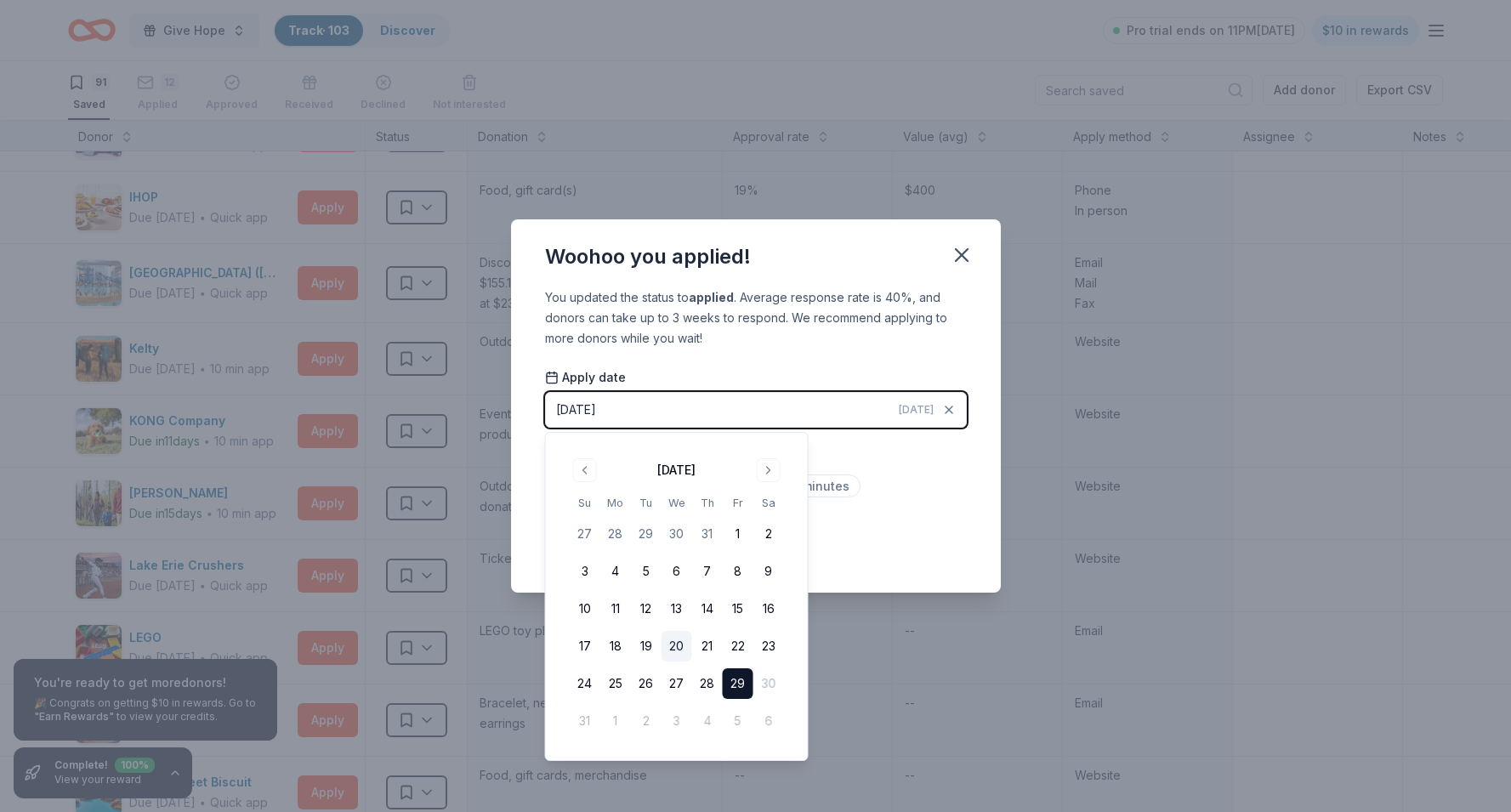
click at [670, 643] on button "20" at bounding box center [676, 646] width 31 height 31
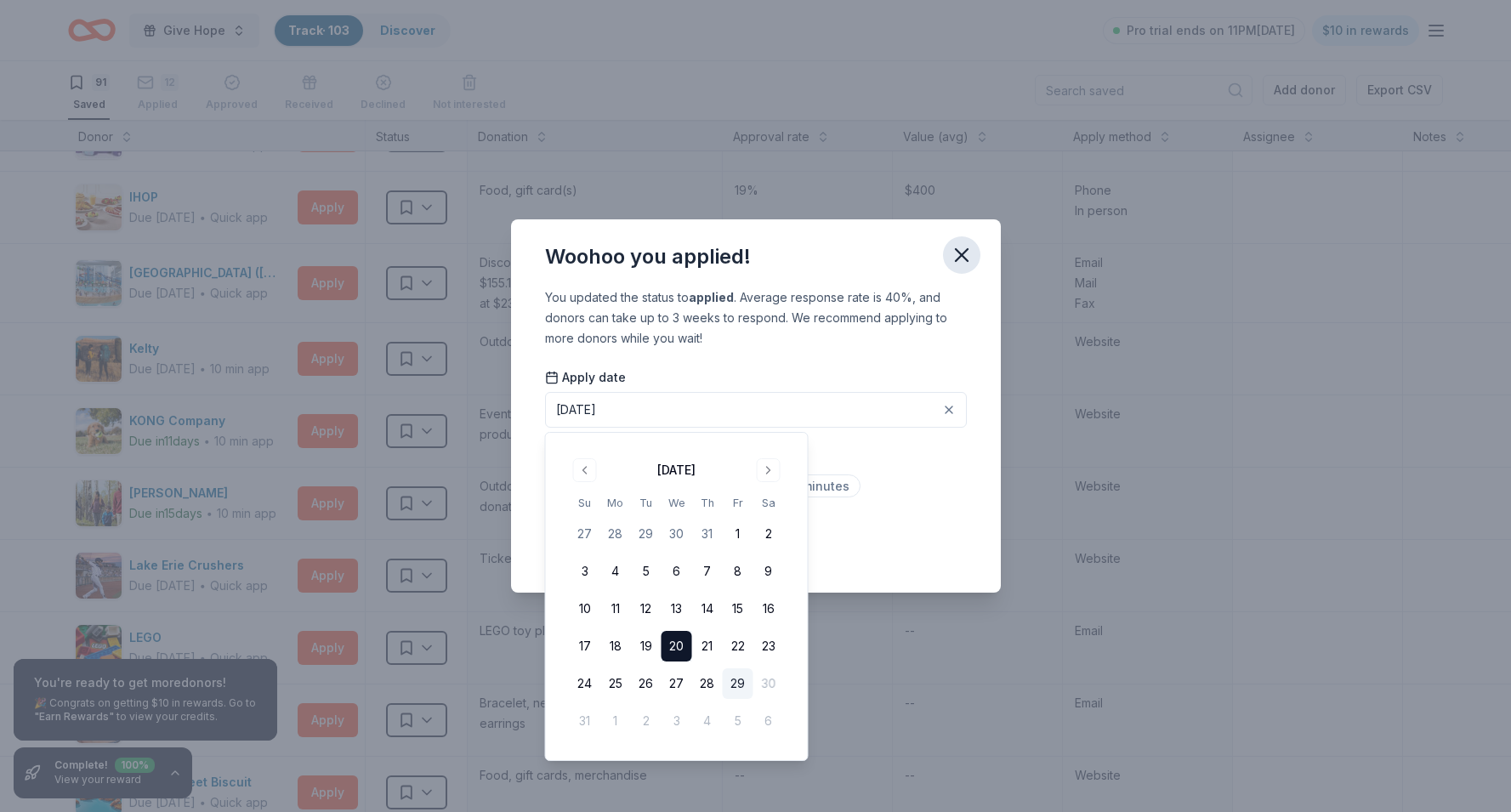
click at [964, 258] on icon "button" at bounding box center [961, 255] width 12 height 12
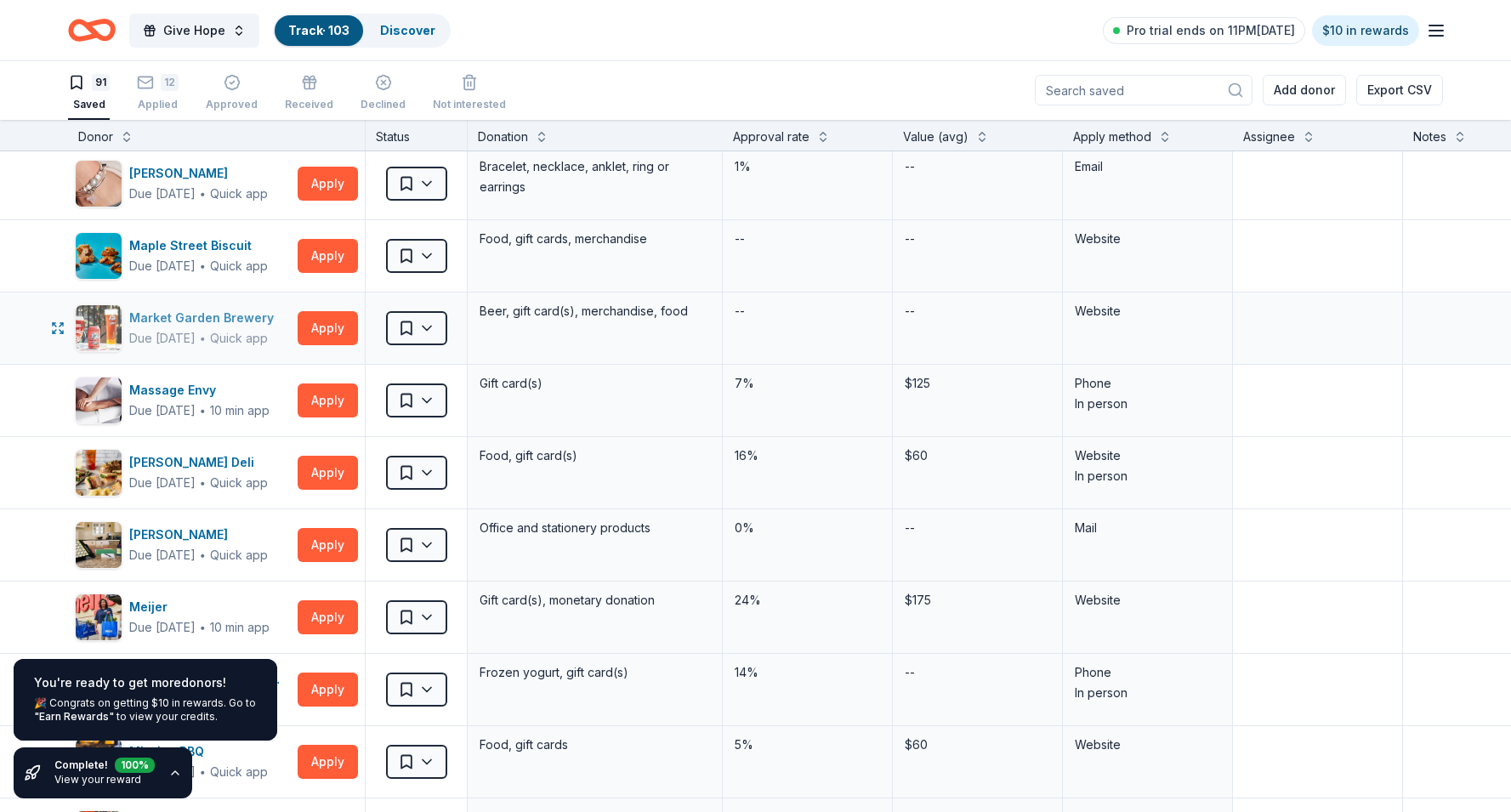
scroll to position [3707, 0]
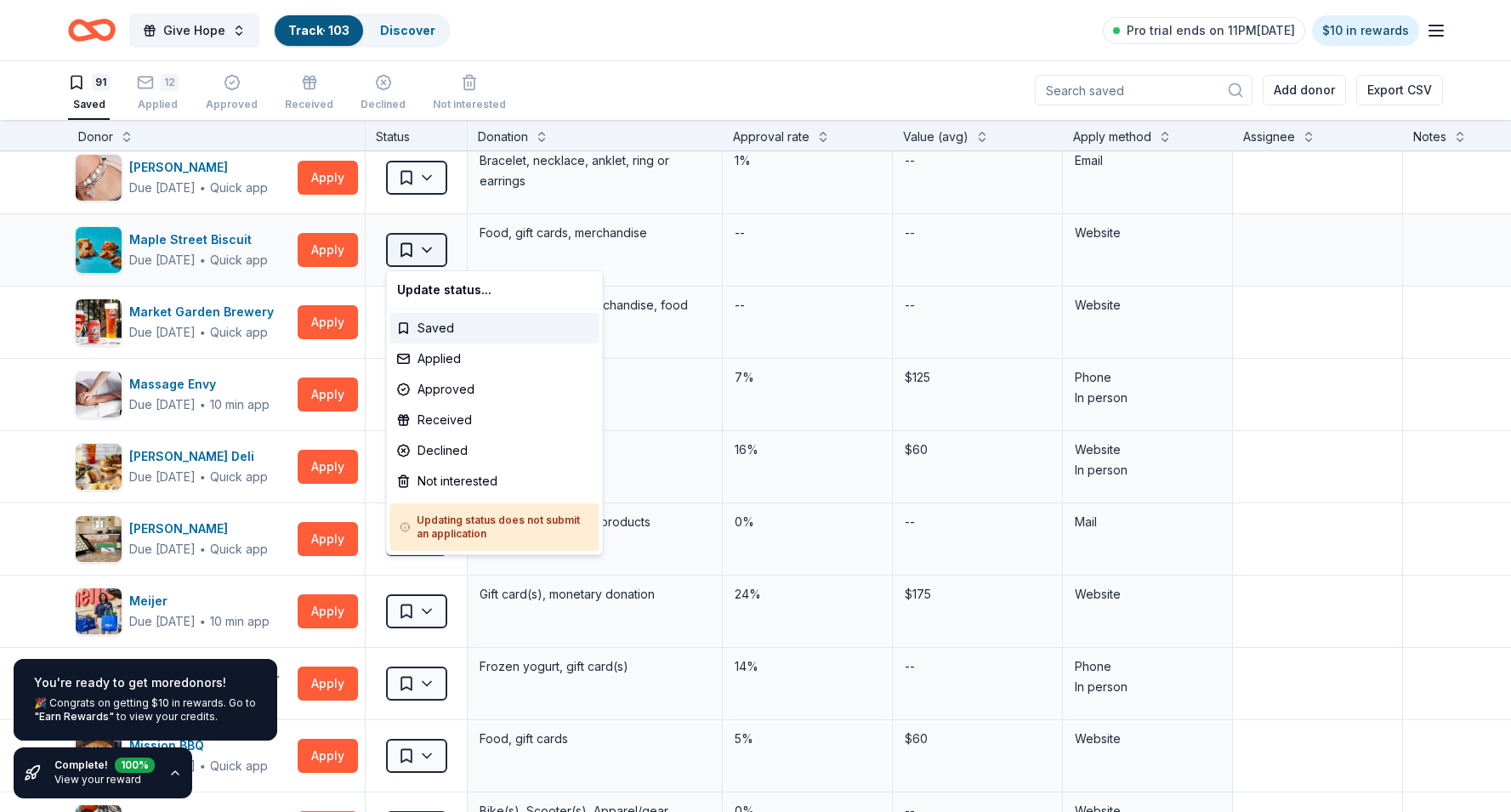
click at [431, 245] on html "Give Hope Track · 103 Discover Pro trial ends on 11PM, 9/2 $10 in rewards 91 Sa…" at bounding box center [755, 405] width 1511 height 812
click at [440, 360] on div "Applied" at bounding box center [495, 358] width 209 height 31
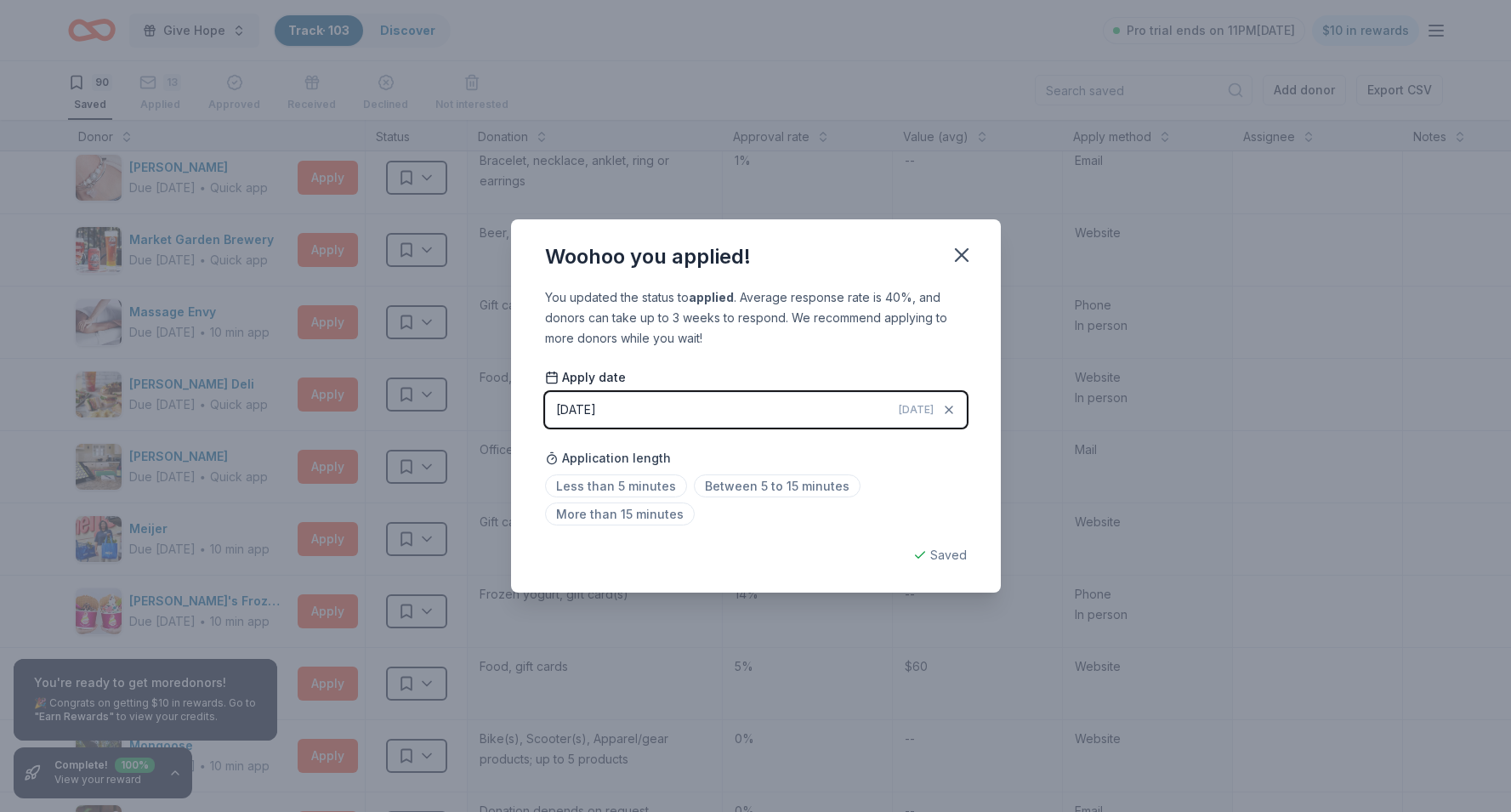
click at [596, 419] on div "08/29/2025" at bounding box center [575, 410] width 39 height 21
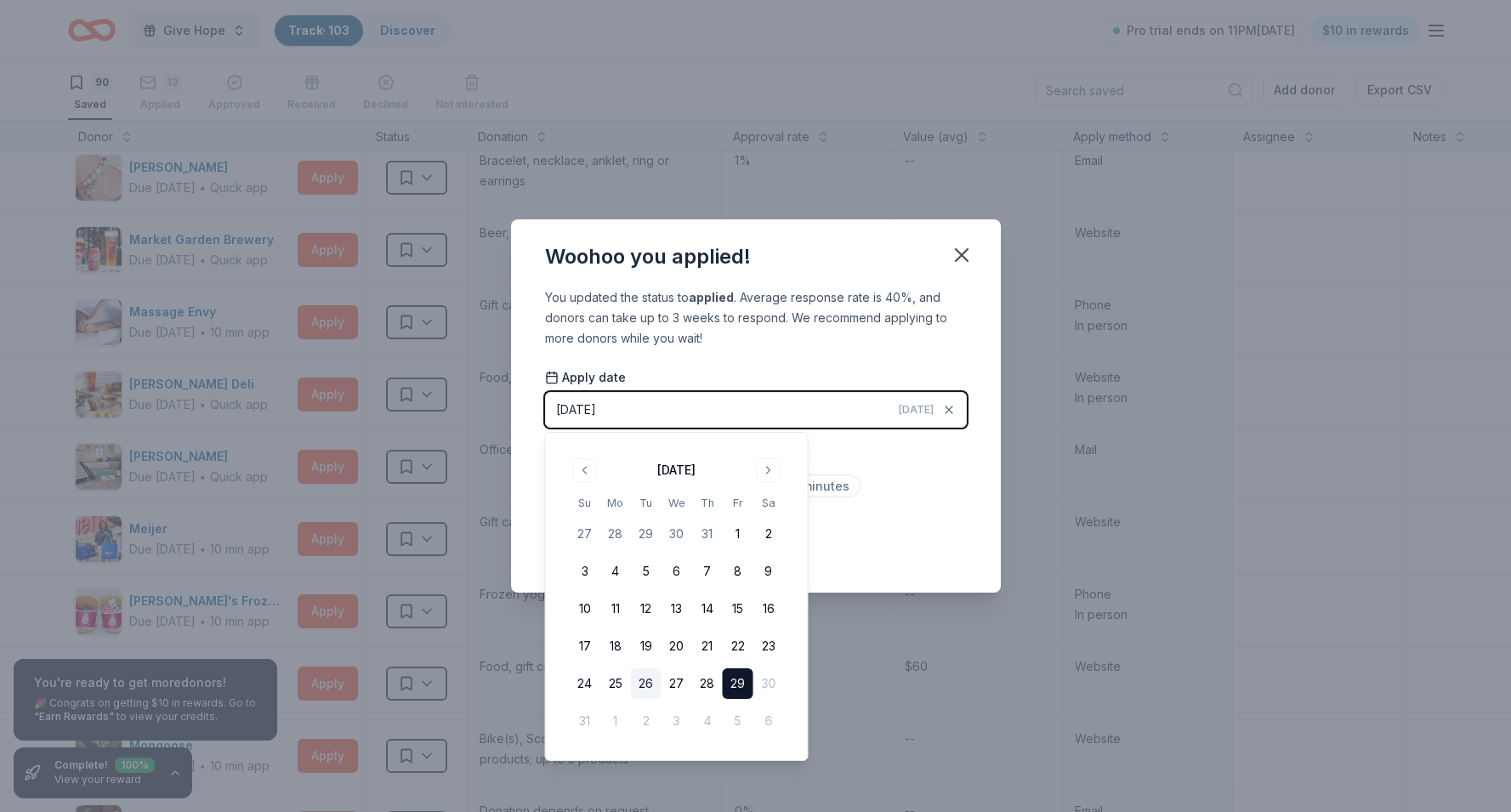
click at [643, 682] on button "26" at bounding box center [646, 683] width 31 height 31
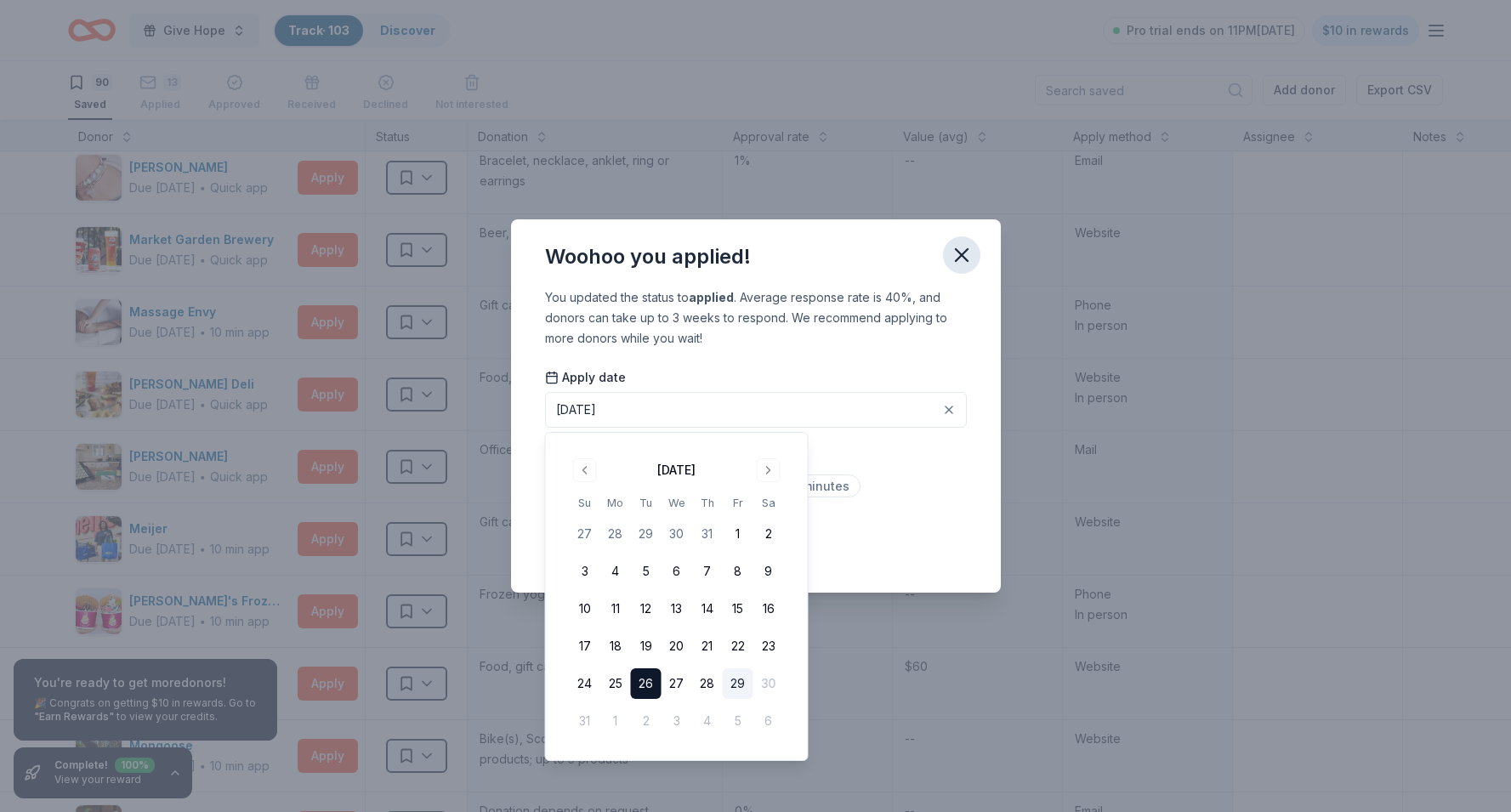
click at [963, 253] on icon "button" at bounding box center [961, 255] width 12 height 12
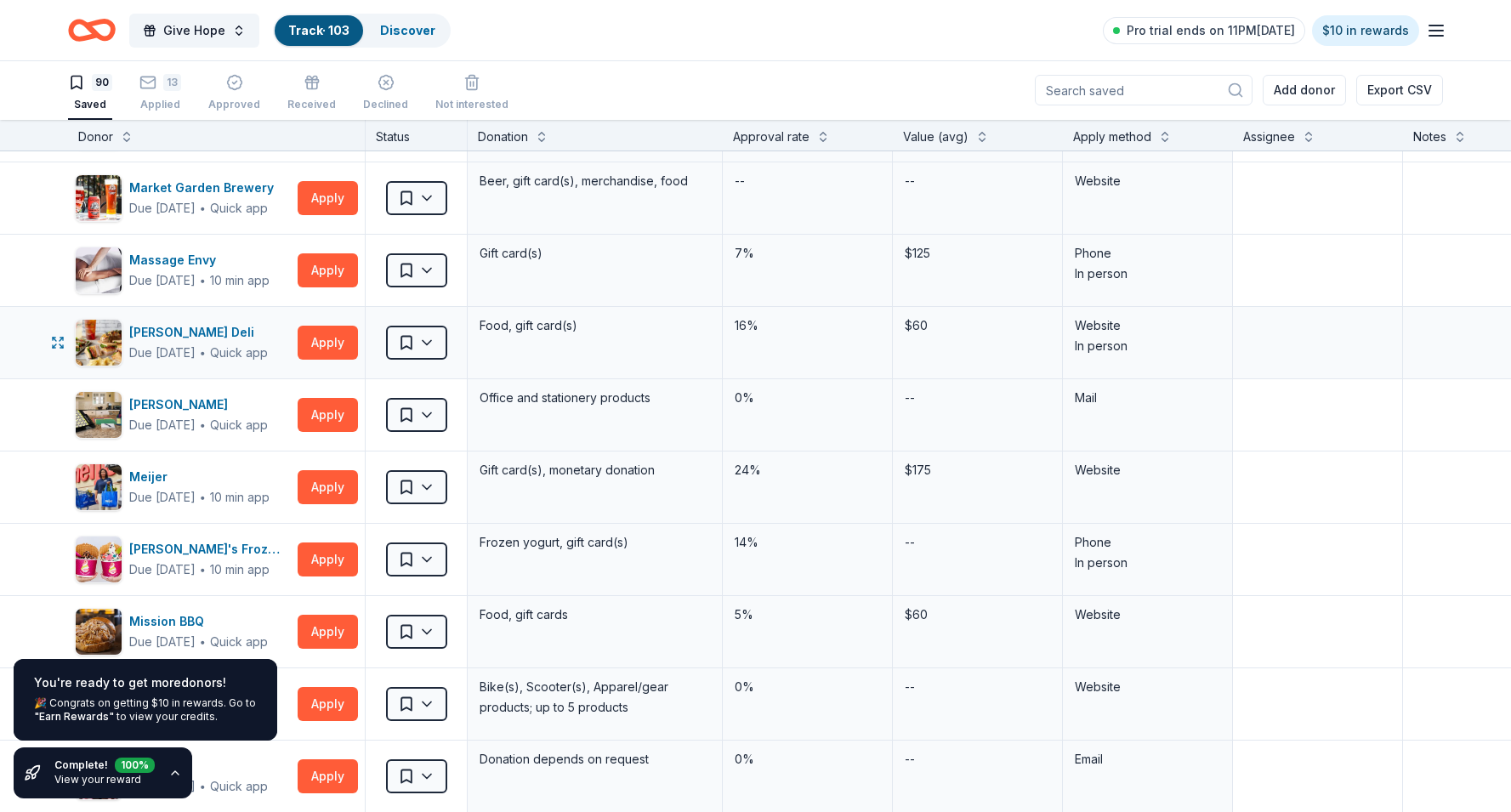
scroll to position [3759, 0]
click at [431, 486] on html "Give Hope Track · 103 Discover Pro trial ends on 11PM, 9/2 $10 in rewards 90 Sa…" at bounding box center [755, 405] width 1511 height 812
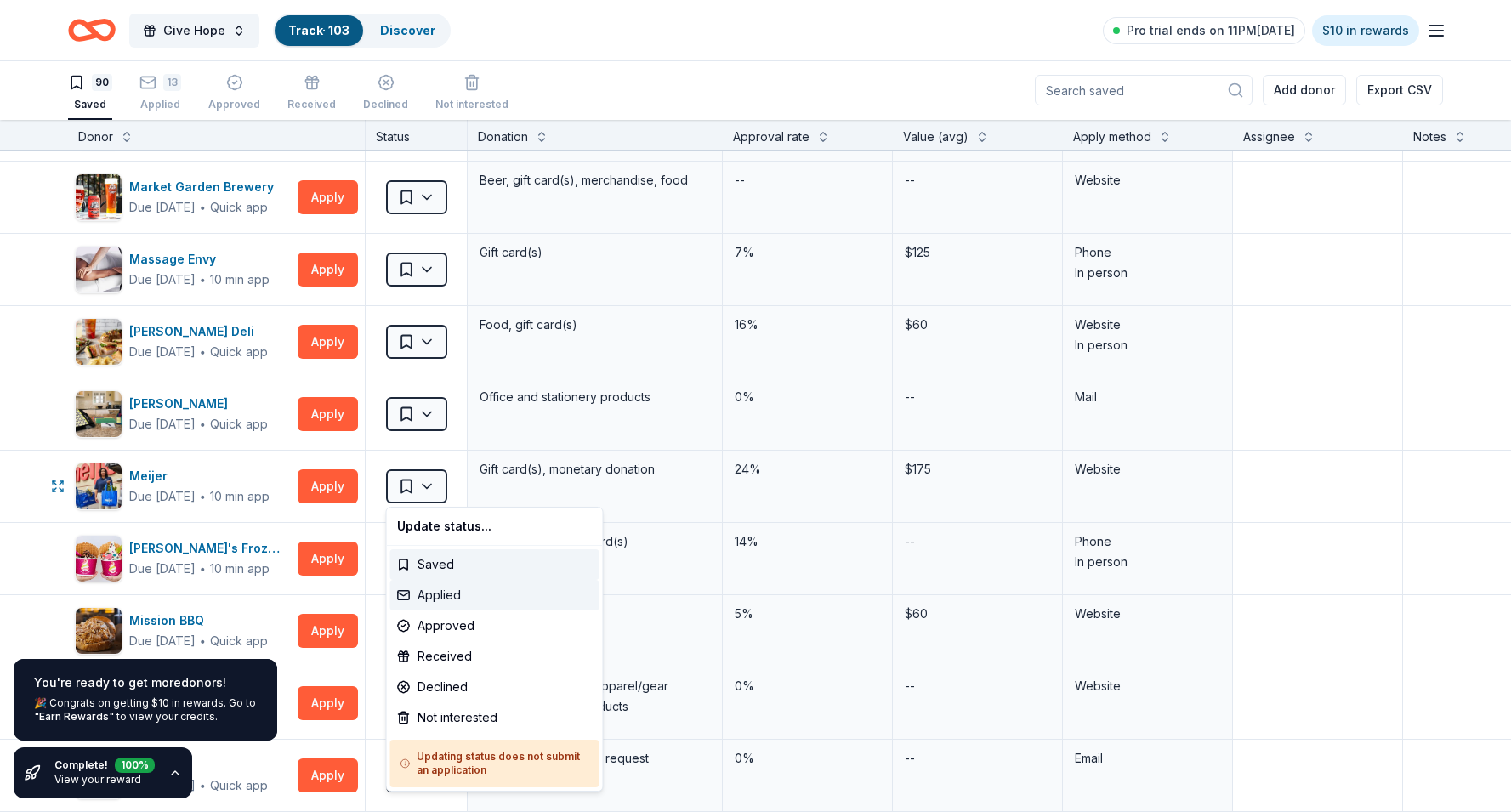
click at [441, 595] on div "Applied" at bounding box center [495, 595] width 209 height 31
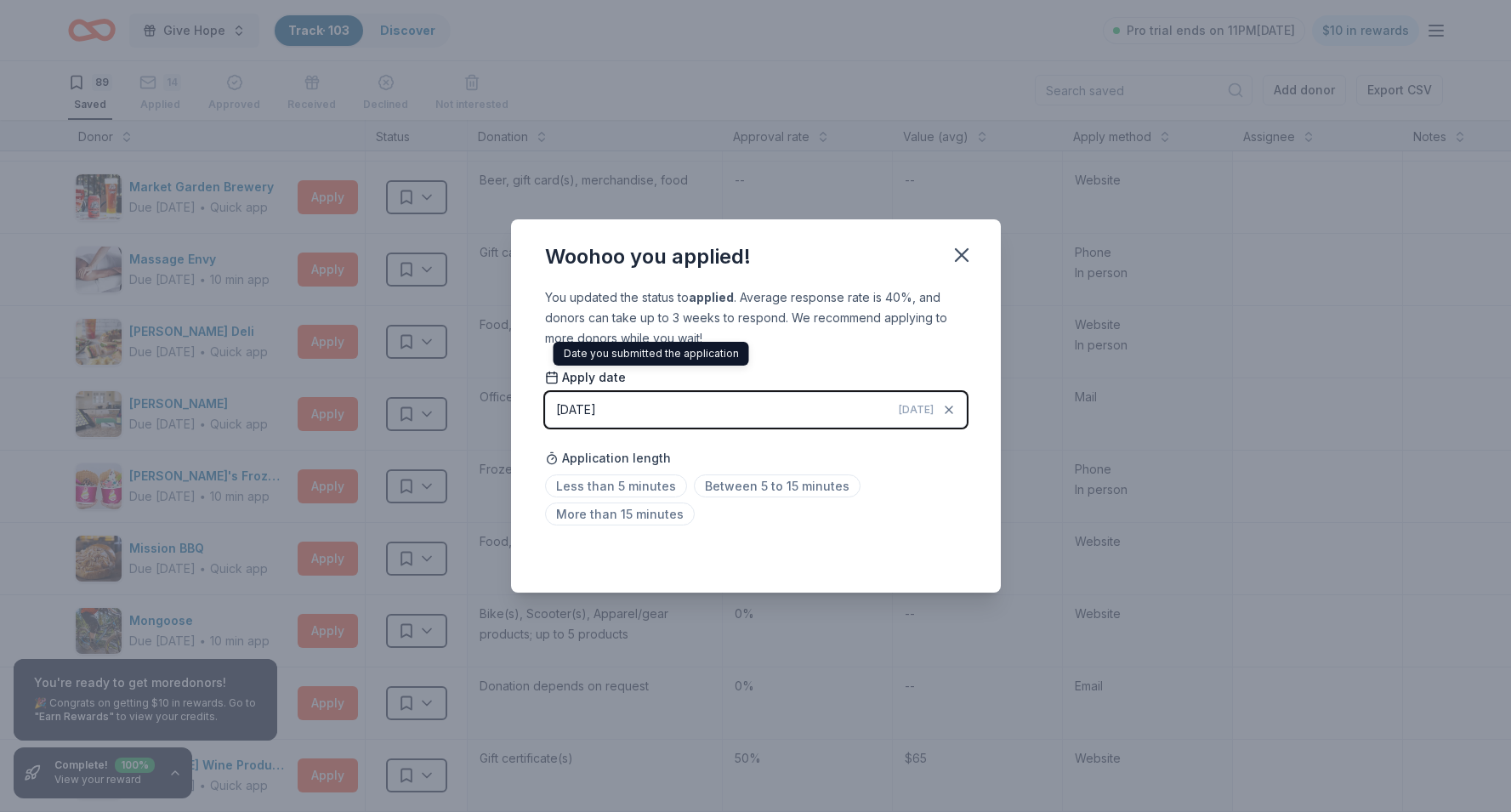
click at [596, 409] on div "08/29/2025" at bounding box center [575, 410] width 39 height 21
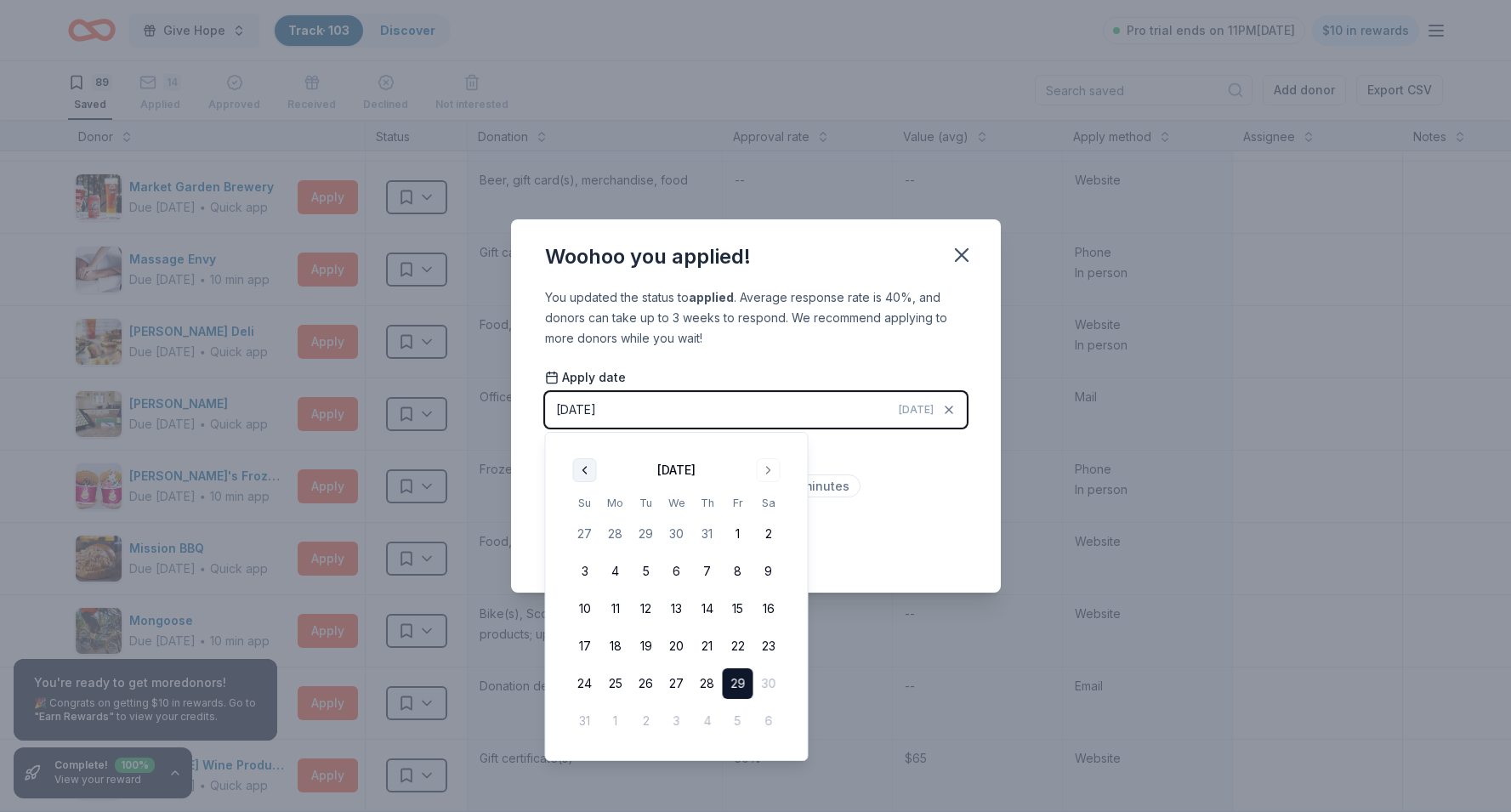
click at [576, 466] on button "Go to previous month" at bounding box center [584, 469] width 24 height 23
click at [653, 673] on button "29" at bounding box center [646, 683] width 31 height 31
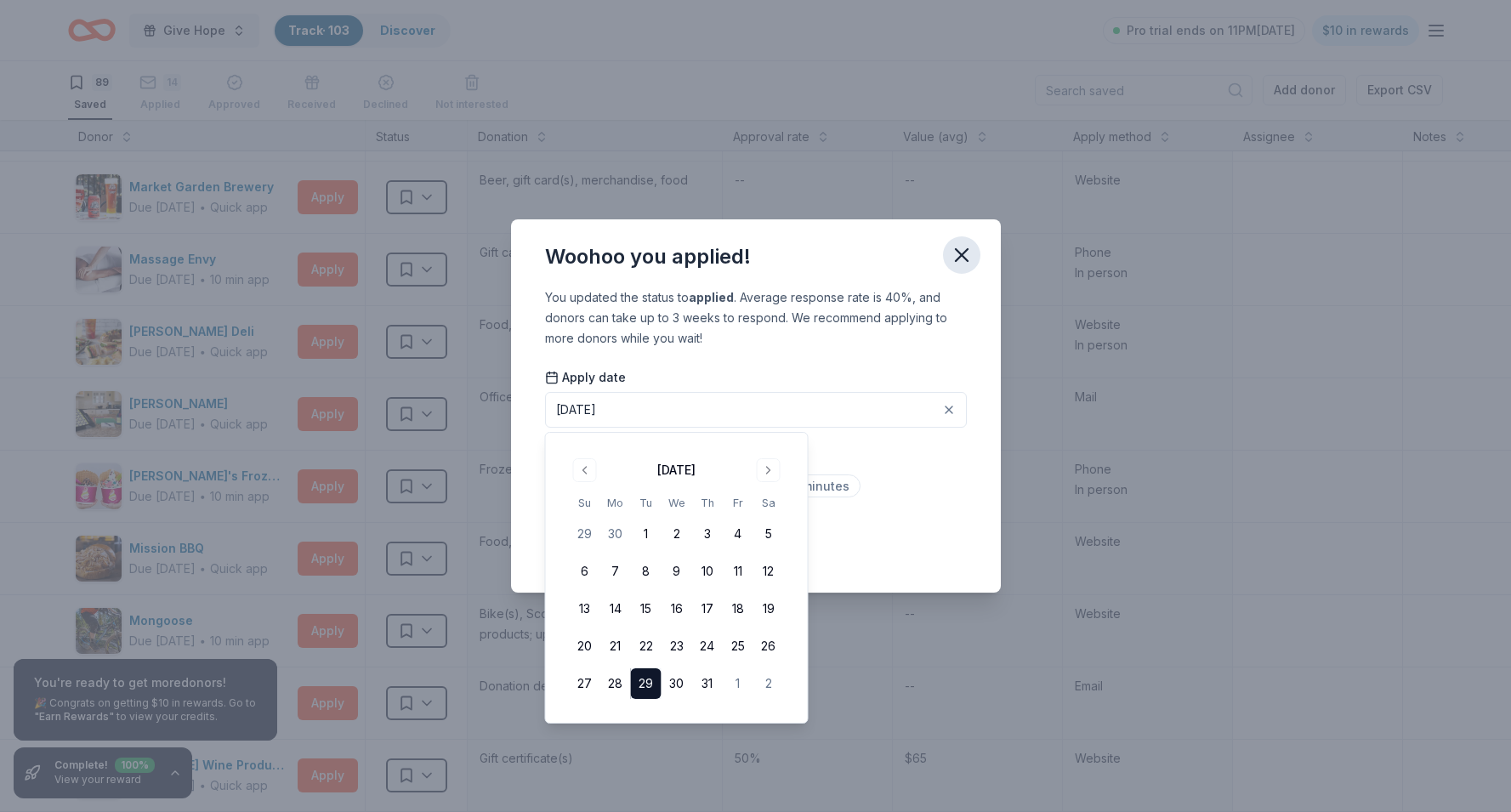
click at [963, 255] on icon "button" at bounding box center [961, 255] width 12 height 12
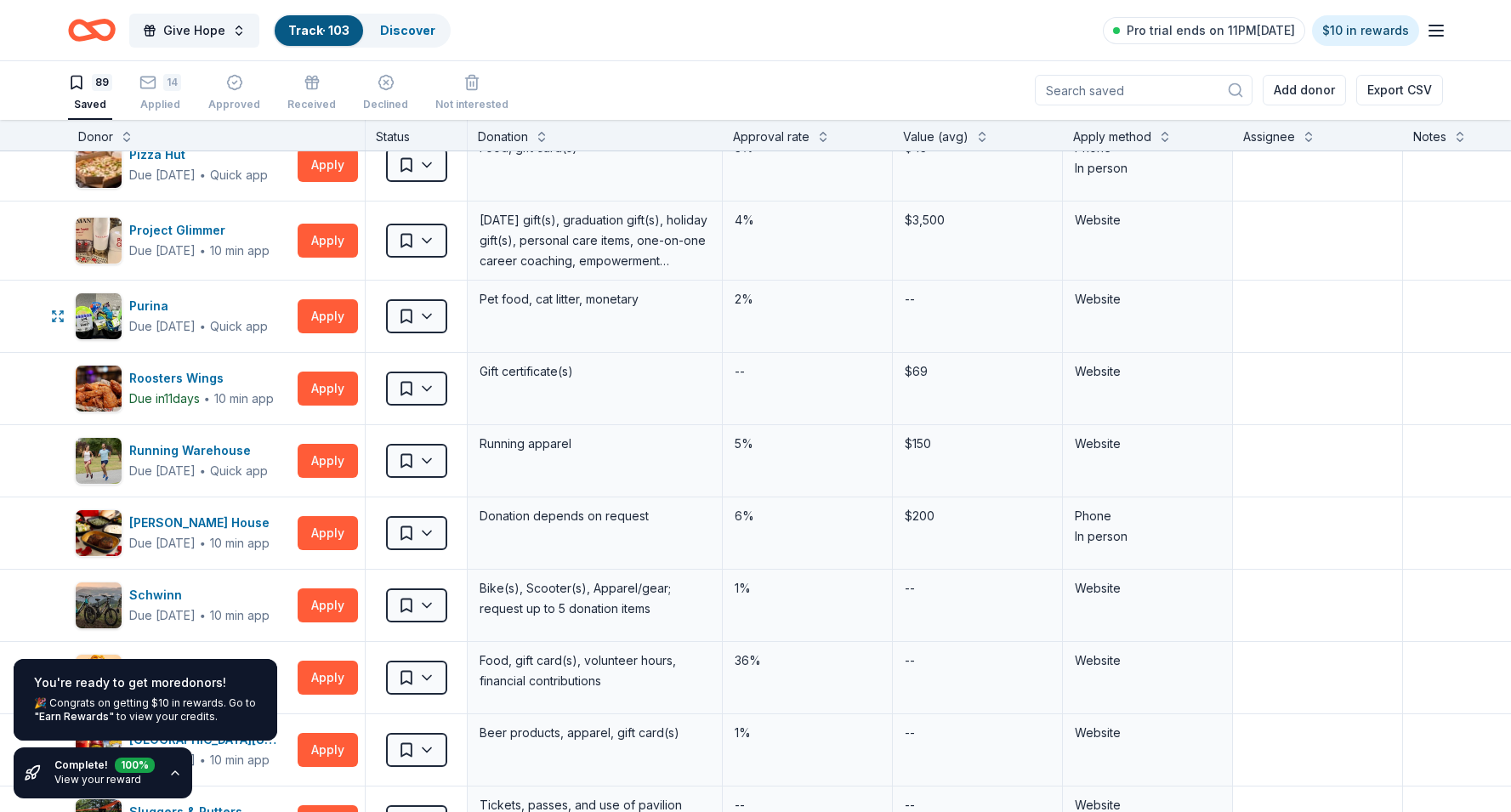
scroll to position [4732, 0]
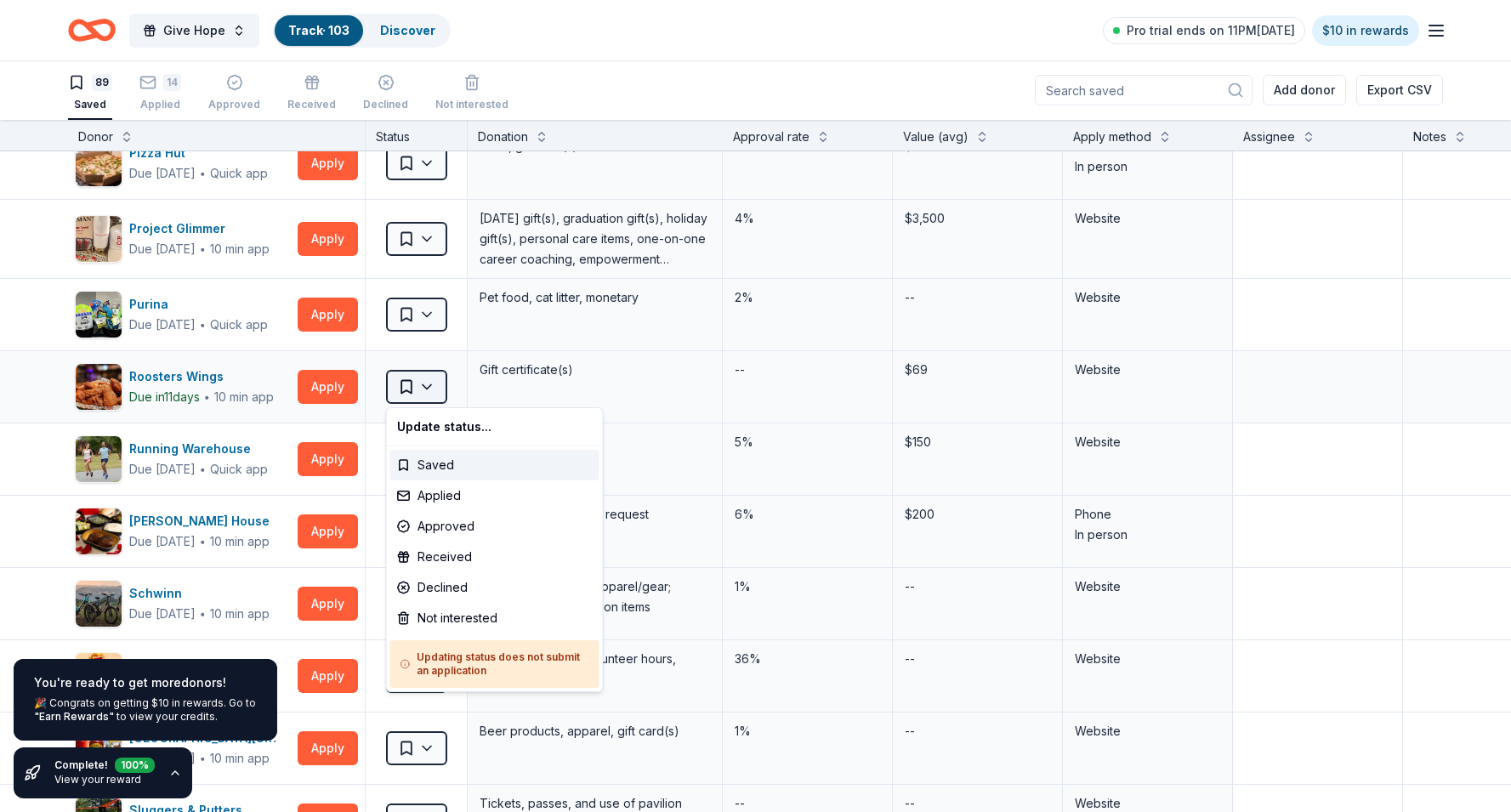
click at [436, 390] on html "Give Hope Track · 103 Discover Pro trial ends on 11PM, 9/2 $10 in rewards 89 Sa…" at bounding box center [755, 405] width 1511 height 812
click at [436, 494] on div "Applied" at bounding box center [495, 495] width 209 height 31
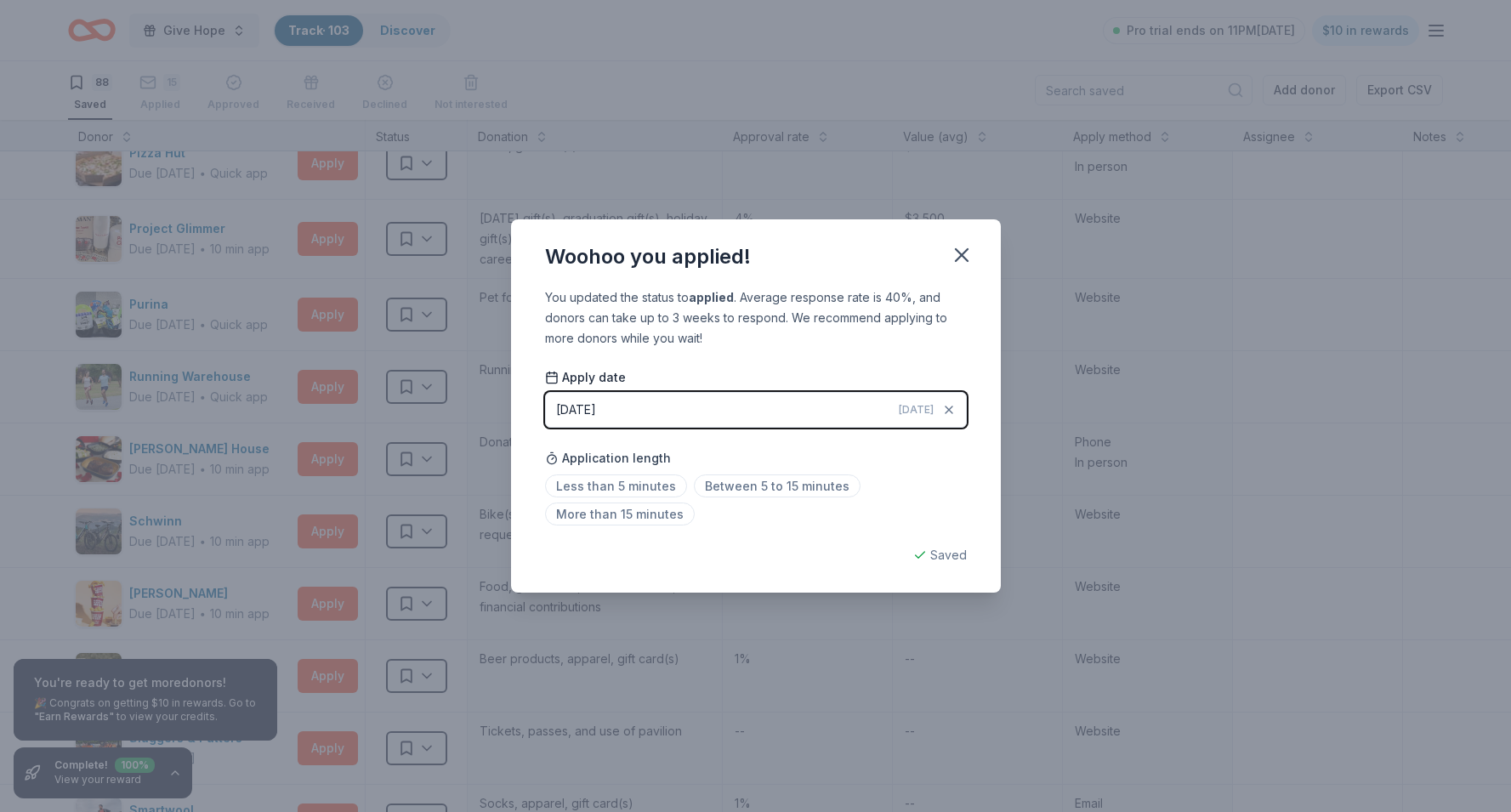
click at [596, 409] on div "08/29/2025" at bounding box center [575, 410] width 39 height 21
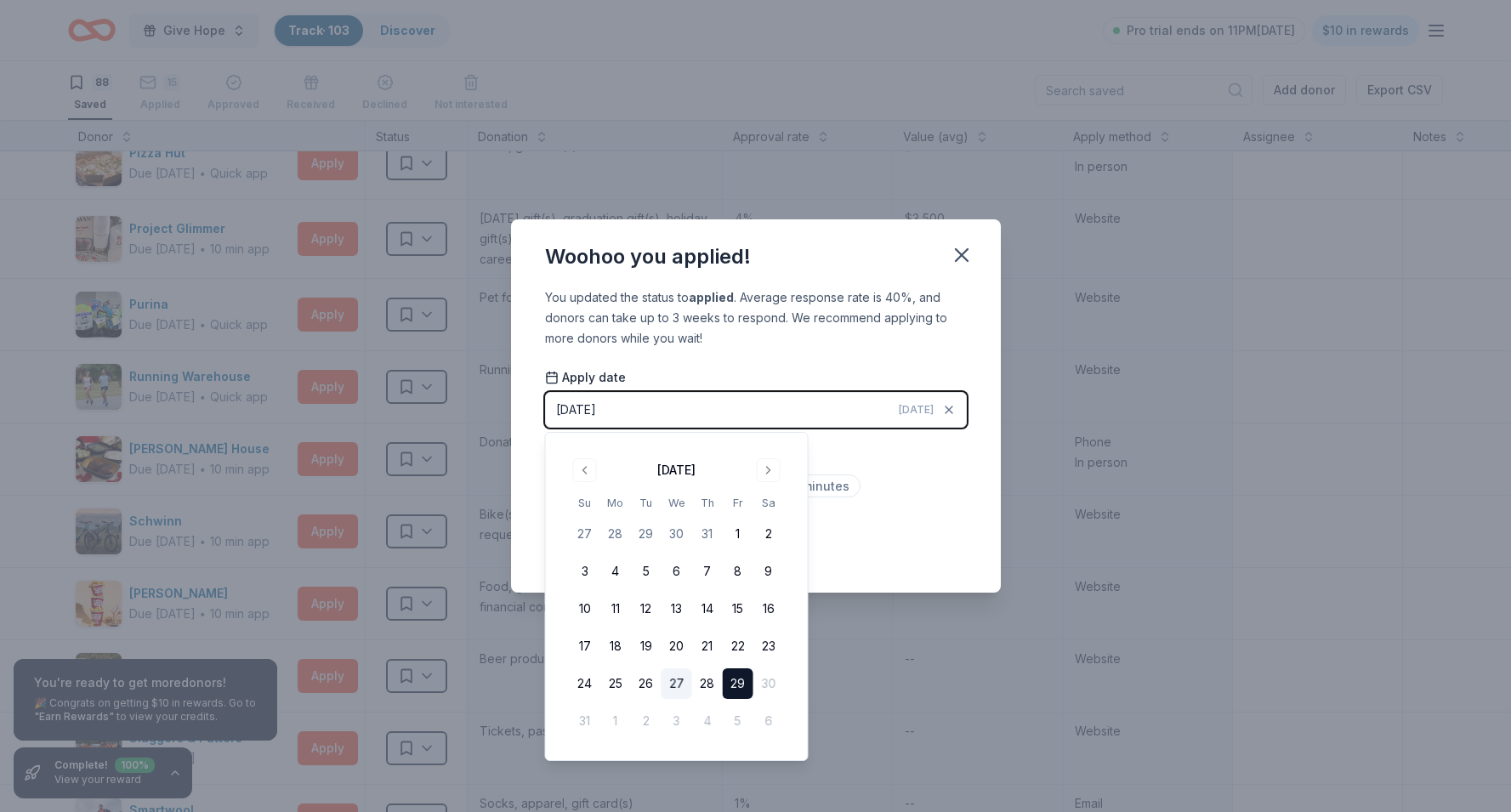
click at [671, 681] on button "27" at bounding box center [676, 683] width 31 height 31
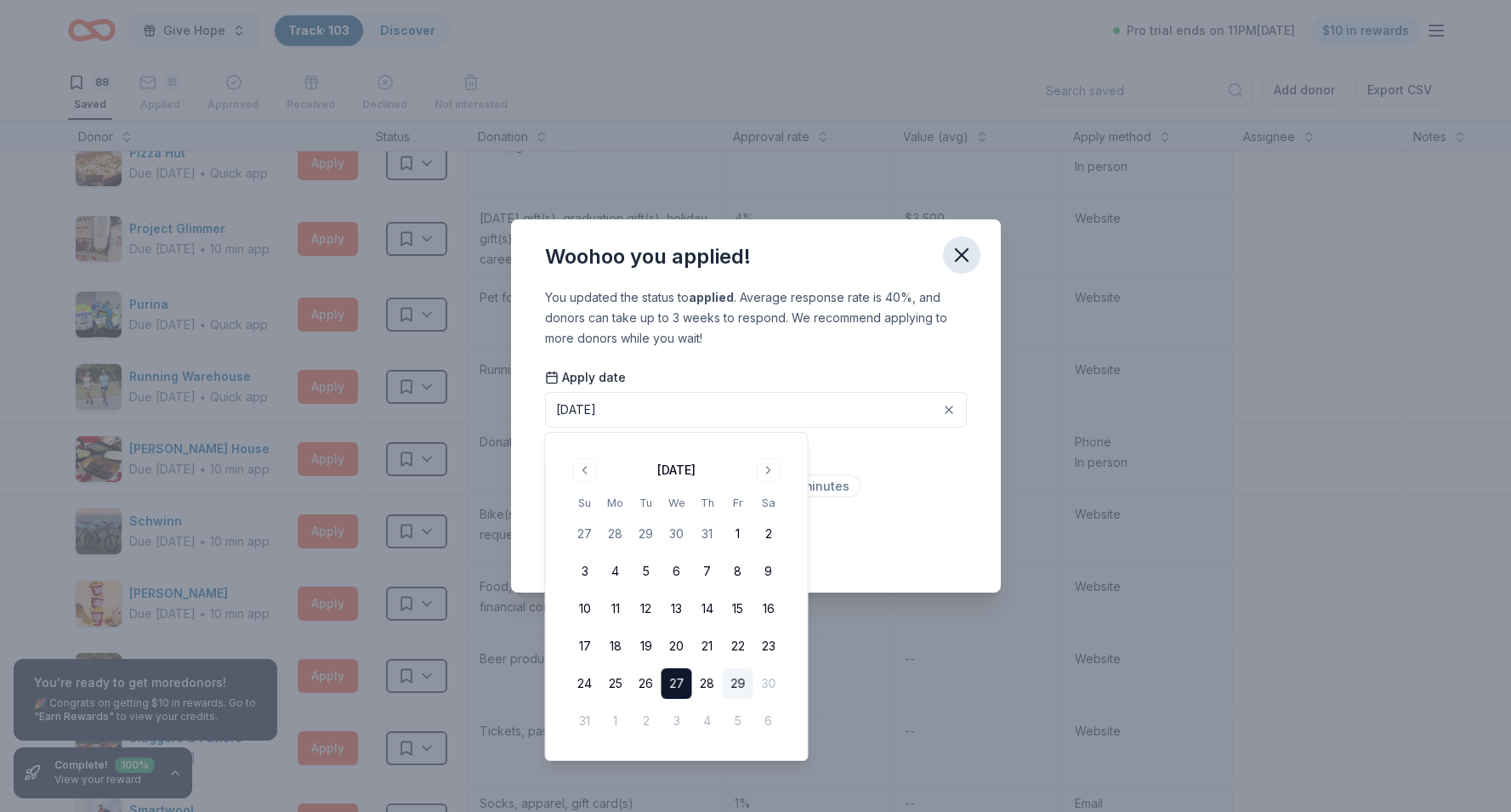
click at [964, 255] on icon "button" at bounding box center [961, 255] width 24 height 23
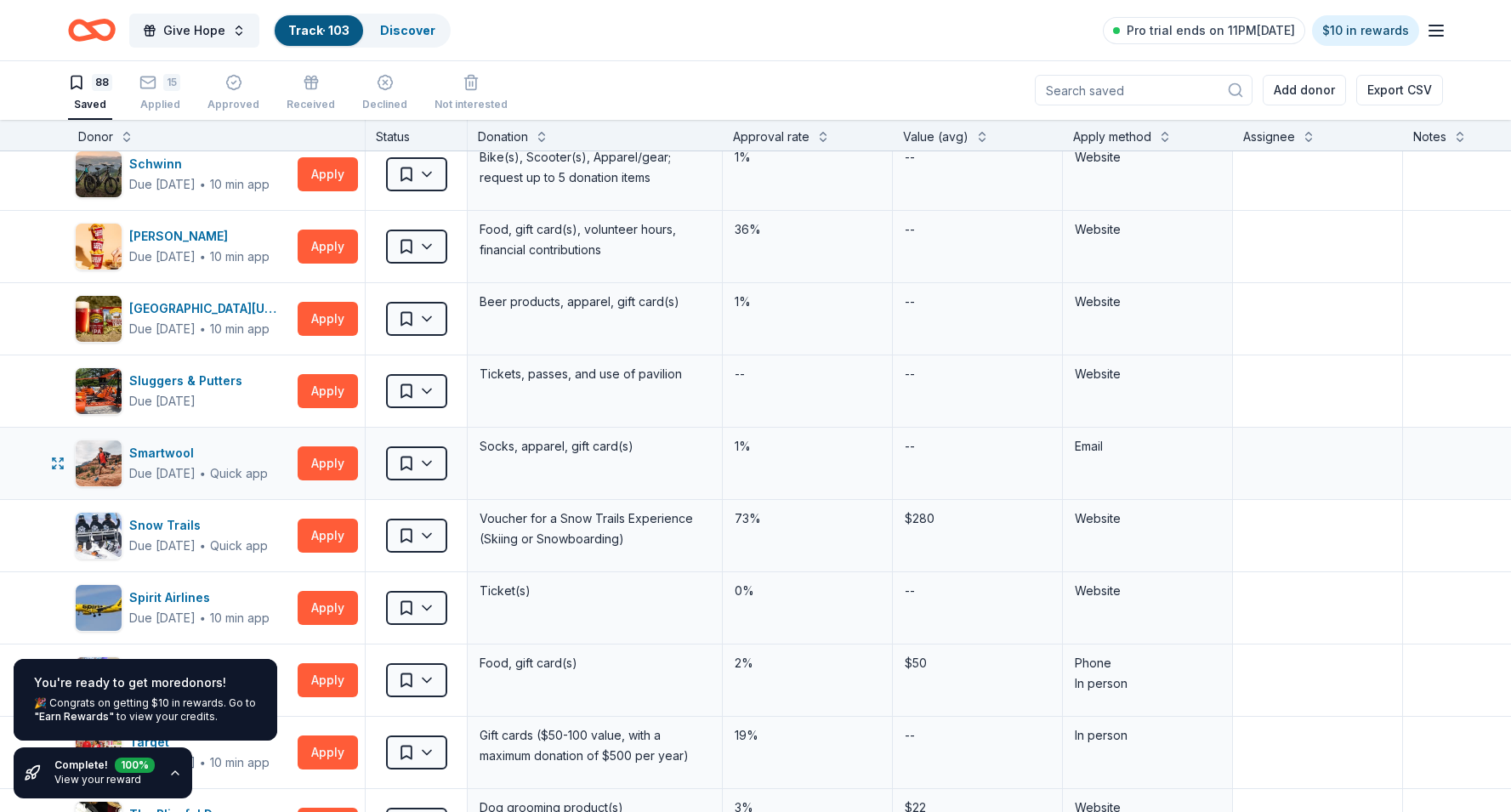
scroll to position [5090, 0]
click at [426, 538] on html "Give Hope Track · 103 Discover Pro trial ends on 11PM, 9/2 $10 in rewards 88 Sa…" at bounding box center [755, 405] width 1511 height 812
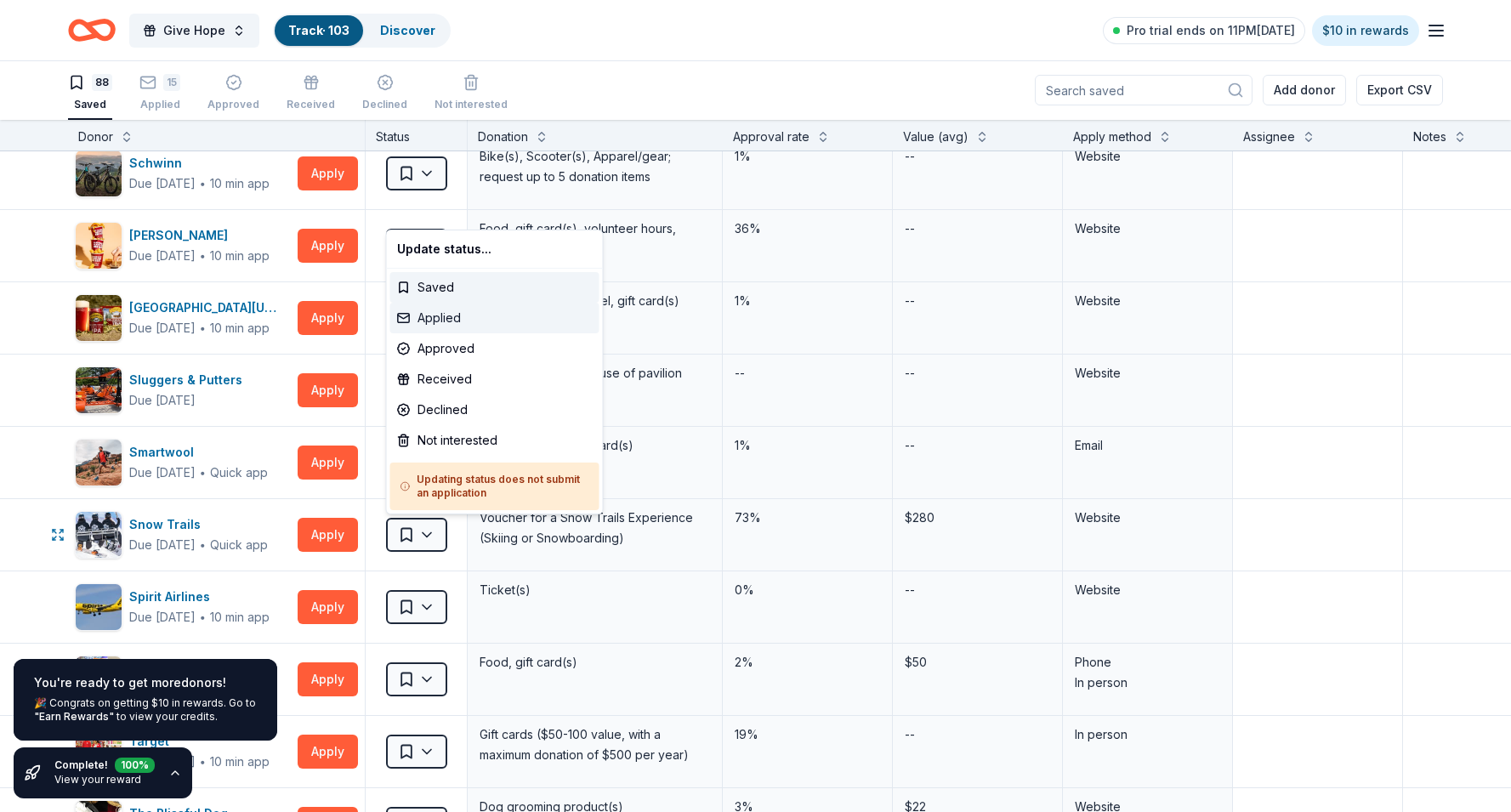
click at [456, 322] on div "Applied" at bounding box center [495, 318] width 209 height 31
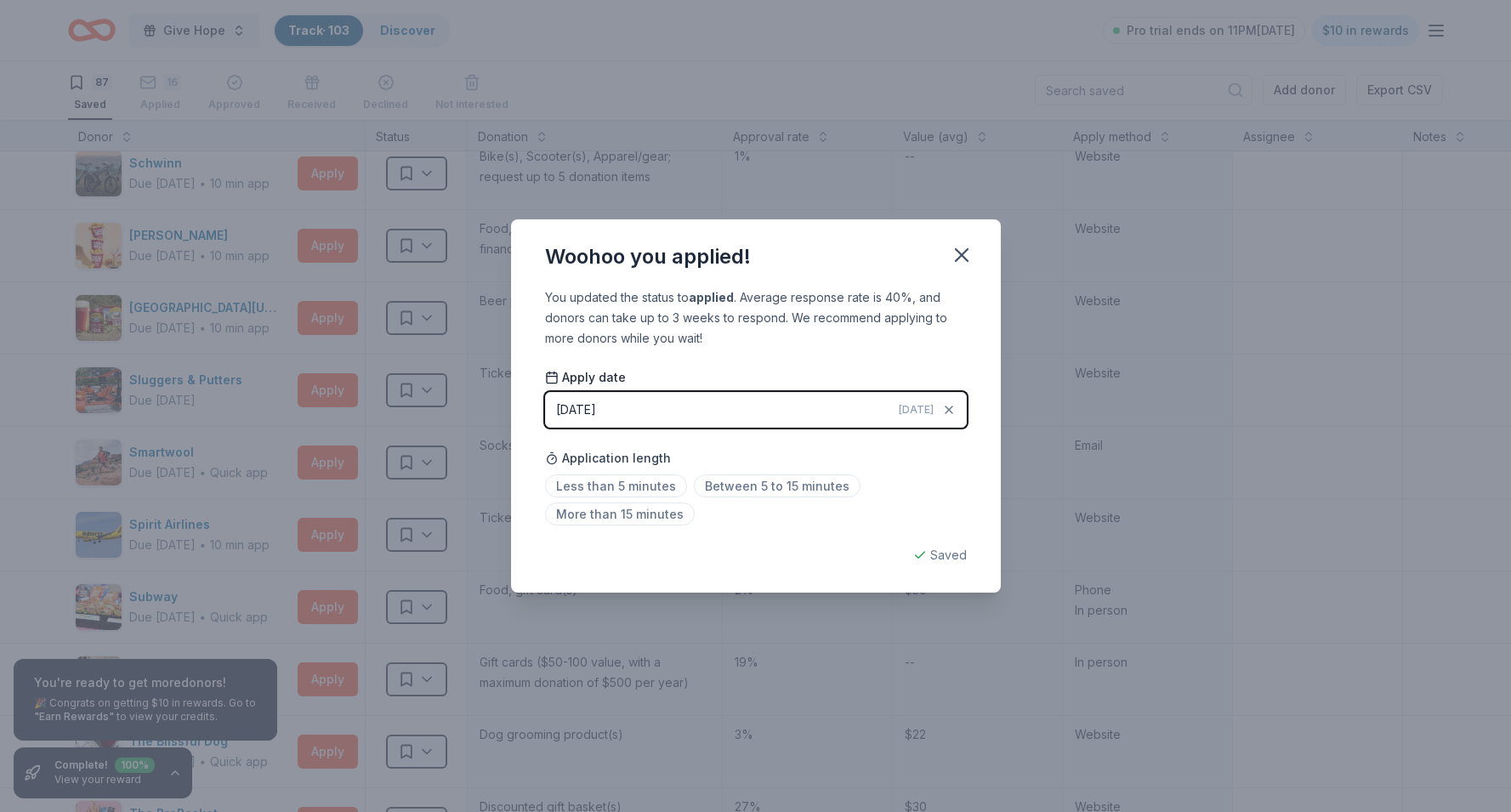
click at [609, 424] on button "08/29/2025 Today" at bounding box center [756, 410] width 421 height 36
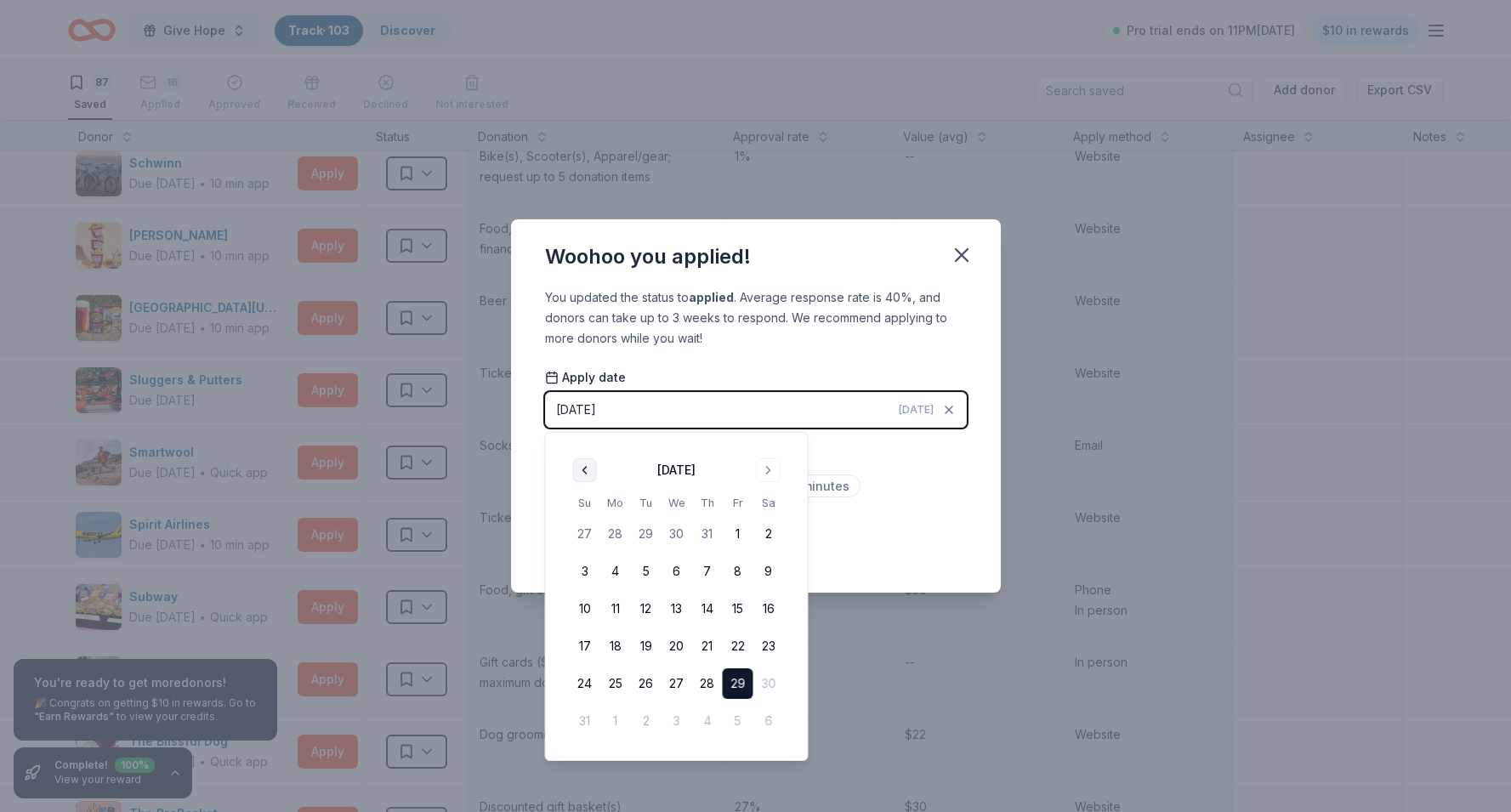
click at [576, 468] on button "Go to previous month" at bounding box center [584, 469] width 24 height 23
click at [680, 648] on button "23" at bounding box center [676, 646] width 31 height 31
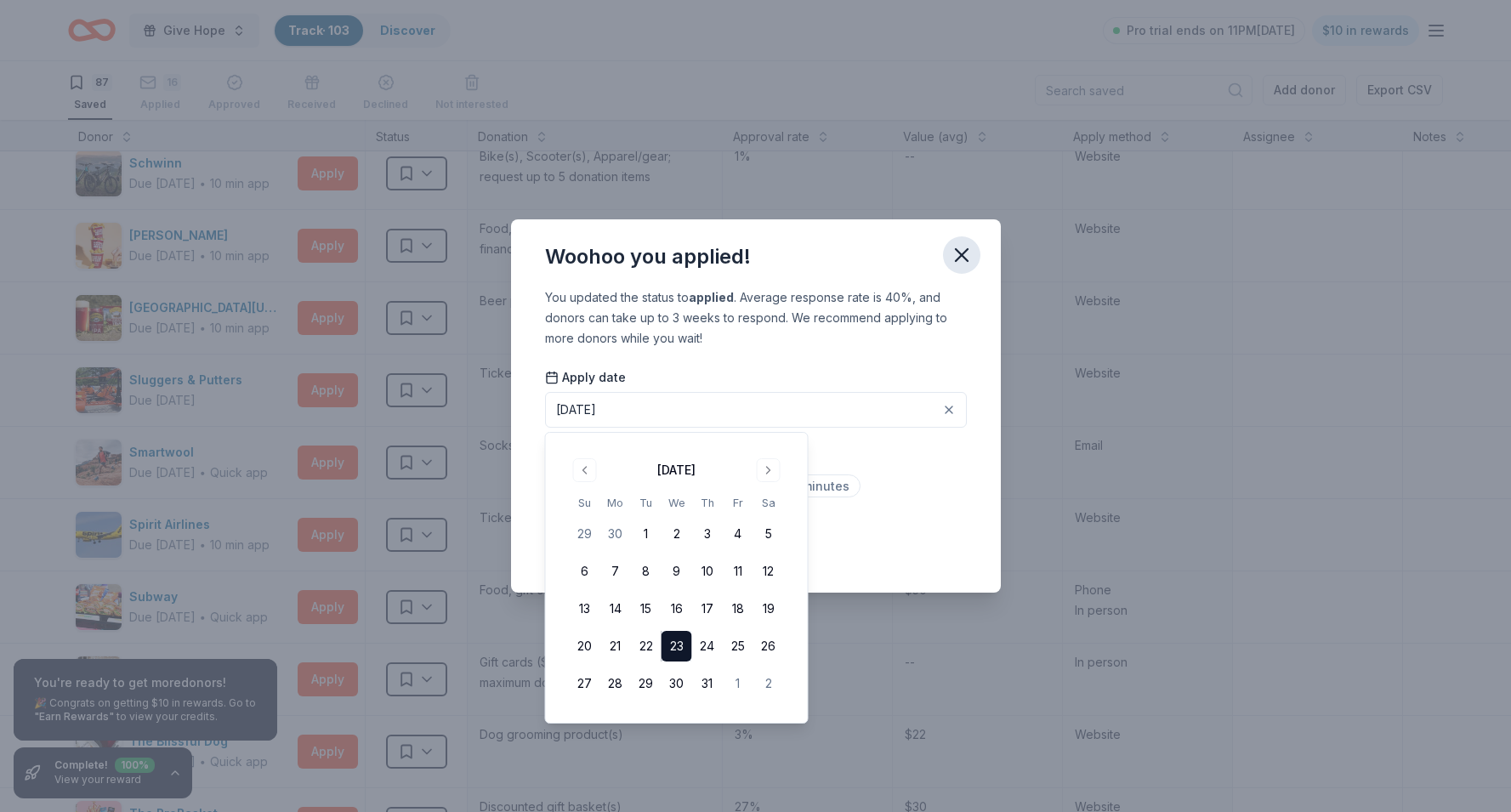
click at [963, 248] on icon "button" at bounding box center [961, 255] width 24 height 23
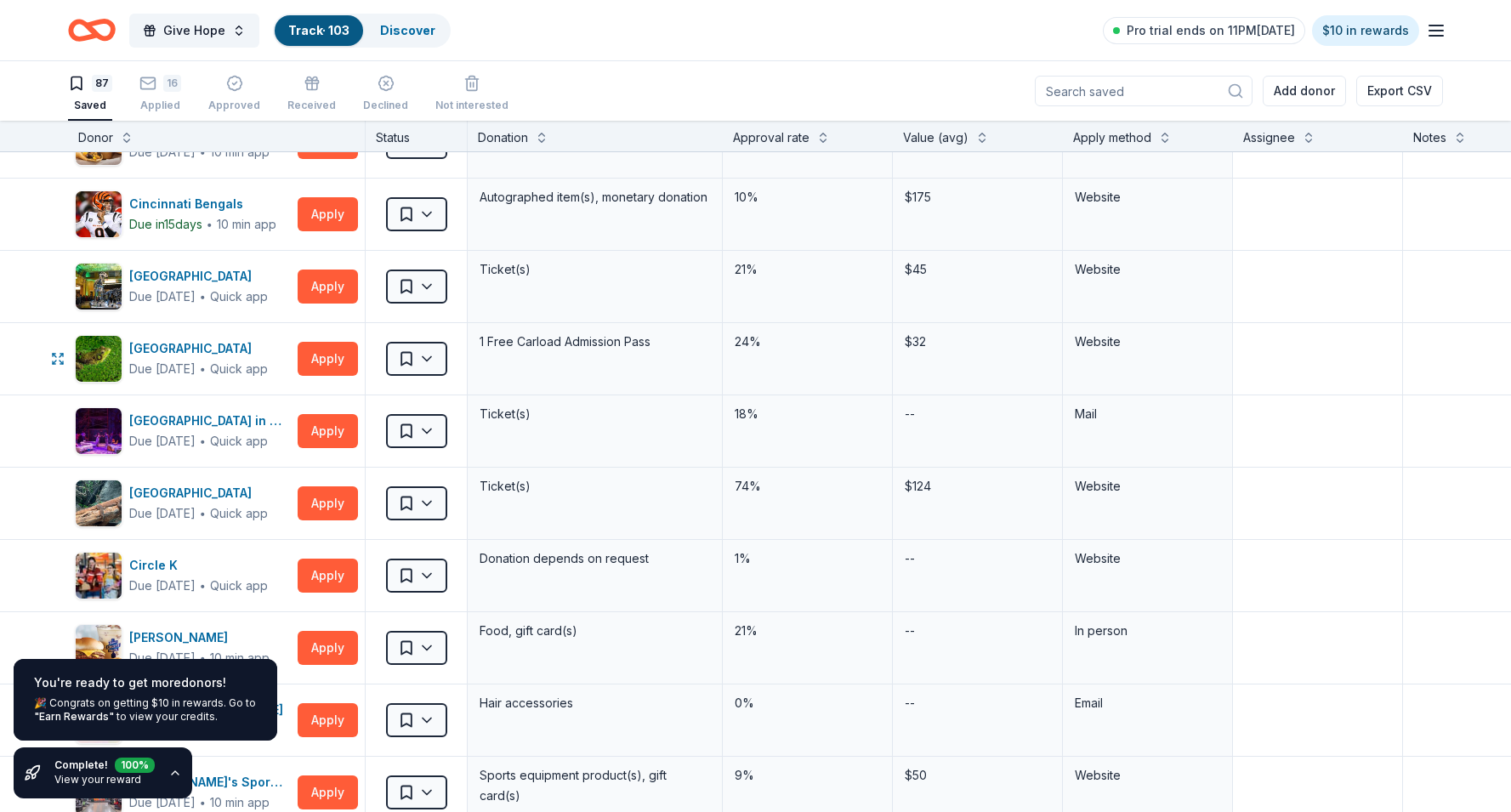
scroll to position [0, 0]
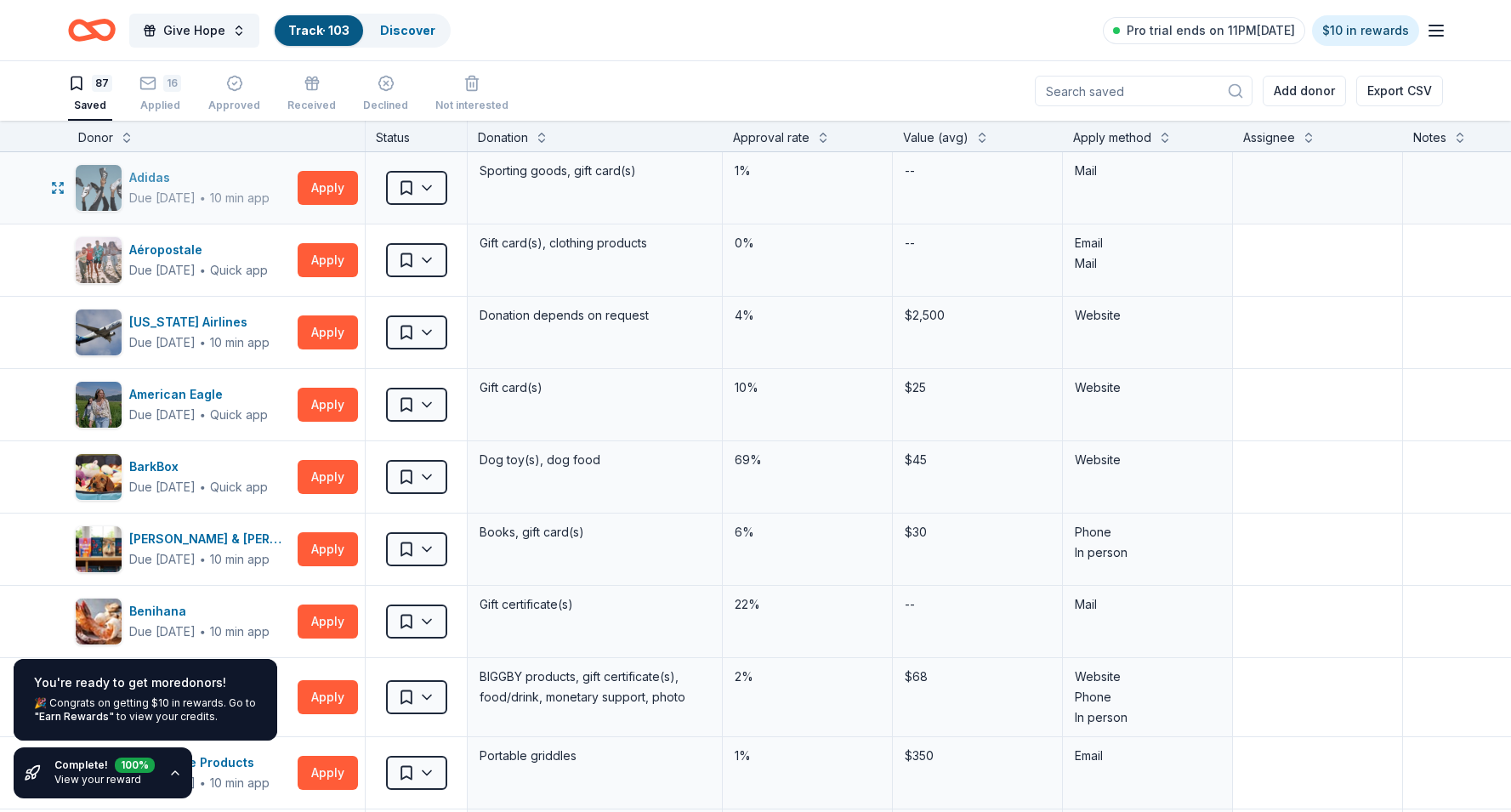
click at [196, 192] on div "Due [DATE]" at bounding box center [162, 198] width 67 height 21
click at [196, 262] on div "Due in 50 days" at bounding box center [162, 271] width 67 height 21
click at [341, 332] on button "Apply" at bounding box center [327, 332] width 60 height 34
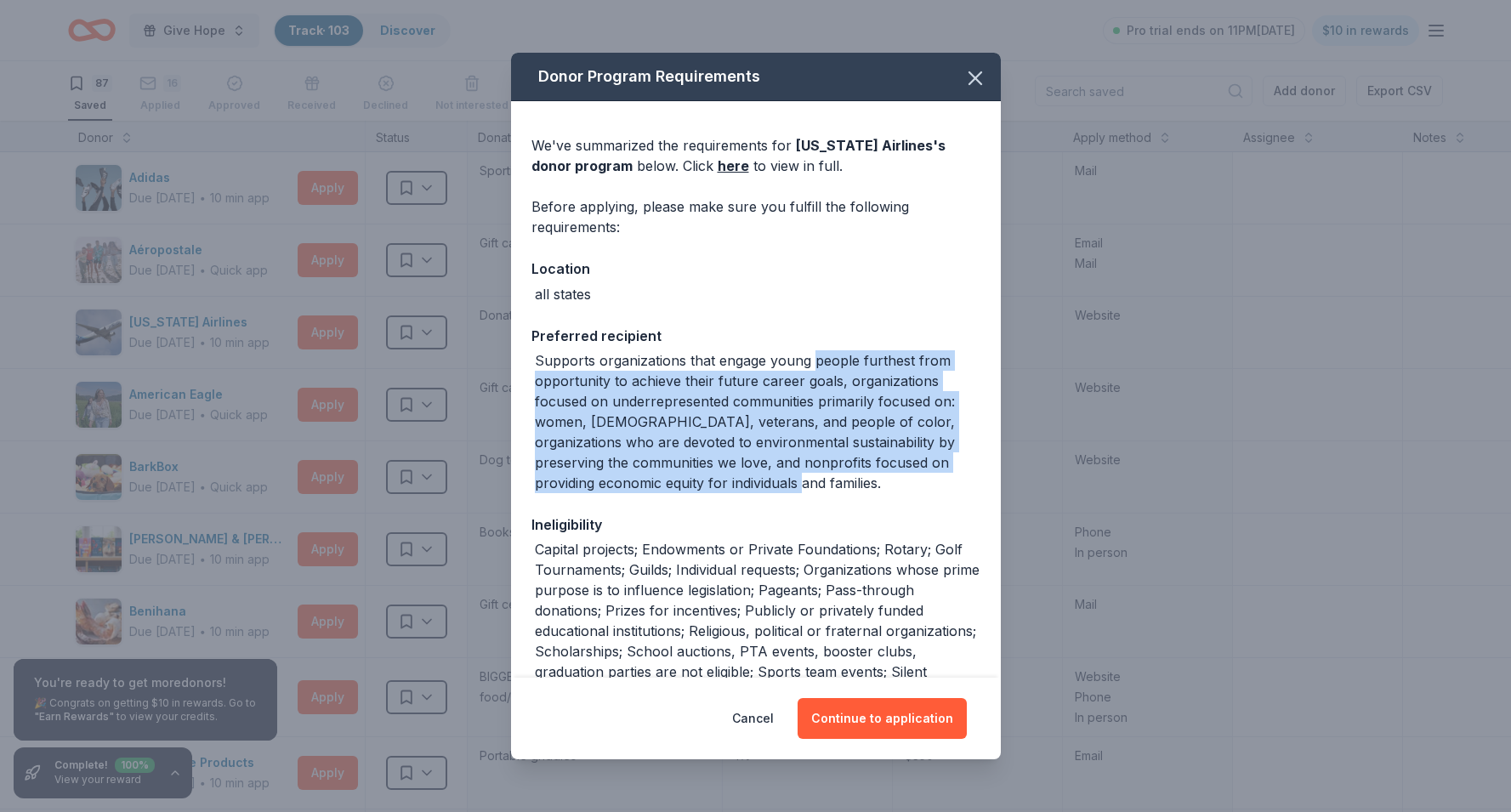
drag, startPoint x: 810, startPoint y: 365, endPoint x: 790, endPoint y: 488, distance: 124.6
click at [790, 488] on div "Supports organizations that engage young people furthest from opportunity to ac…" at bounding box center [758, 422] width 446 height 143
click at [667, 398] on div "Supports organizations that engage young people furthest from opportunity to ac…" at bounding box center [758, 422] width 446 height 143
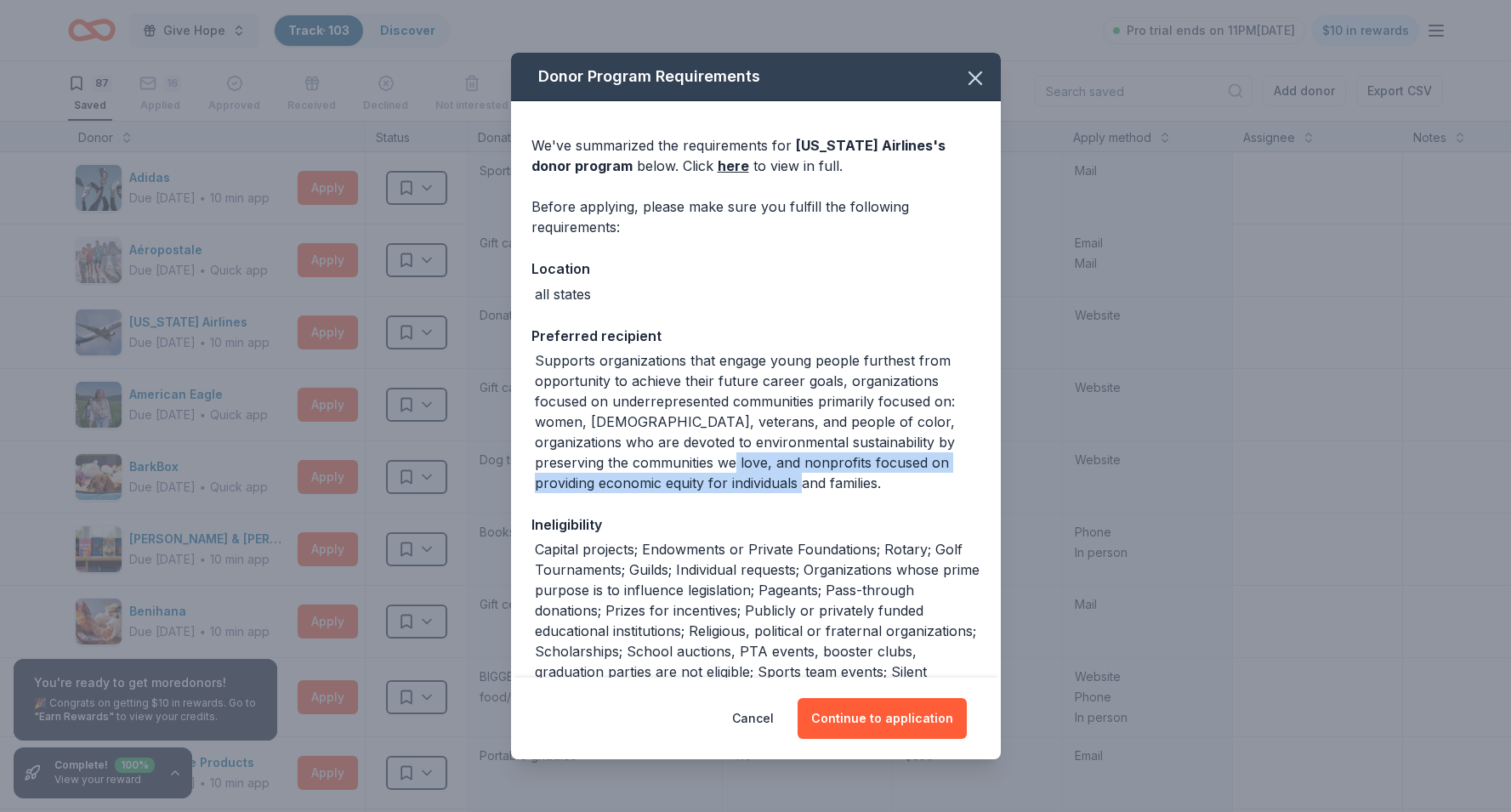
drag, startPoint x: 723, startPoint y: 462, endPoint x: 782, endPoint y: 483, distance: 62.6
click at [782, 483] on div "Supports organizations that engage young people furthest from opportunity to ac…" at bounding box center [758, 422] width 446 height 143
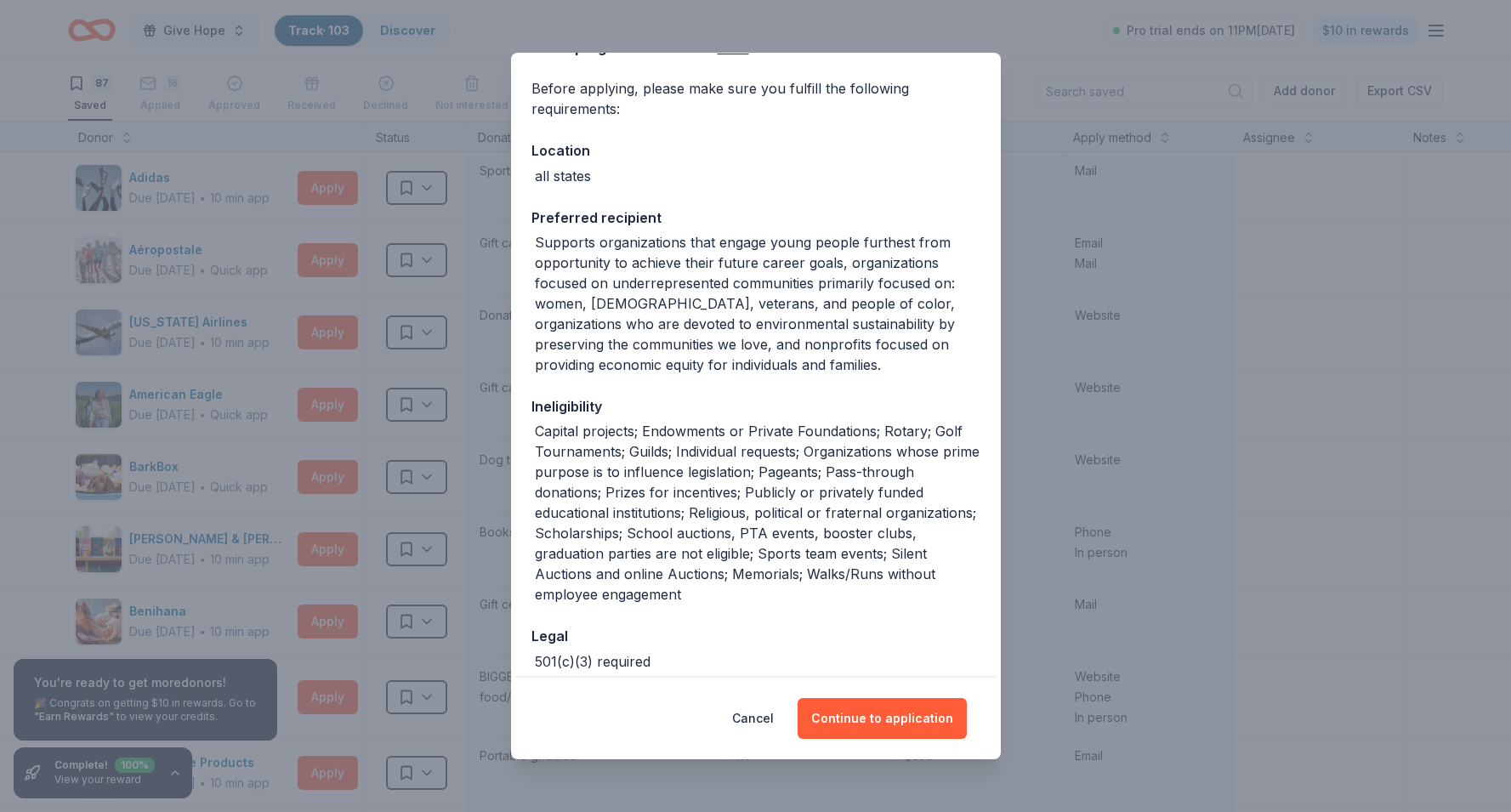
scroll to position [122, 0]
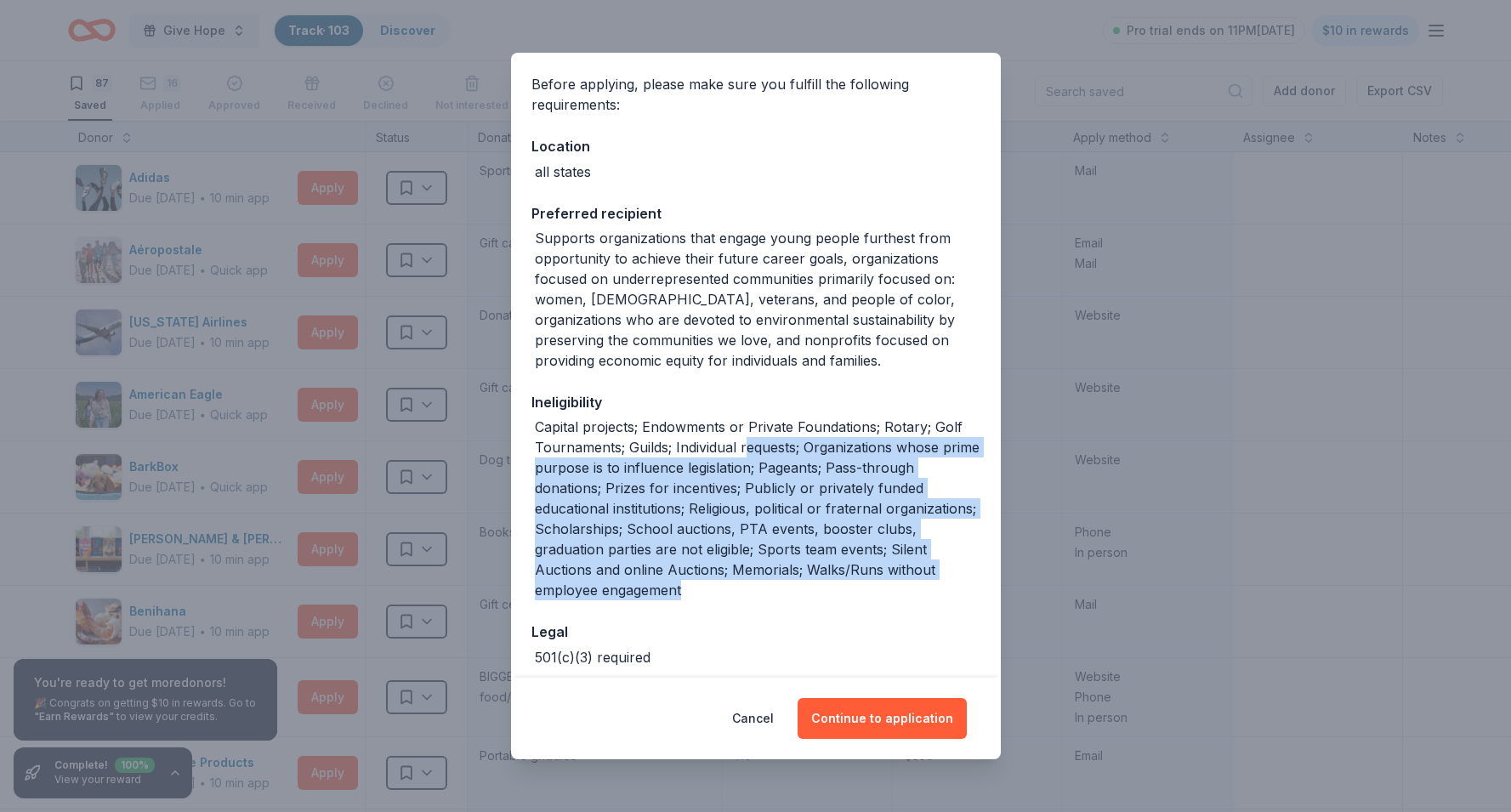
drag, startPoint x: 743, startPoint y: 441, endPoint x: 918, endPoint y: 590, distance: 229.8
click at [918, 590] on div "Capital projects; Endowments or Private Foundations; Rotary; Golf Tournaments; …" at bounding box center [758, 508] width 446 height 183
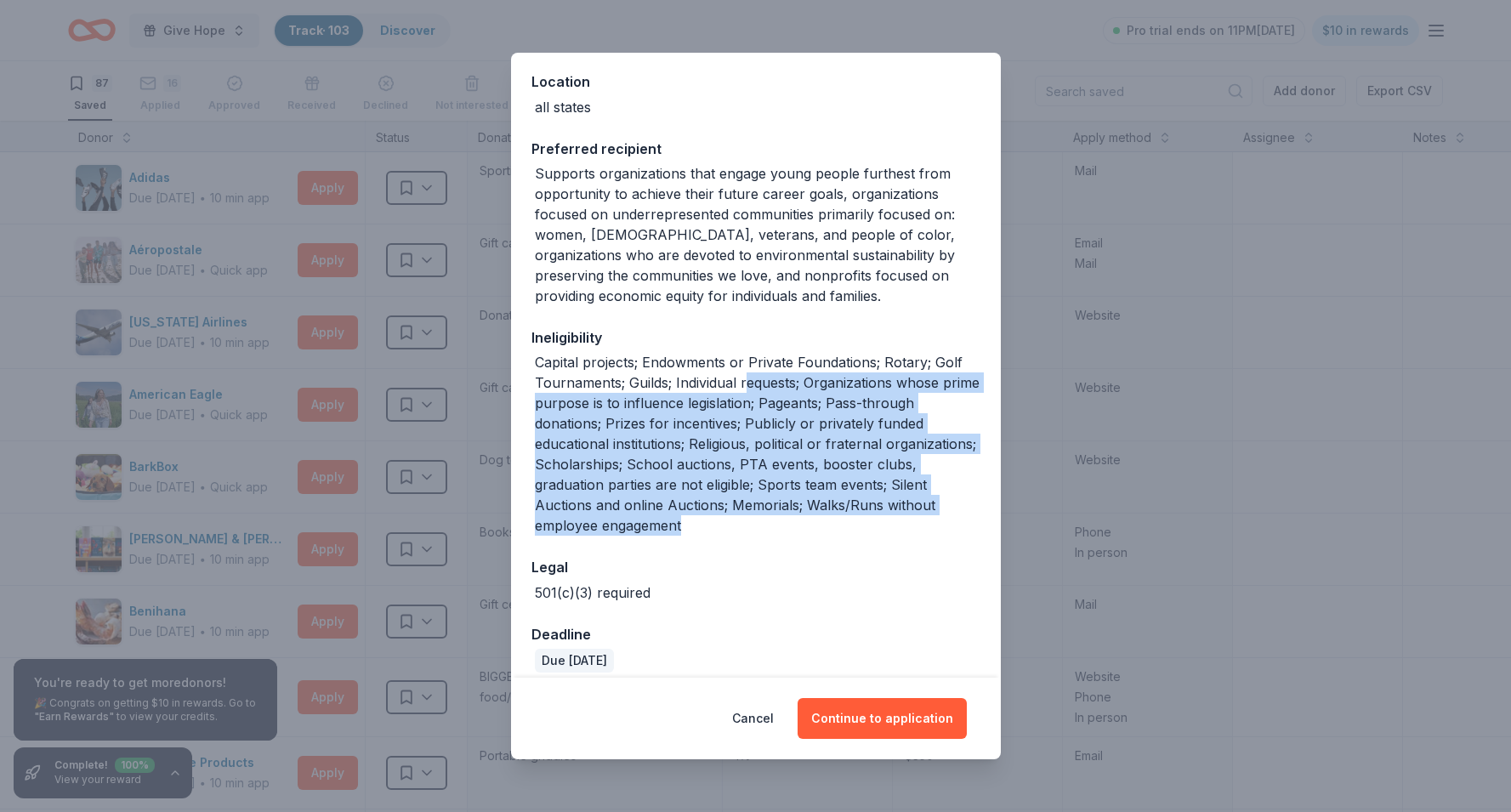
scroll to position [202, 0]
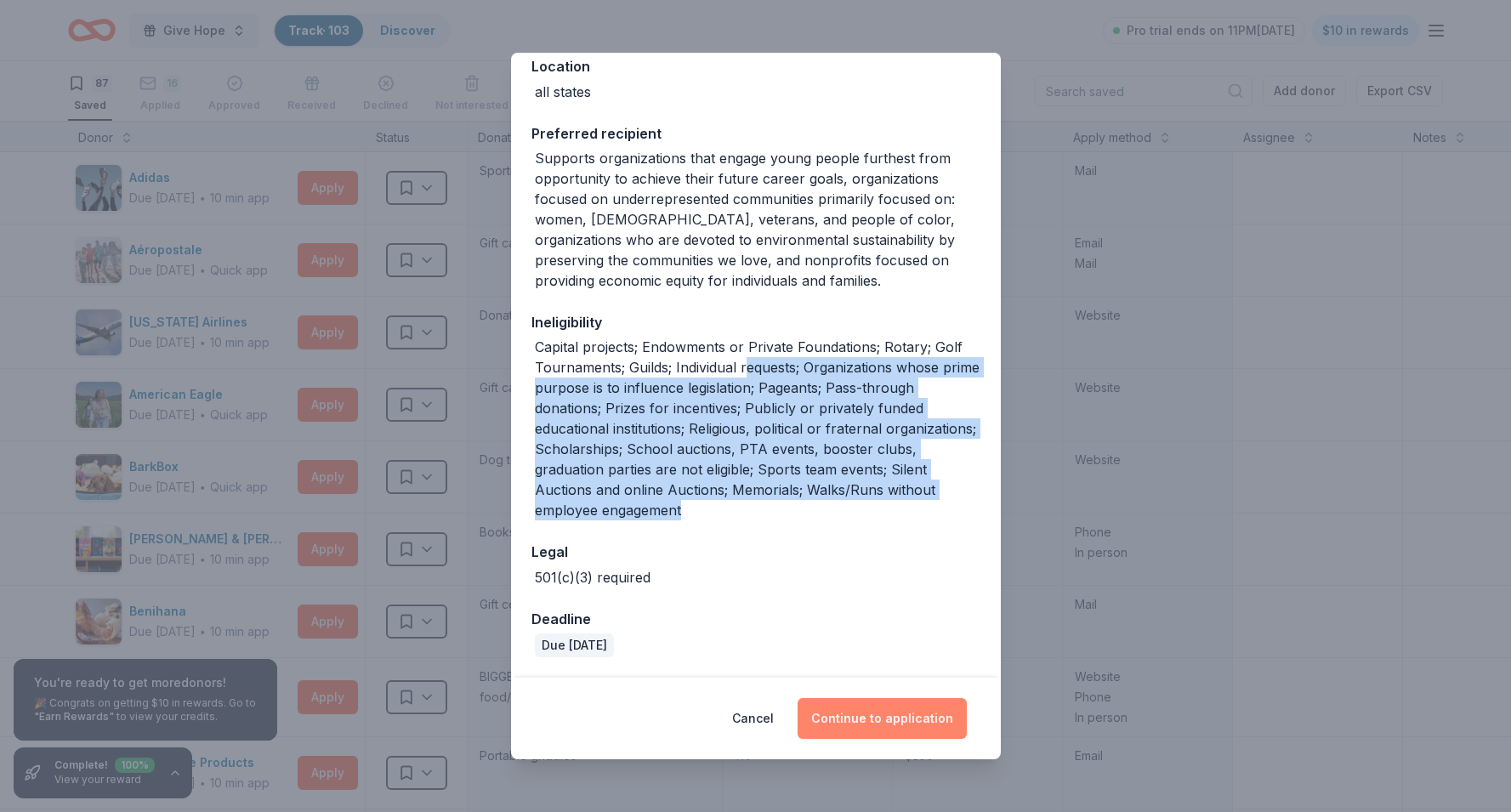
click at [917, 727] on button "Continue to application" at bounding box center [882, 717] width 169 height 40
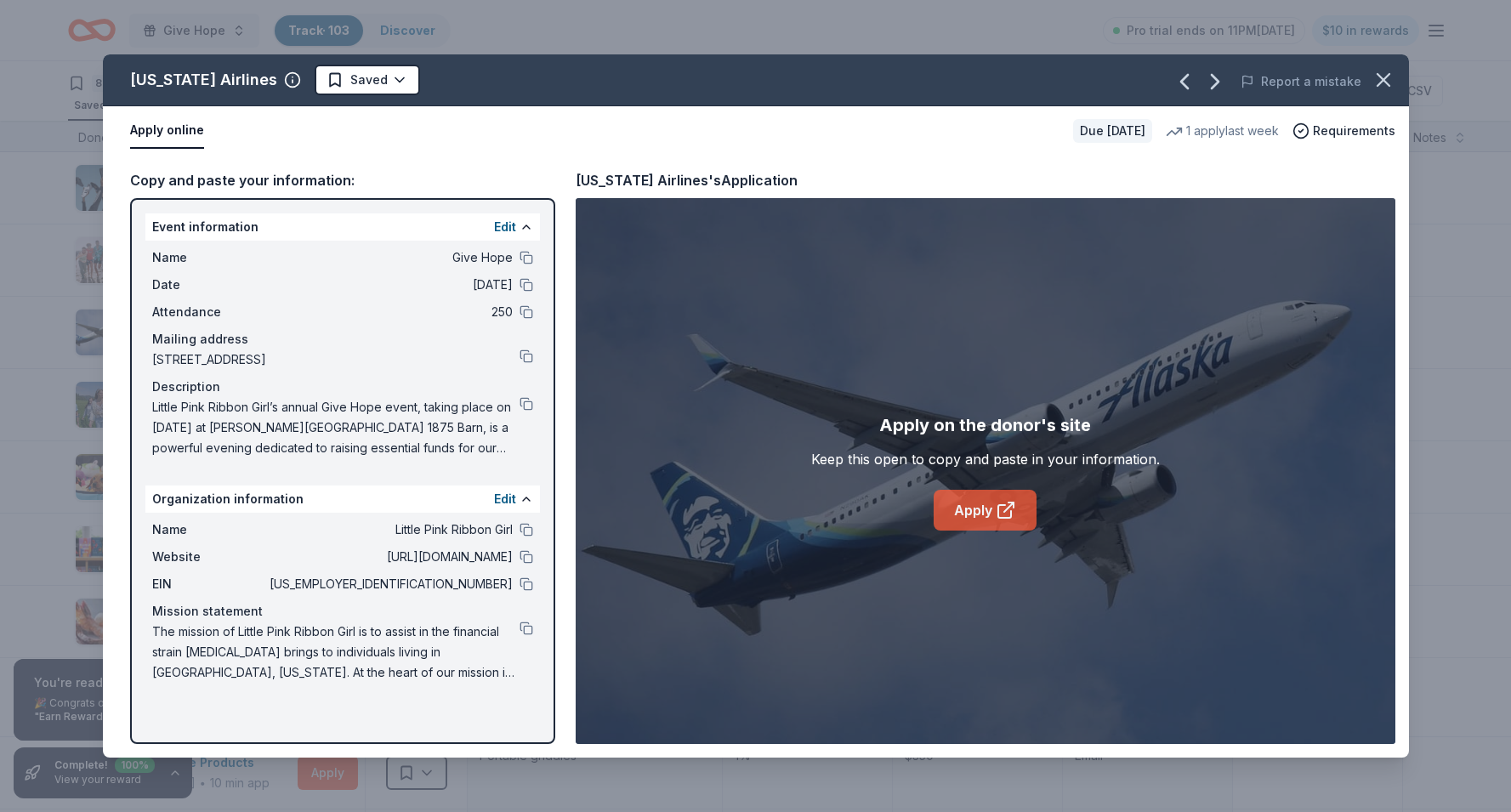
click at [952, 501] on link "Apply" at bounding box center [984, 509] width 102 height 40
click at [1387, 79] on icon "button" at bounding box center [1382, 79] width 24 height 23
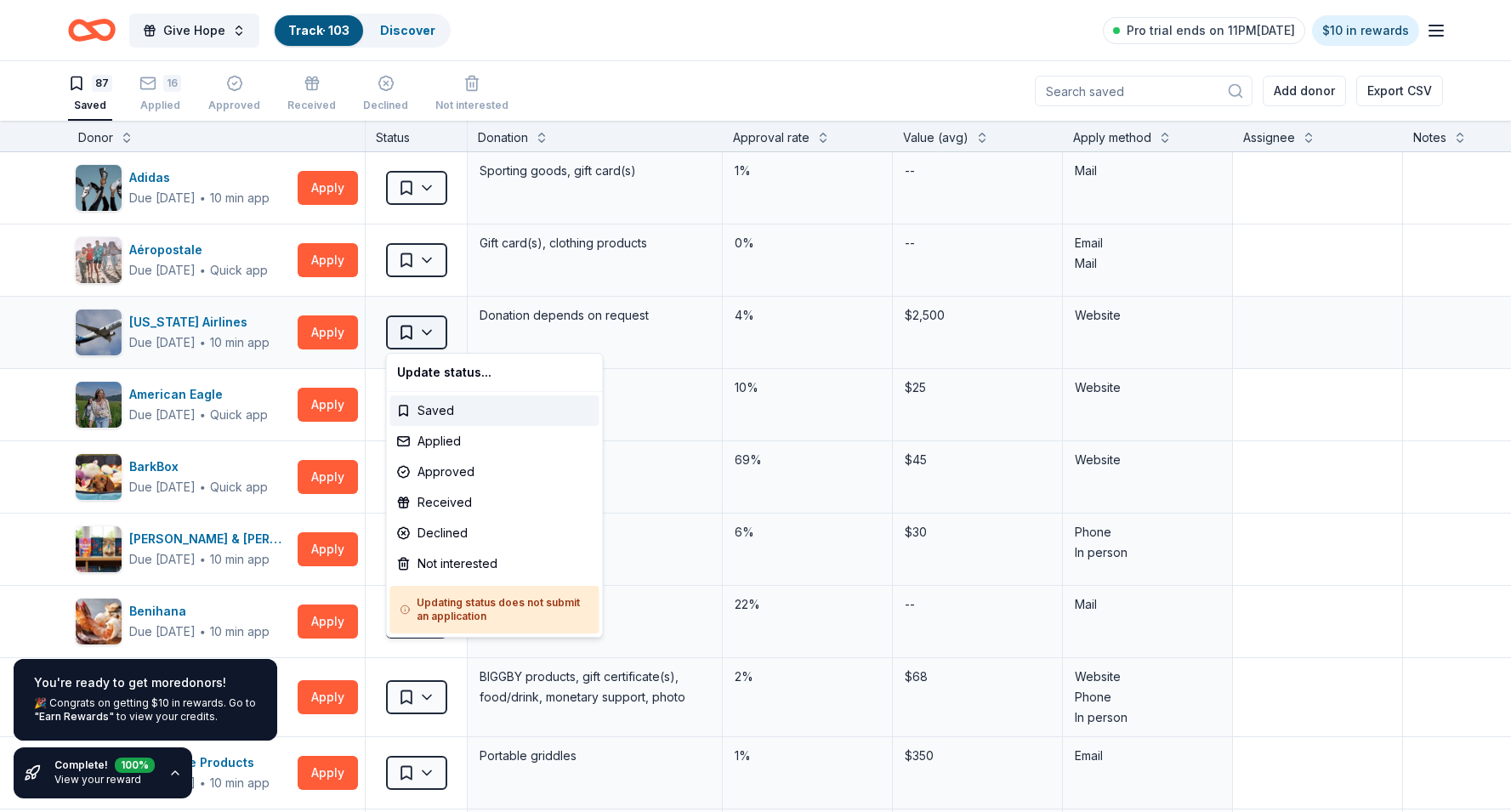
click at [428, 333] on html "Give Hope Track · 103 Discover Pro trial ends on 11PM, 9/2 $10 in rewards 87 Sa…" at bounding box center [755, 406] width 1511 height 812
click at [449, 557] on div "Not interested" at bounding box center [495, 563] width 209 height 31
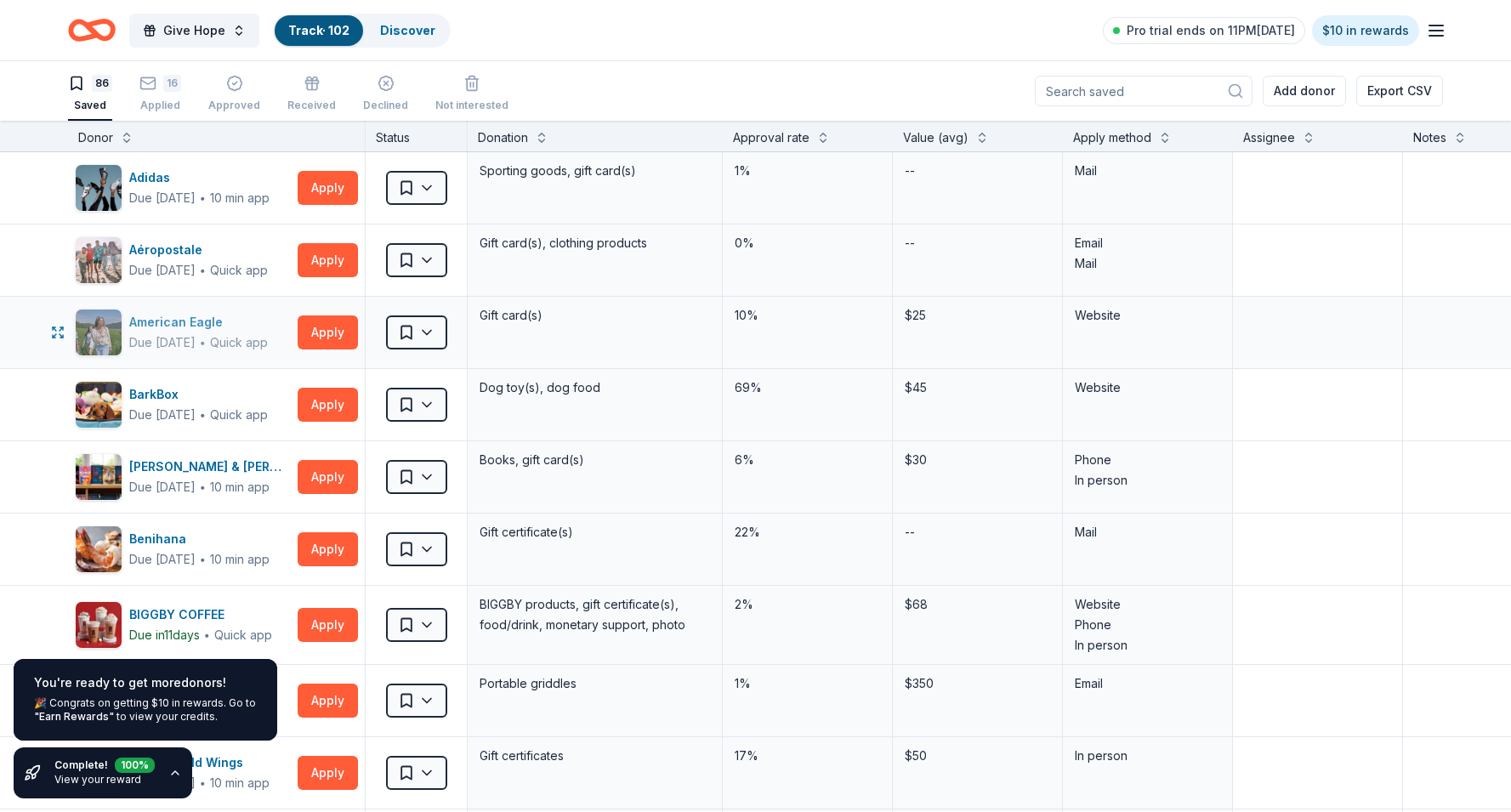
click at [241, 333] on div "Due in 41 days ∙ Quick app" at bounding box center [197, 343] width 138 height 21
click at [328, 329] on button "Apply" at bounding box center [327, 332] width 60 height 34
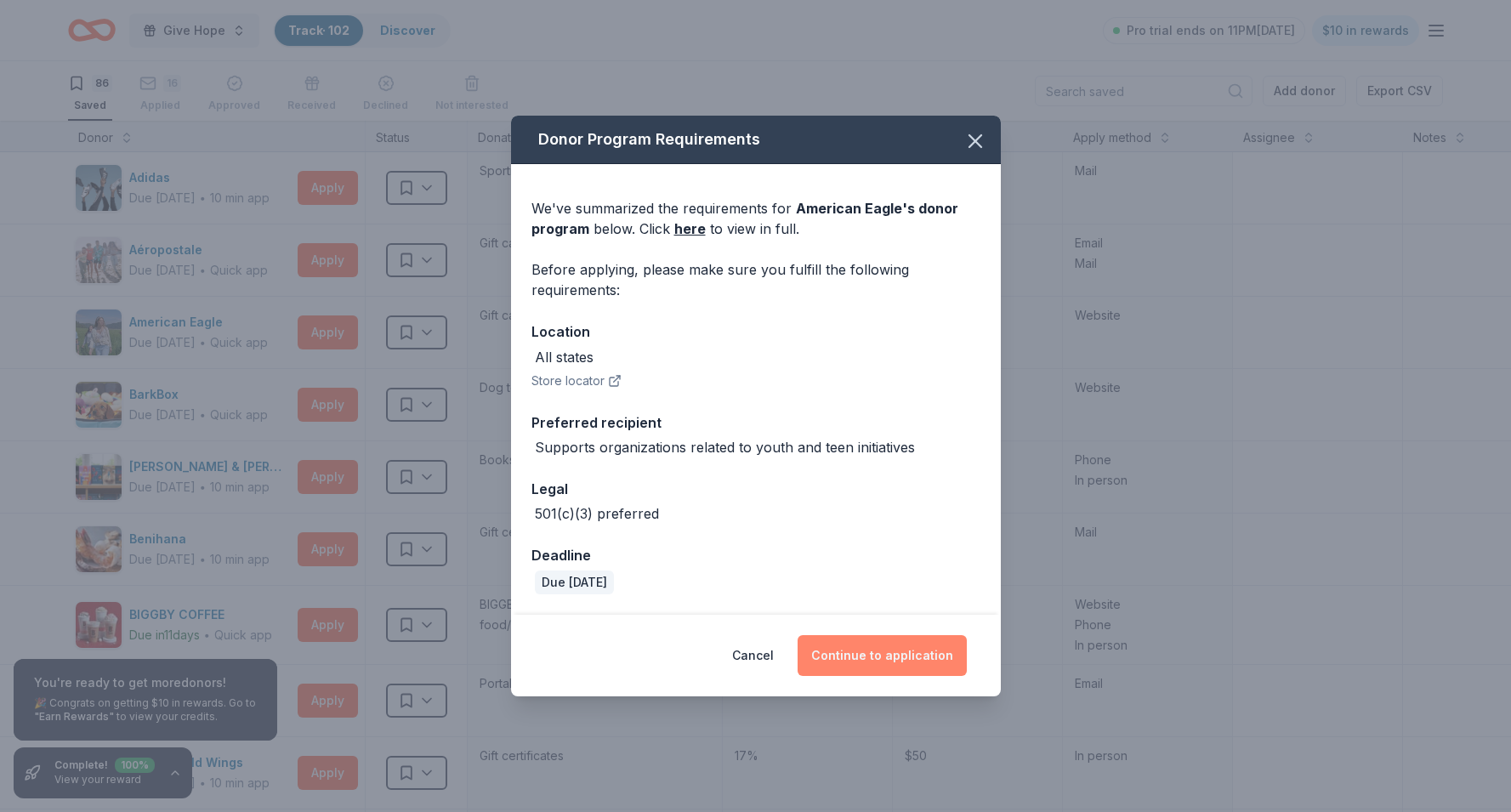
click at [855, 652] on button "Continue to application" at bounding box center [882, 654] width 169 height 40
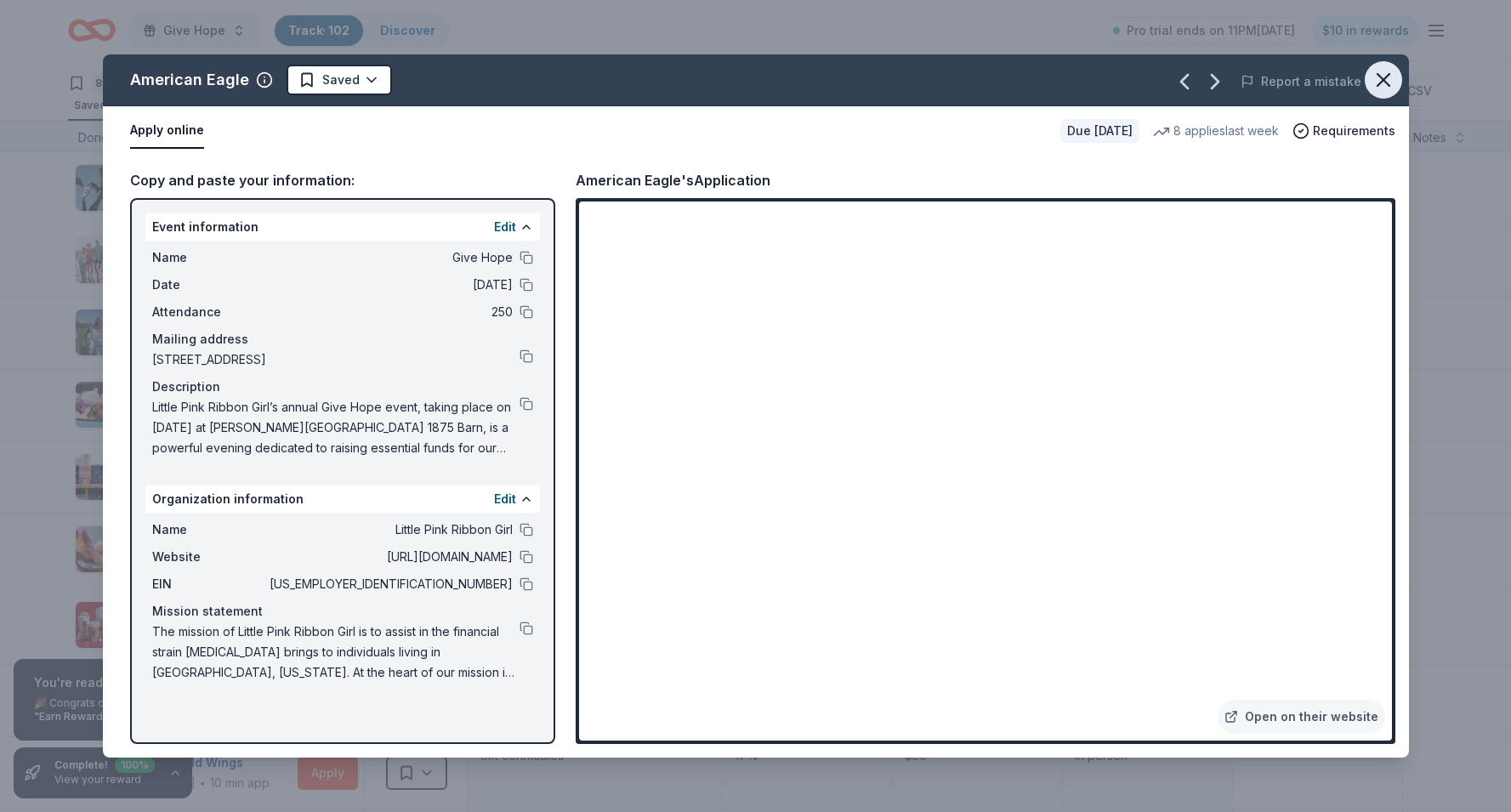
click at [1386, 84] on icon "button" at bounding box center [1383, 80] width 12 height 12
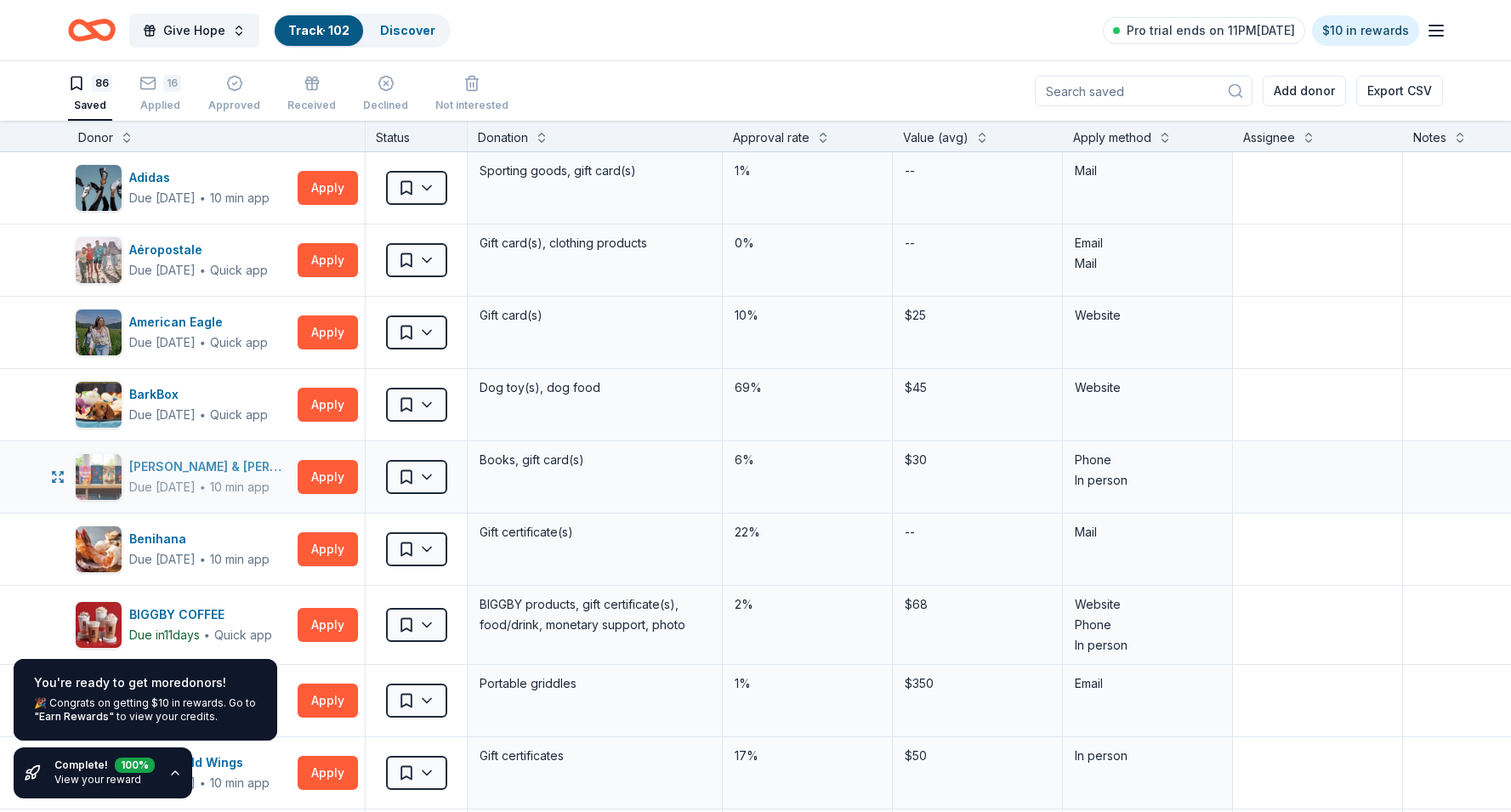
drag, startPoint x: 189, startPoint y: 410, endPoint x: 215, endPoint y: 474, distance: 69.1
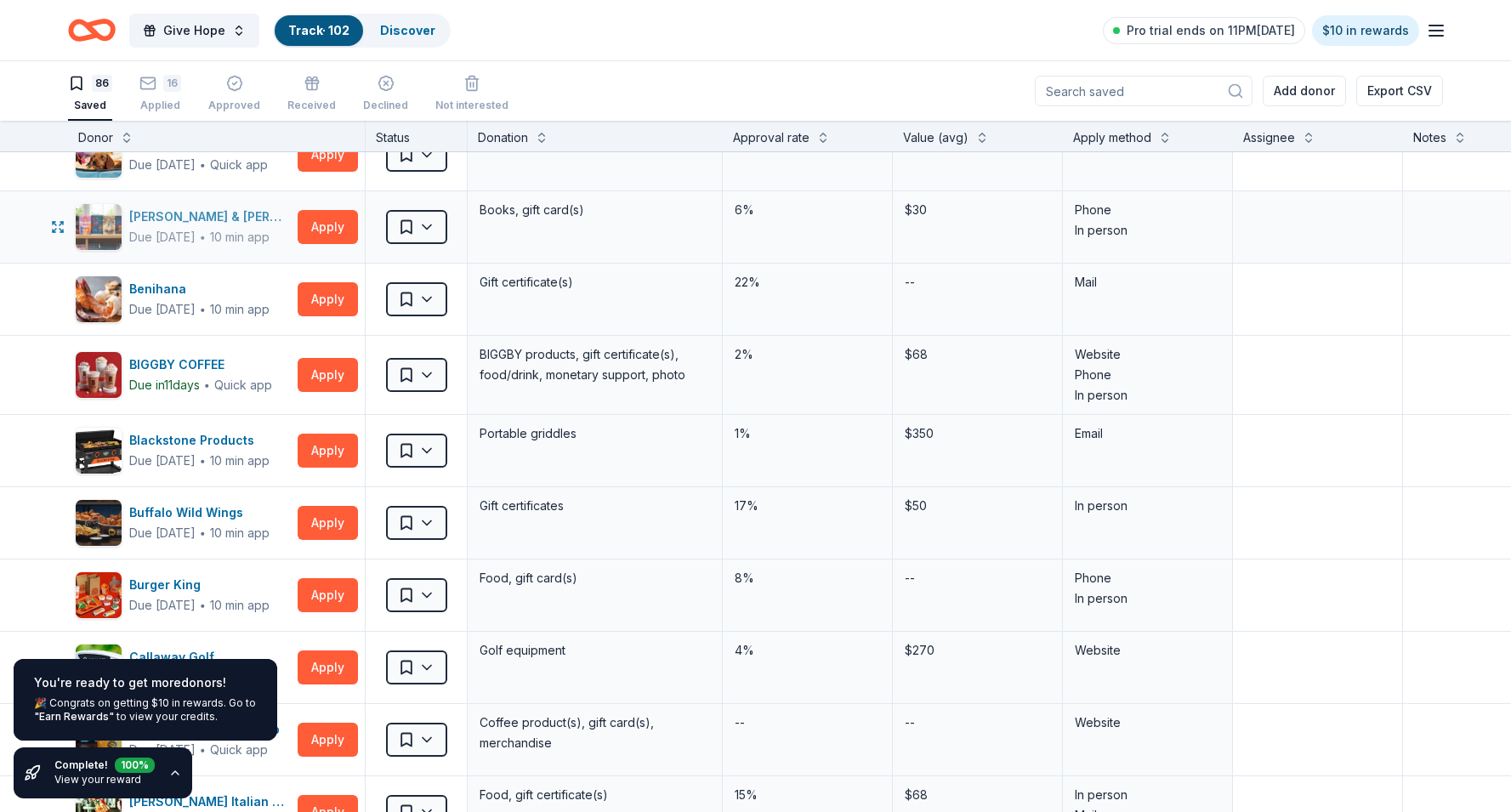
scroll to position [258, 0]
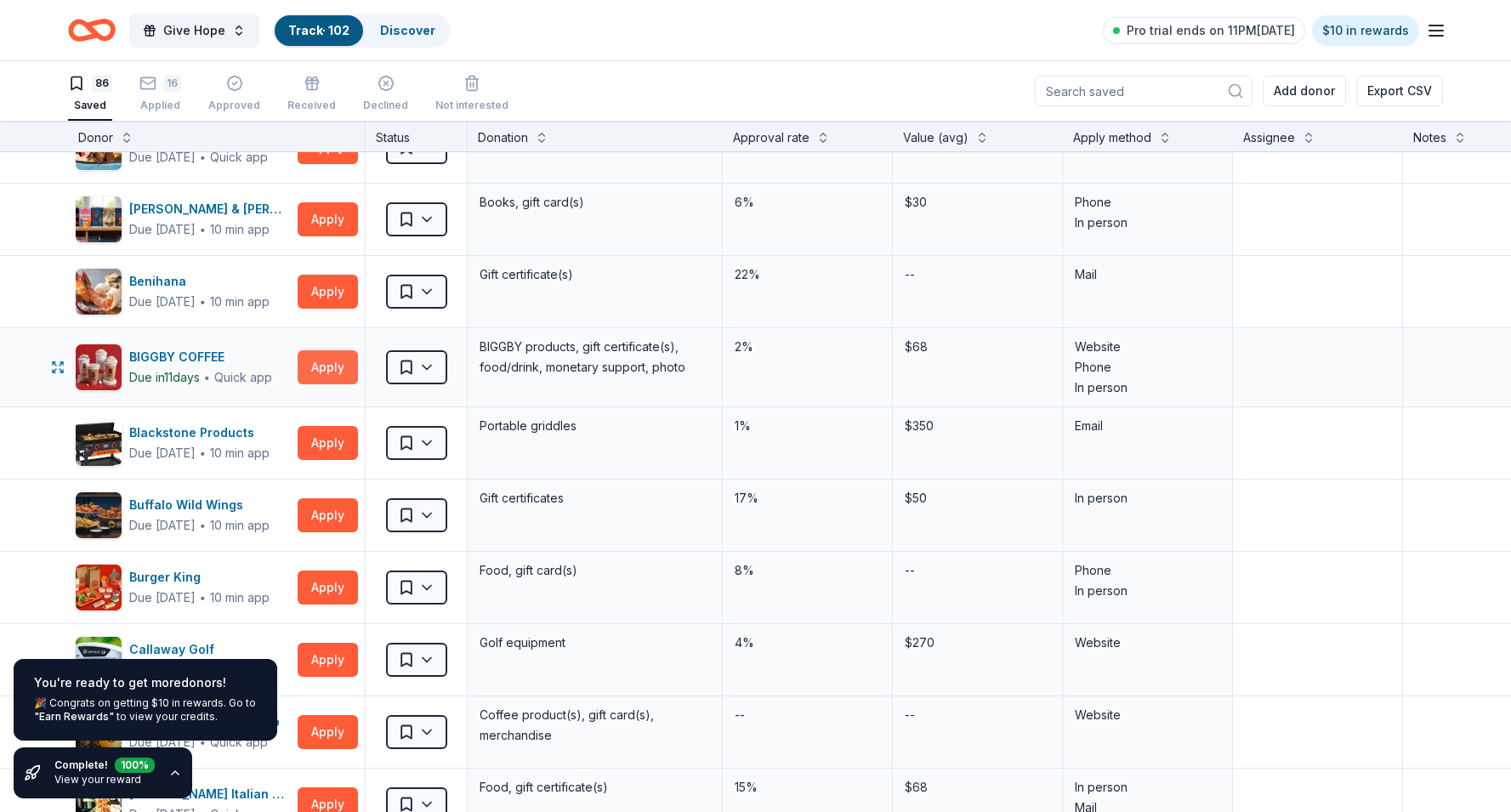
click at [322, 367] on button "Apply" at bounding box center [327, 367] width 60 height 34
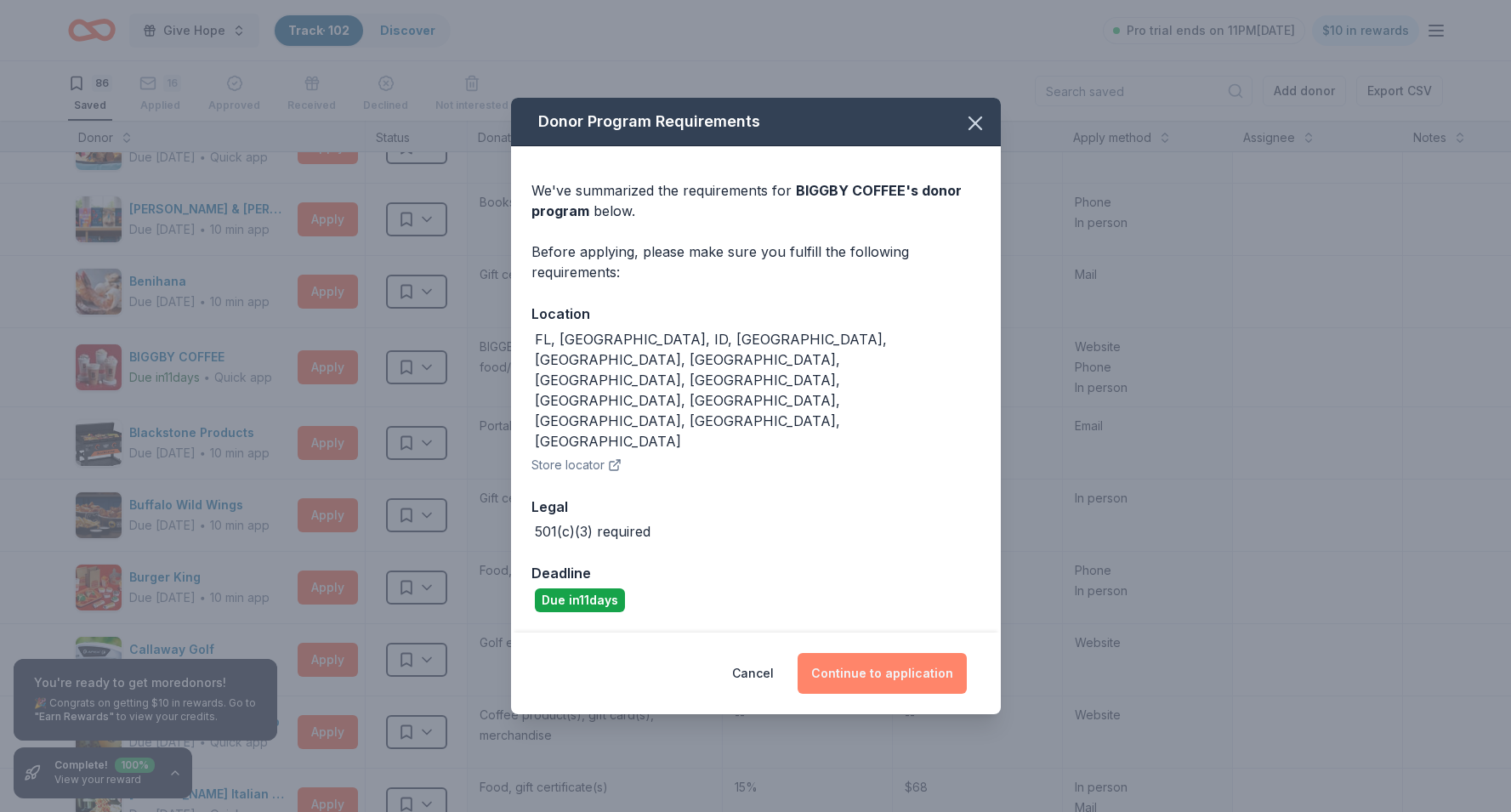
click at [874, 652] on button "Continue to application" at bounding box center [882, 672] width 169 height 40
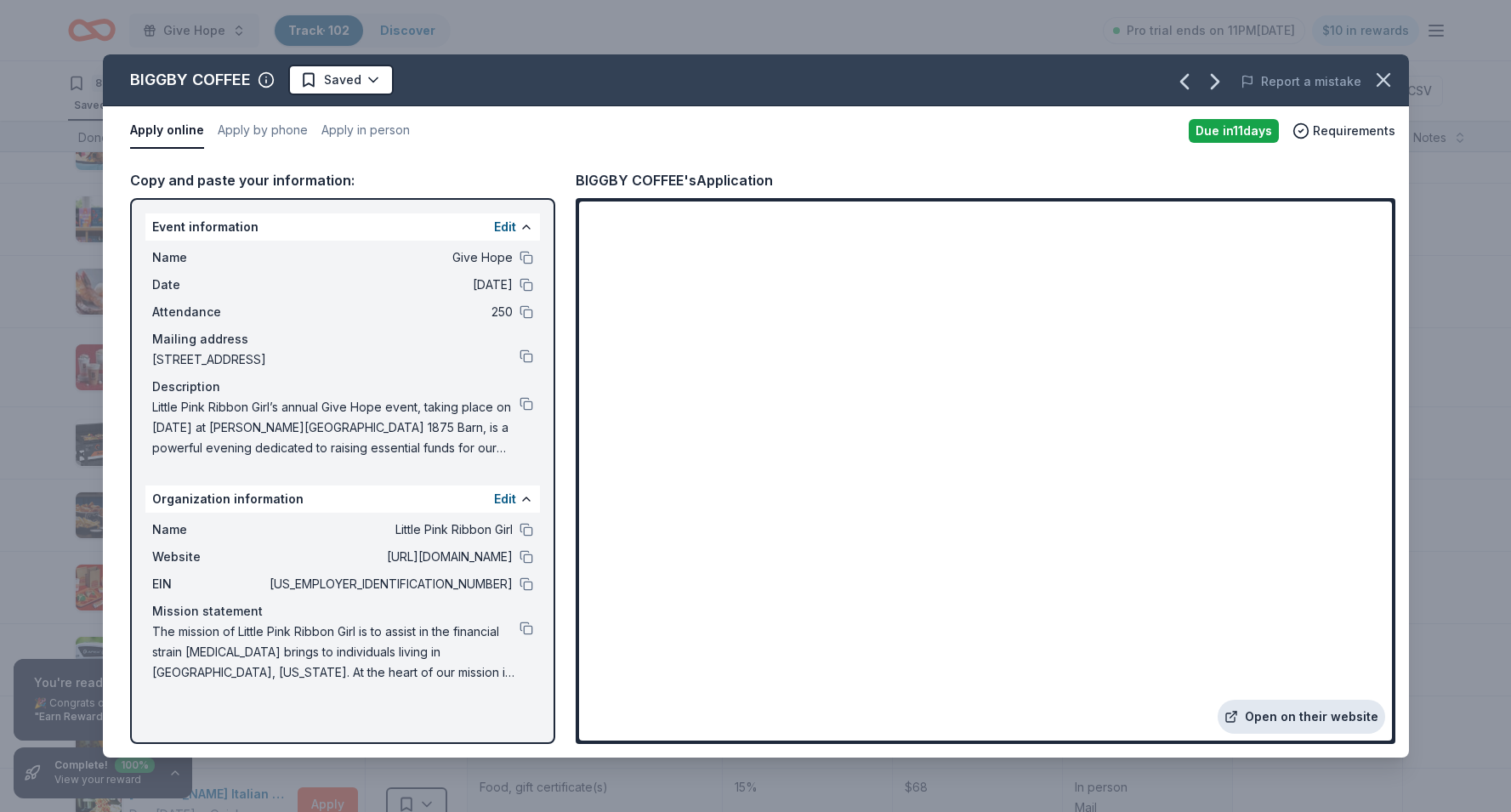
click at [1345, 713] on link "Open on their website" at bounding box center [1301, 716] width 167 height 34
click at [1385, 82] on icon "button" at bounding box center [1383, 80] width 12 height 12
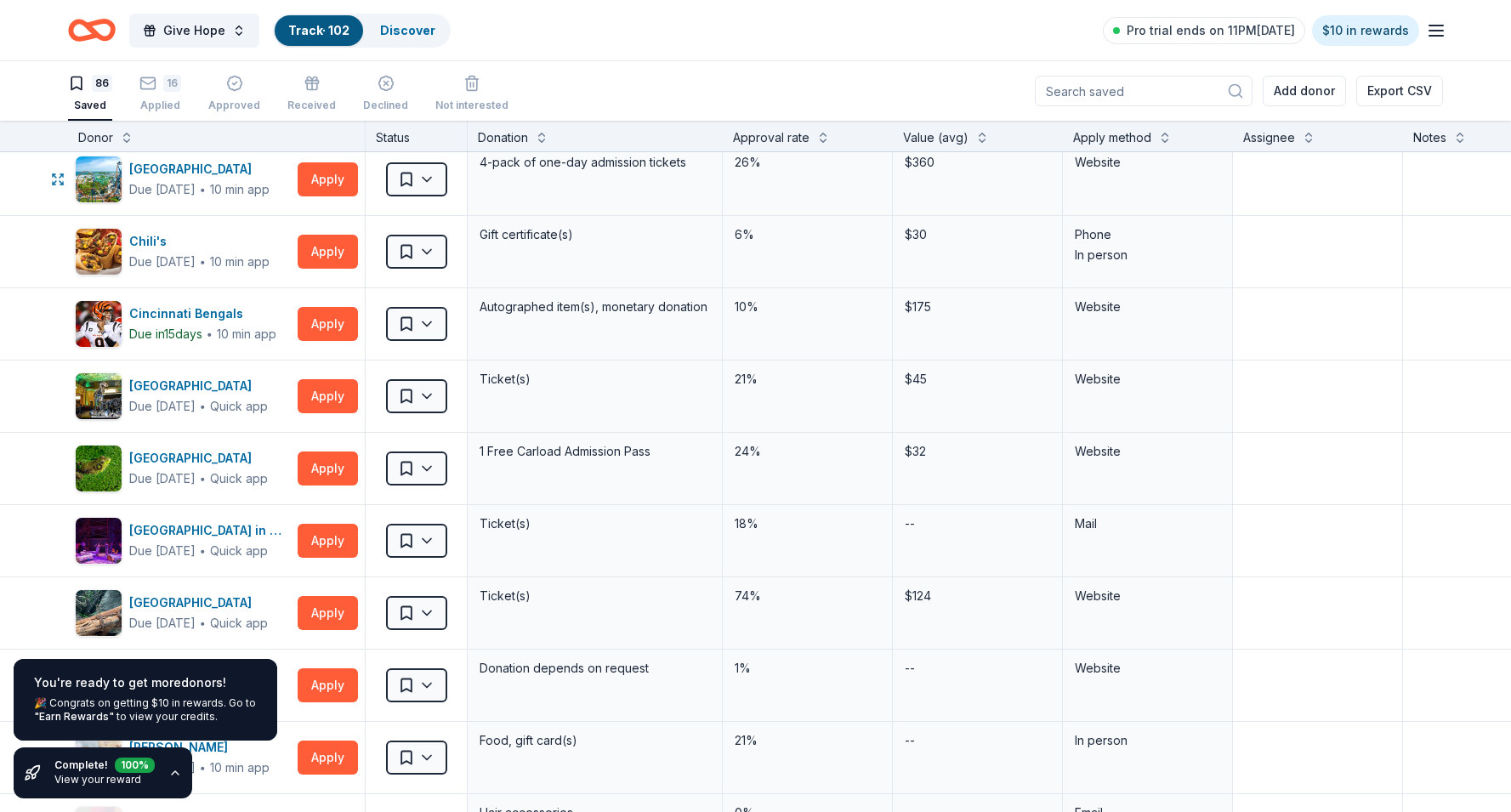
scroll to position [957, 0]
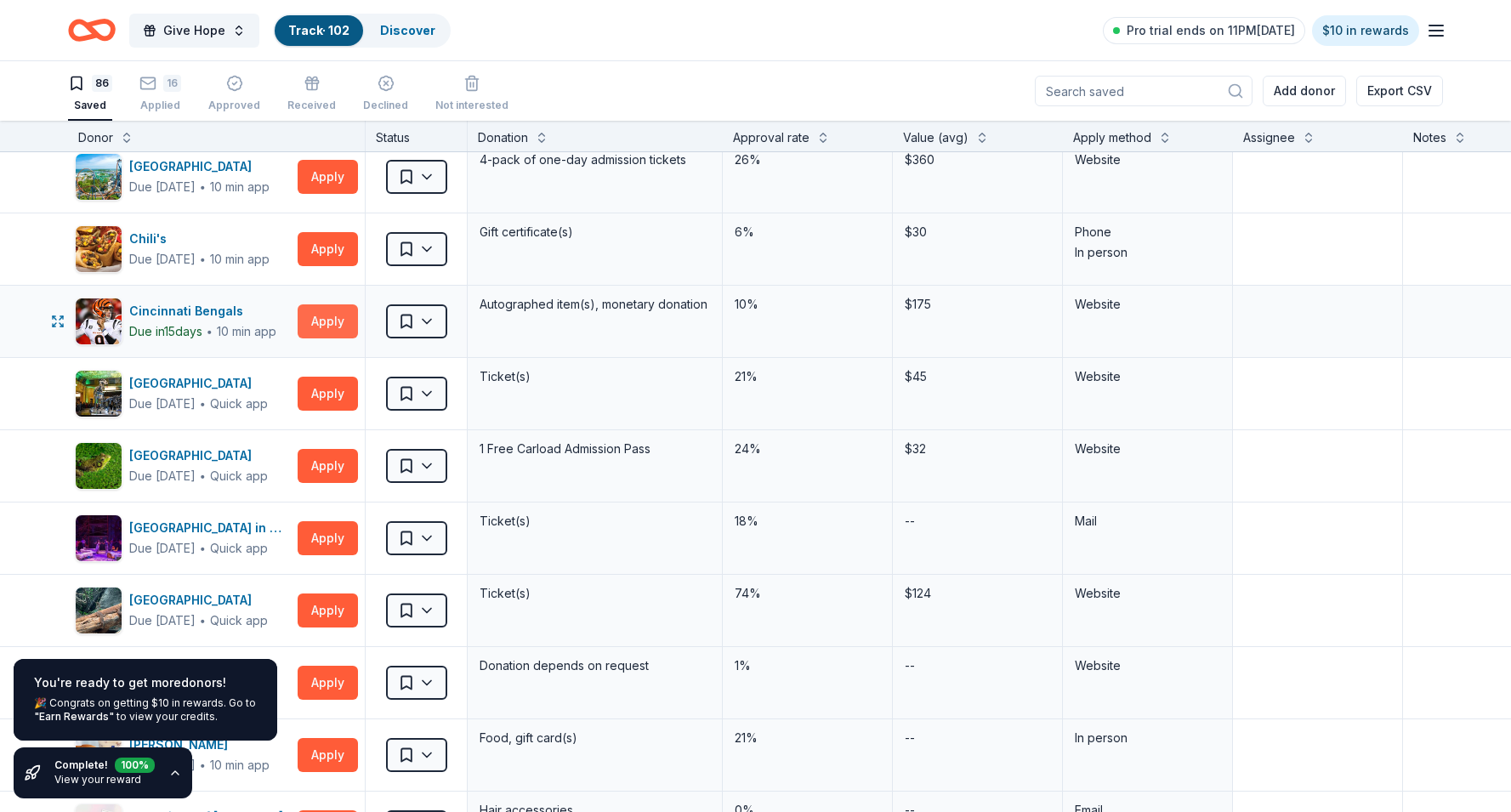
click at [328, 317] on button "Apply" at bounding box center [327, 321] width 60 height 34
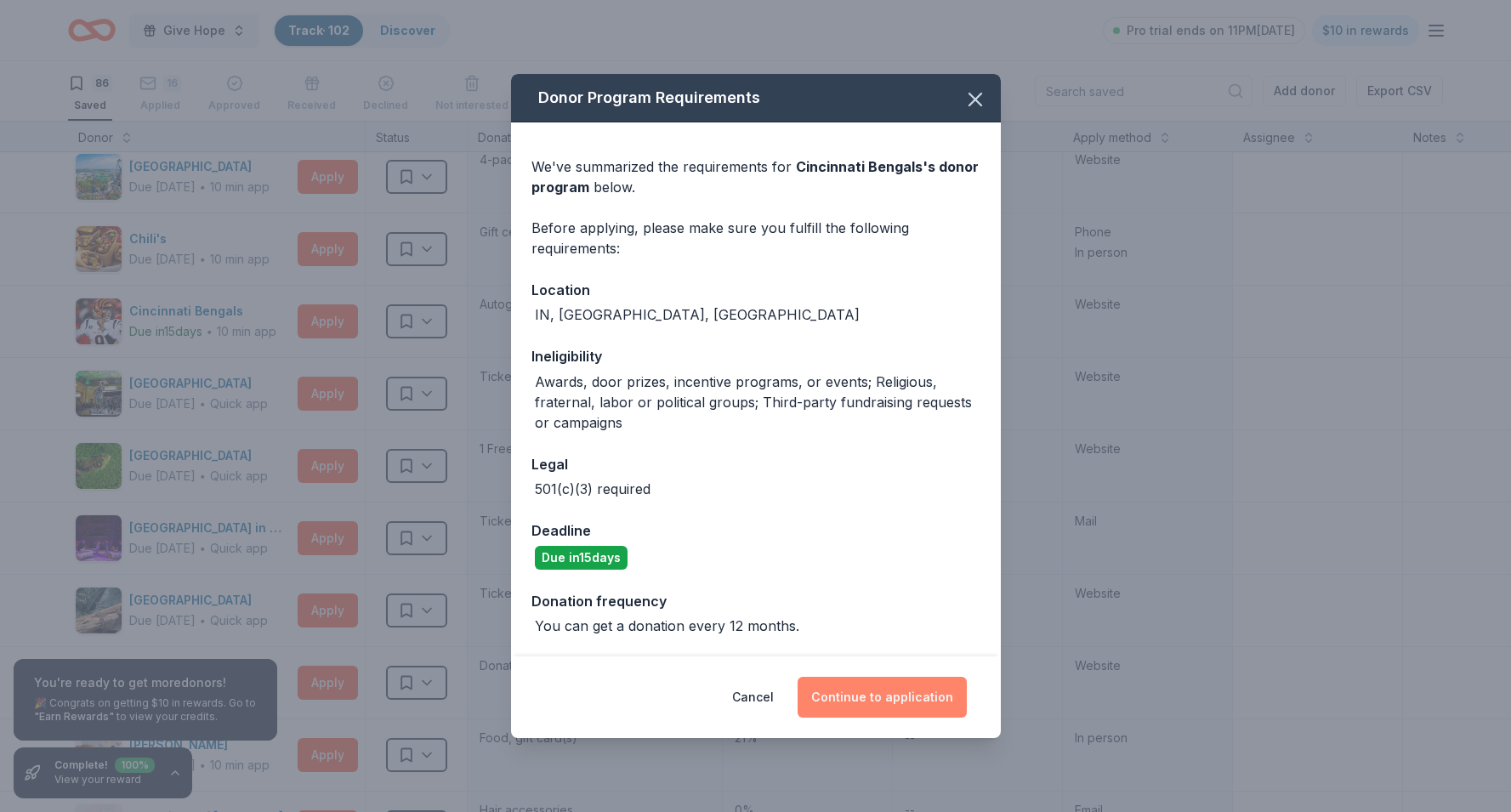
click at [873, 697] on button "Continue to application" at bounding box center [882, 696] width 169 height 40
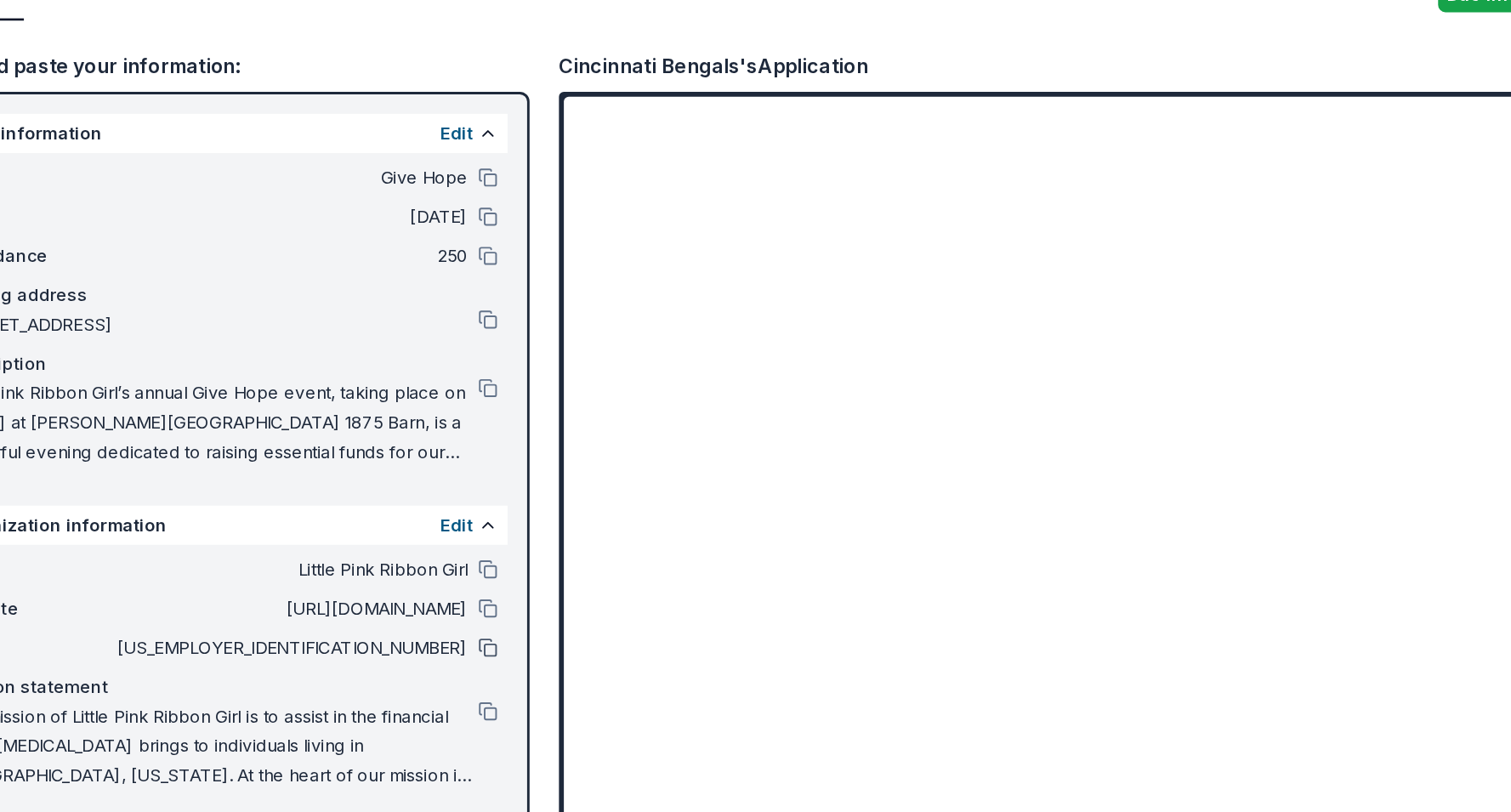
click at [525, 582] on button at bounding box center [526, 584] width 13 height 13
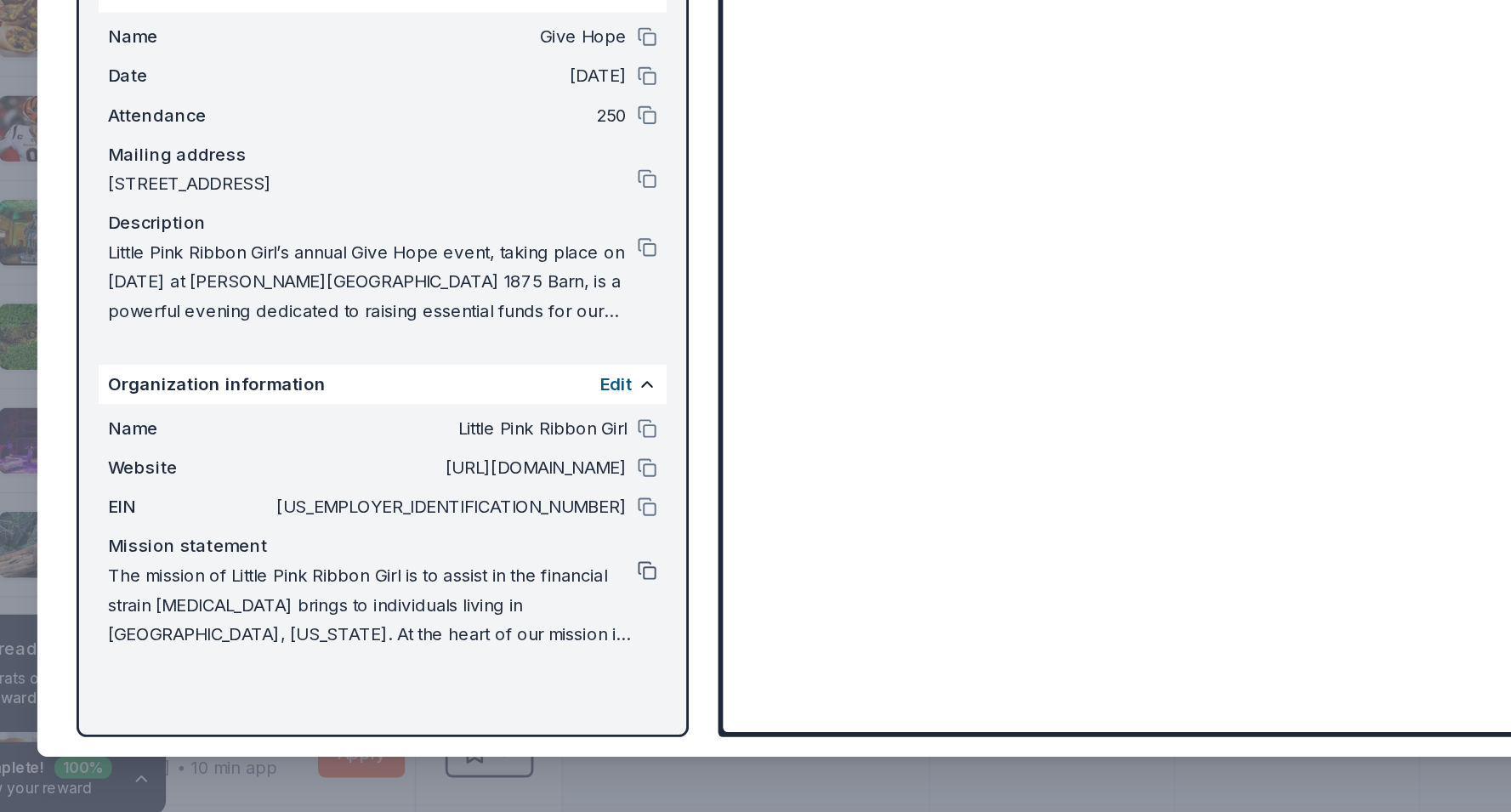
click at [528, 629] on button at bounding box center [526, 628] width 13 height 13
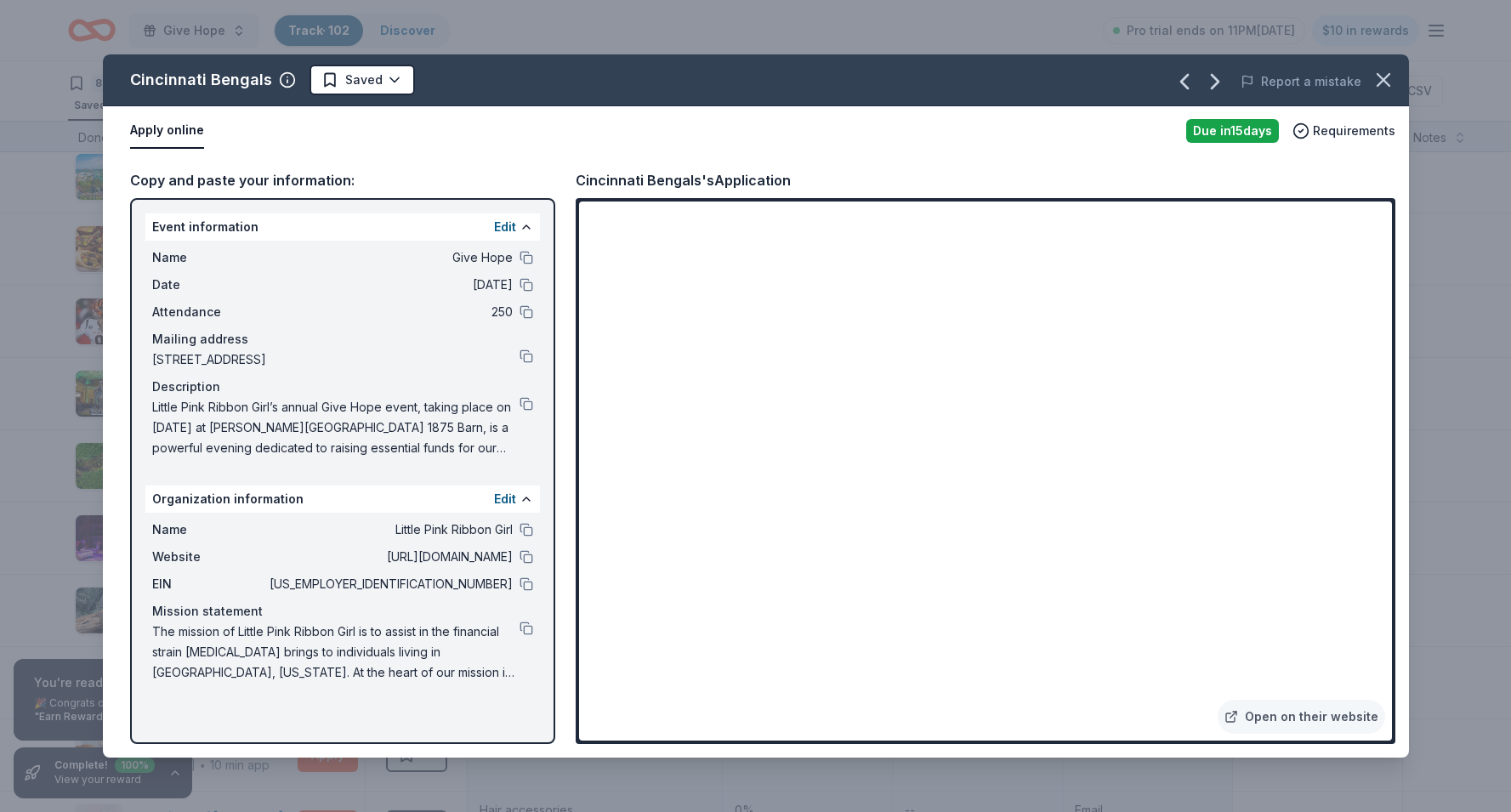
click at [152, 630] on span "The mission of Little Pink Ribbon Girl is to assist in the financial strain [ME…" at bounding box center [336, 651] width 368 height 61
drag, startPoint x: 152, startPoint y: 629, endPoint x: 457, endPoint y: 679, distance: 309.1
click at [451, 681] on span "The mission of Little Pink Ribbon Girl is to assist in the financial strain [ME…" at bounding box center [336, 651] width 368 height 61
click at [483, 679] on span "The mission of Little Pink Ribbon Girl is to assist in the financial strain [ME…" at bounding box center [336, 651] width 368 height 61
click at [527, 631] on button at bounding box center [526, 628] width 13 height 13
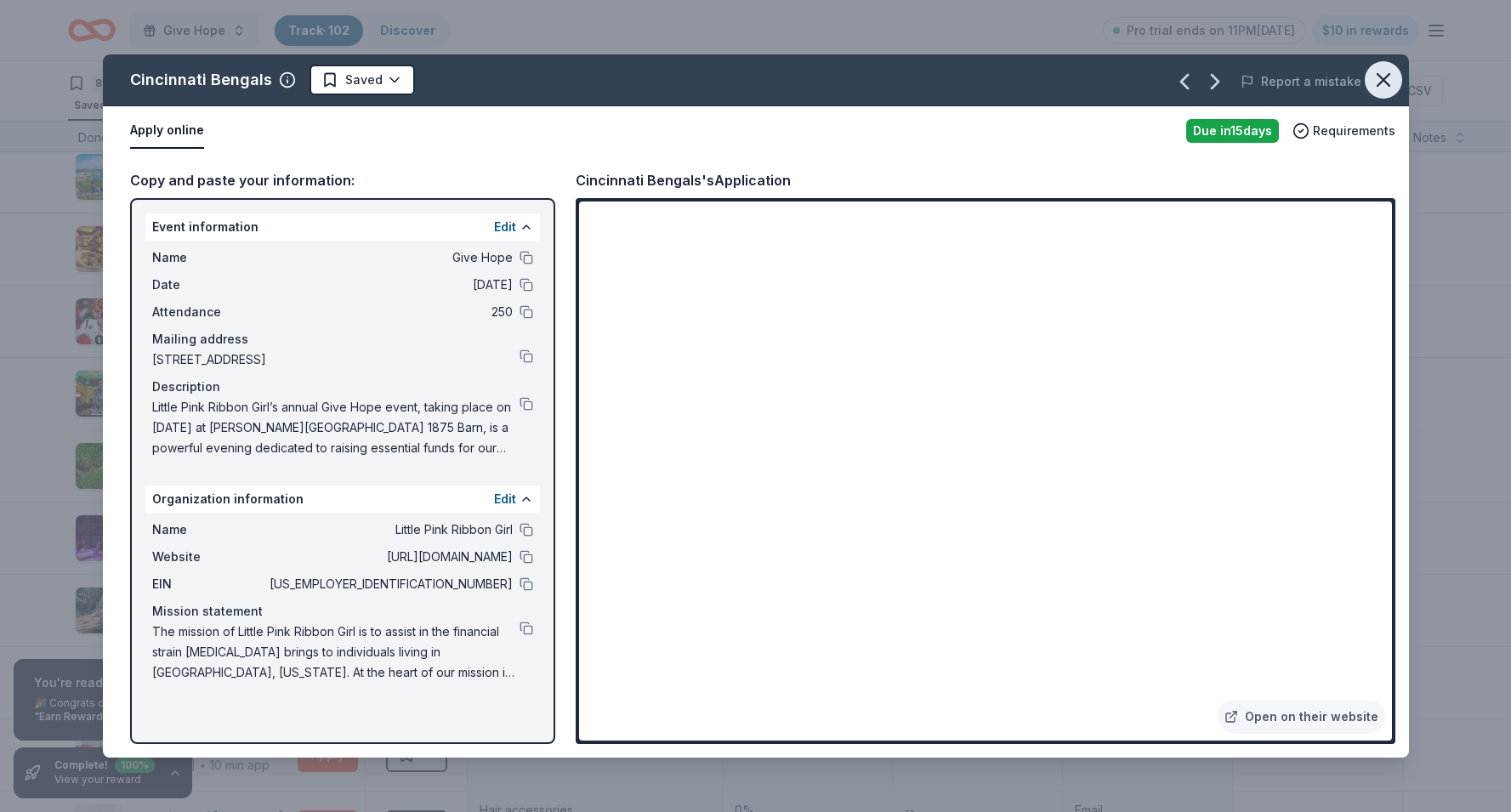
click at [1380, 87] on icon "button" at bounding box center [1382, 79] width 24 height 23
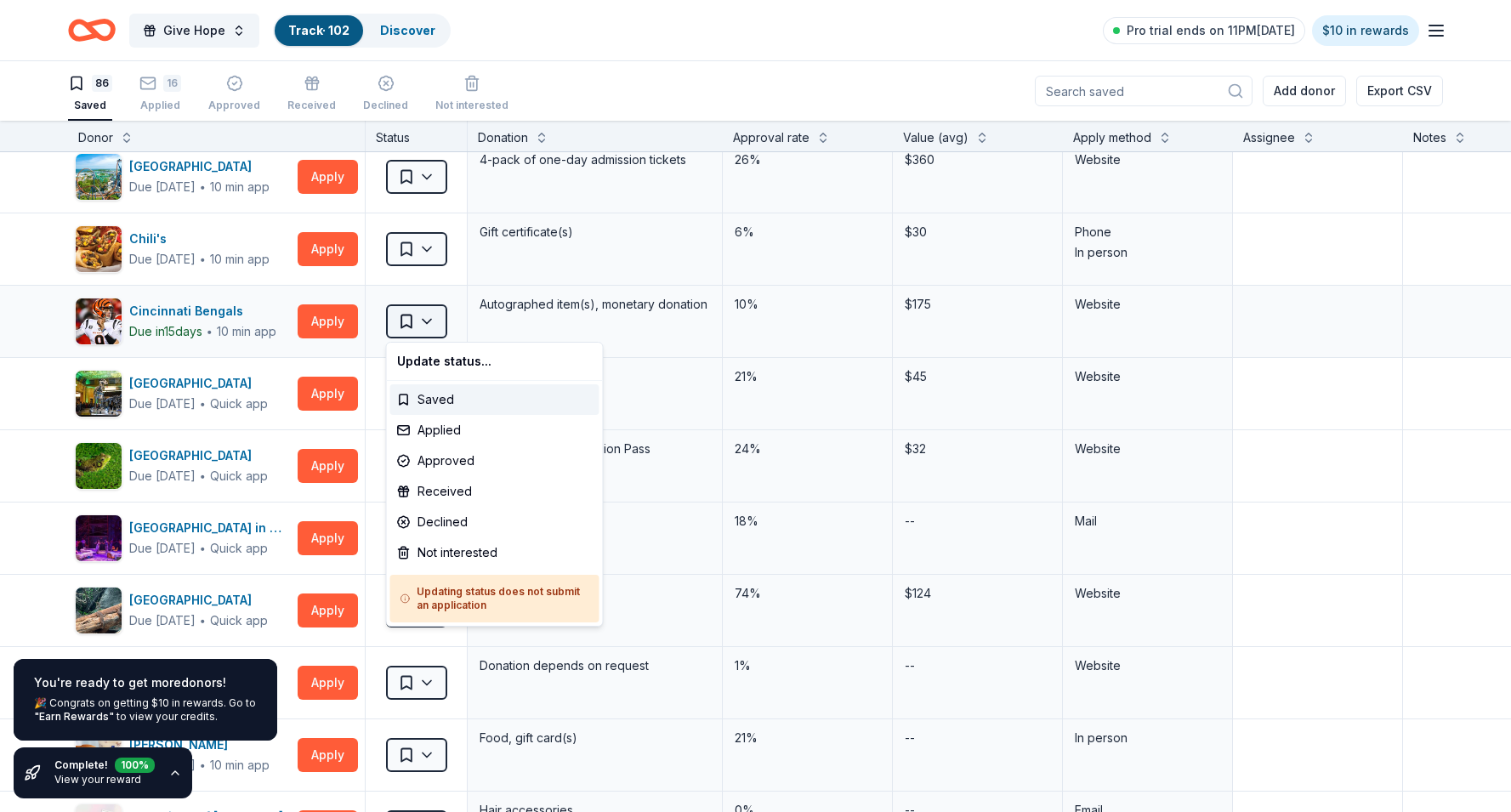
click at [433, 318] on html "Give Hope Track · 102 Discover Pro trial ends on 11PM, 9/2 $10 in rewards 86 Sa…" at bounding box center [755, 406] width 1511 height 812
click at [433, 436] on div "Applied" at bounding box center [495, 429] width 209 height 31
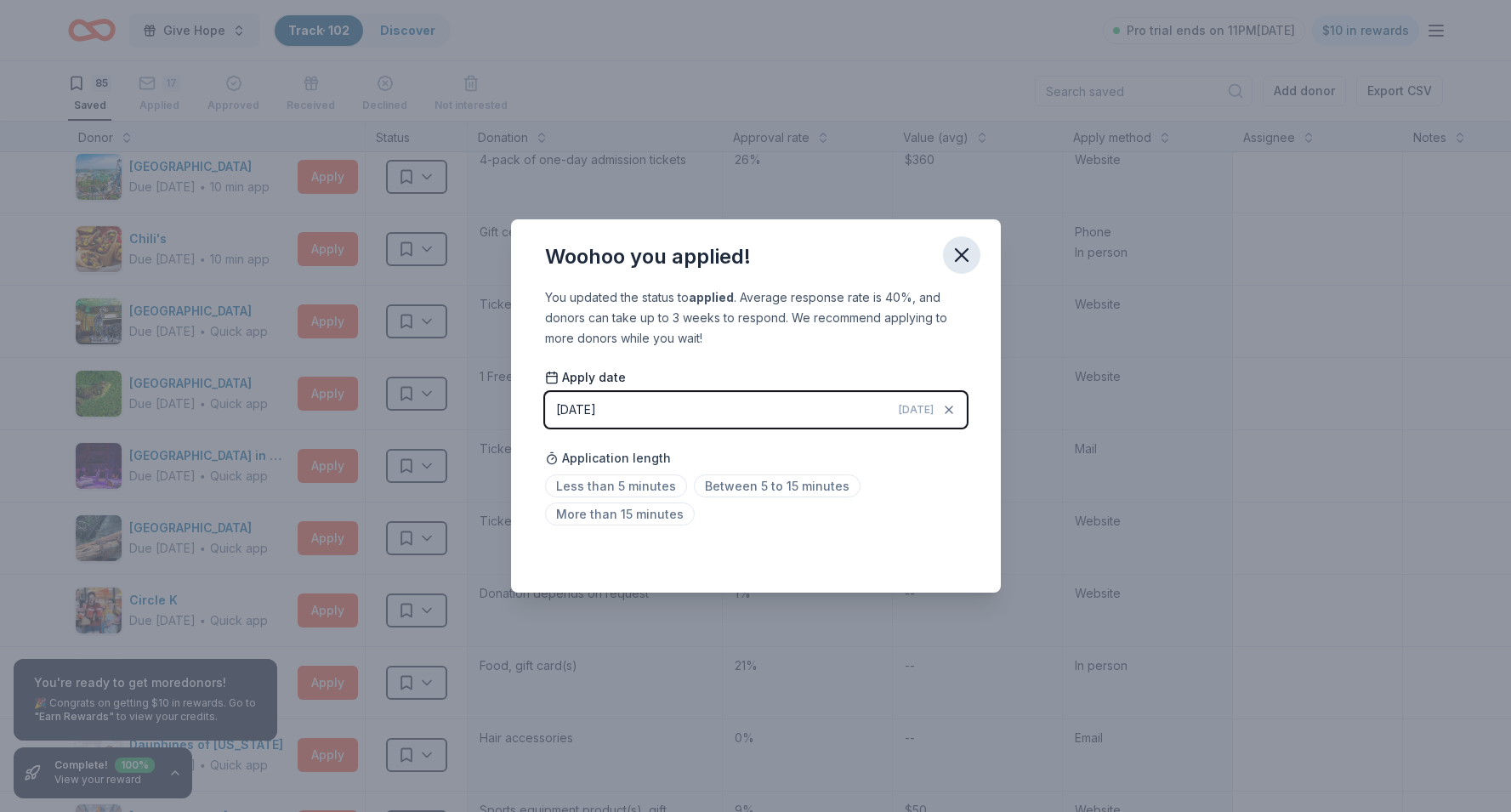
click at [954, 257] on icon "button" at bounding box center [961, 255] width 24 height 23
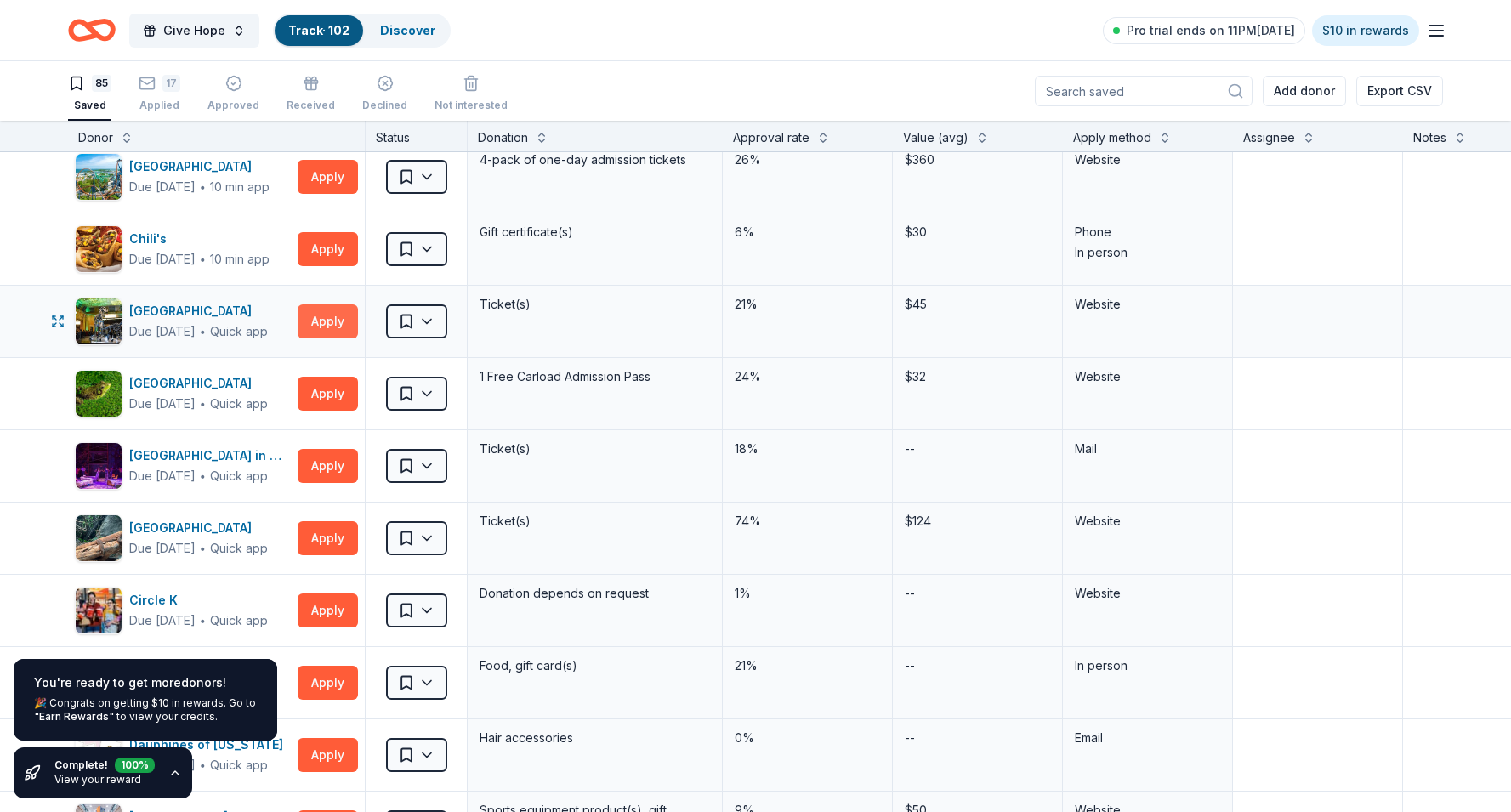
click at [319, 321] on button "Apply" at bounding box center [327, 321] width 60 height 34
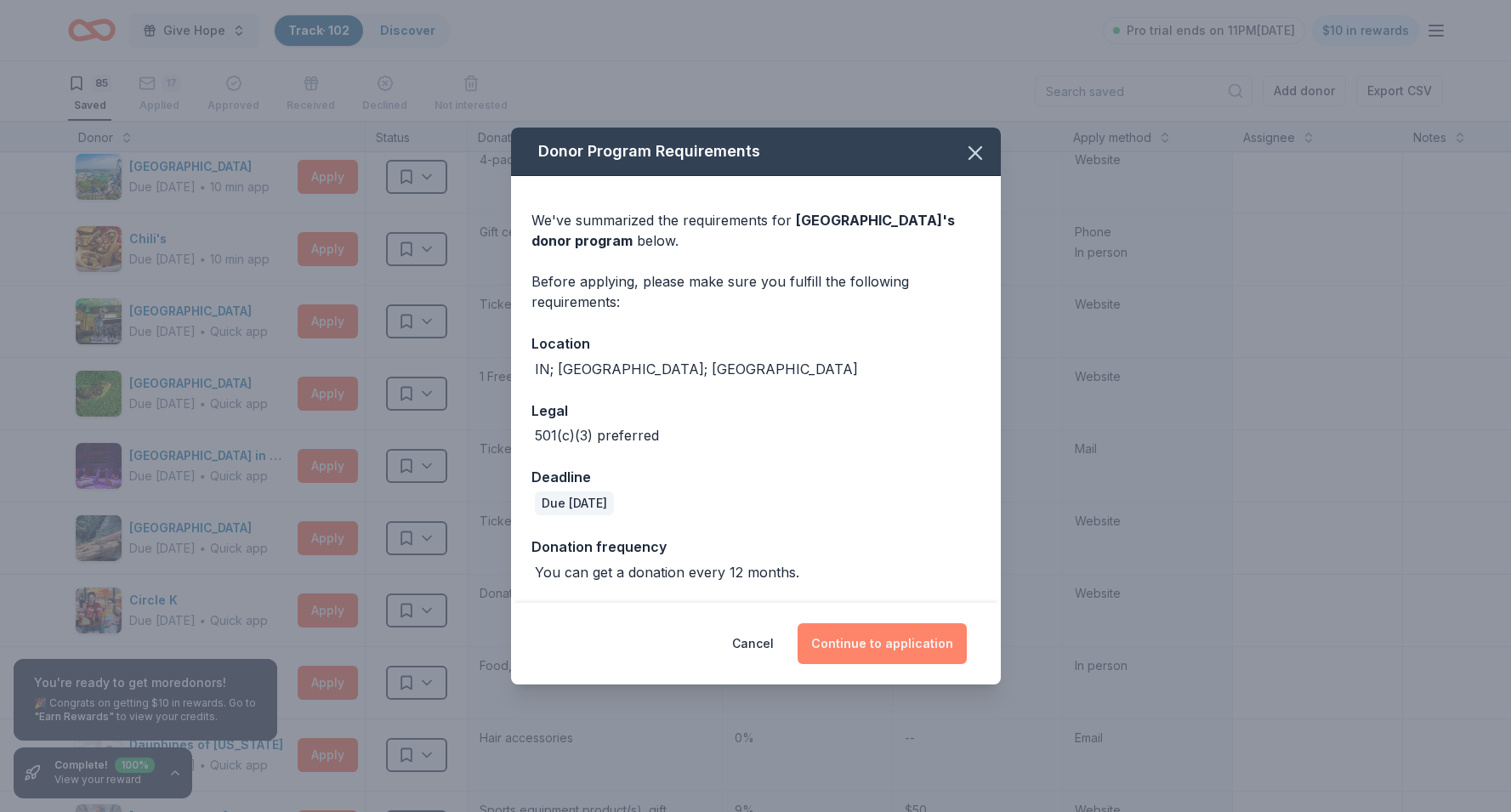
click at [858, 637] on button "Continue to application" at bounding box center [882, 643] width 169 height 40
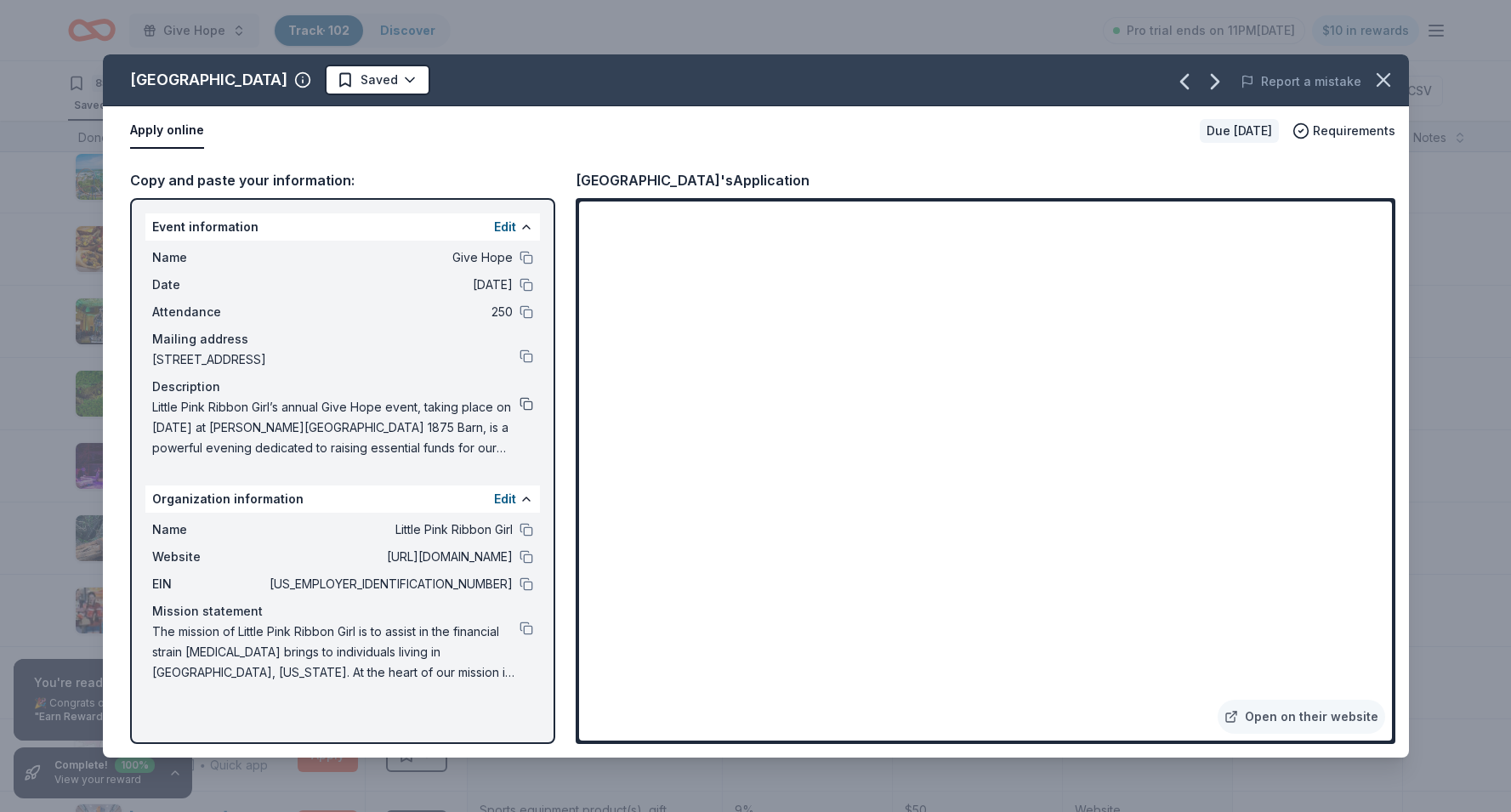
click at [527, 401] on button at bounding box center [526, 403] width 13 height 13
click at [1393, 80] on icon "button" at bounding box center [1382, 79] width 24 height 23
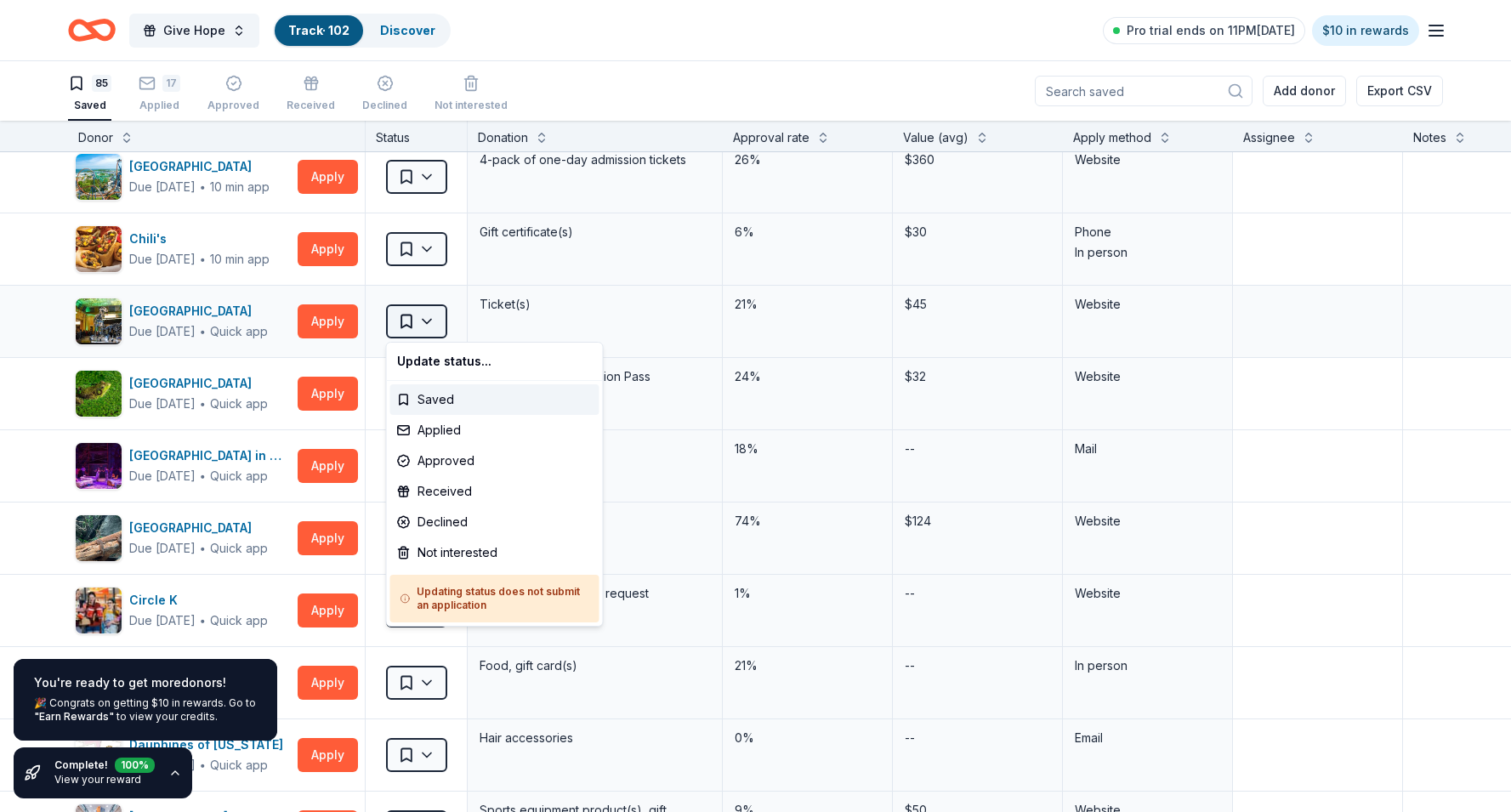
click at [422, 326] on html "Give Hope Track · 102 Discover Pro trial ends on 11PM, 9/2 $10 in rewards 85 Sa…" at bounding box center [755, 406] width 1511 height 812
click at [426, 427] on div "Applied" at bounding box center [495, 429] width 209 height 31
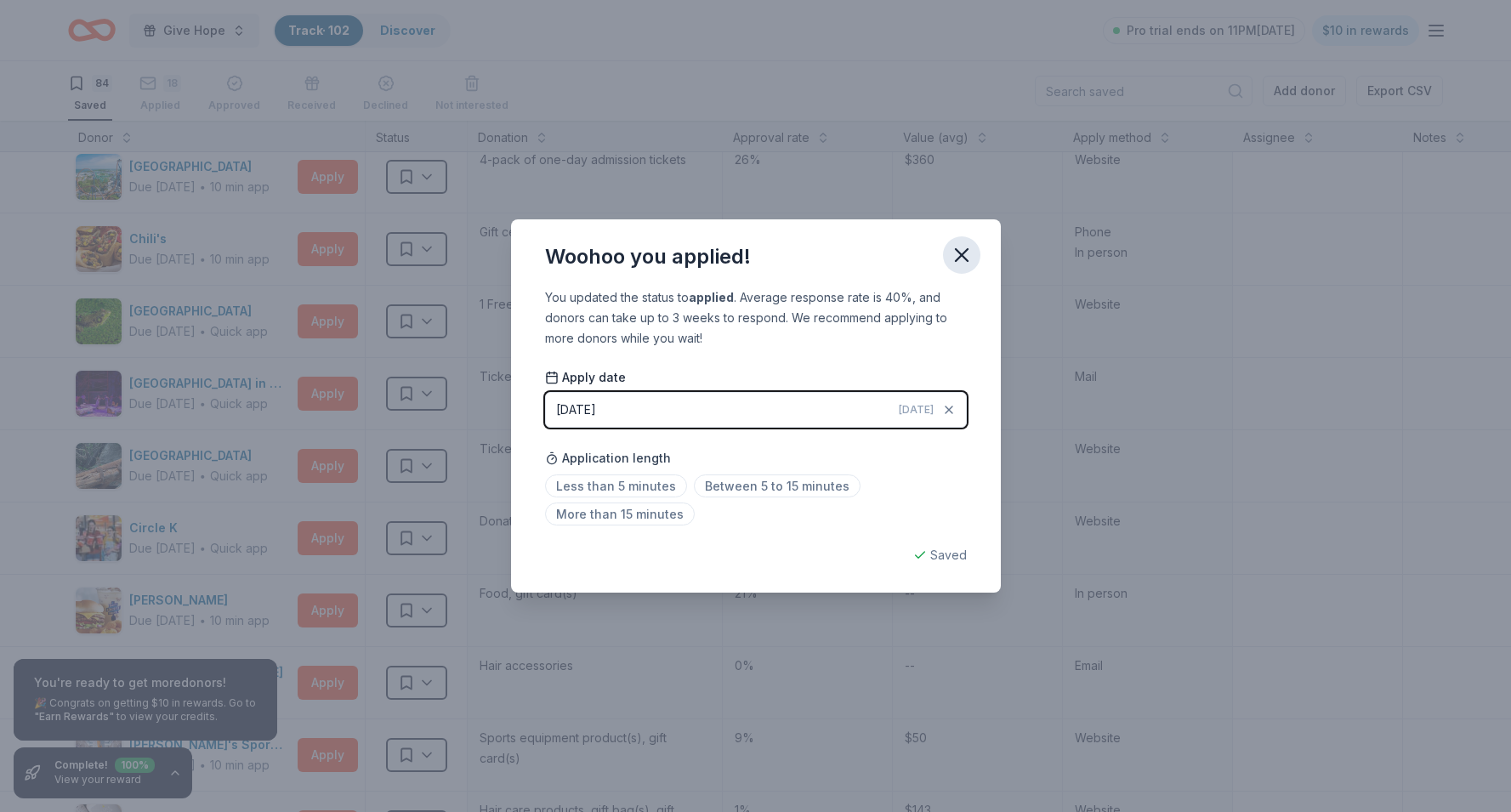
click at [971, 254] on icon "button" at bounding box center [961, 255] width 24 height 23
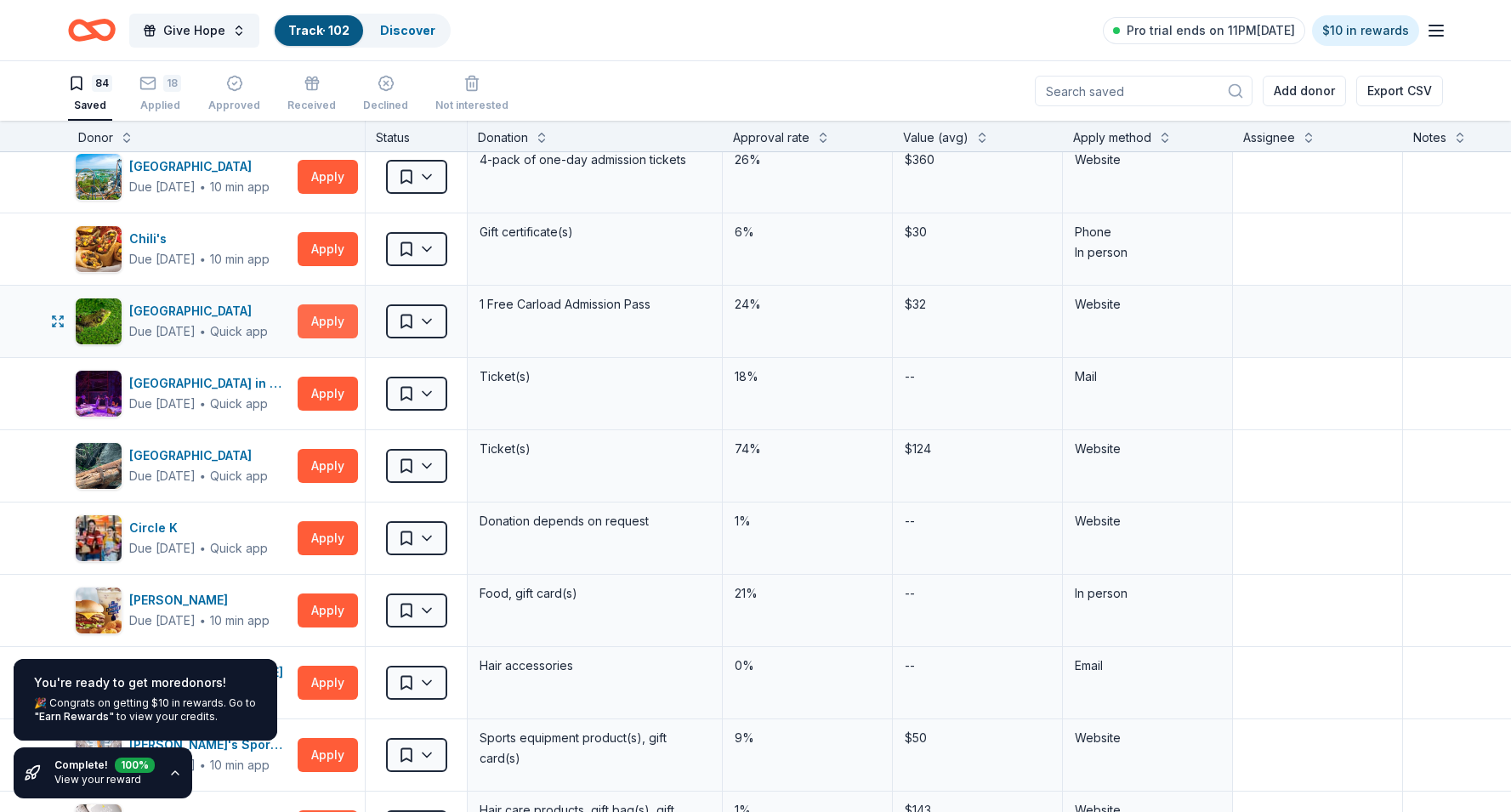
click at [328, 326] on button "Apply" at bounding box center [327, 321] width 60 height 34
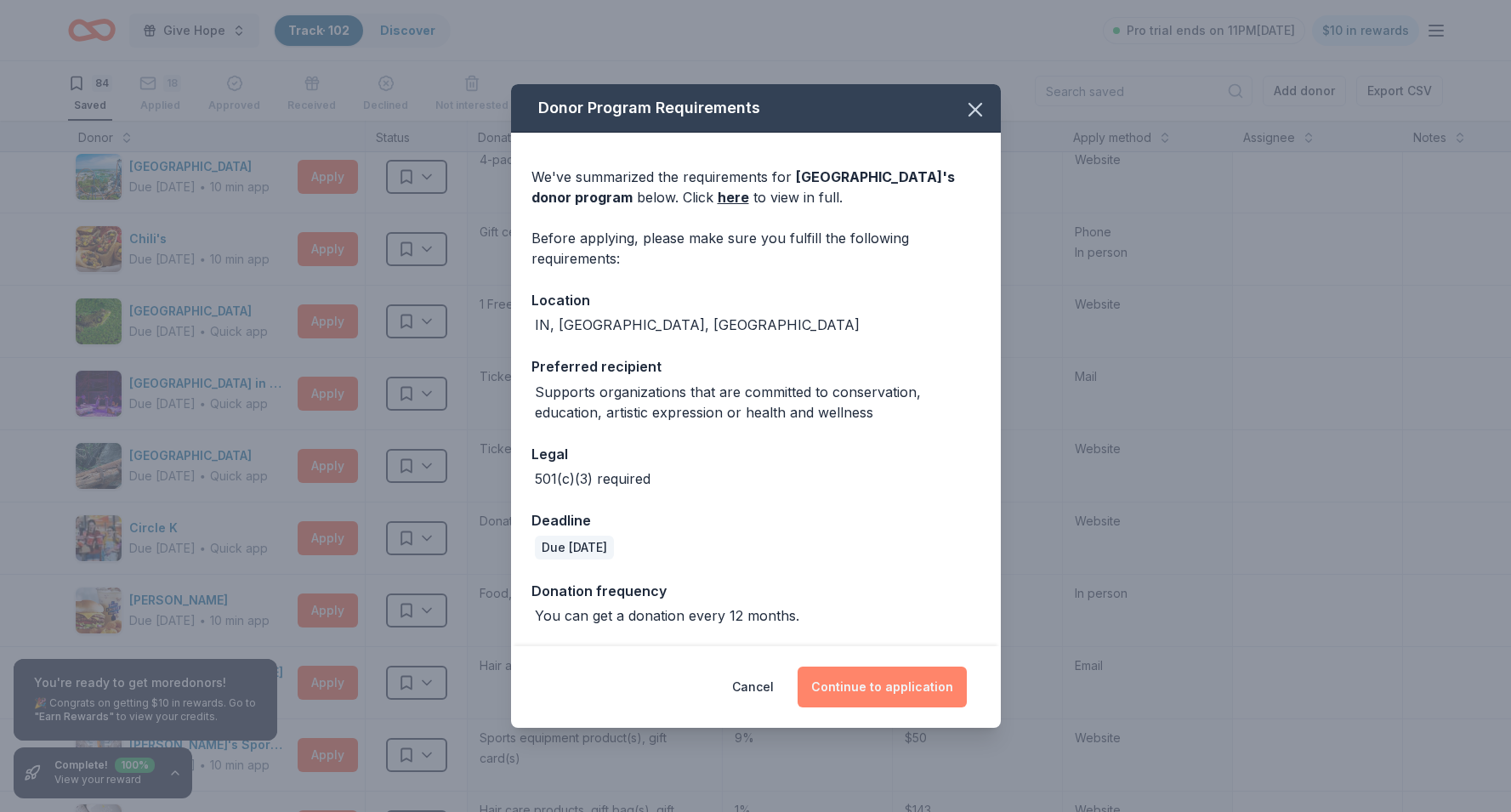
click at [865, 687] on button "Continue to application" at bounding box center [882, 686] width 169 height 40
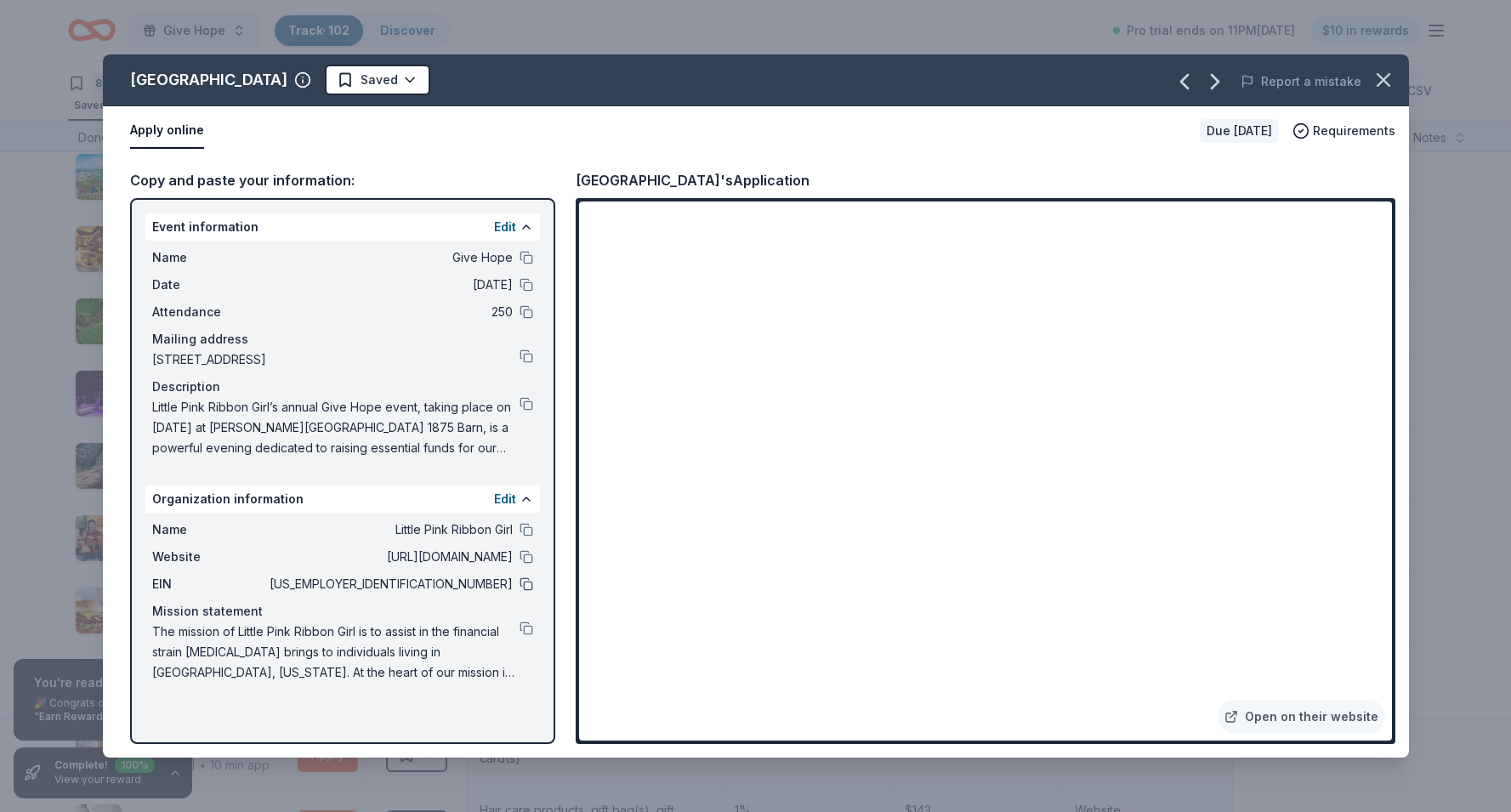
click at [525, 587] on button at bounding box center [526, 584] width 13 height 13
click at [165, 631] on span "The mission of Little Pink Ribbon Girl is to assist in the financial strain [ME…" at bounding box center [336, 651] width 368 height 61
click at [526, 622] on button at bounding box center [526, 628] width 13 height 13
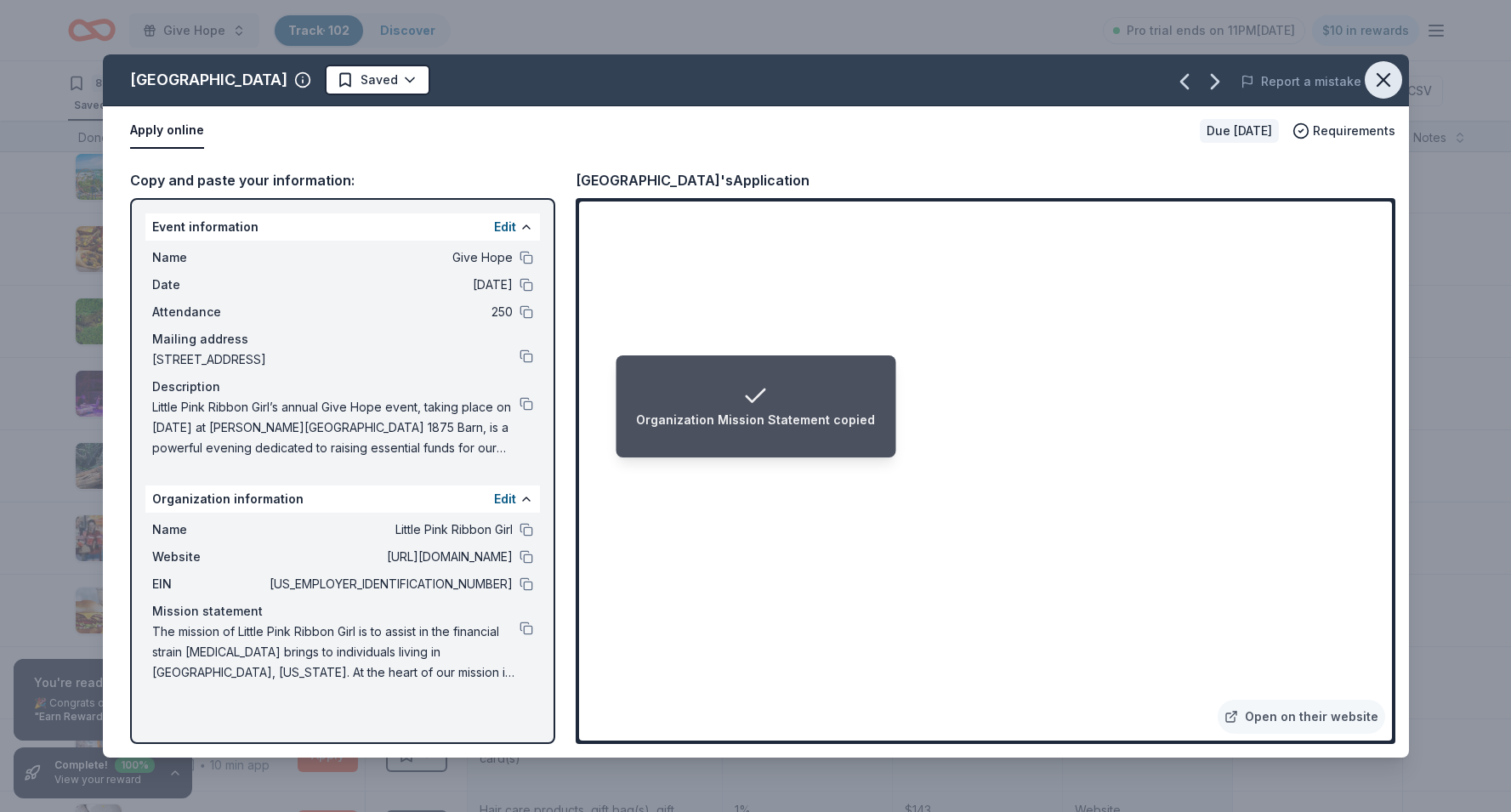
click at [1391, 95] on button "button" at bounding box center [1383, 80] width 38 height 38
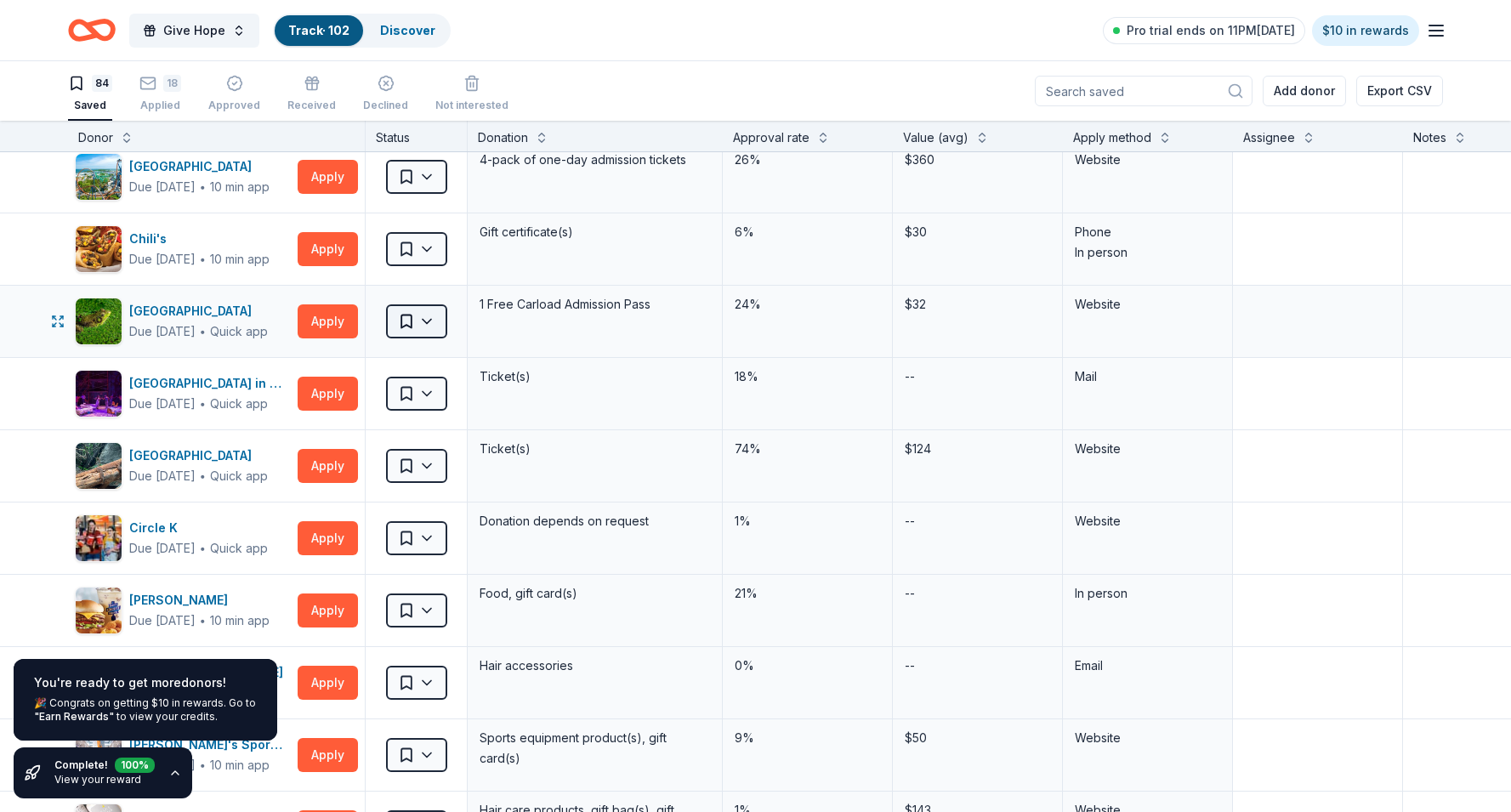
click at [431, 323] on html "Give Hope Track · 102 Discover Pro trial ends on 11PM, 9/2 $10 in rewards 84 Sa…" at bounding box center [755, 406] width 1511 height 812
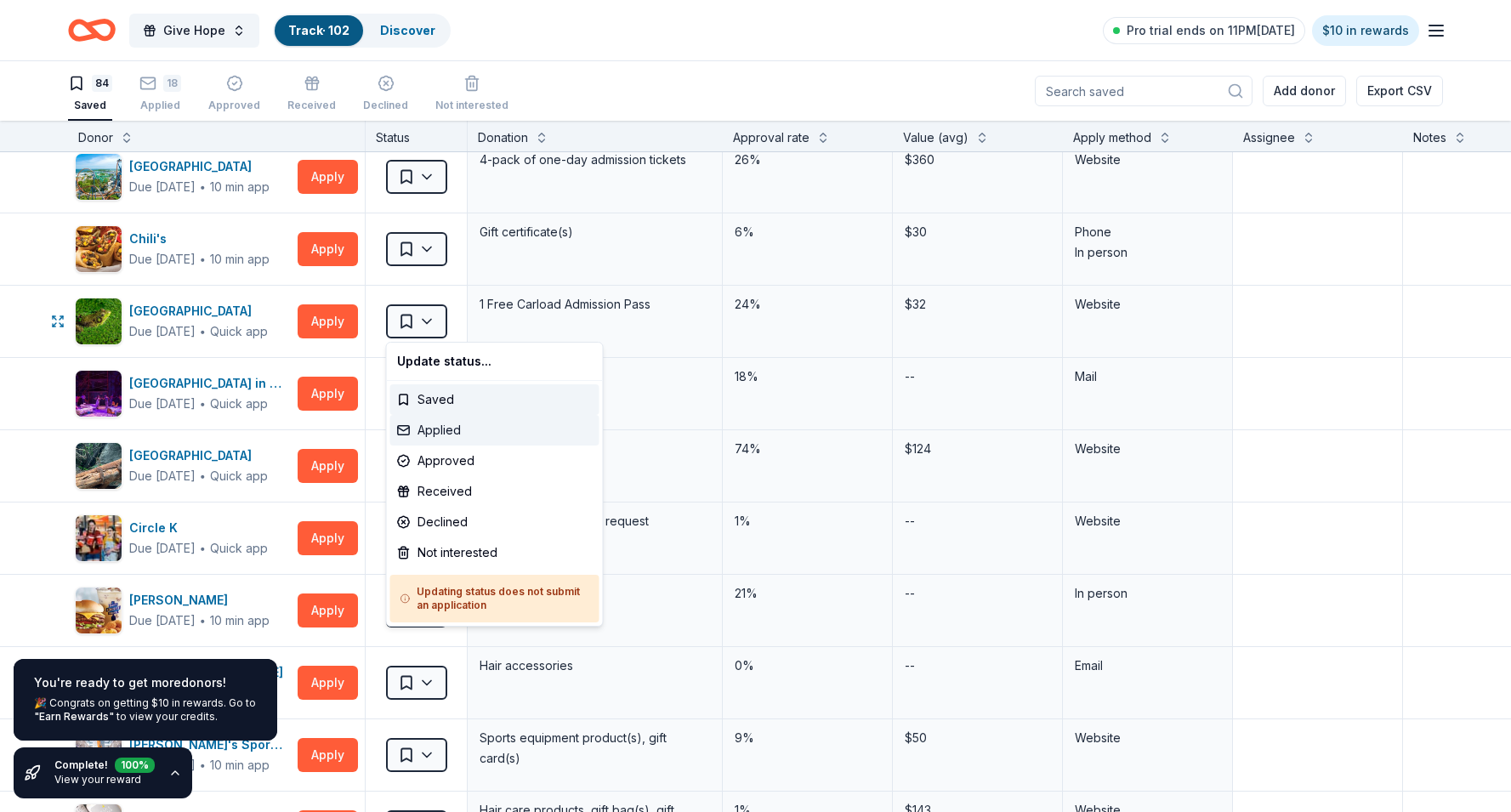
click at [441, 428] on div "Applied" at bounding box center [495, 429] width 209 height 31
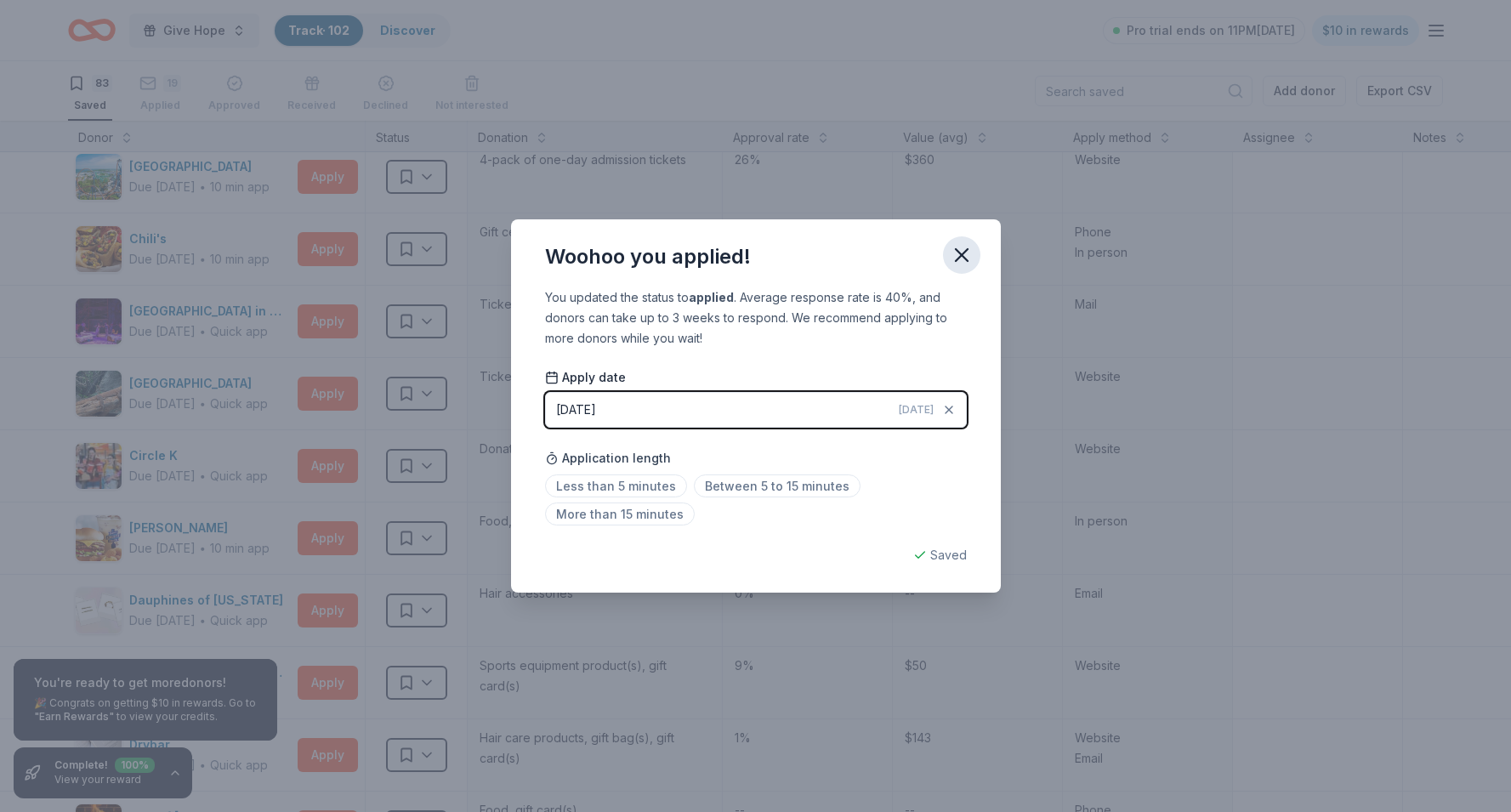
click at [966, 253] on icon "button" at bounding box center [961, 255] width 24 height 23
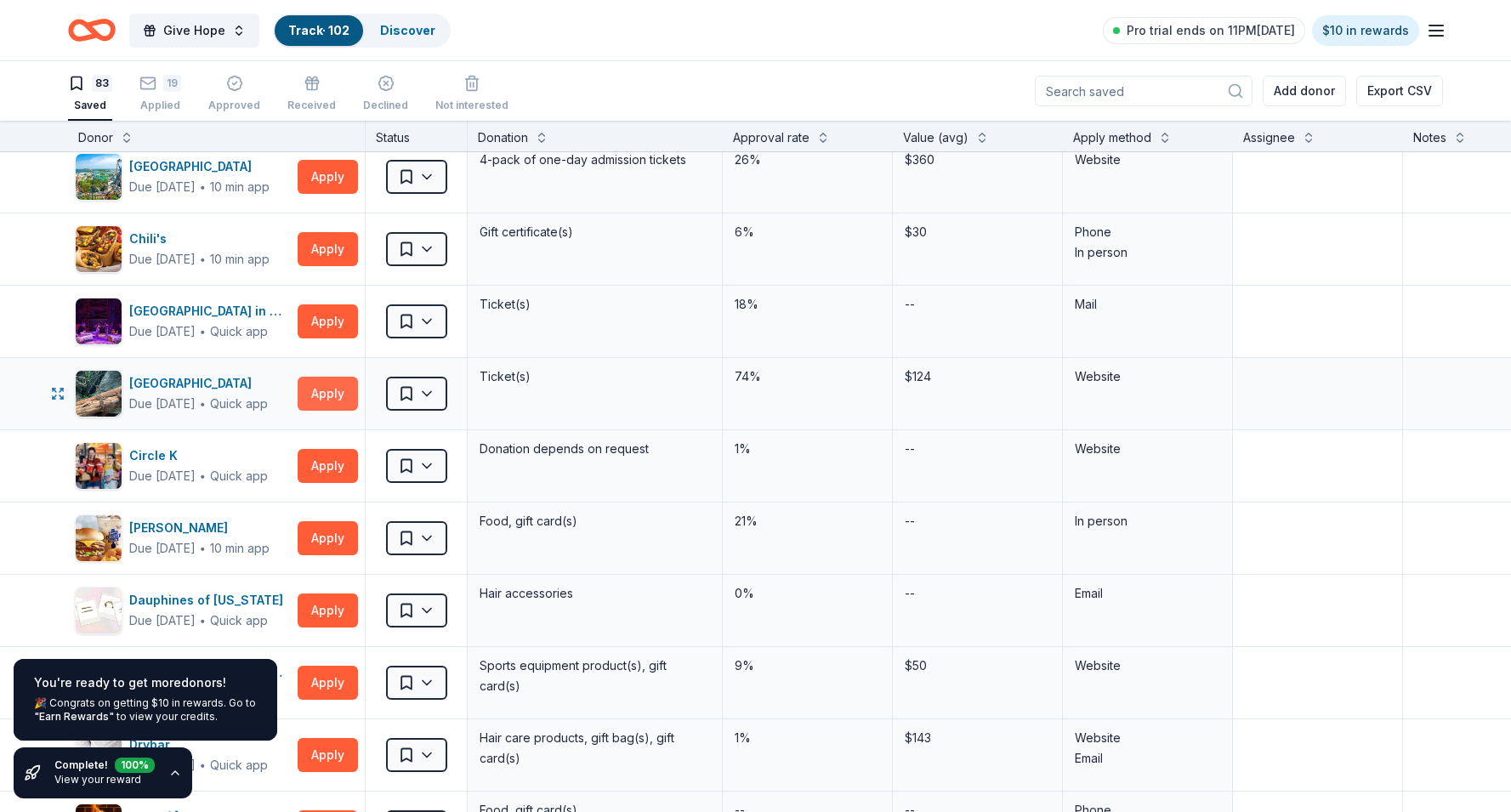
click at [316, 396] on button "Apply" at bounding box center [327, 394] width 60 height 34
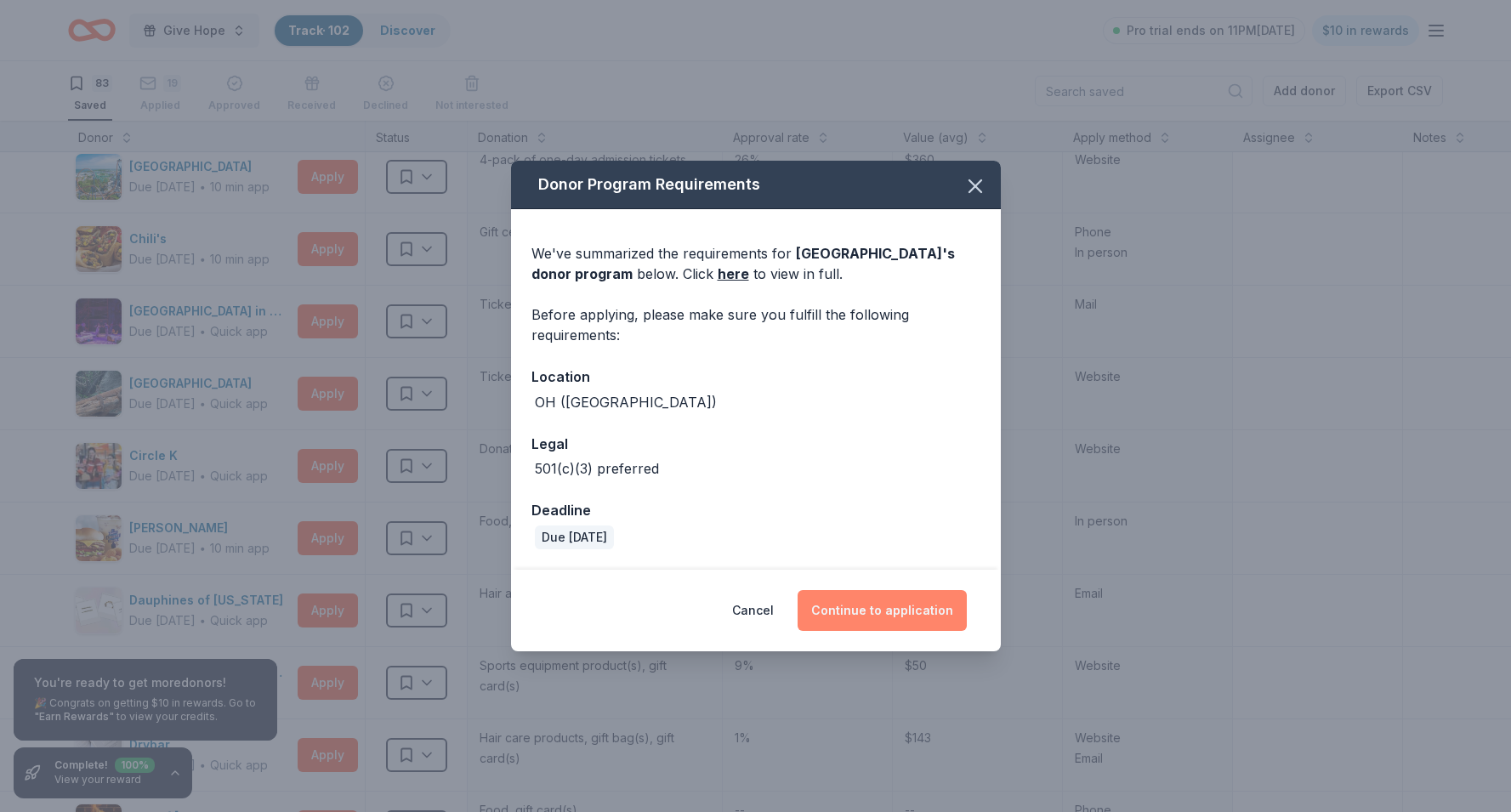
click at [852, 614] on button "Continue to application" at bounding box center [882, 610] width 169 height 40
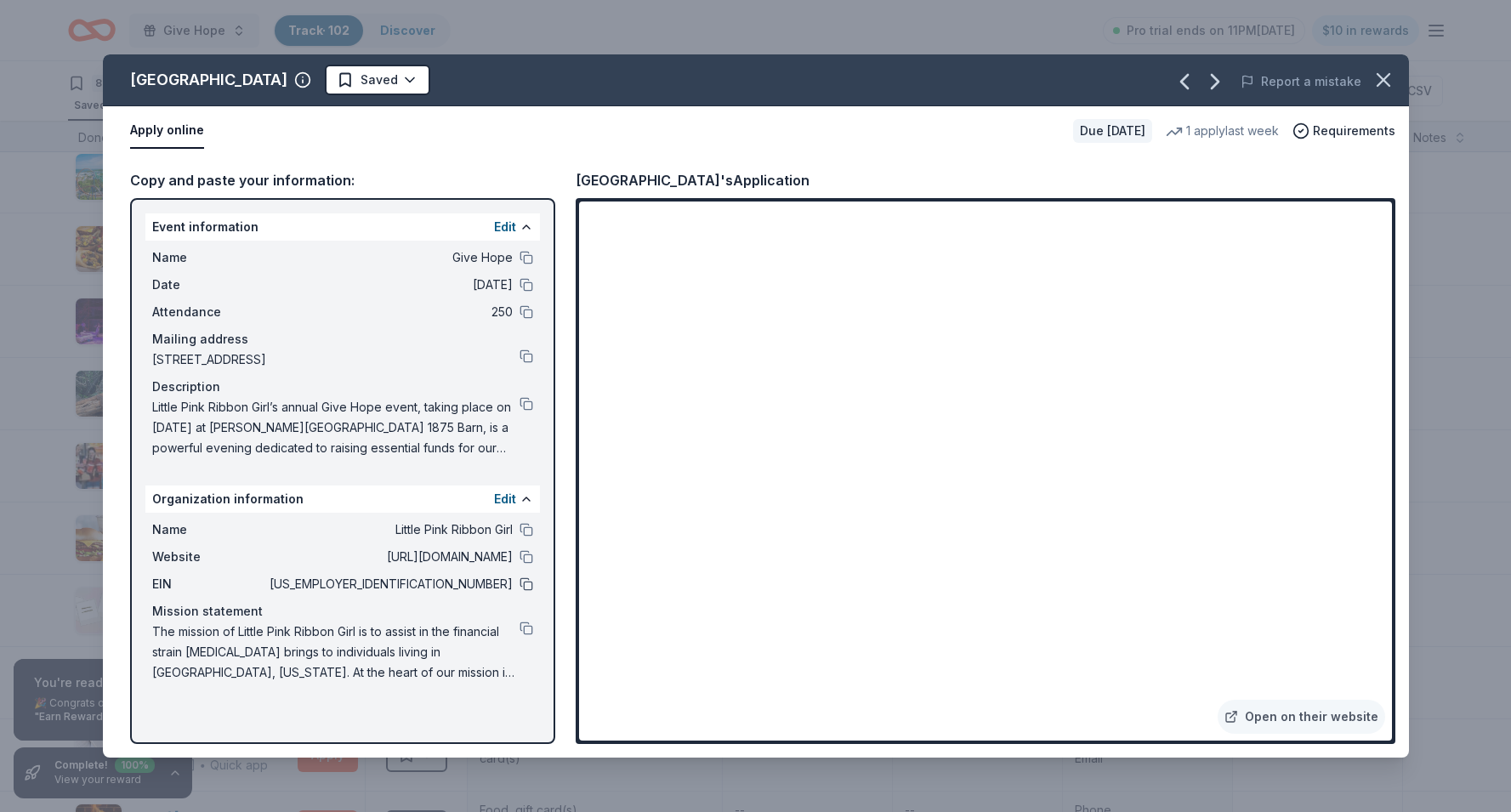
click at [529, 586] on button at bounding box center [526, 584] width 13 height 13
click at [1392, 78] on icon "button" at bounding box center [1382, 79] width 24 height 23
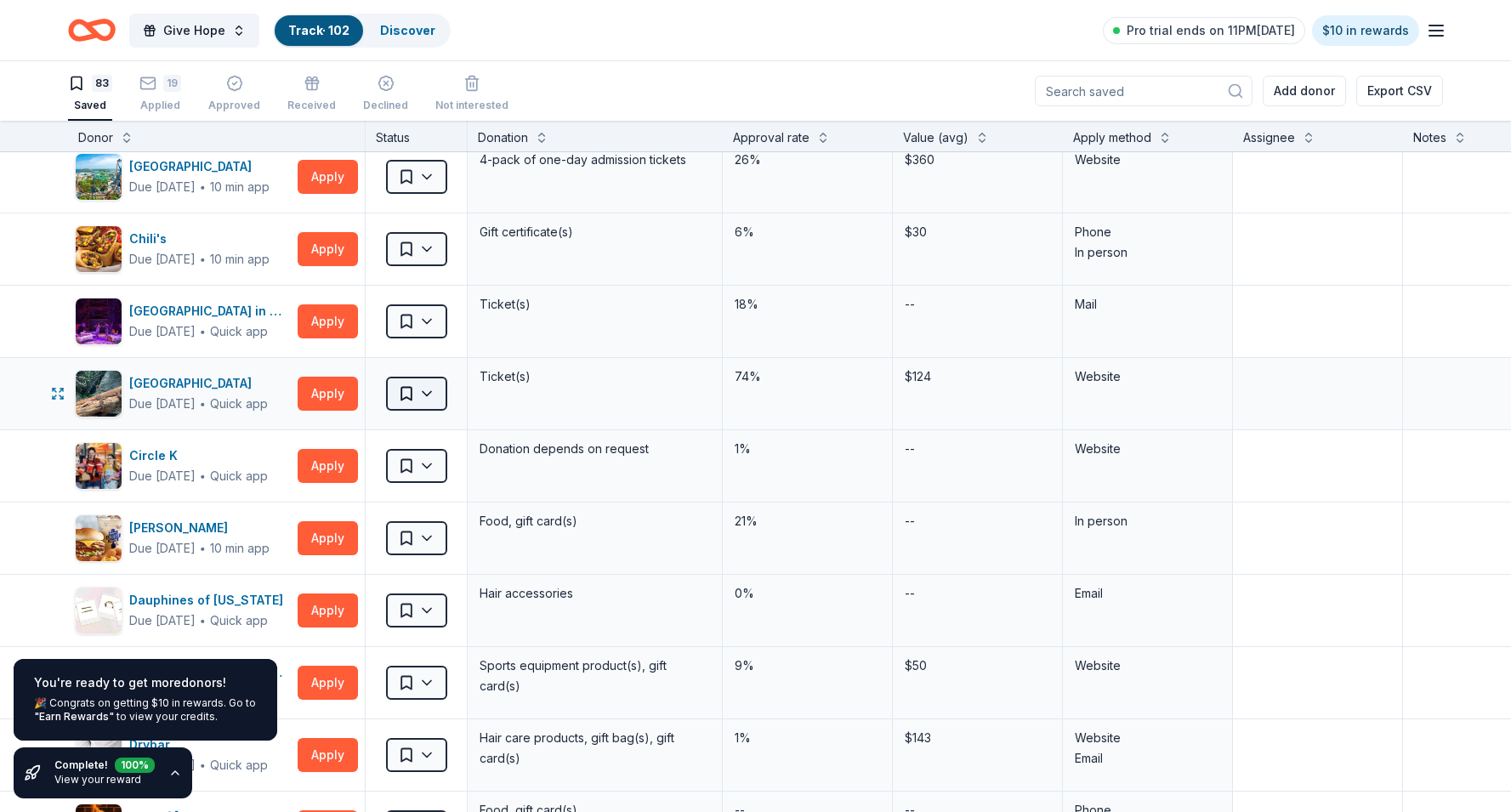
click at [435, 398] on html "Give Hope Track · 102 Discover Pro trial ends on 11PM, 9/2 $10 in rewards 83 Sa…" at bounding box center [755, 406] width 1511 height 812
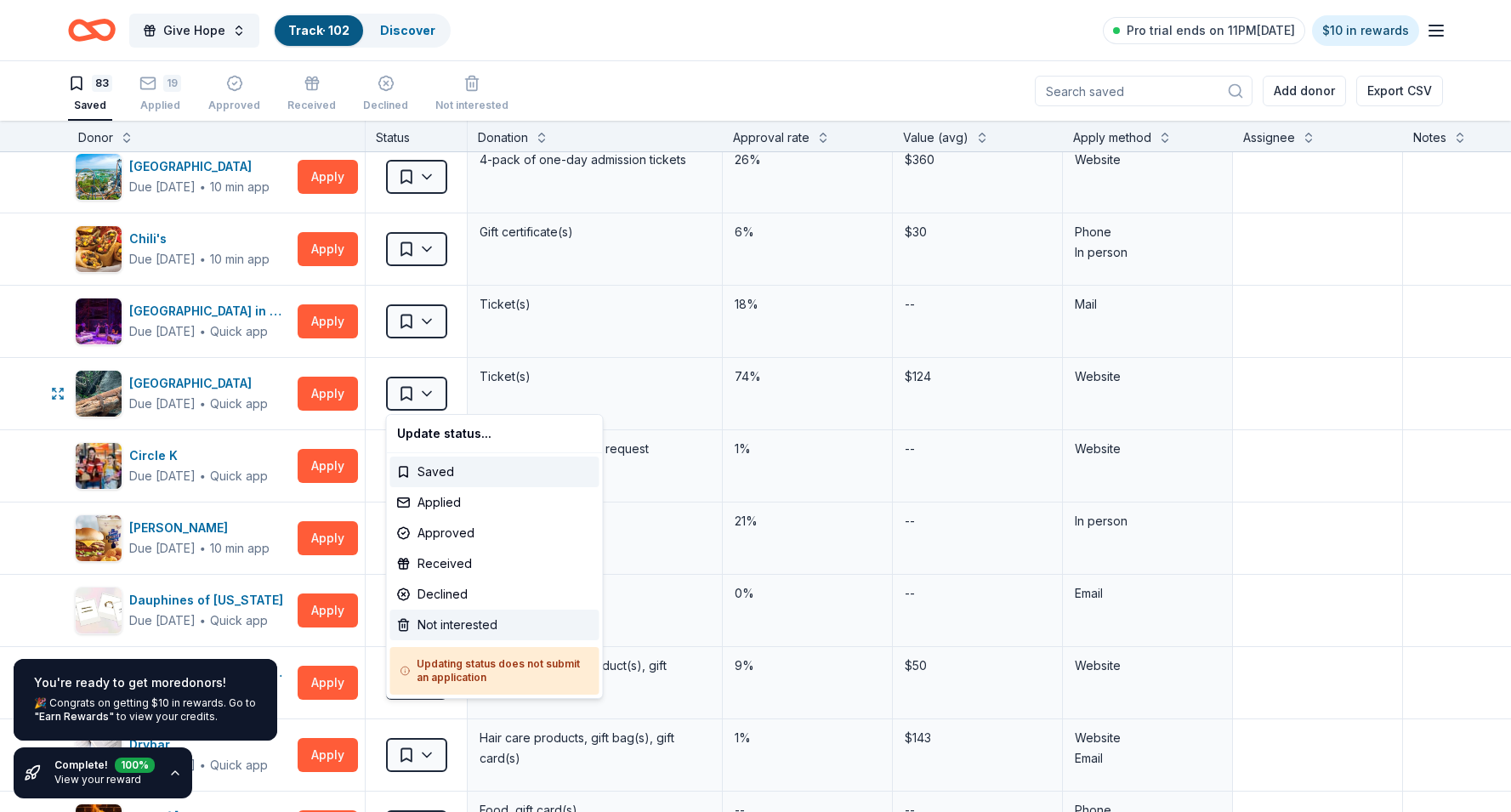
click at [442, 623] on div "Not interested" at bounding box center [495, 624] width 209 height 31
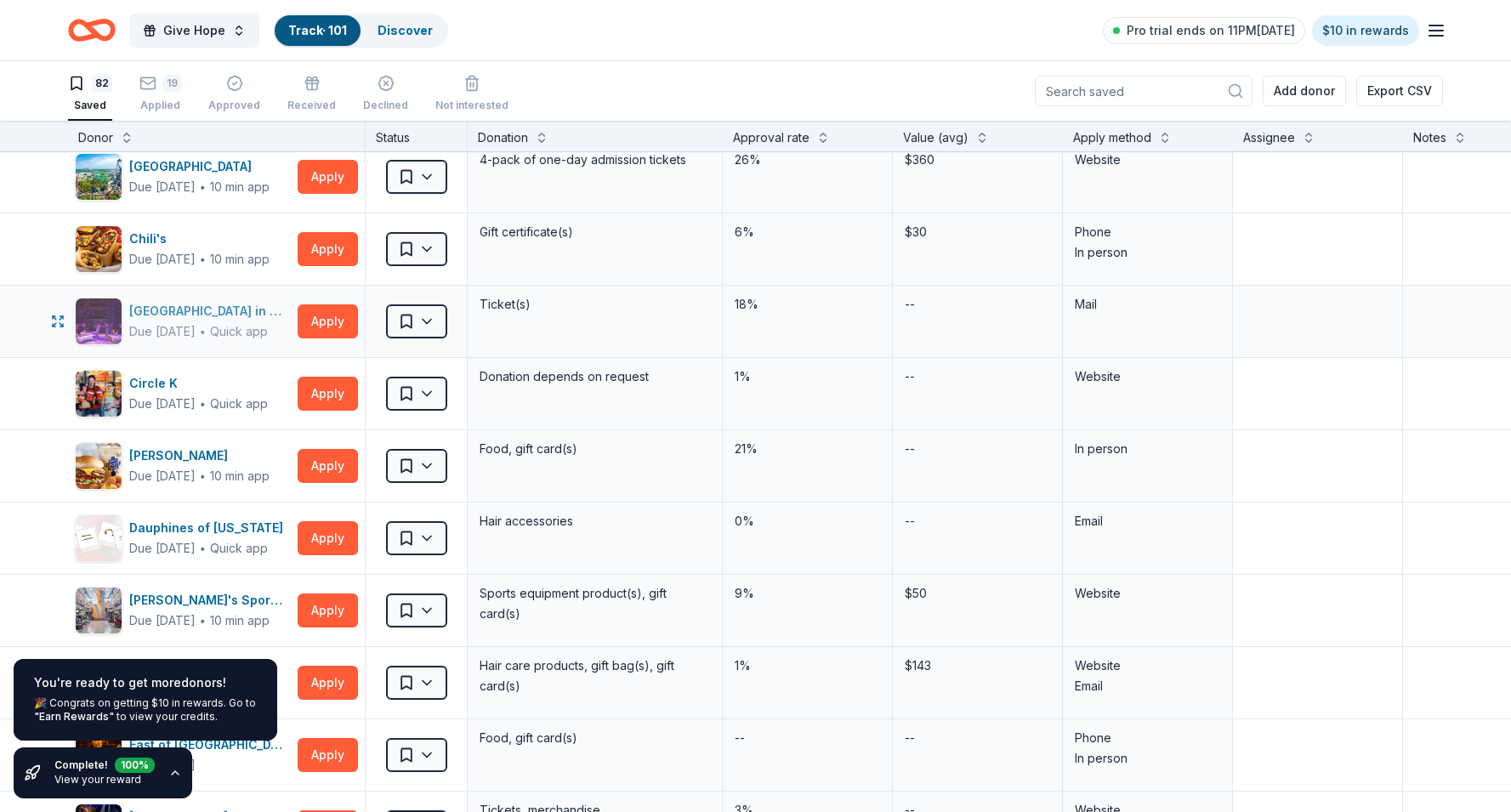
click at [235, 307] on div "Cincinnati Playhouse in the Park" at bounding box center [210, 311] width 162 height 21
click at [437, 328] on html "Give Hope Track · 101 Discover Pro trial ends on 11PM, 9/2 $10 in rewards 82 Sa…" at bounding box center [755, 406] width 1511 height 812
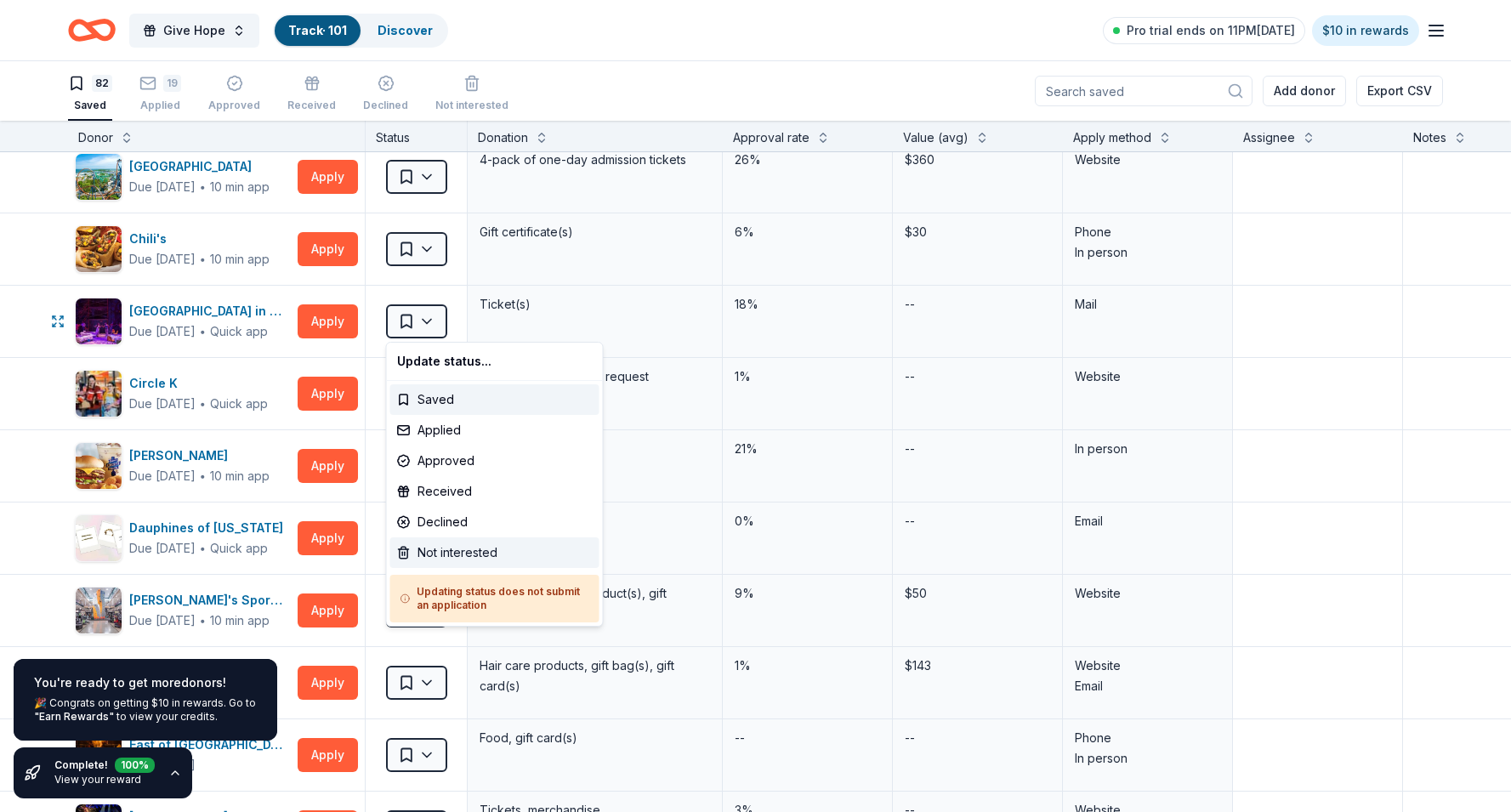
click at [449, 556] on div "Not interested" at bounding box center [495, 552] width 209 height 31
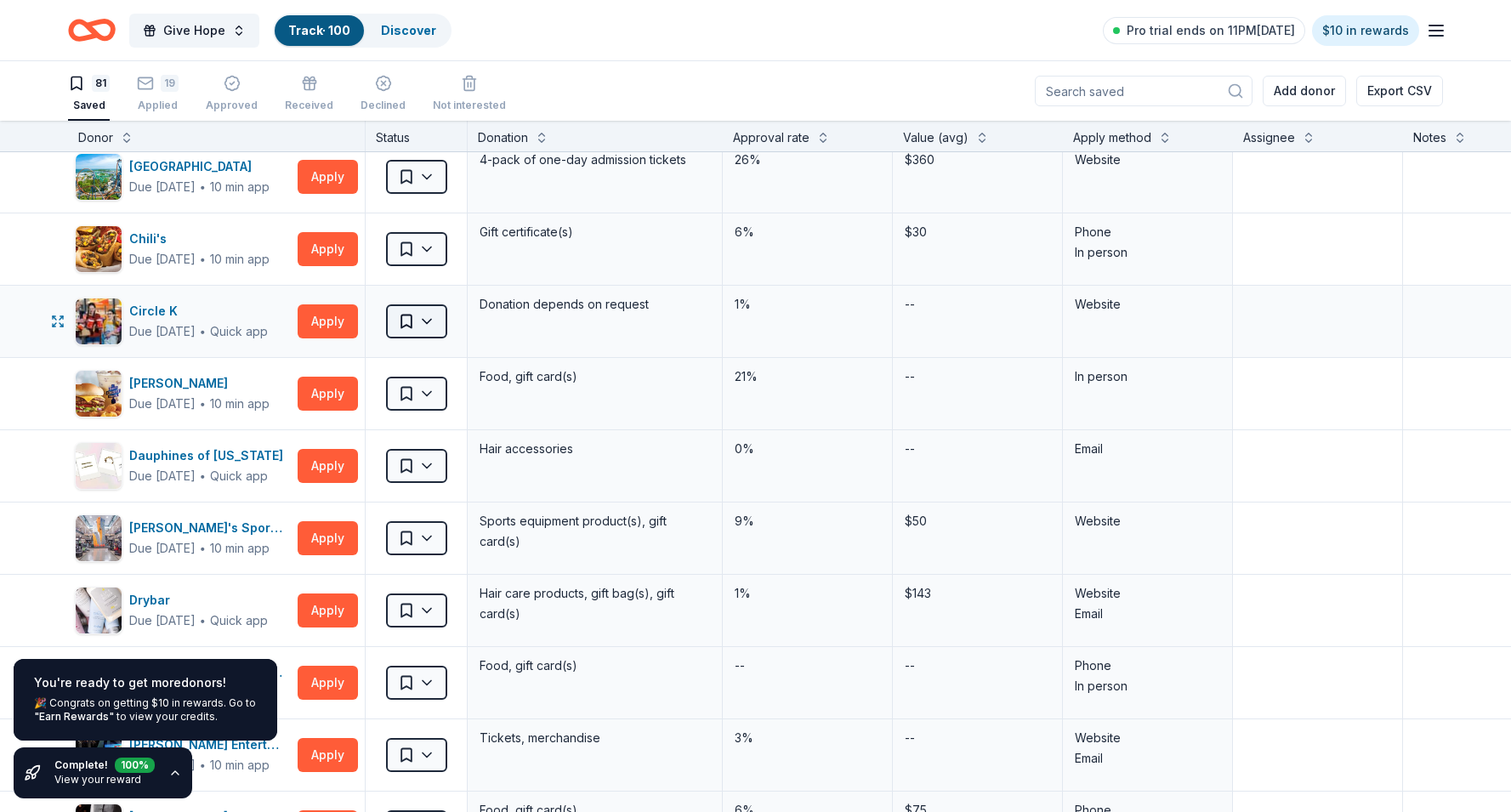
click at [436, 324] on html "Give Hope Track · 100 Discover Pro trial ends on 11PM, 9/2 $10 in rewards 81 Sa…" at bounding box center [755, 406] width 1511 height 812
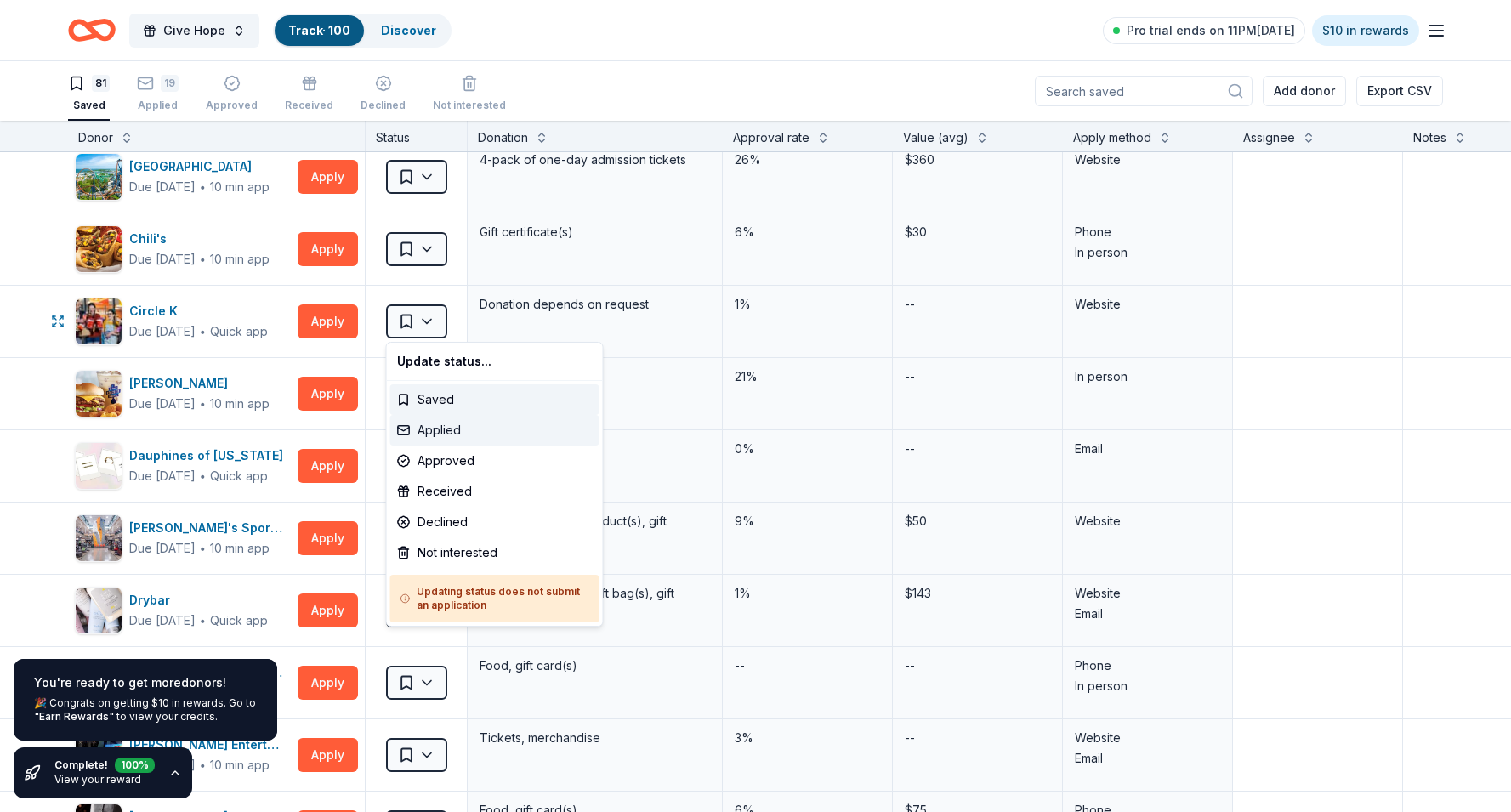
click at [451, 440] on div "Applied" at bounding box center [495, 429] width 209 height 31
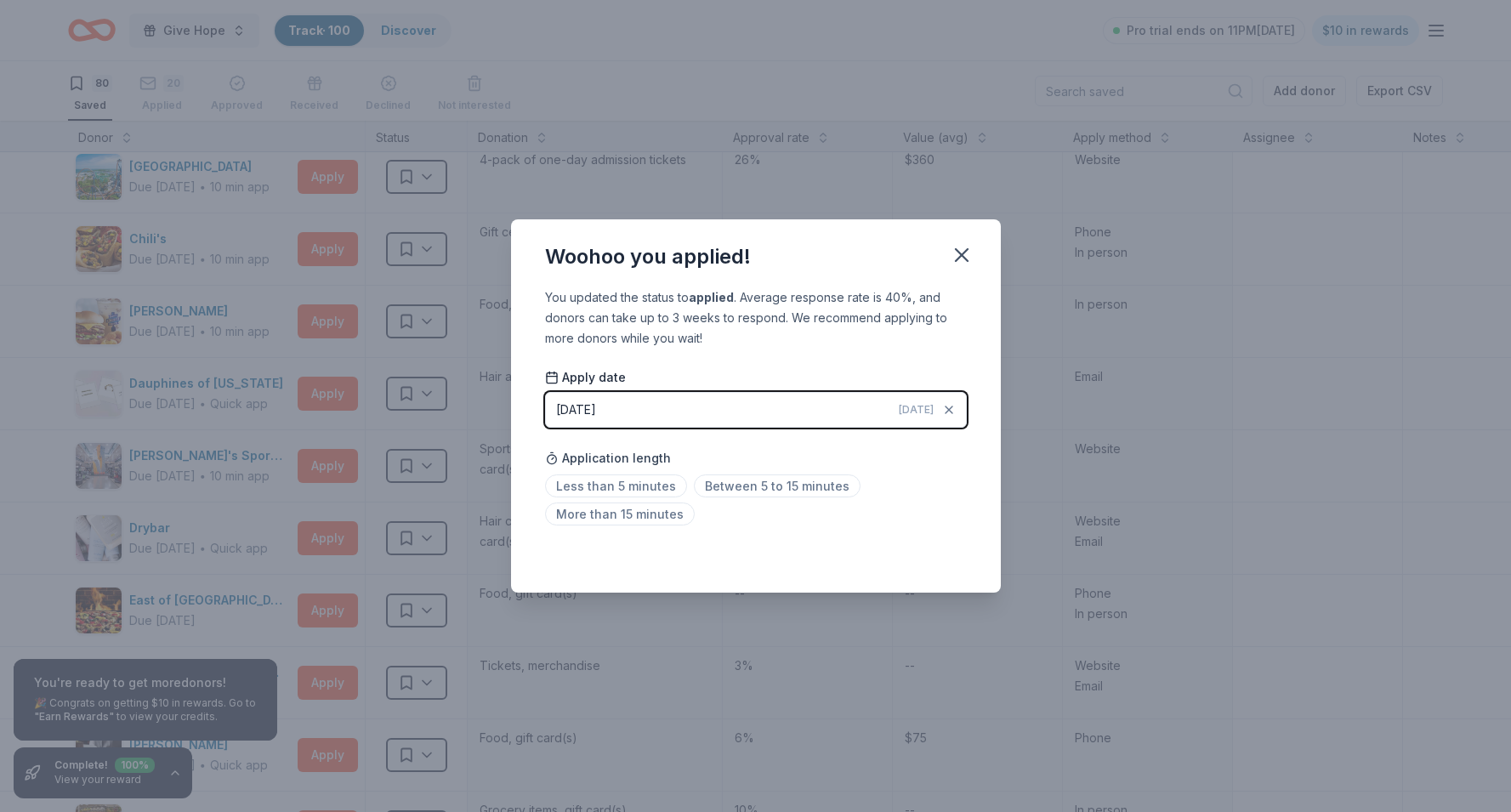
click at [717, 410] on button "08/29/2025 Today" at bounding box center [756, 410] width 421 height 36
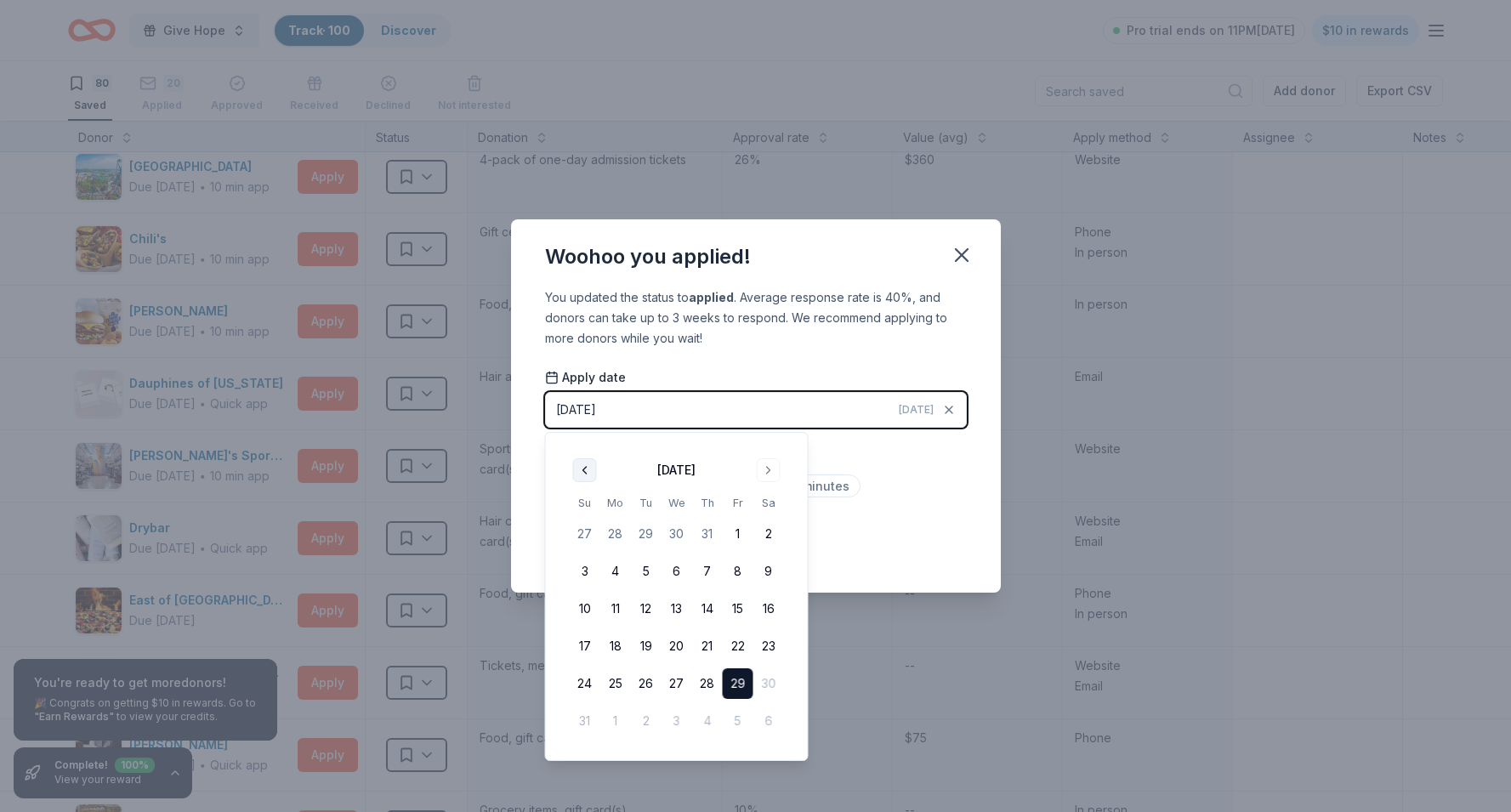
click at [582, 466] on button "Go to previous month" at bounding box center [584, 469] width 24 height 23
click at [687, 613] on button "16" at bounding box center [676, 608] width 31 height 31
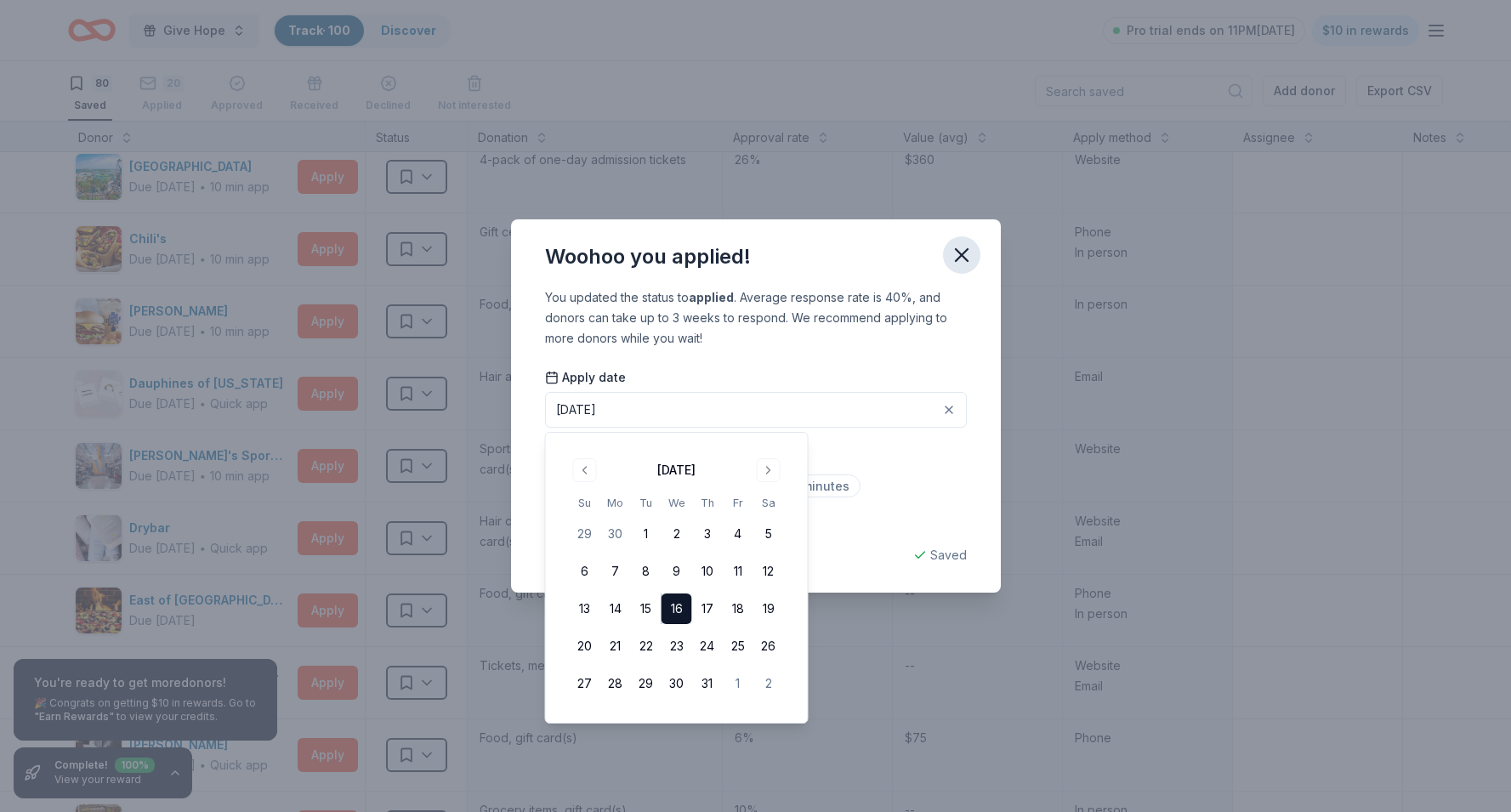
click at [958, 253] on icon "button" at bounding box center [961, 255] width 12 height 12
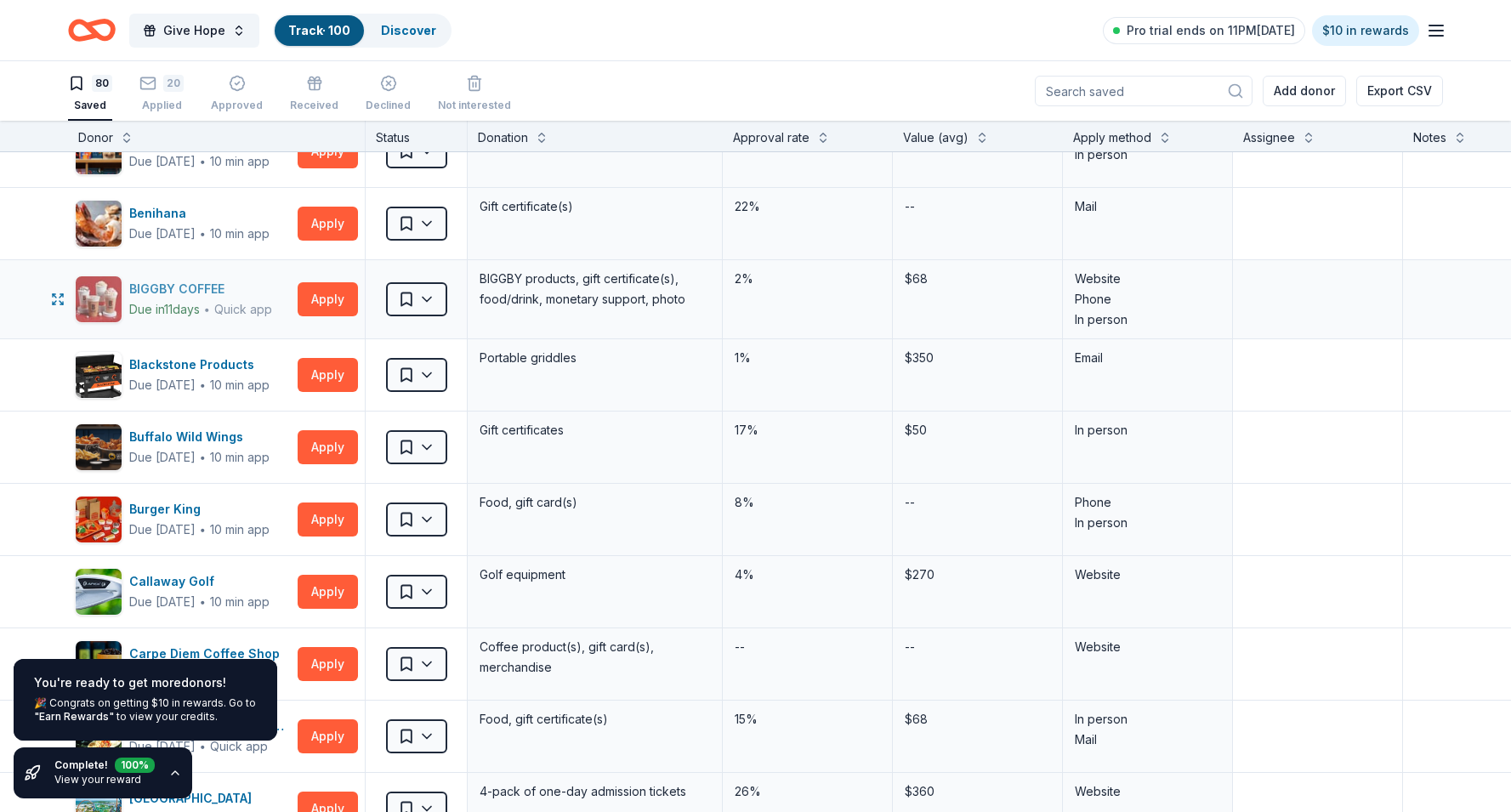
scroll to position [327, 0]
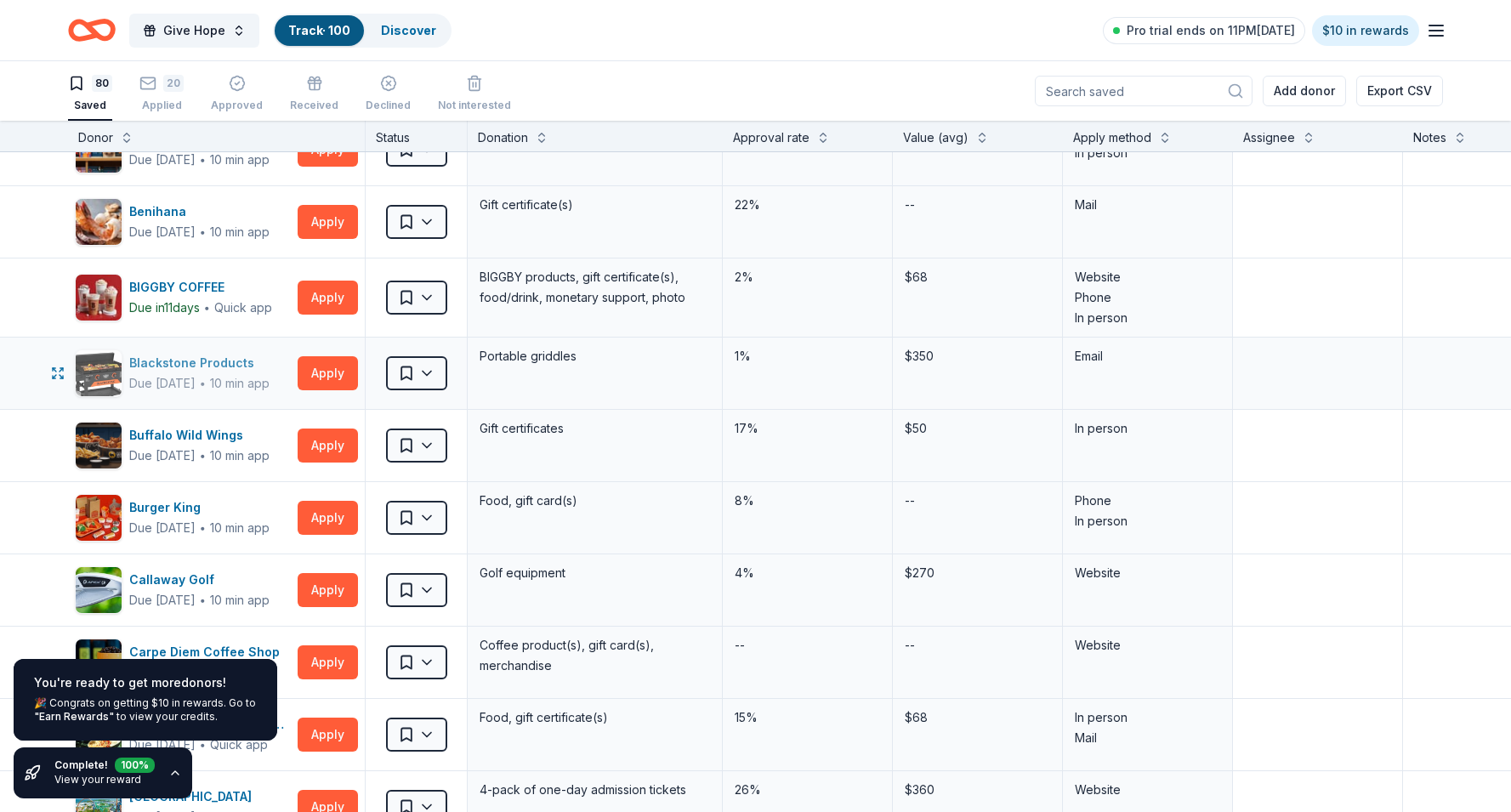
click at [196, 381] on div "Due in 29 days" at bounding box center [162, 383] width 67 height 21
click at [324, 439] on button "Apply" at bounding box center [327, 445] width 60 height 34
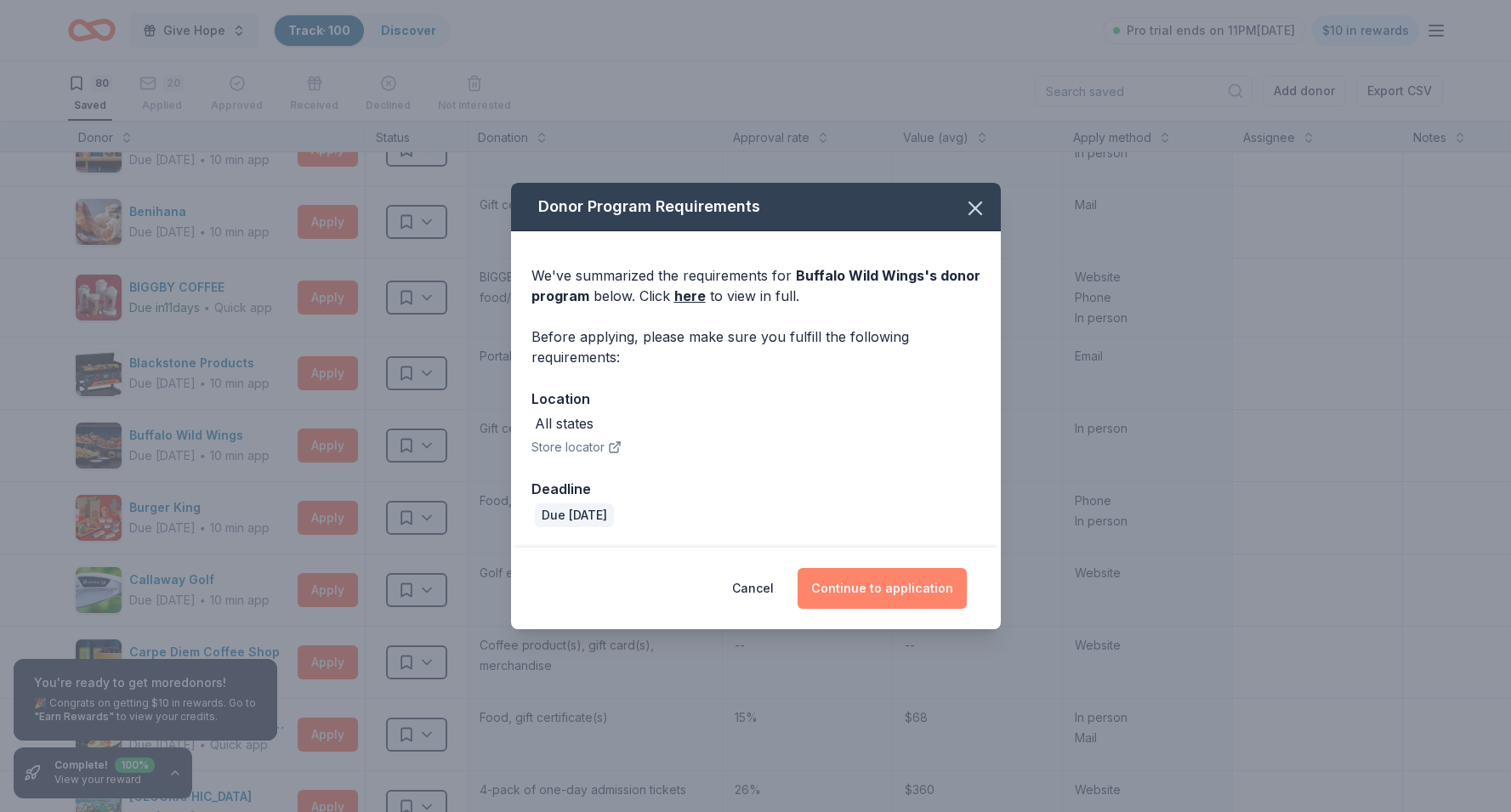
click at [875, 590] on button "Continue to application" at bounding box center [882, 587] width 169 height 40
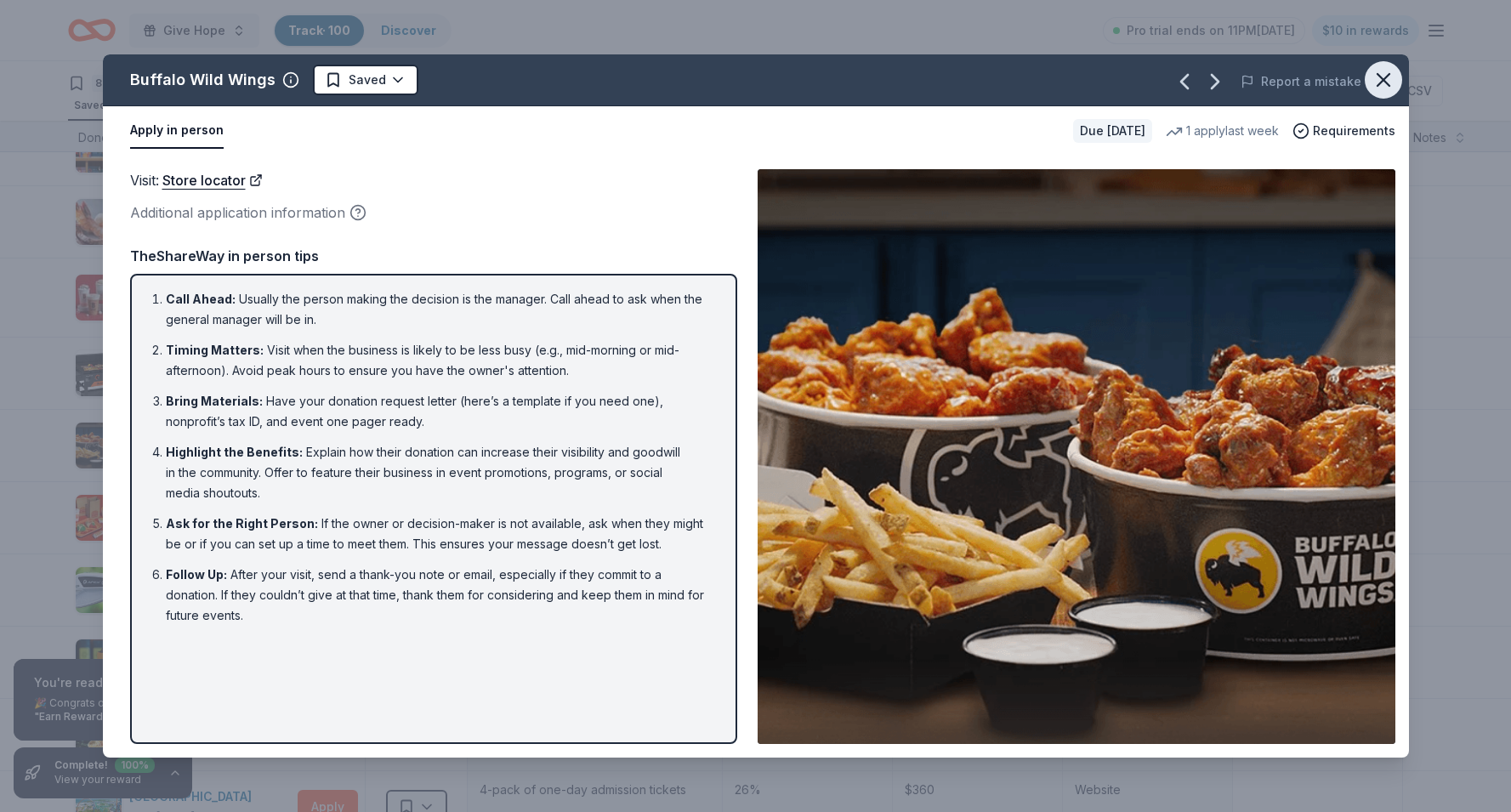
click at [1380, 77] on icon "button" at bounding box center [1383, 80] width 12 height 12
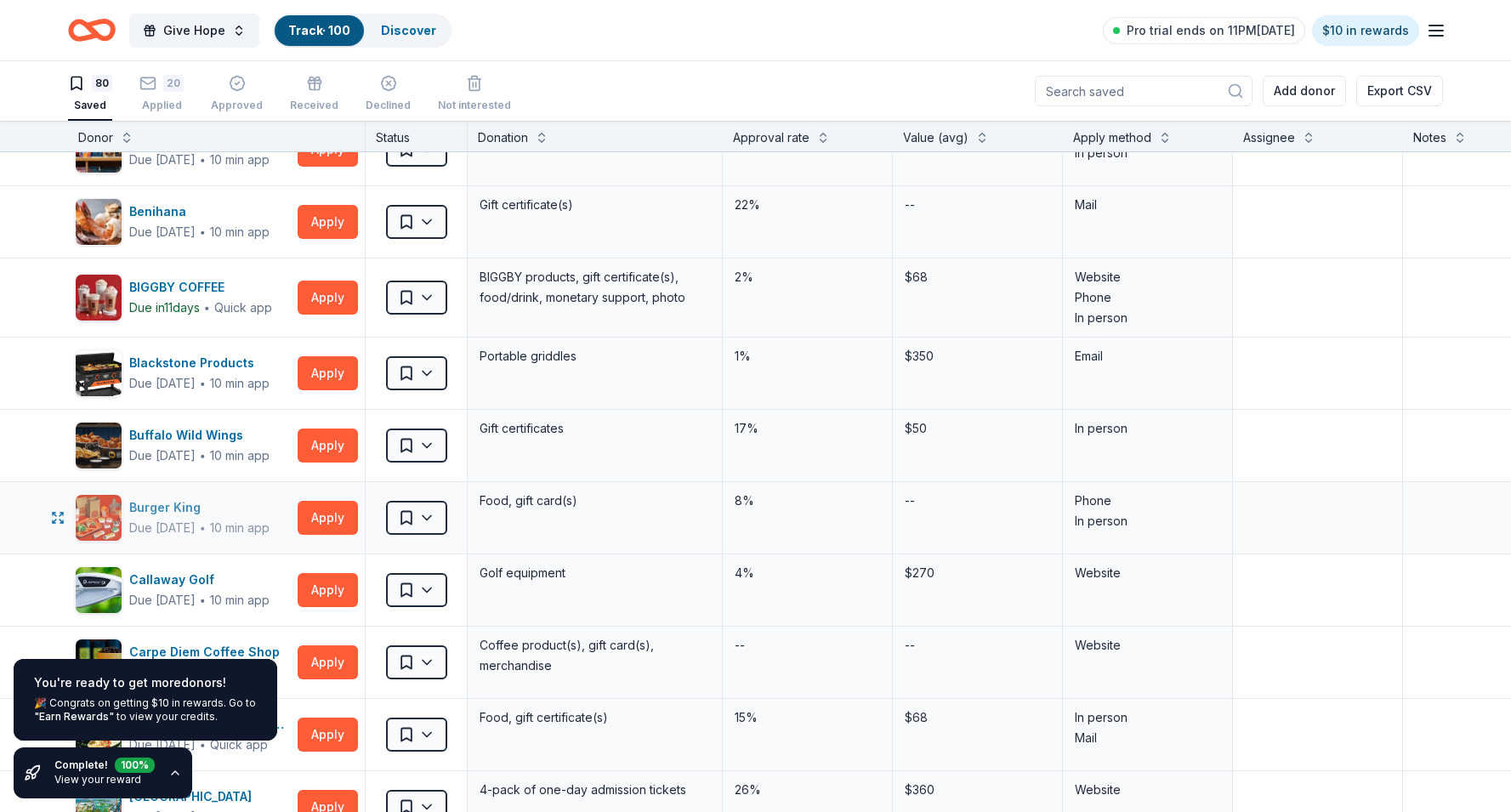
click at [174, 512] on div "Burger King" at bounding box center [198, 508] width 140 height 21
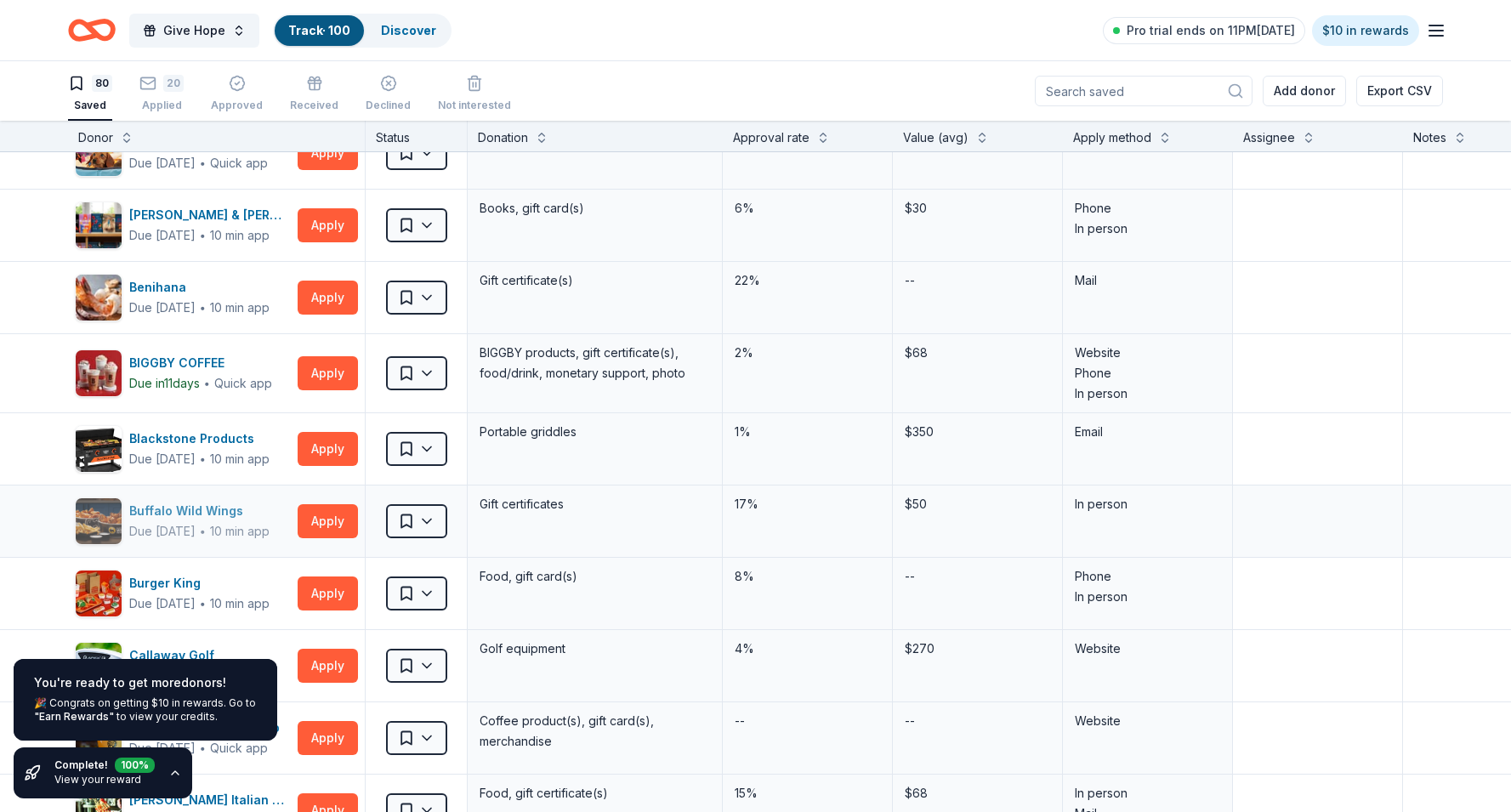
scroll to position [240, 0]
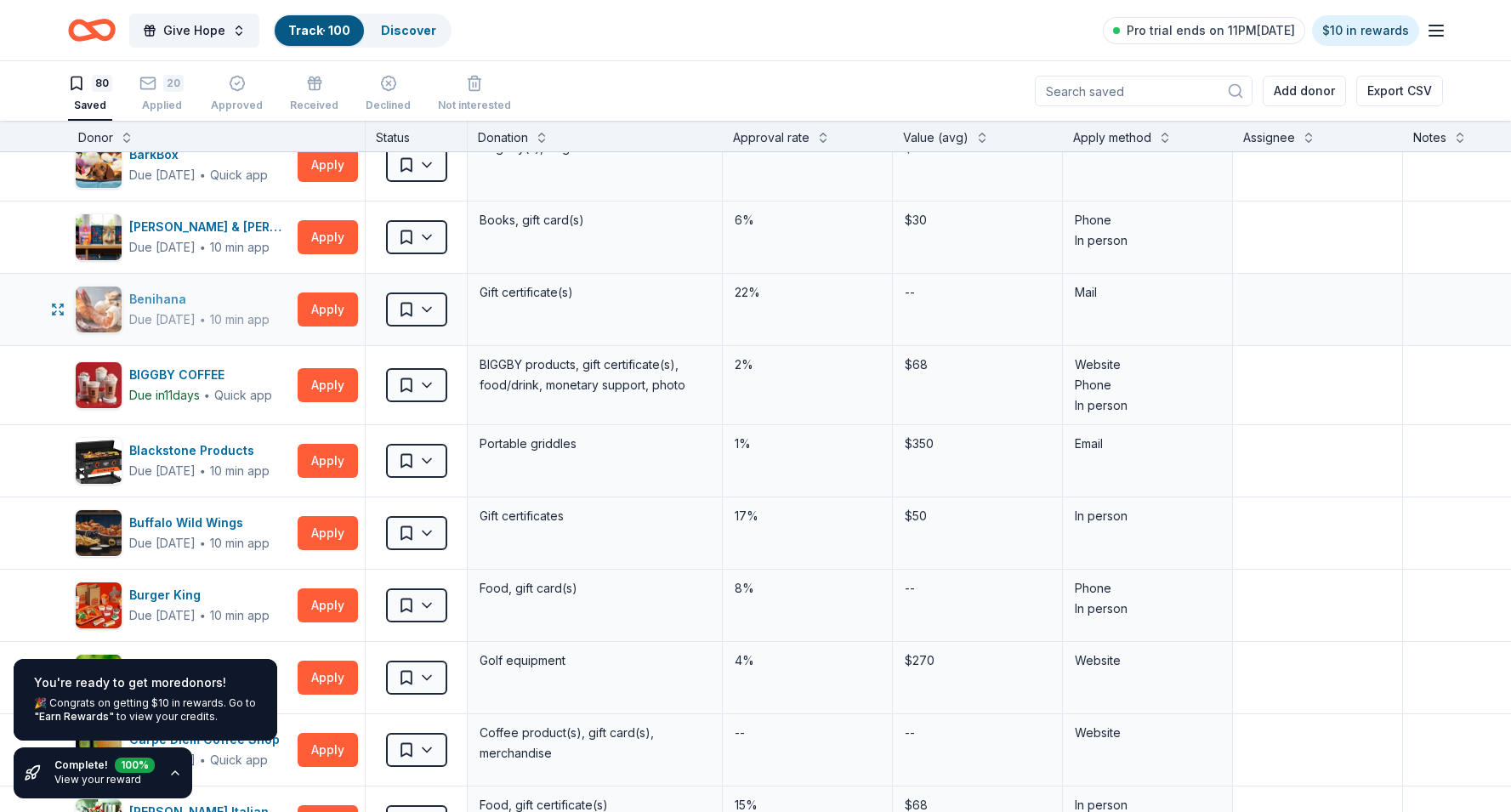
click at [182, 305] on div "Benihana" at bounding box center [198, 299] width 140 height 21
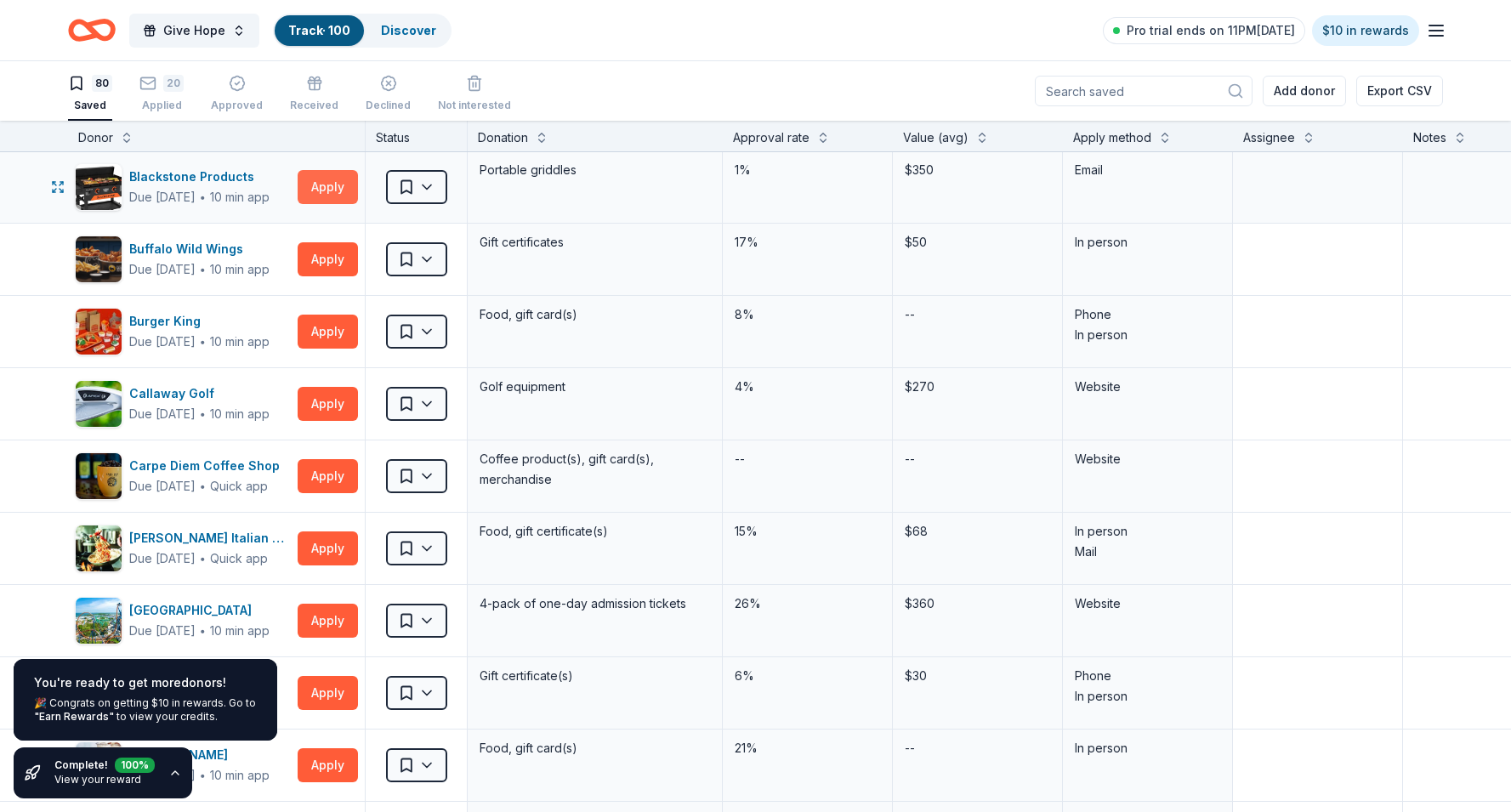
scroll to position [553, 0]
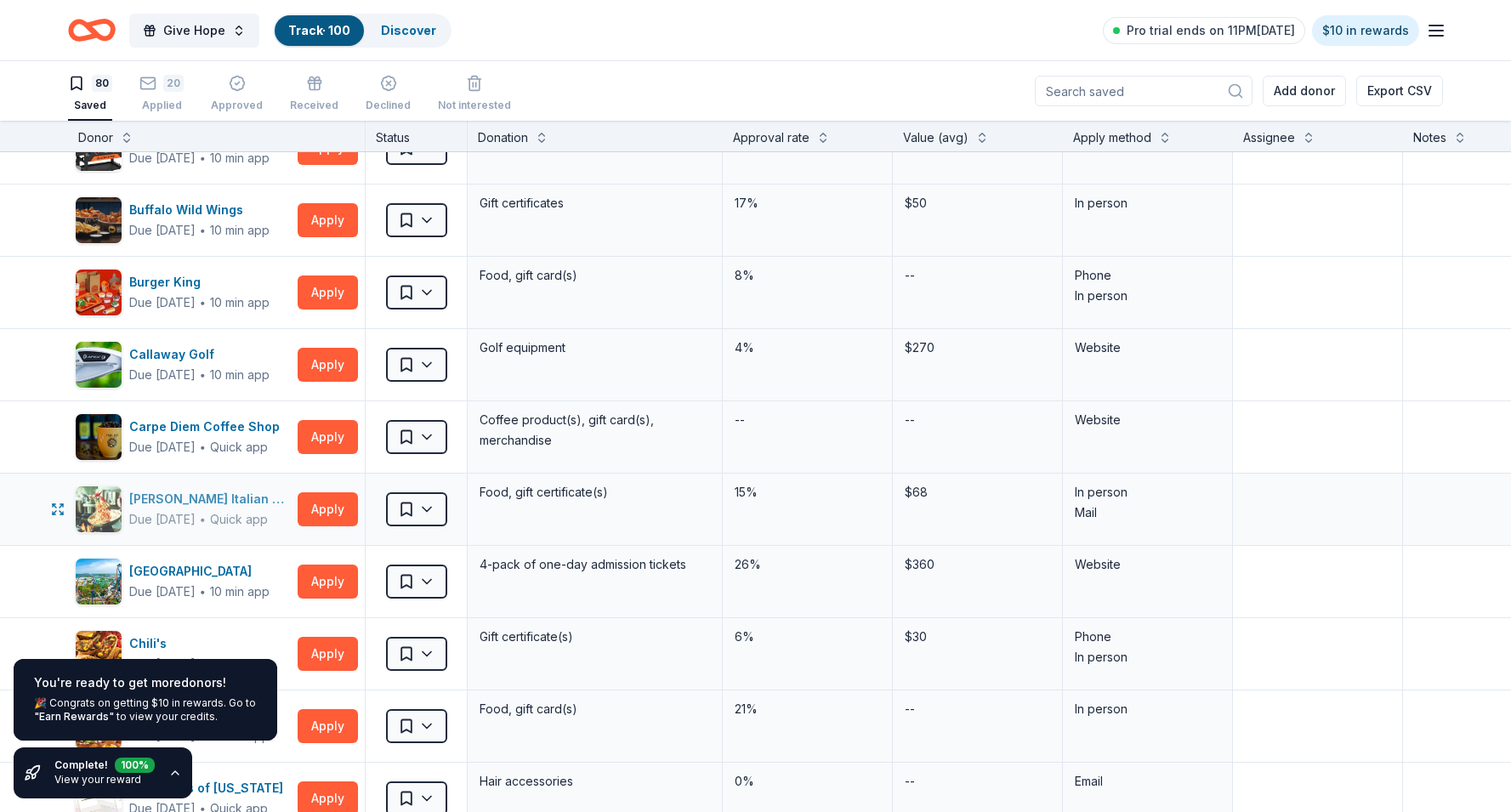
click at [196, 501] on div "Carrabba's Italian Grill" at bounding box center [210, 499] width 162 height 21
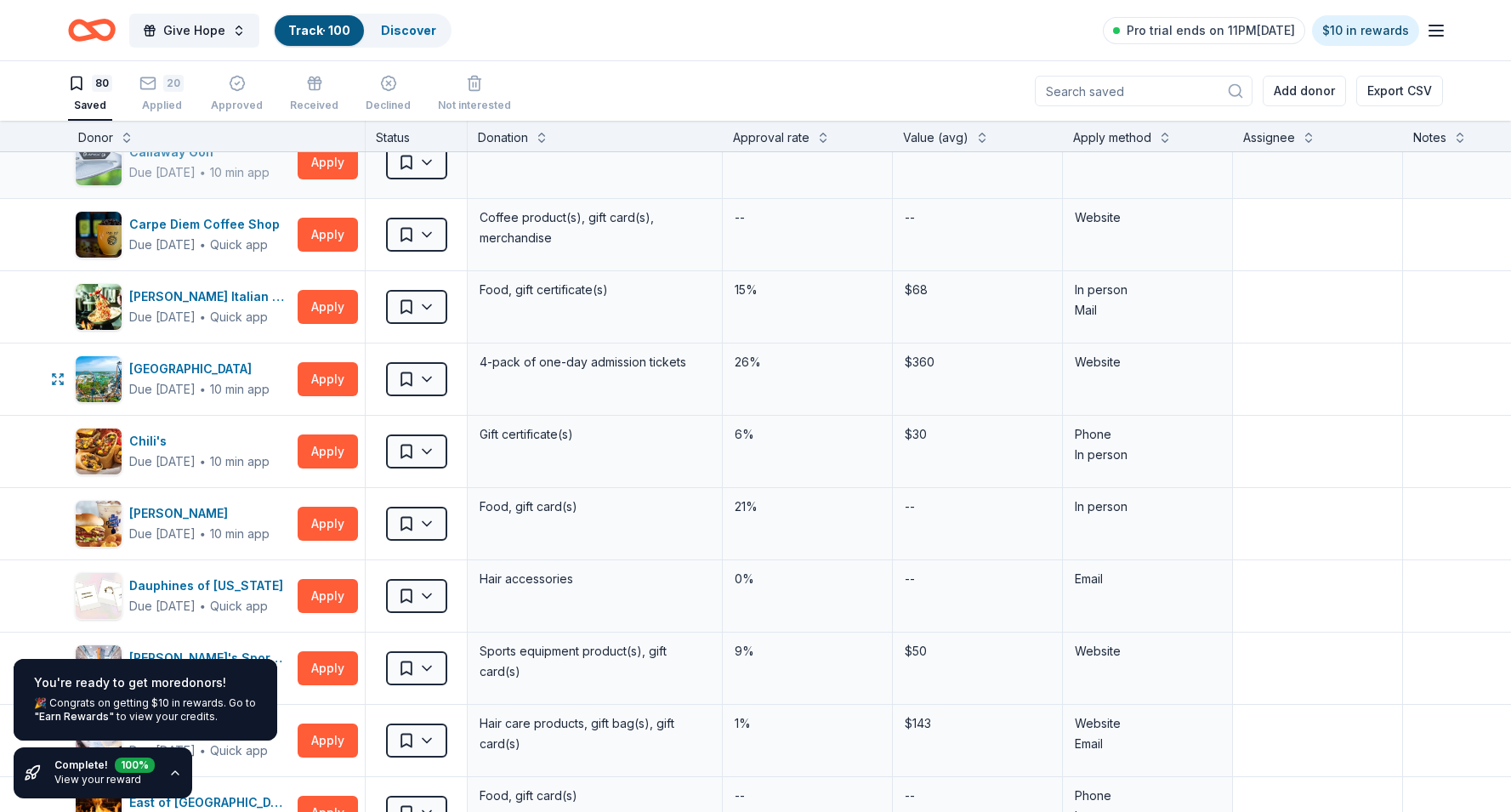
scroll to position [767, 0]
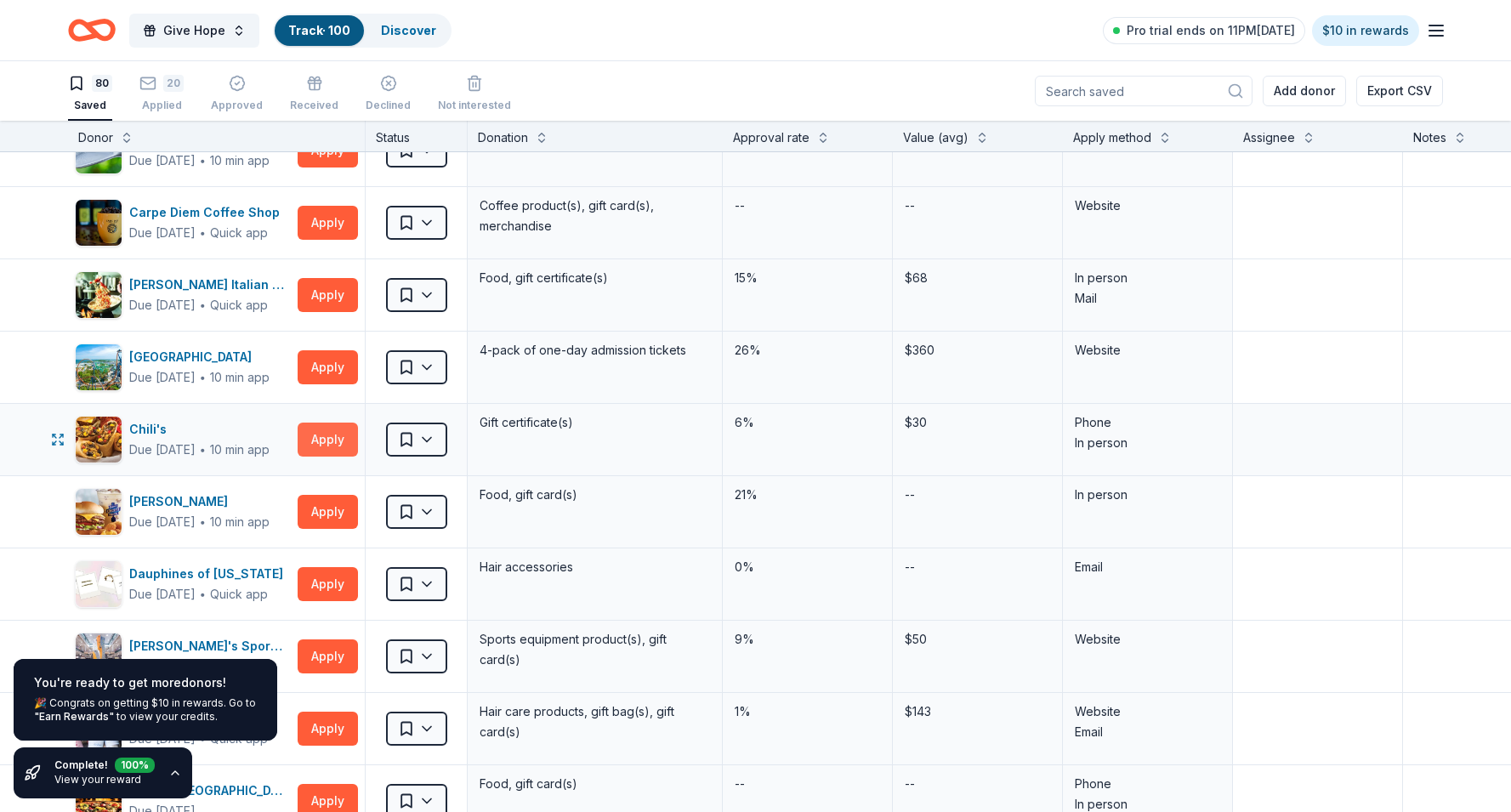
click at [312, 440] on button "Apply" at bounding box center [327, 439] width 60 height 34
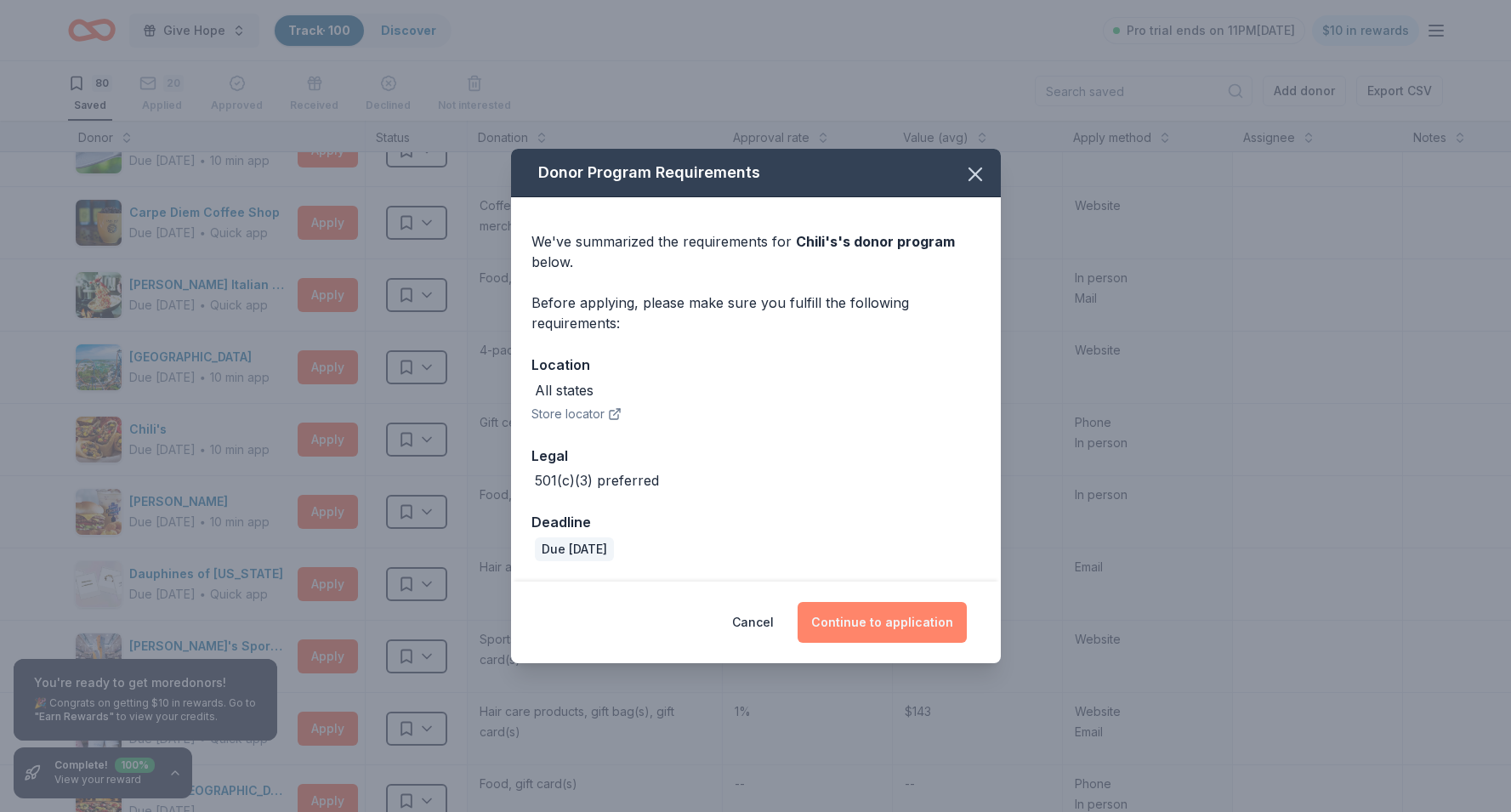
click at [854, 636] on button "Continue to application" at bounding box center [882, 621] width 169 height 40
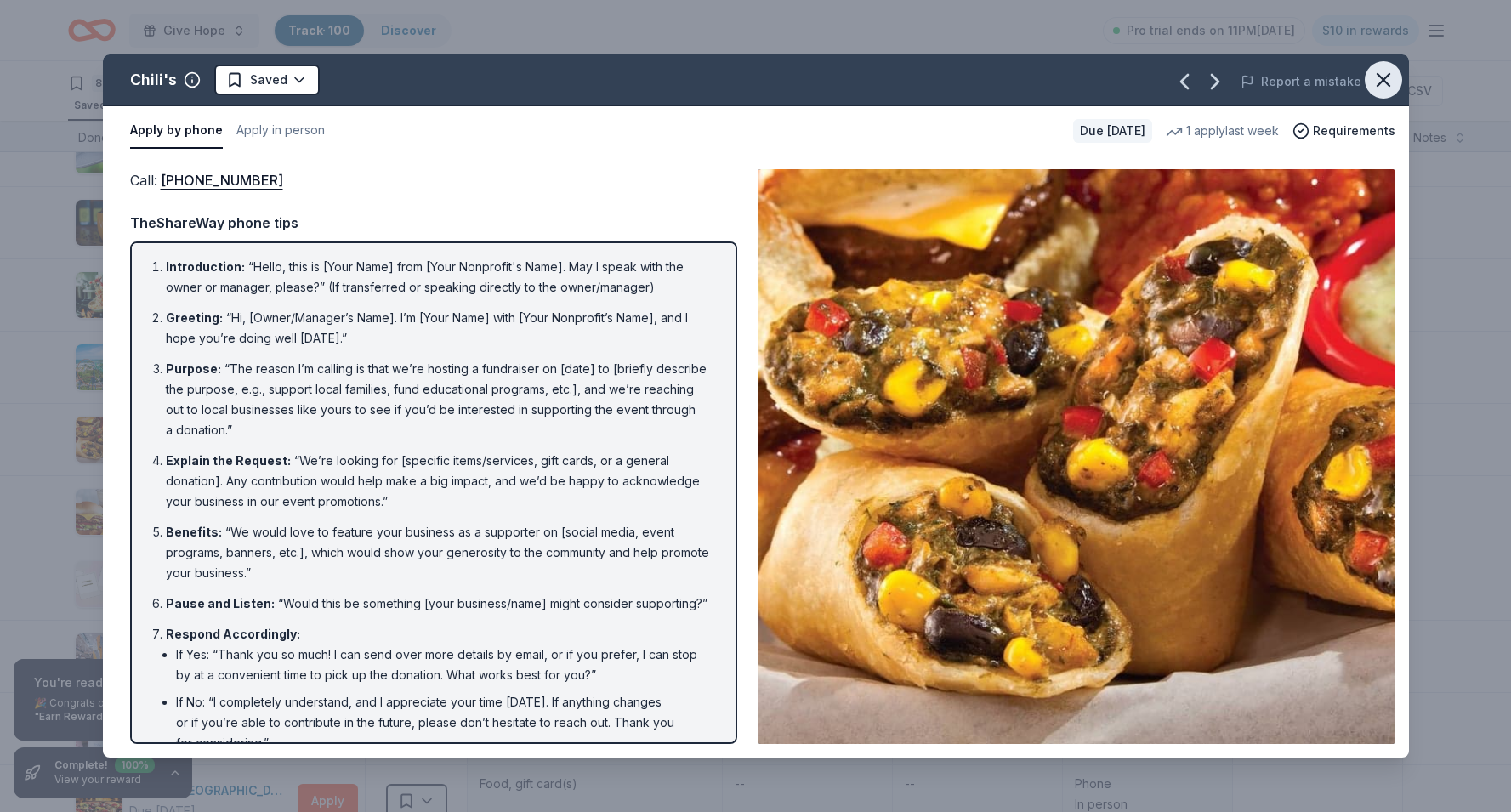
click at [1383, 93] on button "button" at bounding box center [1383, 80] width 38 height 38
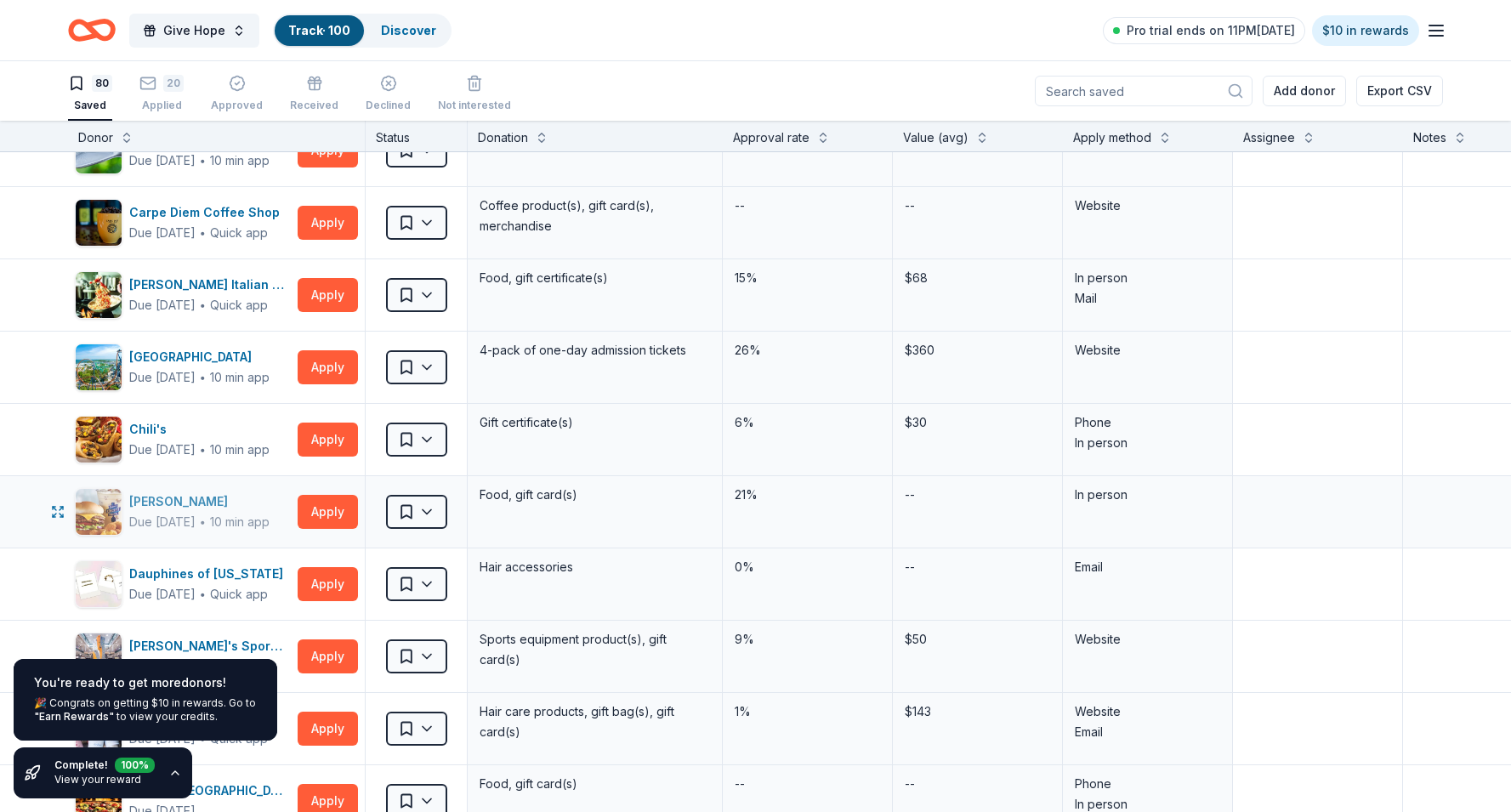
click at [196, 519] on div "Due [DATE]" at bounding box center [162, 522] width 67 height 21
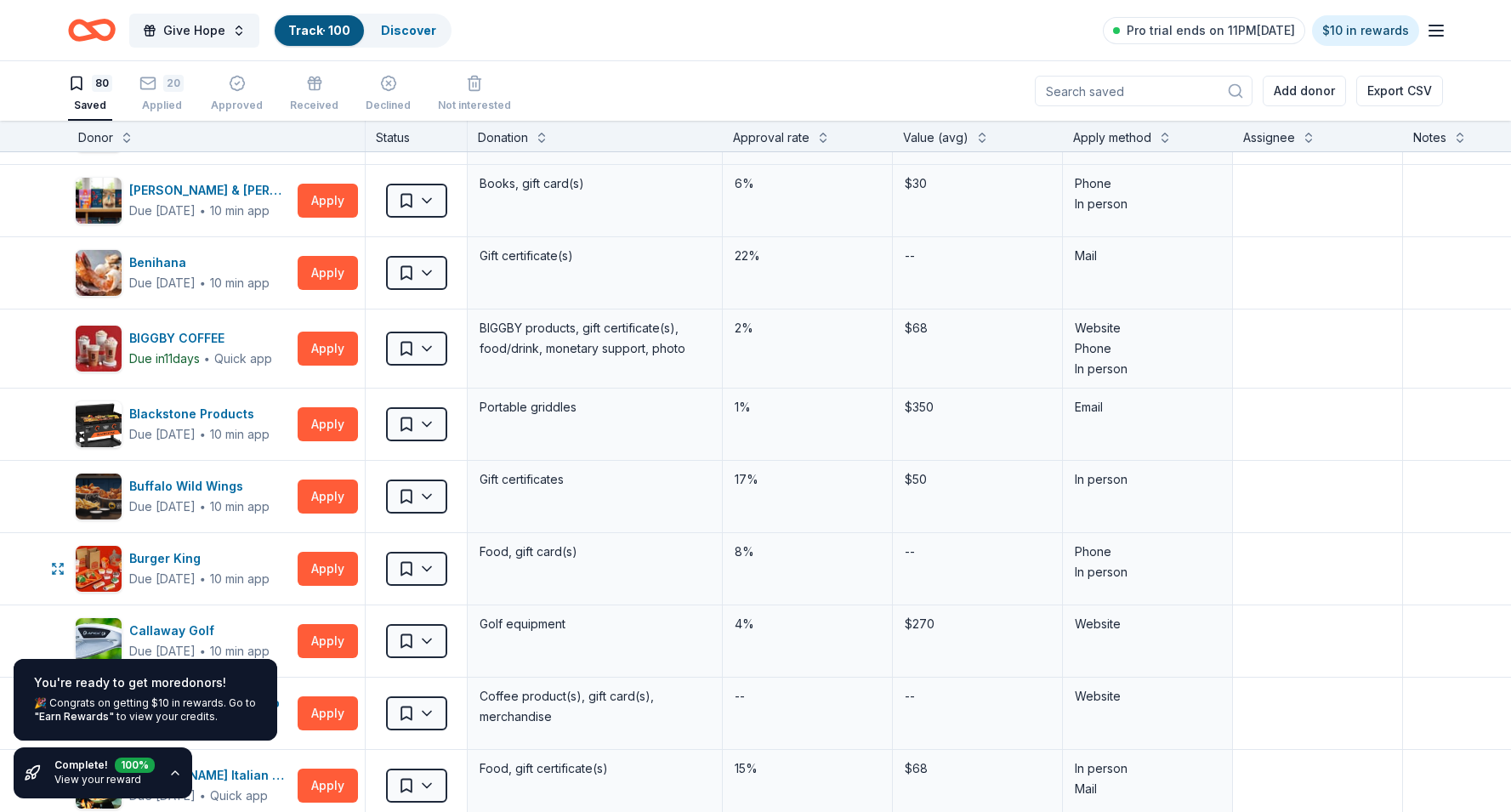
scroll to position [0, 0]
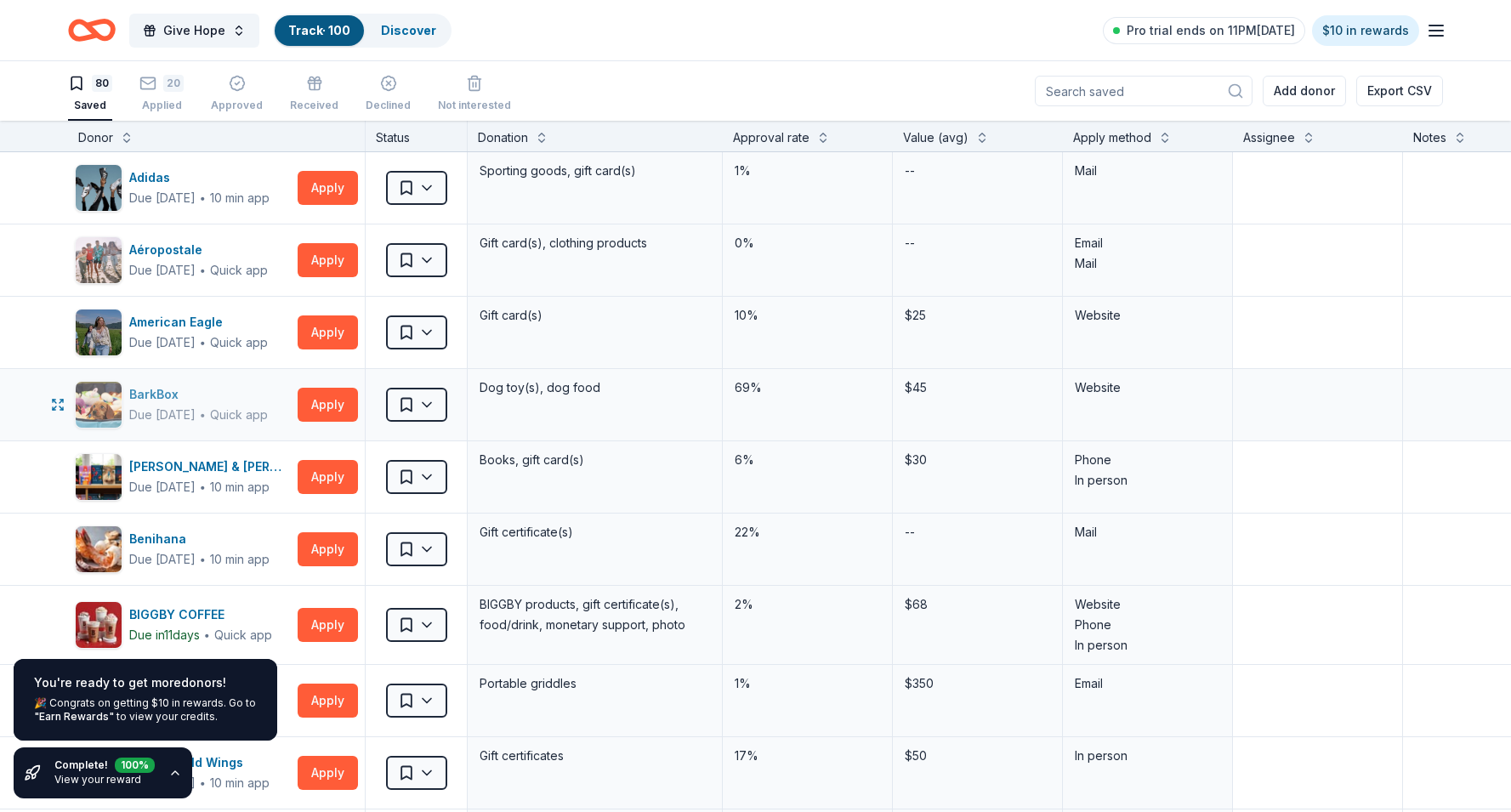
click at [181, 395] on div "BarkBox" at bounding box center [197, 395] width 138 height 21
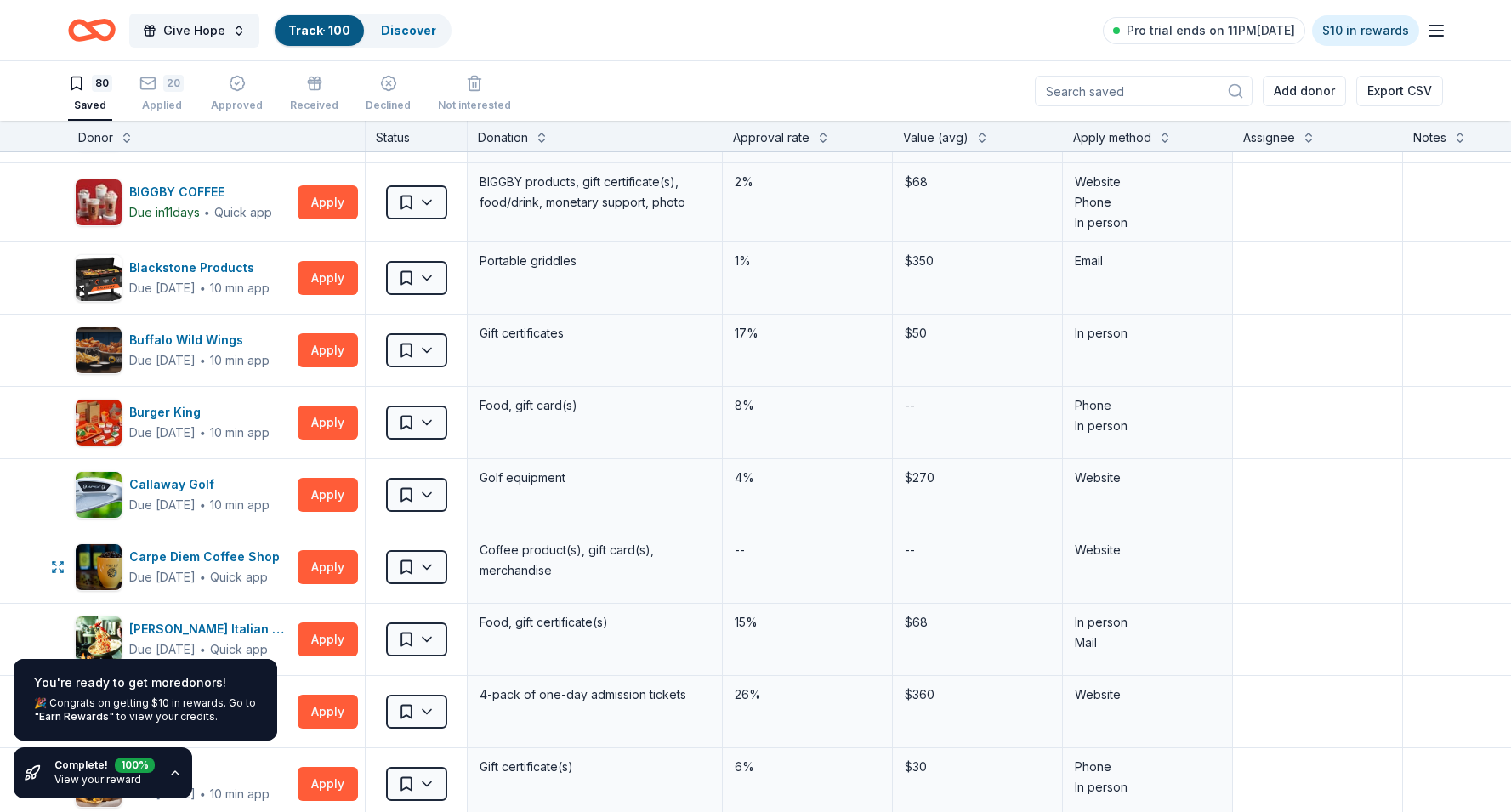
scroll to position [361, 0]
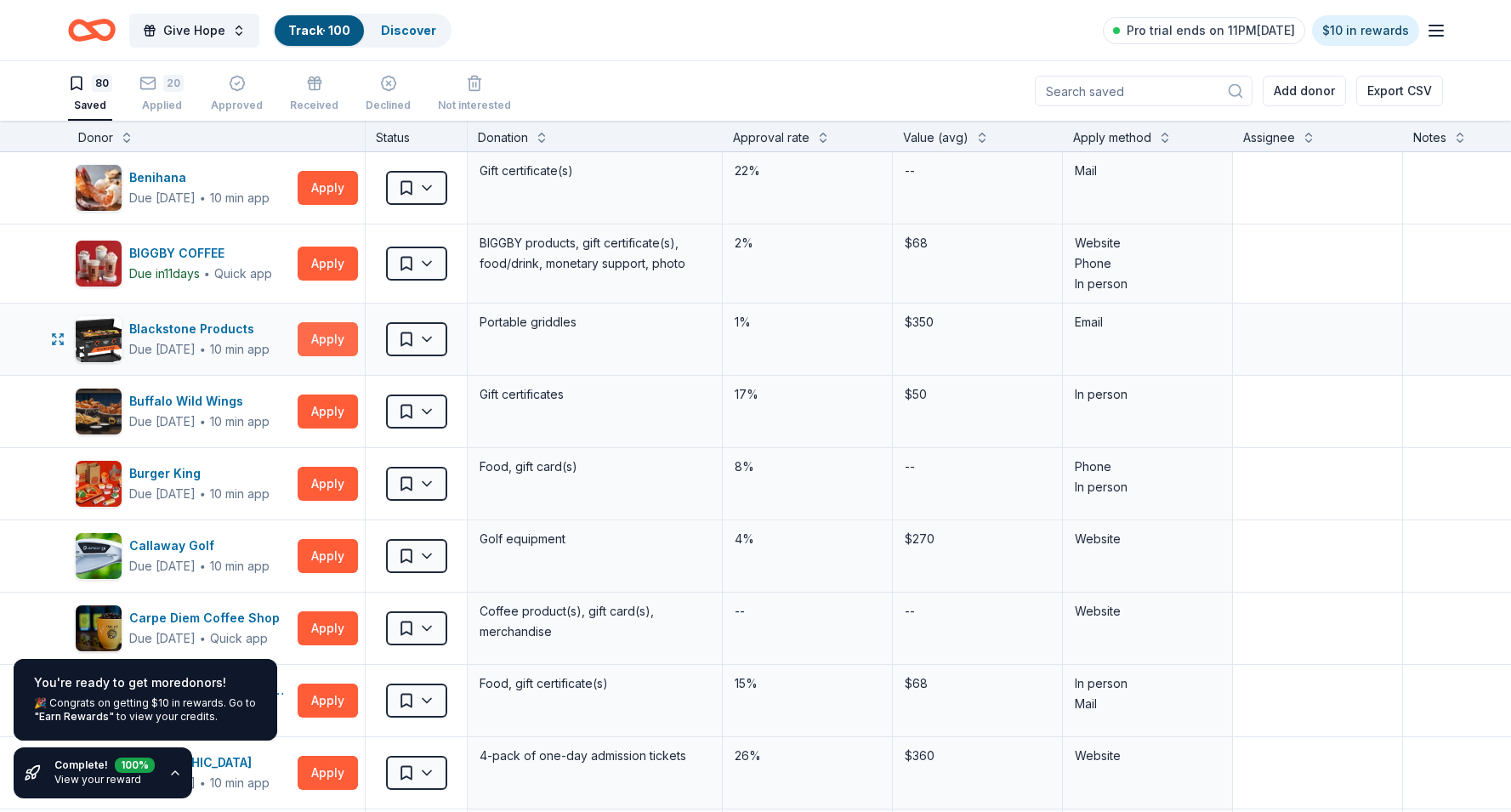
click at [340, 350] on button "Apply" at bounding box center [327, 339] width 60 height 34
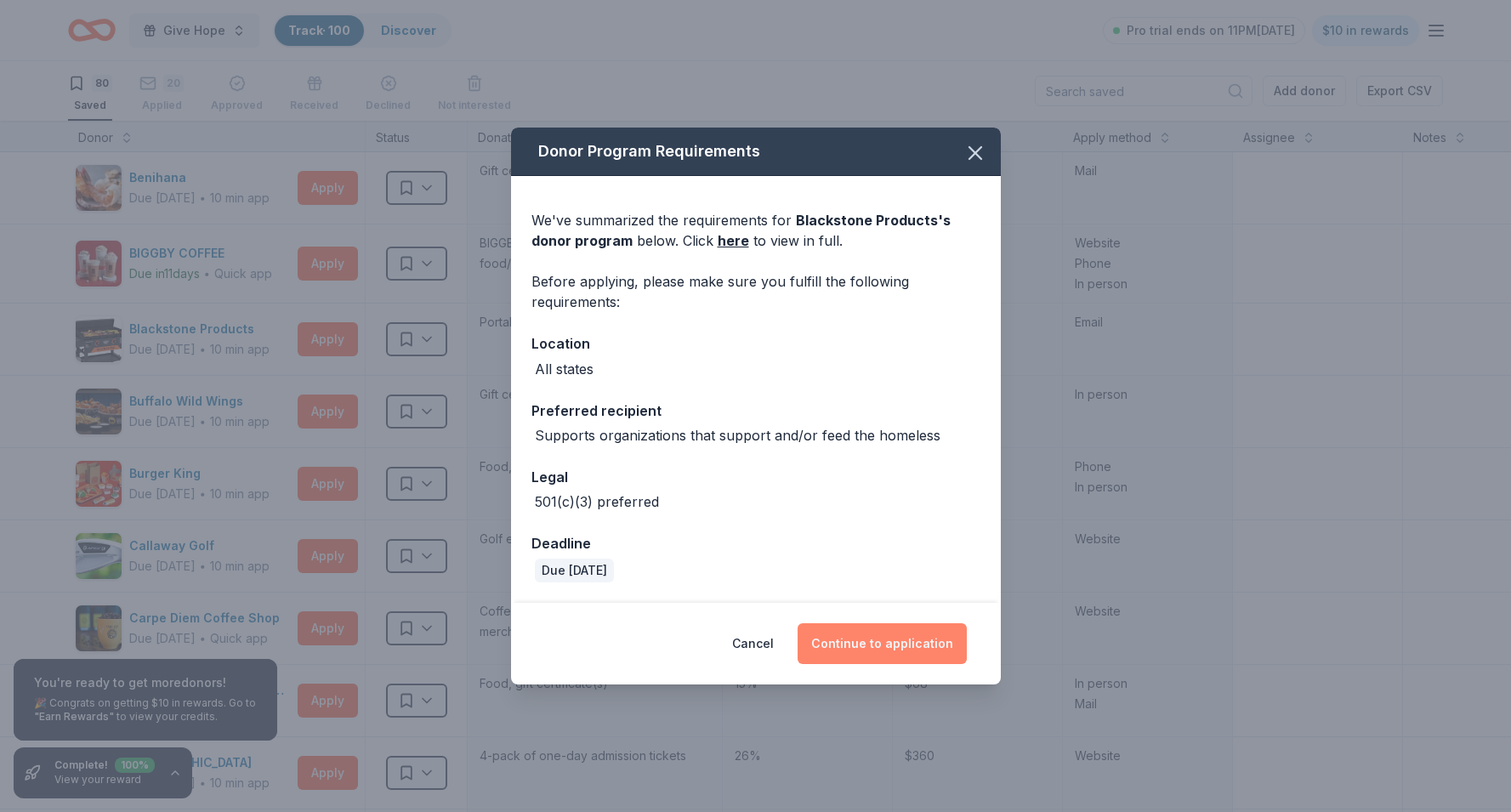
click at [895, 625] on button "Continue to application" at bounding box center [882, 643] width 169 height 40
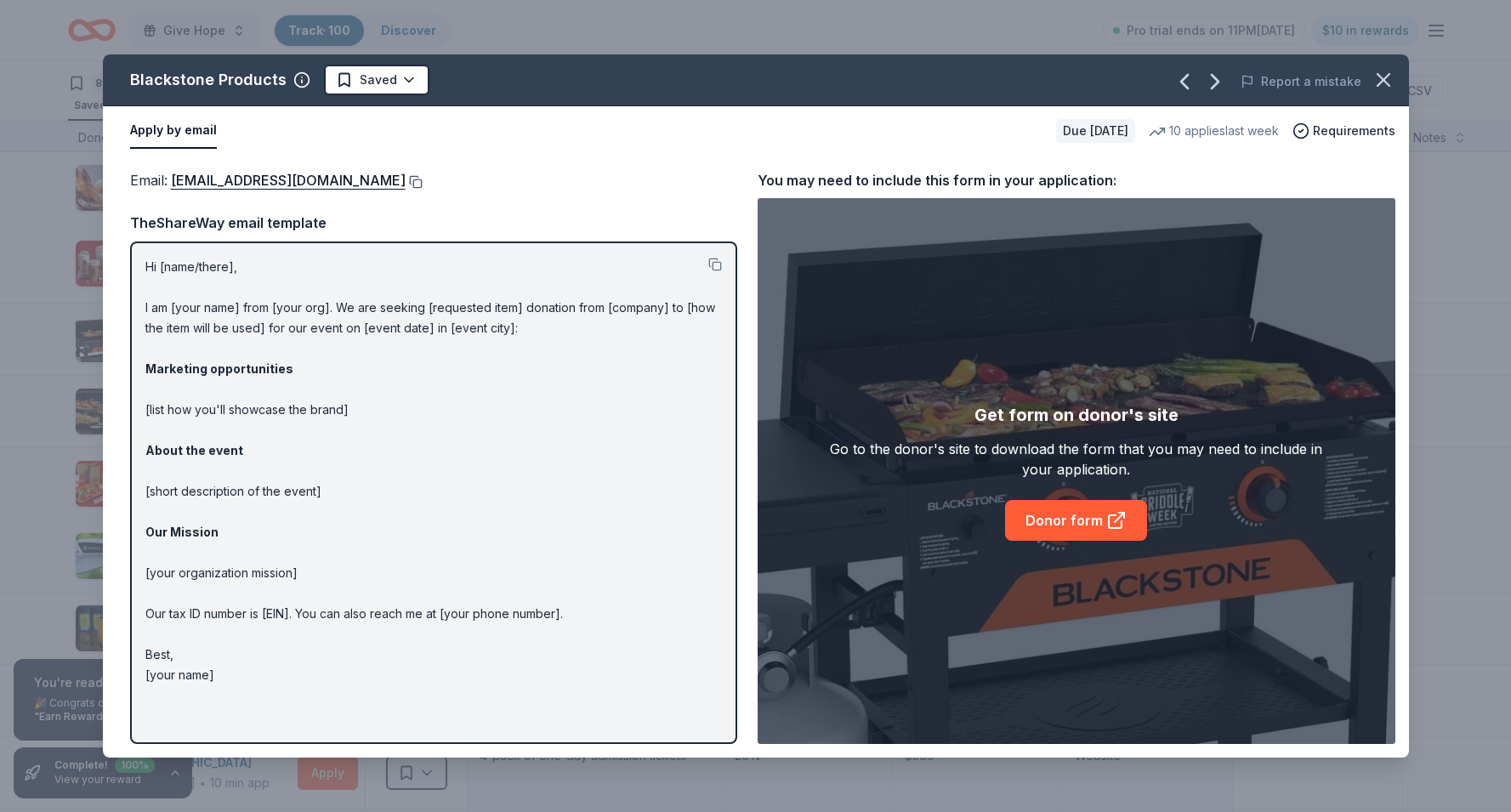
click at [422, 181] on button at bounding box center [414, 181] width 17 height 13
click at [1387, 78] on icon "button" at bounding box center [1382, 79] width 24 height 23
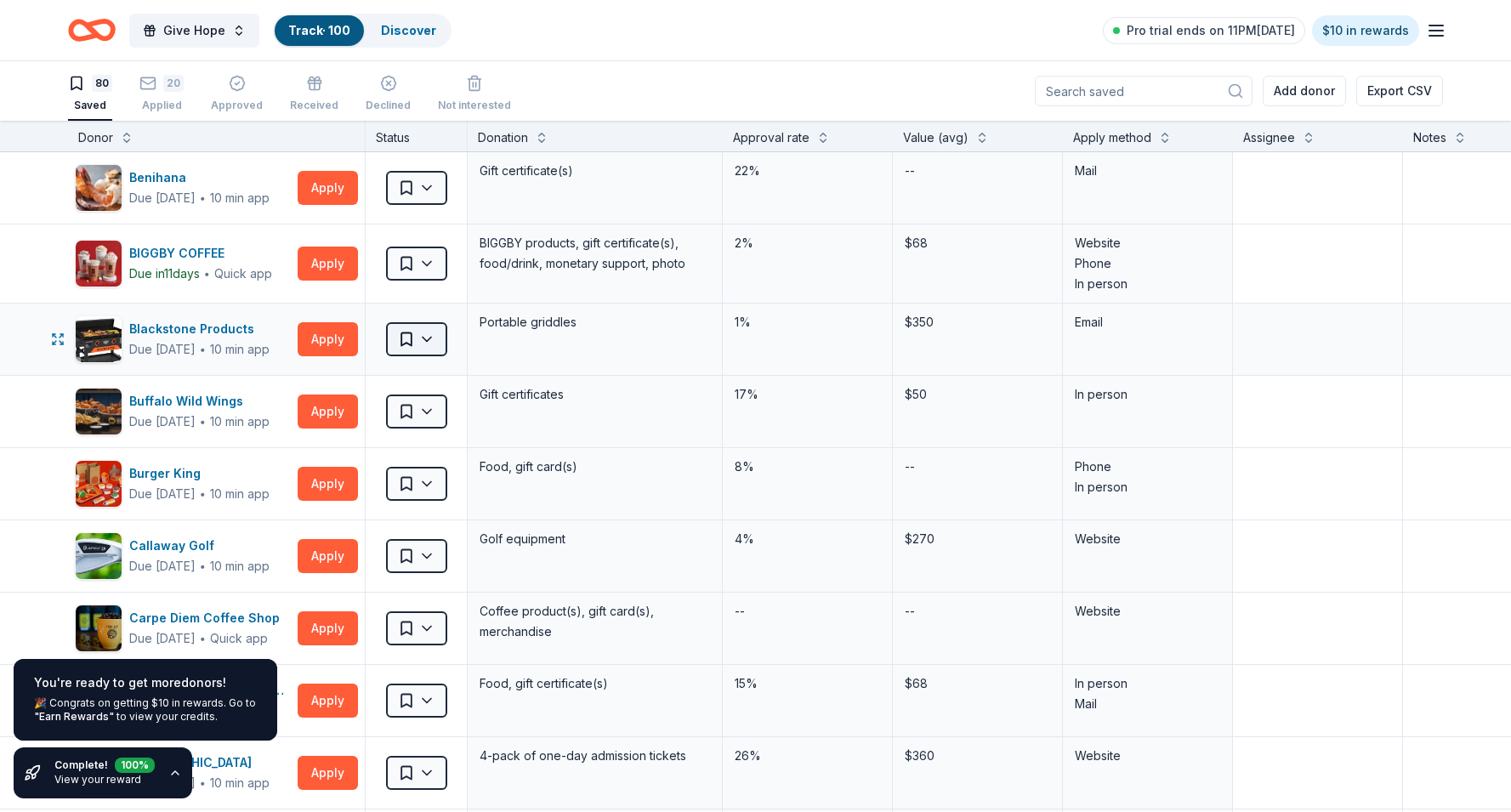
click at [427, 336] on html "Give Hope Track · 100 Discover Pro trial ends on 11PM, 9/2 $10 in rewards 80 Sa…" at bounding box center [755, 406] width 1511 height 812
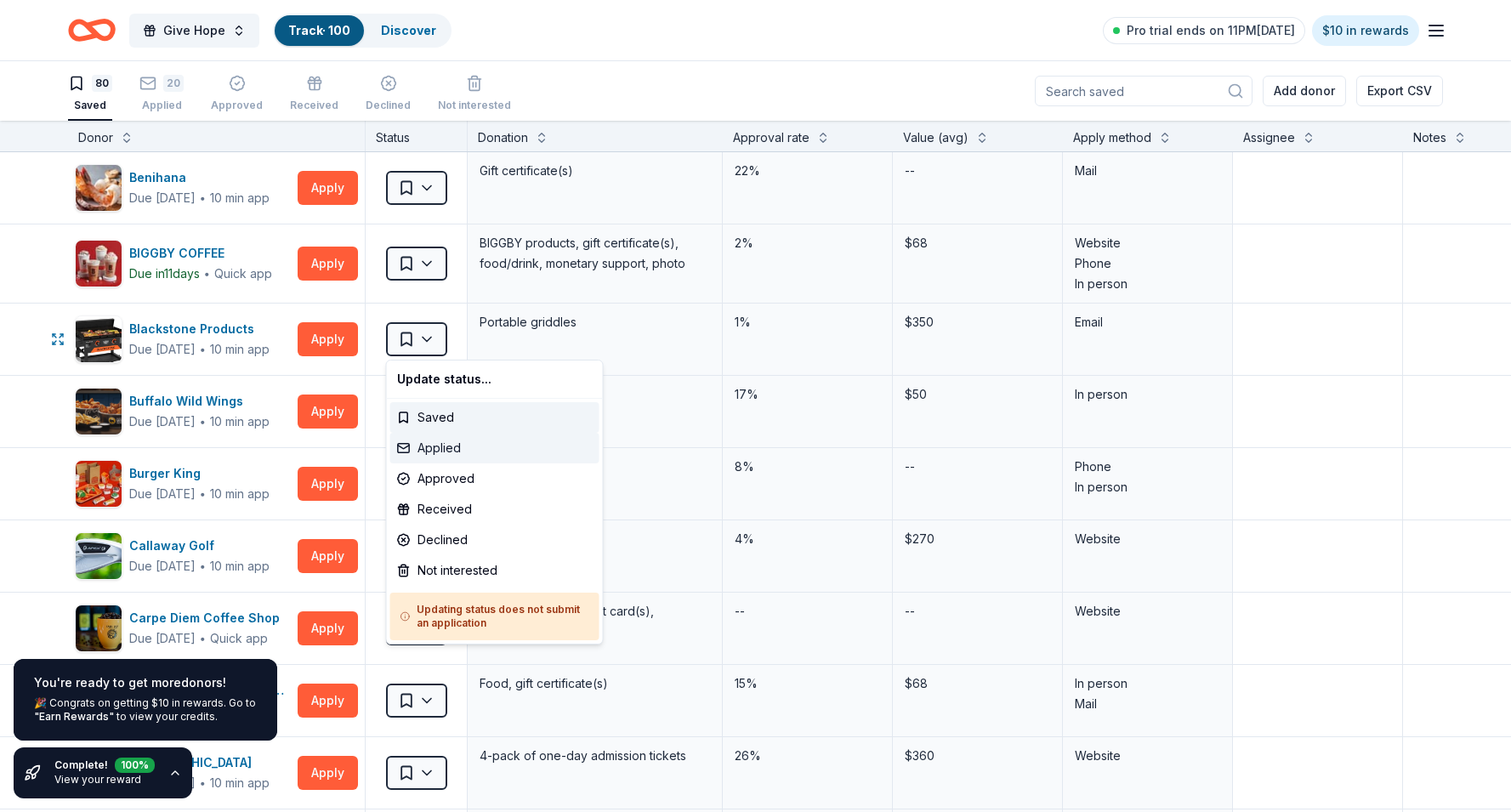
click at [436, 453] on div "Applied" at bounding box center [495, 447] width 209 height 31
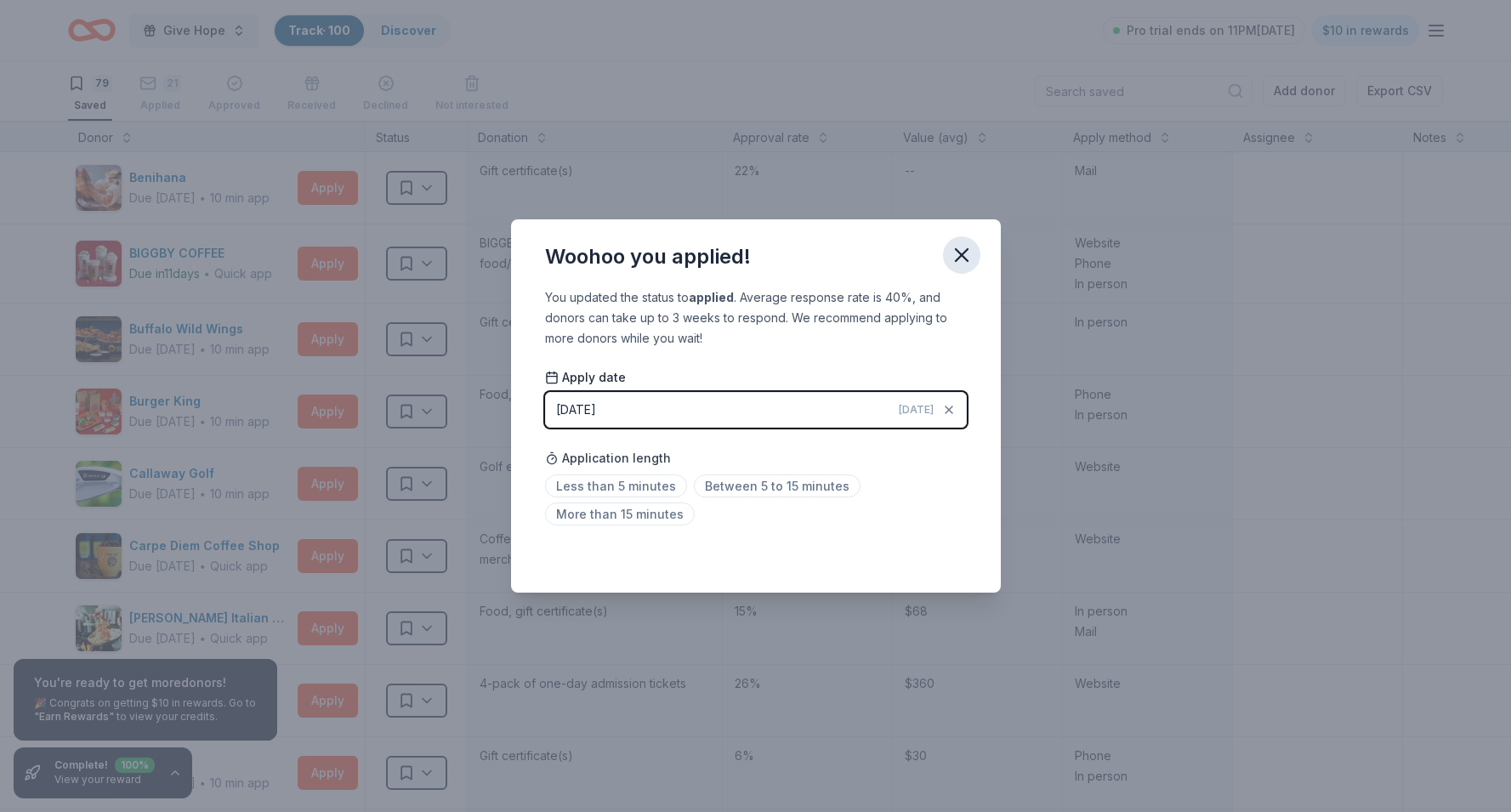
click at [957, 256] on icon "button" at bounding box center [961, 255] width 24 height 23
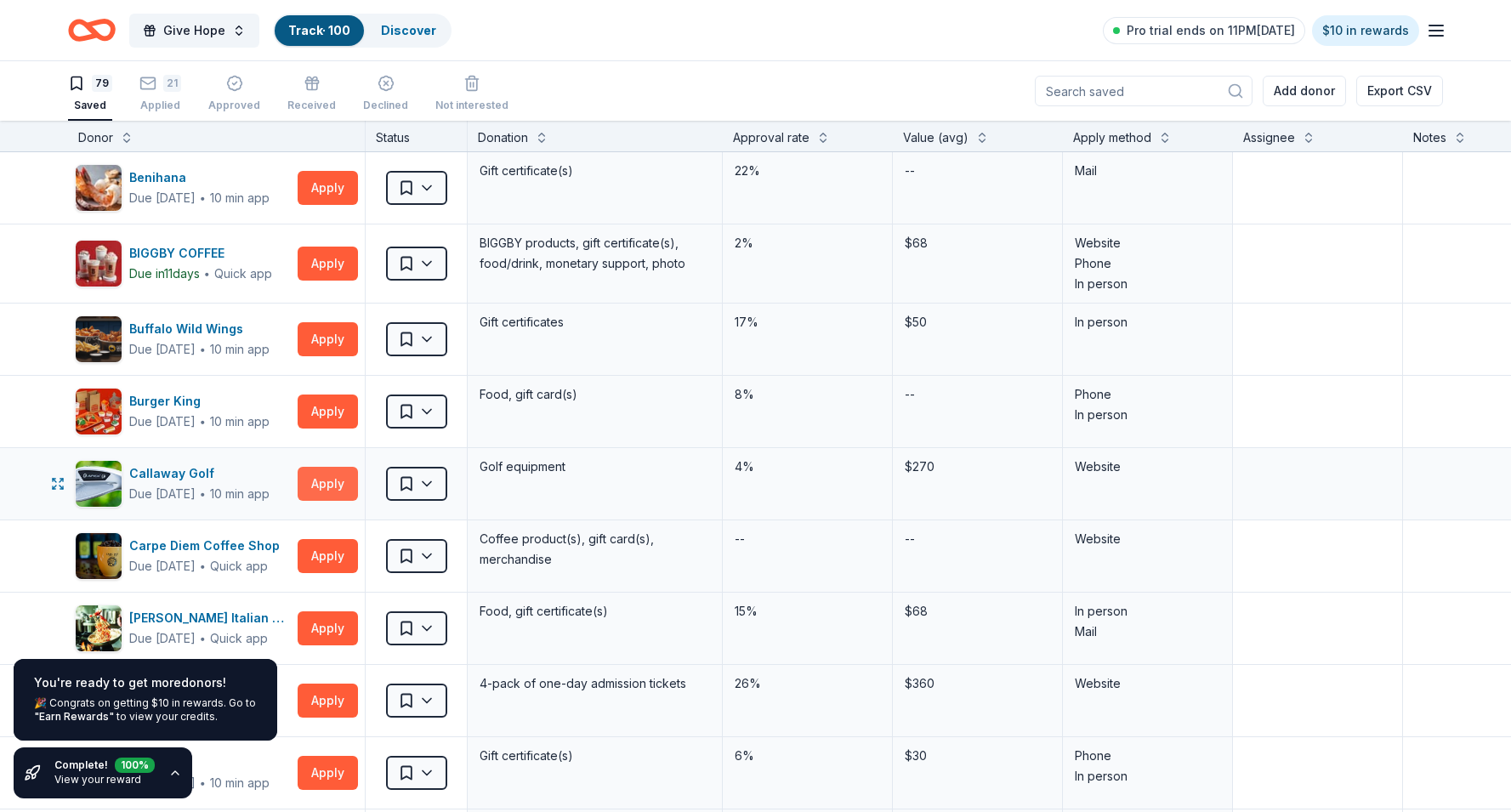
click at [327, 491] on button "Apply" at bounding box center [327, 483] width 60 height 34
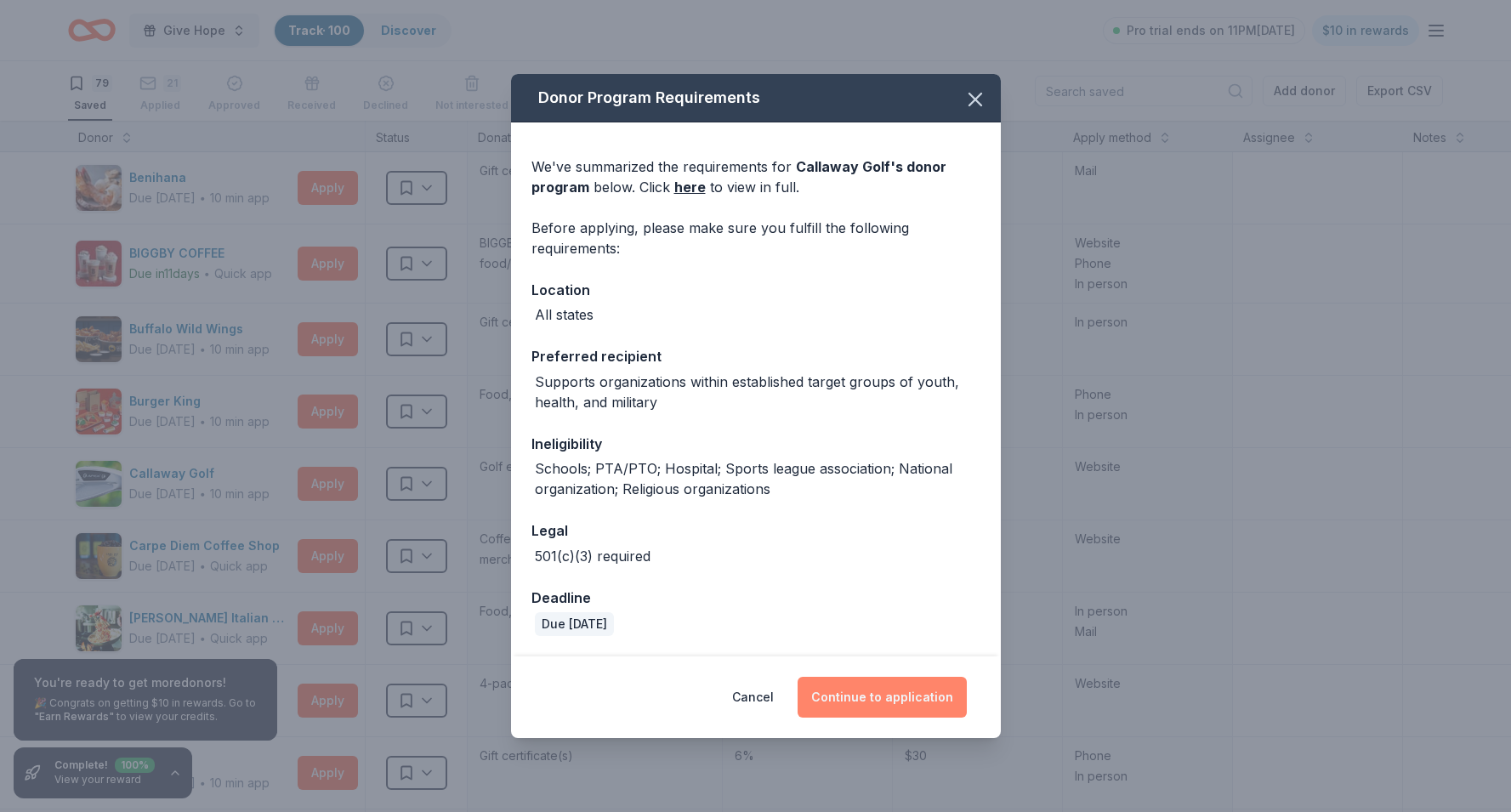
click at [850, 710] on button "Continue to application" at bounding box center [882, 696] width 169 height 40
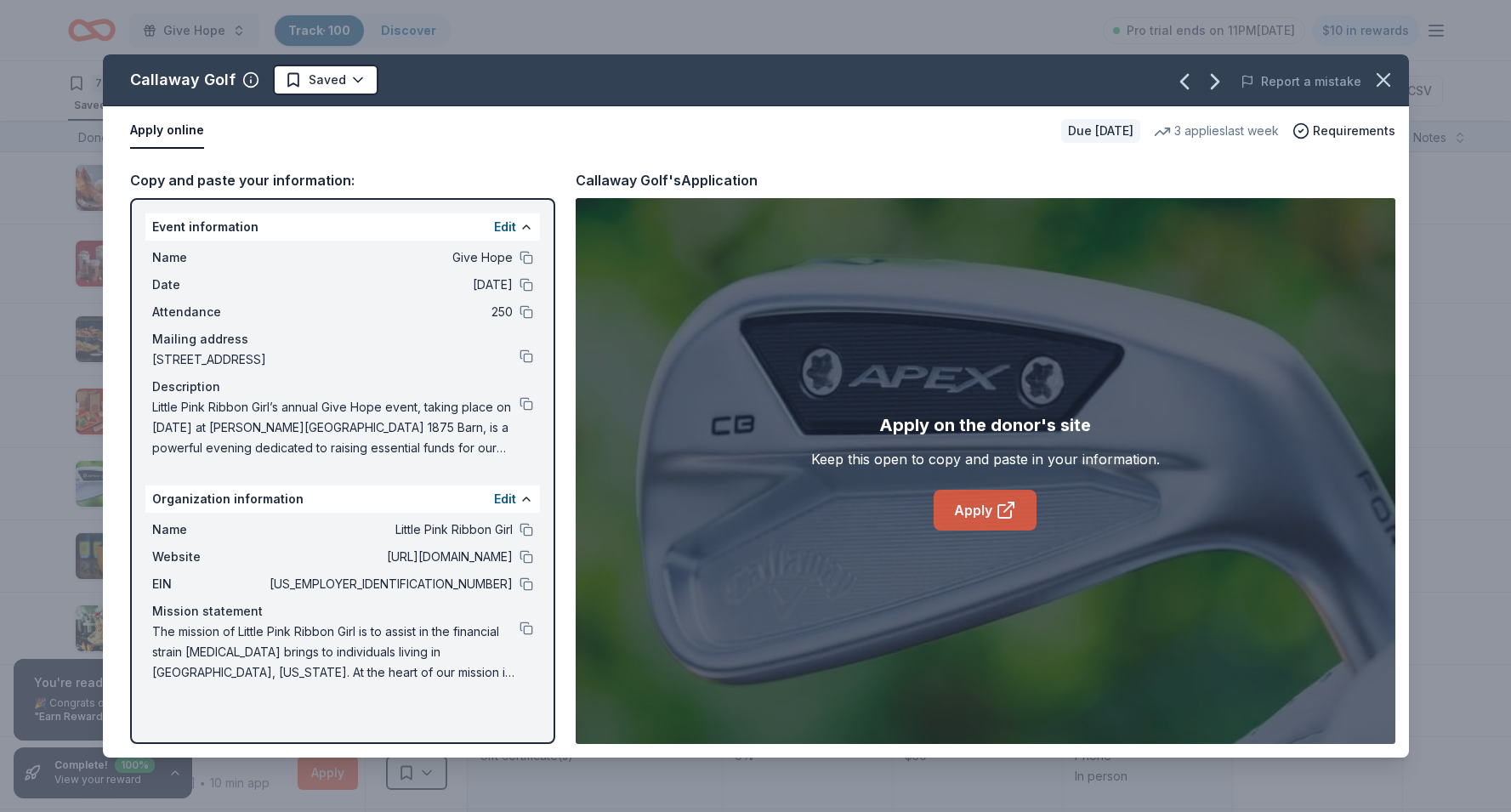
click at [963, 509] on link "Apply" at bounding box center [984, 509] width 102 height 40
click at [525, 582] on button at bounding box center [526, 584] width 13 height 13
click at [527, 632] on button at bounding box center [526, 628] width 13 height 13
click at [528, 401] on button at bounding box center [526, 403] width 13 height 13
click at [1385, 75] on icon "button" at bounding box center [1382, 79] width 24 height 23
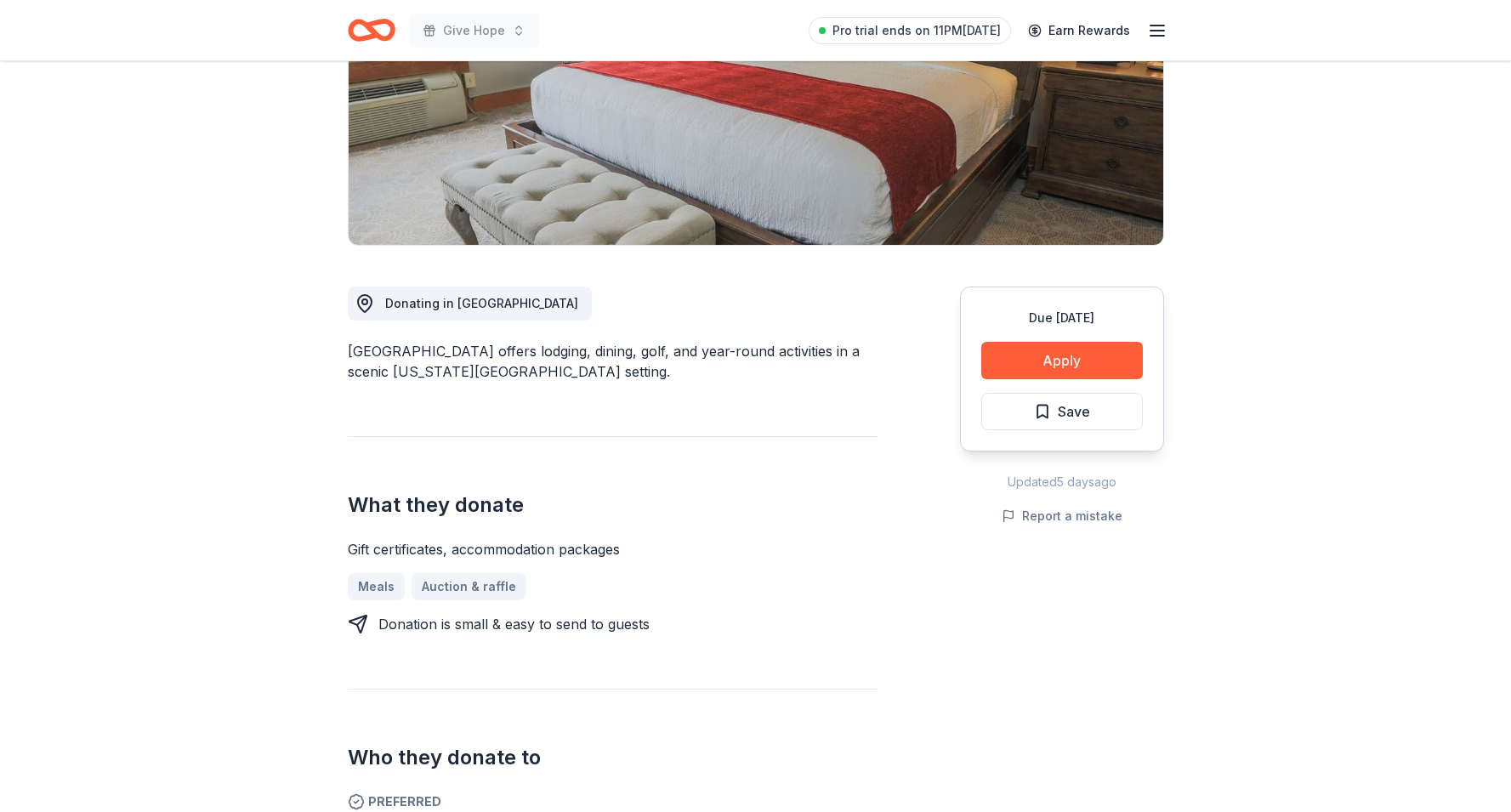
scroll to position [259, 0]
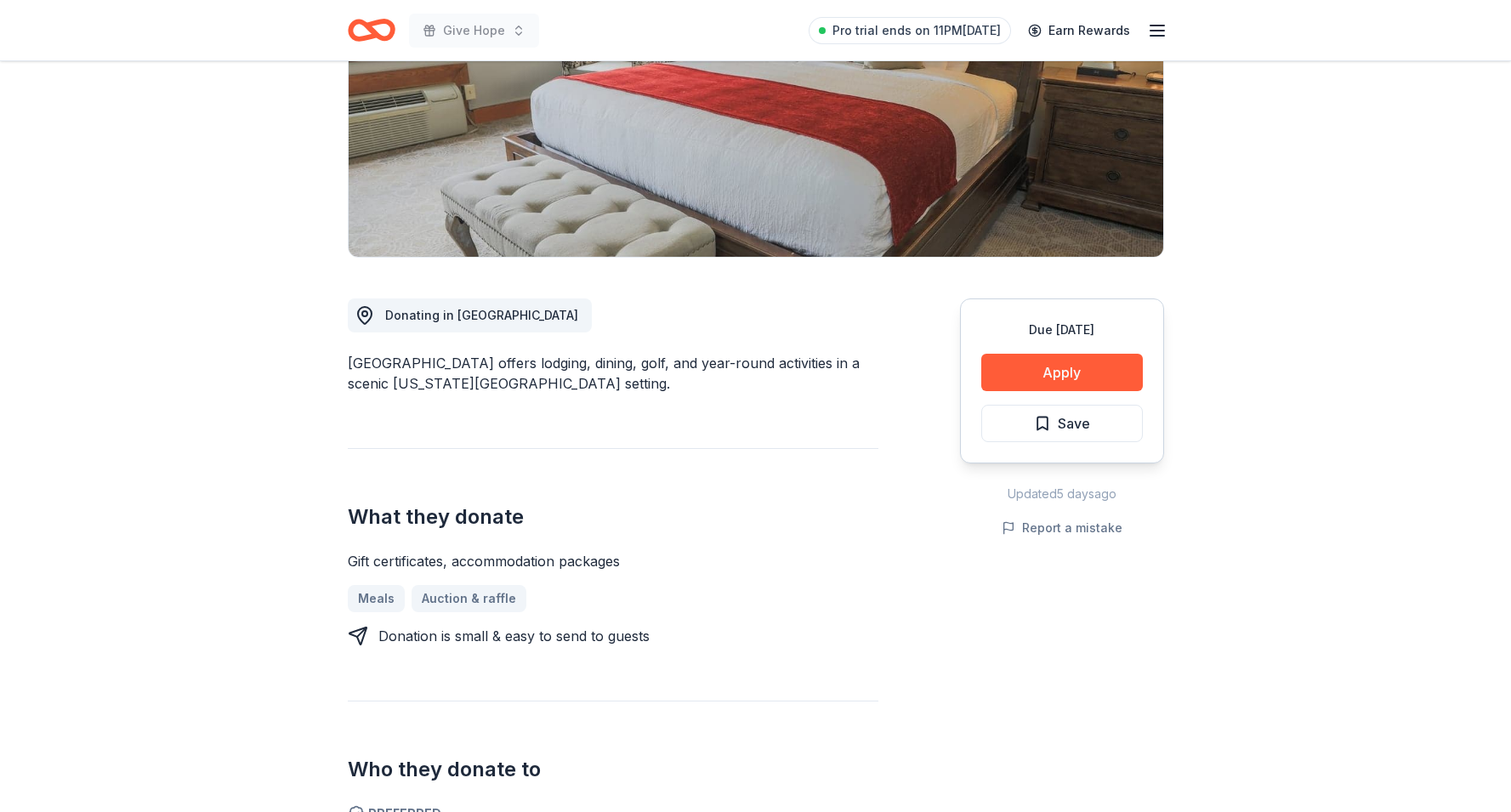
drag, startPoint x: 347, startPoint y: 360, endPoint x: 482, endPoint y: 368, distance: 135.2
click at [483, 368] on div "Punderson Manor Lodge & Conference Center offers lodging, dining, golf, and yea…" at bounding box center [613, 372] width 530 height 40
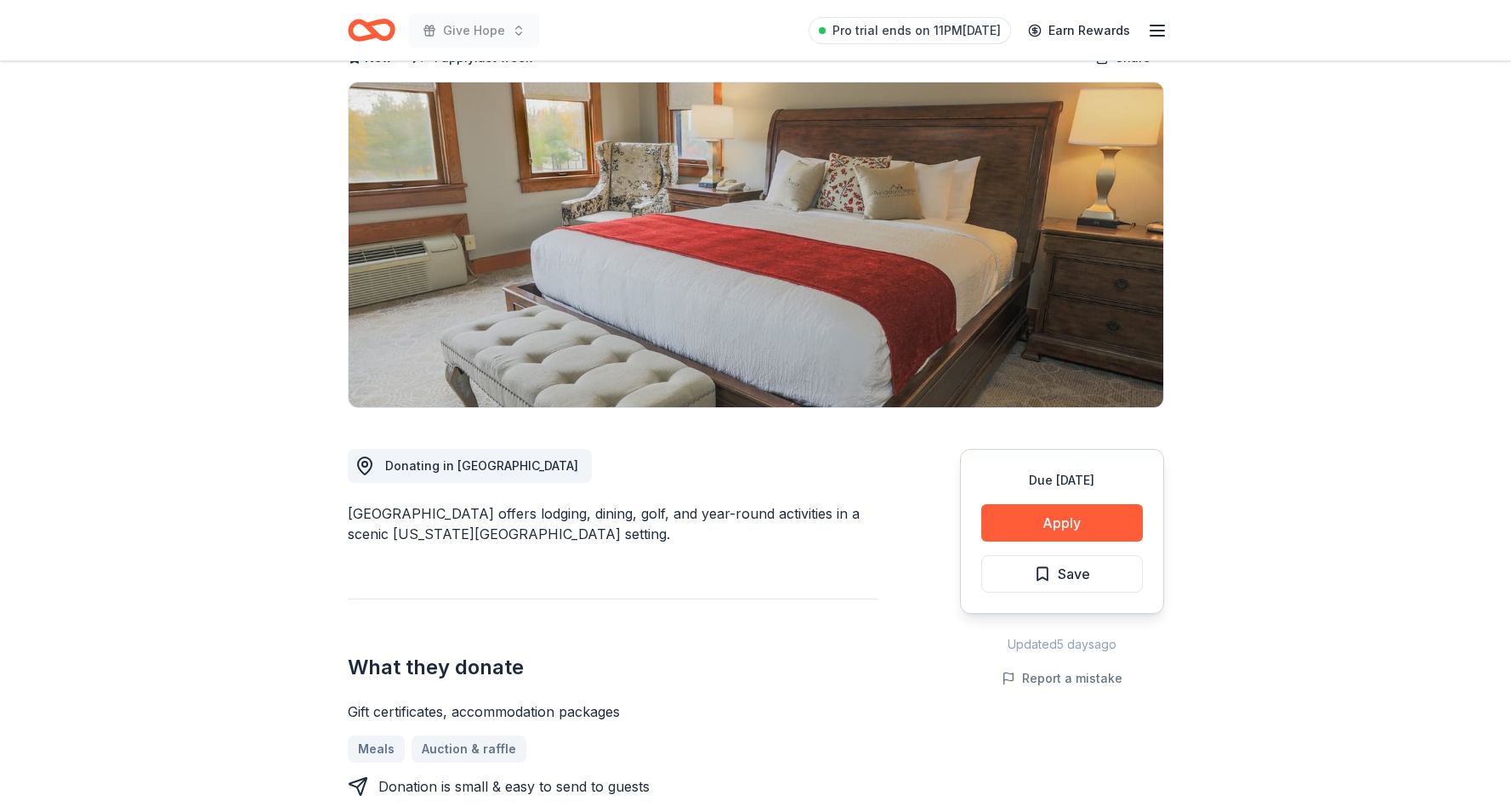
scroll to position [0, 0]
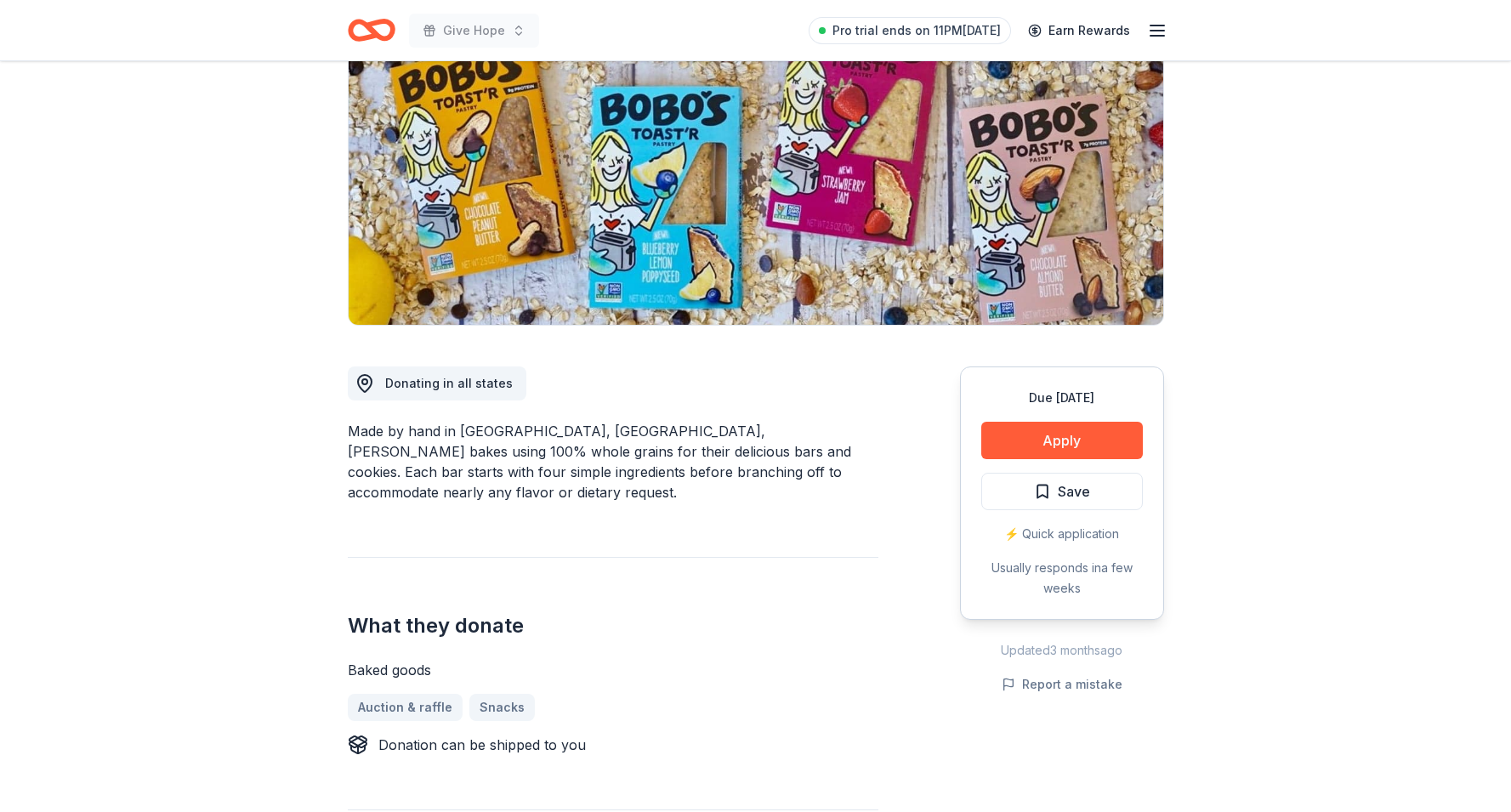
scroll to position [194, 0]
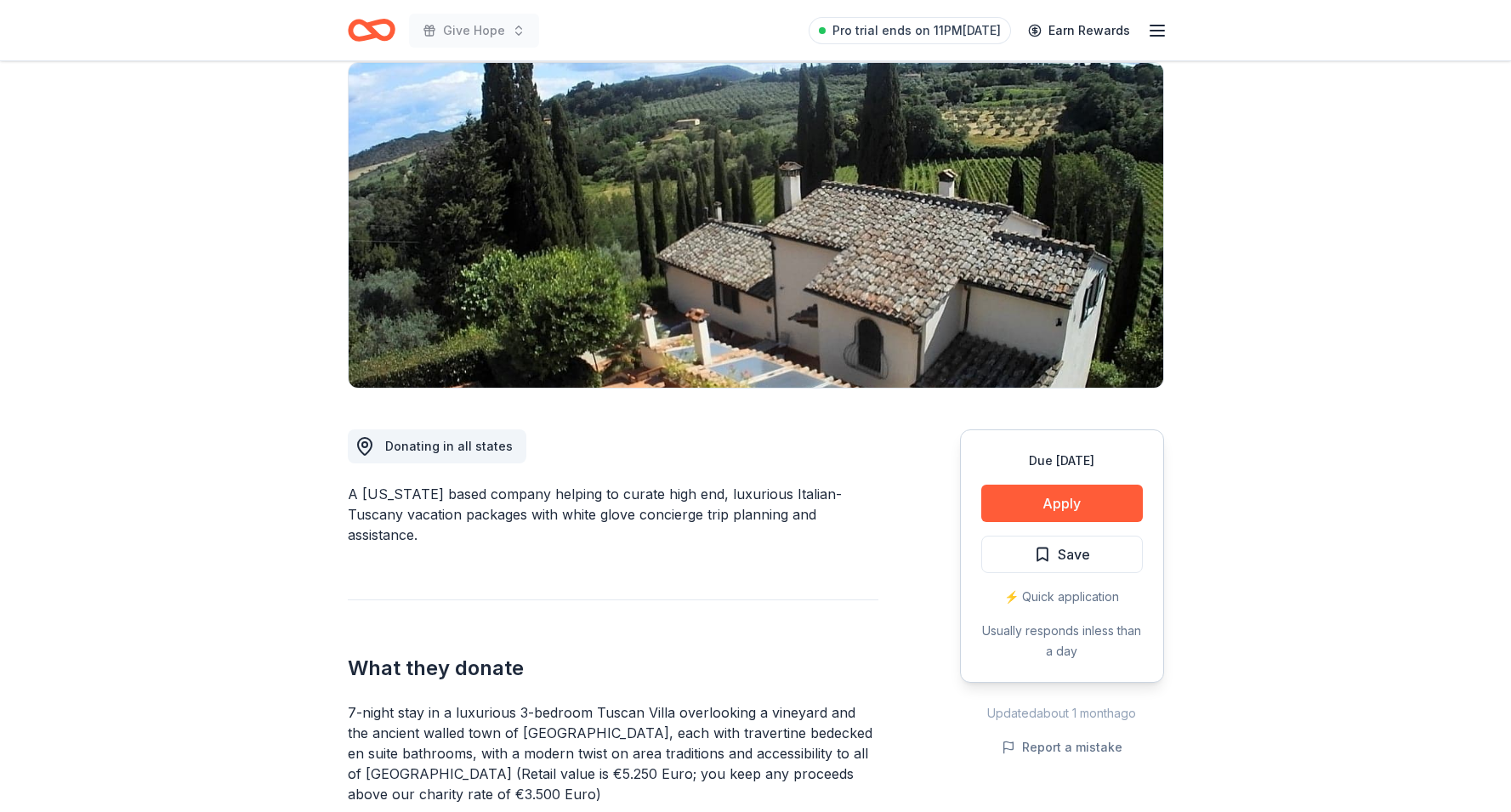
scroll to position [130, 0]
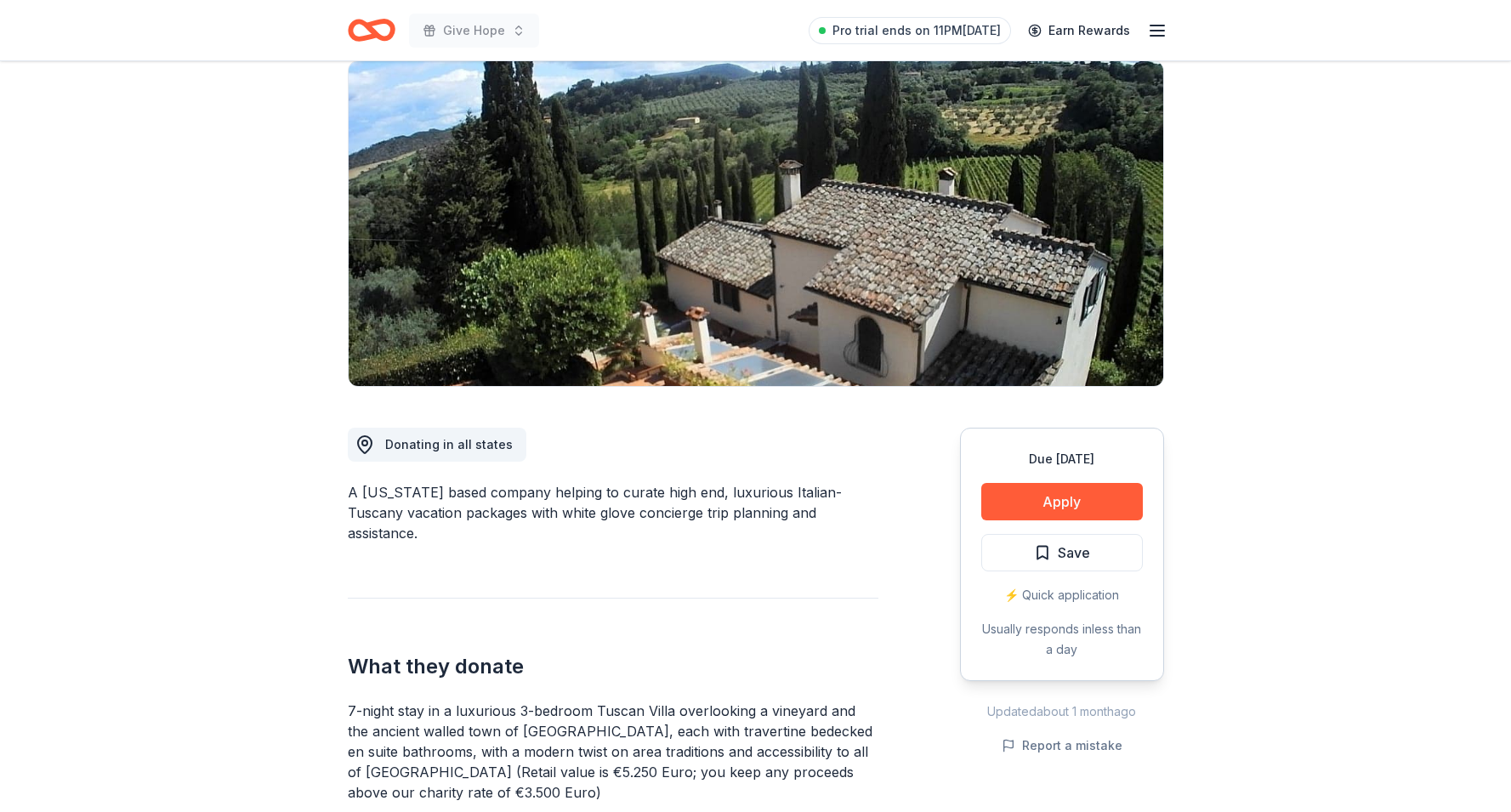
drag, startPoint x: 476, startPoint y: 487, endPoint x: 730, endPoint y: 506, distance: 254.7
click at [730, 506] on div "A [US_STATE] based company helping to curate high end, luxurious Italian-Tuscan…" at bounding box center [613, 512] width 530 height 61
drag, startPoint x: 744, startPoint y: 494, endPoint x: 727, endPoint y: 538, distance: 47.2
click at [727, 538] on div "Donating in all states A Florida based company helping to curate high end, luxu…" at bounding box center [613, 795] width 530 height 818
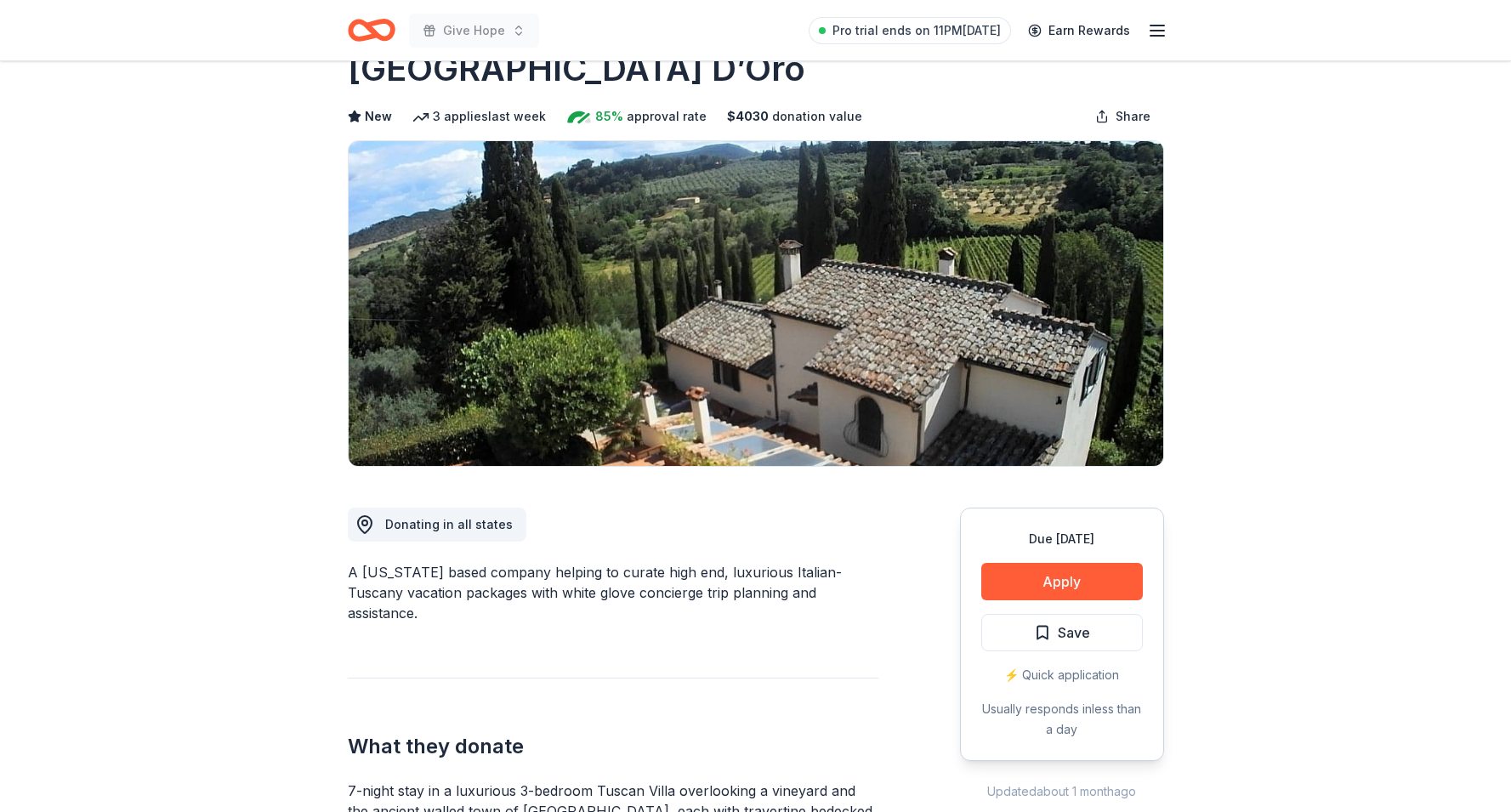
scroll to position [0, 0]
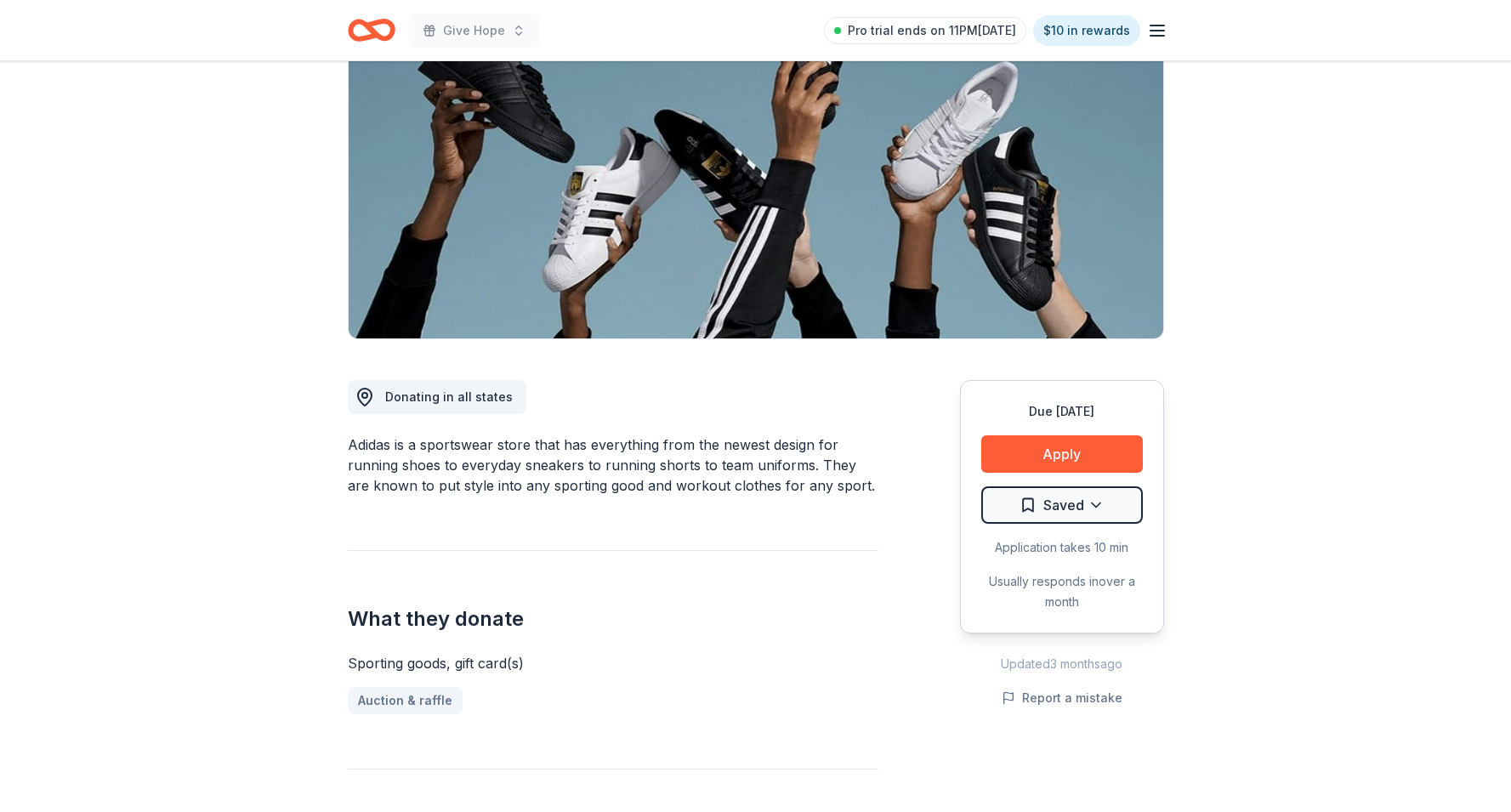
scroll to position [179, 0]
click at [1053, 456] on button "Apply" at bounding box center [1062, 453] width 162 height 38
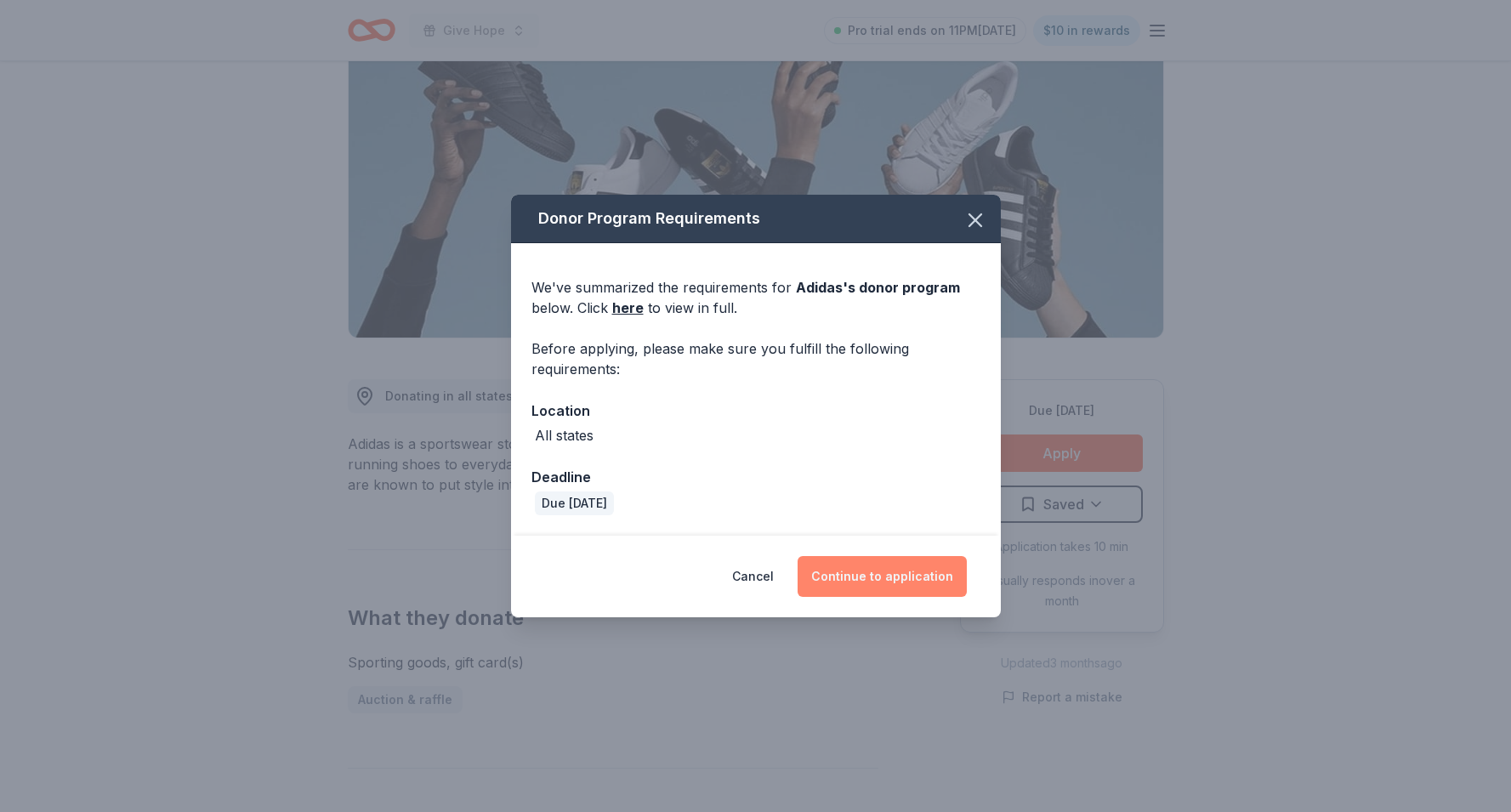
click at [857, 581] on button "Continue to application" at bounding box center [882, 575] width 169 height 40
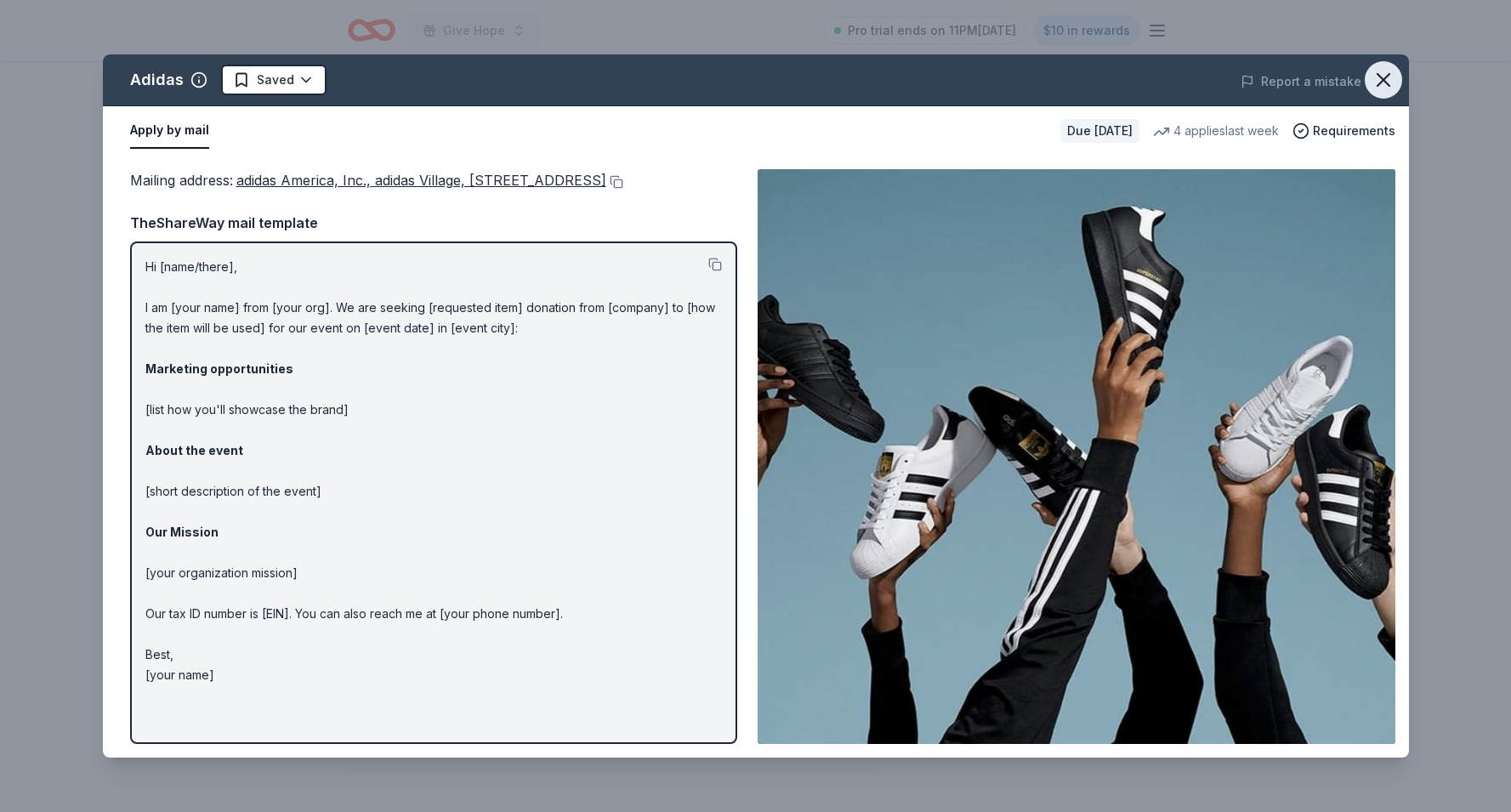
click at [1389, 86] on icon "button" at bounding box center [1383, 80] width 12 height 12
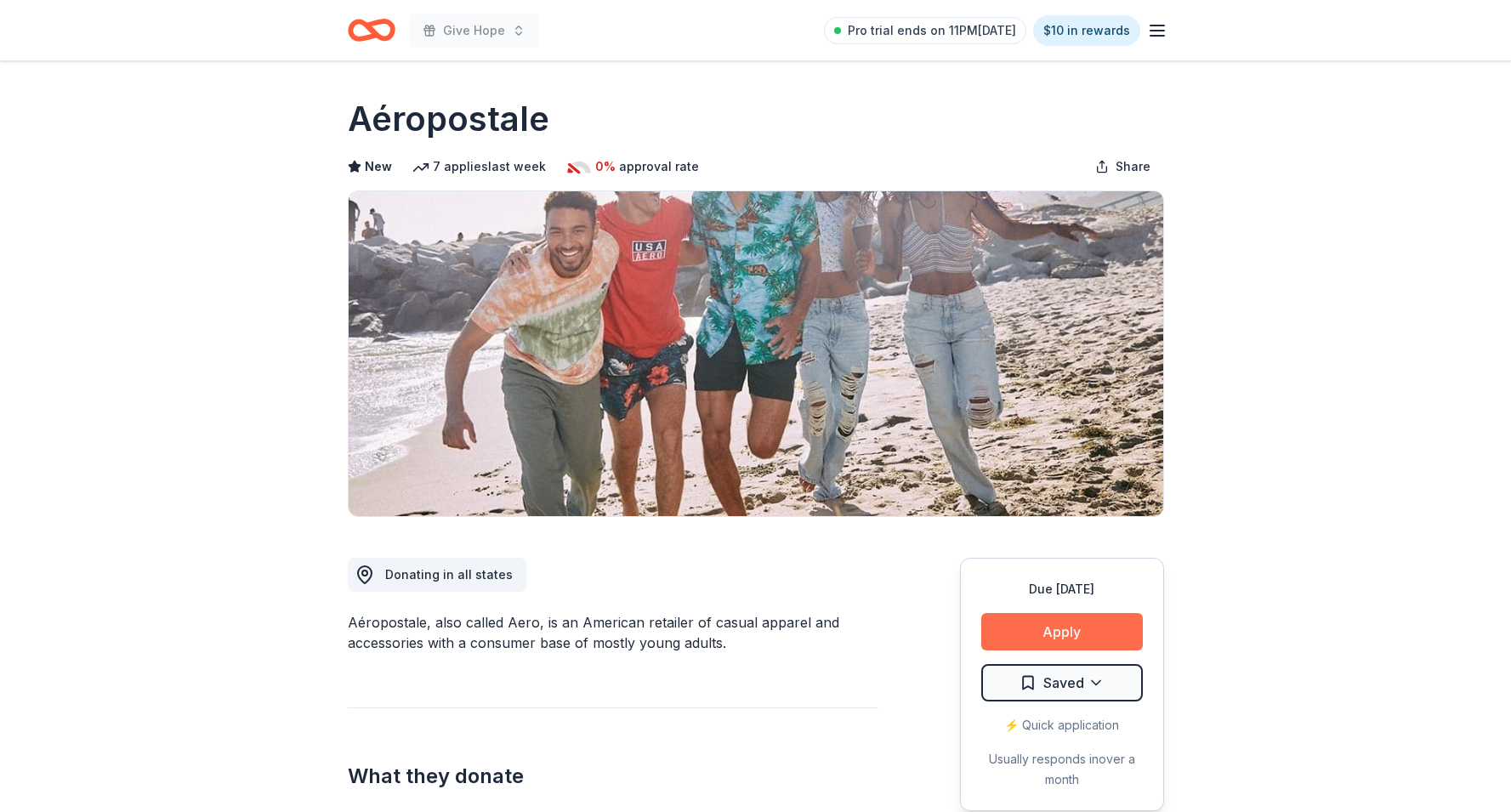
click at [1078, 628] on button "Apply" at bounding box center [1062, 632] width 162 height 38
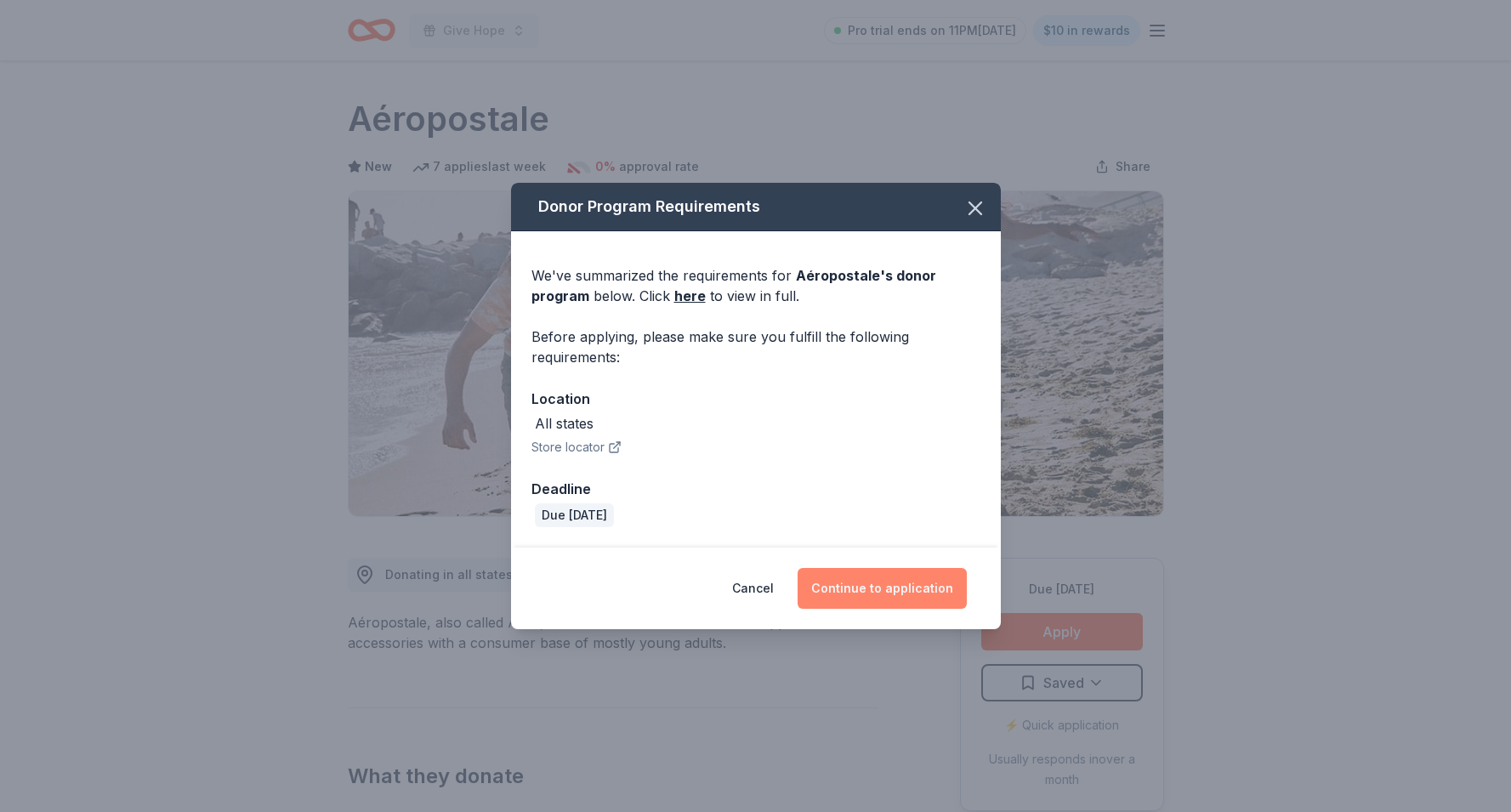
click at [861, 598] on button "Continue to application" at bounding box center [882, 587] width 169 height 40
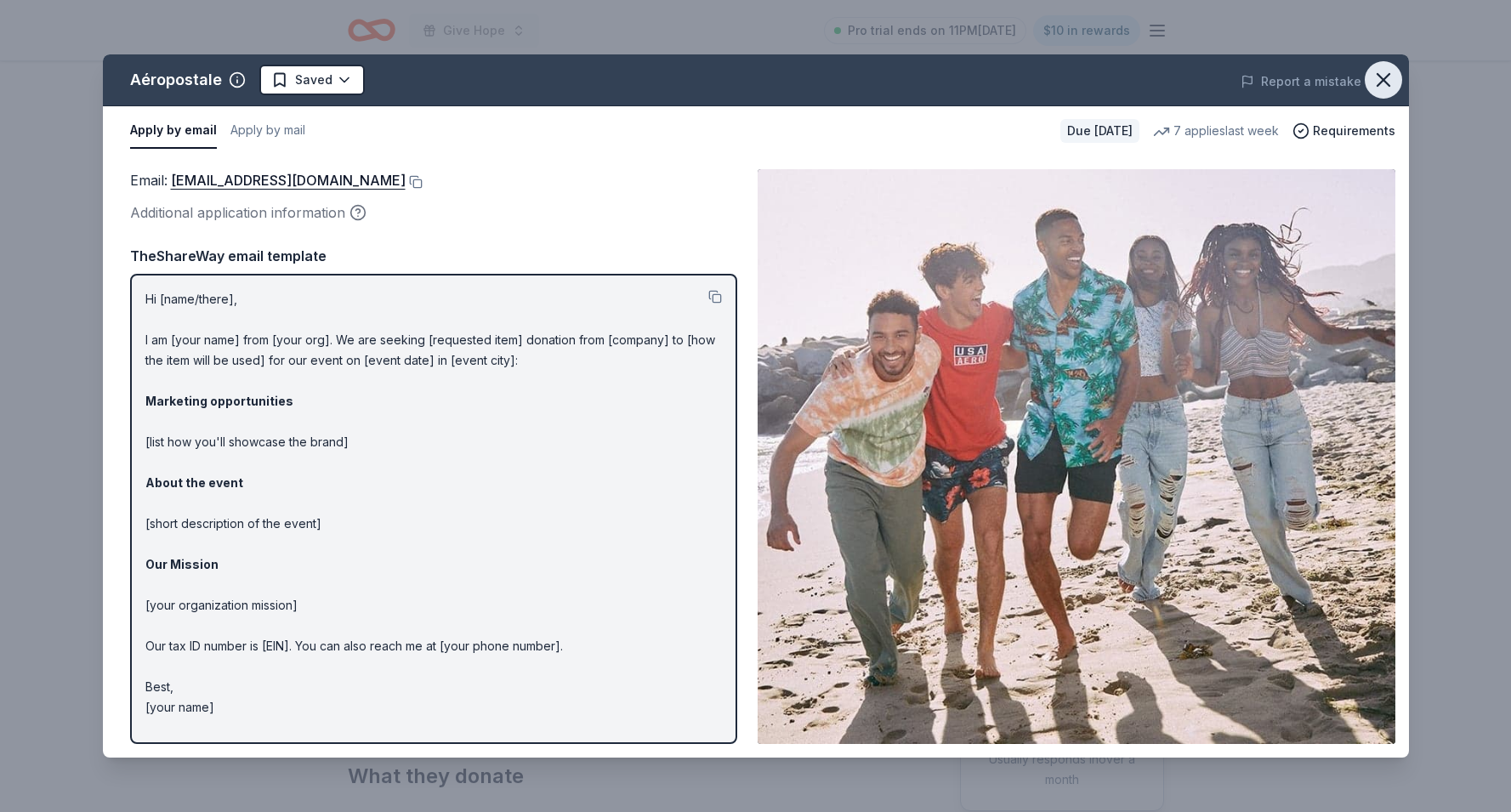
click at [1385, 86] on icon "button" at bounding box center [1382, 79] width 24 height 23
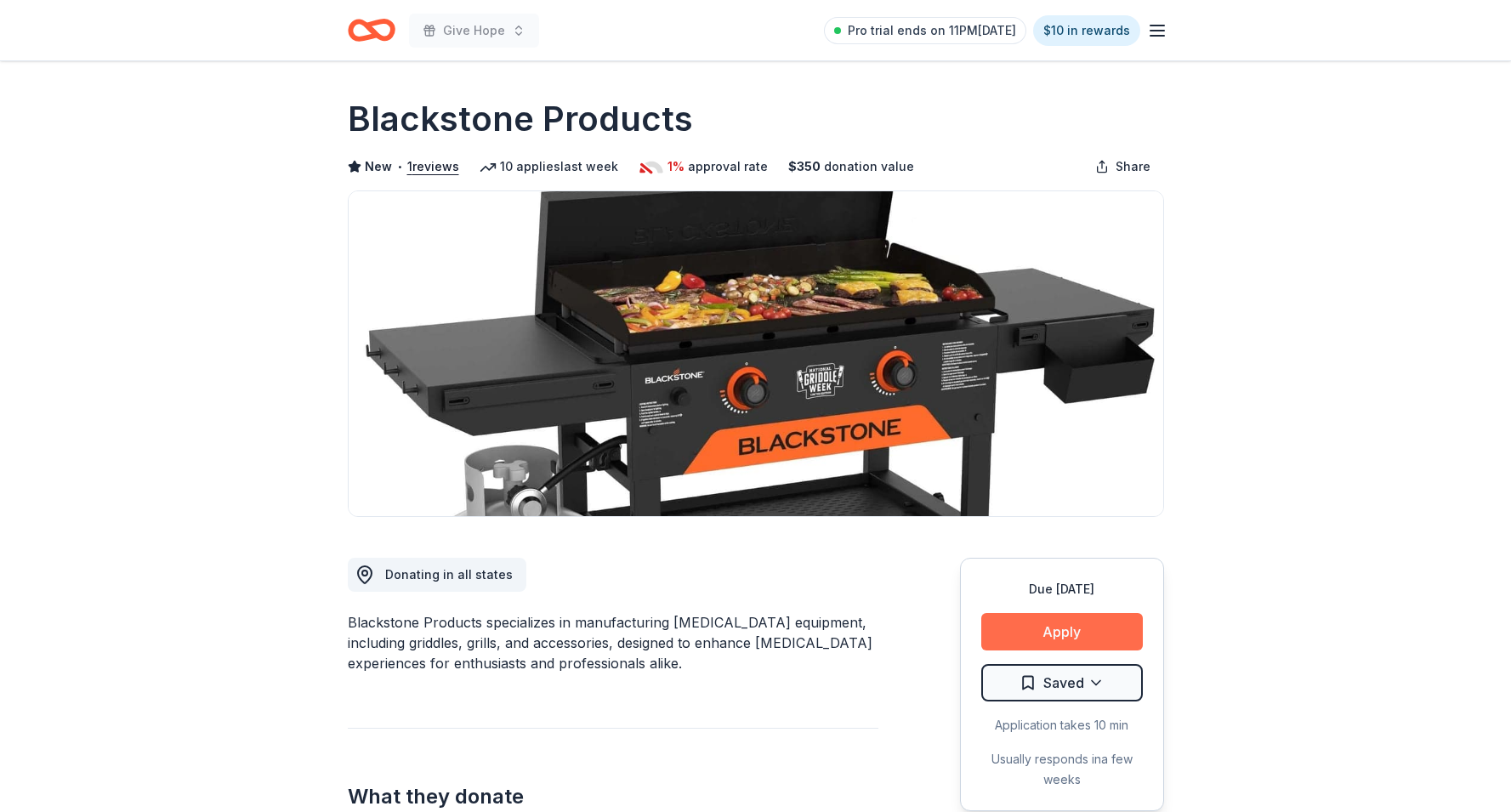
click at [1054, 635] on button "Apply" at bounding box center [1062, 632] width 162 height 38
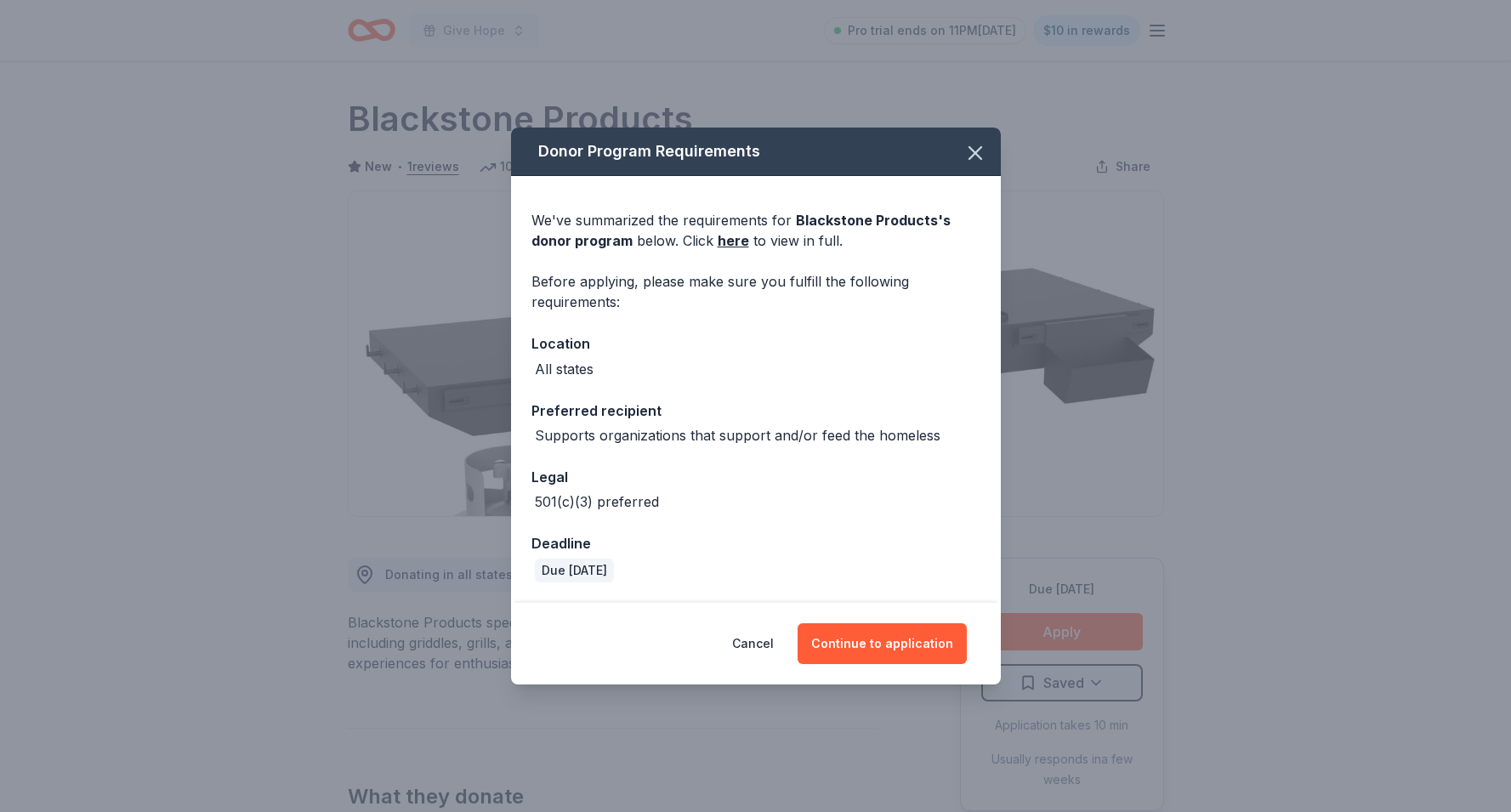
drag, startPoint x: 696, startPoint y: 223, endPoint x: 648, endPoint y: 584, distance: 364.2
click at [648, 584] on div "We've summarized the requirements for Blackstone Products 's donor program belo…" at bounding box center [755, 389] width 490 height 427
click at [860, 653] on button "Continue to application" at bounding box center [882, 643] width 169 height 40
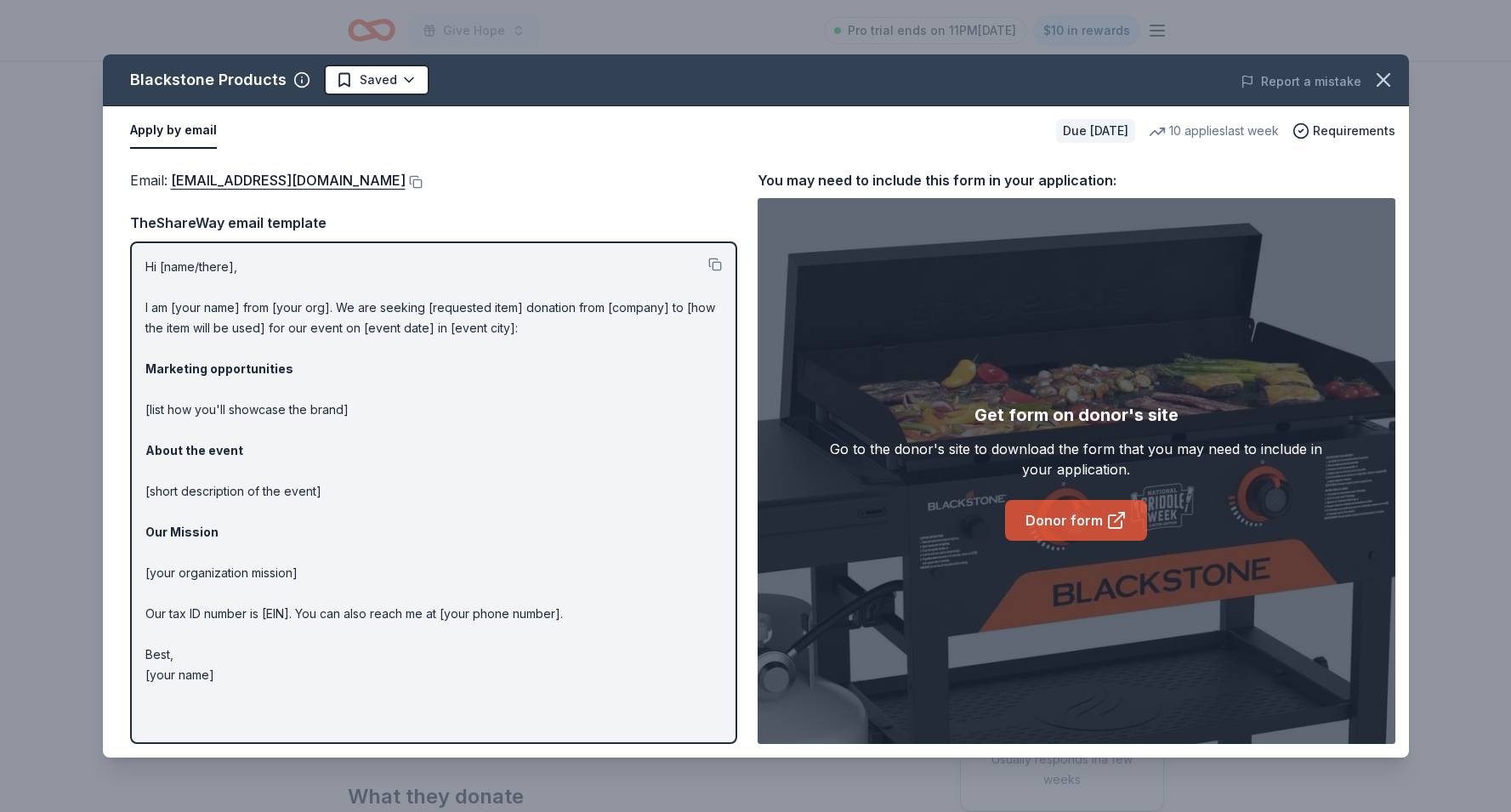
click at [1066, 508] on link "Donor form" at bounding box center [1076, 520] width 142 height 40
click at [1047, 514] on link "Donor form" at bounding box center [1076, 520] width 142 height 40
click at [1386, 77] on icon "button" at bounding box center [1383, 80] width 12 height 12
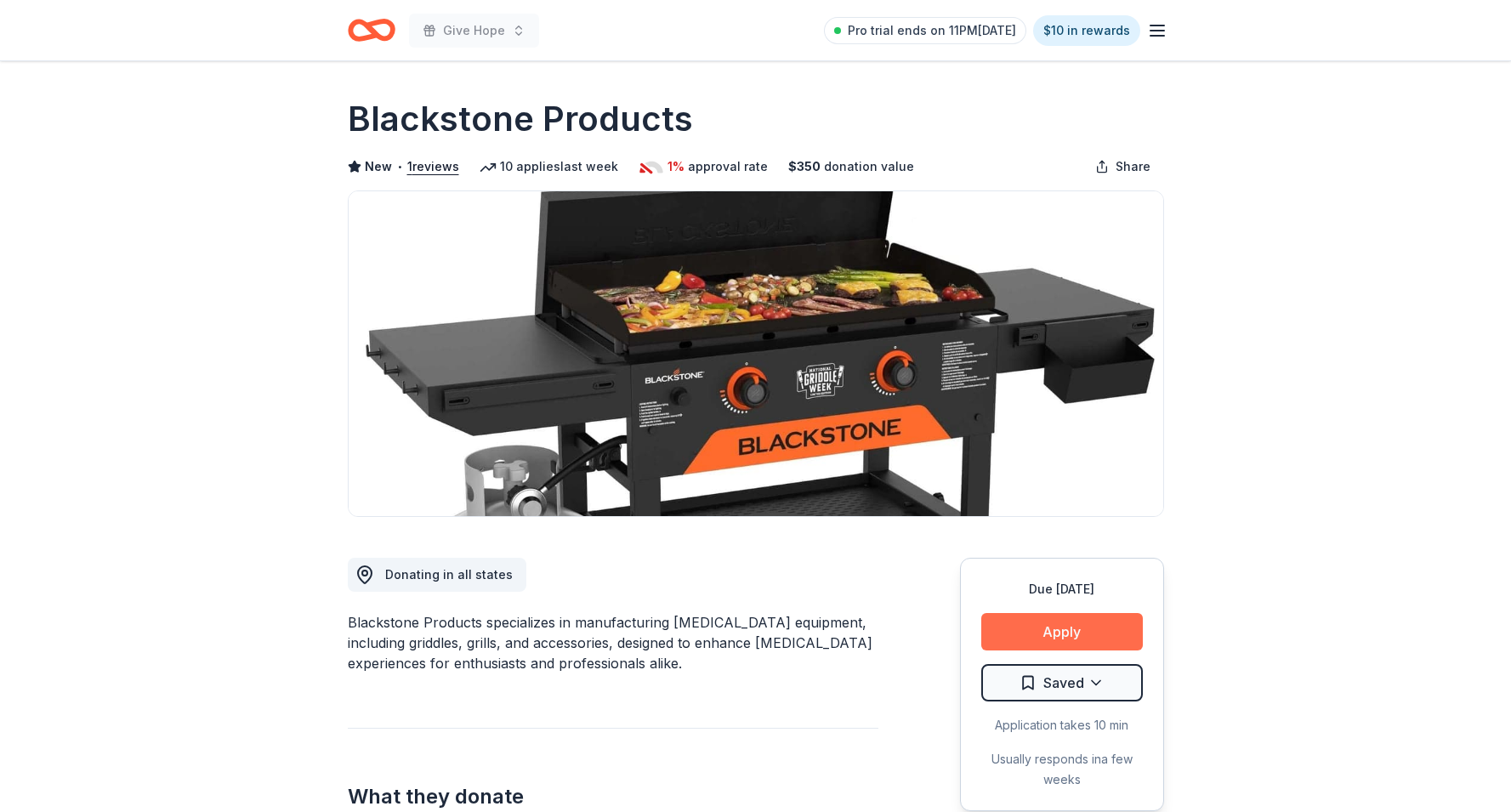
click at [1052, 639] on button "Apply" at bounding box center [1062, 632] width 162 height 38
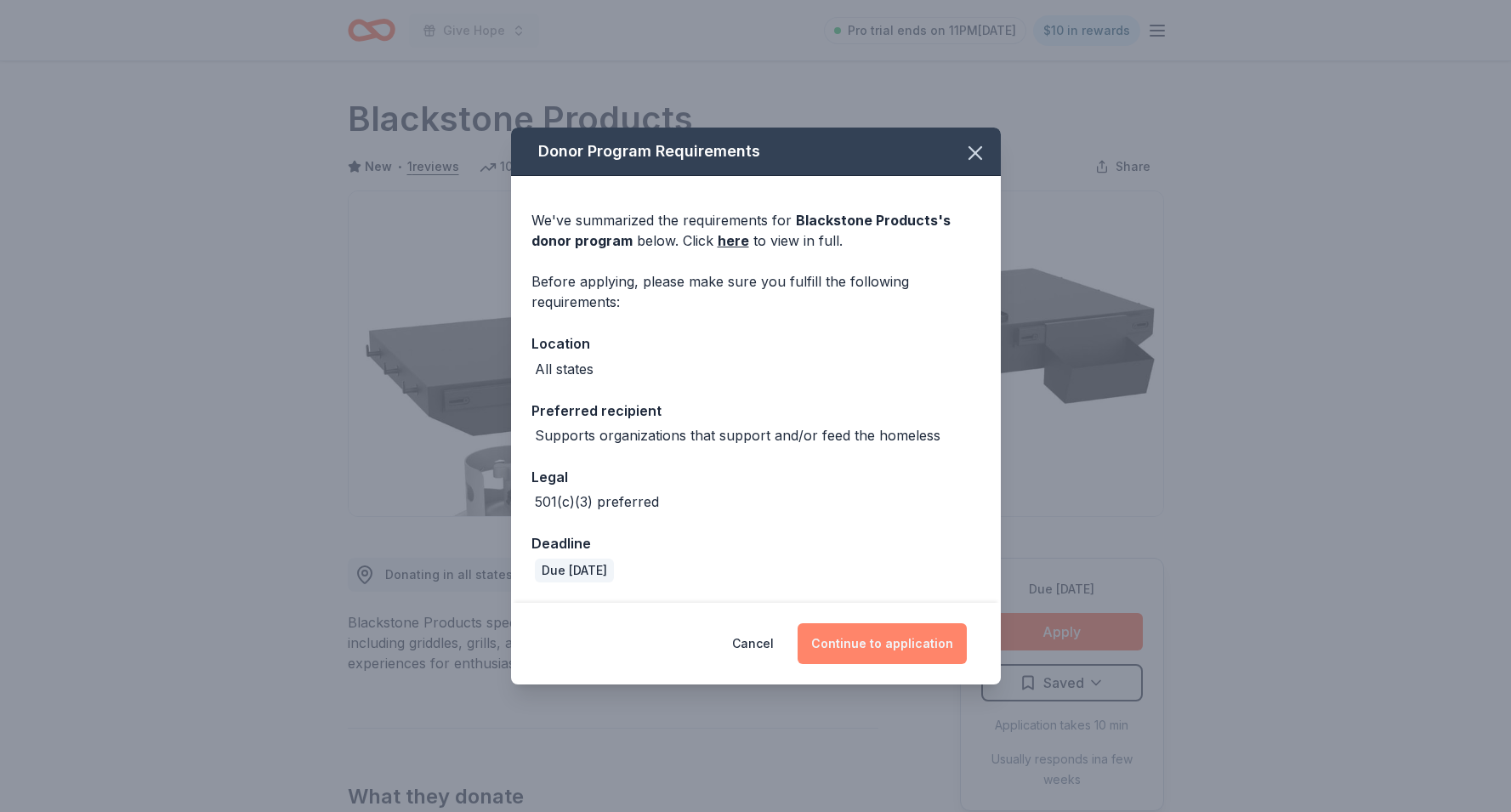
click at [874, 652] on button "Continue to application" at bounding box center [882, 643] width 169 height 40
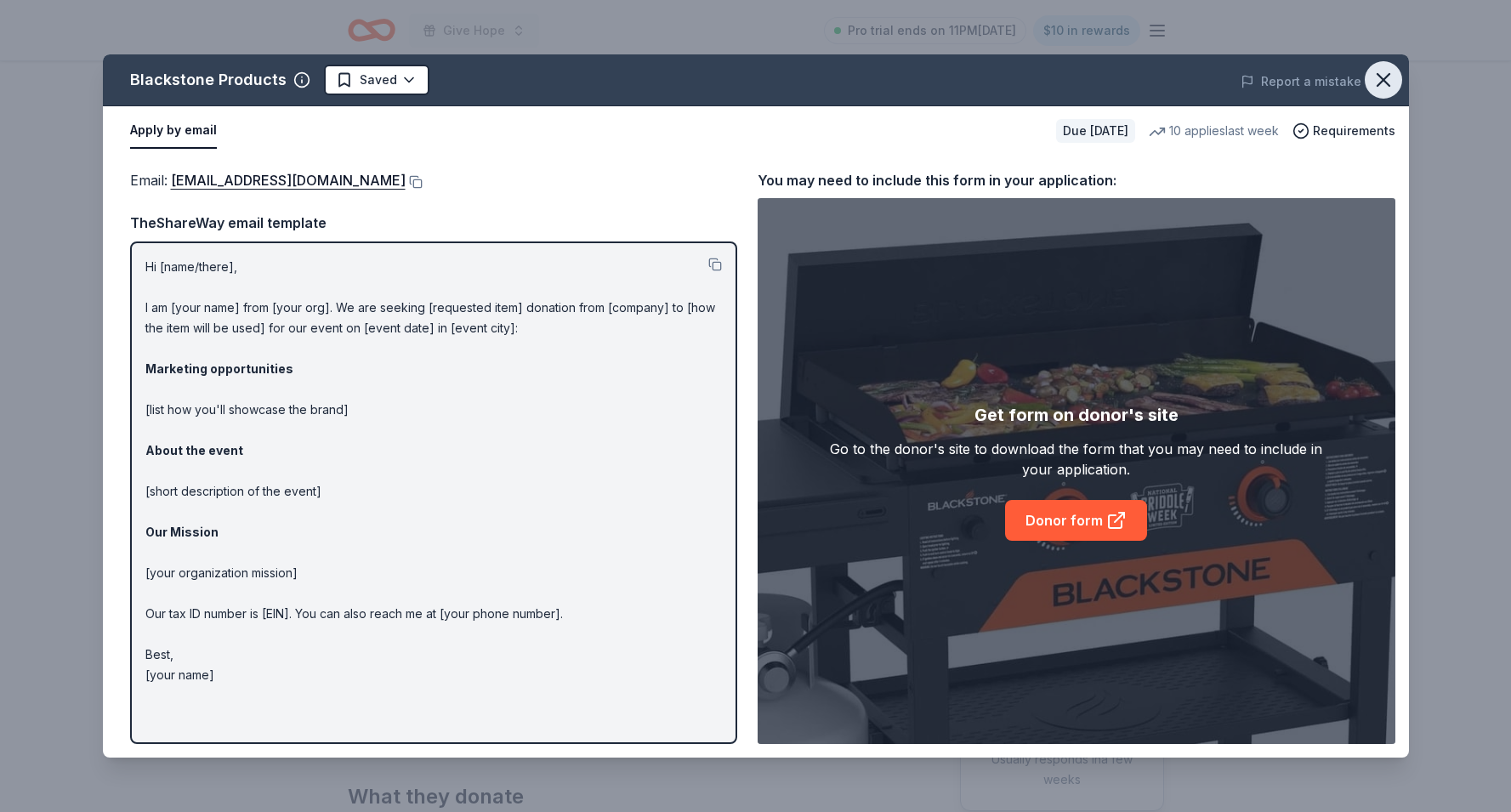
click at [1388, 85] on icon "button" at bounding box center [1383, 80] width 12 height 12
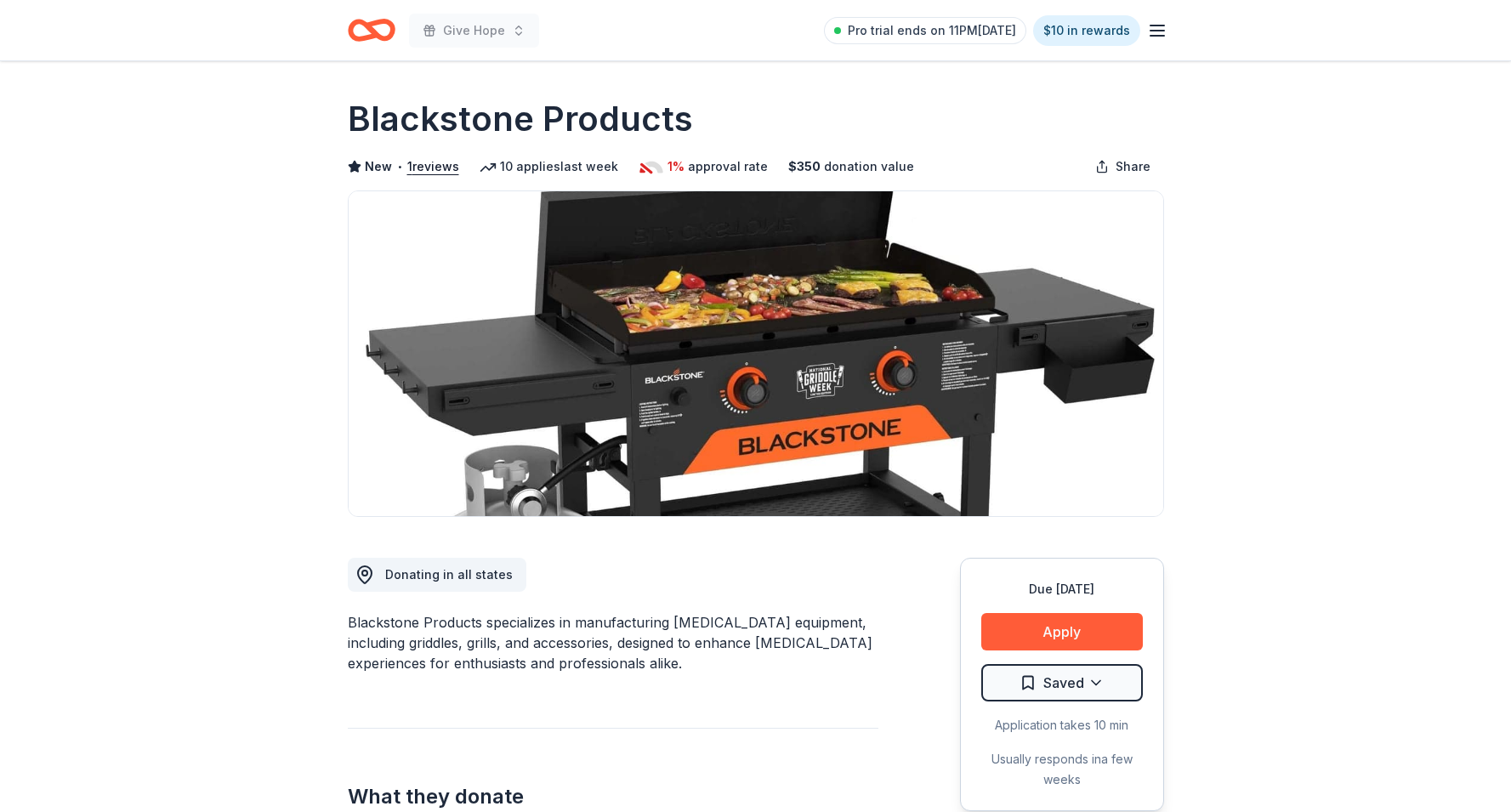
click at [1155, 36] on line "button" at bounding box center [1157, 36] width 13 height 0
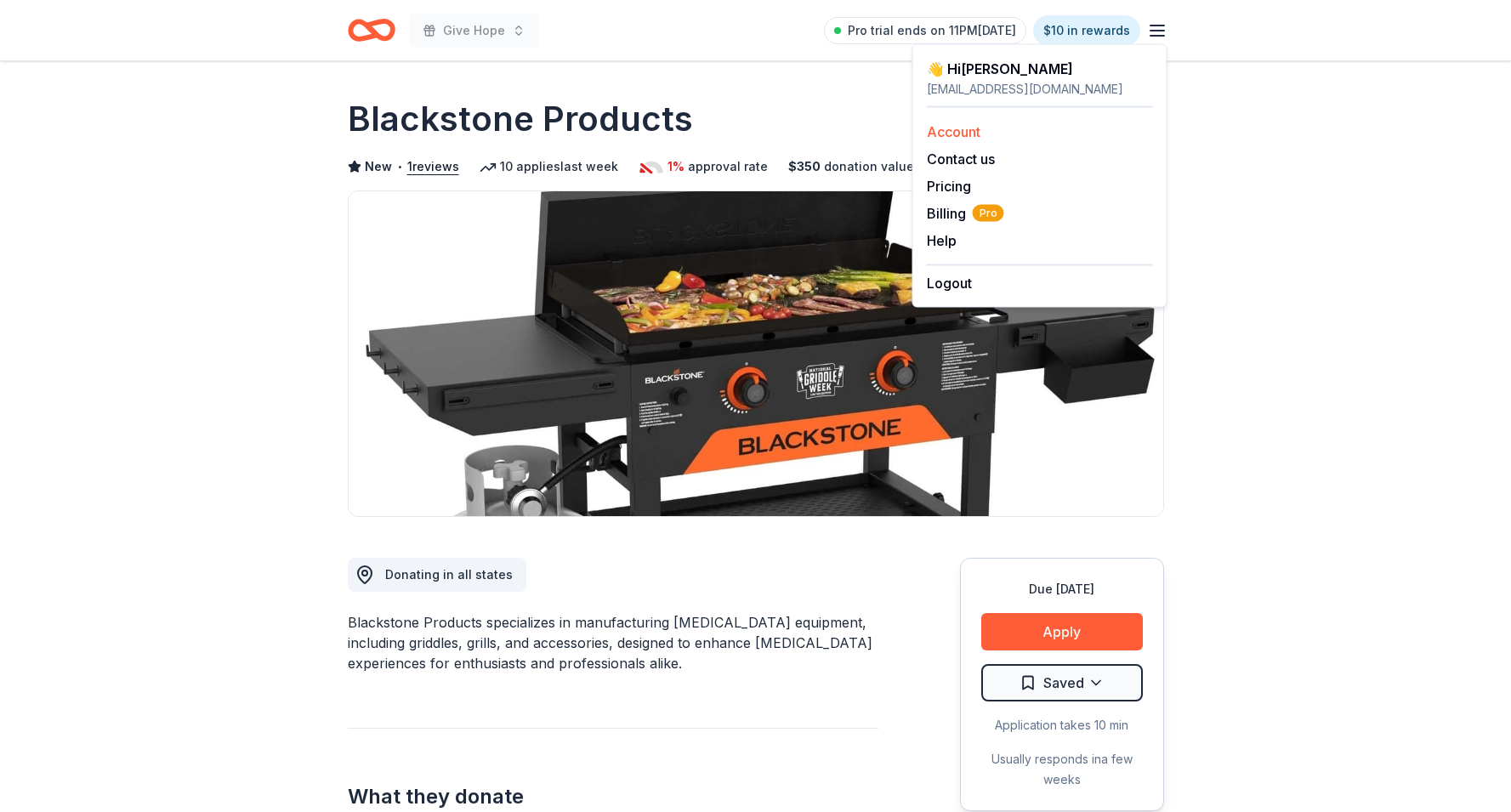
click at [974, 136] on link "Account" at bounding box center [953, 132] width 54 height 17
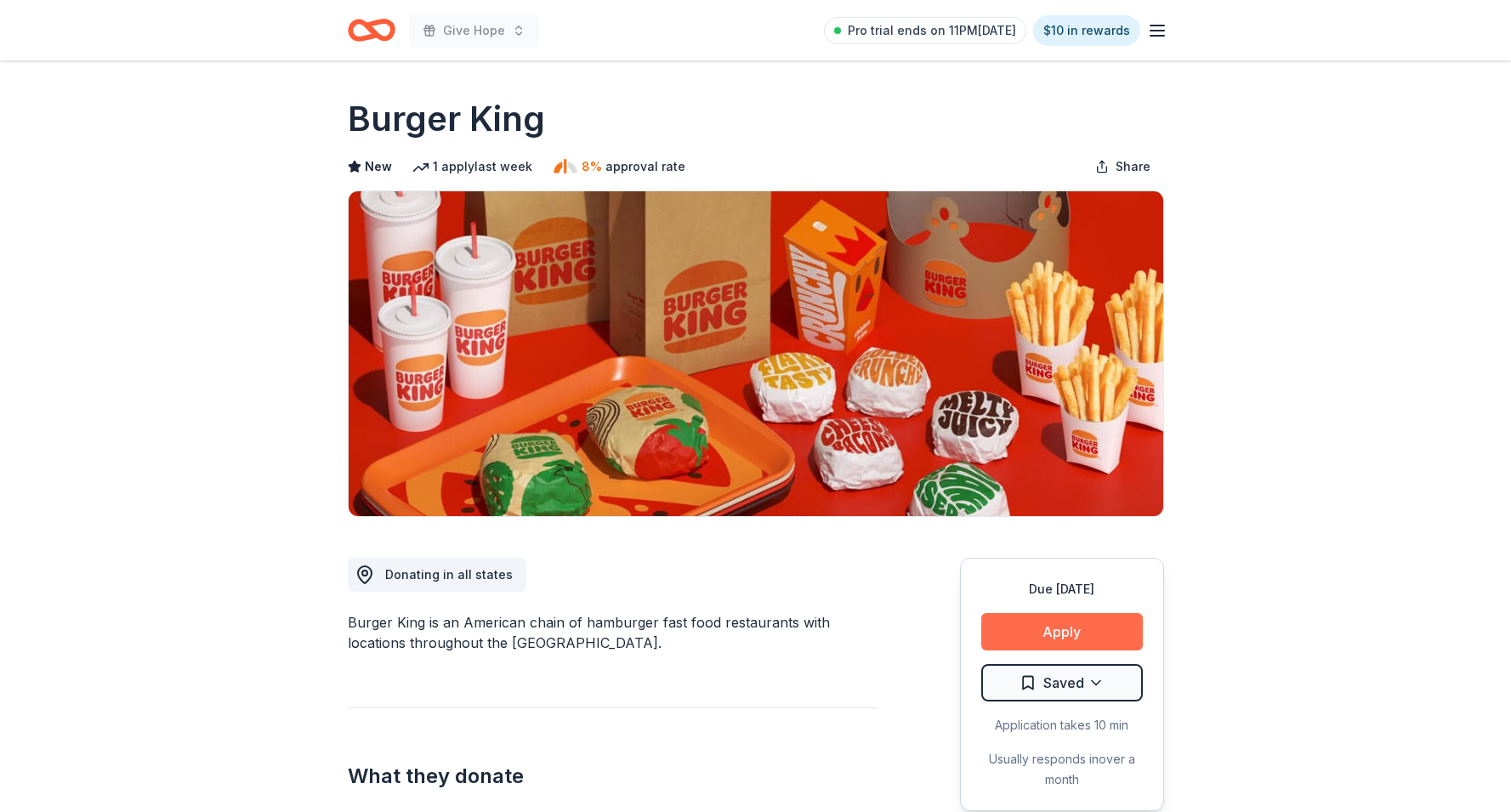
click at [1027, 627] on button "Apply" at bounding box center [1062, 632] width 162 height 38
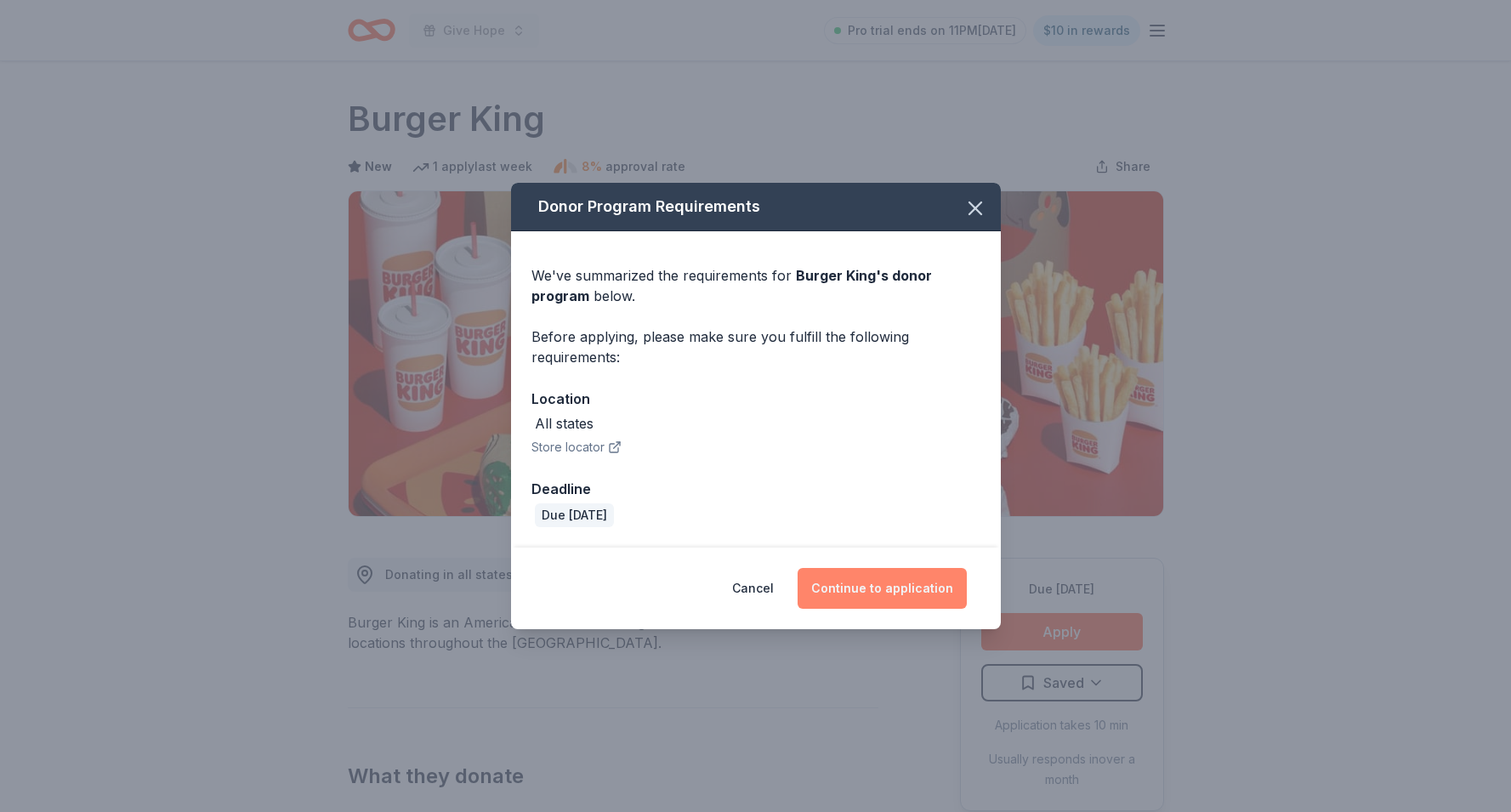
click at [887, 590] on button "Continue to application" at bounding box center [882, 587] width 169 height 40
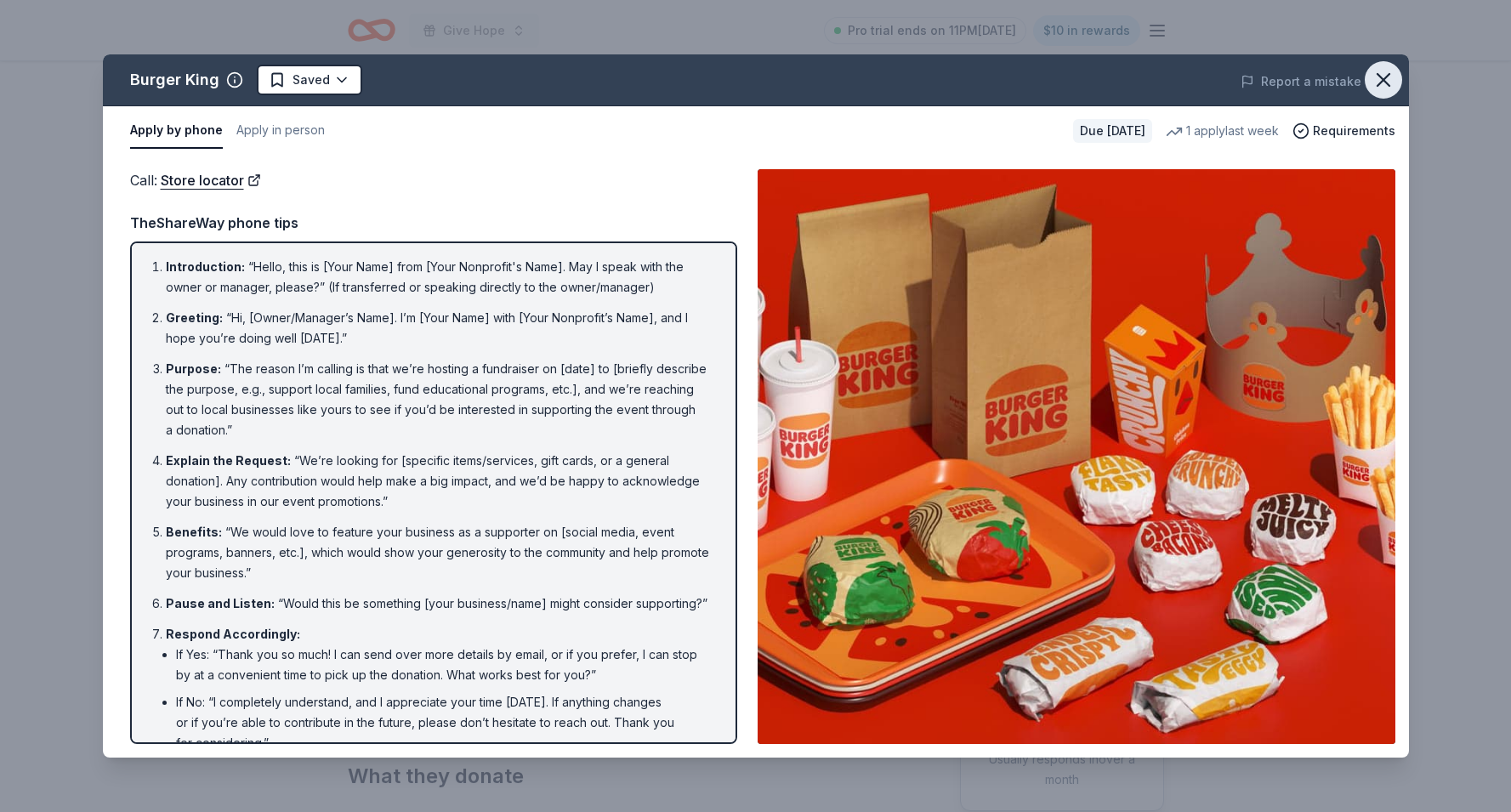
click at [1382, 75] on icon "button" at bounding box center [1382, 79] width 24 height 23
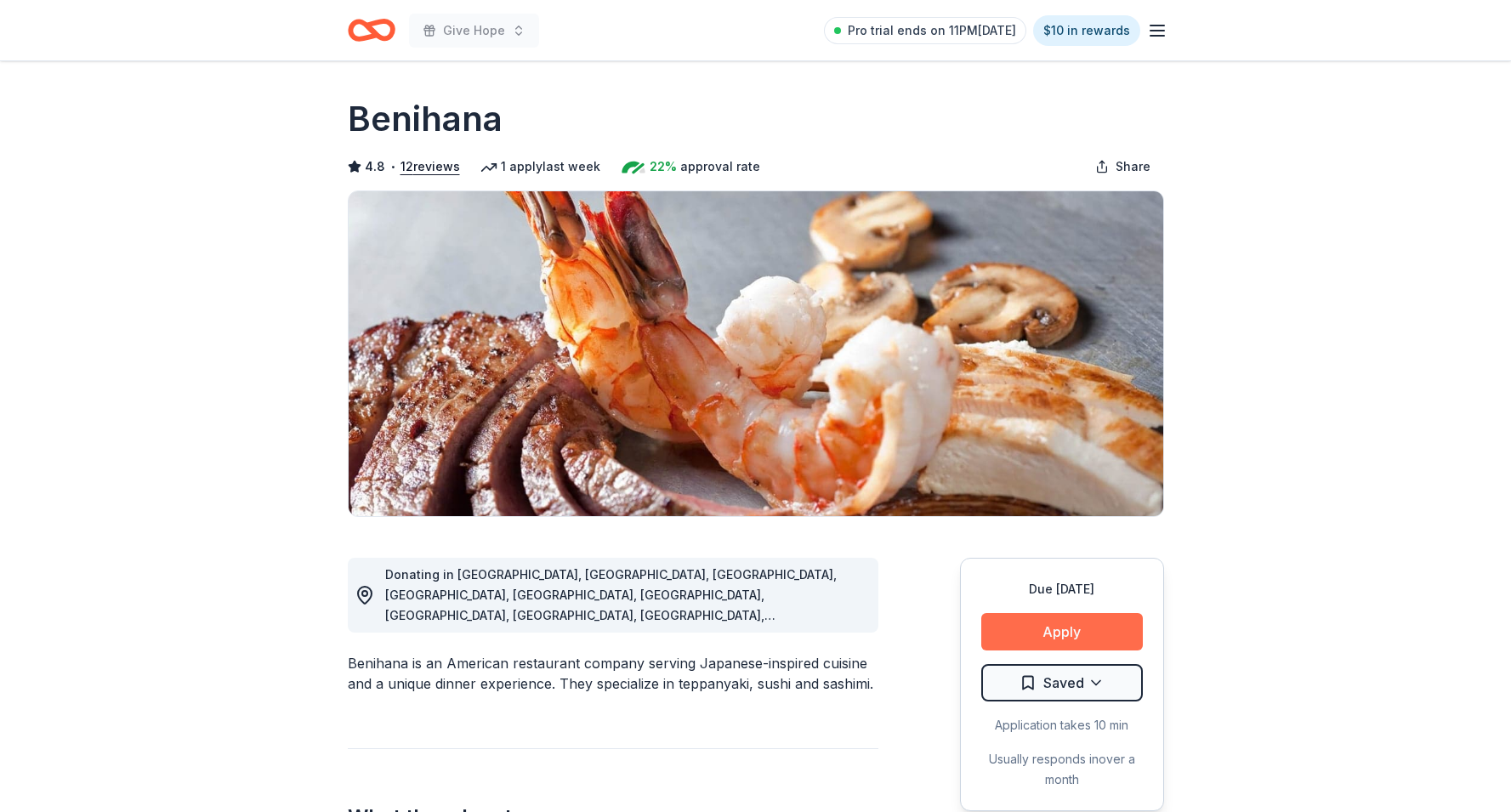
click at [1036, 627] on button "Apply" at bounding box center [1062, 632] width 162 height 38
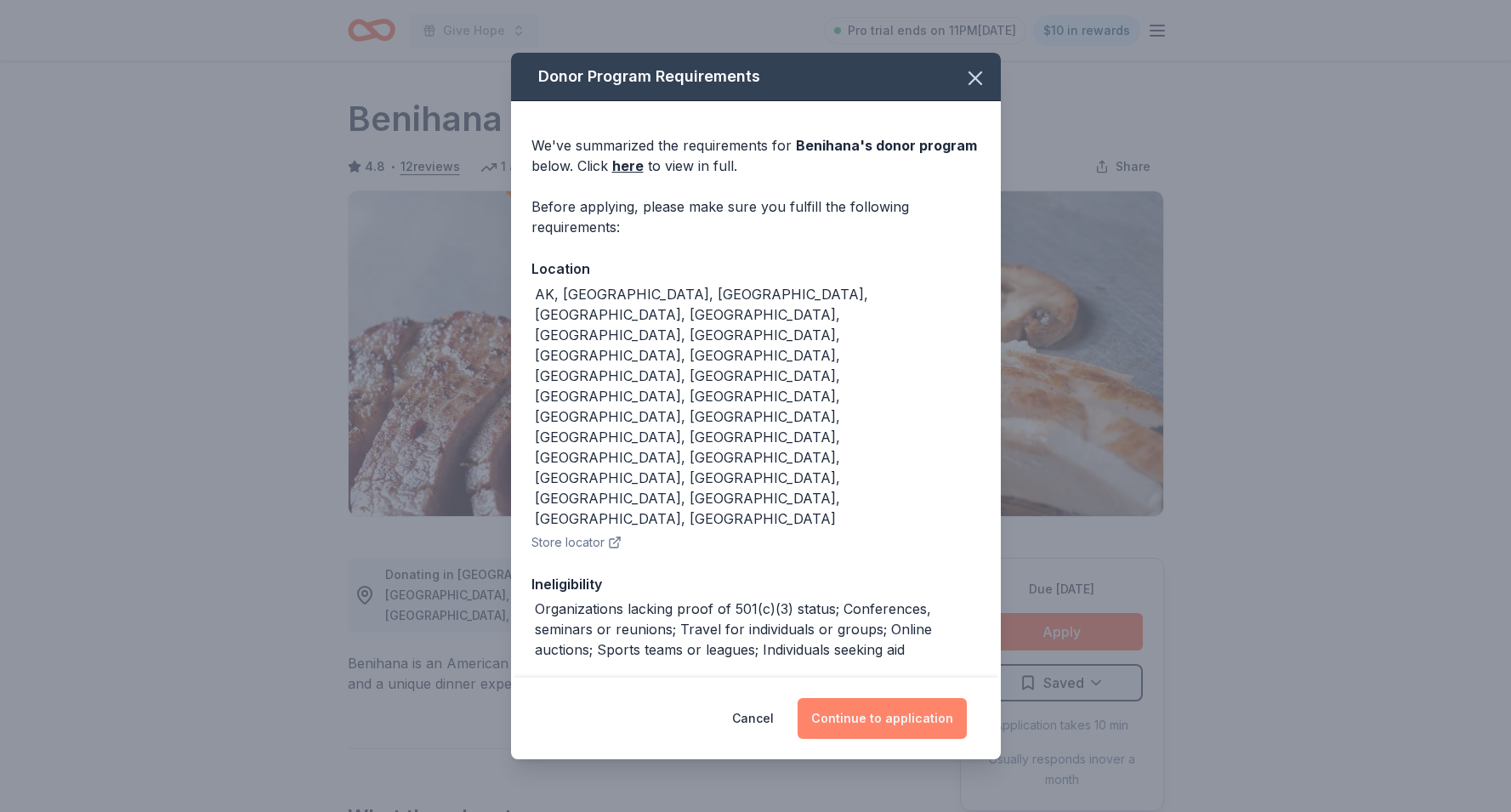
click at [848, 697] on button "Continue to application" at bounding box center [882, 717] width 169 height 40
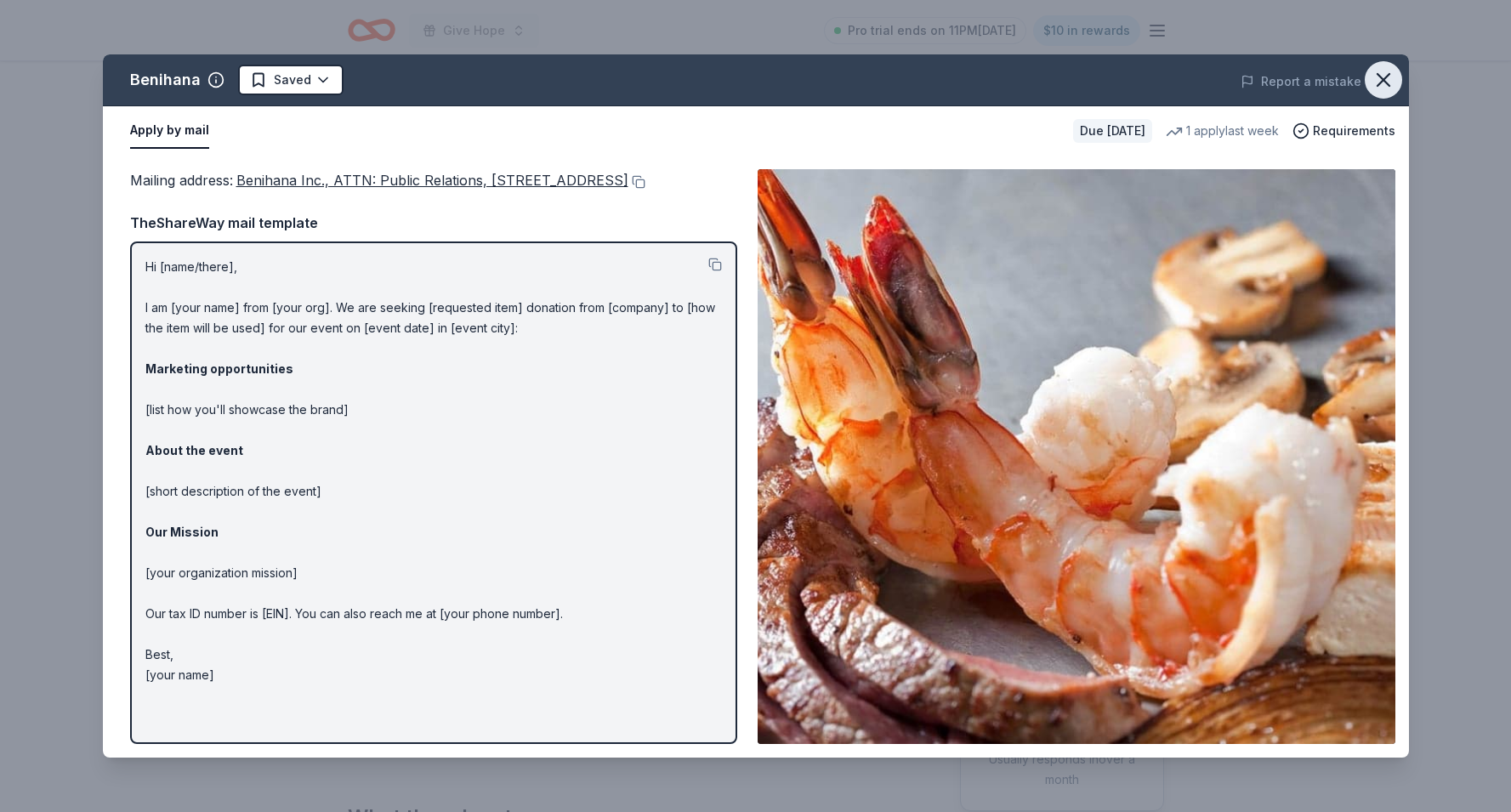
click at [1381, 86] on icon "button" at bounding box center [1382, 79] width 24 height 23
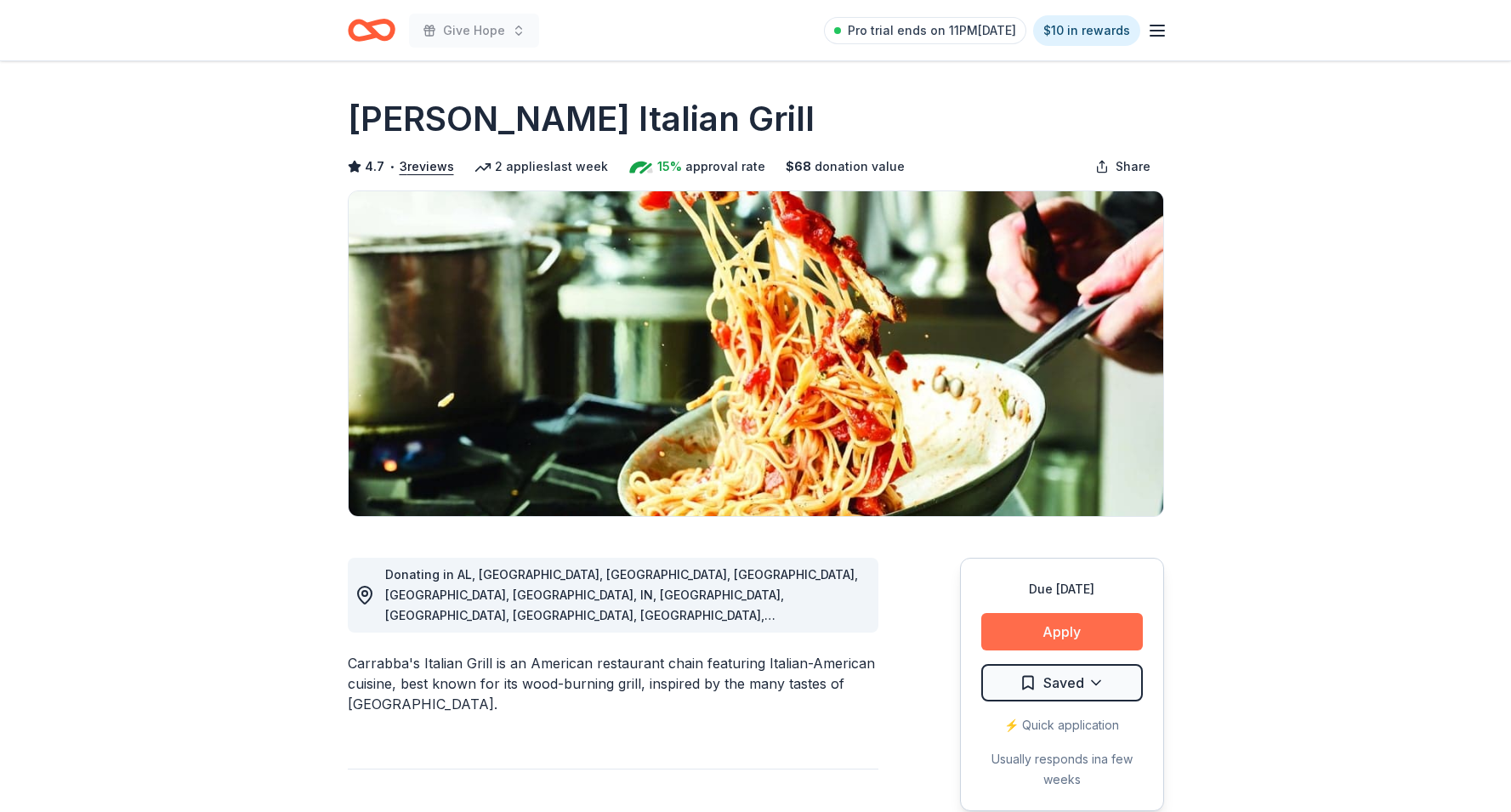
click at [1061, 634] on button "Apply" at bounding box center [1062, 632] width 162 height 38
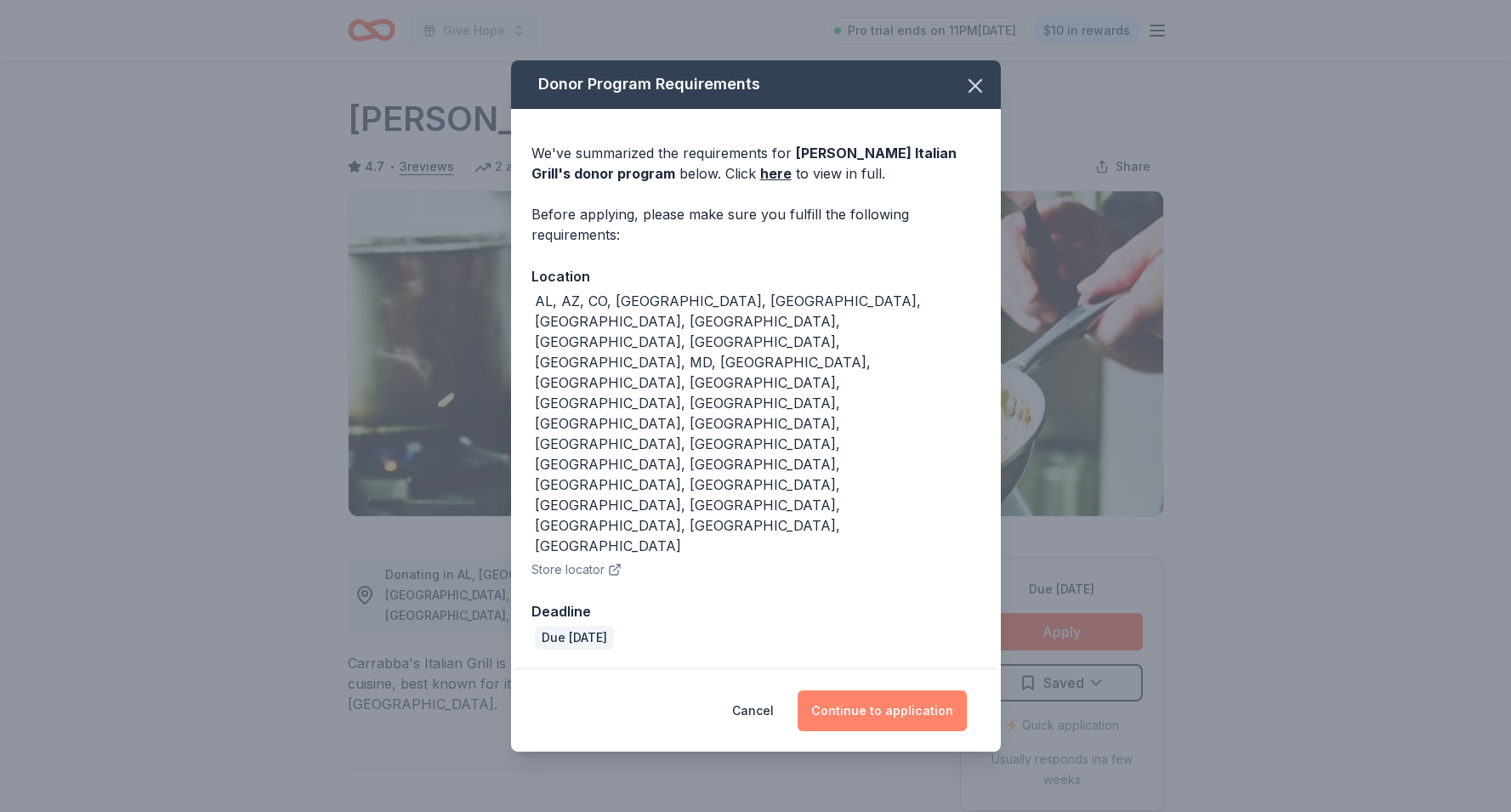
click at [881, 690] on button "Continue to application" at bounding box center [882, 710] width 169 height 40
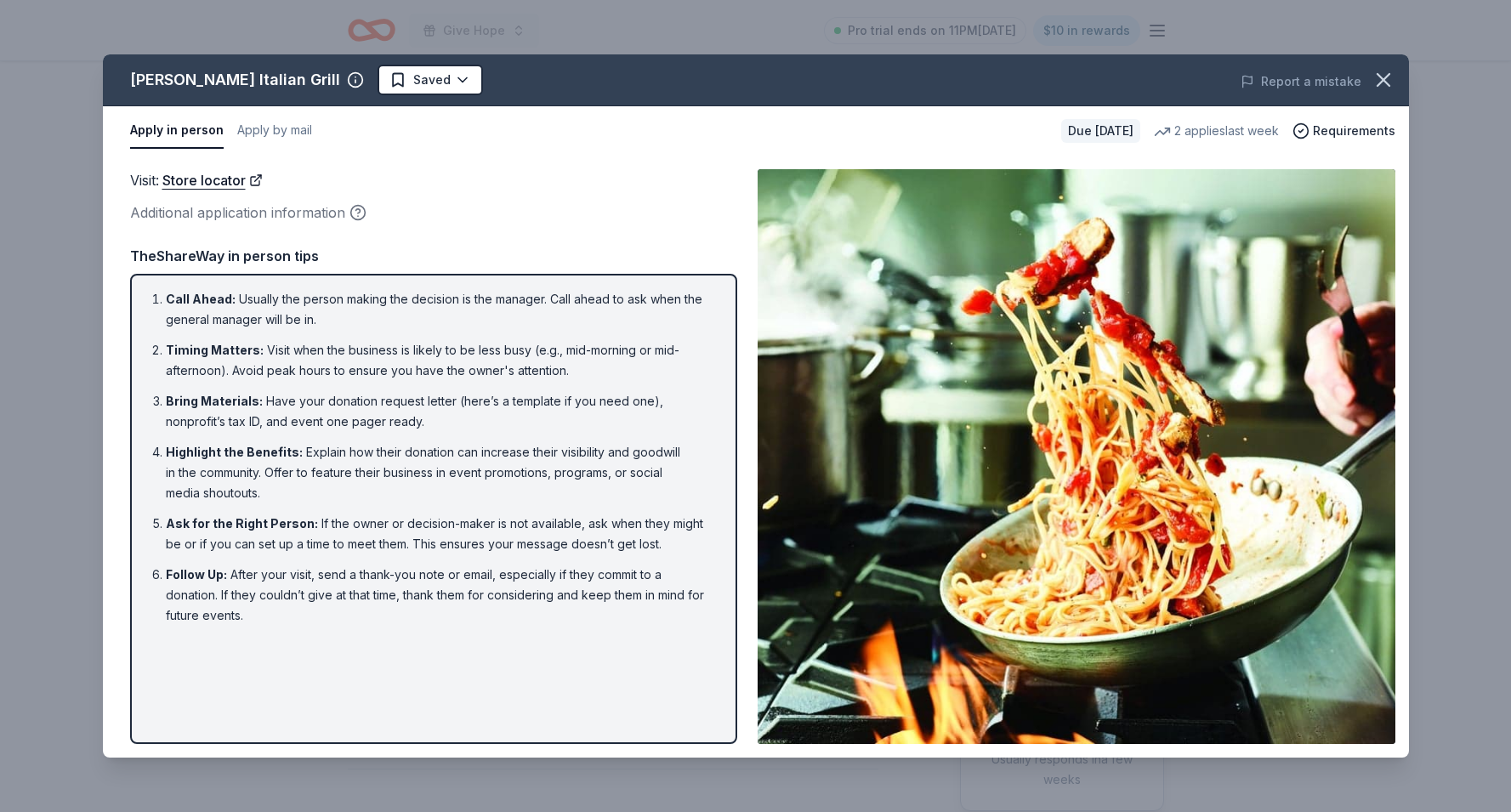
drag, startPoint x: 444, startPoint y: 298, endPoint x: 413, endPoint y: 383, distance: 90.5
click at [413, 383] on ol "Call Ahead : Usually the person making the decision is the manager. Call ahead …" at bounding box center [433, 457] width 576 height 336
click at [429, 352] on li "Timing Matters : Visit when the business is likely to be less busy (e.g., mid-m…" at bounding box center [438, 360] width 545 height 40
drag, startPoint x: 455, startPoint y: 352, endPoint x: 600, endPoint y: 376, distance: 147.0
click at [600, 376] on li "Timing Matters : Visit when the business is likely to be less busy (e.g., mid-m…" at bounding box center [438, 360] width 545 height 40
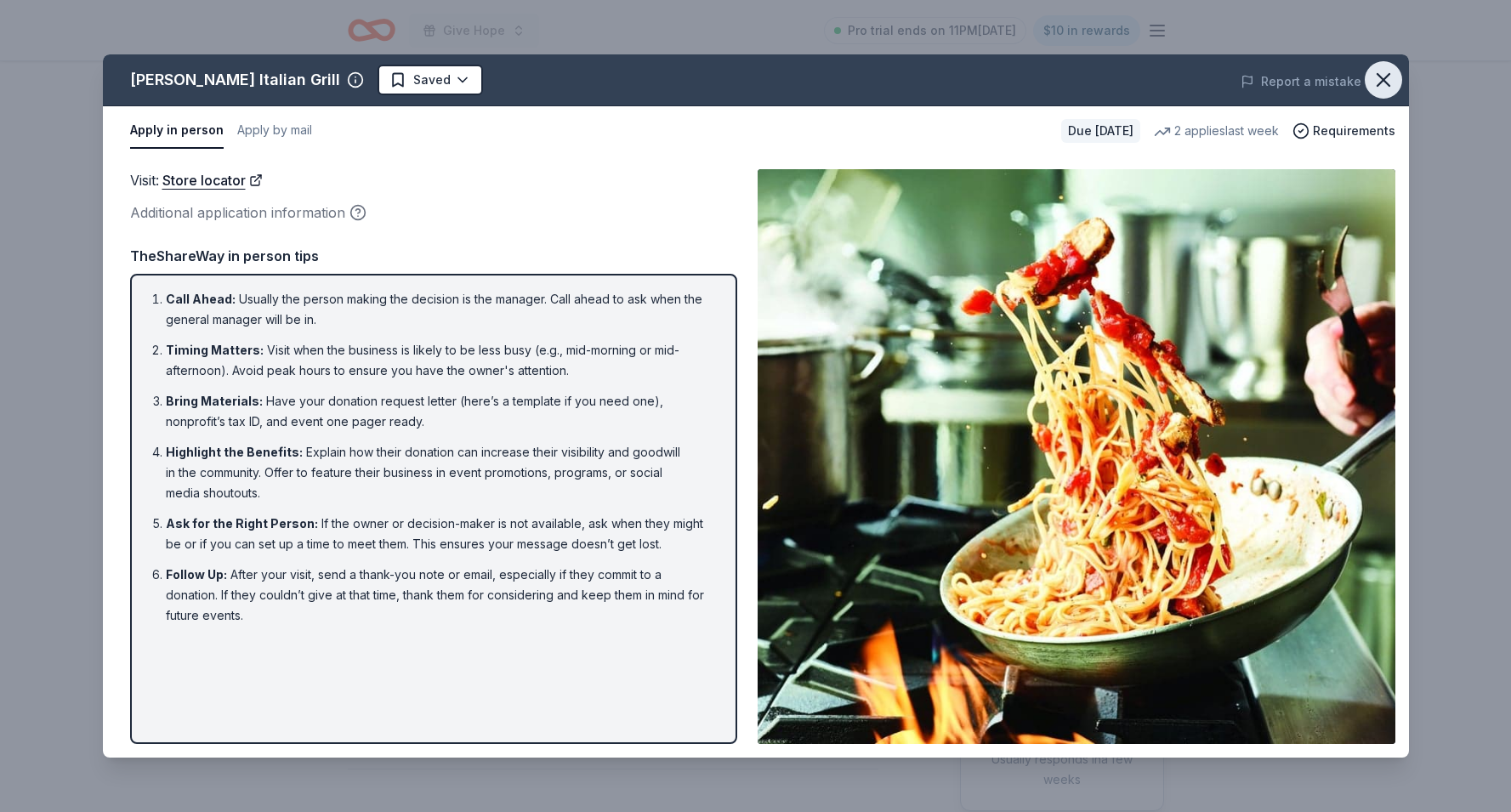
click at [1377, 83] on icon "button" at bounding box center [1382, 79] width 24 height 23
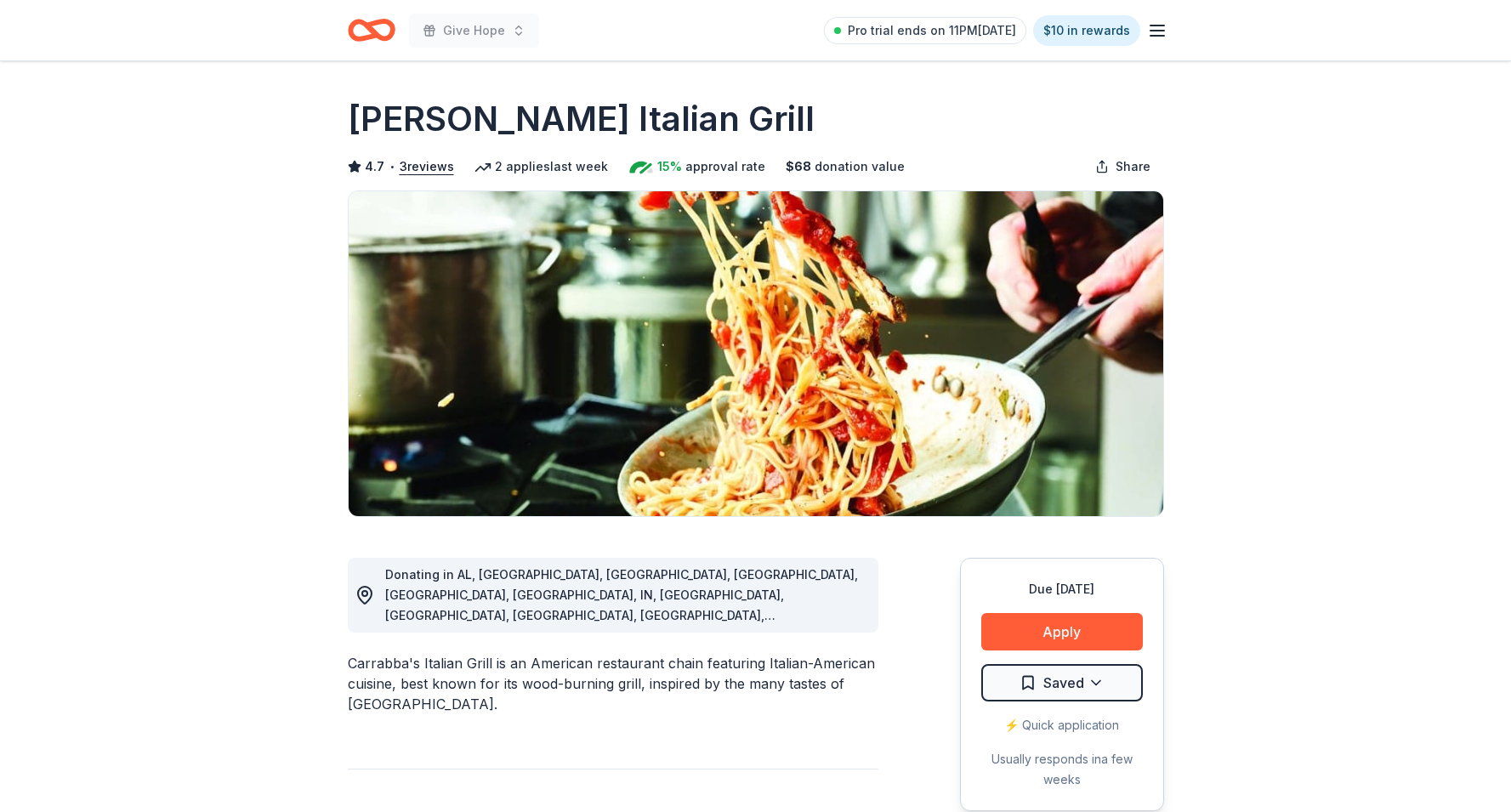
scroll to position [8, 0]
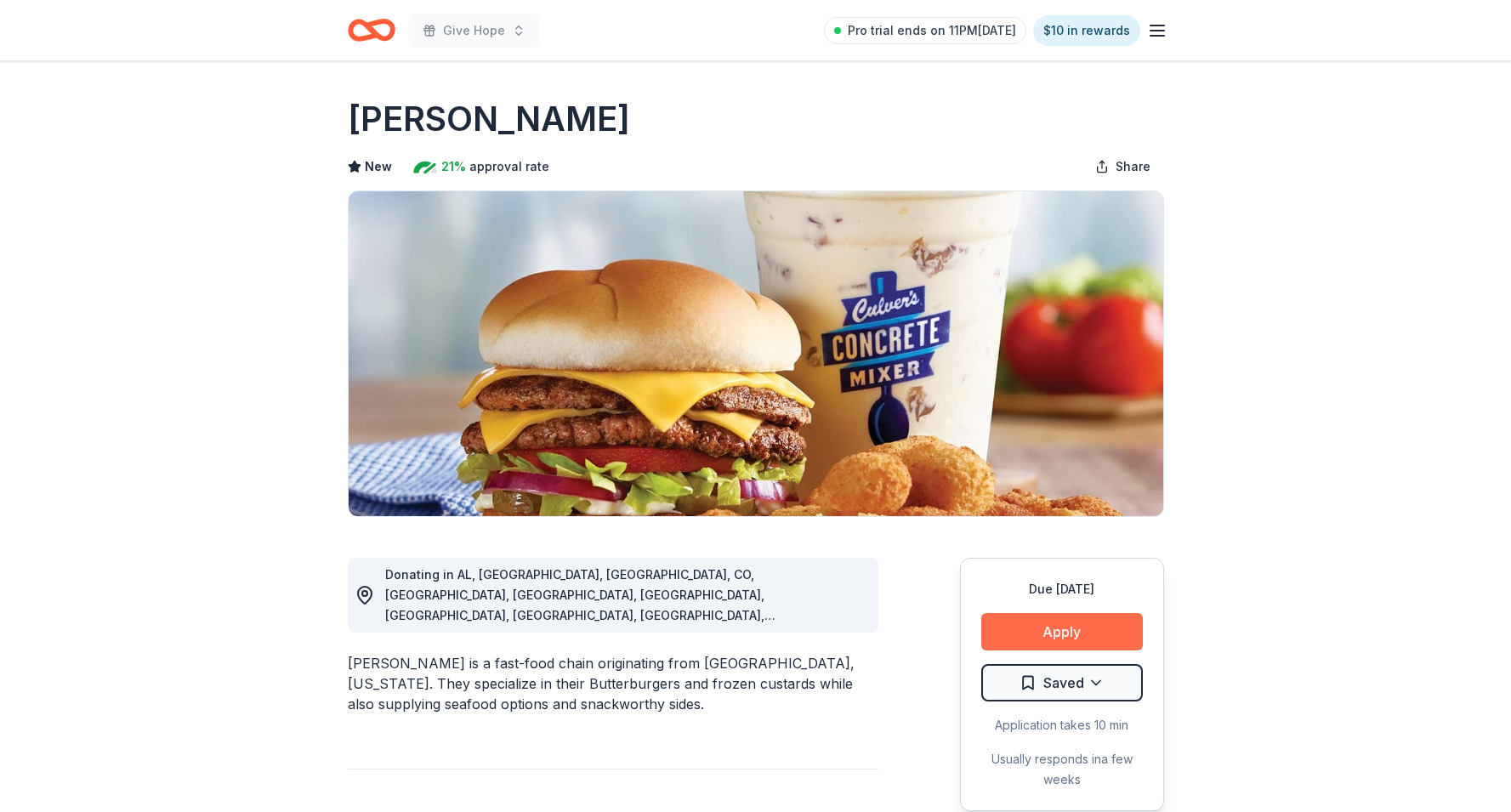
click at [1030, 643] on button "Apply" at bounding box center [1062, 632] width 162 height 38
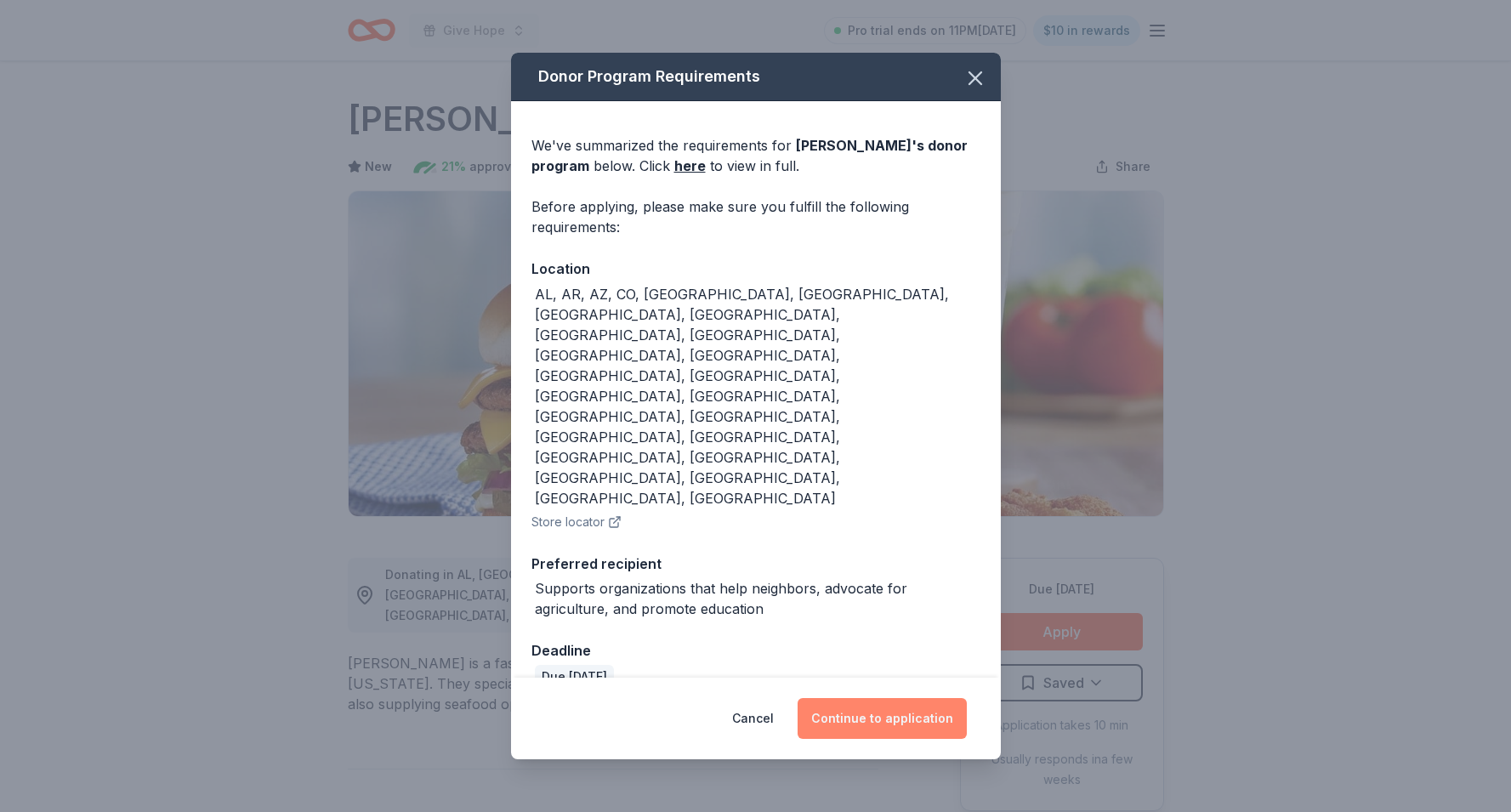
click at [842, 697] on button "Continue to application" at bounding box center [882, 717] width 169 height 40
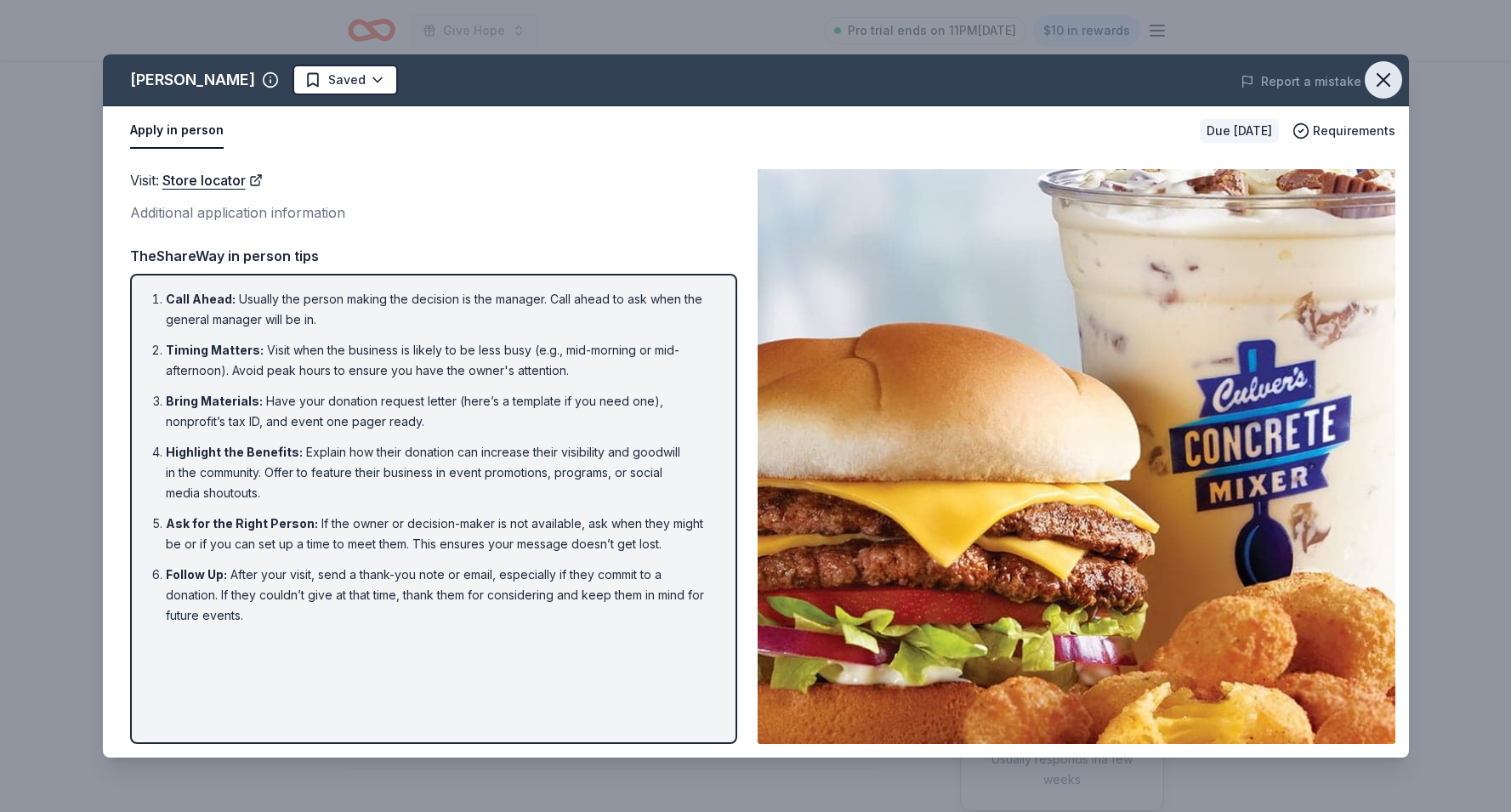
click at [1381, 80] on icon "button" at bounding box center [1383, 80] width 12 height 12
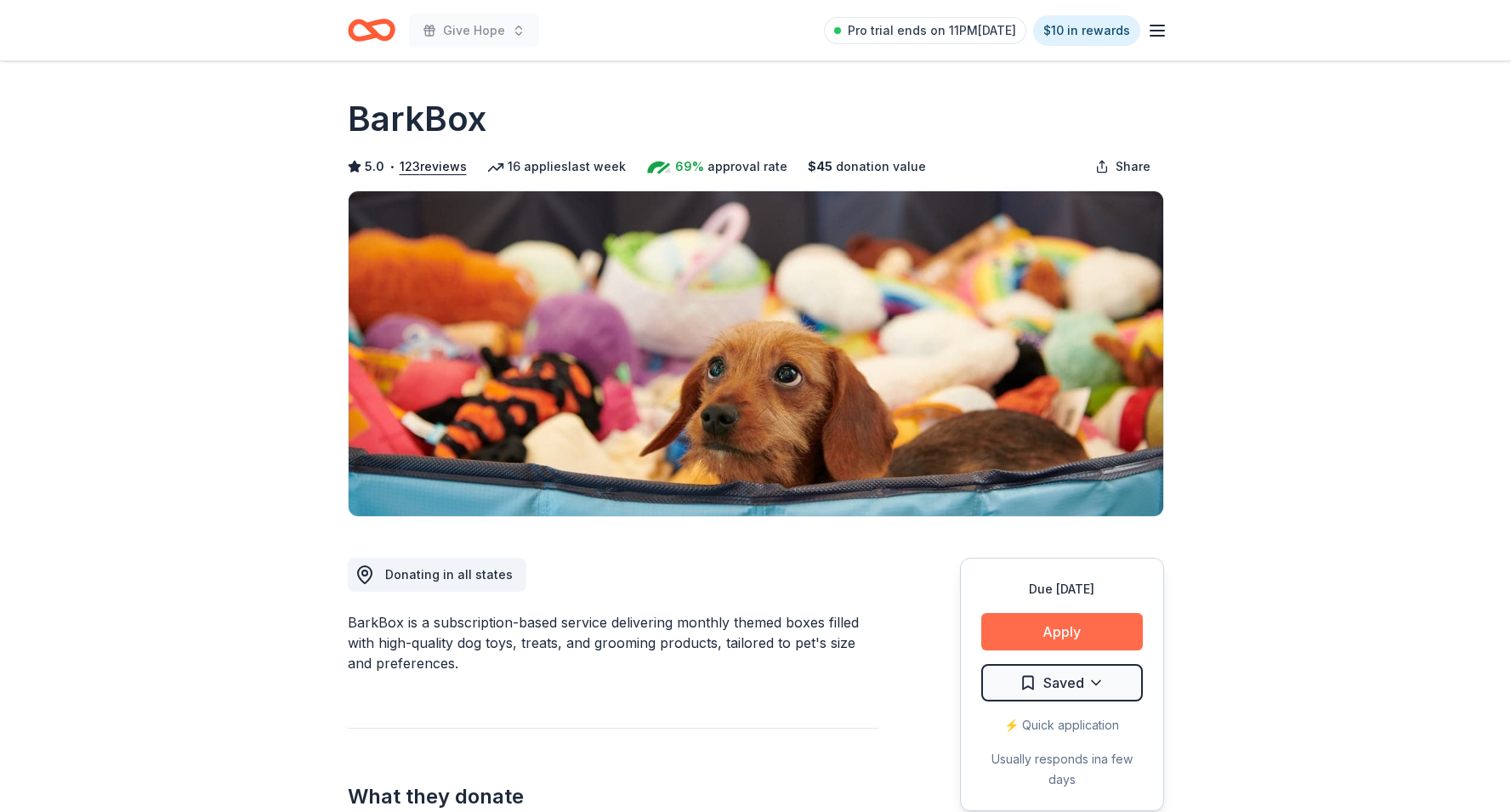
click at [1055, 624] on button "Apply" at bounding box center [1062, 632] width 162 height 38
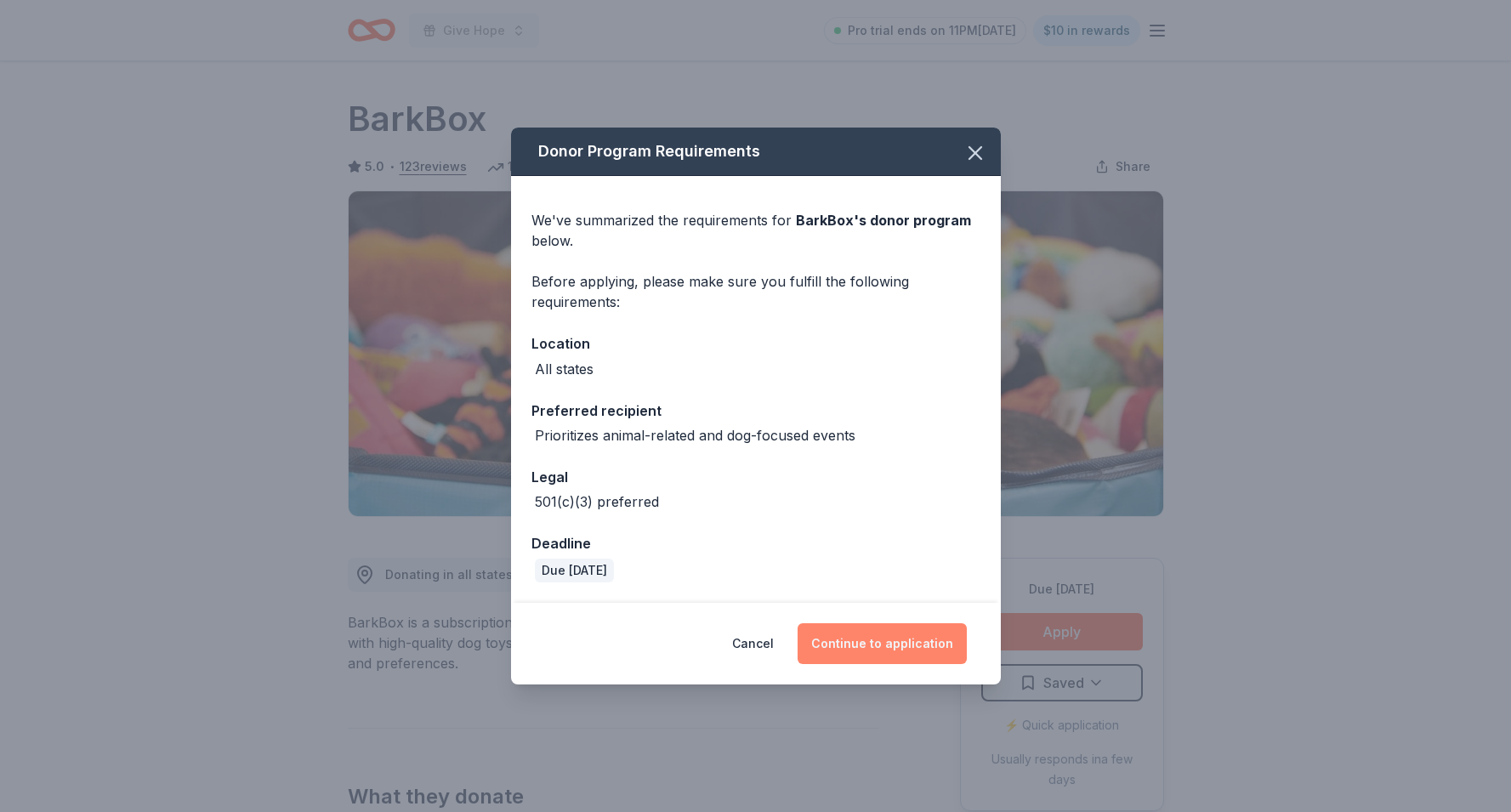
click at [915, 634] on button "Continue to application" at bounding box center [882, 643] width 169 height 40
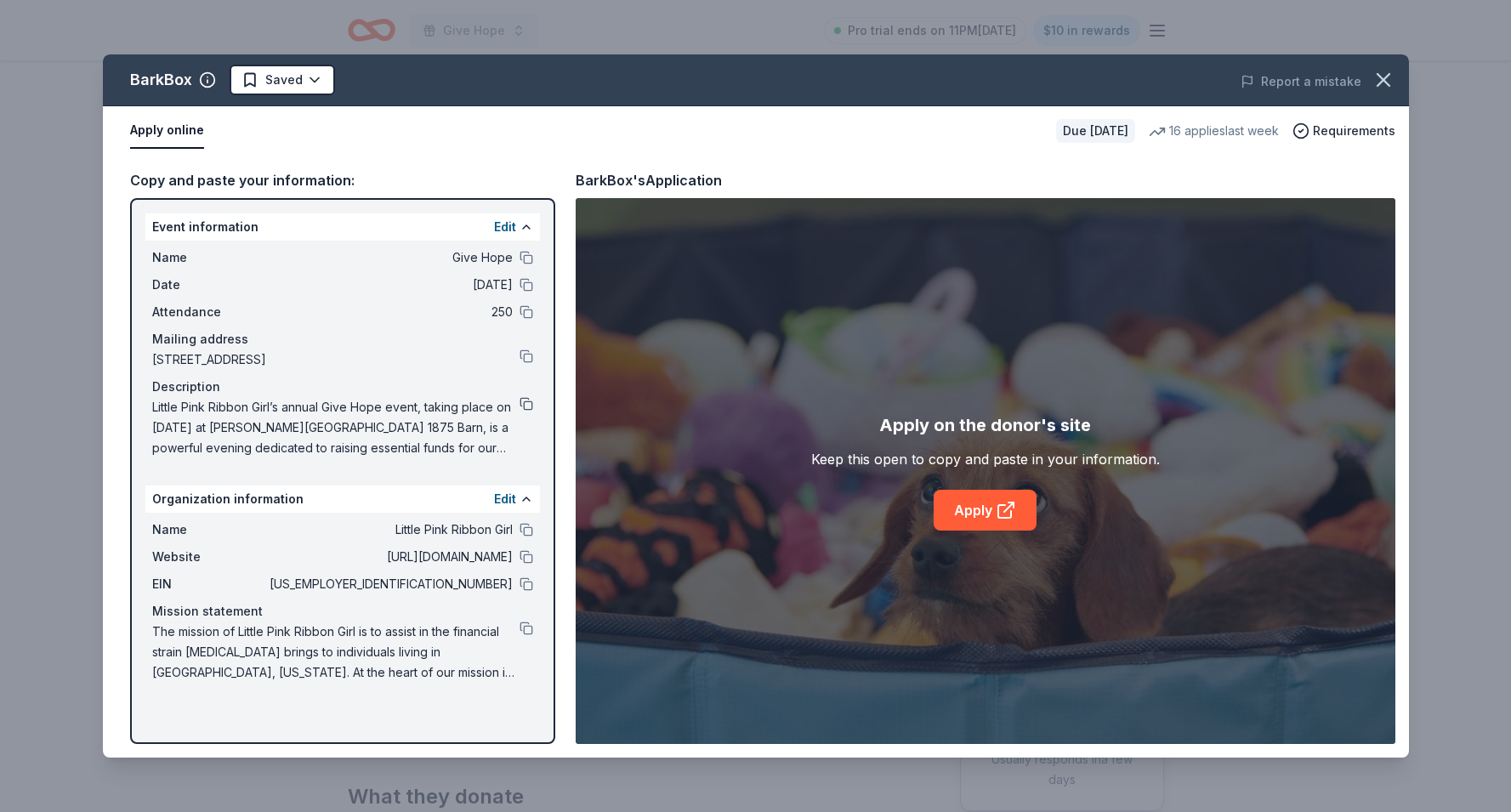
click at [528, 403] on button at bounding box center [526, 403] width 13 height 13
click at [464, 443] on span "Little Pink Ribbon Girl’s annual Give Hope event, taking place on [DATE] at [PE…" at bounding box center [336, 427] width 368 height 61
click at [463, 447] on span "Little Pink Ribbon Girl’s annual Give Hope event, taking place on [DATE] at [PE…" at bounding box center [336, 427] width 368 height 61
click at [524, 401] on button at bounding box center [526, 403] width 13 height 13
click at [1385, 88] on icon "button" at bounding box center [1382, 79] width 24 height 23
